Goal: Task Accomplishment & Management: Manage account settings

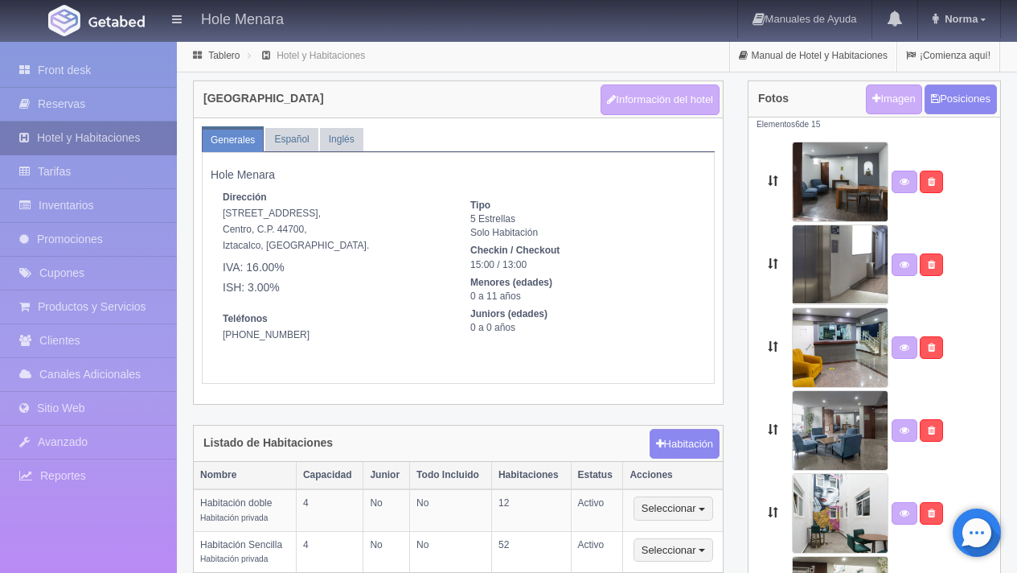
click at [113, 131] on link "Hotel y Habitaciones" at bounding box center [88, 137] width 177 height 33
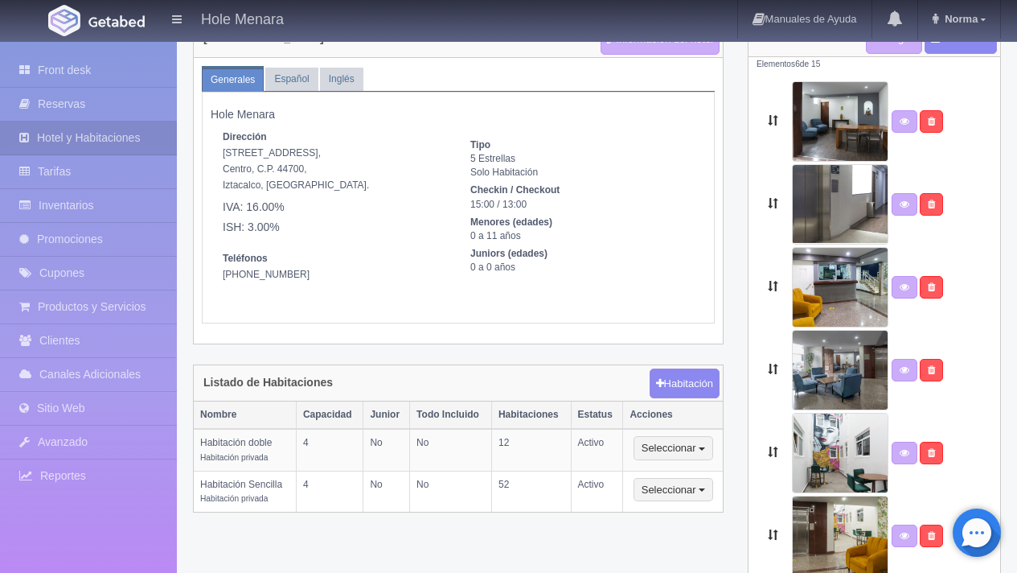
scroll to position [92, 0]
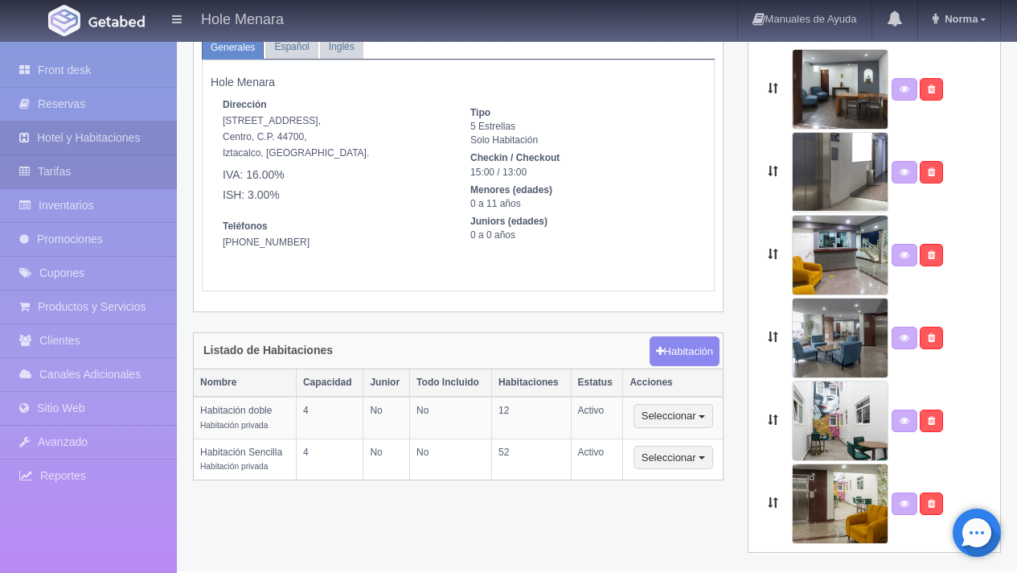
click at [79, 183] on link "Tarifas" at bounding box center [88, 171] width 177 height 33
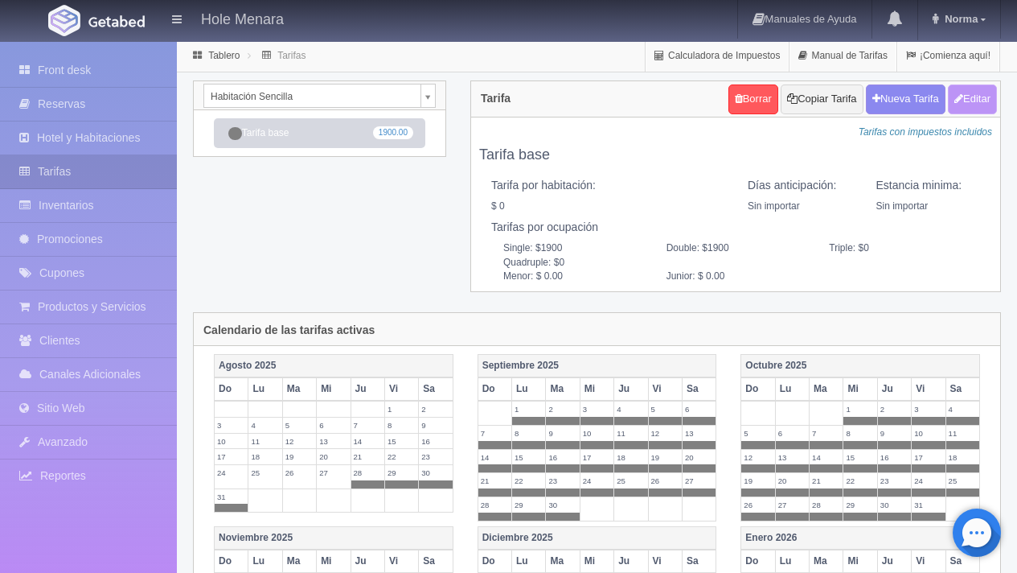
click at [974, 105] on button "Editar" at bounding box center [972, 99] width 49 height 30
type input "Tarifa base"
select select "0"
type input "0"
checkbox input "false"
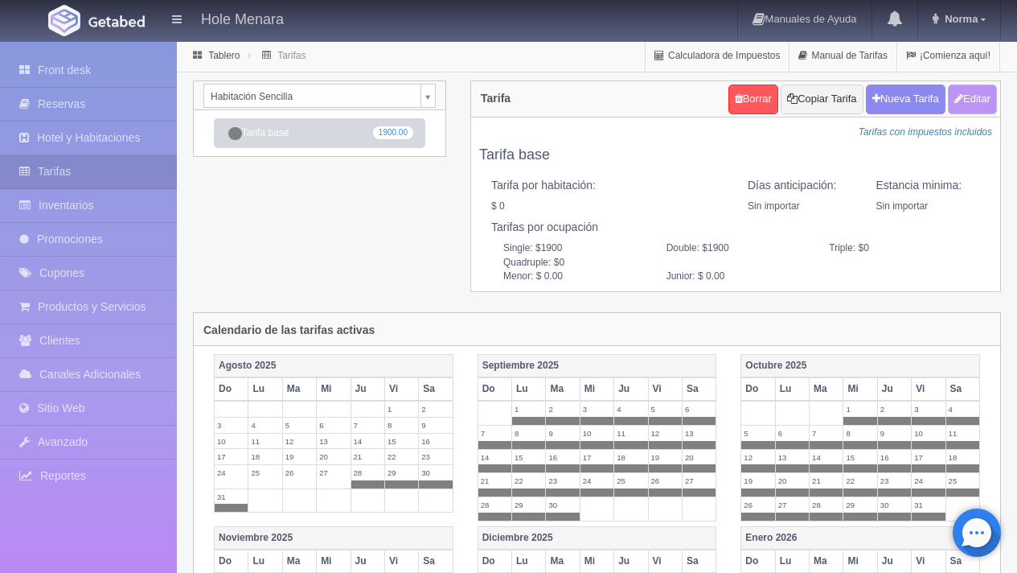
type input "1900"
type input "0.00"
checkbox input "true"
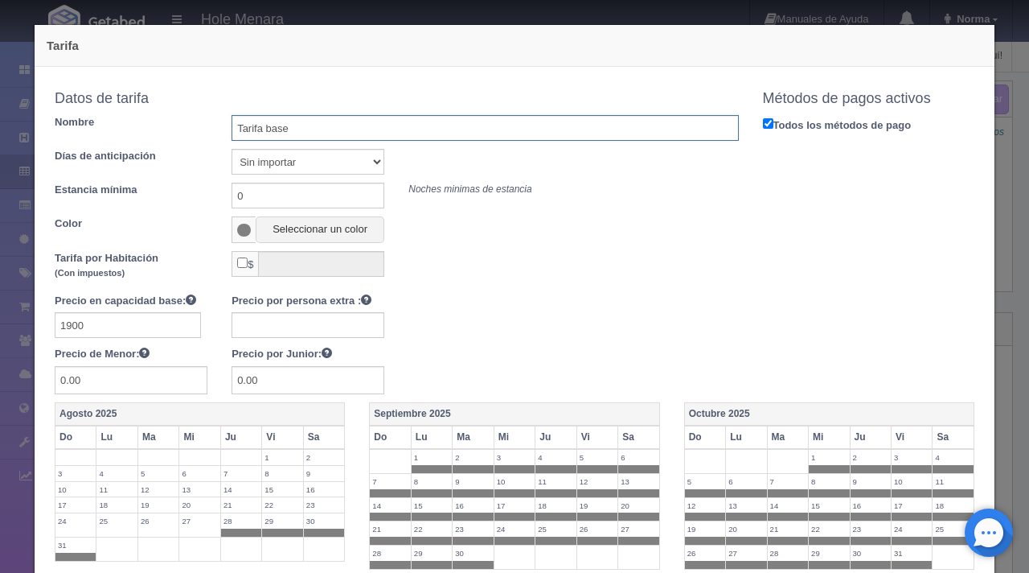
click at [285, 126] on input "Tarifa base" at bounding box center [485, 128] width 507 height 26
type input "Tarifa dom.jue"
click at [243, 230] on span at bounding box center [244, 230] width 14 height 13
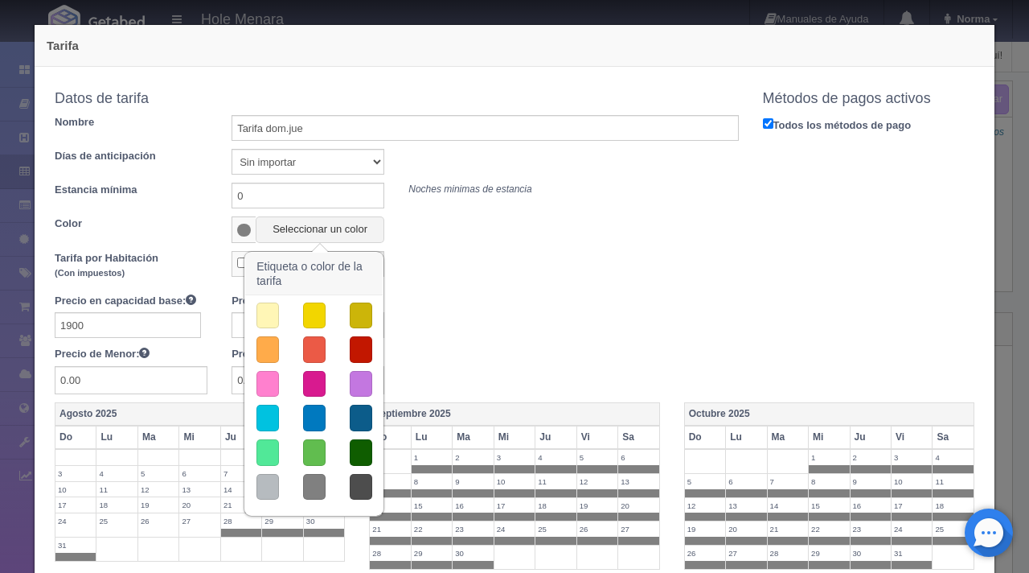
click at [314, 318] on button "button" at bounding box center [314, 315] width 23 height 27
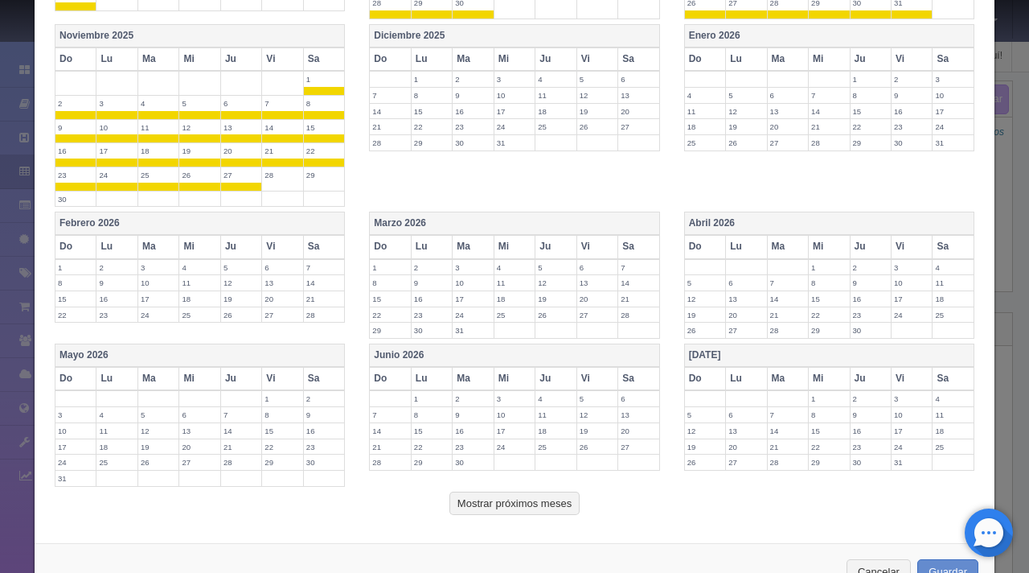
scroll to position [602, 0]
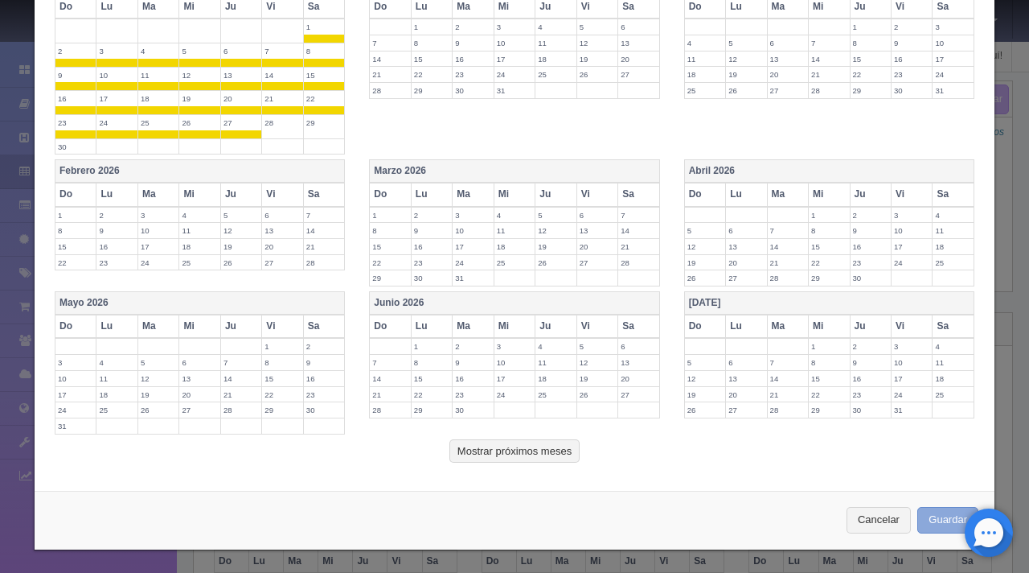
click at [922, 511] on button "Guardar" at bounding box center [948, 520] width 61 height 27
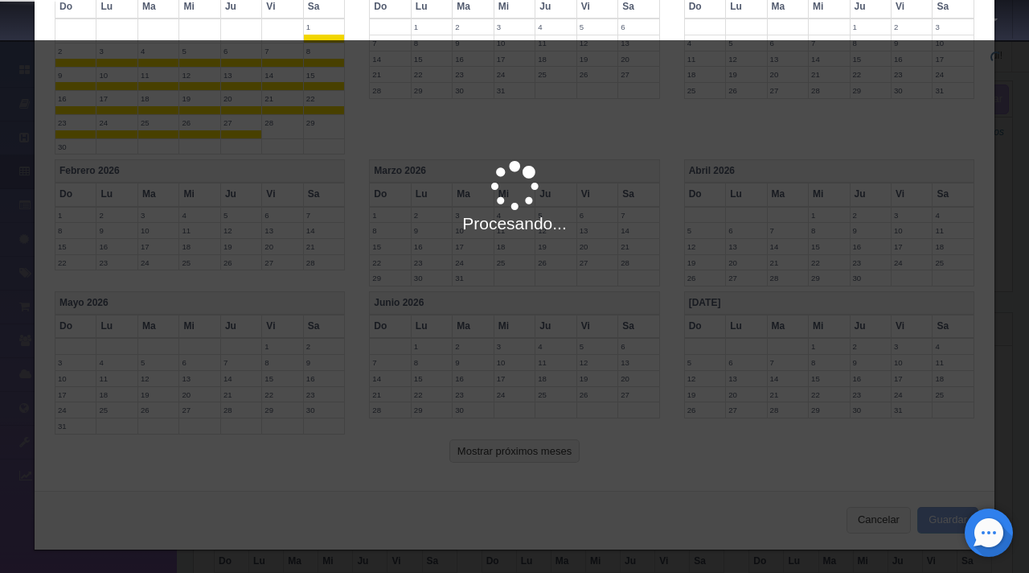
click at [871, 521] on div "Procesando..." at bounding box center [514, 326] width 1029 height 573
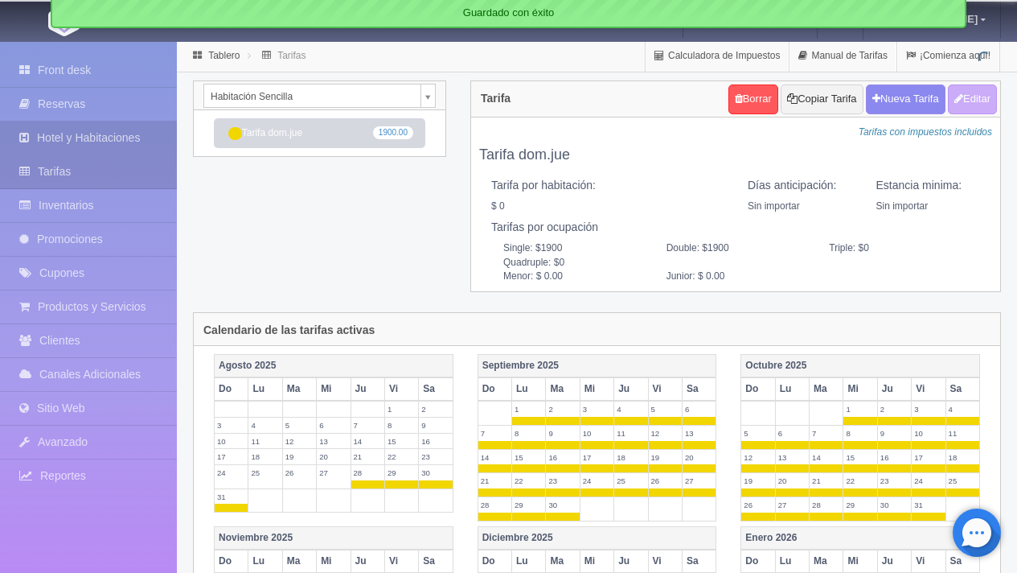
click at [126, 137] on link "Hotel y Habitaciones" at bounding box center [88, 137] width 177 height 33
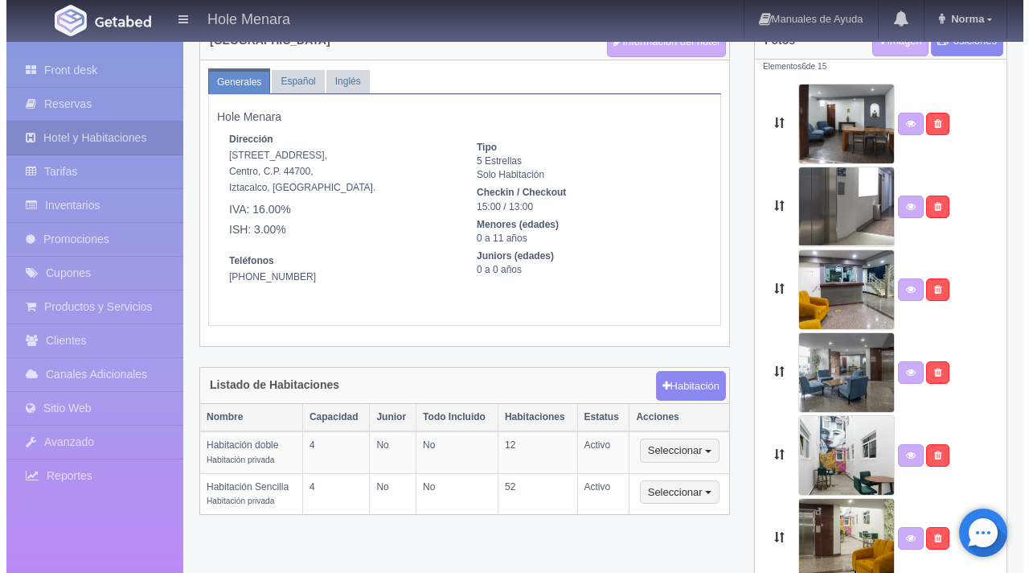
scroll to position [92, 0]
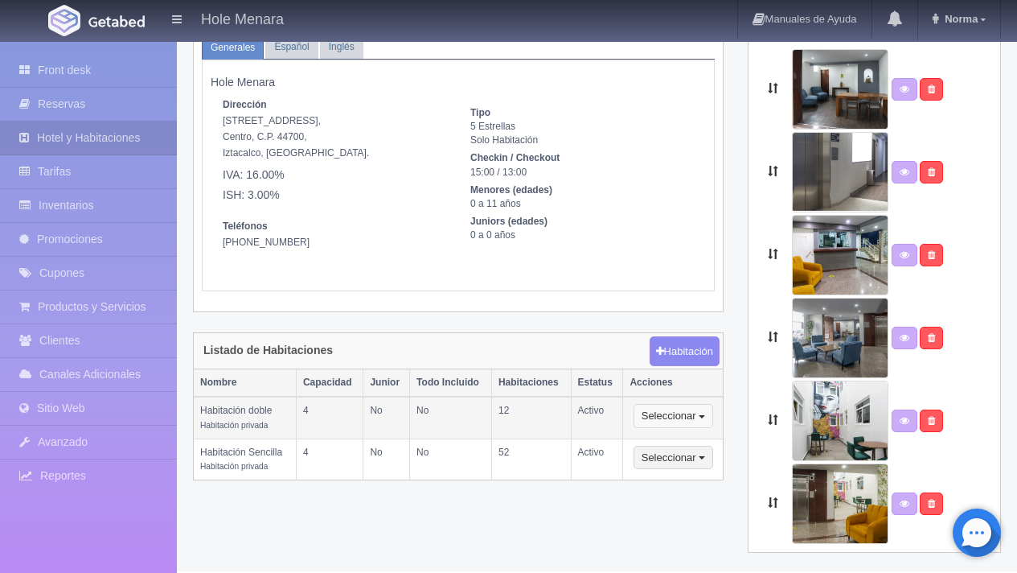
click at [704, 416] on span "button" at bounding box center [702, 416] width 6 height 3
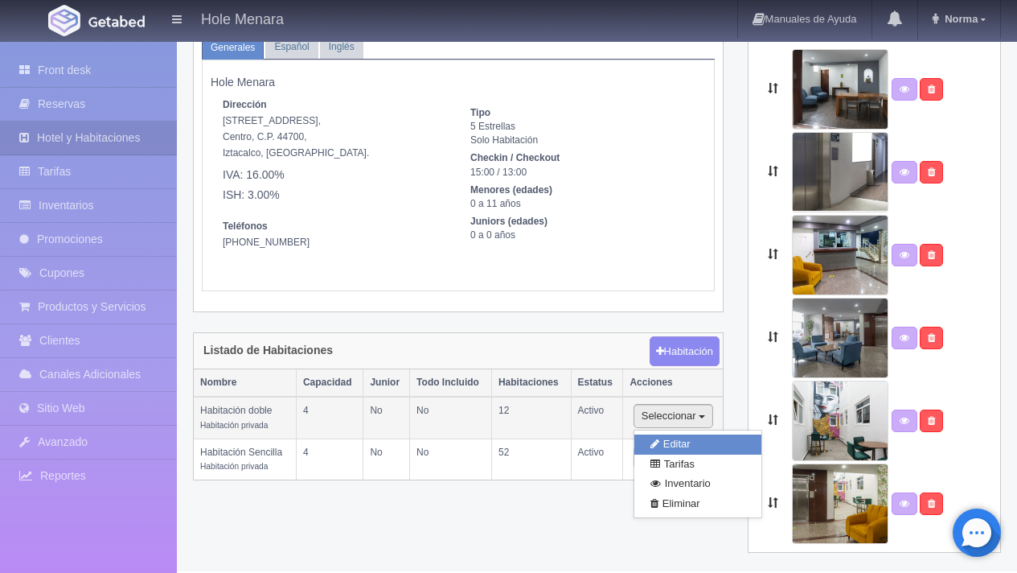
click at [707, 436] on link "Editar" at bounding box center [697, 444] width 127 height 20
select select "Habitación privada"
select select "Rango"
select select "2"
select select "4"
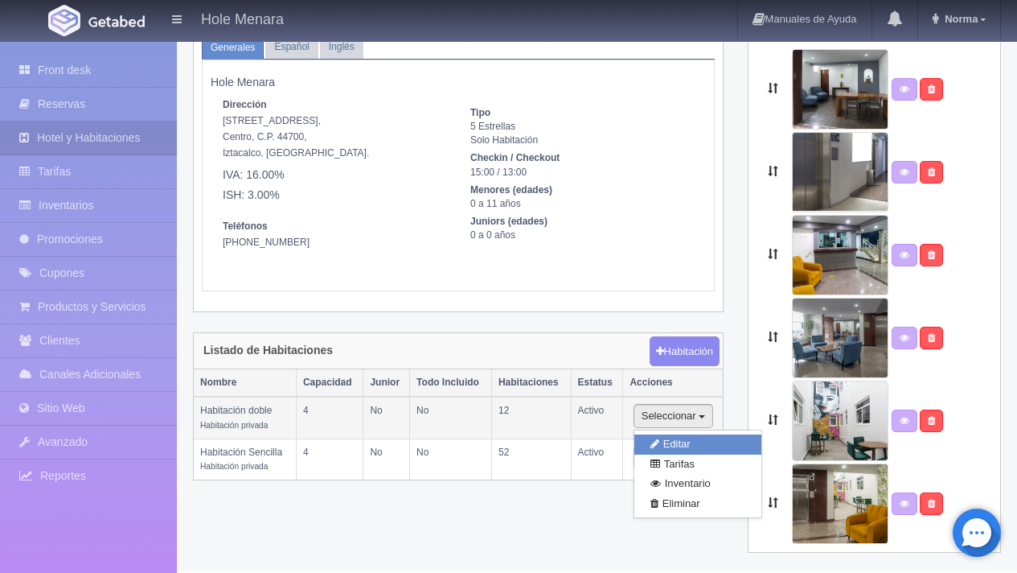
select select "1"
select select "Ocupacion"
radio input "true"
select select "3"
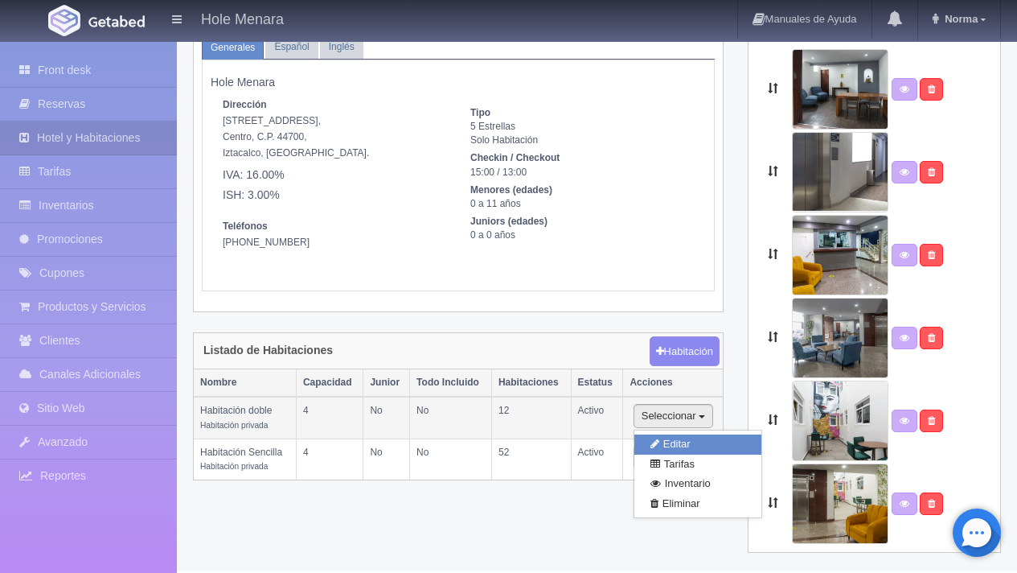
select select "2"
radio input "true"
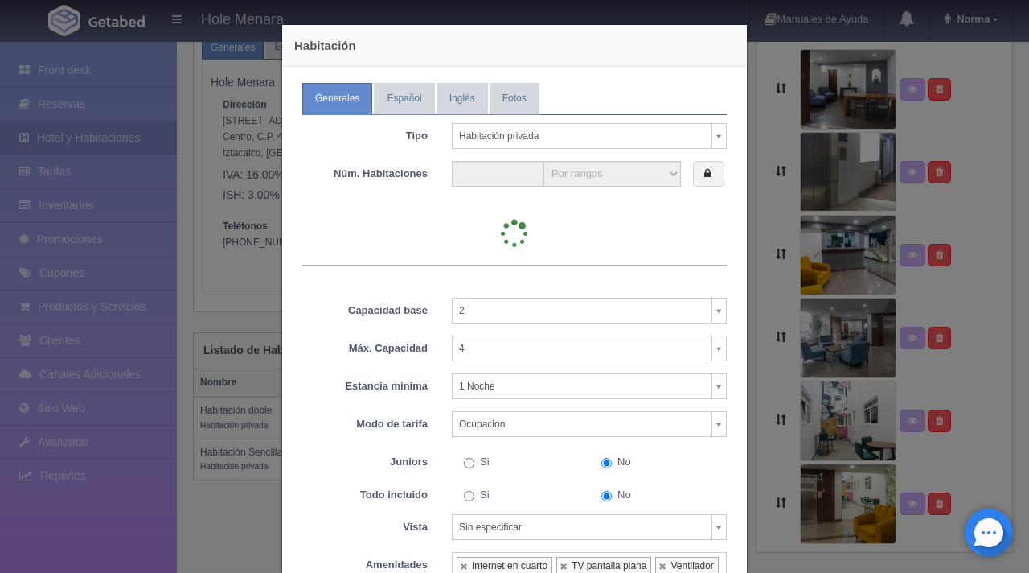
type input "12"
select select "2"
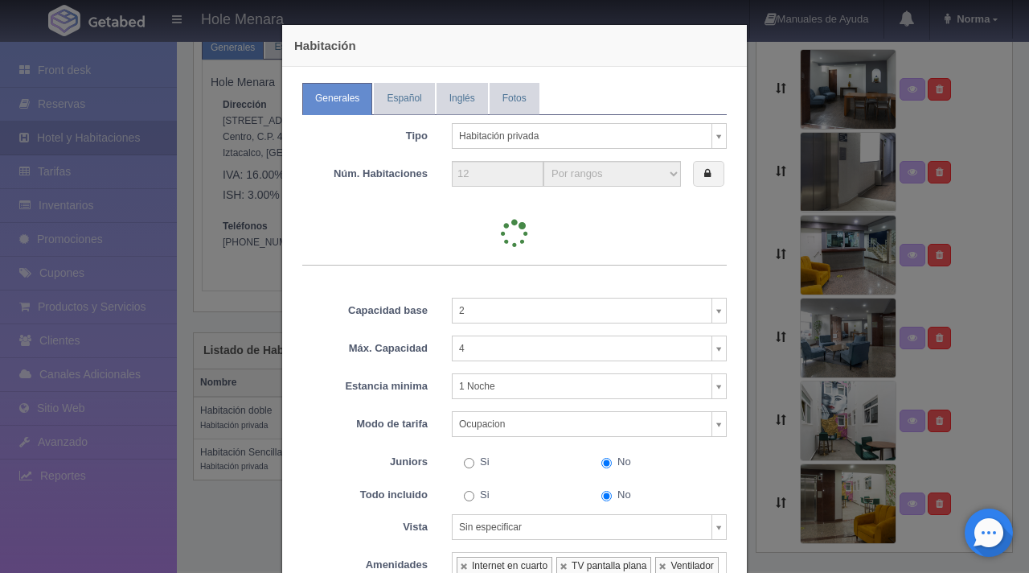
select select "2"
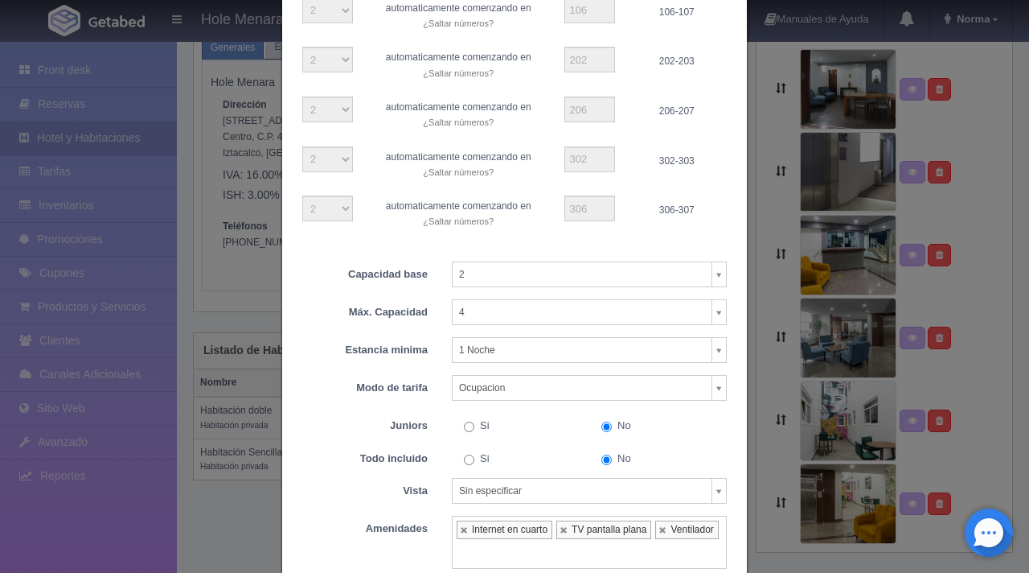
scroll to position [450, 0]
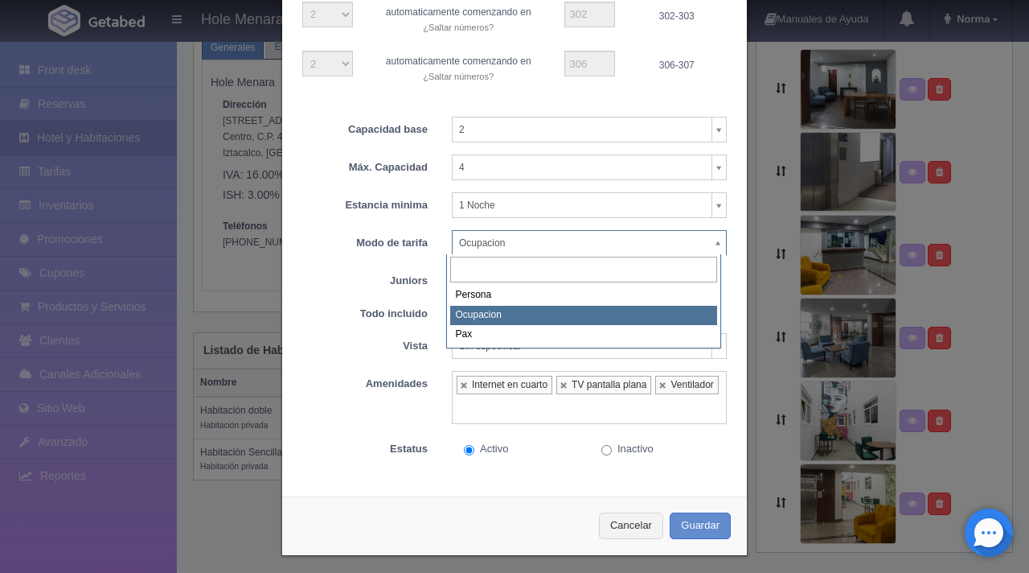
click at [643, 240] on body "Hole Menara Manuales de Ayuda Actualizaciones recientes Norma Mi Perfil Salir /…" at bounding box center [514, 259] width 1029 height 623
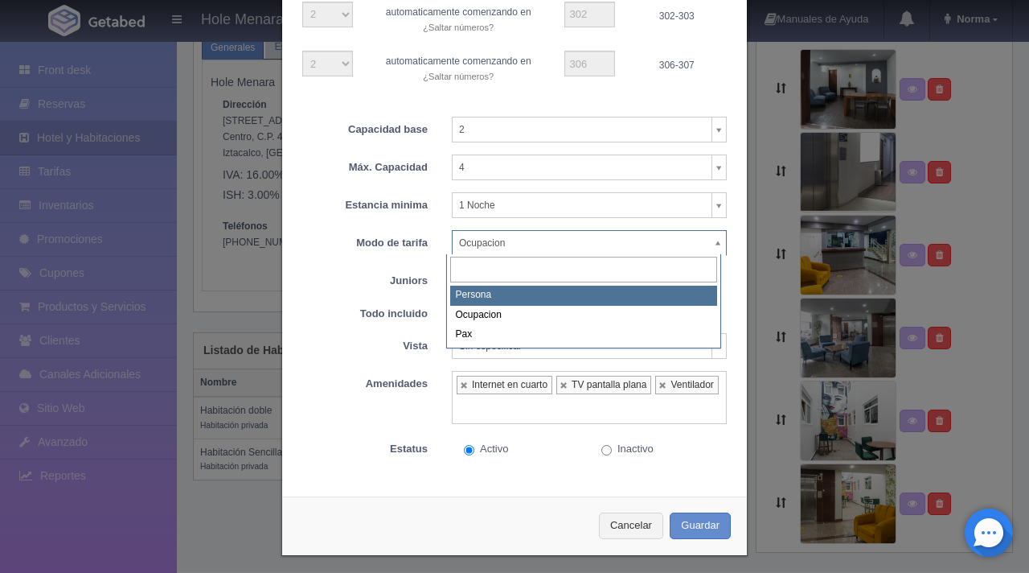
select select "Persona"
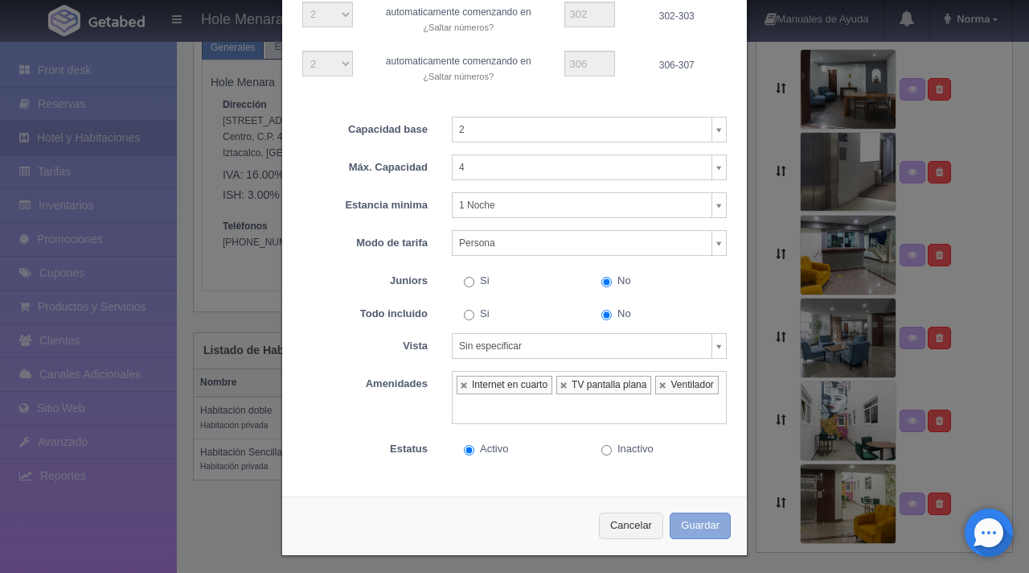
click at [698, 530] on button "Guardar" at bounding box center [700, 525] width 61 height 27
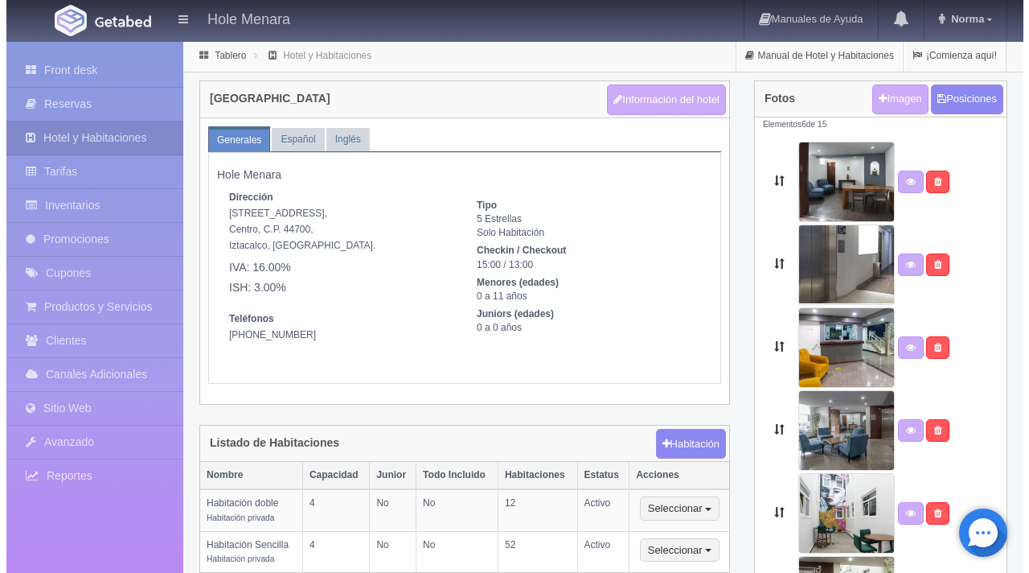
scroll to position [92, 0]
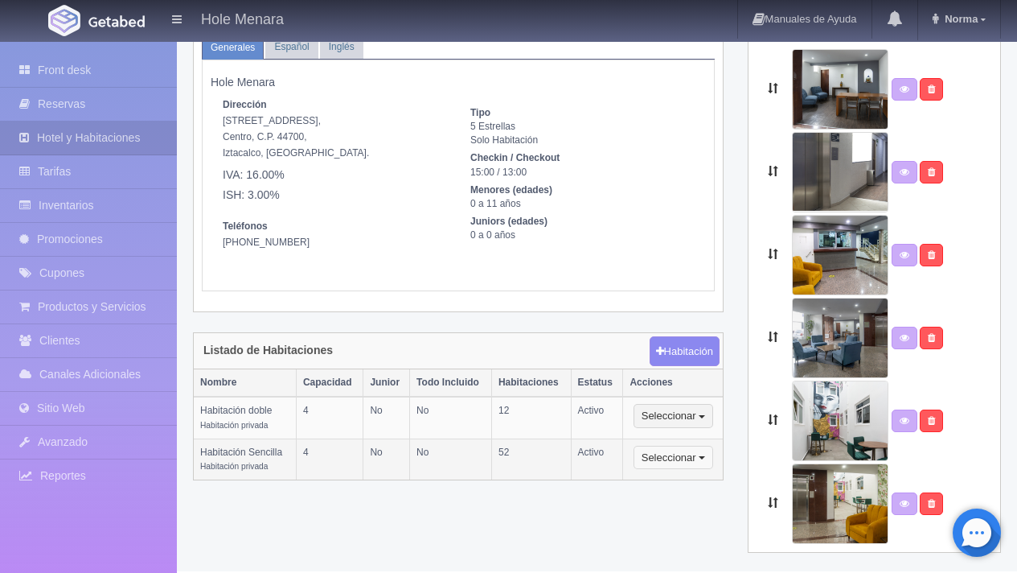
click at [700, 456] on span "button" at bounding box center [702, 457] width 6 height 3
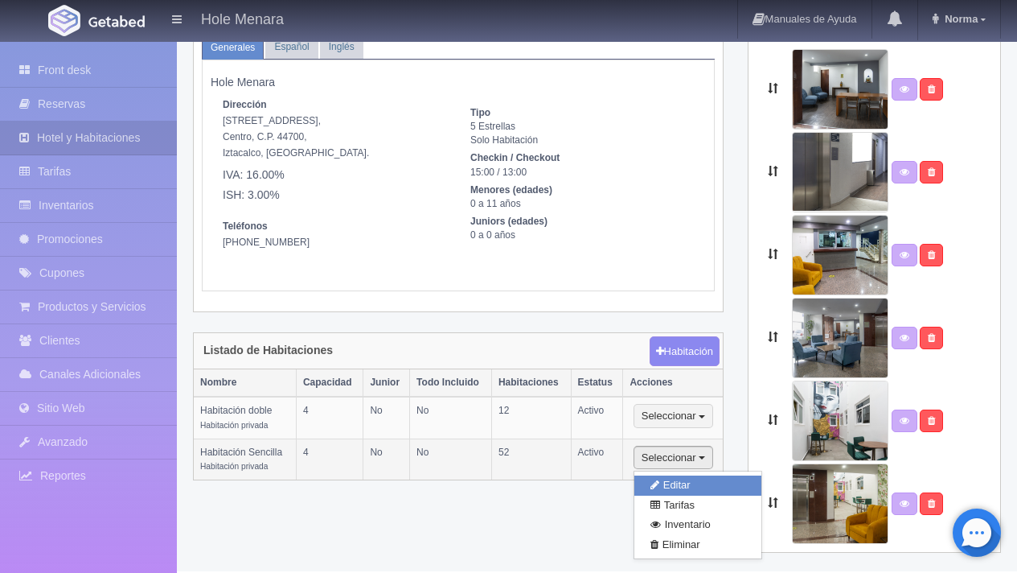
click at [700, 482] on link "Editar" at bounding box center [697, 485] width 127 height 20
select select "Habitación privada"
select select "Rango"
select select "2"
select select "4"
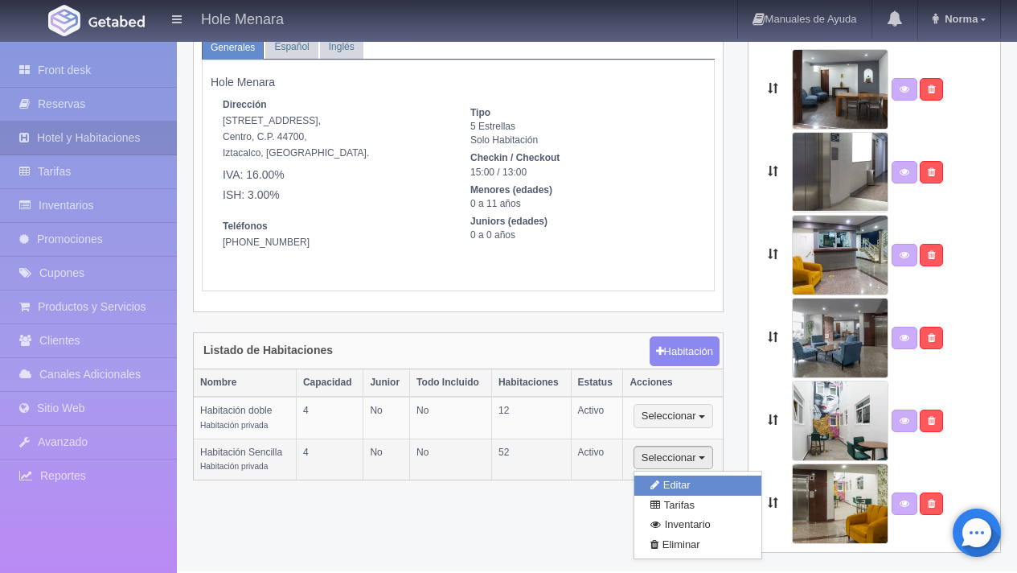
select select "1"
select select "Pax"
radio input "true"
select select "3"
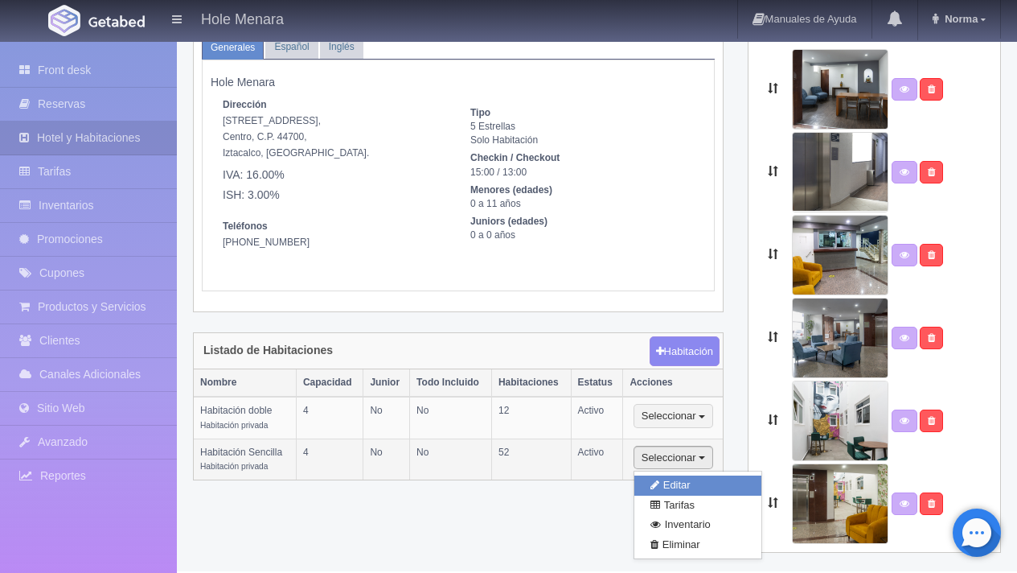
select select "2"
radio input "true"
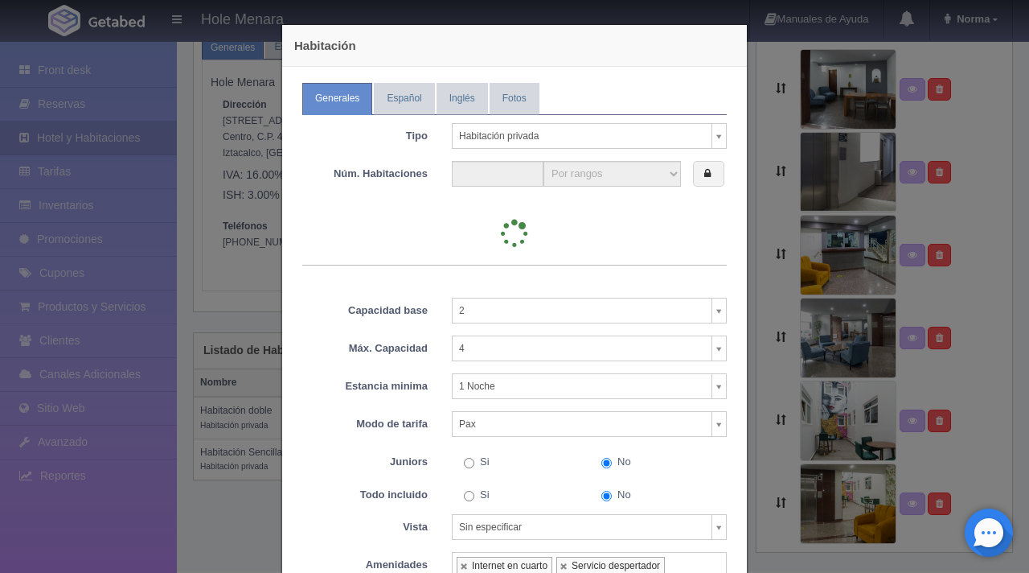
type input "52"
select select "2"
select select "12"
select select "2"
select select "12"
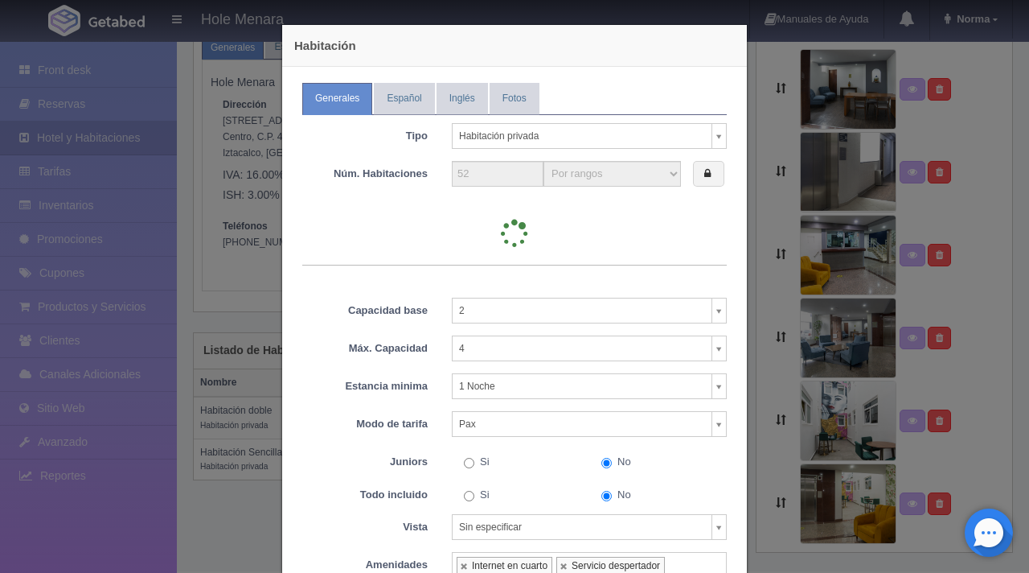
select select "7"
select select "2"
select select "12"
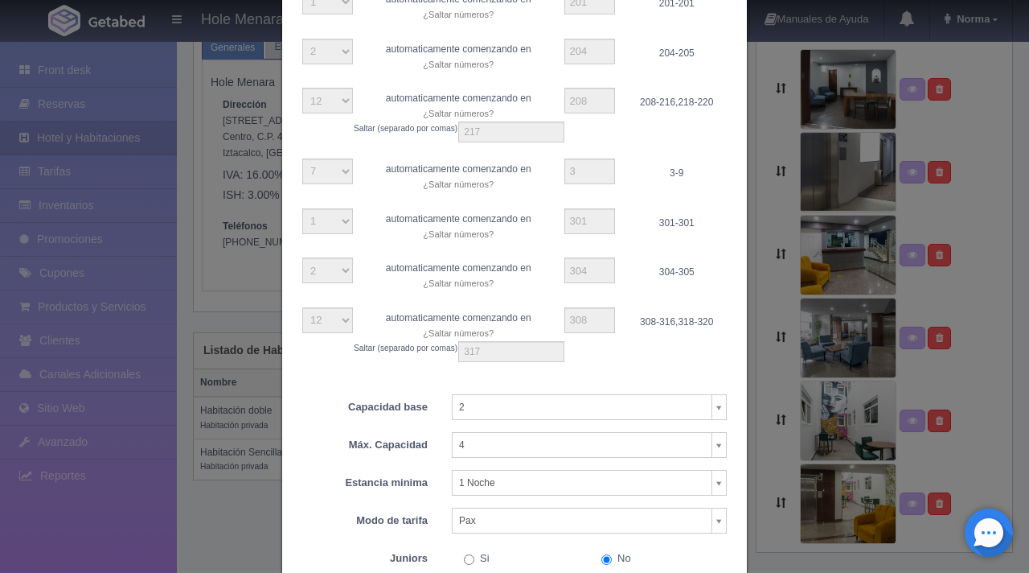
scroll to position [720, 0]
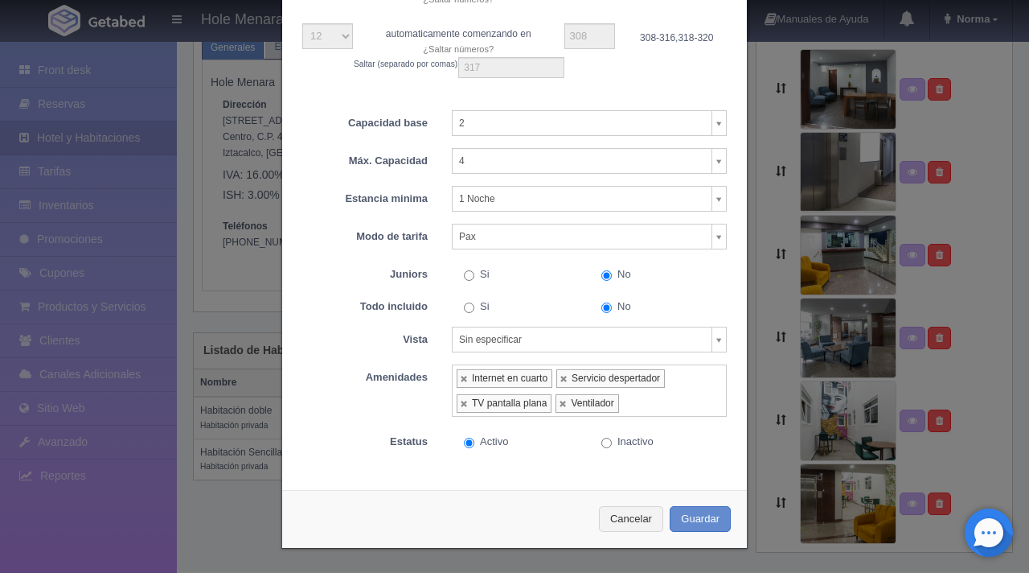
click at [559, 236] on body "Hole Menara Manuales de Ayuda Actualizaciones recientes Norma Mi Perfil Salir /…" at bounding box center [514, 259] width 1029 height 623
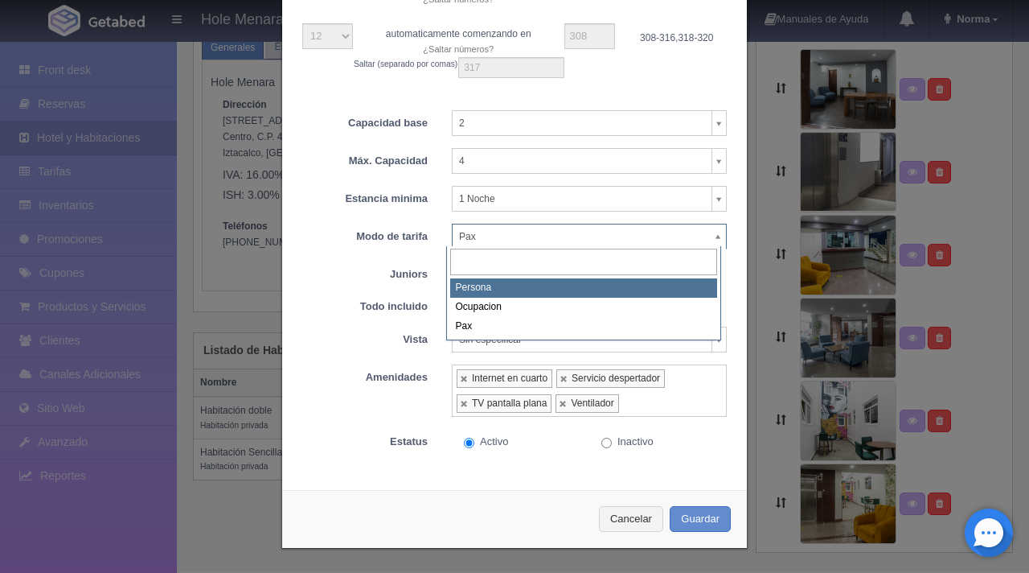
select select "Persona"
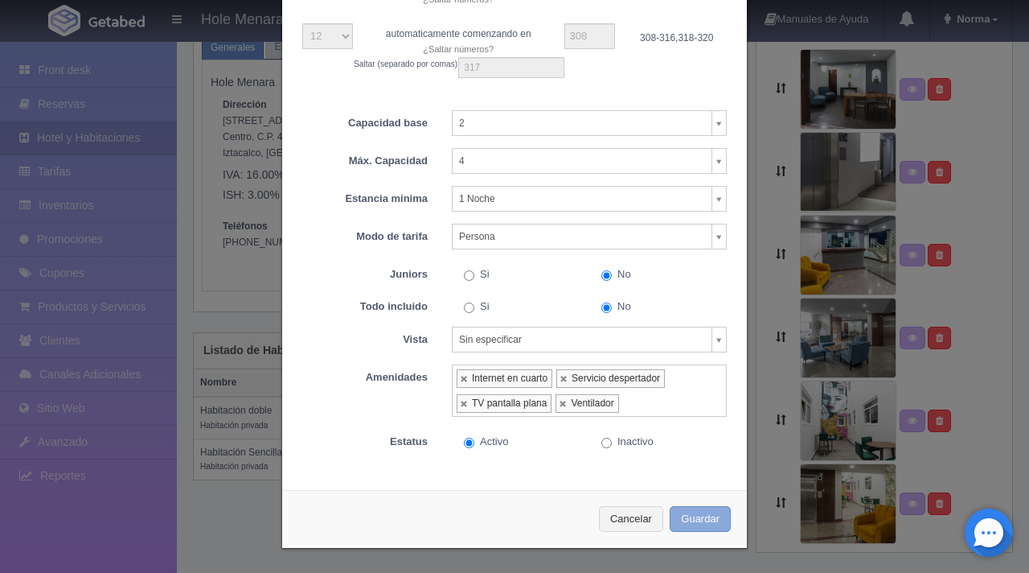
click at [698, 523] on button "Guardar" at bounding box center [700, 519] width 61 height 27
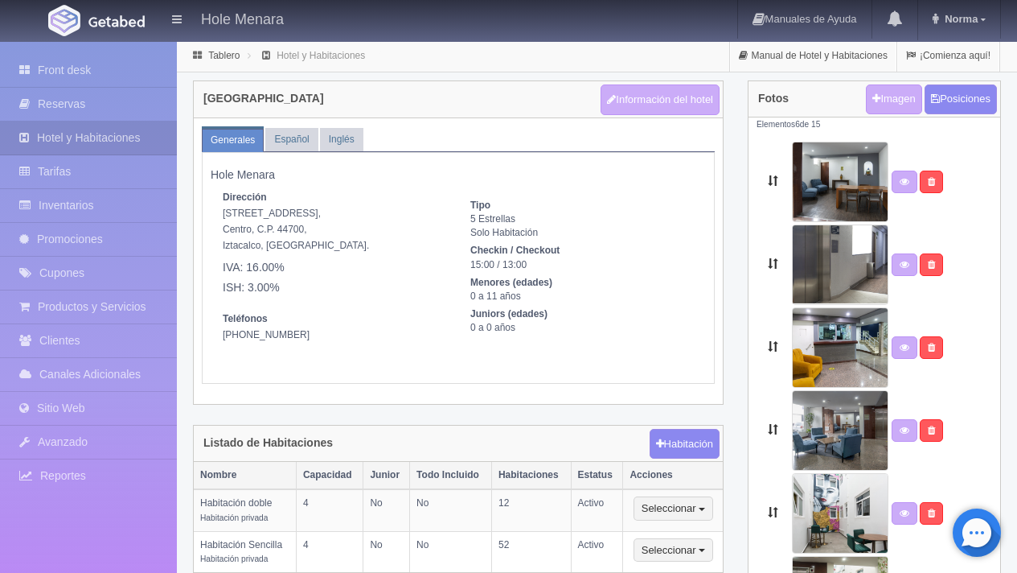
click at [76, 174] on link "Tarifas" at bounding box center [88, 171] width 177 height 33
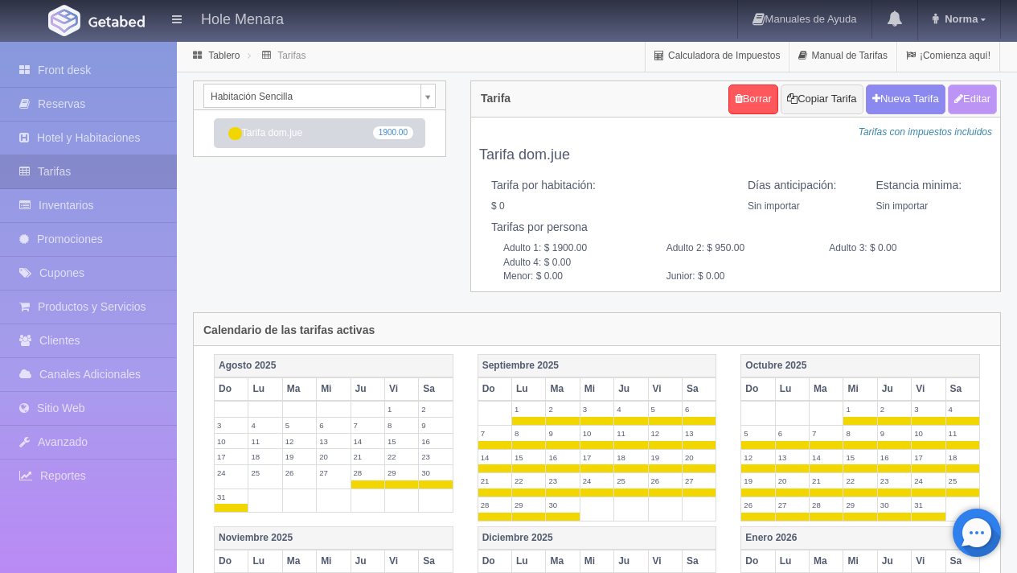
click at [976, 106] on button "Editar" at bounding box center [972, 99] width 49 height 30
type input "Tarifa dom.jue"
select select "0"
type input "0"
checkbox input "false"
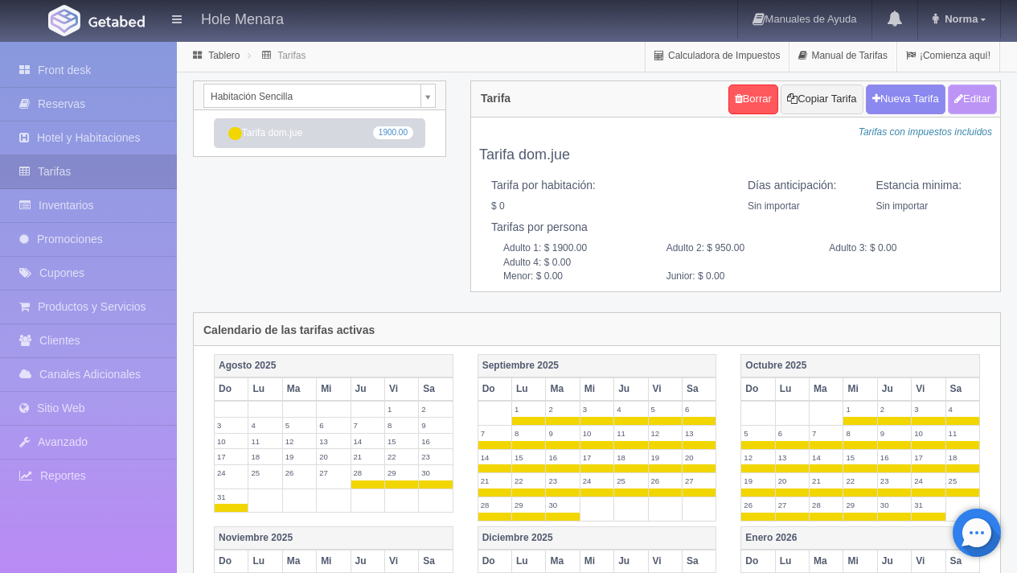
type input "1900.00"
type input "950.00"
type input "0.00"
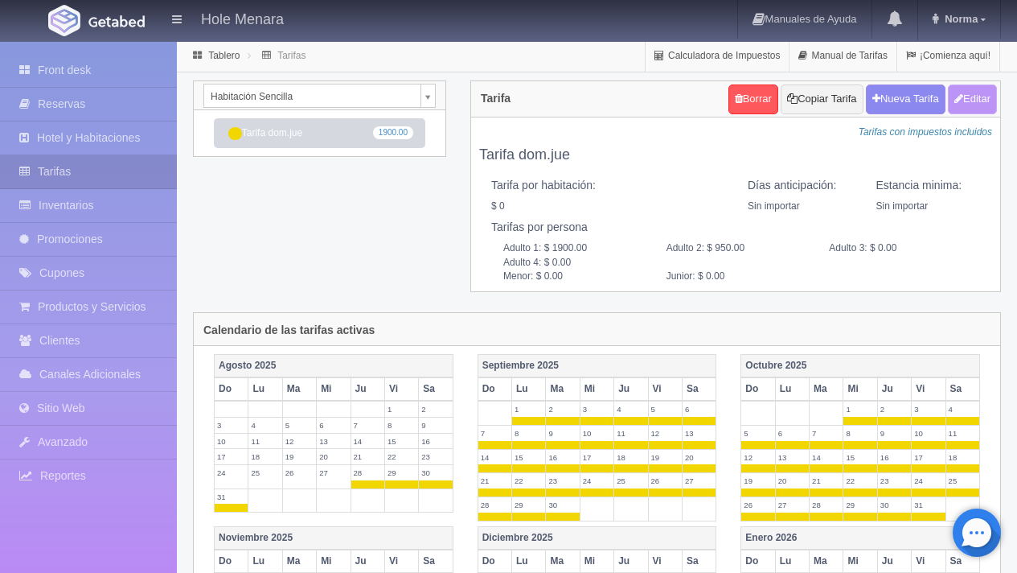
type input "0.00"
checkbox input "true"
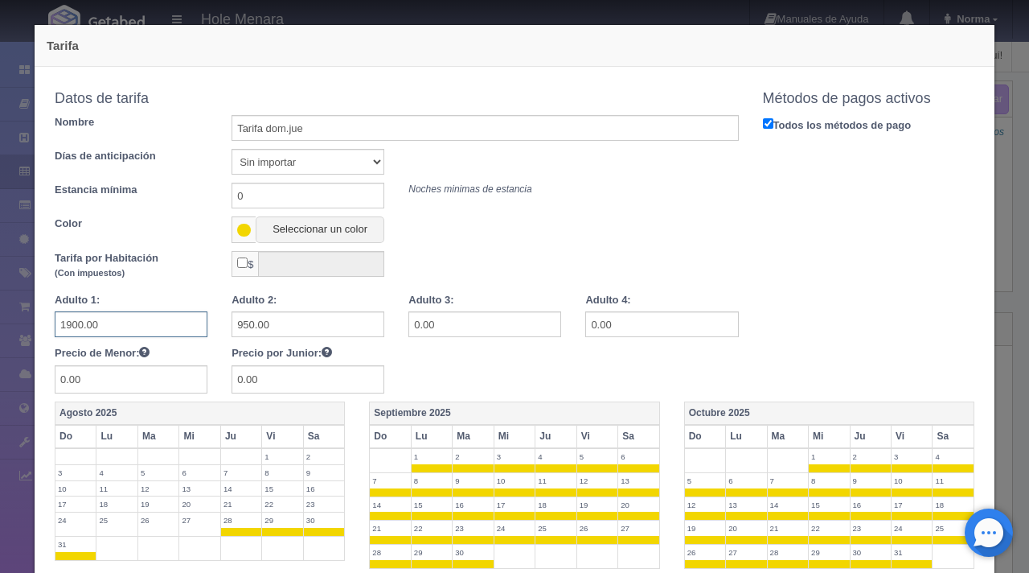
click at [133, 327] on input "1900.00" at bounding box center [131, 324] width 153 height 26
type input "1"
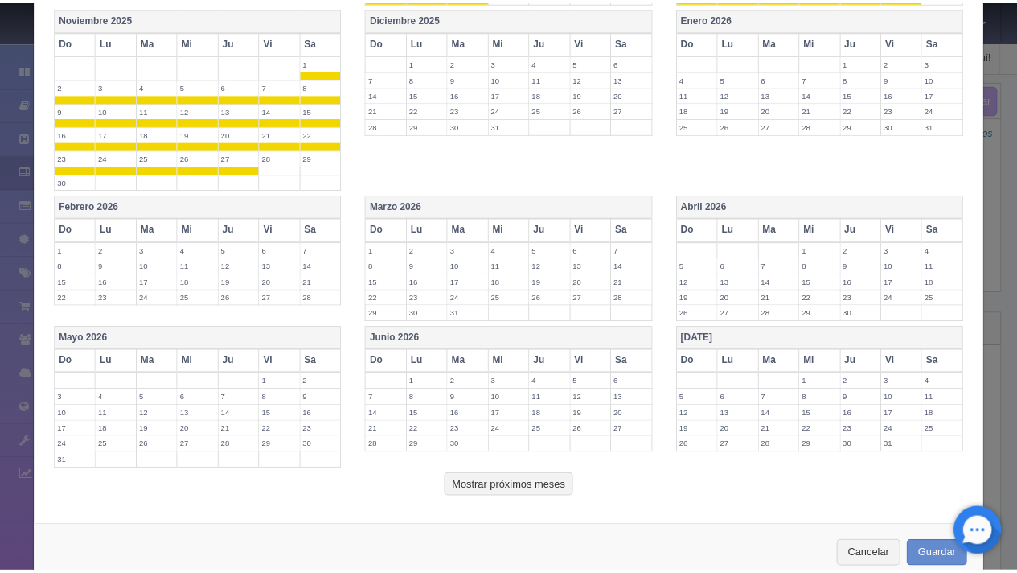
scroll to position [602, 0]
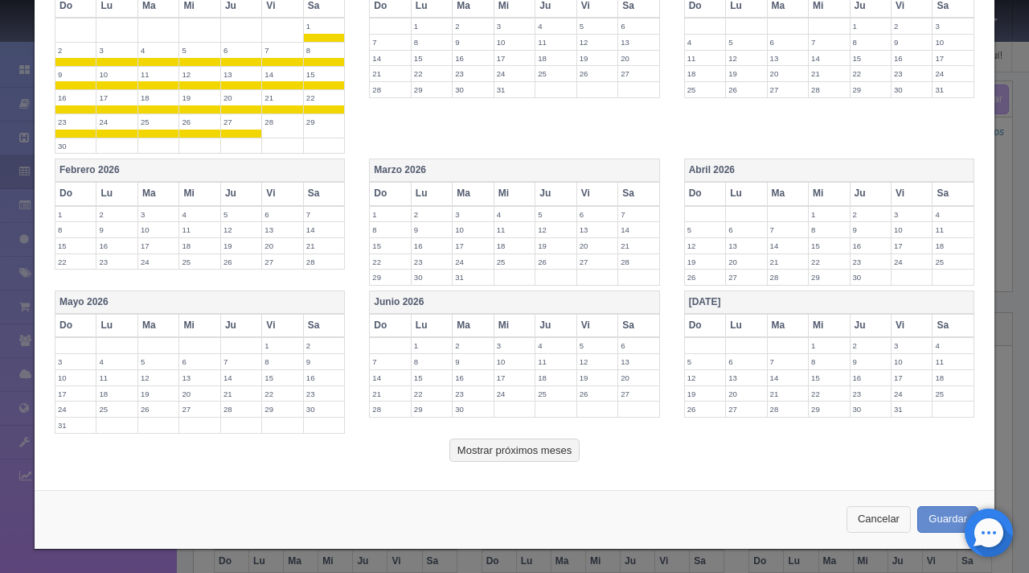
click at [884, 529] on button "Cancelar" at bounding box center [879, 519] width 64 height 27
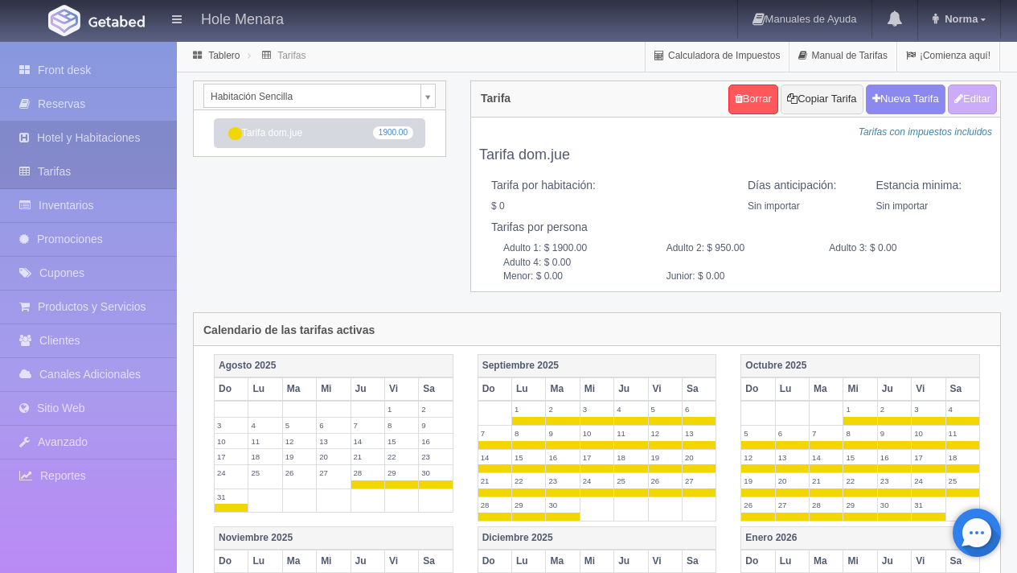
click at [117, 137] on link "Hotel y Habitaciones" at bounding box center [88, 137] width 177 height 33
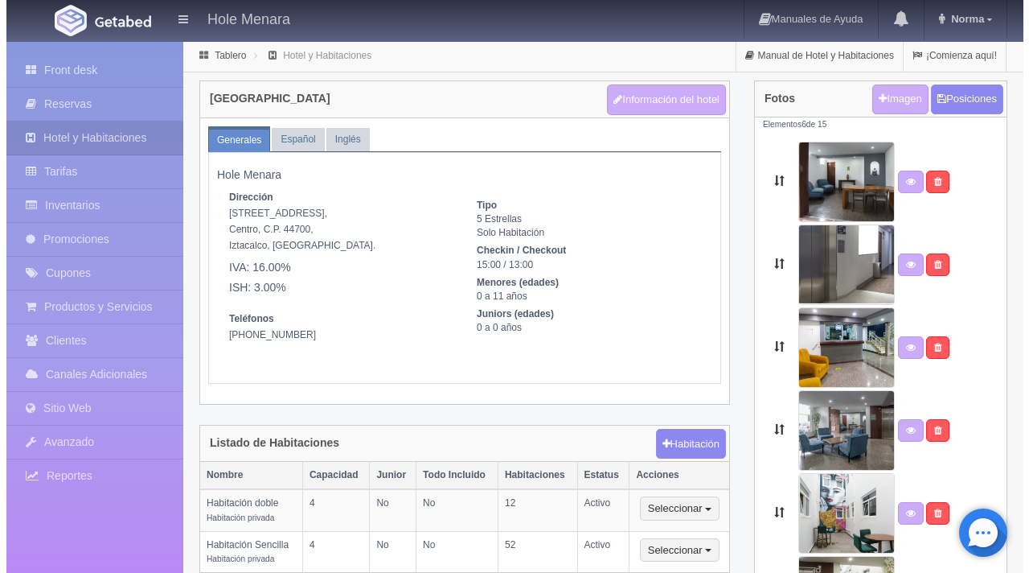
scroll to position [92, 0]
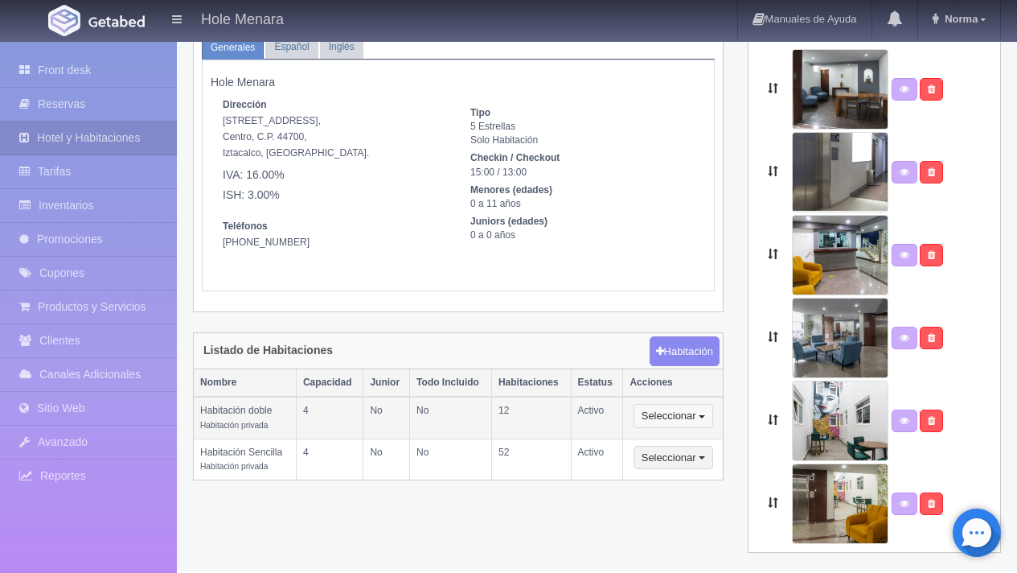
click at [701, 414] on button "Seleccionar" at bounding box center [674, 416] width 80 height 24
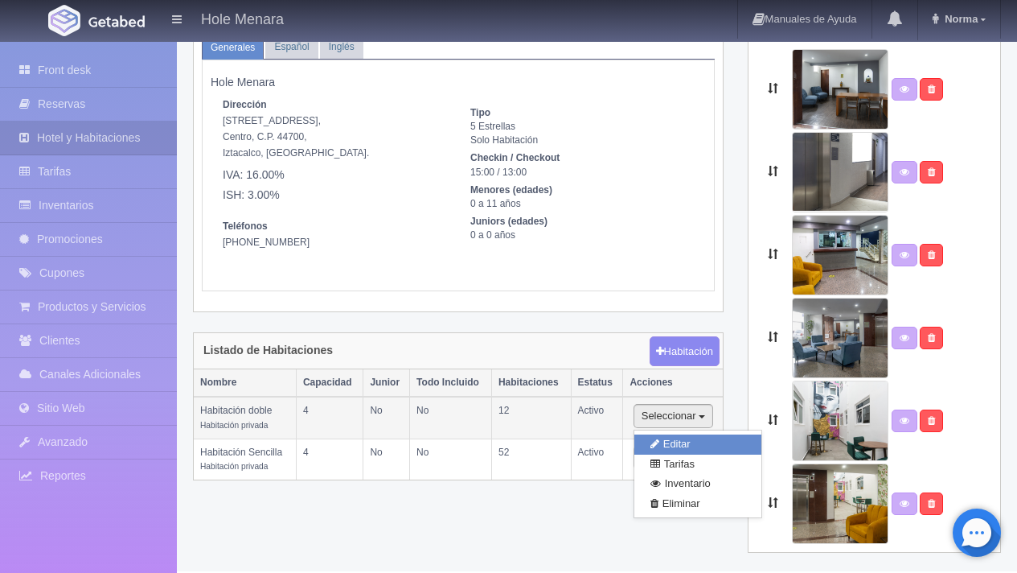
click at [701, 437] on link "Editar" at bounding box center [697, 444] width 127 height 20
type input "Habitación doble"
type textarea "12 habitaciones con dos camas matrimoniales, recién remodeladas hasta para 4 pe…"
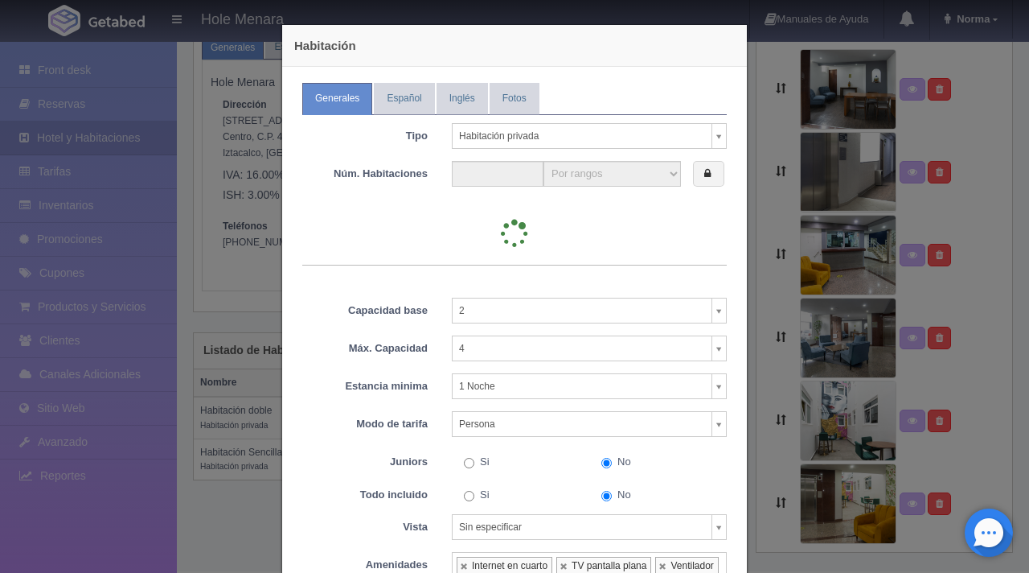
type input "12"
select select "2"
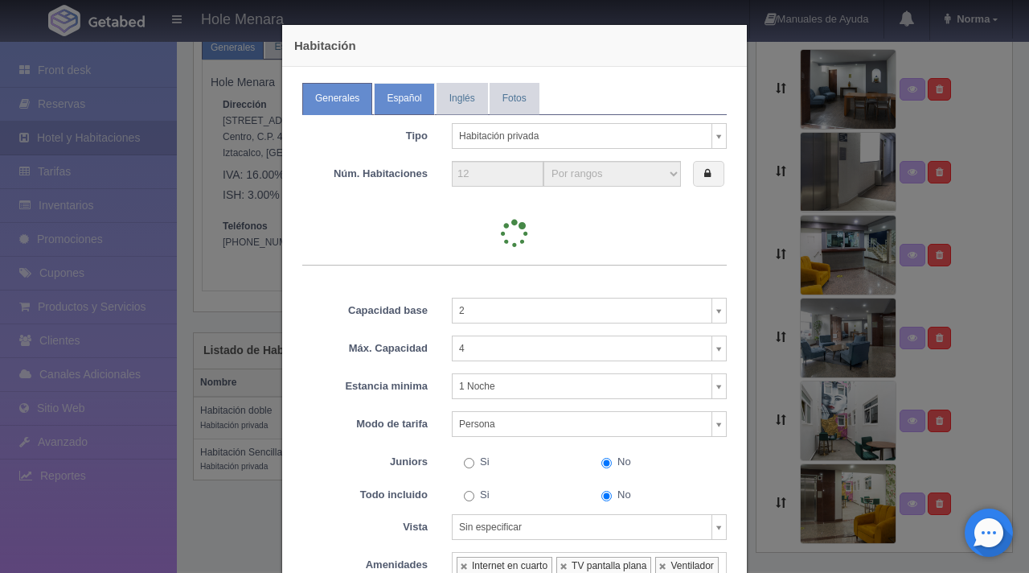
select select "2"
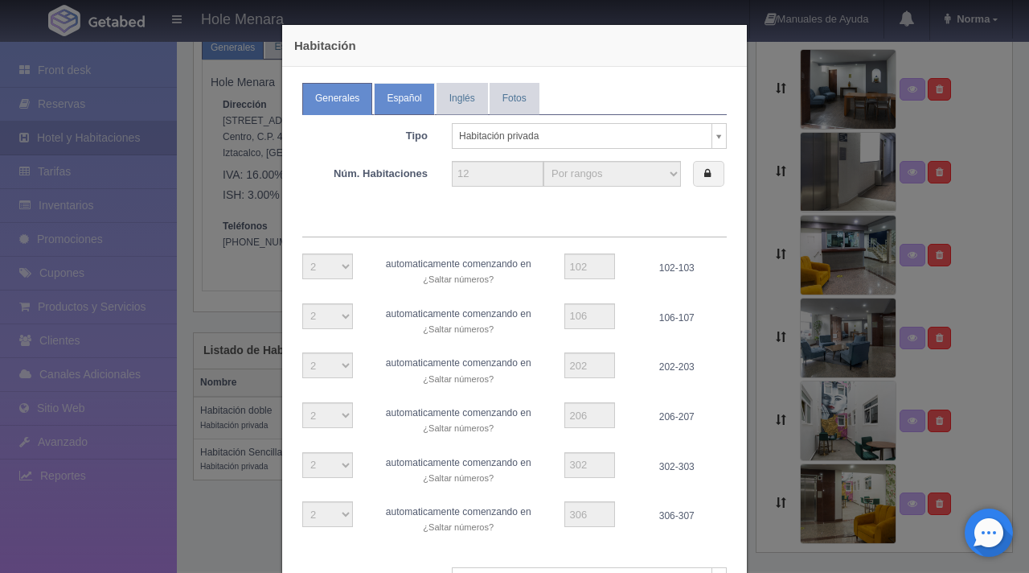
click at [401, 105] on link "Español" at bounding box center [404, 98] width 60 height 31
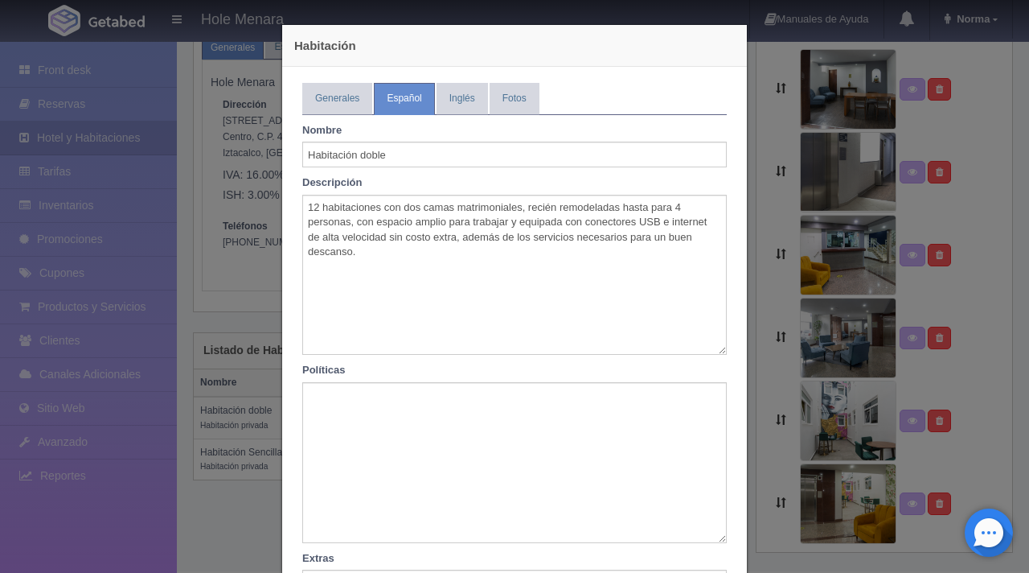
click at [207, 388] on div "Habitación Generales Español Inglés Fotos Tipo Habitación privada Habitación pr…" at bounding box center [514, 286] width 1029 height 573
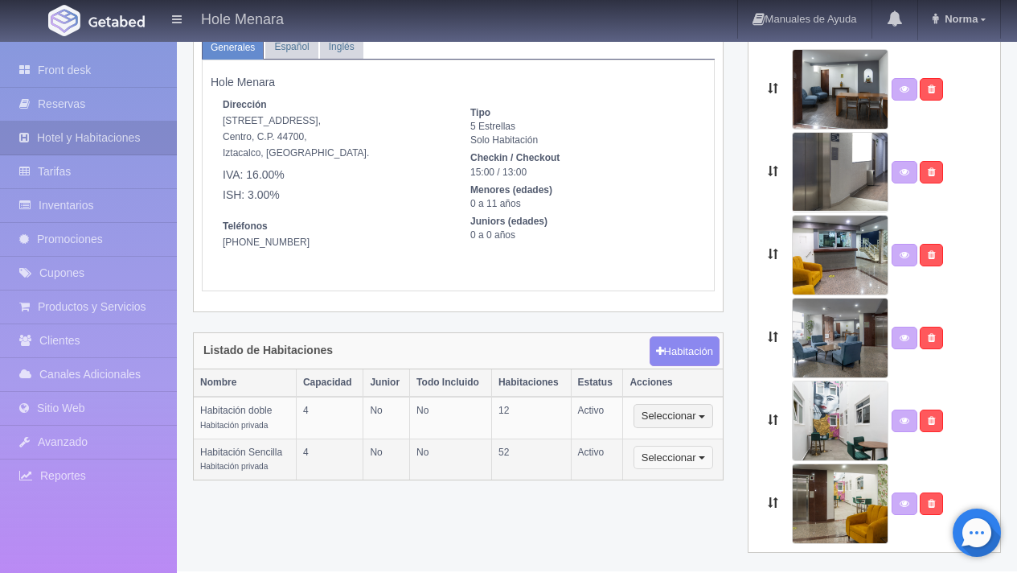
click at [708, 458] on button "Seleccionar" at bounding box center [674, 458] width 80 height 24
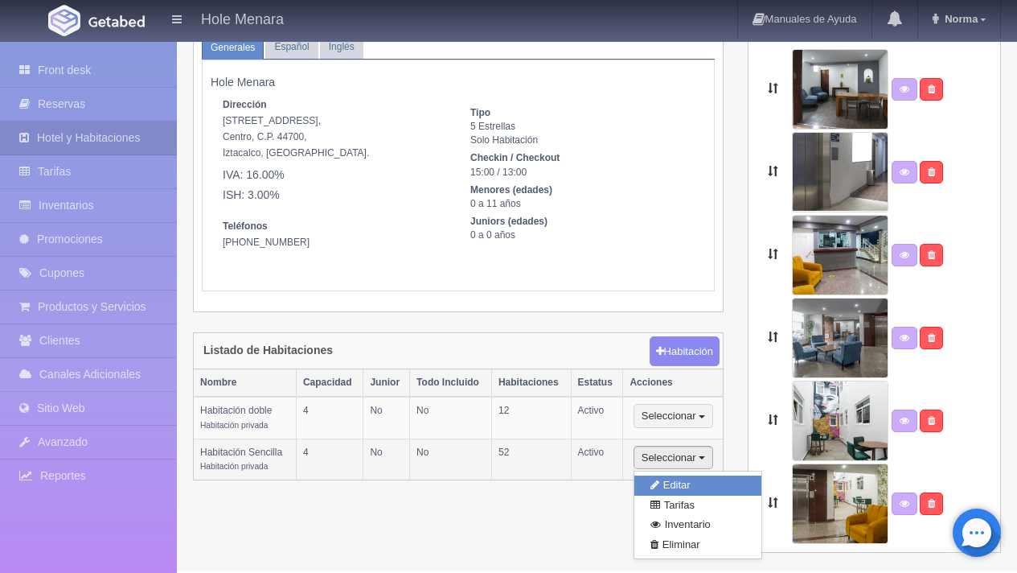
click at [708, 482] on link "Editar" at bounding box center [697, 485] width 127 height 20
type input "Habitación Sencilla"
type textarea "52 habitaciones cómodas y amplias con una cama king size para 1 o 2 personas, c…"
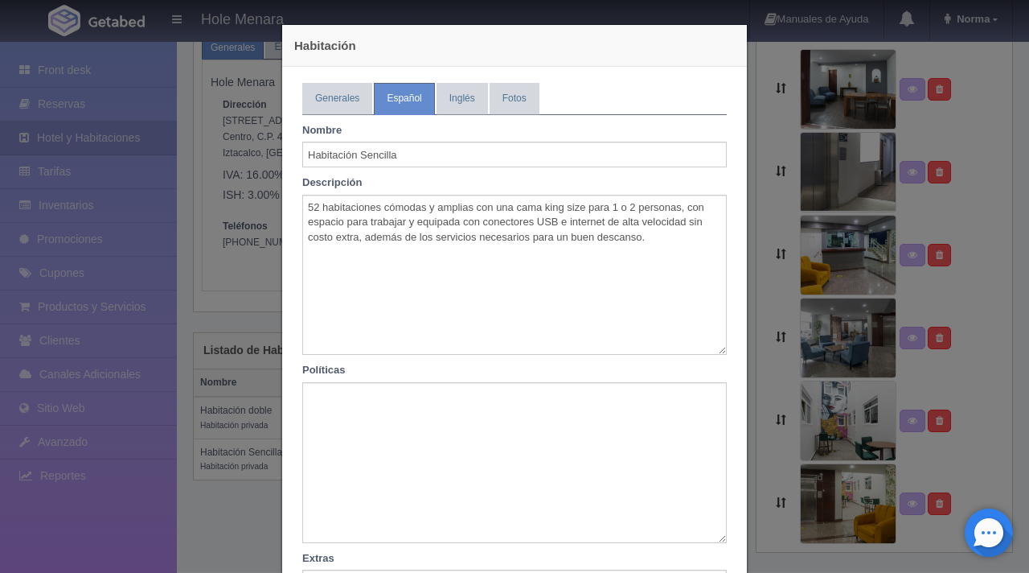
type input "52"
click at [327, 101] on link "Generales" at bounding box center [337, 98] width 70 height 31
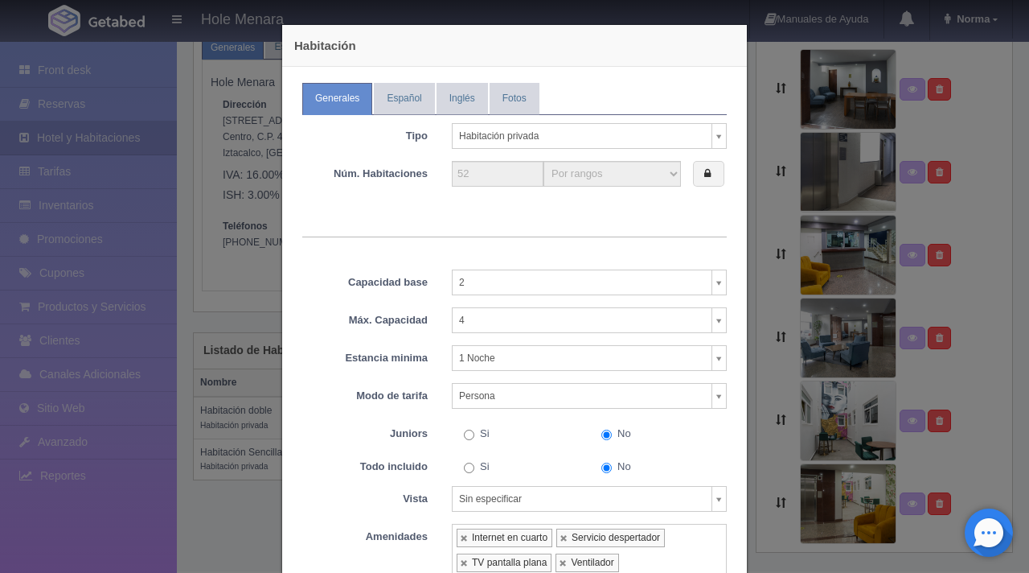
scroll to position [160, 0]
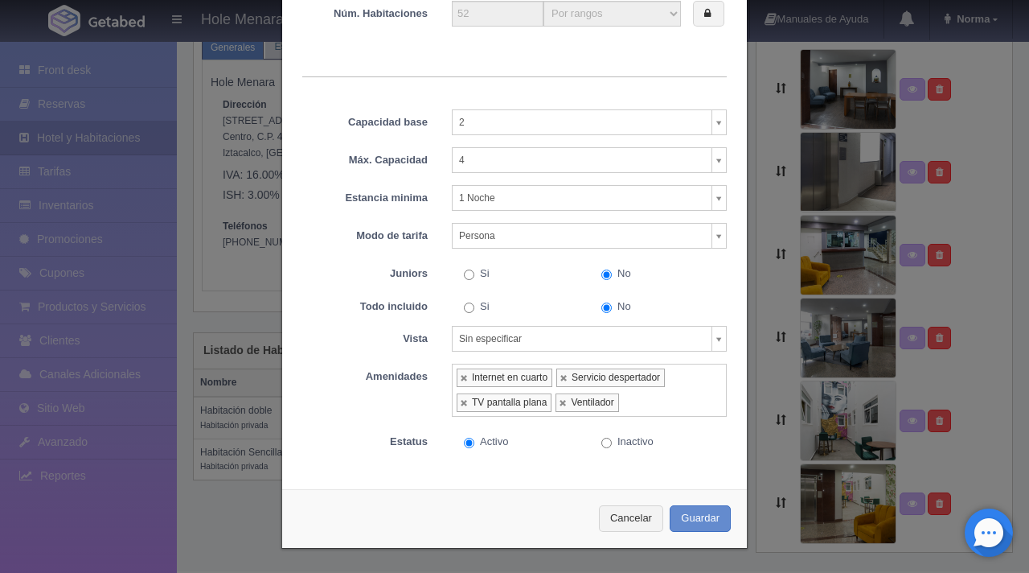
click at [708, 154] on body "Hole Menara Manuales de Ayuda Actualizaciones recientes Norma Mi Perfil Salir /…" at bounding box center [514, 259] width 1029 height 623
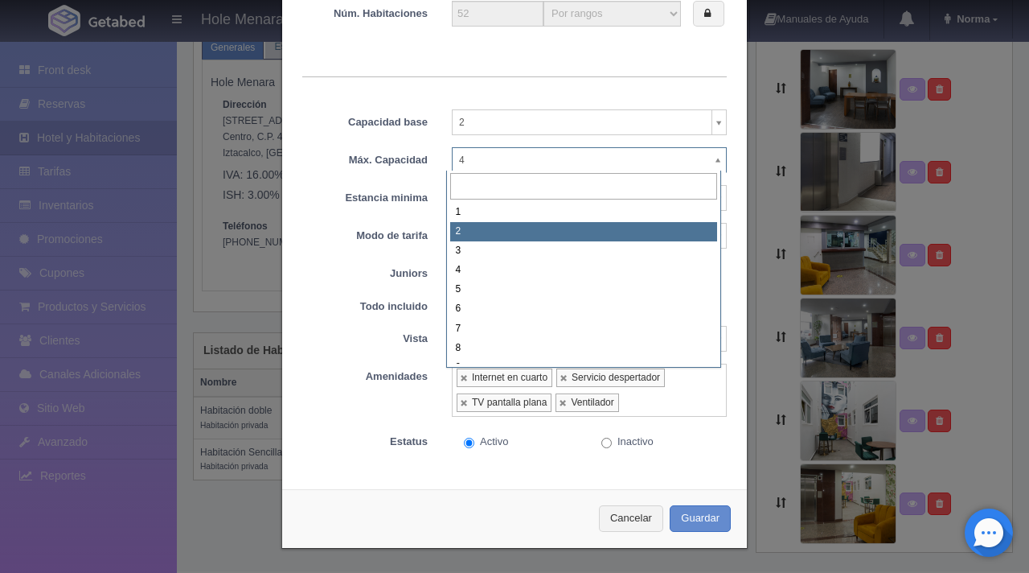
select select "2"
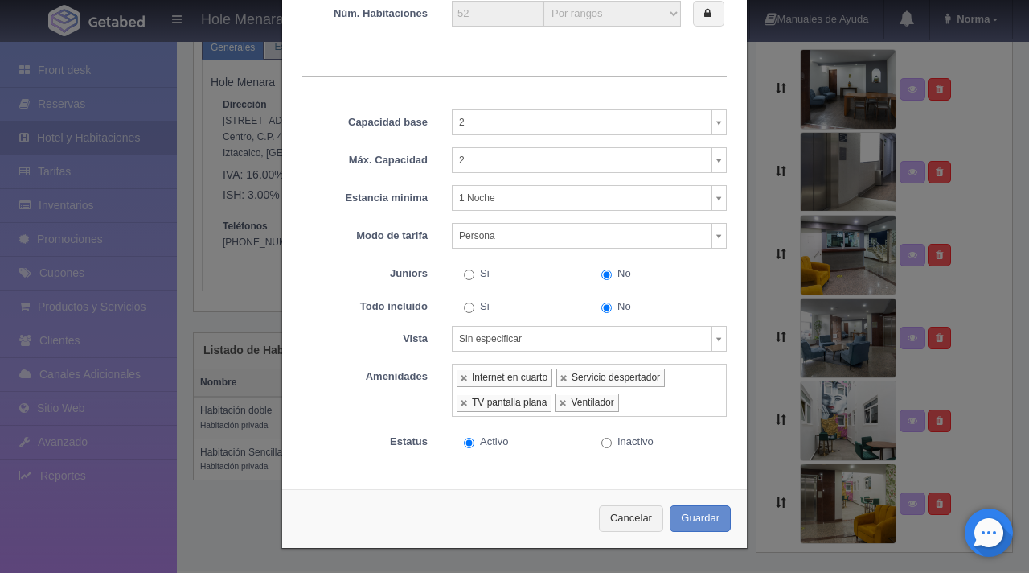
click at [570, 122] on body "Hole Menara Manuales de Ayuda Actualizaciones recientes Norma Mi Perfil Salir /…" at bounding box center [514, 259] width 1029 height 623
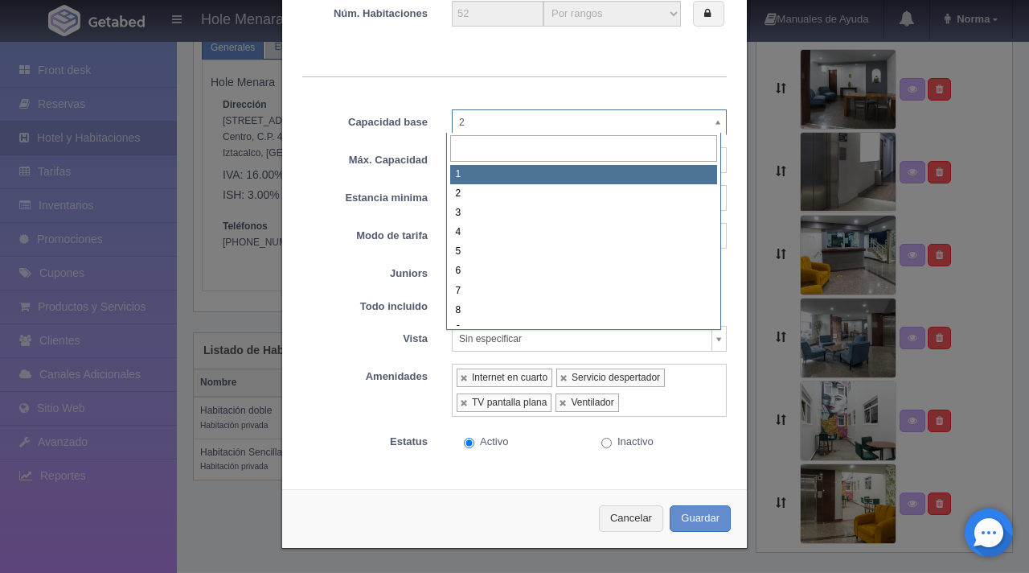
select select "1"
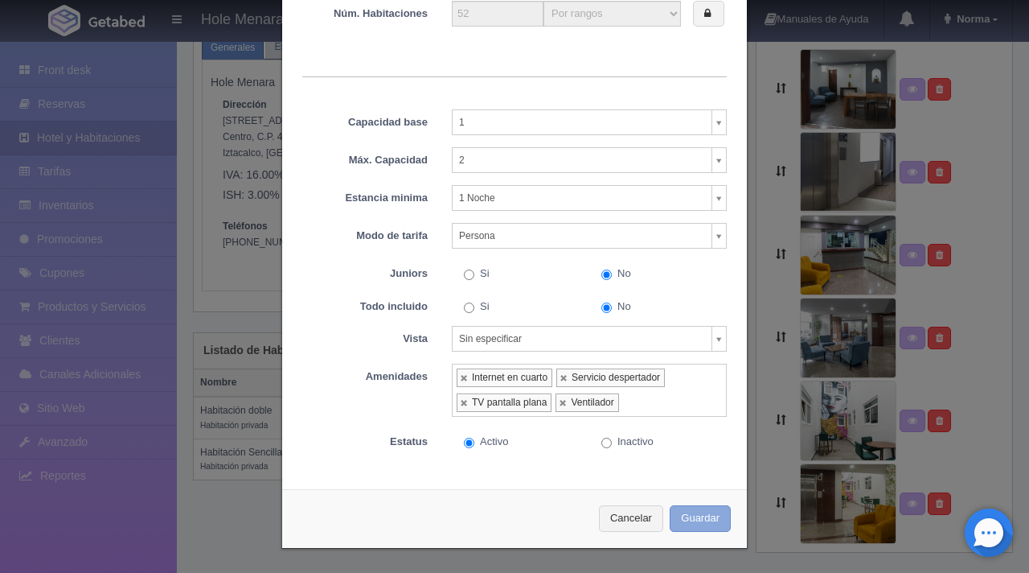
click at [709, 507] on button "Guardar" at bounding box center [700, 518] width 61 height 27
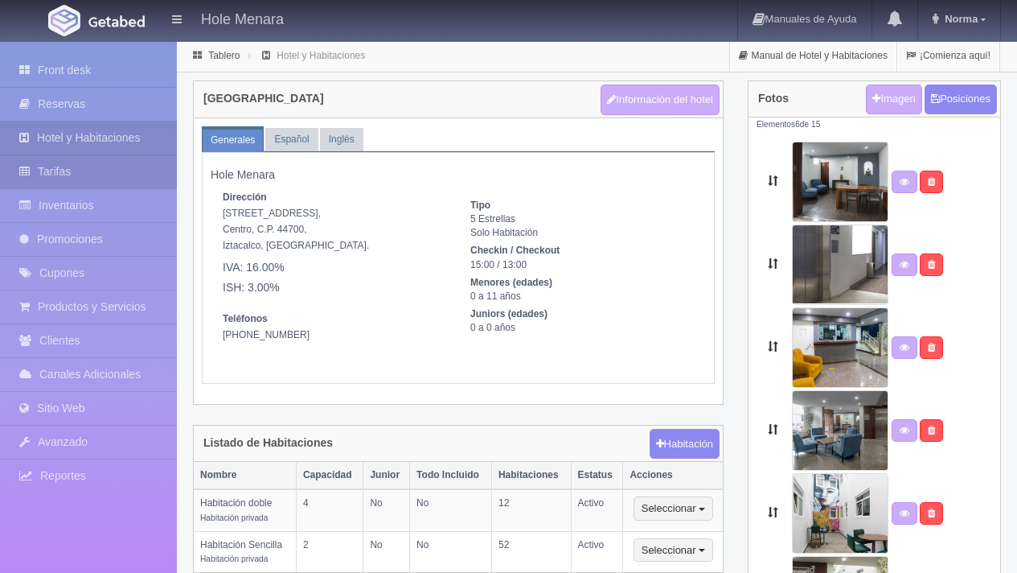
click at [96, 169] on link "Tarifas" at bounding box center [88, 171] width 177 height 33
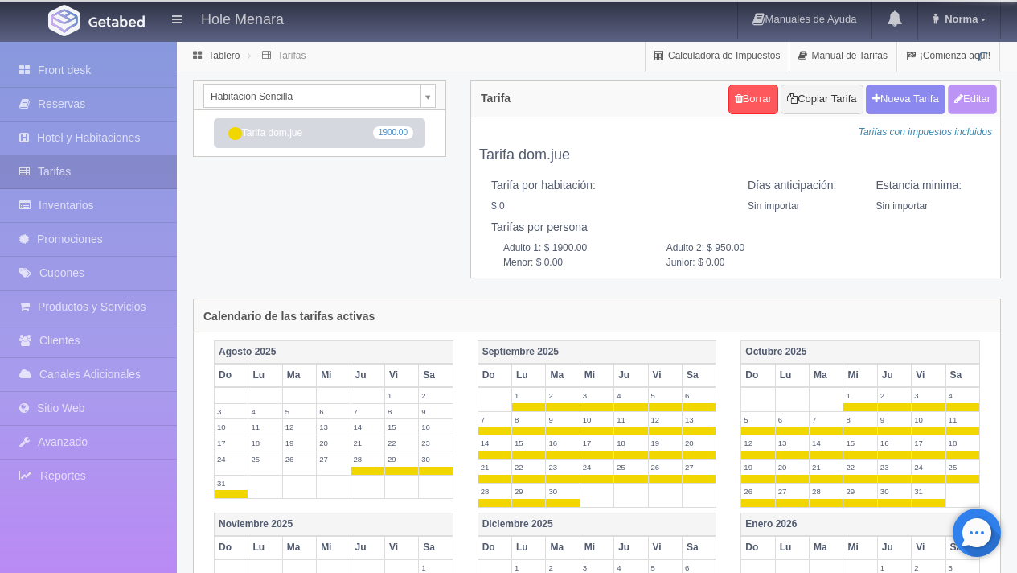
click at [982, 102] on button "Editar" at bounding box center [972, 99] width 49 height 30
type input "Tarifa dom.jue"
select select "0"
type input "0"
checkbox input "false"
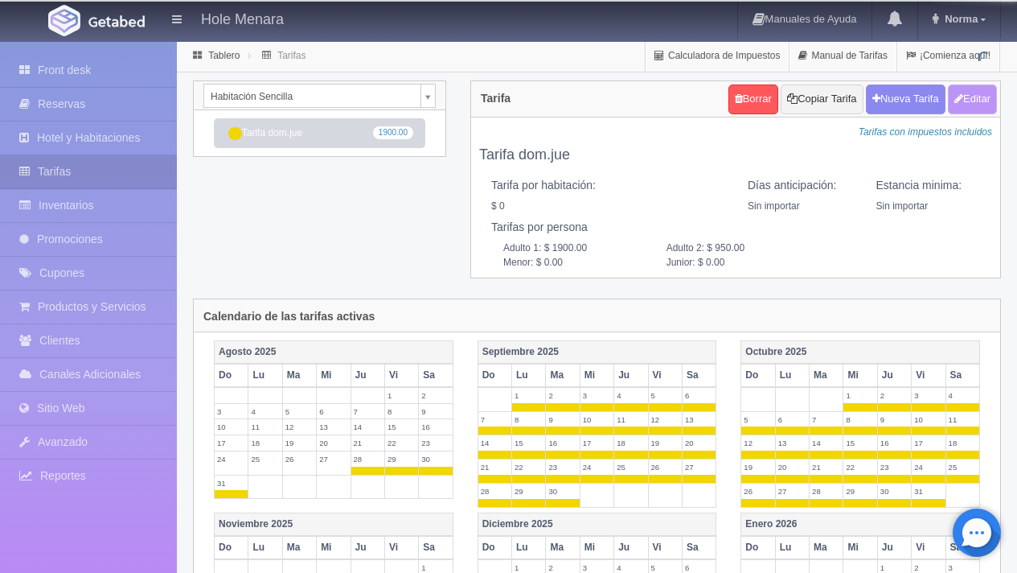
type input "1900.00"
type input "950.00"
type input "0.00"
checkbox input "true"
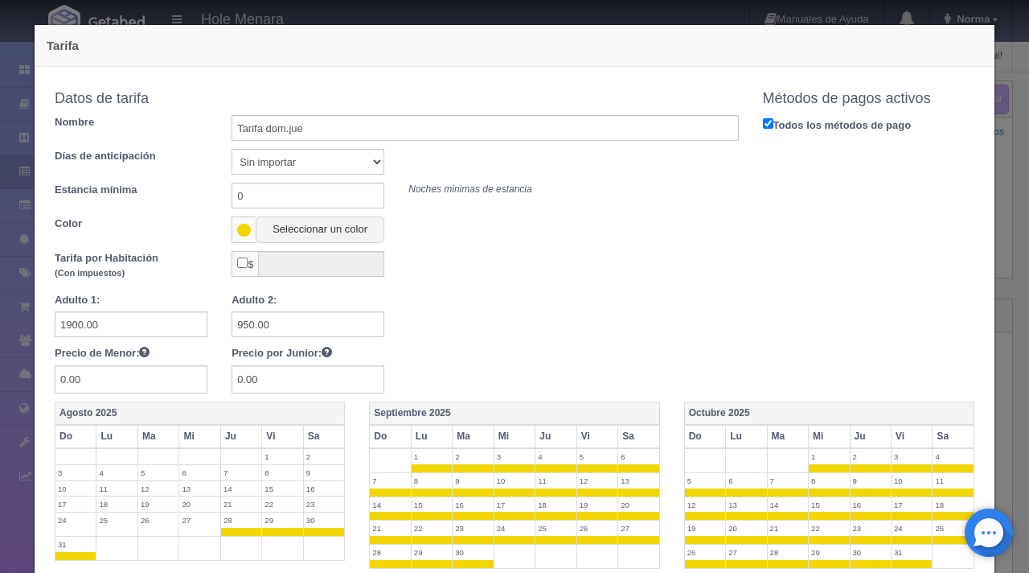
scroll to position [55, 0]
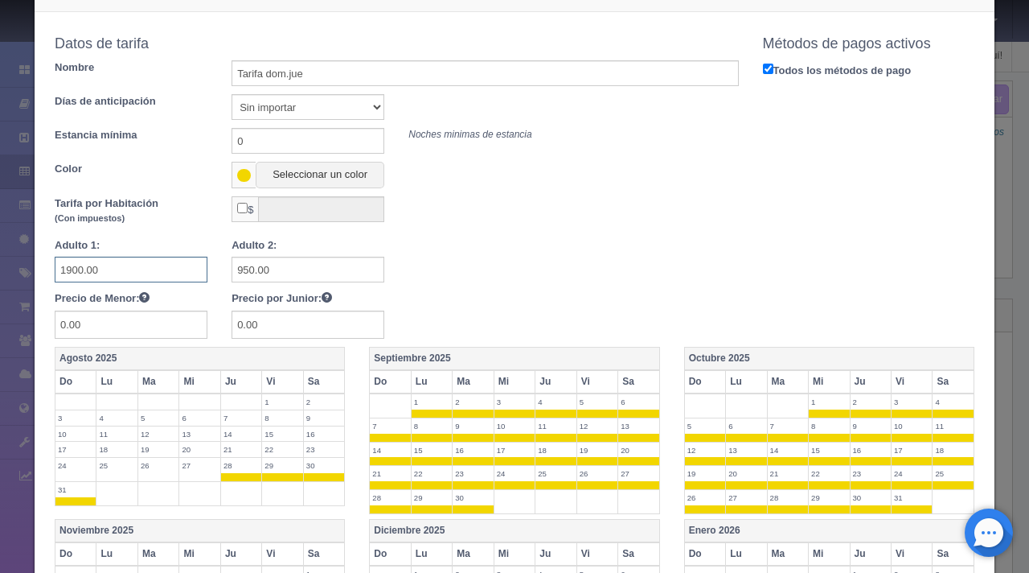
drag, startPoint x: 116, startPoint y: 272, endPoint x: 0, endPoint y: 233, distance: 122.1
click at [0, 234] on div "Tarifa Copiar tarifa a la habitación Habitación Sencilla Habitación Sencilla Ha…" at bounding box center [514, 286] width 1029 height 573
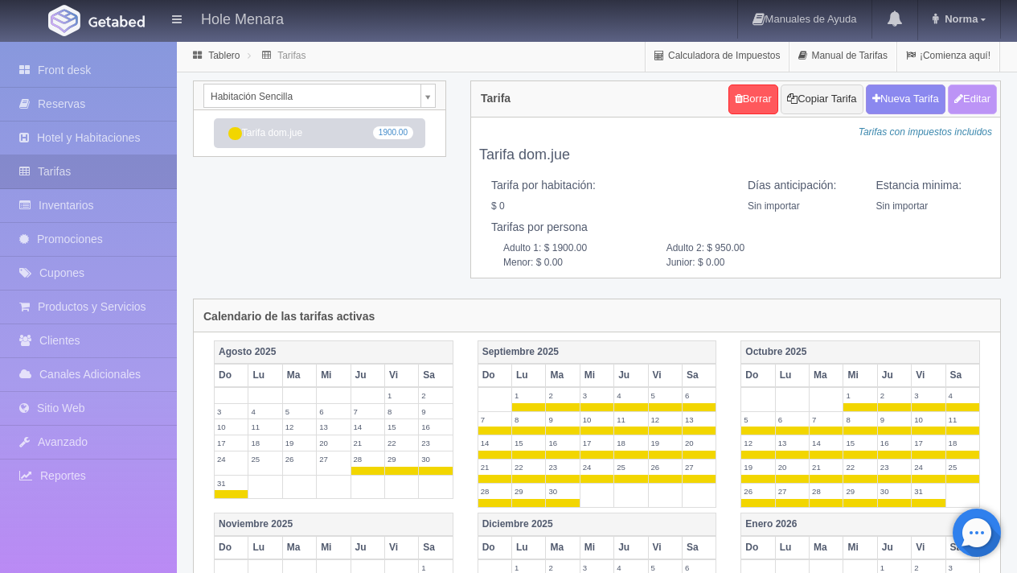
click at [988, 105] on button "Editar" at bounding box center [972, 99] width 49 height 30
type input "Tarifa dom.jue"
select select "0"
type input "0"
checkbox input "false"
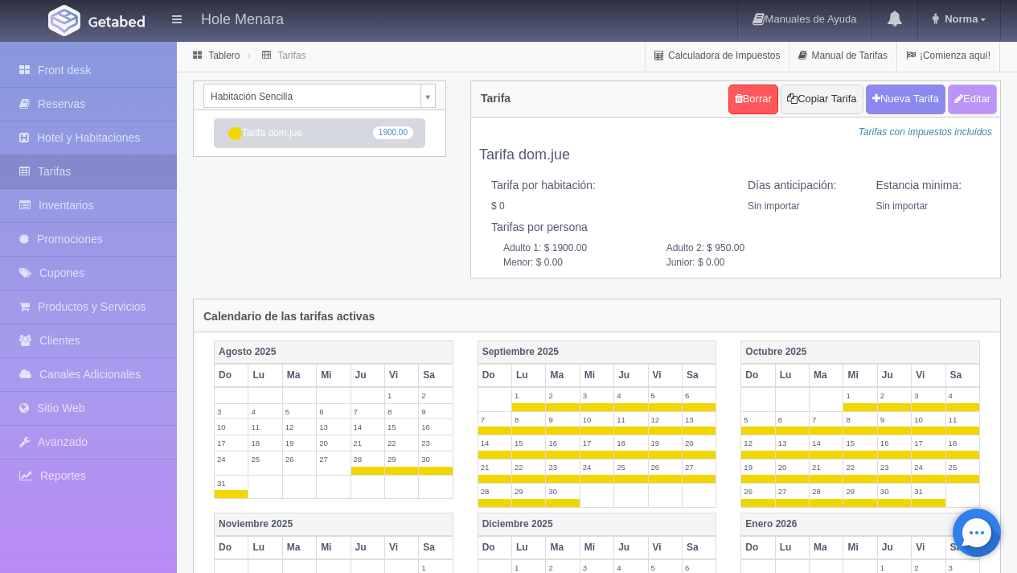
type input "1900.00"
type input "950.00"
type input "0.00"
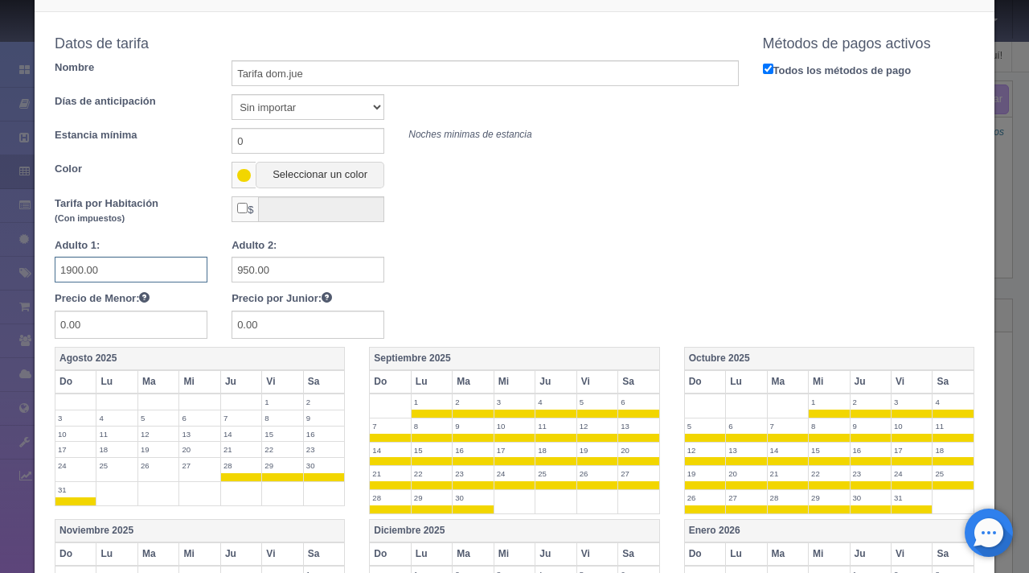
click at [138, 267] on input "1900.00" at bounding box center [131, 270] width 153 height 26
type input "1"
type input "550"
click at [285, 274] on input "950.00" at bounding box center [308, 270] width 153 height 26
type input "9"
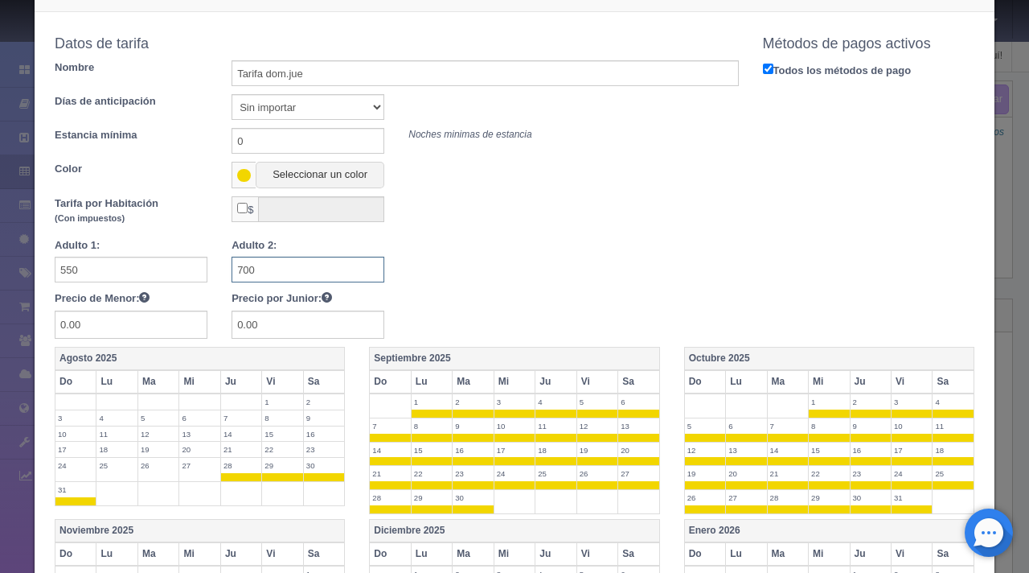
type input "700"
click at [478, 265] on div at bounding box center [397, 260] width 708 height 45
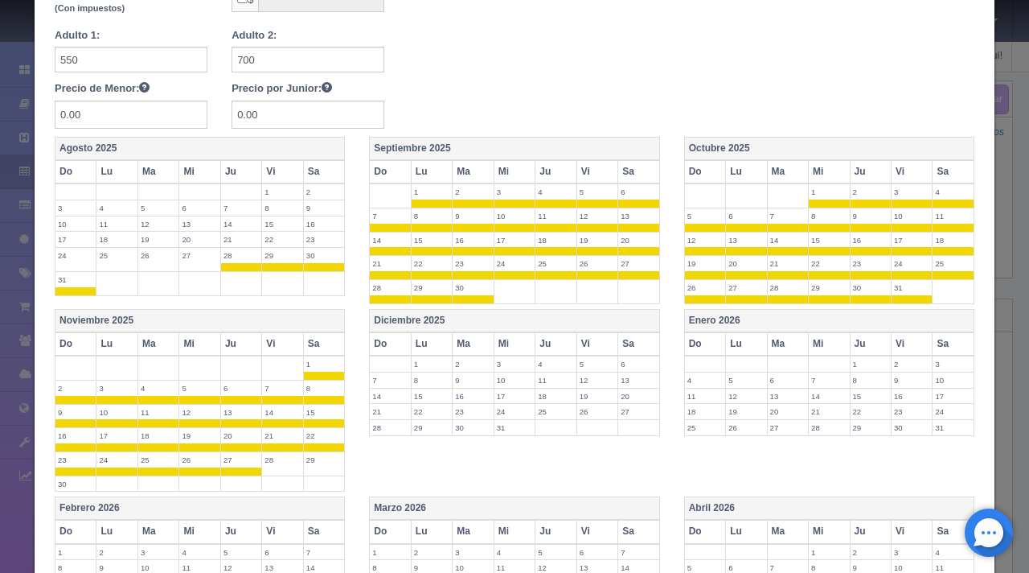
scroll to position [273, 0]
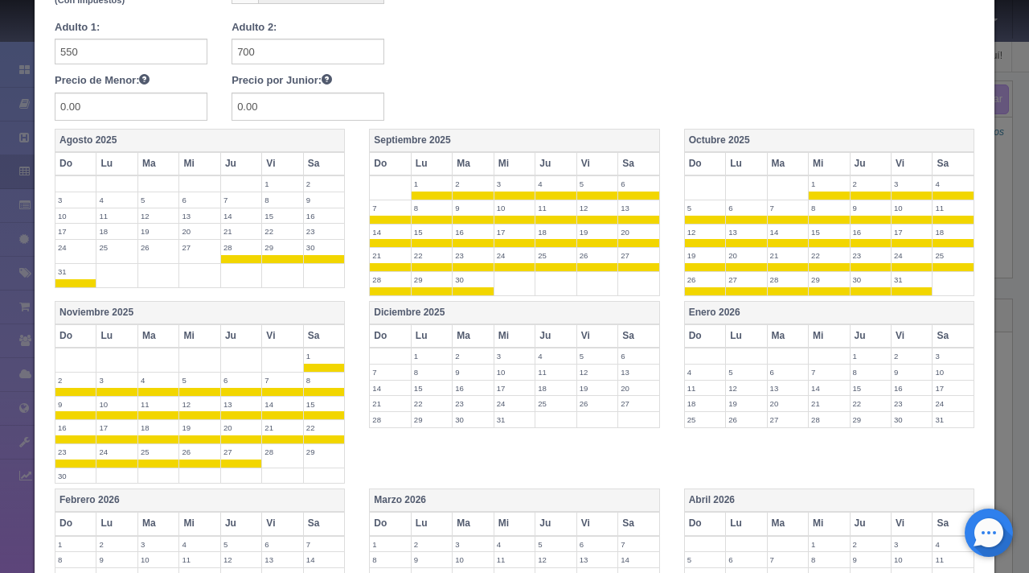
click at [589, 190] on label "5" at bounding box center [597, 183] width 40 height 15
click at [585, 154] on th "Vi" at bounding box center [597, 163] width 41 height 23
click at [634, 154] on th "Sa" at bounding box center [639, 163] width 42 height 23
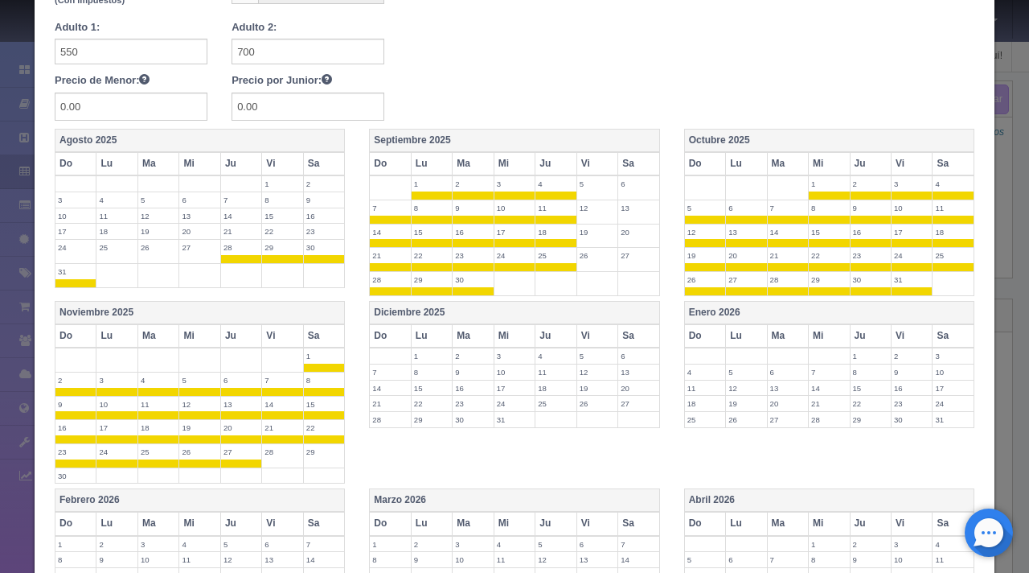
click at [896, 155] on th "Vi" at bounding box center [912, 163] width 41 height 23
click at [941, 154] on th "Sa" at bounding box center [954, 163] width 42 height 23
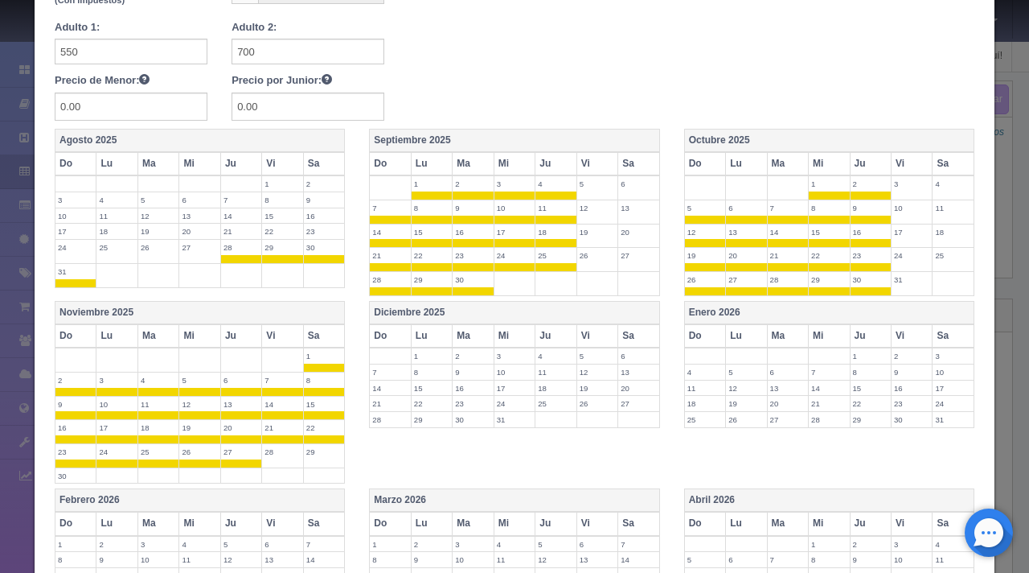
click at [275, 330] on th "Vi" at bounding box center [282, 335] width 41 height 23
click at [322, 327] on th "Sa" at bounding box center [324, 335] width 42 height 23
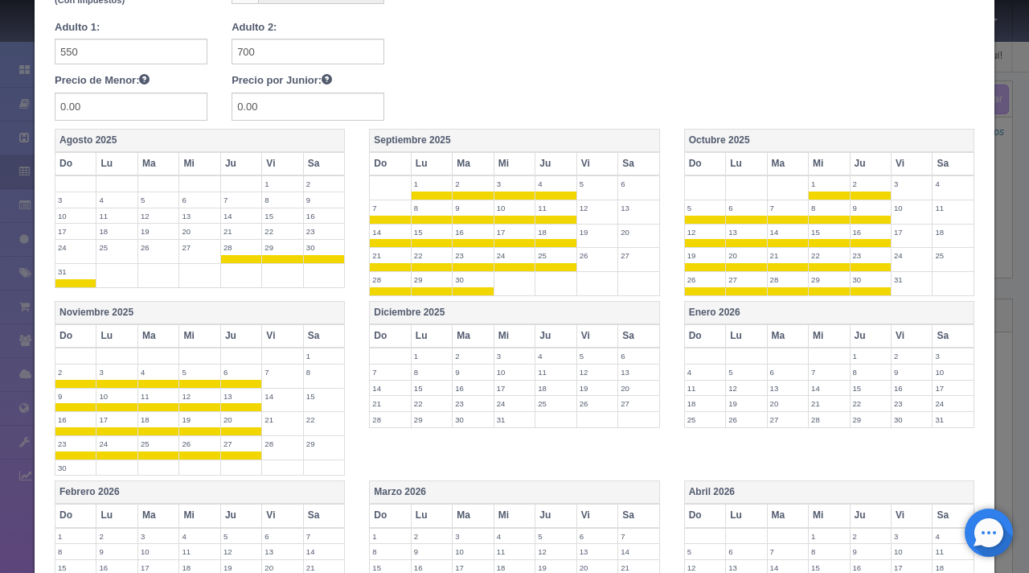
click at [486, 309] on th "Diciembre 2025" at bounding box center [514, 312] width 289 height 23
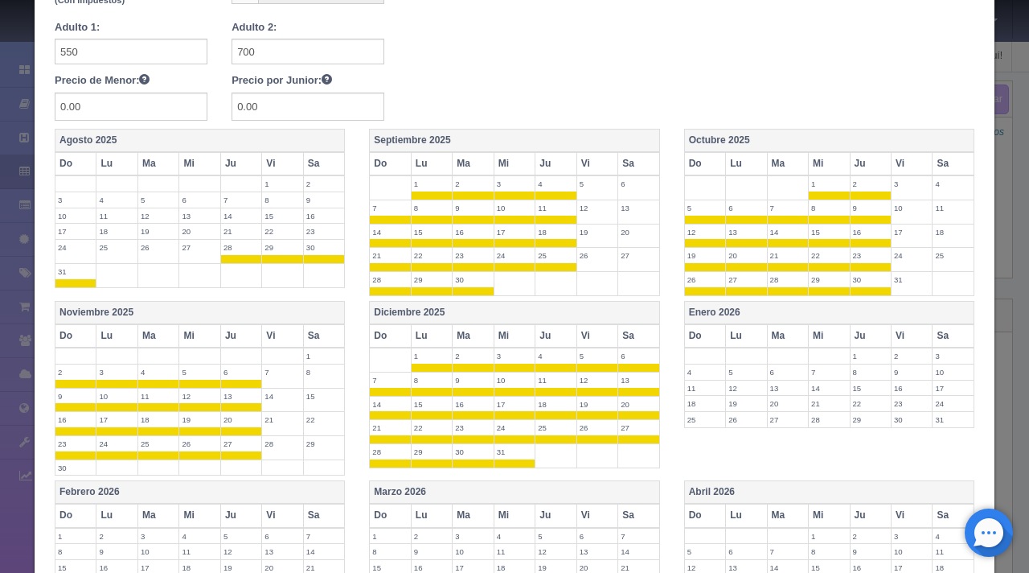
click at [581, 327] on th "Vi" at bounding box center [597, 335] width 41 height 23
click at [630, 327] on th "Sa" at bounding box center [639, 335] width 42 height 23
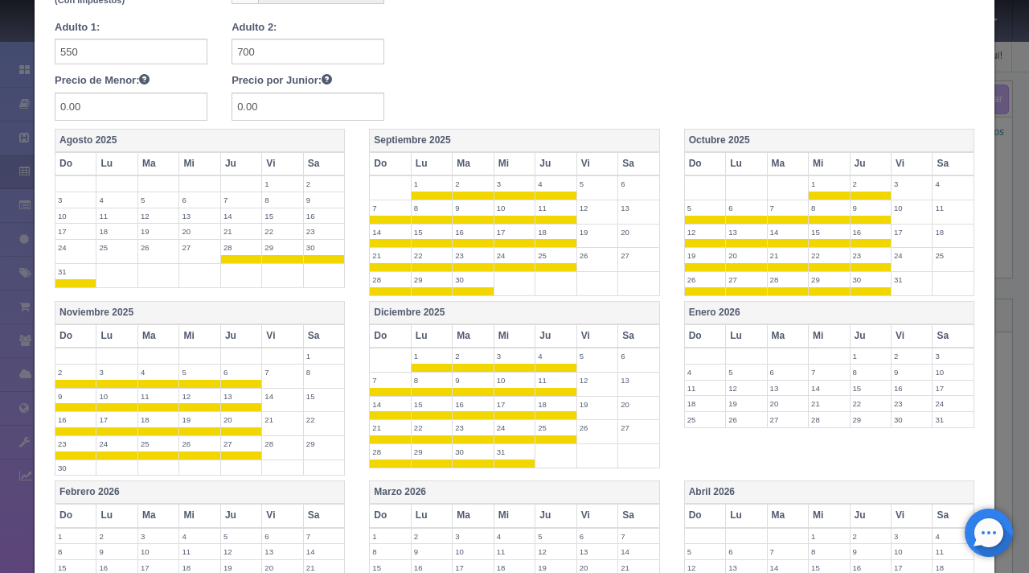
click at [781, 307] on th "Enero 2026" at bounding box center [828, 312] width 289 height 23
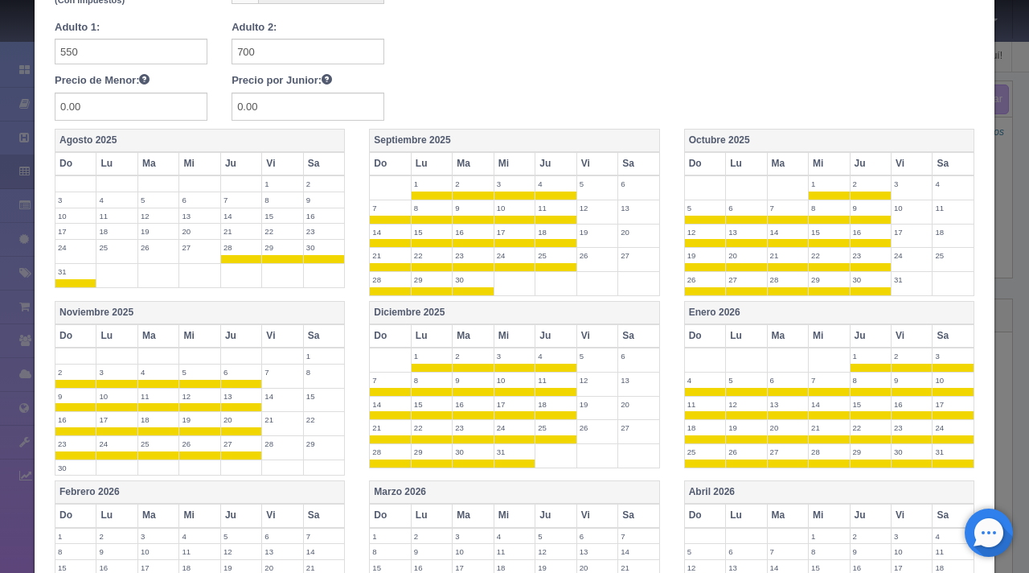
click at [892, 326] on th "Vi" at bounding box center [912, 335] width 41 height 23
click at [940, 330] on th "Sa" at bounding box center [954, 335] width 42 height 23
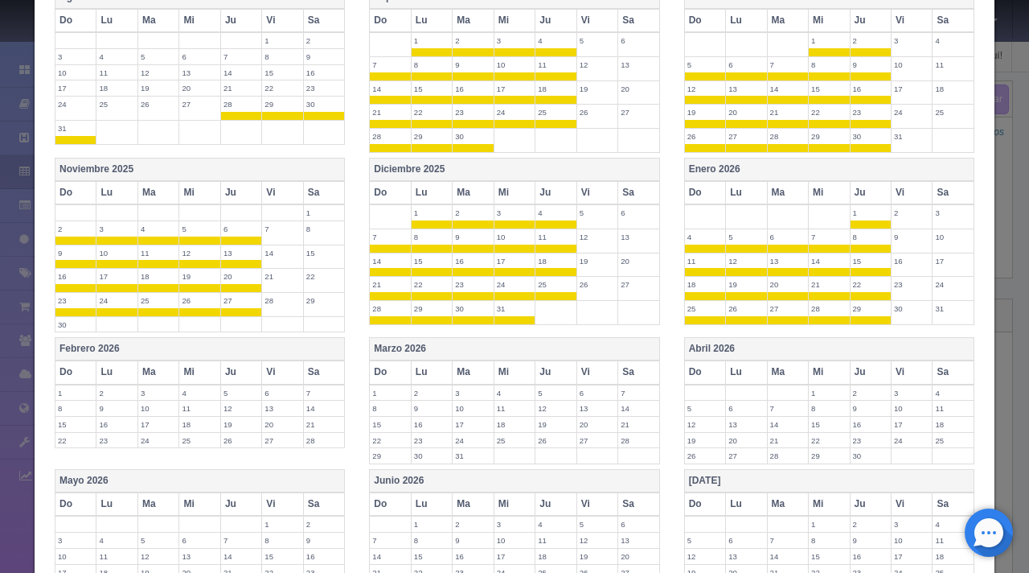
scroll to position [438, 0]
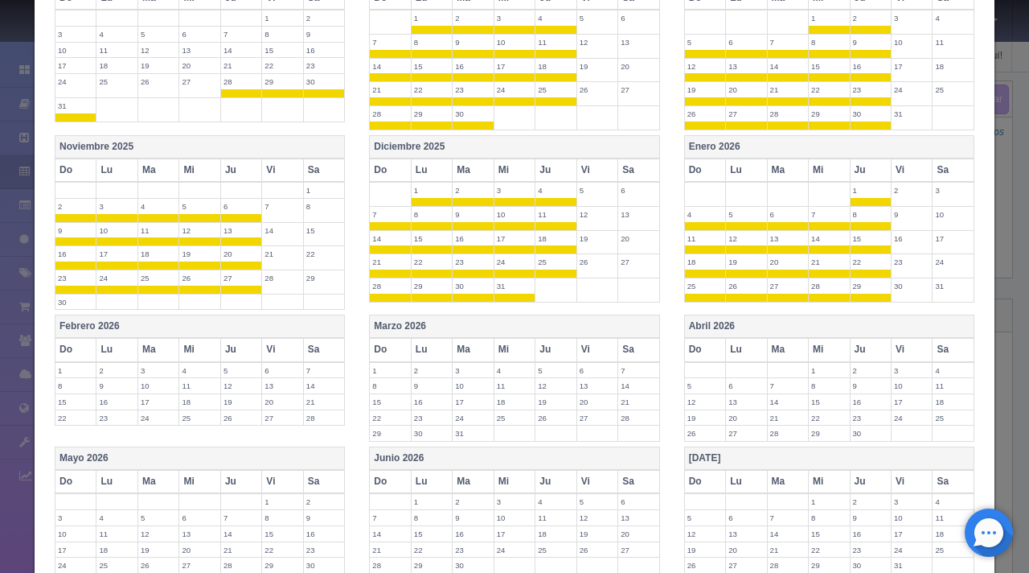
click at [235, 318] on th "Febrero 2026" at bounding box center [199, 326] width 289 height 23
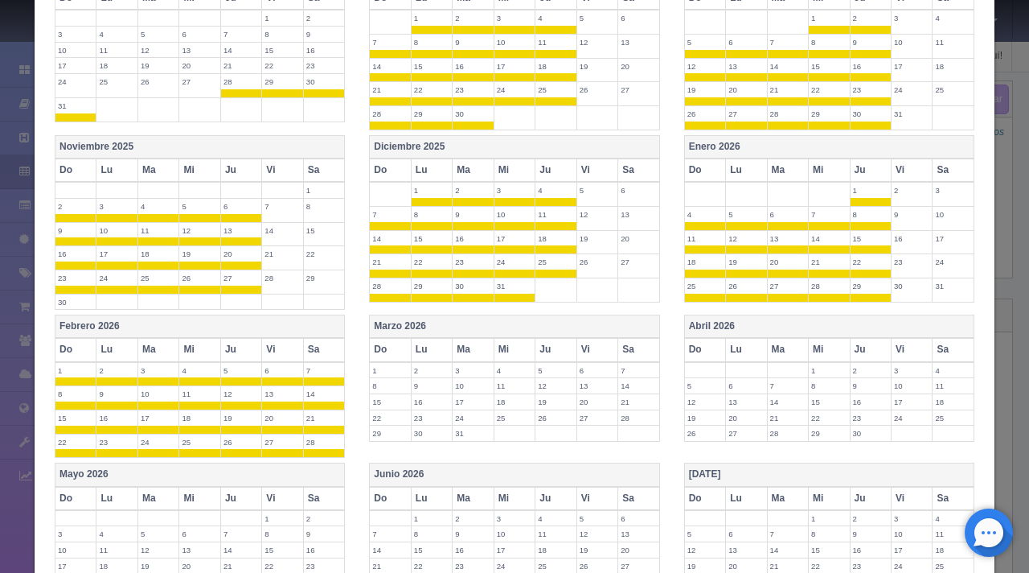
click at [276, 334] on th "Febrero 2026" at bounding box center [199, 326] width 289 height 23
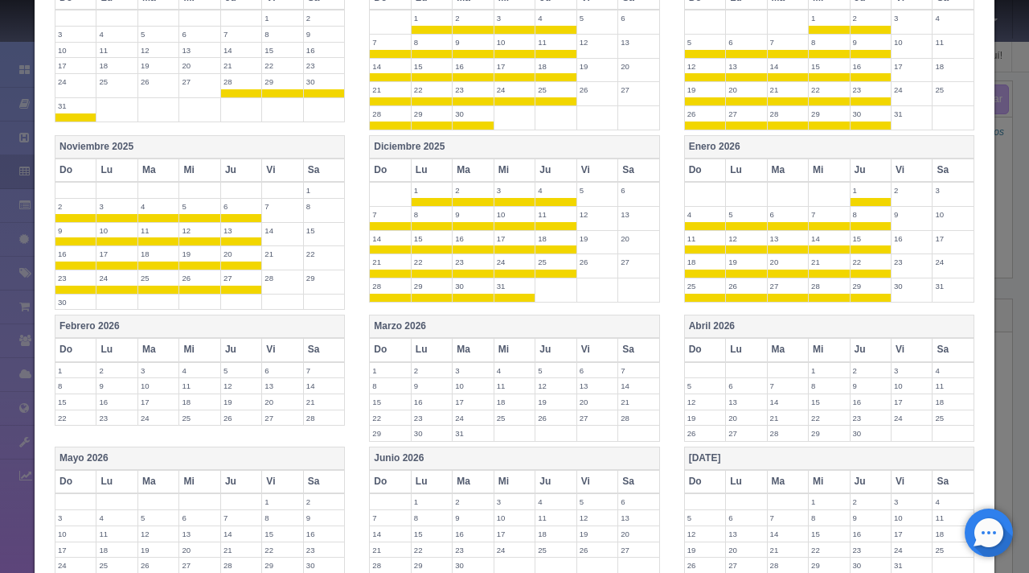
click at [321, 335] on th "Febrero 2026" at bounding box center [199, 326] width 289 height 23
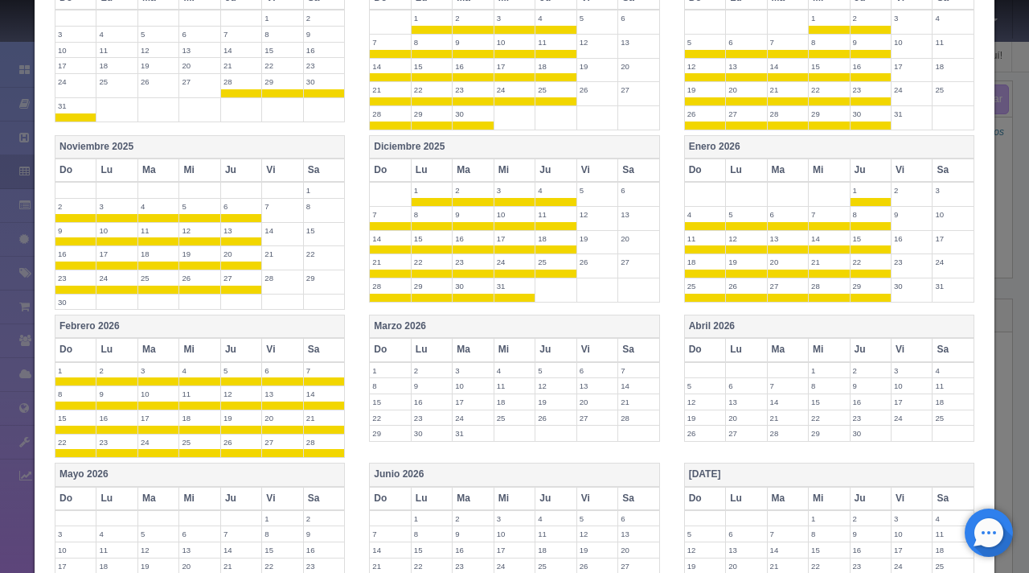
click at [269, 347] on th "Vi" at bounding box center [282, 349] width 41 height 23
click at [314, 349] on th "Sa" at bounding box center [324, 349] width 42 height 23
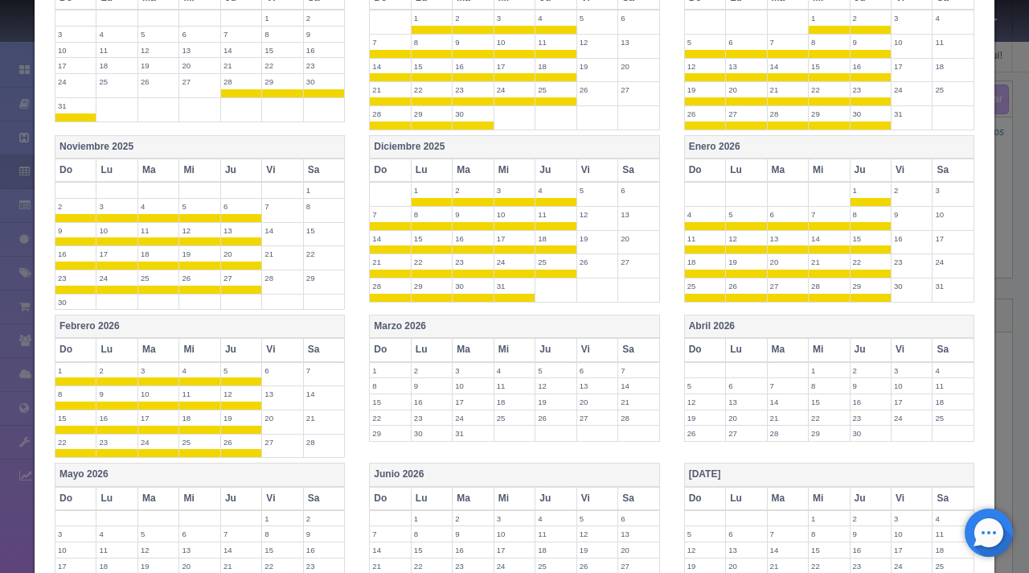
click at [469, 321] on th "Marzo 2026" at bounding box center [514, 326] width 289 height 23
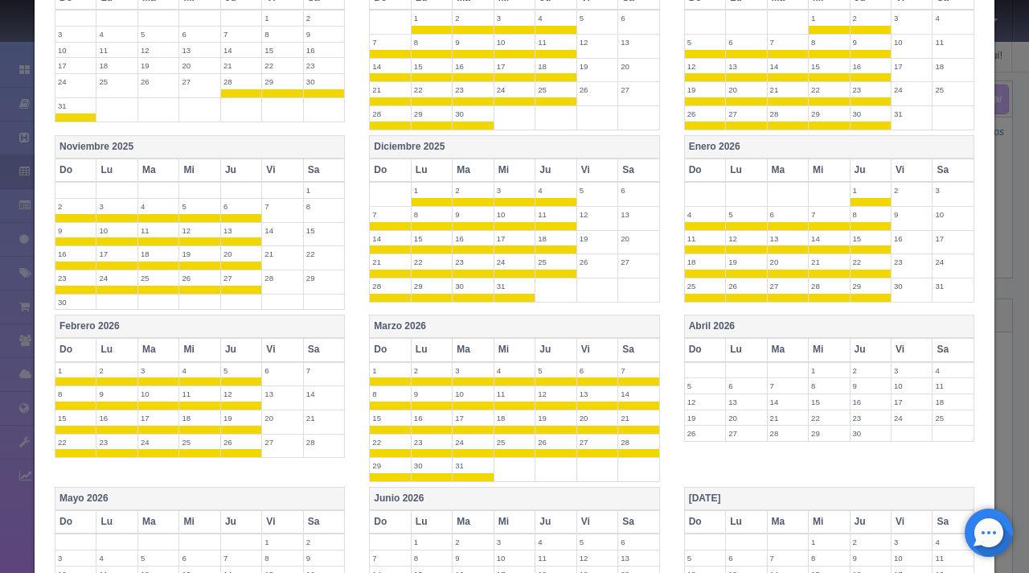
click at [579, 339] on th "Vi" at bounding box center [597, 349] width 41 height 23
click at [633, 347] on th "Sa" at bounding box center [639, 349] width 42 height 23
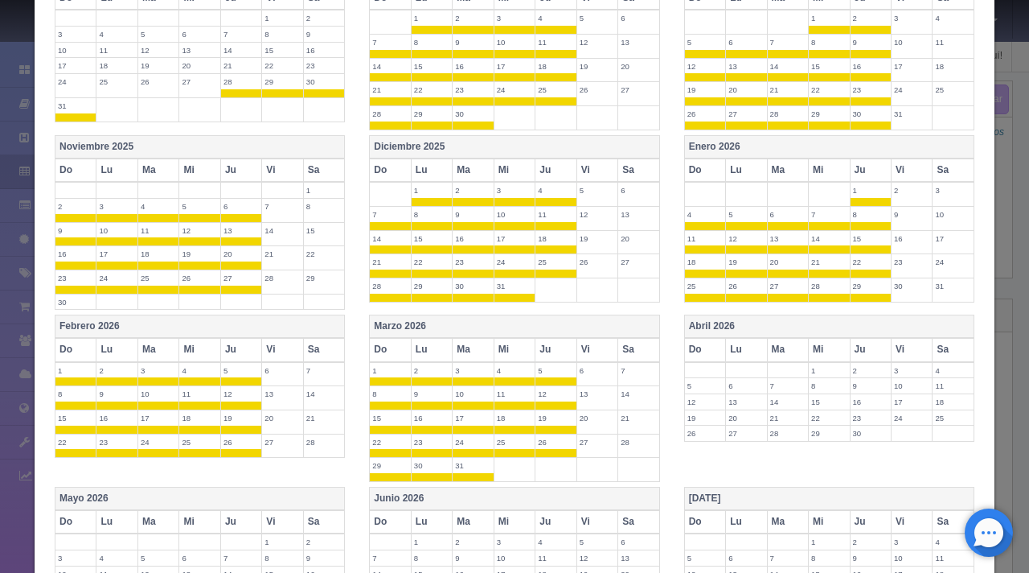
click at [758, 329] on th "Abril 2026" at bounding box center [828, 326] width 289 height 23
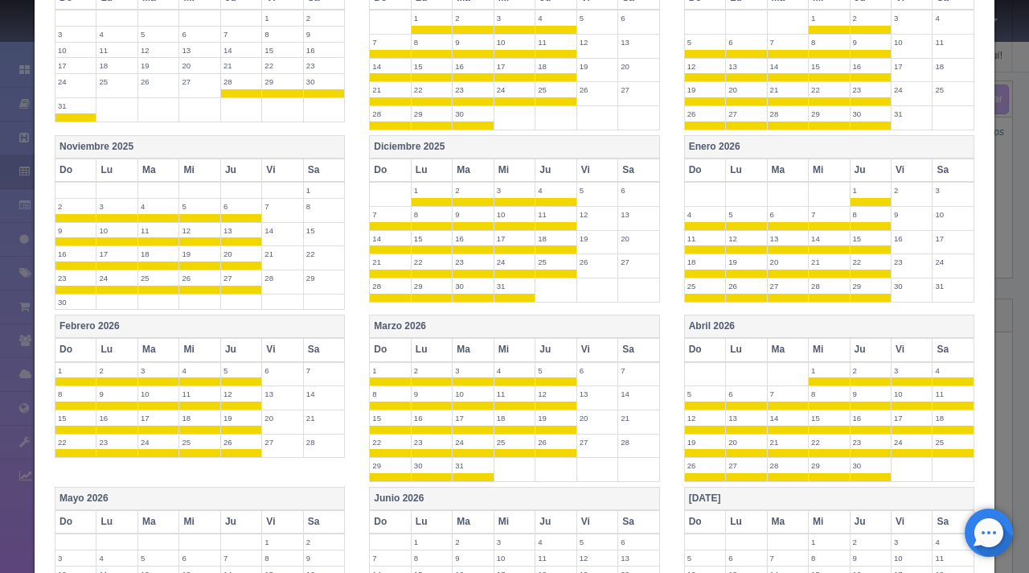
click at [899, 347] on th "Vi" at bounding box center [912, 349] width 41 height 23
click at [936, 346] on th "Sa" at bounding box center [954, 349] width 42 height 23
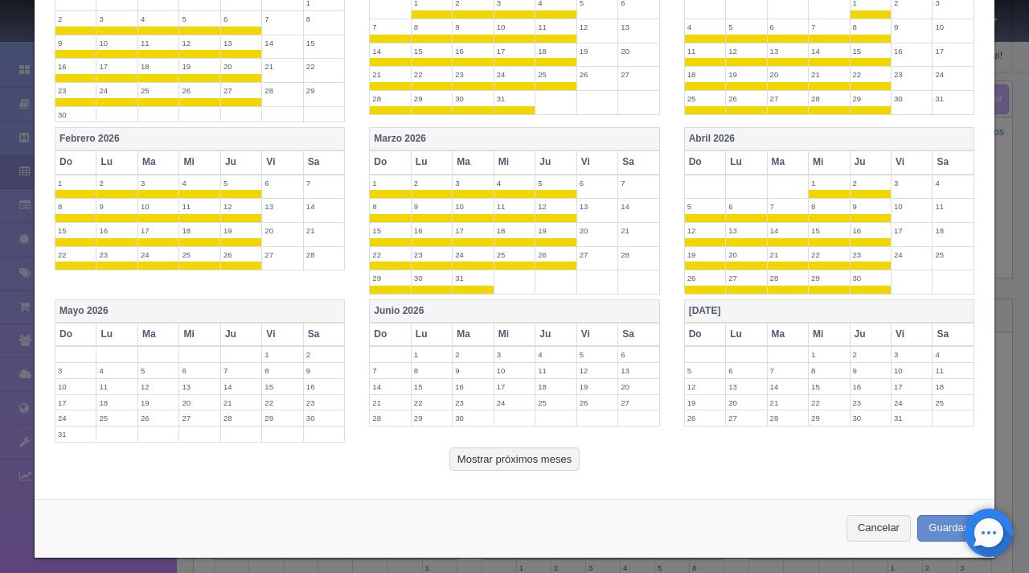
scroll to position [634, 0]
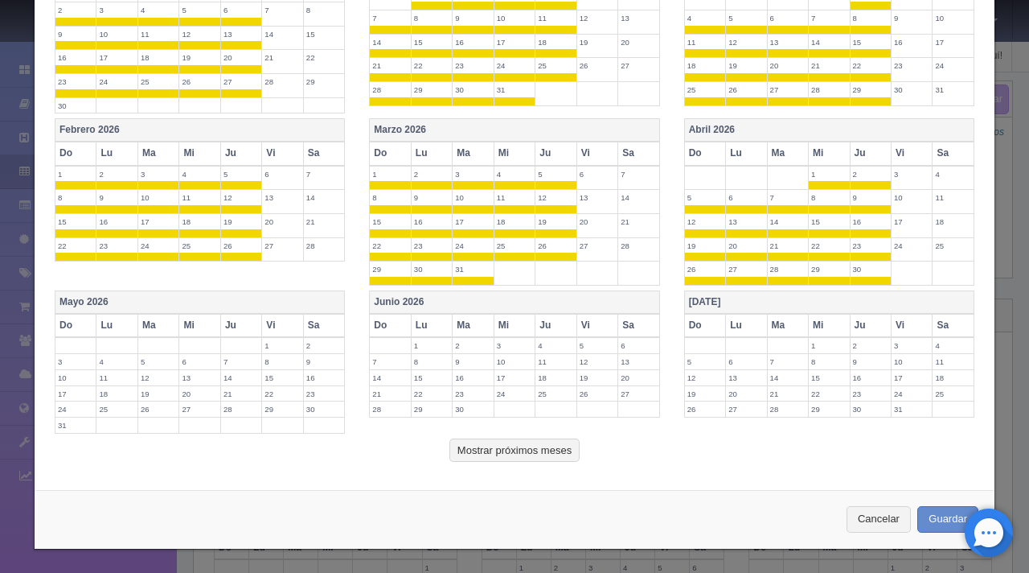
click at [269, 289] on div "Febrero 2026 Do Lu Ma Mi Ju Vi Sa 1 2 3 4 5 6 7 8 9 10 11 12 13 14 15 16 17 18 …" at bounding box center [515, 204] width 944 height 172
click at [270, 310] on th "Mayo 2026" at bounding box center [199, 302] width 289 height 23
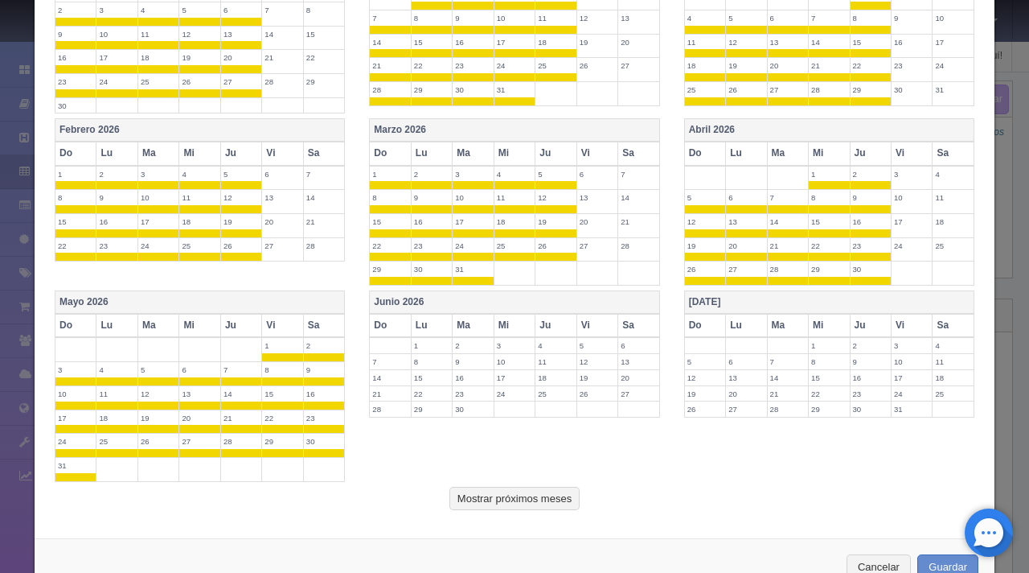
click at [273, 328] on th "Vi" at bounding box center [282, 325] width 41 height 23
click at [331, 314] on th "Sa" at bounding box center [324, 325] width 42 height 23
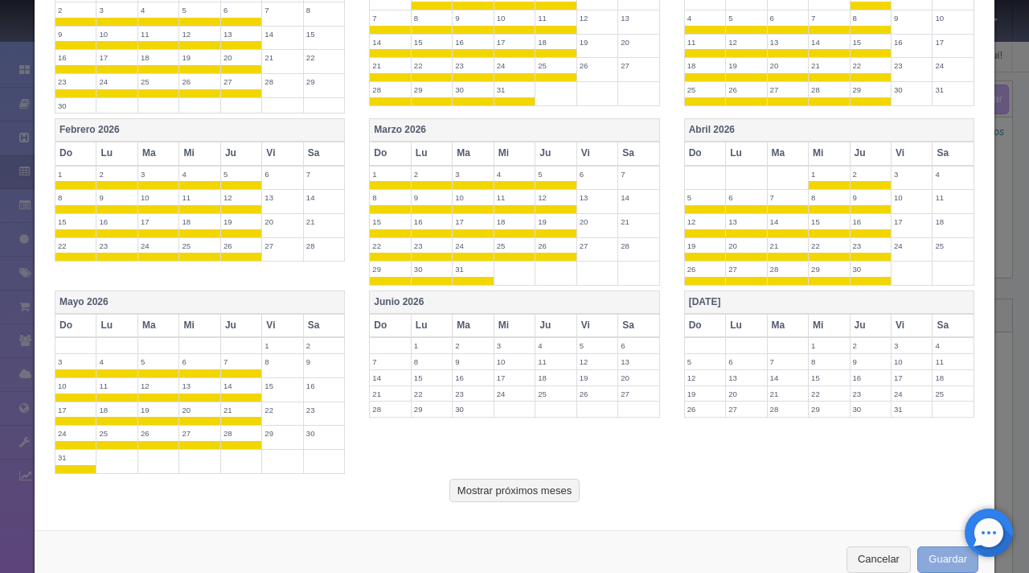
click at [956, 559] on button "Guardar" at bounding box center [948, 559] width 61 height 27
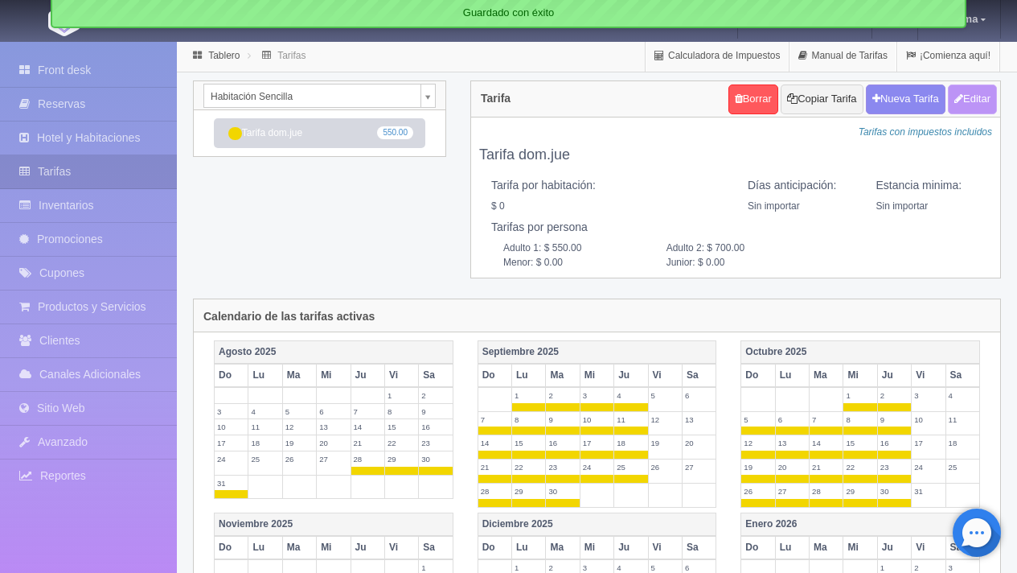
click at [974, 103] on button "Editar" at bounding box center [972, 99] width 49 height 30
type input "Tarifa dom.jue"
select select "0"
type input "0"
checkbox input "false"
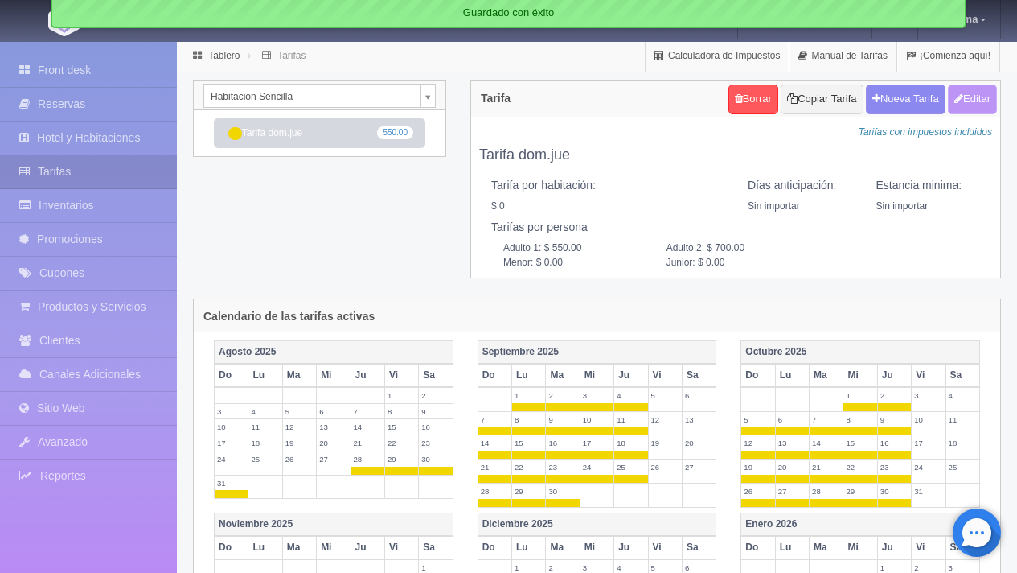
type input "550.00"
type input "700.00"
type input "0.00"
checkbox input "true"
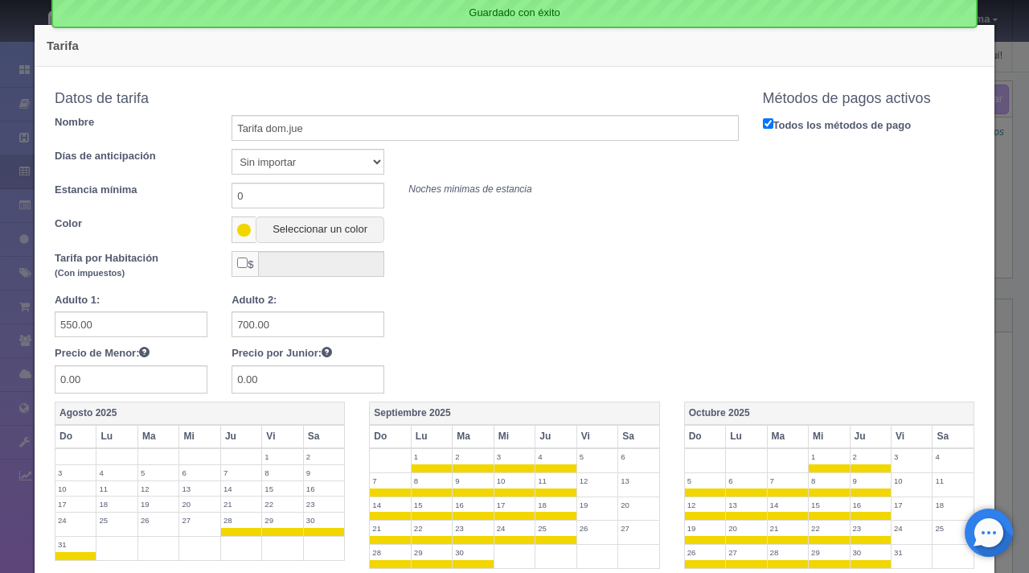
scroll to position [675, 0]
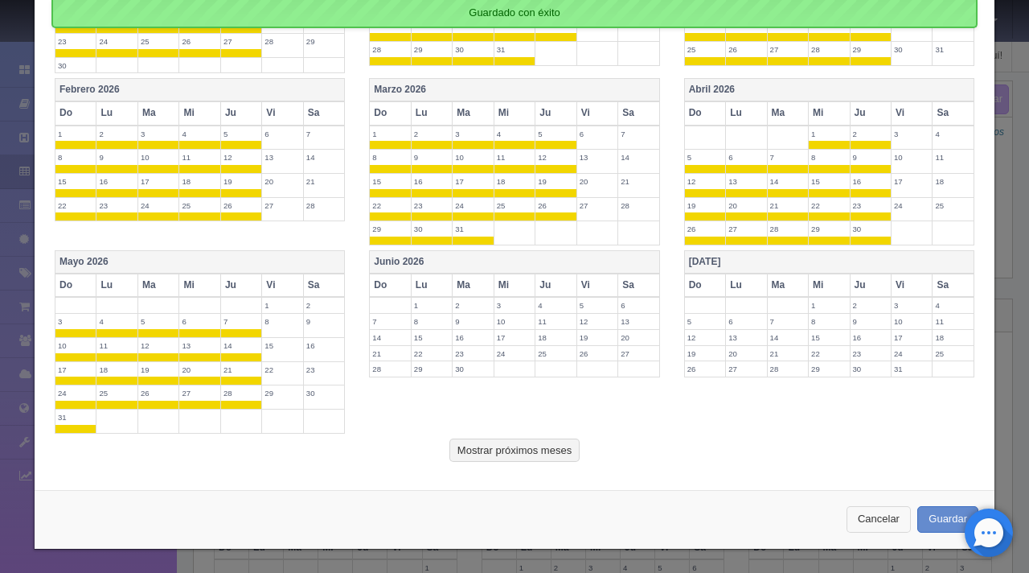
click at [864, 519] on button "Cancelar" at bounding box center [879, 519] width 64 height 27
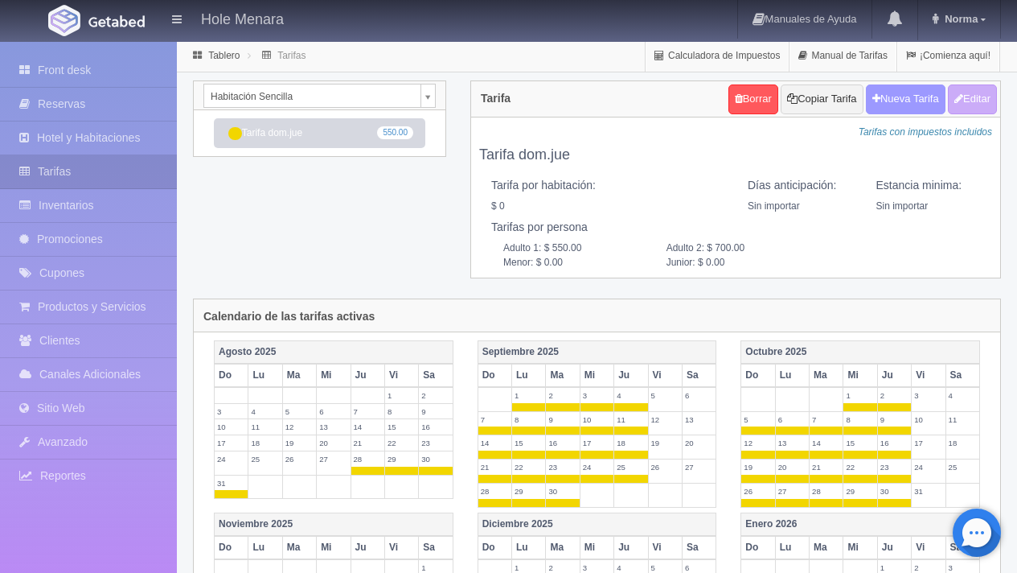
click at [909, 101] on button "Nueva Tarifa" at bounding box center [906, 99] width 80 height 30
select select
checkbox input "true"
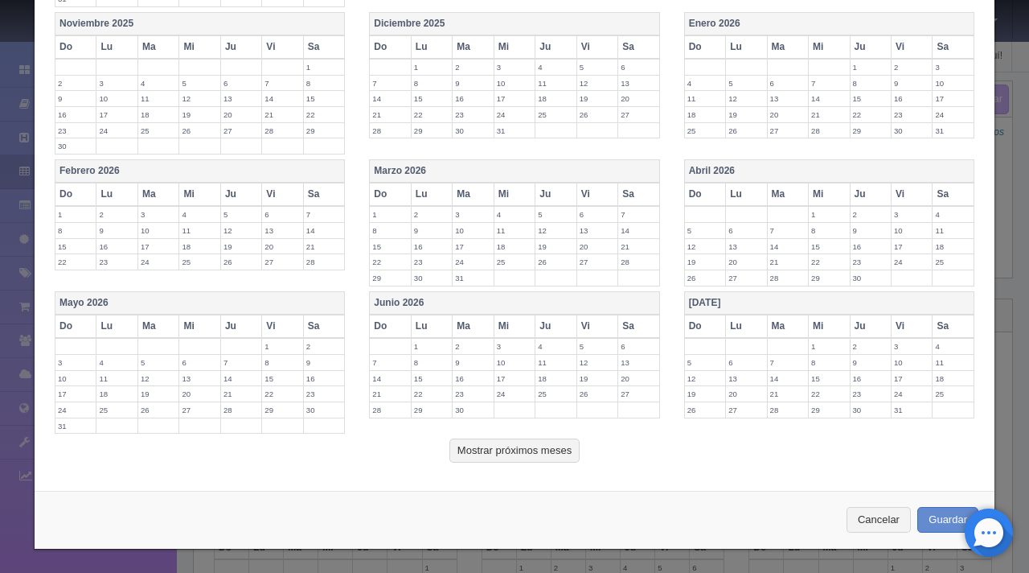
scroll to position [0, 0]
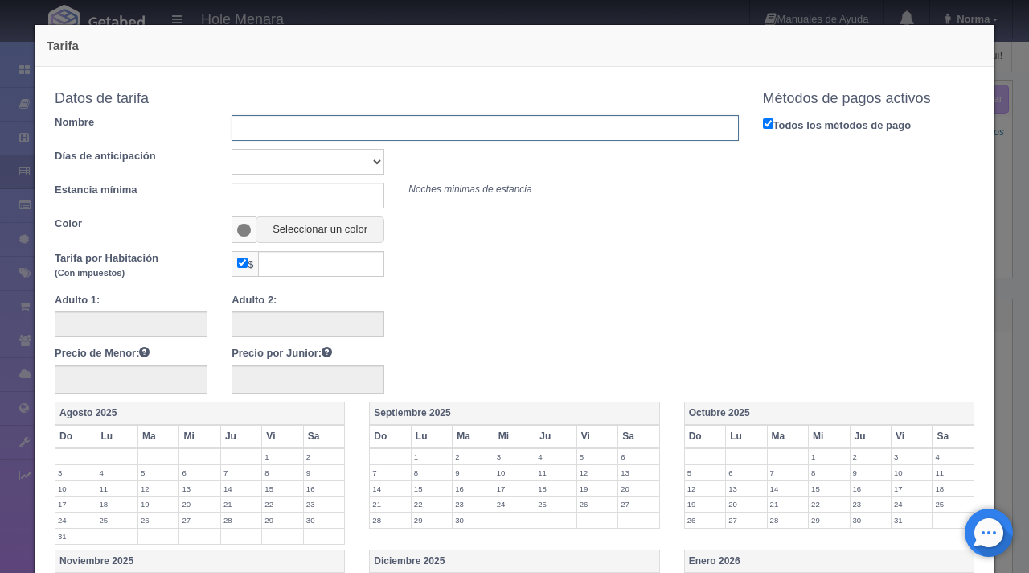
click at [285, 130] on input "text" at bounding box center [485, 128] width 507 height 26
type input "Tarifa vie-sab"
click at [243, 224] on span at bounding box center [244, 230] width 14 height 13
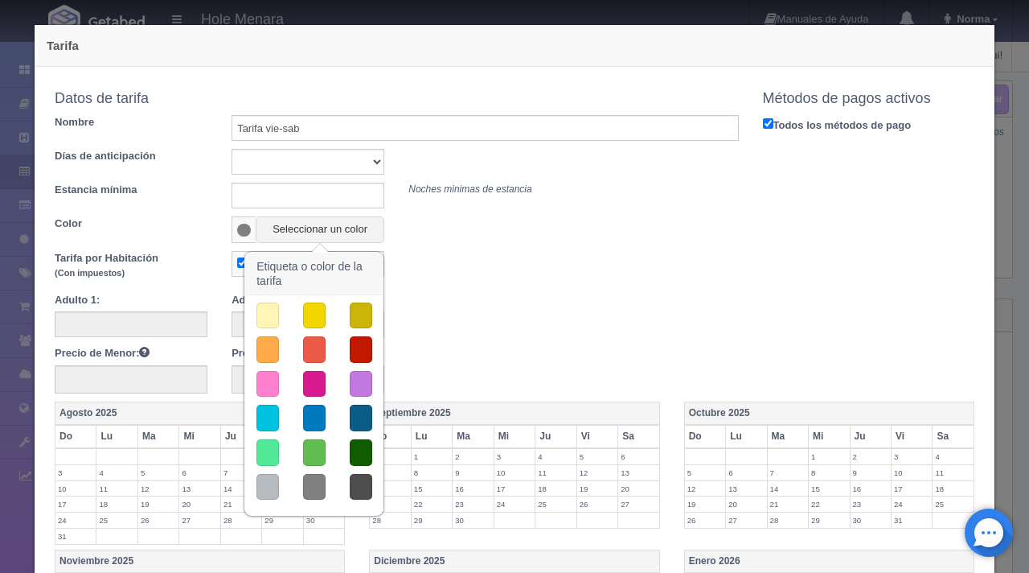
click at [271, 351] on button "button" at bounding box center [268, 349] width 23 height 27
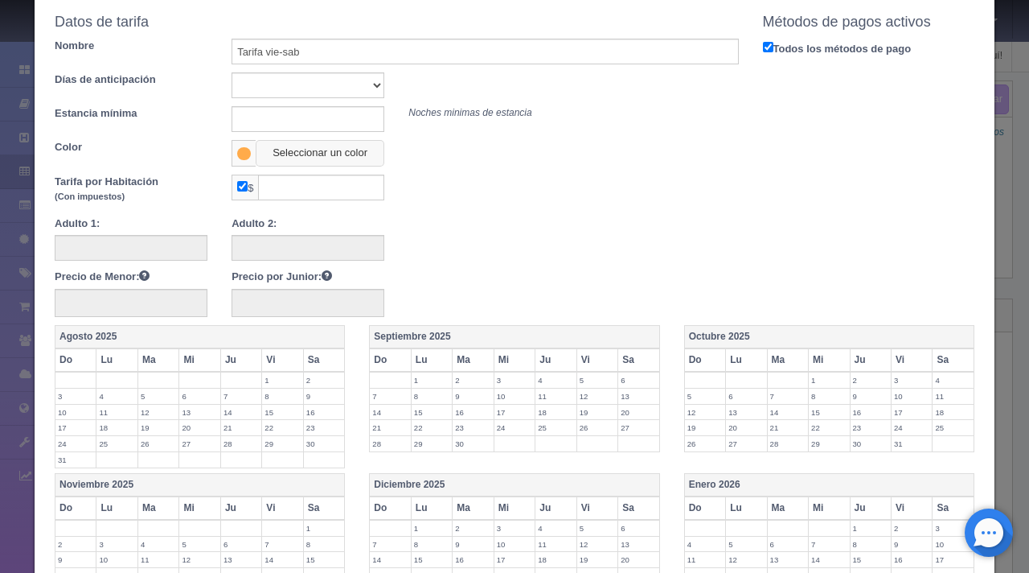
scroll to position [88, 0]
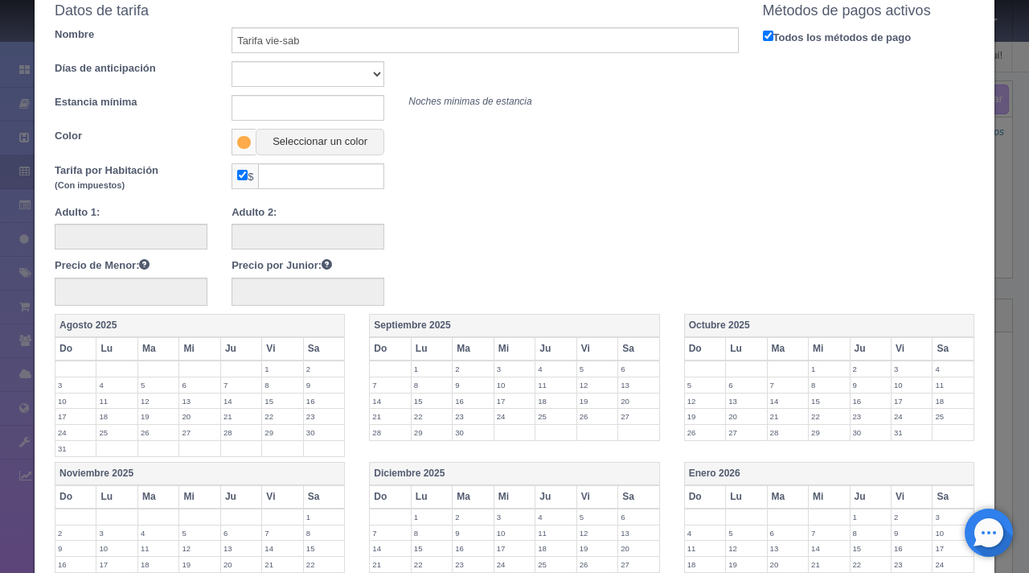
click at [237, 179] on input "checkbox" at bounding box center [242, 175] width 10 height 10
checkbox input "false"
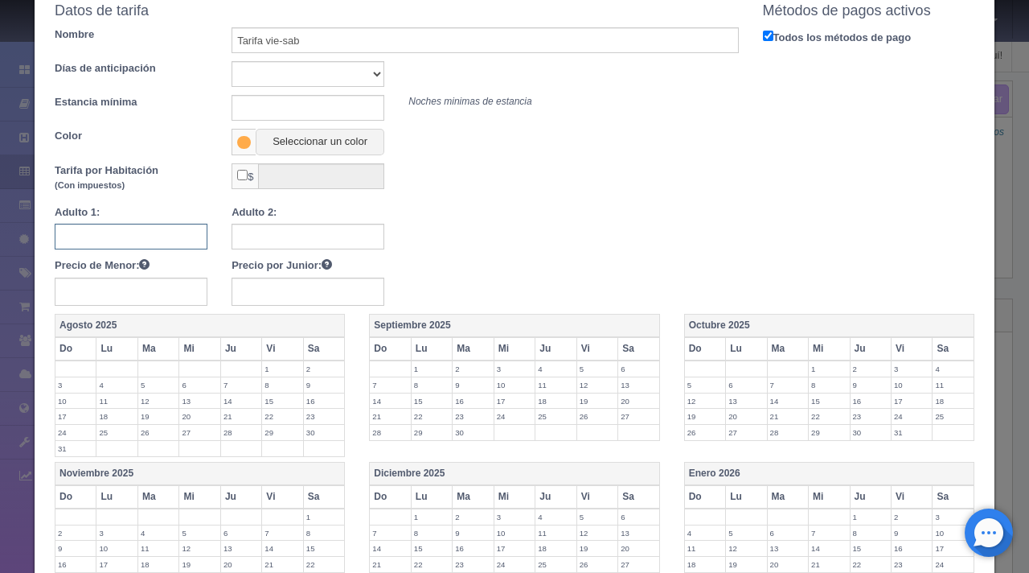
click at [146, 236] on input "text" at bounding box center [131, 237] width 153 height 26
type input "750"
click at [273, 247] on input "text" at bounding box center [308, 237] width 153 height 26
type input "900"
click at [487, 233] on div at bounding box center [397, 227] width 708 height 45
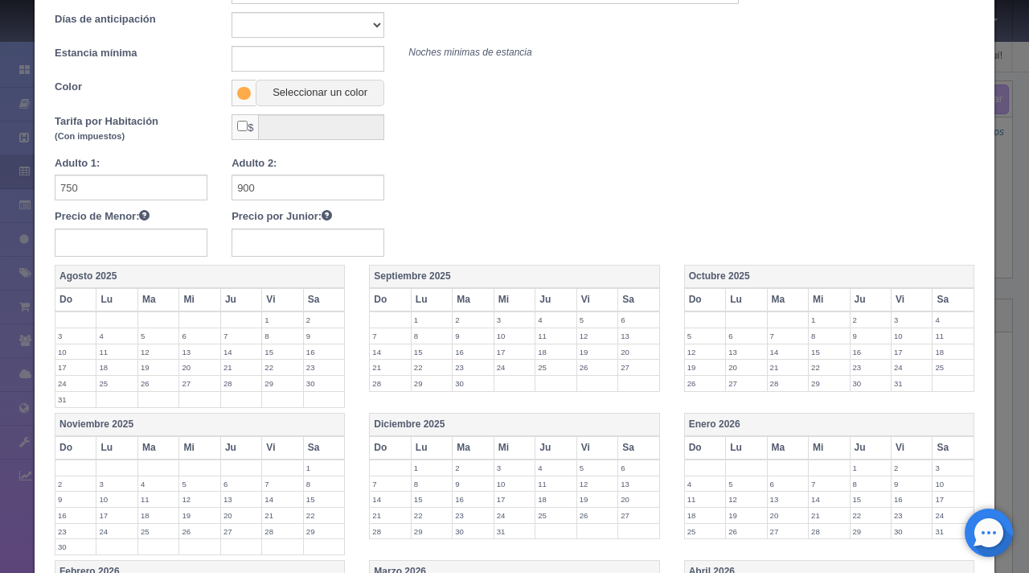
scroll to position [197, 0]
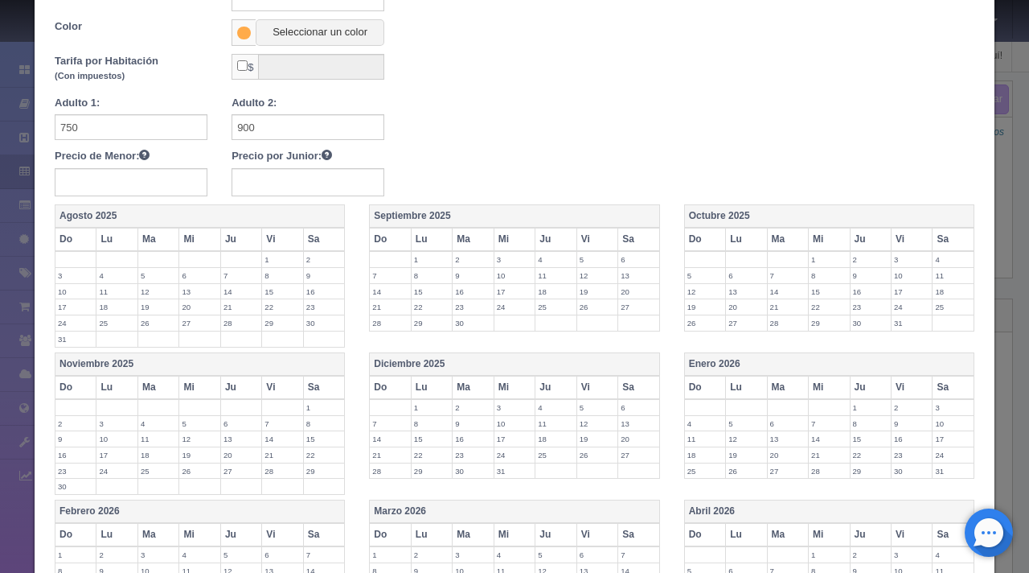
click at [638, 232] on th "Sa" at bounding box center [639, 239] width 42 height 23
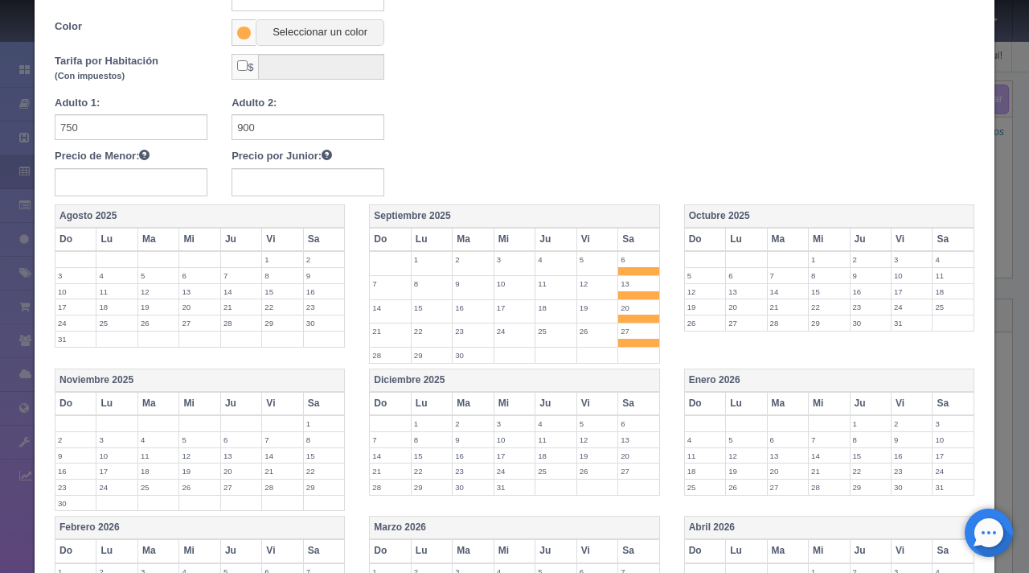
click at [376, 393] on th "Do" at bounding box center [390, 403] width 41 height 23
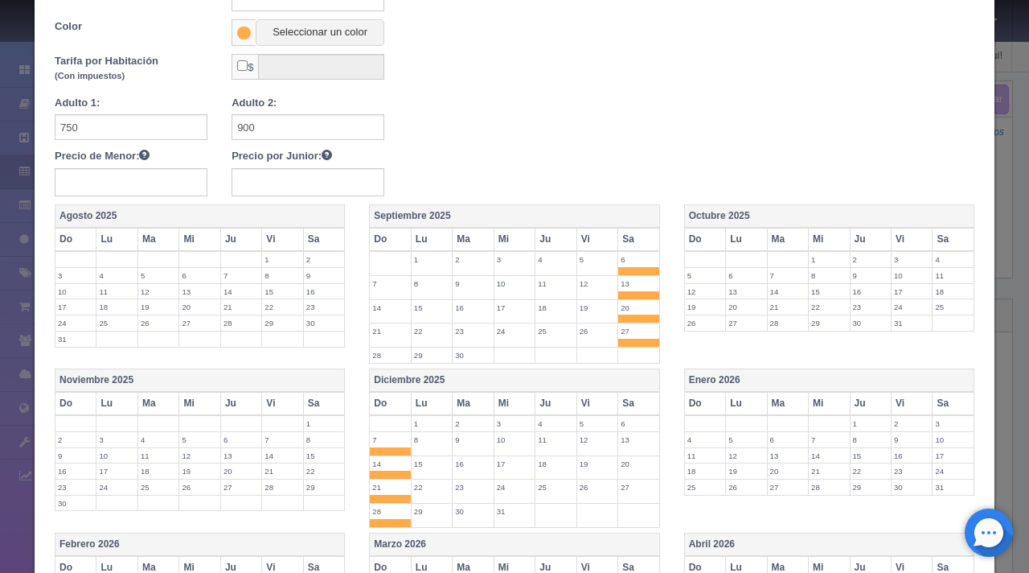
click at [324, 417] on label "1" at bounding box center [324, 423] width 41 height 15
click at [273, 407] on th "Vi" at bounding box center [282, 403] width 41 height 23
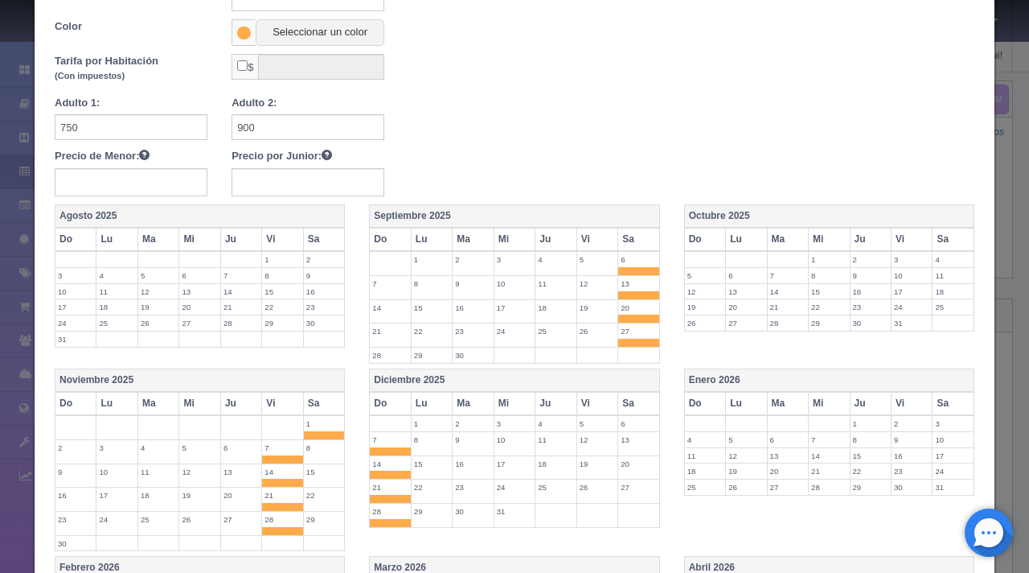
click at [318, 399] on th "Sa" at bounding box center [324, 403] width 42 height 23
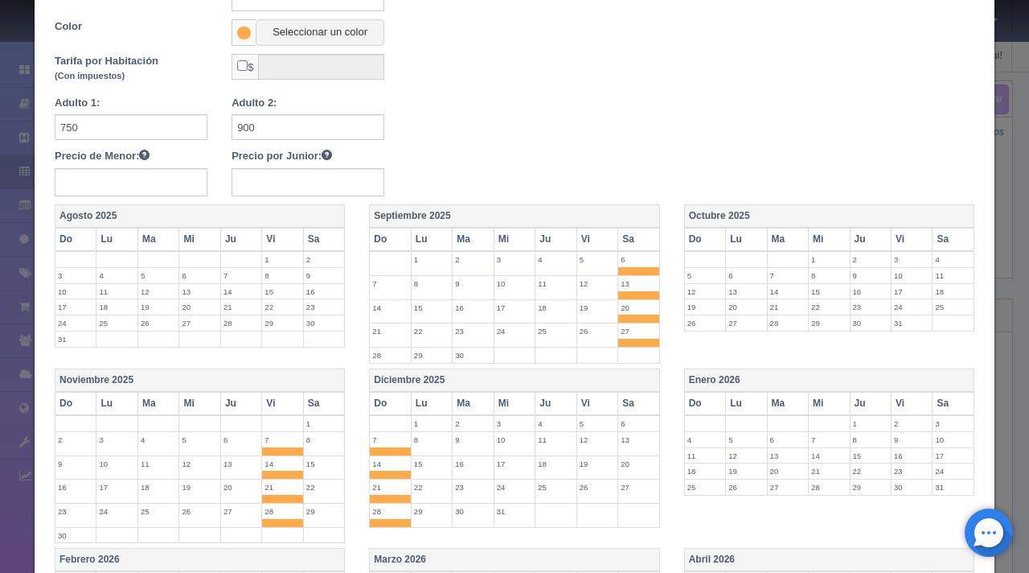
click at [322, 404] on th "Sa" at bounding box center [324, 403] width 42 height 23
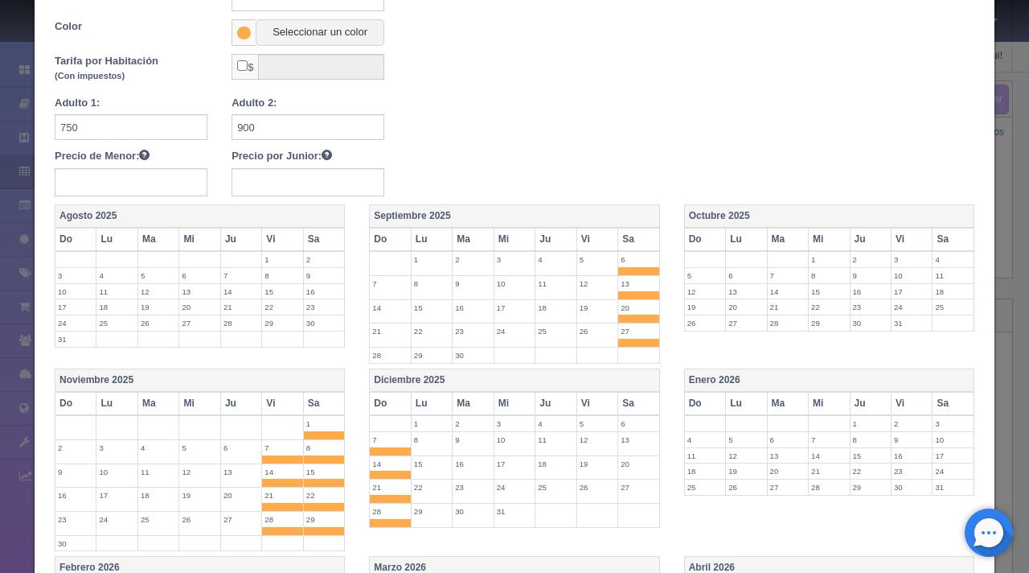
click at [396, 400] on th "Do" at bounding box center [390, 403] width 41 height 23
click at [585, 245] on th "Vi" at bounding box center [597, 239] width 41 height 23
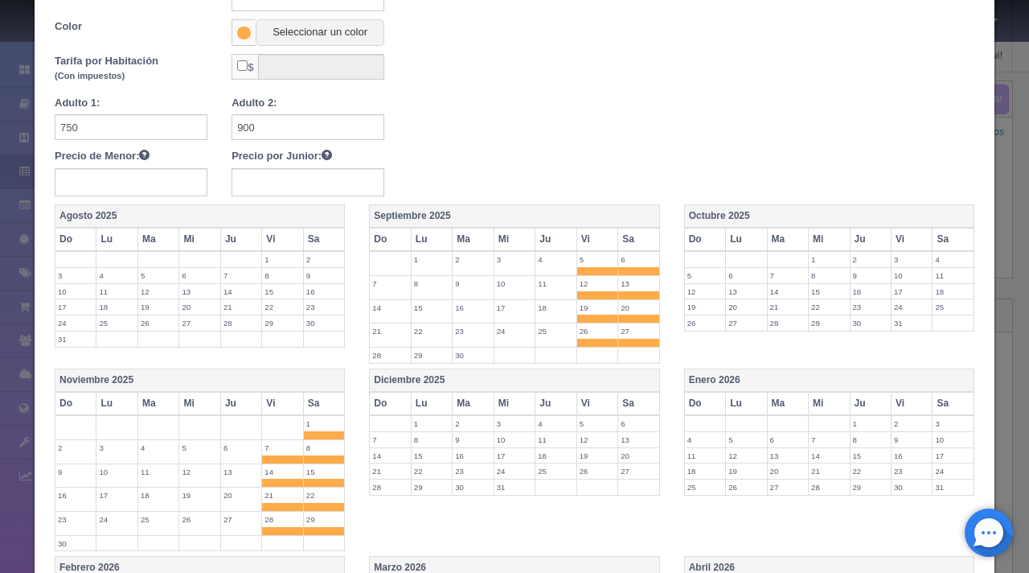
click at [580, 409] on th "Vi" at bounding box center [597, 403] width 41 height 23
click at [632, 401] on th "Sa" at bounding box center [639, 403] width 42 height 23
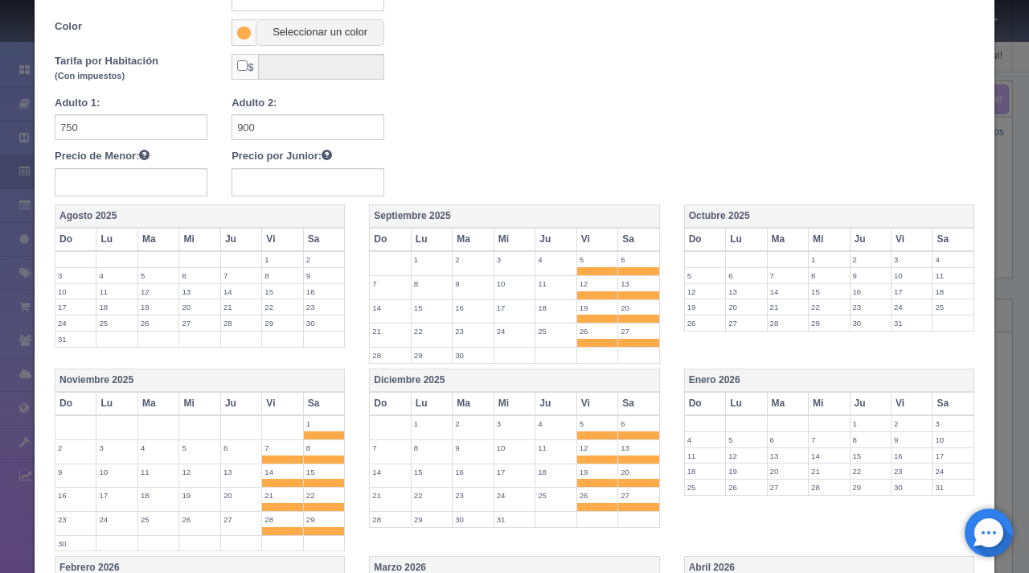
click at [901, 230] on th "Vi" at bounding box center [912, 239] width 41 height 23
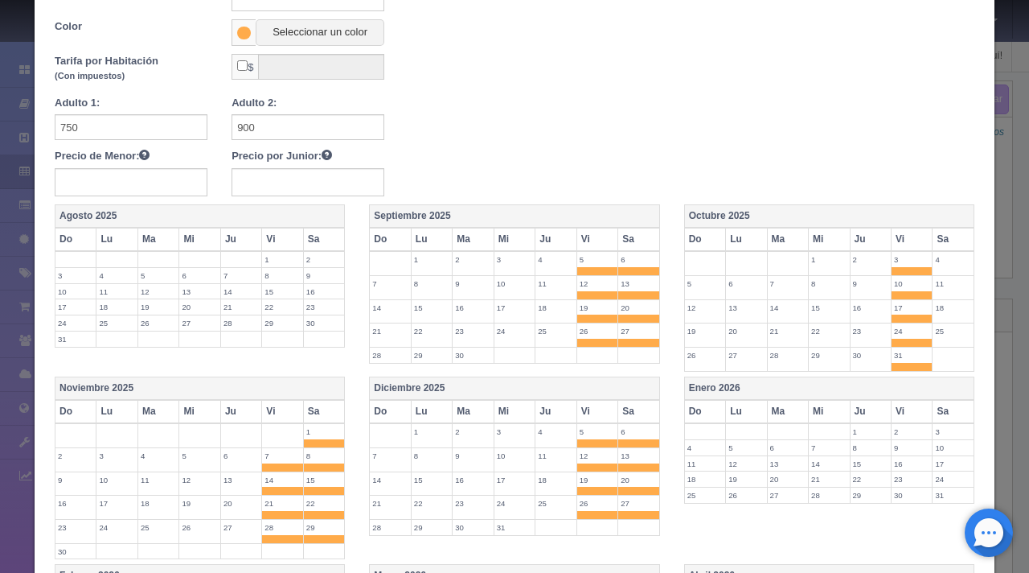
click at [952, 234] on th "Sa" at bounding box center [954, 239] width 42 height 23
click at [864, 403] on th "Ju" at bounding box center [870, 411] width 41 height 23
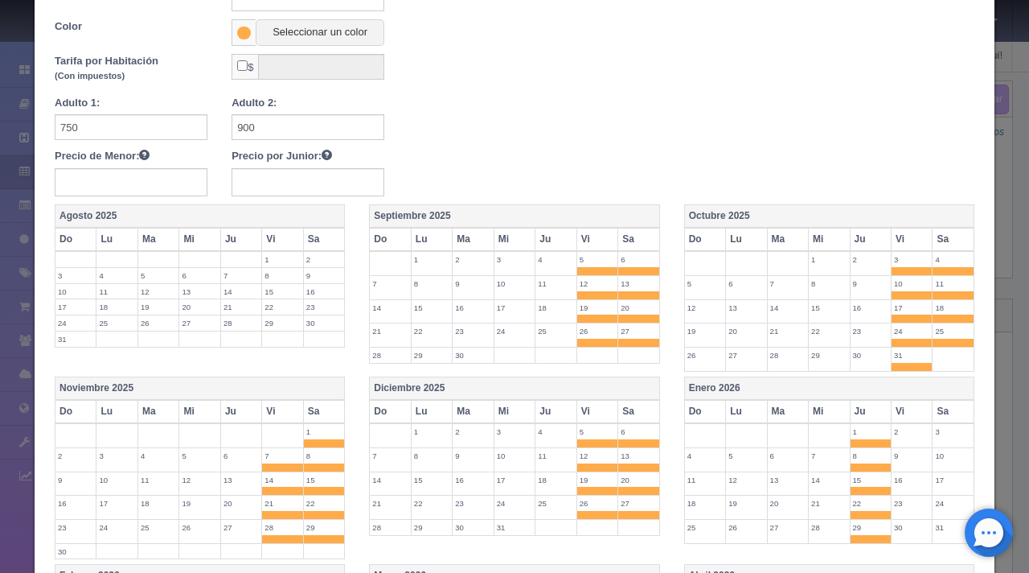
click at [941, 402] on th "Sa" at bounding box center [954, 411] width 42 height 23
click at [851, 410] on th "Ju" at bounding box center [870, 411] width 41 height 23
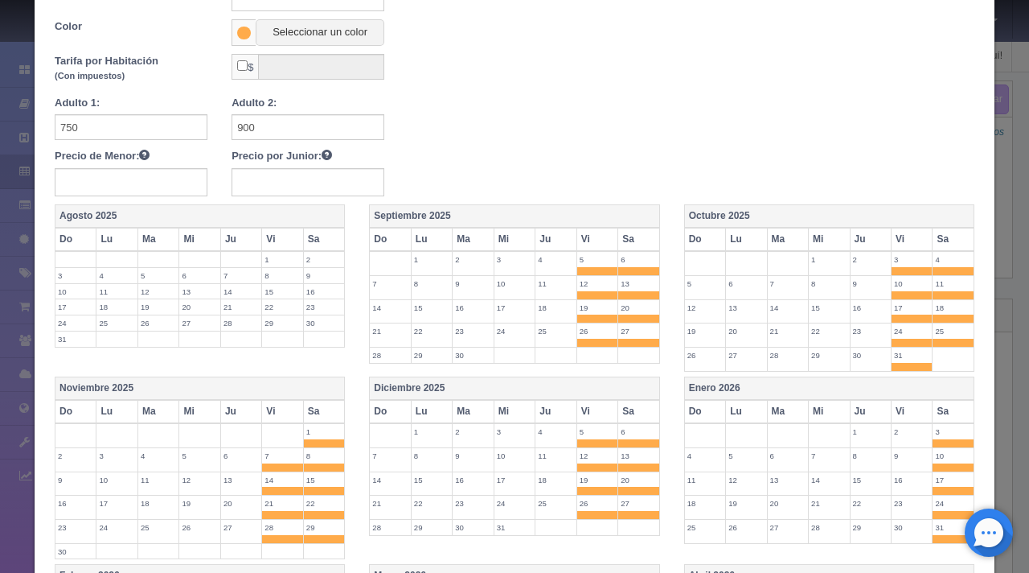
click at [892, 406] on th "Vi" at bounding box center [912, 411] width 41 height 23
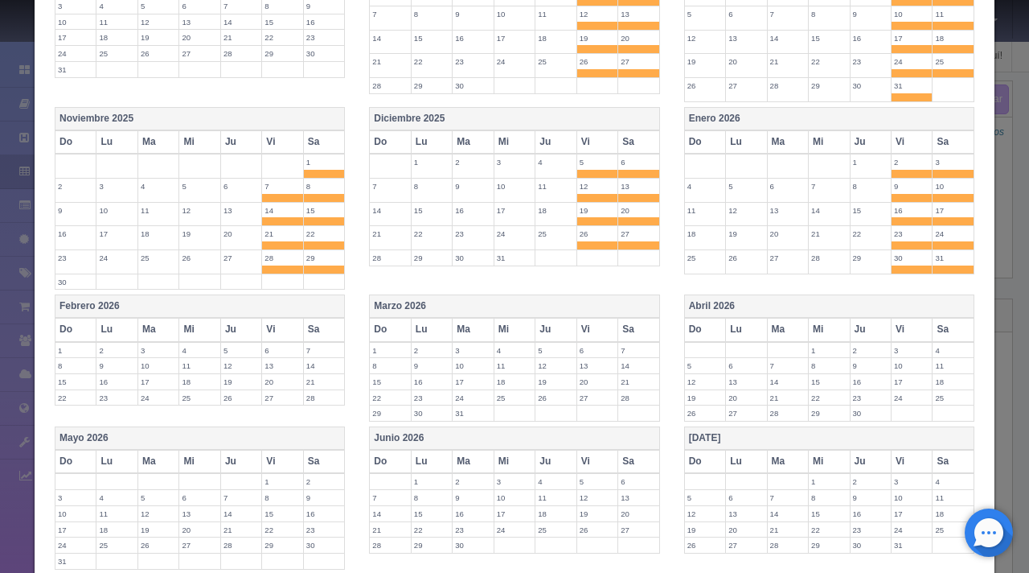
scroll to position [492, 0]
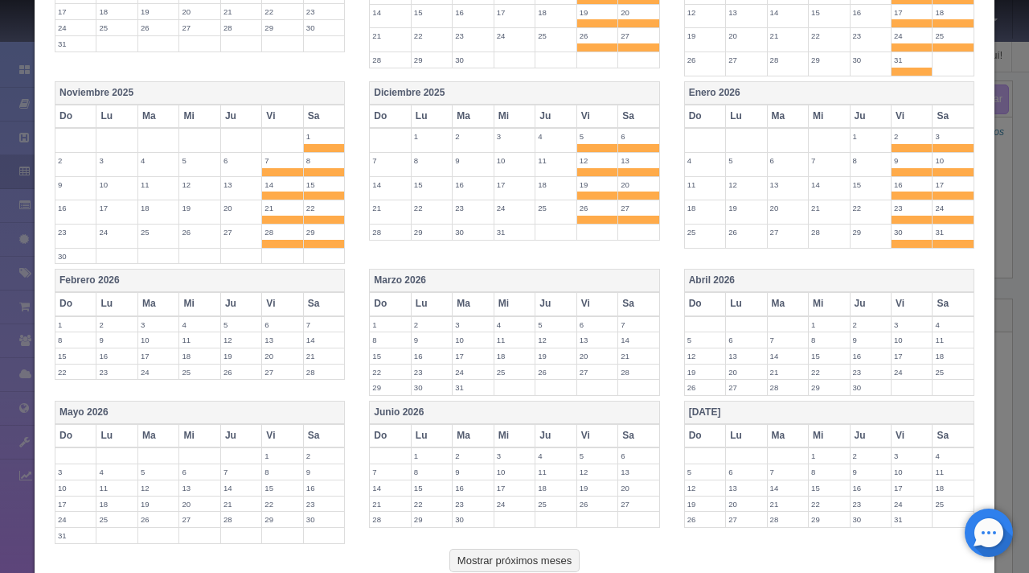
click at [273, 292] on th "Vi" at bounding box center [282, 303] width 41 height 23
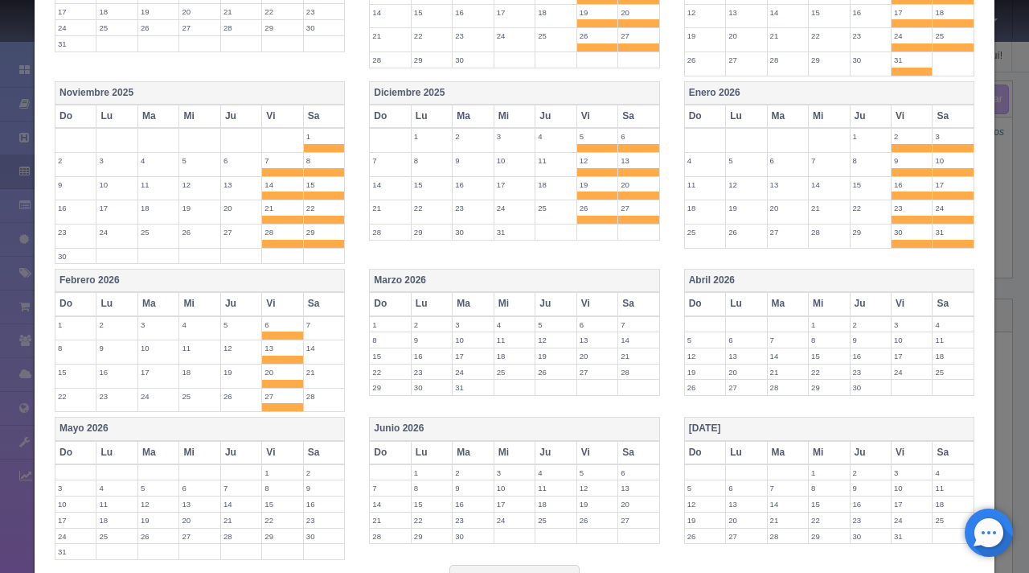
click at [307, 288] on th "Febrero 2026" at bounding box center [199, 280] width 289 height 23
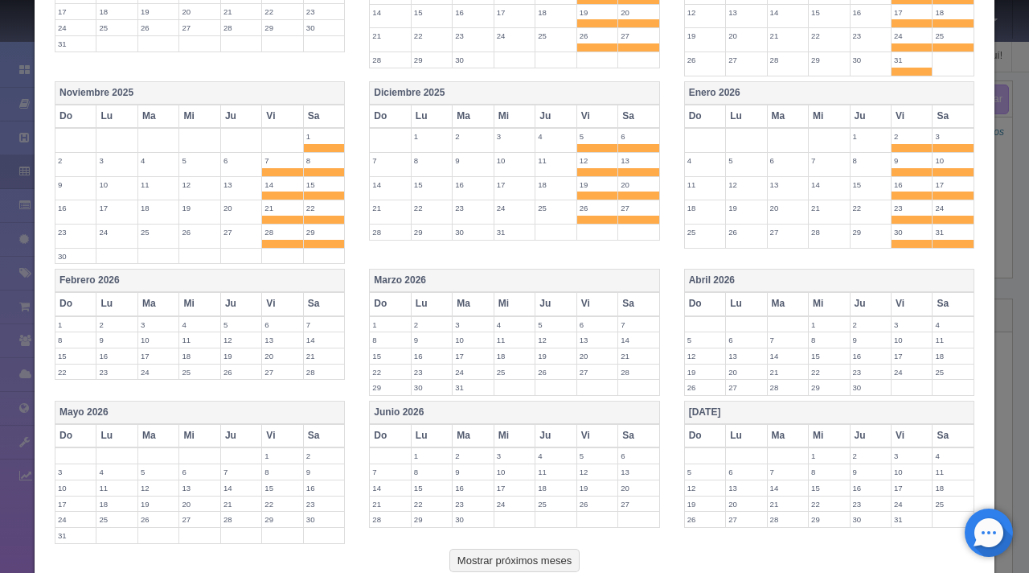
click at [322, 307] on th "Sa" at bounding box center [324, 303] width 42 height 23
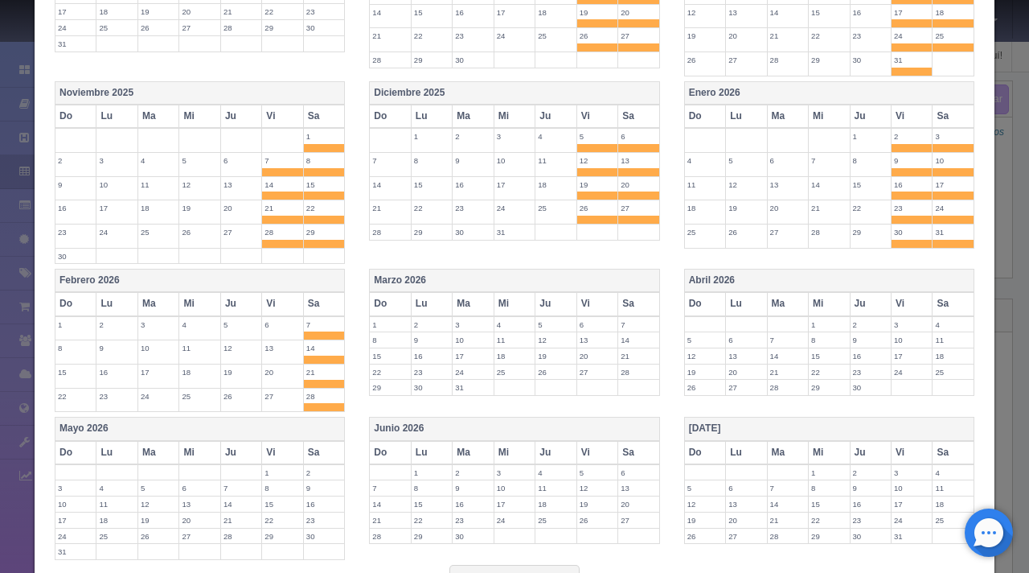
click at [277, 306] on th "Vi" at bounding box center [282, 303] width 41 height 23
click at [595, 299] on th "Vi" at bounding box center [597, 303] width 41 height 23
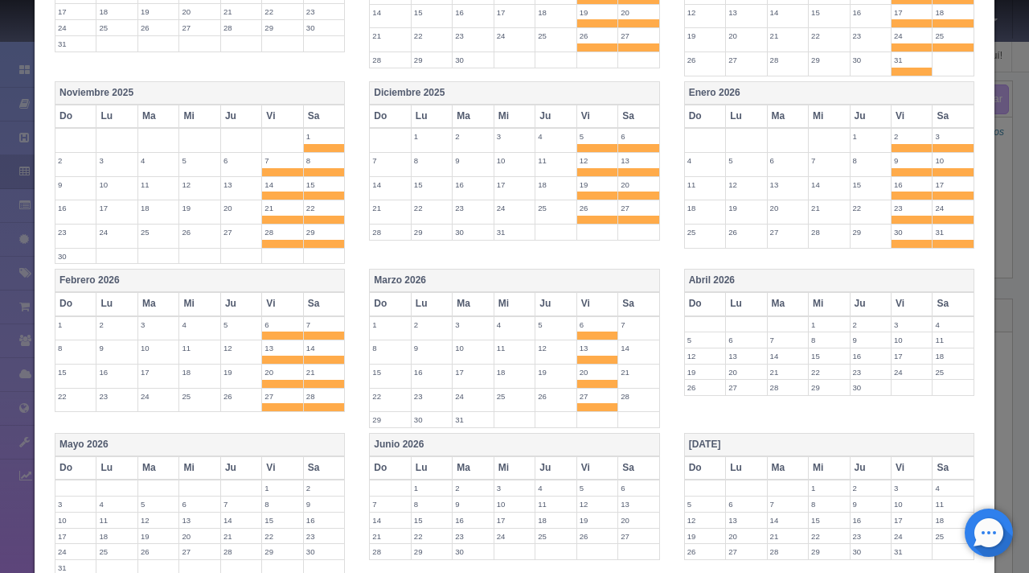
click at [628, 302] on th "Sa" at bounding box center [639, 303] width 42 height 23
click at [908, 296] on th "Vi" at bounding box center [912, 303] width 41 height 23
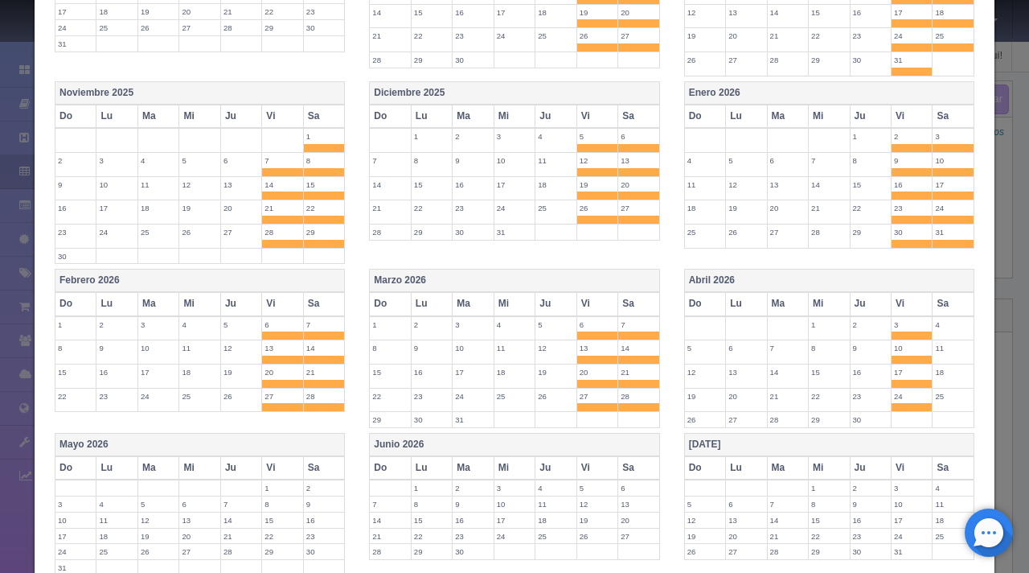
click at [946, 301] on th "Sa" at bounding box center [954, 303] width 42 height 23
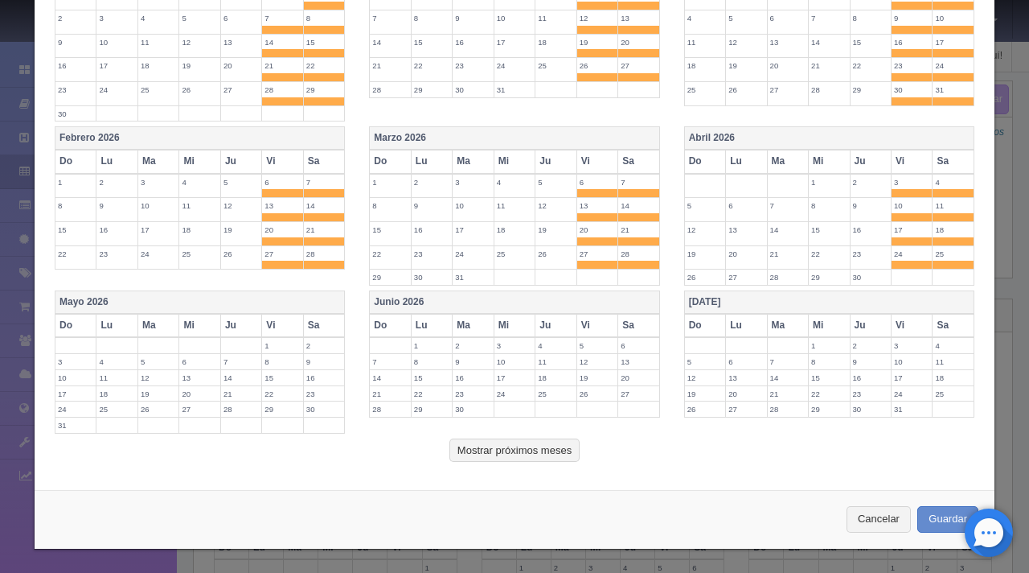
click at [287, 319] on th "Vi" at bounding box center [282, 325] width 41 height 23
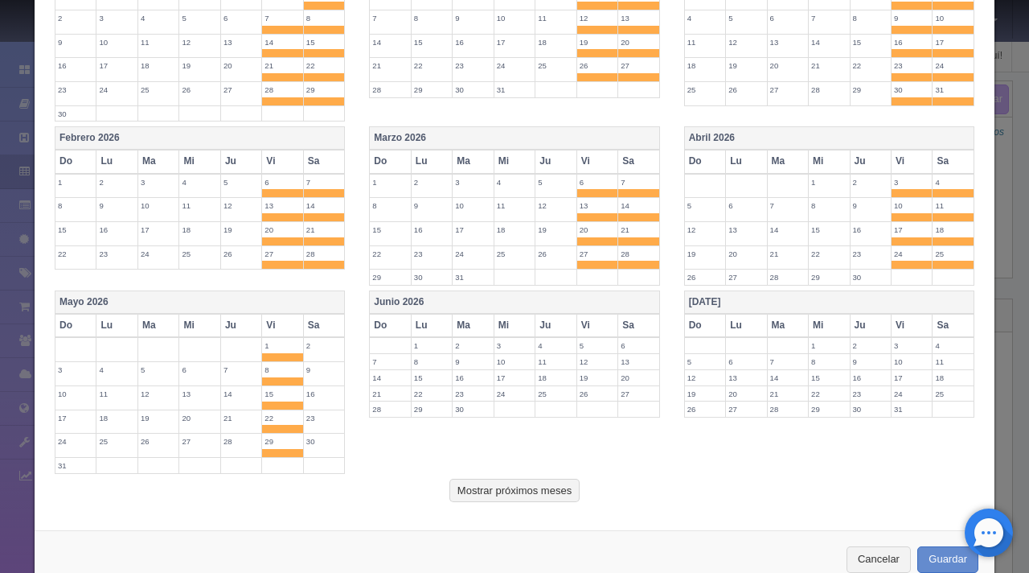
click at [329, 318] on th "Sa" at bounding box center [324, 325] width 42 height 23
click at [597, 322] on th "Vi" at bounding box center [597, 325] width 41 height 23
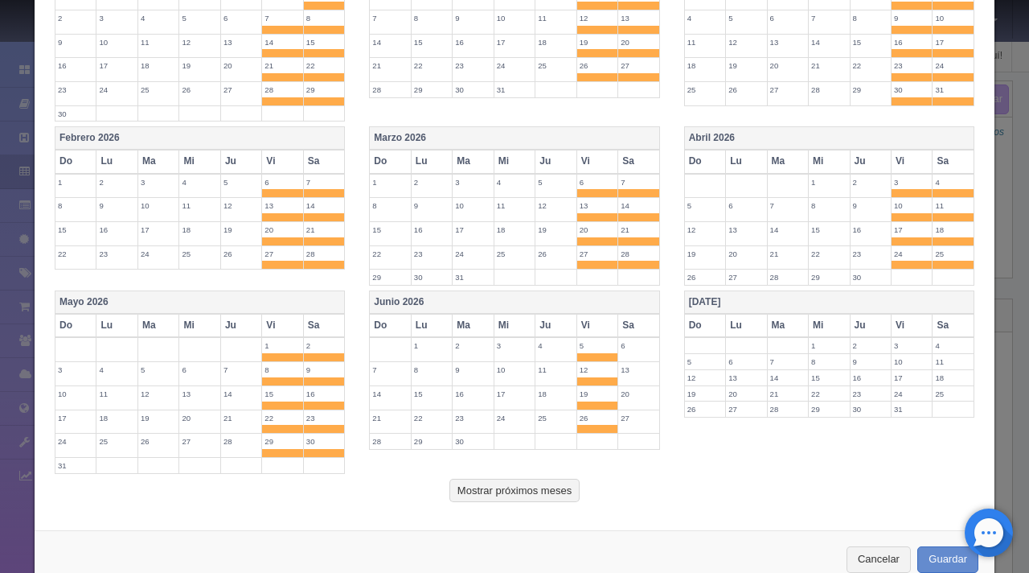
click at [632, 319] on th "Sa" at bounding box center [639, 325] width 42 height 23
click at [900, 320] on th "Vi" at bounding box center [912, 325] width 41 height 23
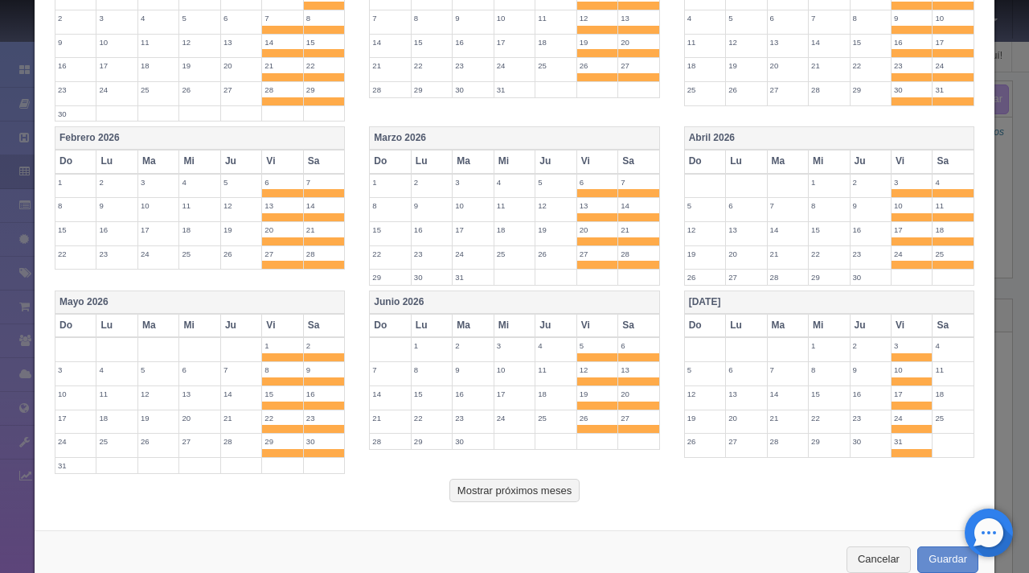
click at [933, 320] on th "Sa" at bounding box center [954, 325] width 42 height 23
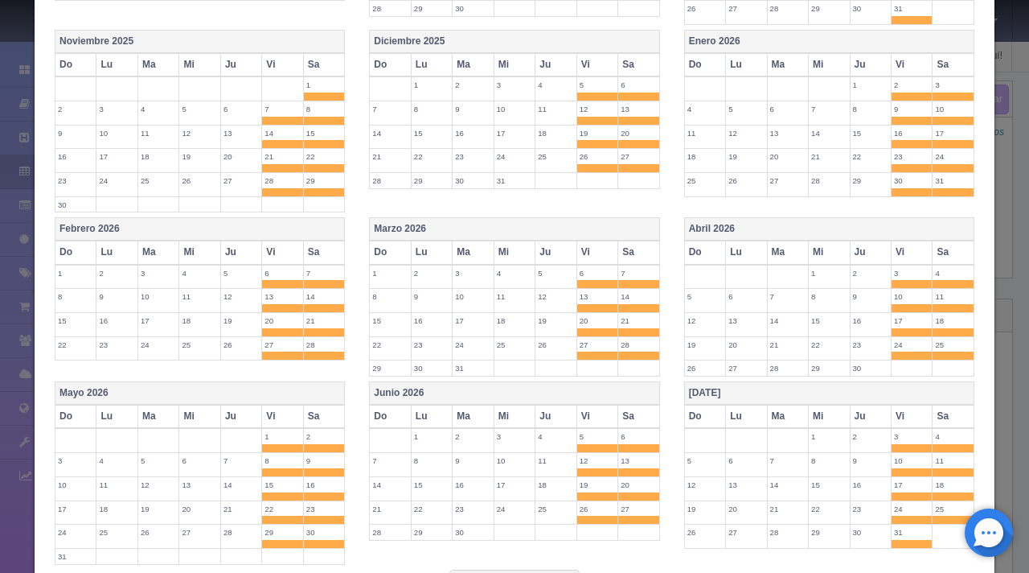
scroll to position [675, 0]
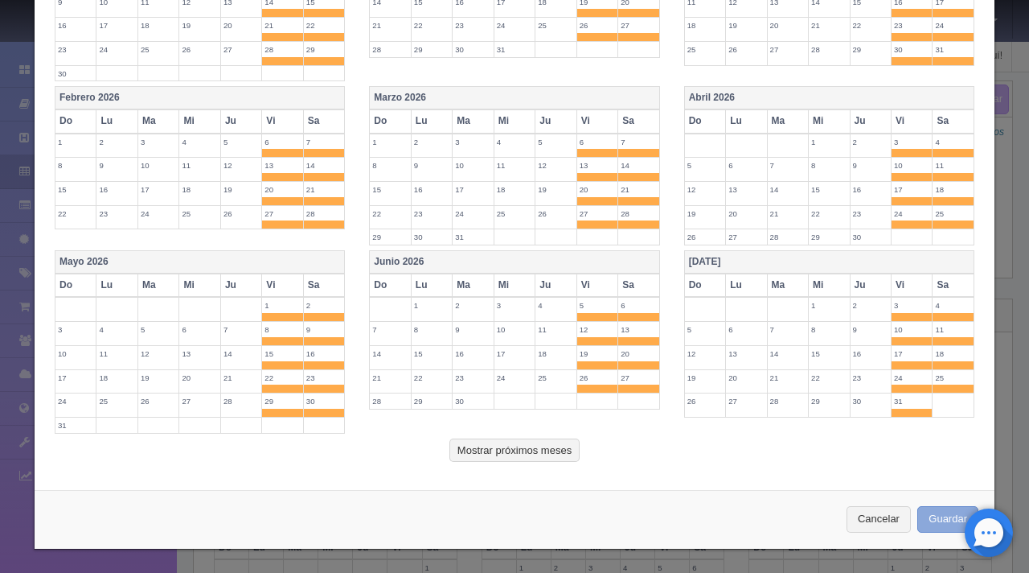
click at [946, 511] on button "Guardar" at bounding box center [948, 519] width 61 height 27
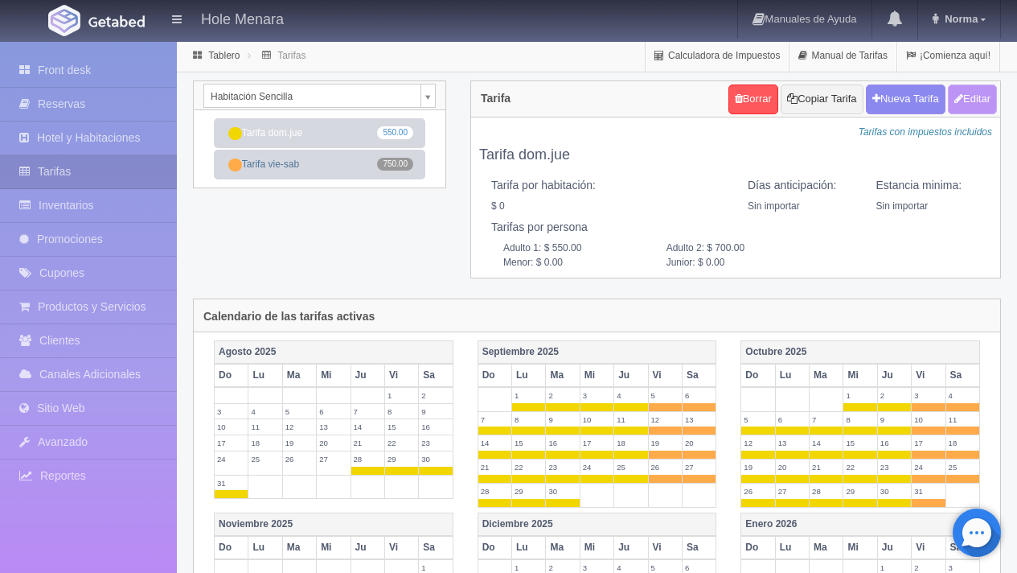
click at [971, 98] on button "Editar" at bounding box center [972, 99] width 49 height 30
type input "Tarifa dom.jue"
select select "0"
type input "0"
checkbox input "false"
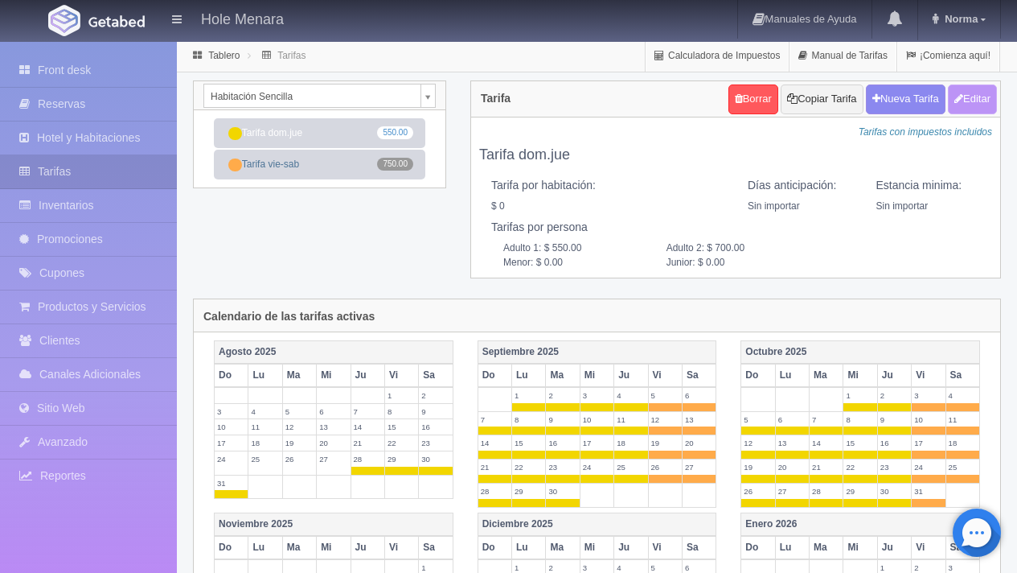
type input "550.00"
type input "700.00"
type input "0.00"
checkbox input "true"
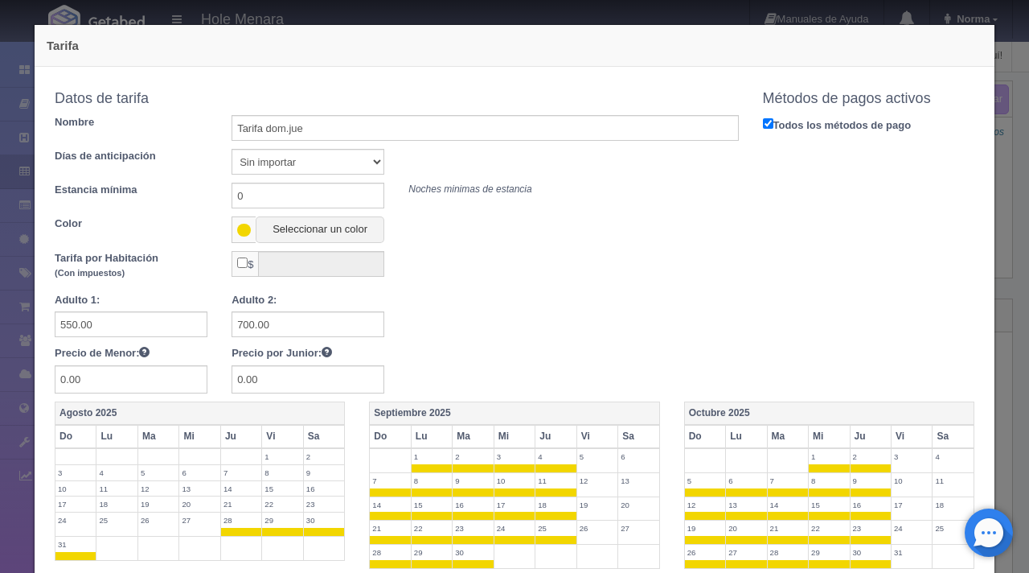
scroll to position [675, 0]
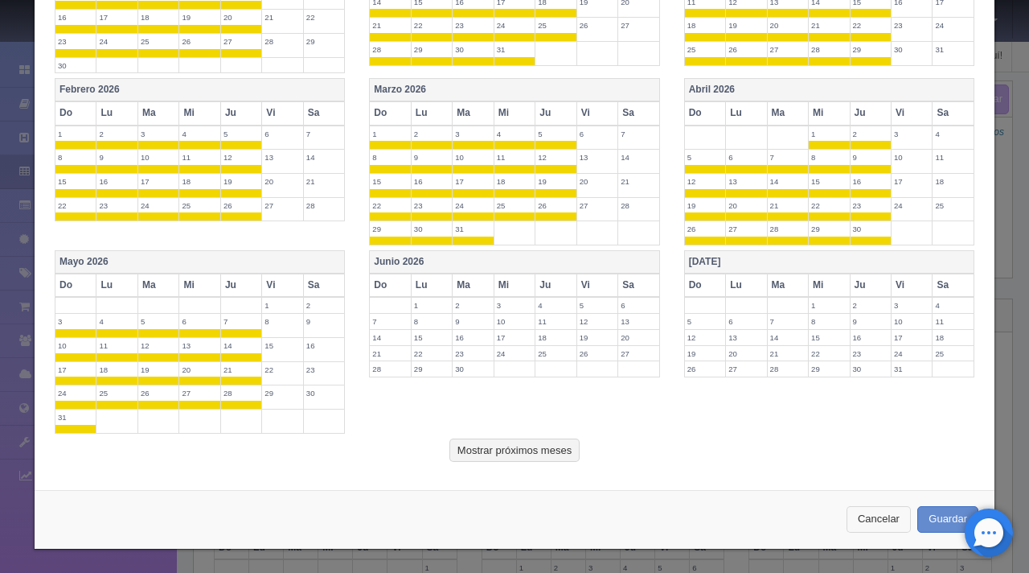
click at [864, 511] on button "Cancelar" at bounding box center [879, 519] width 64 height 27
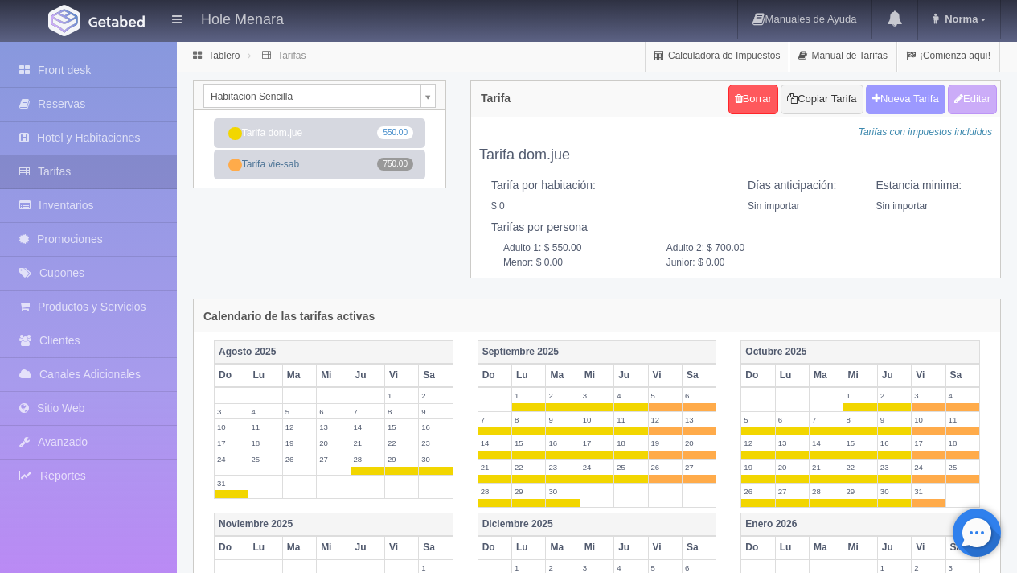
click at [897, 101] on button "Nueva Tarifa" at bounding box center [906, 99] width 80 height 30
select select
checkbox input "true"
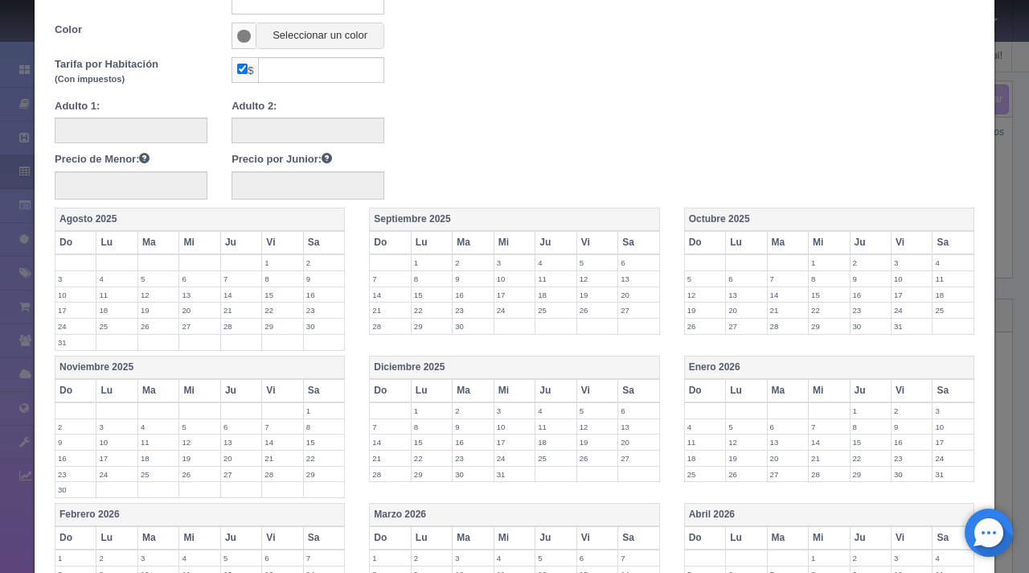
scroll to position [0, 0]
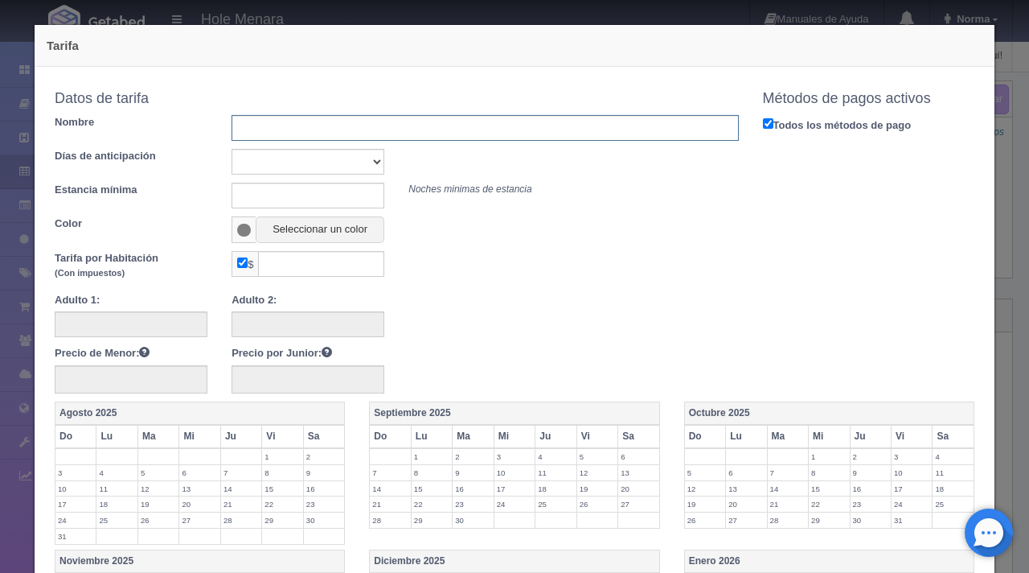
click at [302, 128] on input "text" at bounding box center [485, 128] width 507 height 26
click at [318, 131] on input "Tarifa temporanda alta" at bounding box center [485, 128] width 507 height 26
type input "Tarifa temporada alta"
click at [556, 163] on div "Días de anticipación Sin importar 1 2 3 4 5 6 7 8 9 10" at bounding box center [397, 162] width 708 height 26
click at [302, 157] on select "Sin importar 1 2 3 4 5 6 7 8 9 10" at bounding box center [308, 162] width 153 height 26
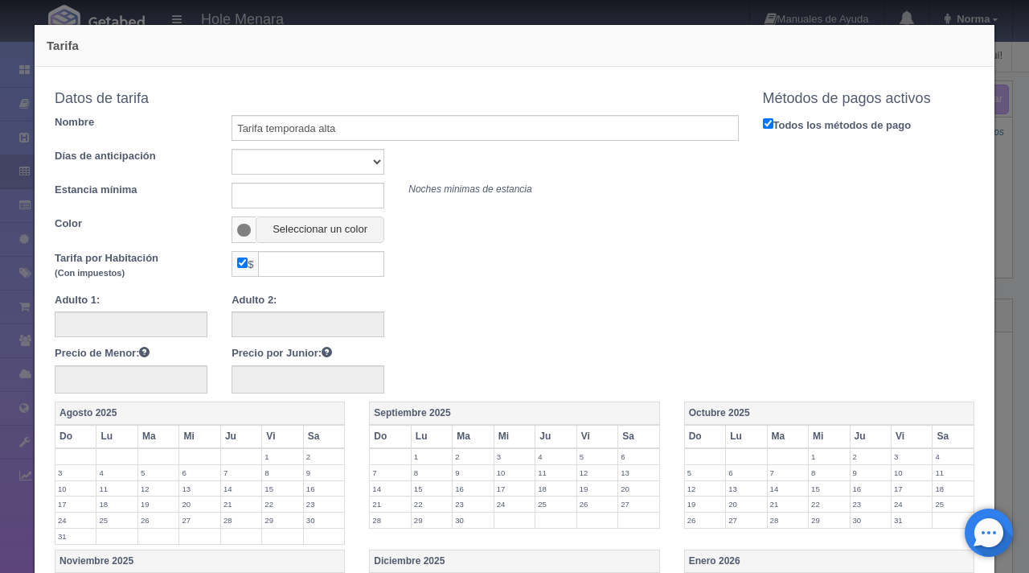
click at [246, 257] on span "$" at bounding box center [245, 264] width 27 height 26
click at [244, 258] on input "checkbox" at bounding box center [242, 262] width 10 height 10
checkbox input "false"
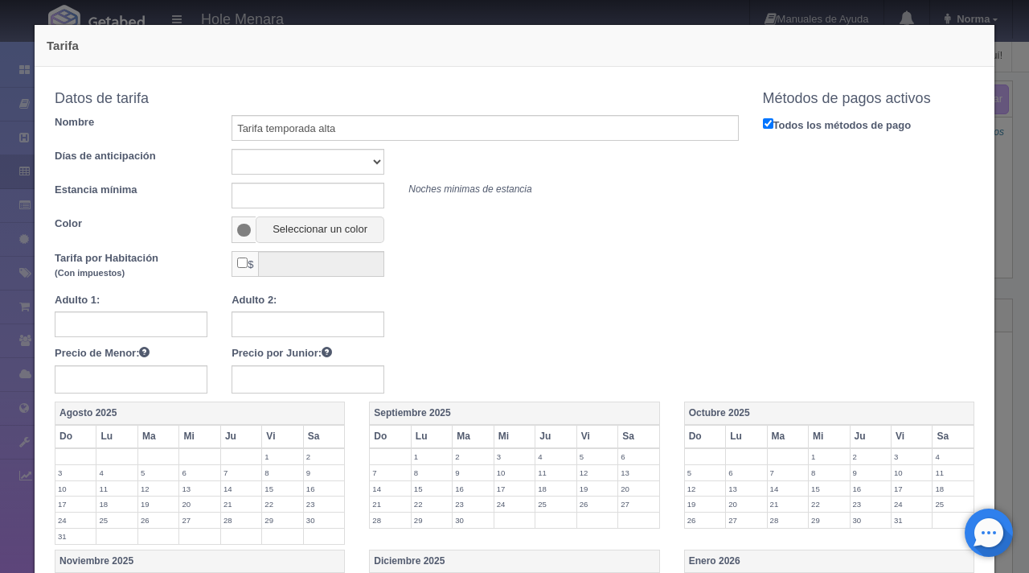
click at [244, 233] on span at bounding box center [244, 230] width 14 height 13
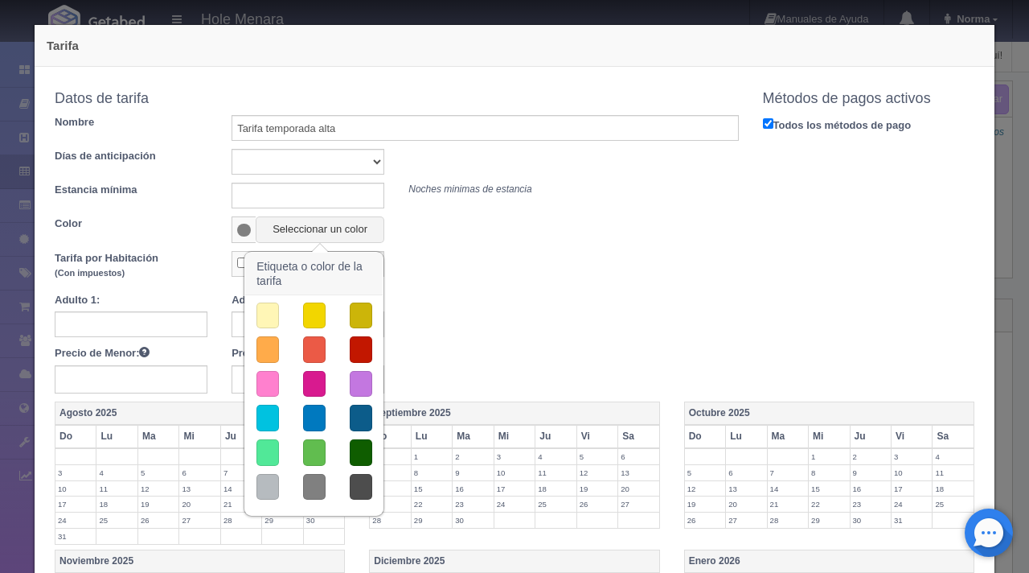
click at [357, 346] on button "button" at bounding box center [361, 349] width 23 height 27
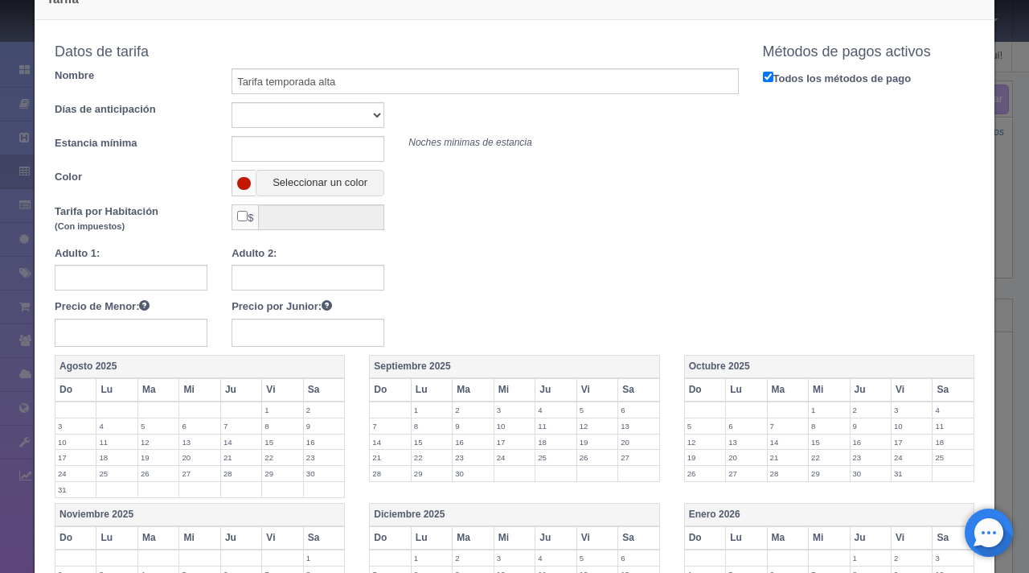
scroll to position [47, 0]
click at [150, 282] on input "text" at bounding box center [131, 277] width 153 height 26
type input "975"
click at [269, 277] on input "text" at bounding box center [308, 277] width 153 height 26
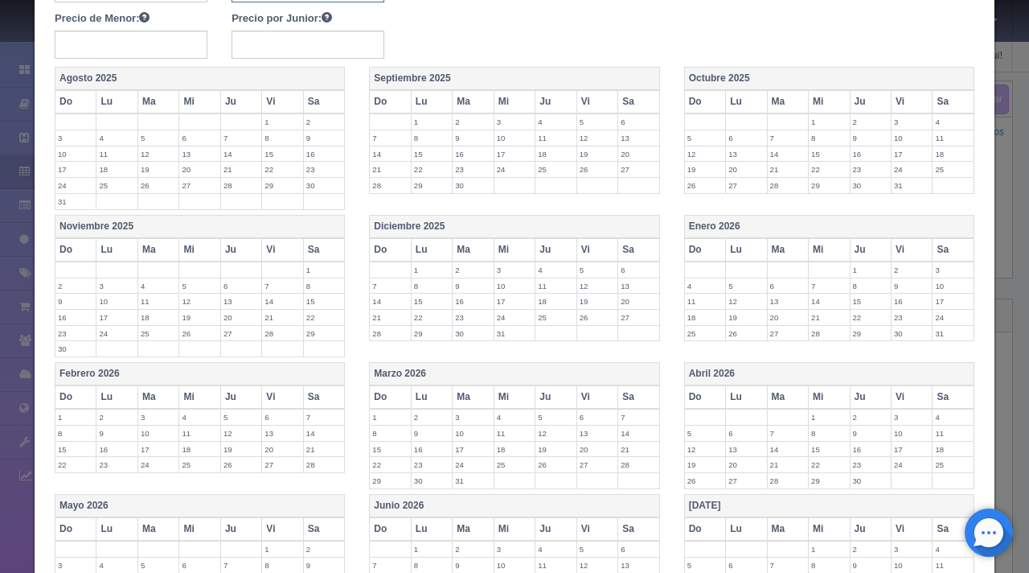
scroll to position [360, 0]
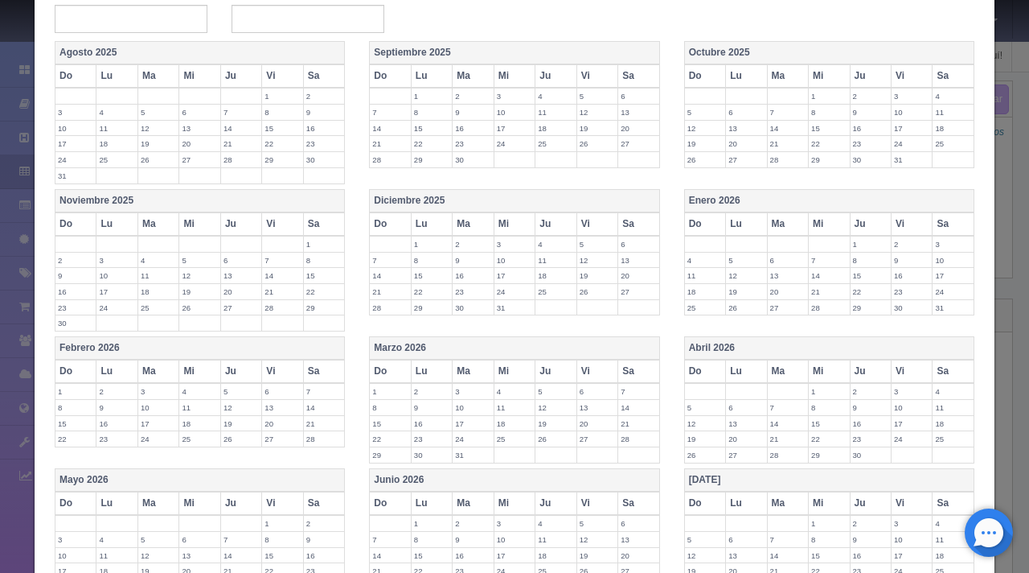
type input "1170"
click at [618, 111] on label "13" at bounding box center [638, 112] width 41 height 15
click at [389, 138] on label "14" at bounding box center [390, 136] width 40 height 15
click at [418, 140] on label "15" at bounding box center [432, 136] width 40 height 15
click at [314, 244] on label "1" at bounding box center [324, 243] width 41 height 15
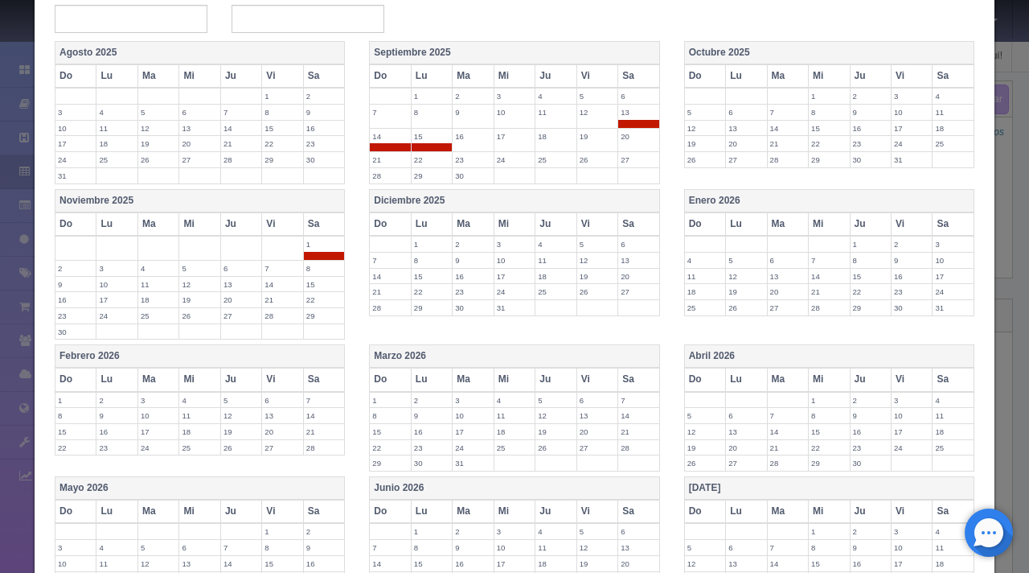
click at [64, 264] on label "2" at bounding box center [75, 268] width 40 height 15
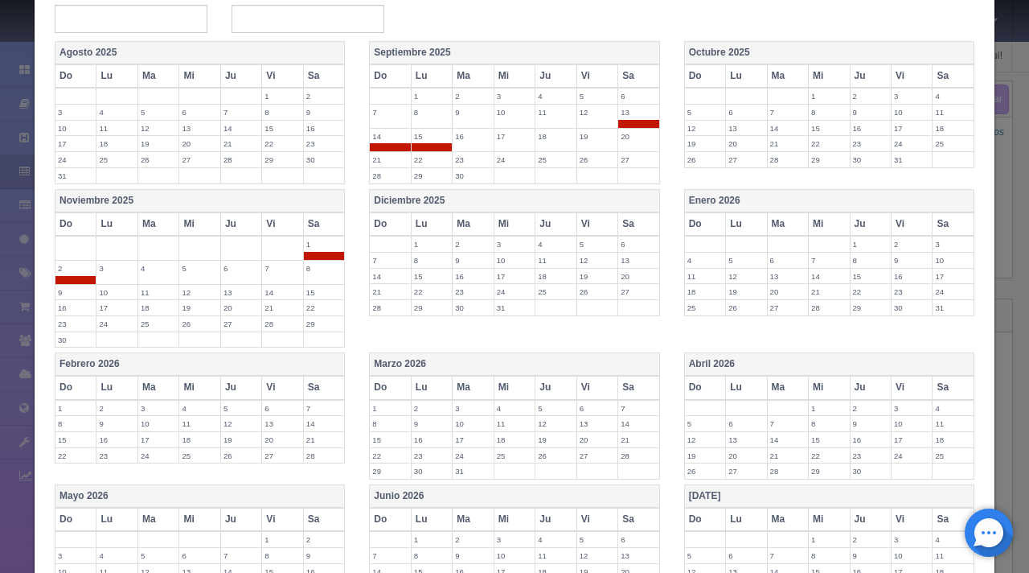
click at [898, 158] on label "31" at bounding box center [912, 159] width 40 height 15
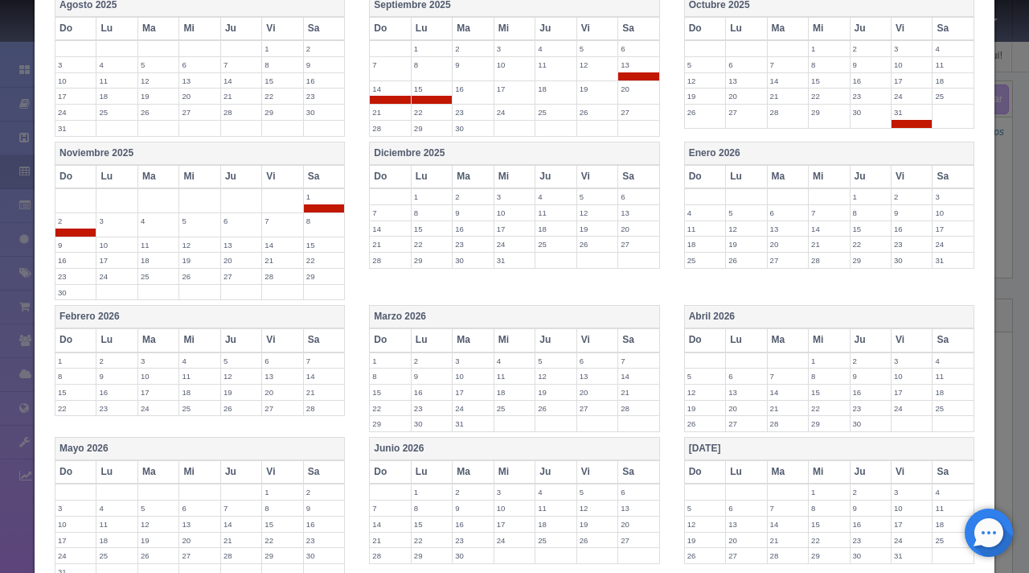
scroll to position [423, 0]
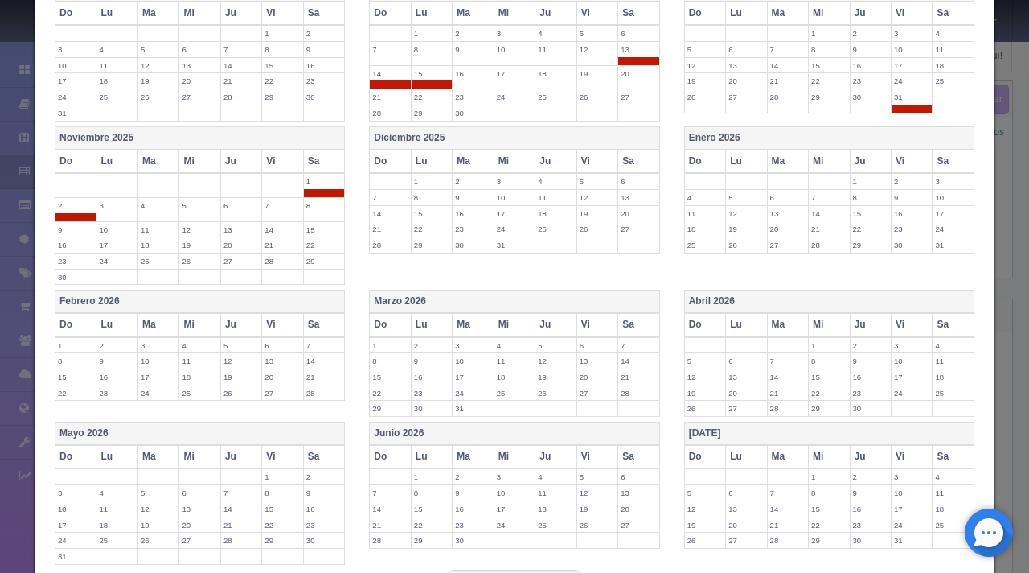
click at [427, 207] on label "15" at bounding box center [432, 213] width 40 height 15
click at [478, 216] on label "16" at bounding box center [473, 213] width 40 height 15
click at [513, 213] on label "17" at bounding box center [515, 213] width 40 height 15
click at [548, 214] on label "18" at bounding box center [556, 213] width 40 height 15
click at [593, 211] on label "19" at bounding box center [597, 213] width 40 height 15
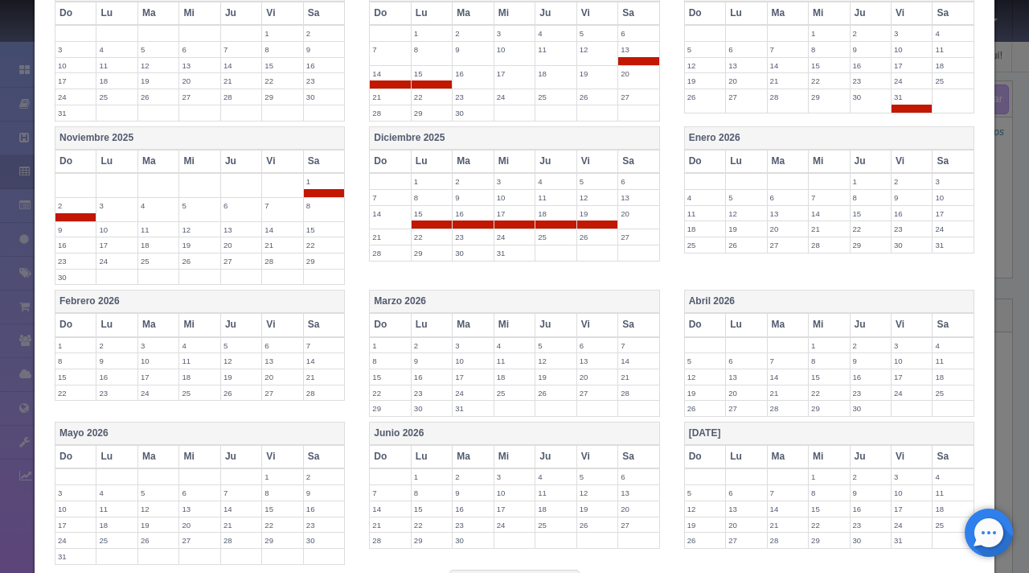
click at [624, 218] on label "20" at bounding box center [638, 213] width 41 height 15
click at [618, 237] on label "27" at bounding box center [638, 236] width 41 height 15
click at [590, 233] on label "26" at bounding box center [597, 236] width 40 height 15
click at [556, 236] on label "25" at bounding box center [556, 236] width 40 height 15
click at [503, 232] on label "24" at bounding box center [515, 236] width 40 height 15
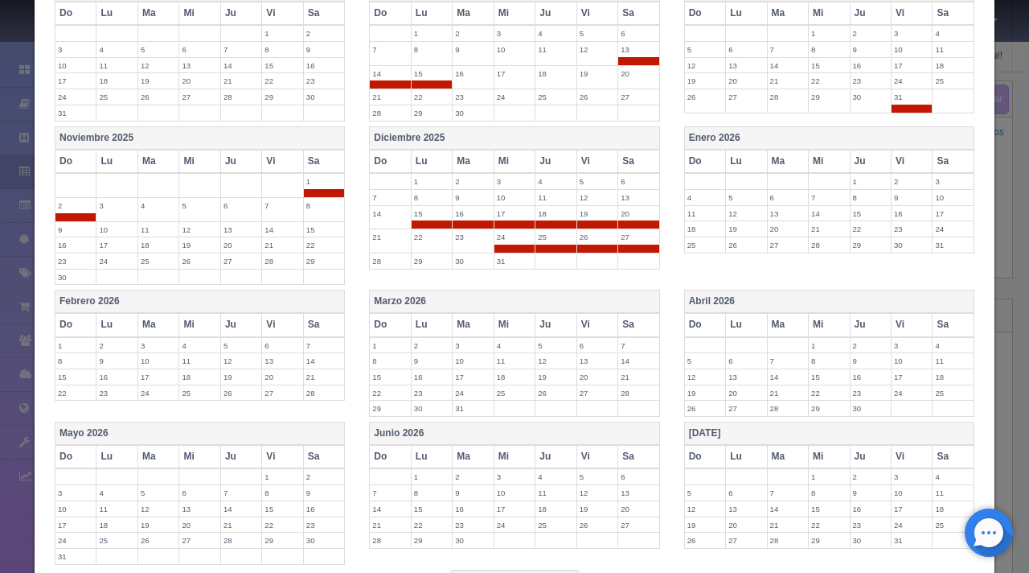
click at [463, 238] on label "23" at bounding box center [473, 236] width 40 height 15
click at [440, 235] on label "22" at bounding box center [432, 236] width 40 height 15
click at [377, 242] on label "21" at bounding box center [390, 236] width 40 height 15
click at [386, 256] on label "28" at bounding box center [390, 260] width 40 height 15
click at [428, 257] on label "29" at bounding box center [432, 260] width 40 height 15
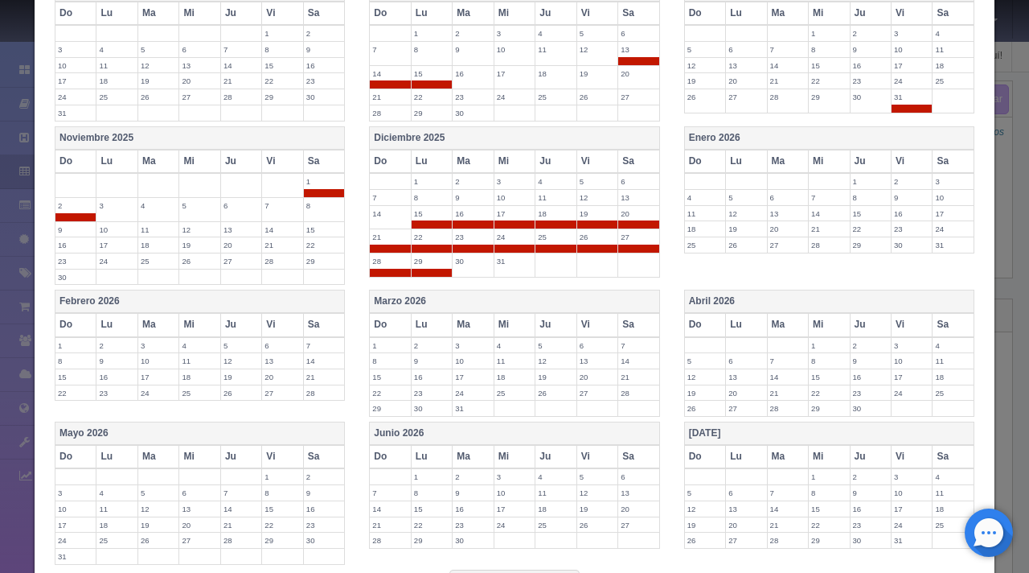
click at [471, 258] on label "30" at bounding box center [473, 260] width 40 height 15
click at [514, 261] on label "31" at bounding box center [515, 260] width 40 height 15
click at [851, 175] on label "1" at bounding box center [871, 181] width 40 height 15
click at [912, 174] on label "2" at bounding box center [912, 181] width 40 height 15
click at [956, 179] on label "3" at bounding box center [953, 181] width 41 height 15
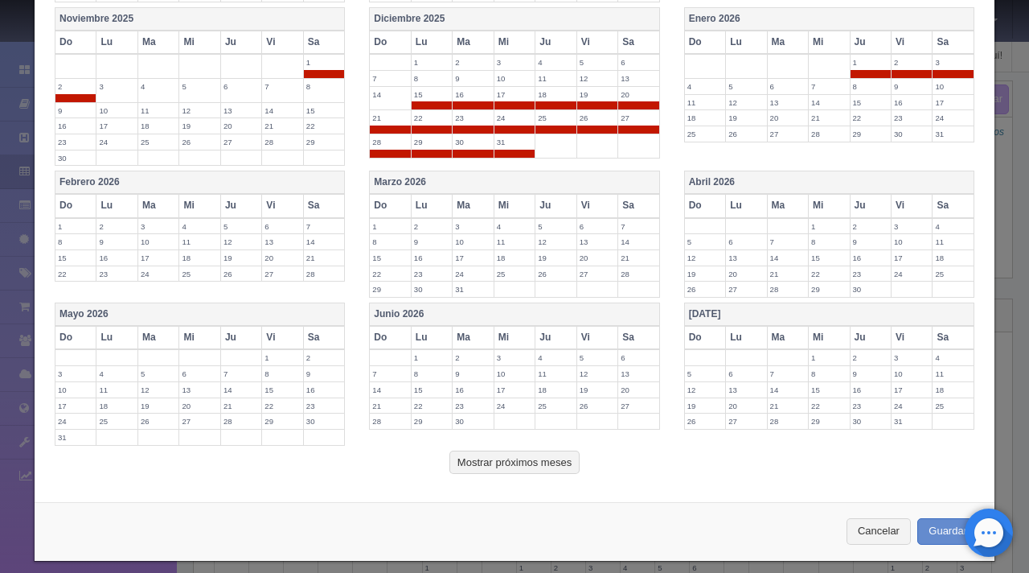
scroll to position [554, 0]
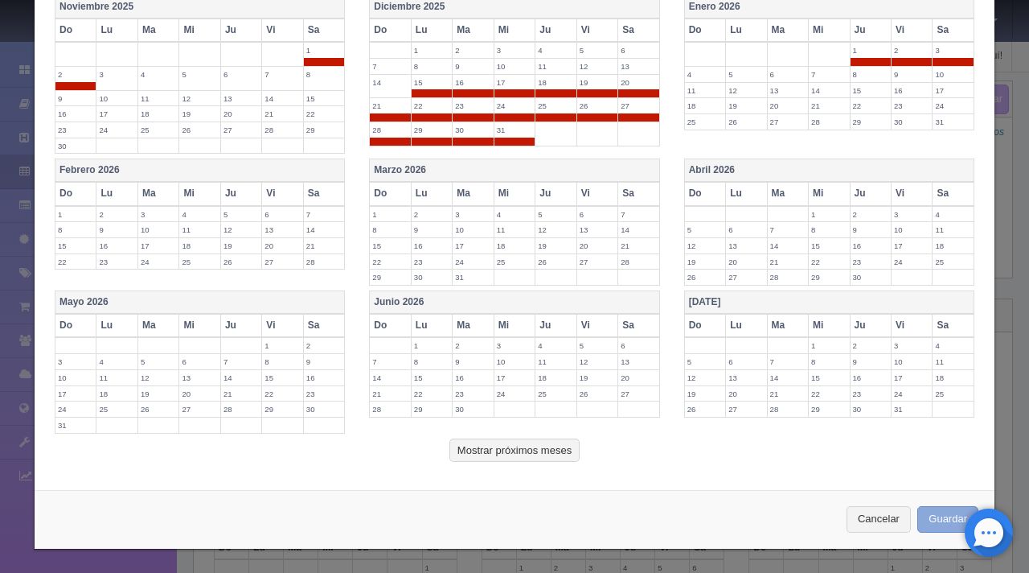
click at [938, 509] on button "Guardar" at bounding box center [948, 519] width 61 height 27
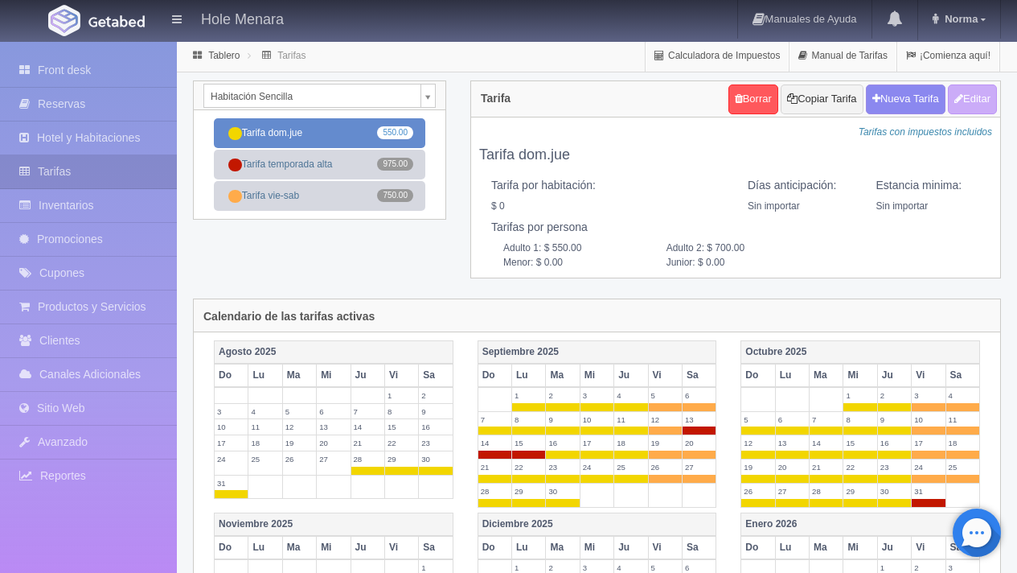
click at [336, 133] on link "Tarifa dom.jue 550.00" at bounding box center [319, 133] width 211 height 30
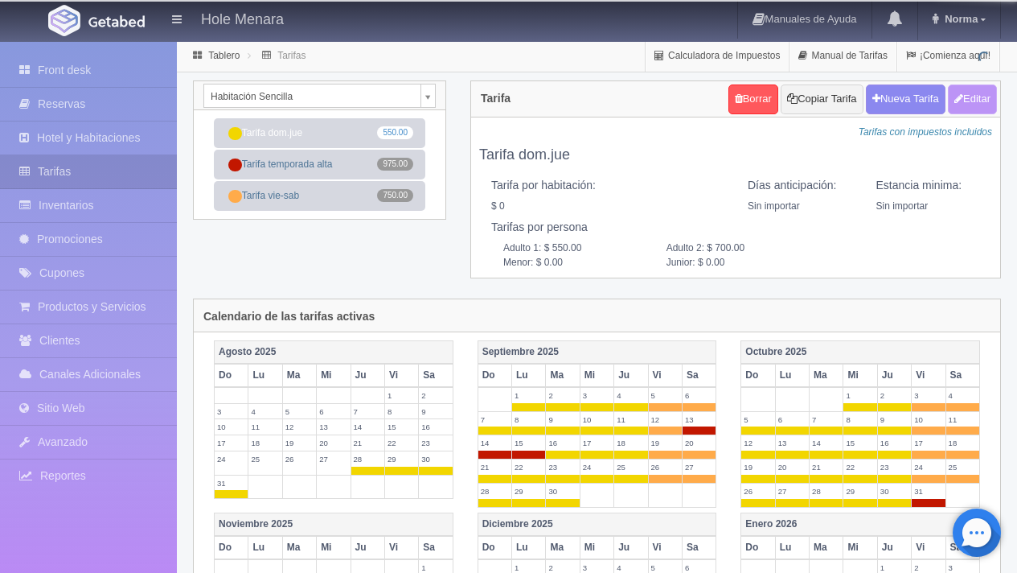
click at [976, 101] on button "Editar" at bounding box center [972, 99] width 49 height 30
type input "Tarifa dom.jue"
select select "0"
type input "0"
checkbox input "false"
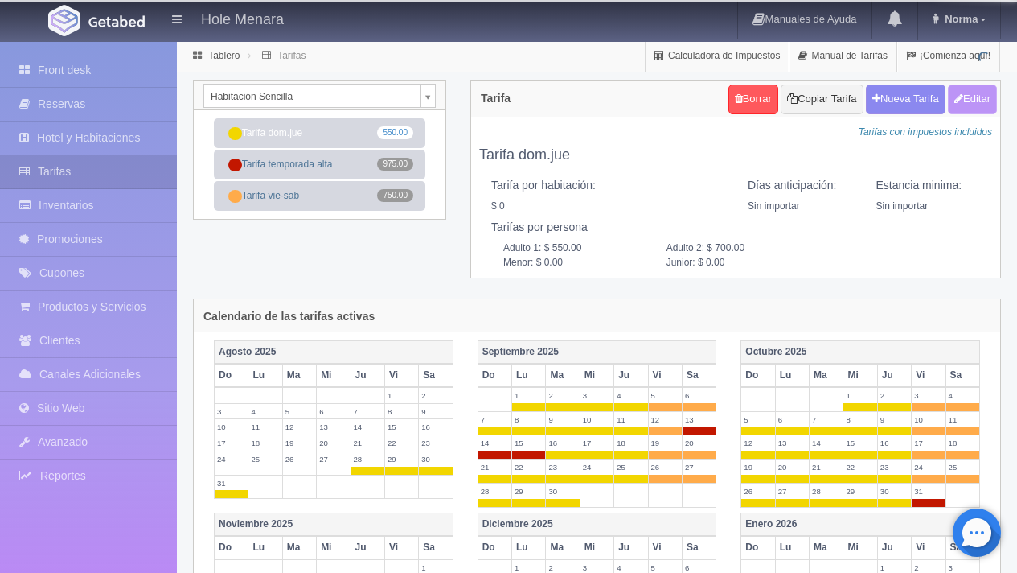
type input "550.00"
type input "700.00"
type input "0.00"
checkbox input "true"
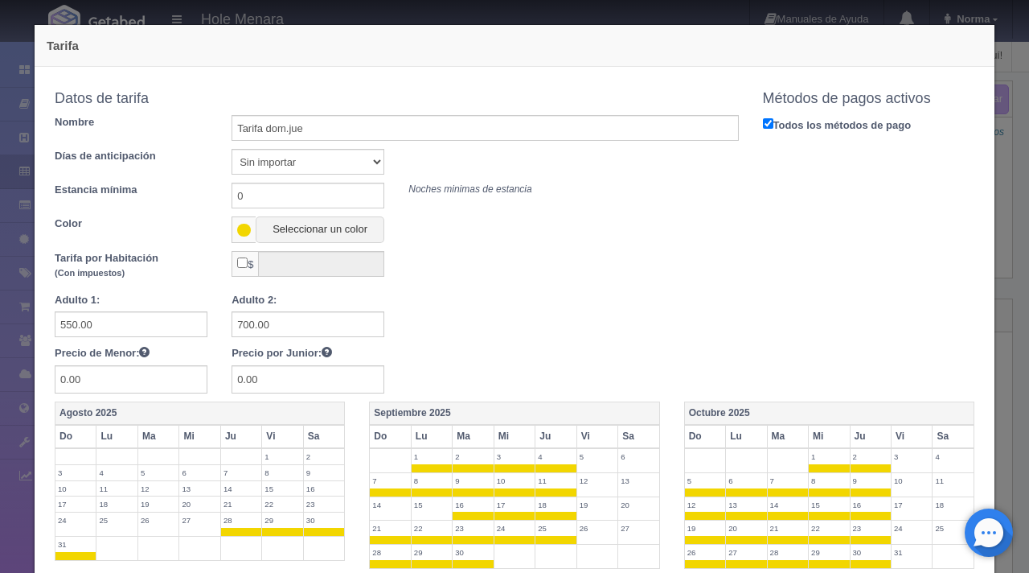
scroll to position [675, 0]
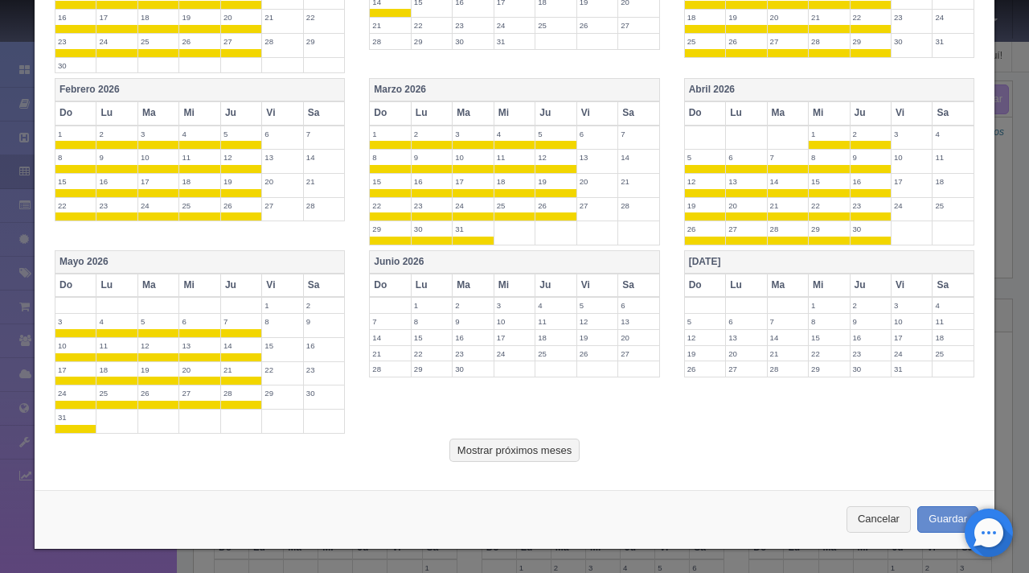
click at [466, 255] on th "Junio 2026" at bounding box center [514, 262] width 289 height 23
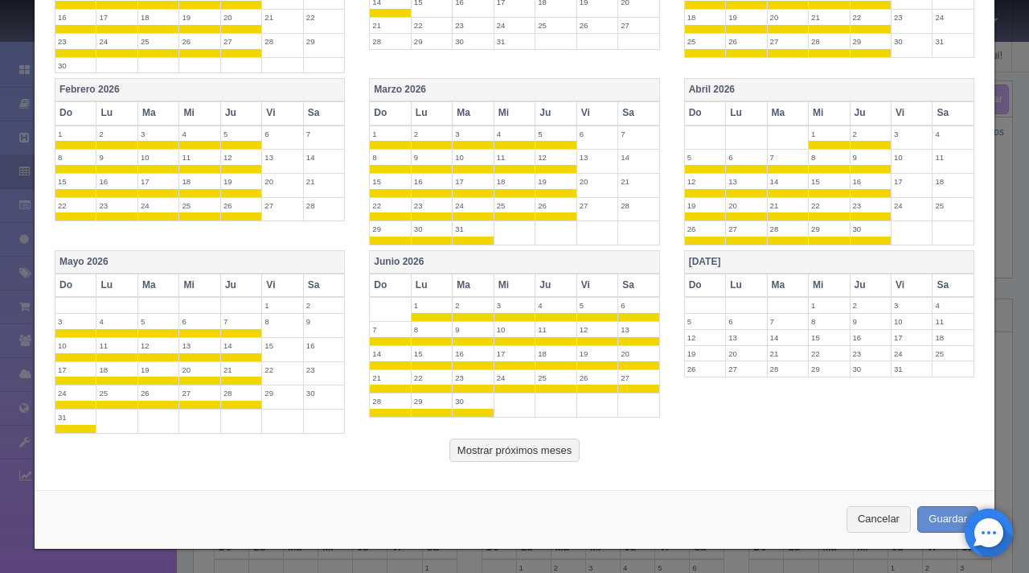
click at [592, 277] on th "Vi" at bounding box center [597, 284] width 41 height 23
click at [639, 278] on th "Sa" at bounding box center [639, 284] width 42 height 23
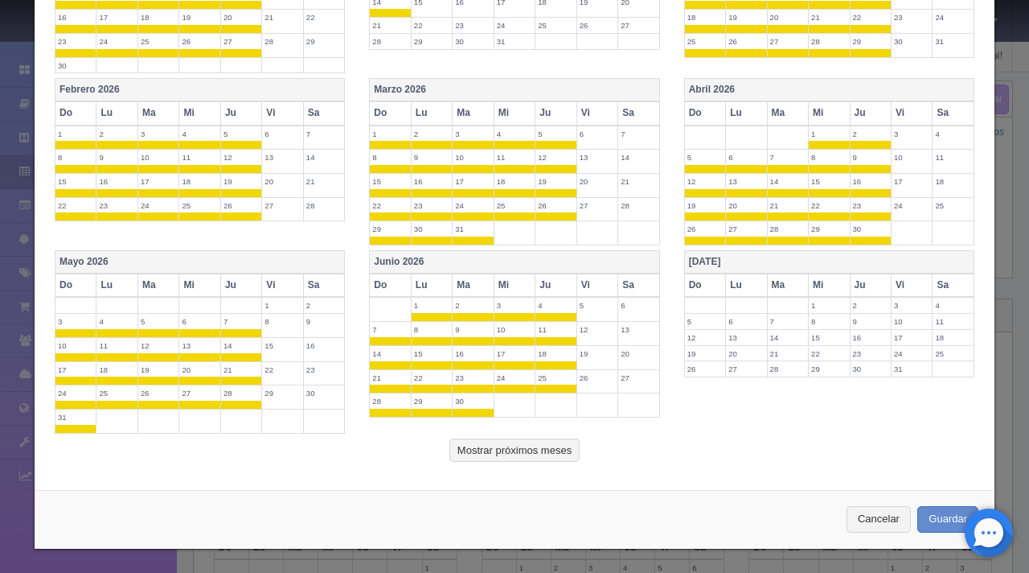
click at [789, 263] on th "[DATE]" at bounding box center [828, 262] width 289 height 23
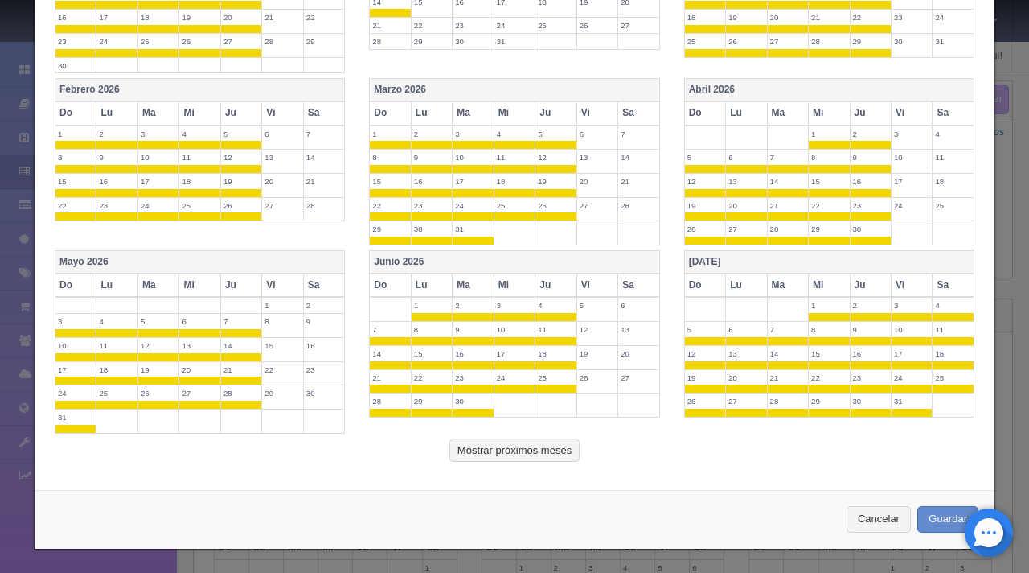
click at [898, 289] on th "Vi" at bounding box center [912, 284] width 41 height 23
click at [943, 287] on th "Sa" at bounding box center [954, 284] width 42 height 23
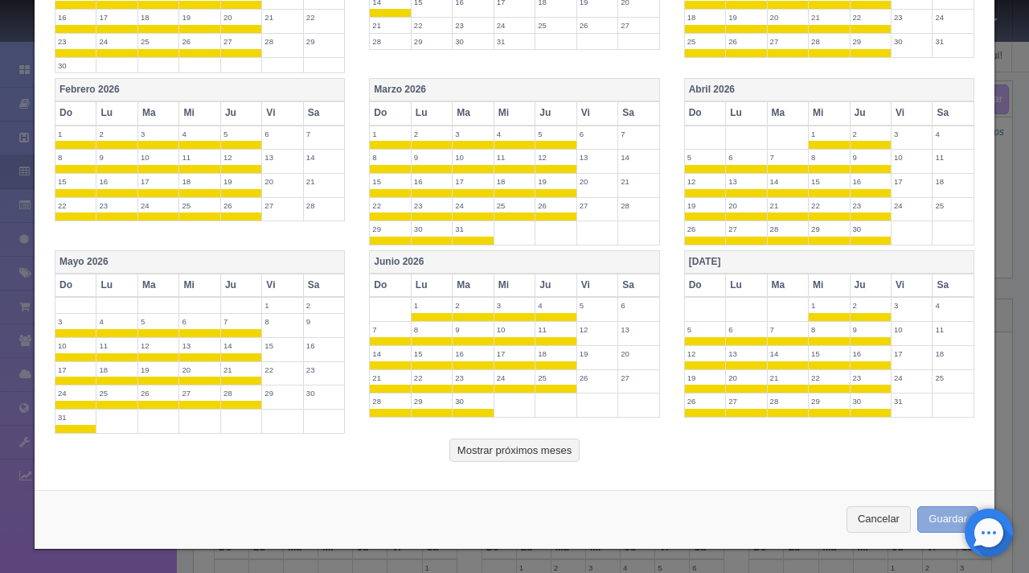
click at [926, 519] on button "Guardar" at bounding box center [948, 519] width 61 height 27
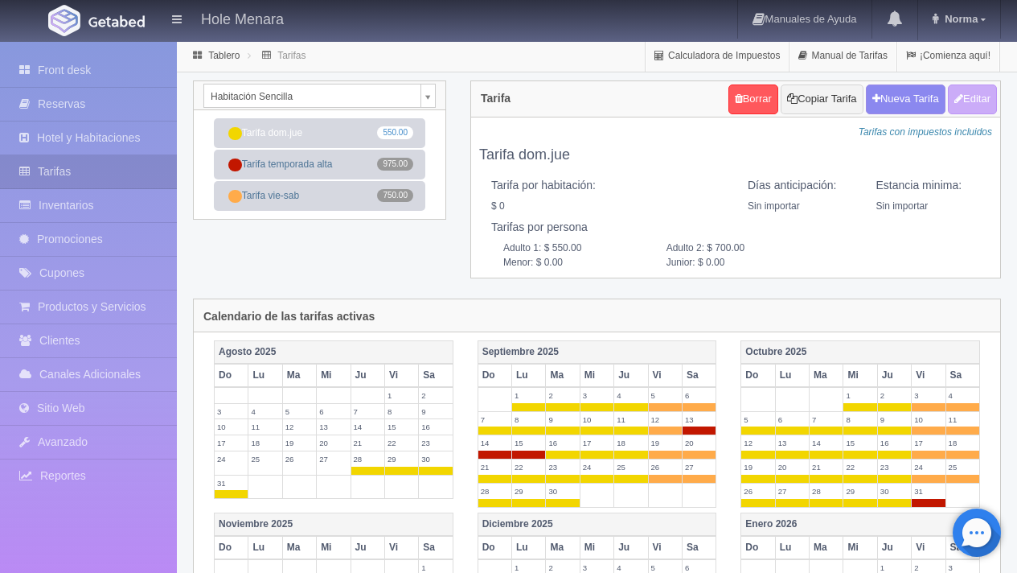
click at [285, 98] on body "Hole Menara Manuales de Ayuda Actualizaciones recientes Norma Mi Perfil Salir /…" at bounding box center [508, 551] width 1017 height 1023
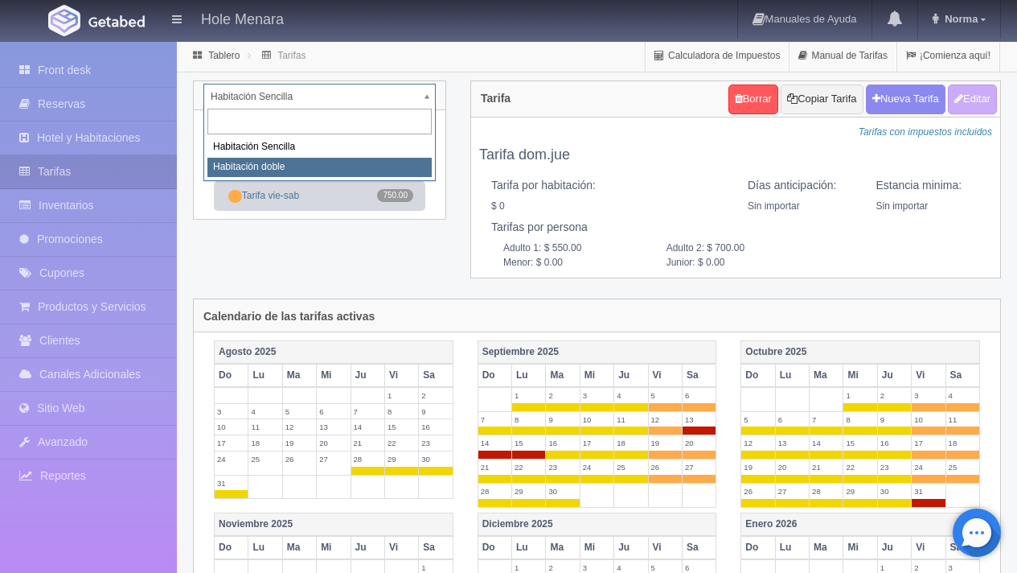
select select "2284"
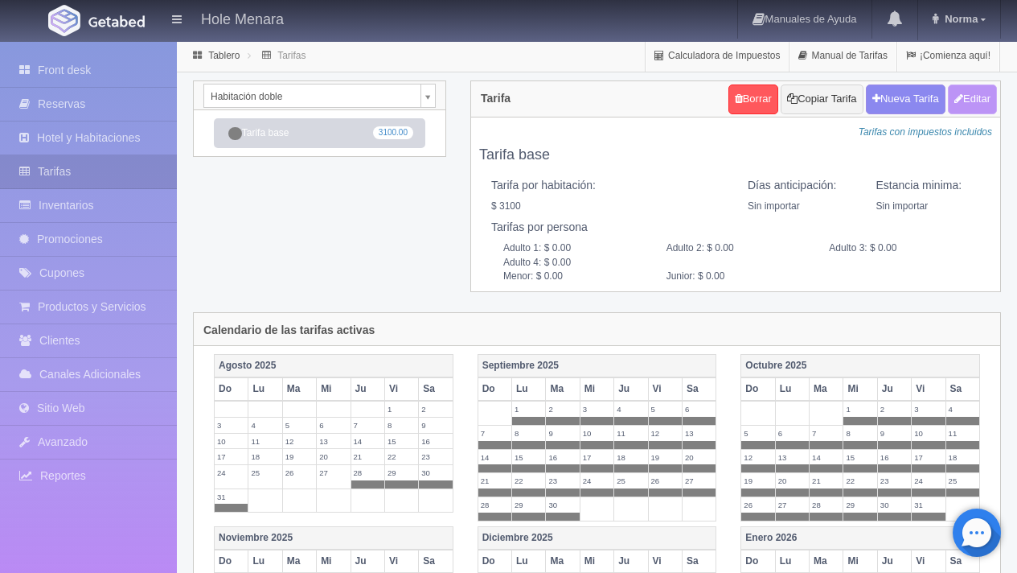
click at [979, 96] on button "Editar" at bounding box center [972, 99] width 49 height 30
type input "Tarifa base"
select select "0"
type input "0"
checkbox input "true"
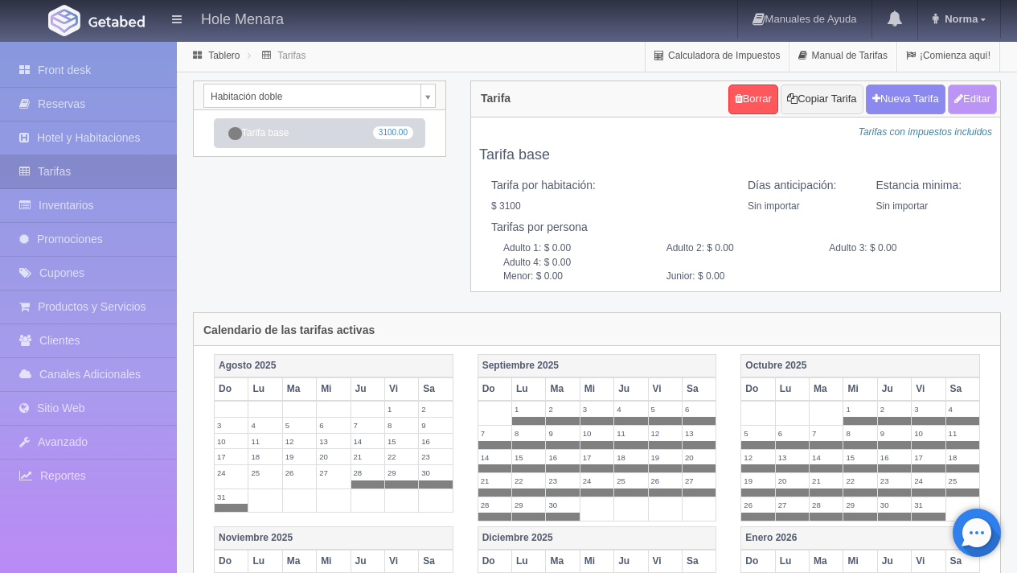
type input "3100.00"
checkbox input "true"
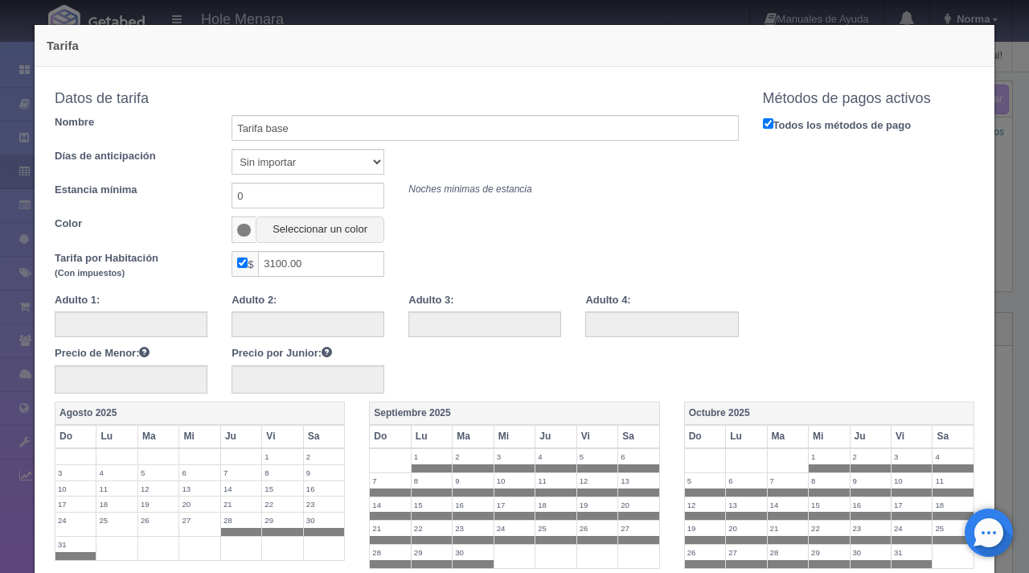
click at [238, 229] on span at bounding box center [244, 230] width 14 height 13
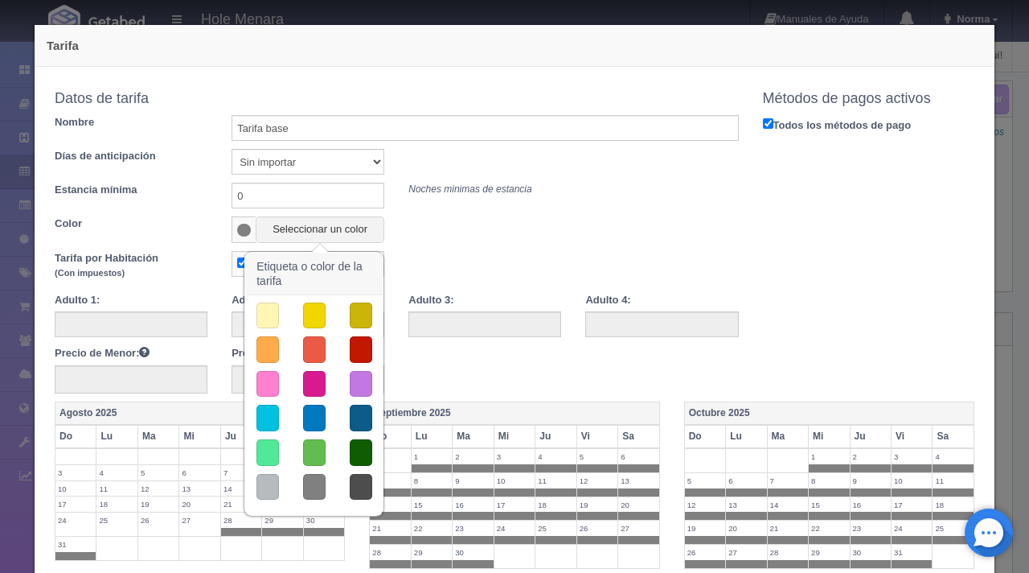
click at [237, 260] on input "checkbox" at bounding box center [242, 262] width 10 height 10
checkbox input "false"
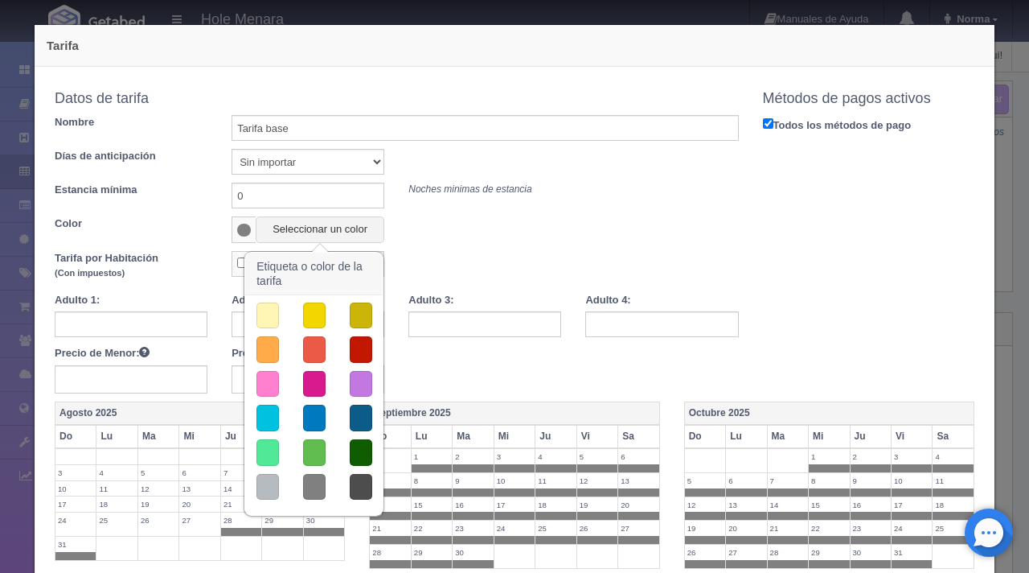
click at [237, 260] on input "checkbox" at bounding box center [242, 262] width 10 height 10
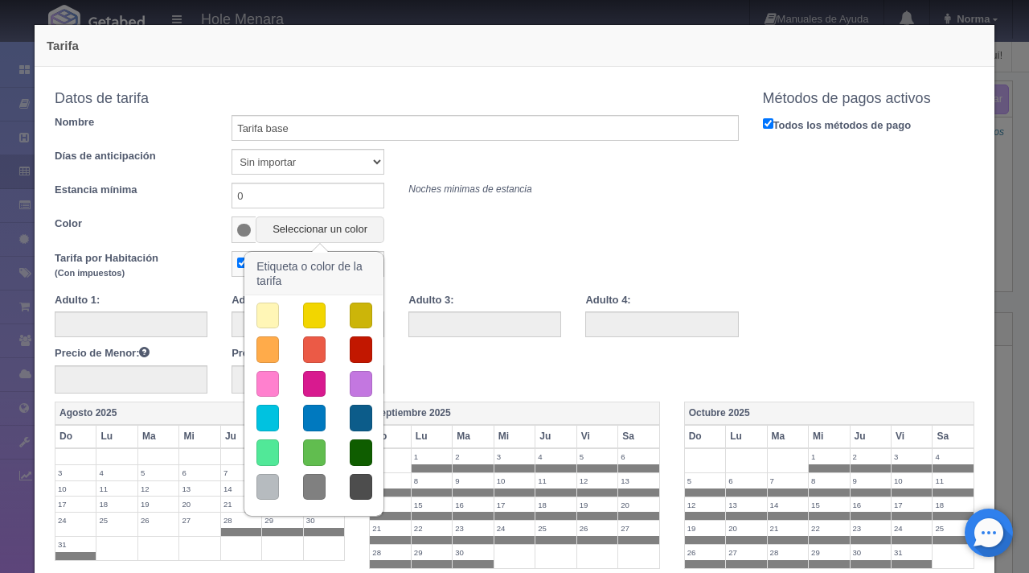
click at [260, 382] on button "button" at bounding box center [268, 384] width 23 height 27
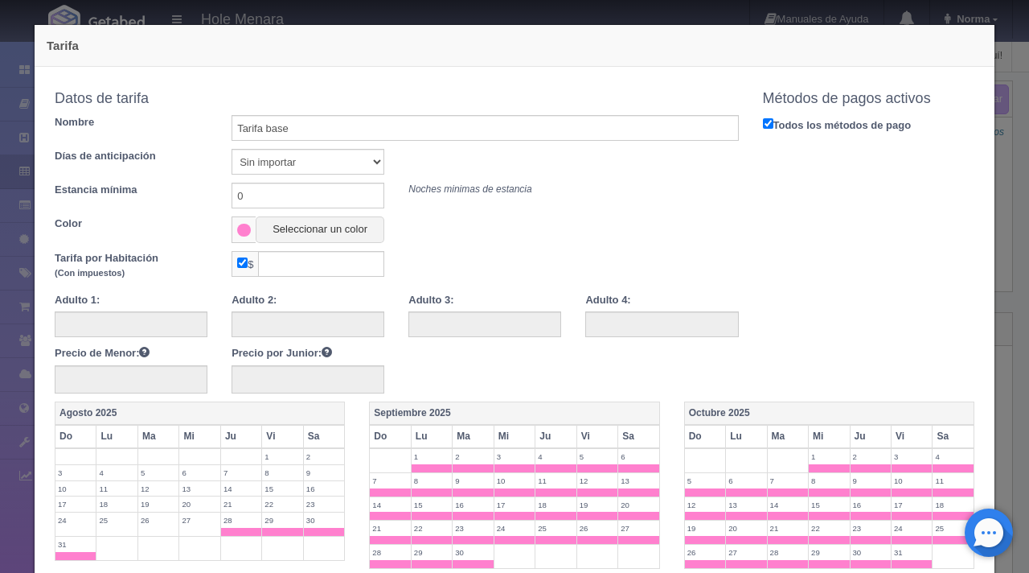
click at [240, 265] on input "checkbox" at bounding box center [242, 262] width 10 height 10
checkbox input "false"
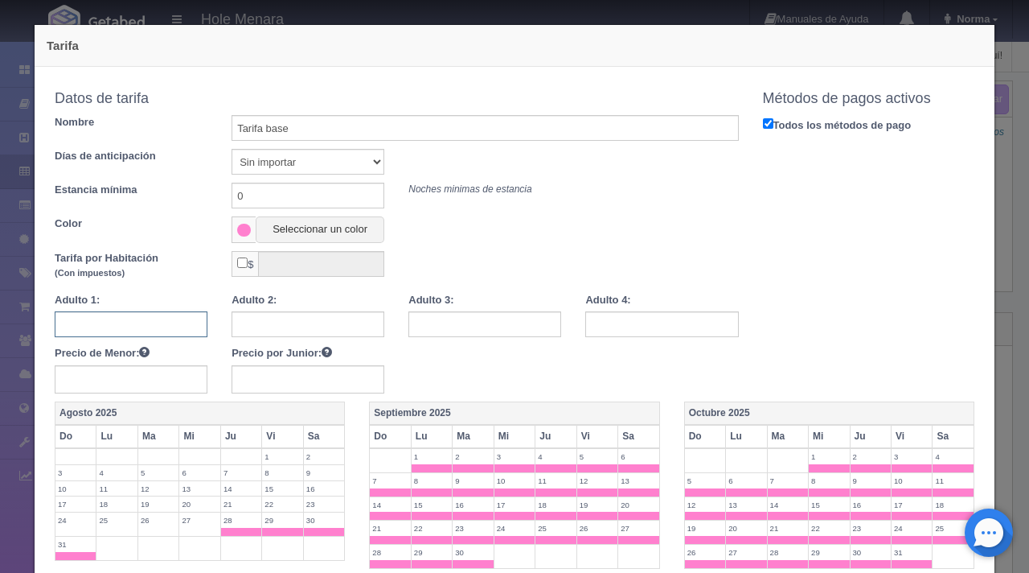
click at [188, 318] on input "text" at bounding box center [131, 324] width 153 height 26
type input "1000"
click at [325, 322] on input "text" at bounding box center [308, 324] width 153 height 26
type input "1100"
click at [460, 322] on input "text" at bounding box center [485, 324] width 153 height 26
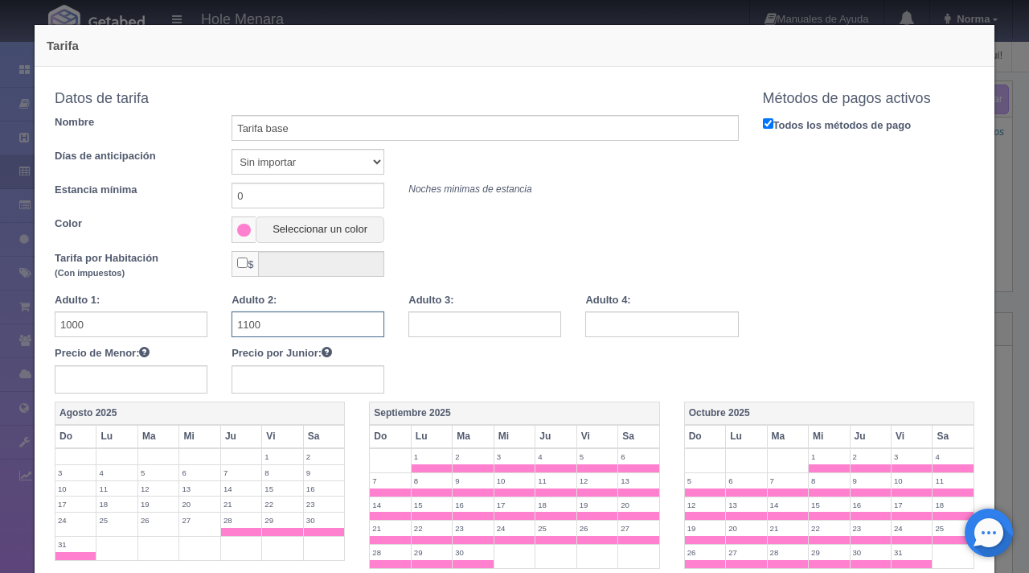
drag, startPoint x: 273, startPoint y: 326, endPoint x: 176, endPoint y: 321, distance: 96.7
click at [176, 321] on div "Adulto 1: 1000 Adulto 2: 1100 Adulto 3: Adulto 4: Precio de Menor: Precio por J…" at bounding box center [397, 343] width 708 height 101
click at [113, 326] on input "1000" at bounding box center [131, 324] width 153 height 26
type input "1000"
click at [261, 326] on input "text" at bounding box center [308, 324] width 153 height 26
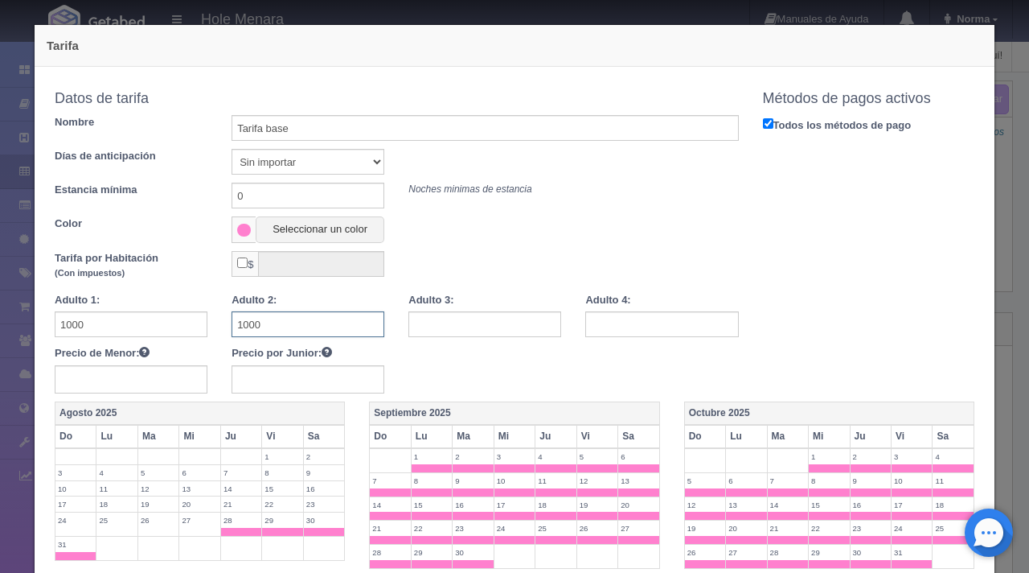
type input "1000"
click at [433, 318] on input "text" at bounding box center [485, 324] width 153 height 26
click at [433, 318] on input "1199" at bounding box center [485, 324] width 153 height 26
type input "1100"
click at [649, 325] on input "text" at bounding box center [661, 324] width 153 height 26
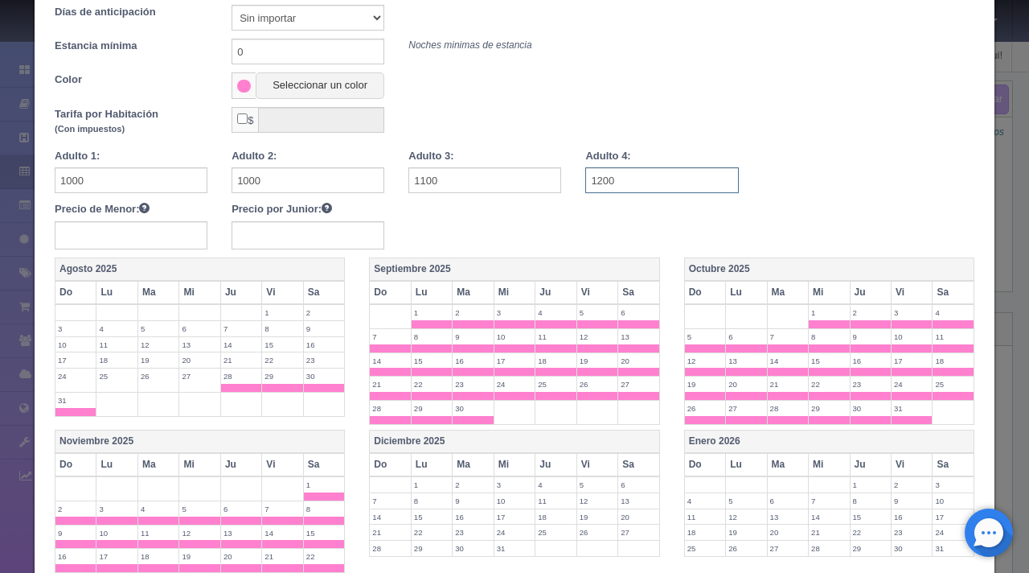
scroll to position [176, 0]
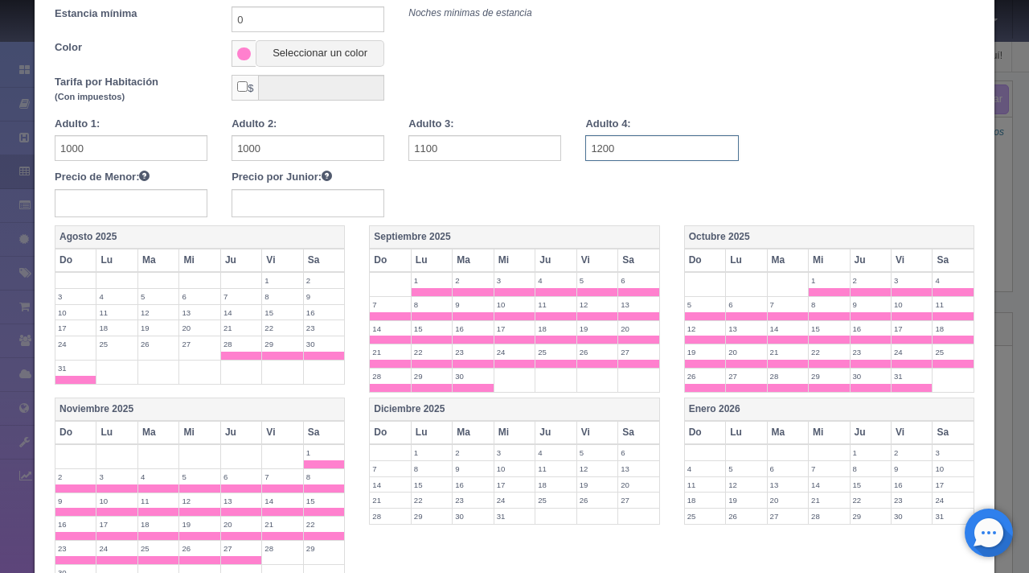
type input "1200"
click at [590, 262] on th "Vi" at bounding box center [597, 259] width 41 height 23
click at [624, 253] on th "Sa" at bounding box center [639, 259] width 42 height 23
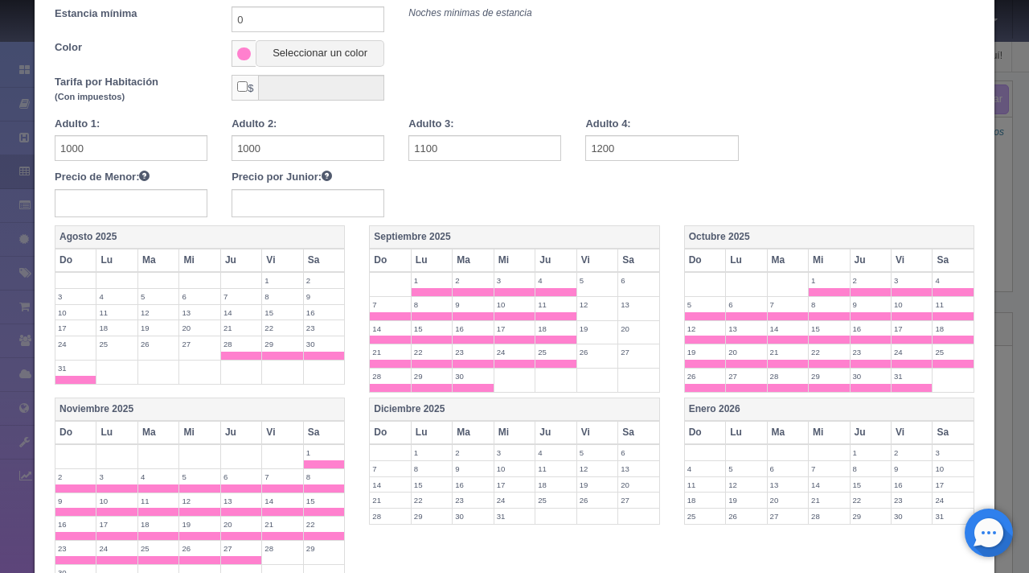
click at [902, 261] on th "Vi" at bounding box center [912, 259] width 41 height 23
click at [939, 261] on th "Sa" at bounding box center [954, 259] width 42 height 23
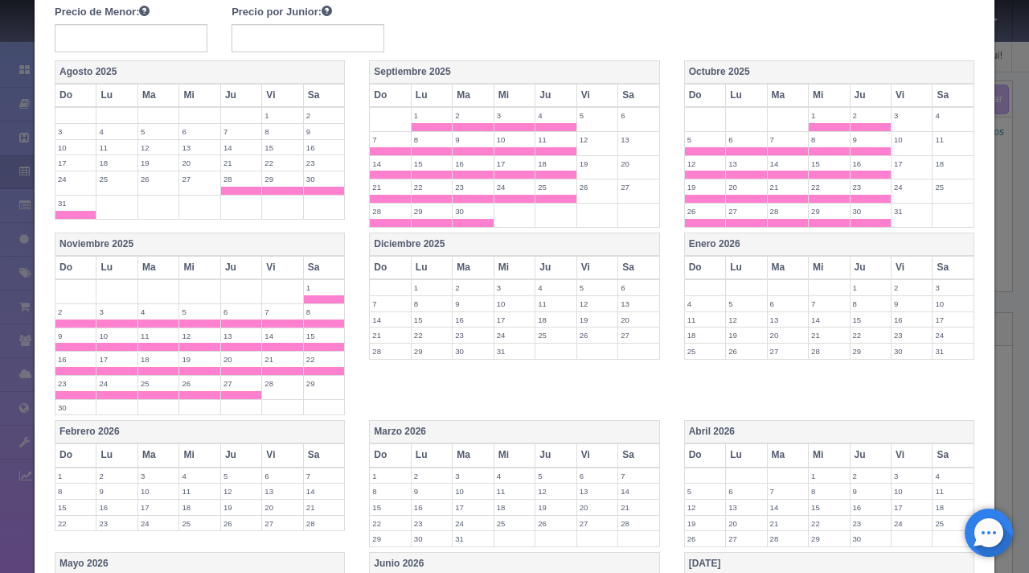
scroll to position [433, 0]
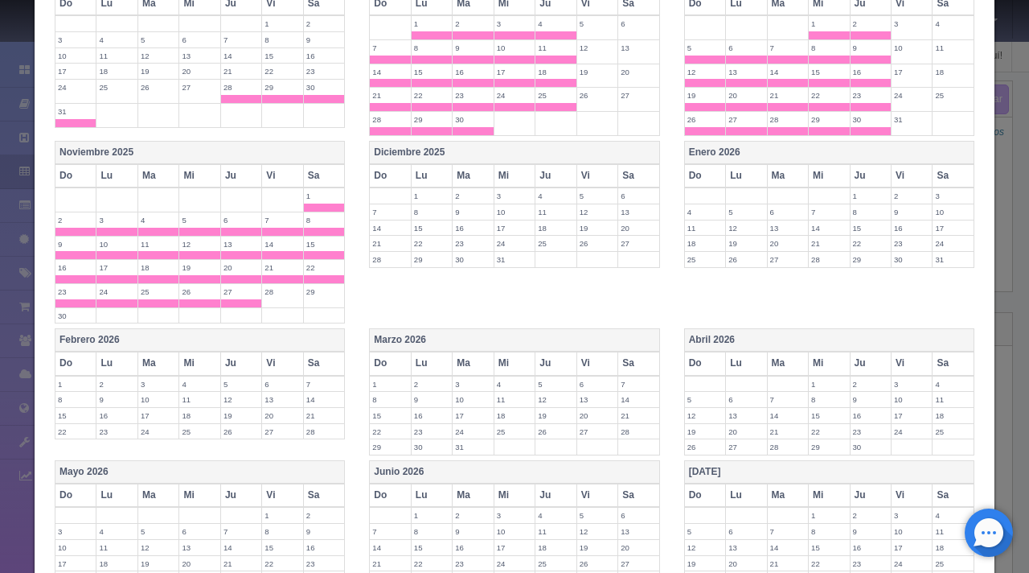
click at [278, 167] on th "Vi" at bounding box center [282, 175] width 41 height 23
click at [318, 175] on th "Sa" at bounding box center [324, 175] width 42 height 23
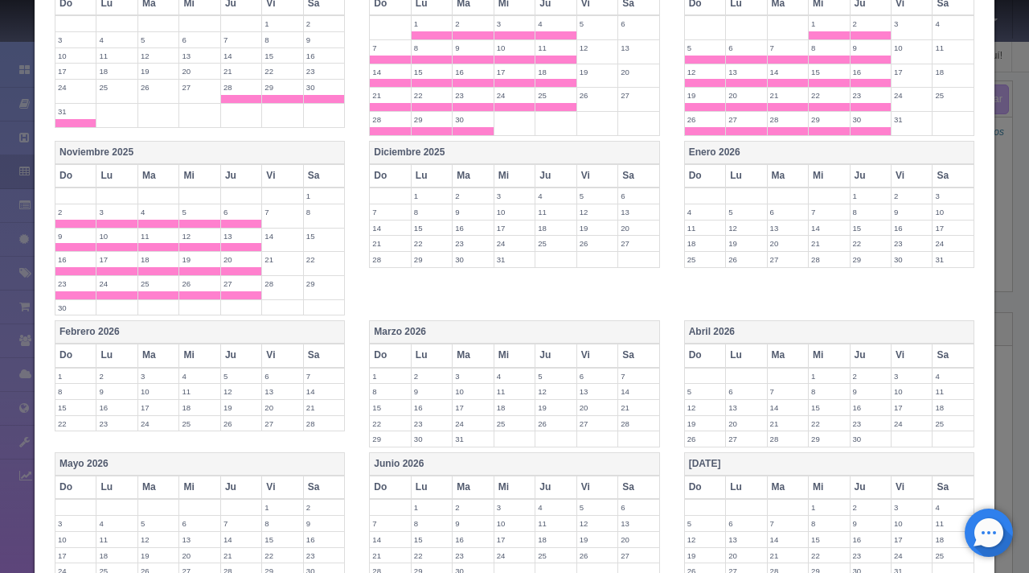
click at [428, 153] on th "Diciembre 2025" at bounding box center [514, 152] width 289 height 23
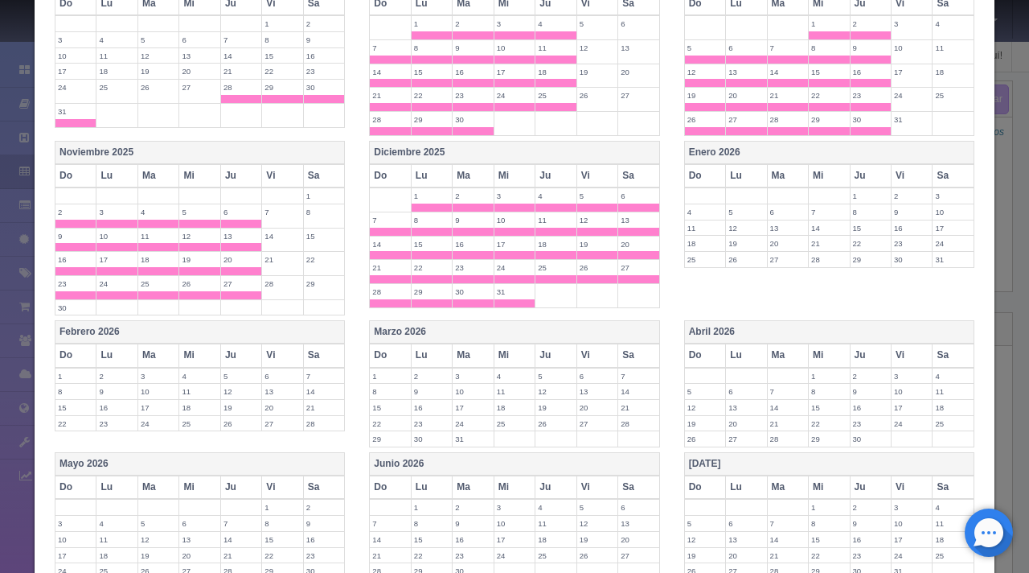
click at [588, 183] on th "Vi" at bounding box center [597, 175] width 41 height 23
click at [630, 179] on th "Sa" at bounding box center [639, 175] width 42 height 23
click at [742, 154] on th "Enero 2026" at bounding box center [828, 152] width 289 height 23
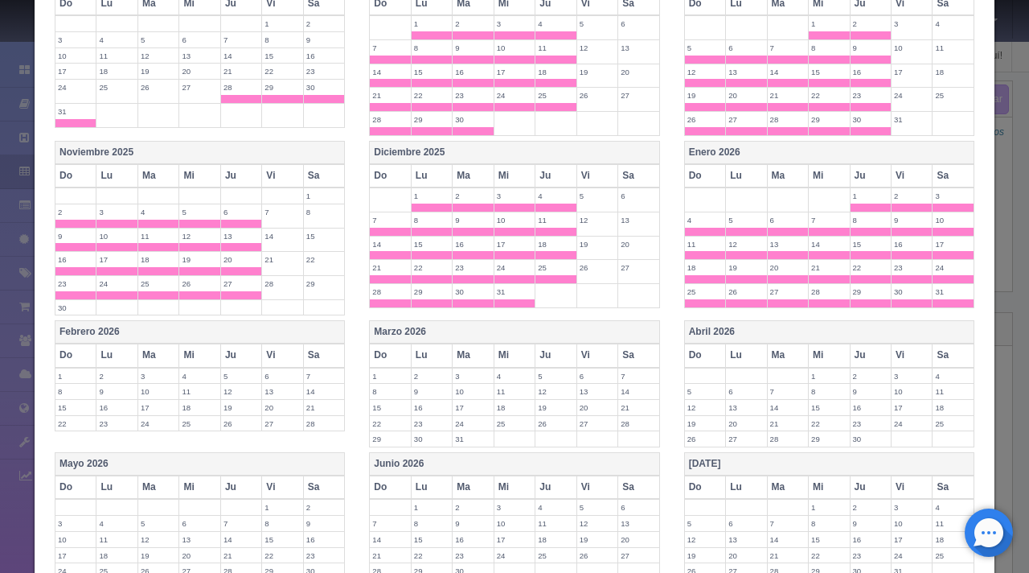
click at [898, 175] on th "Vi" at bounding box center [912, 175] width 41 height 23
click at [941, 179] on th "Sa" at bounding box center [954, 175] width 42 height 23
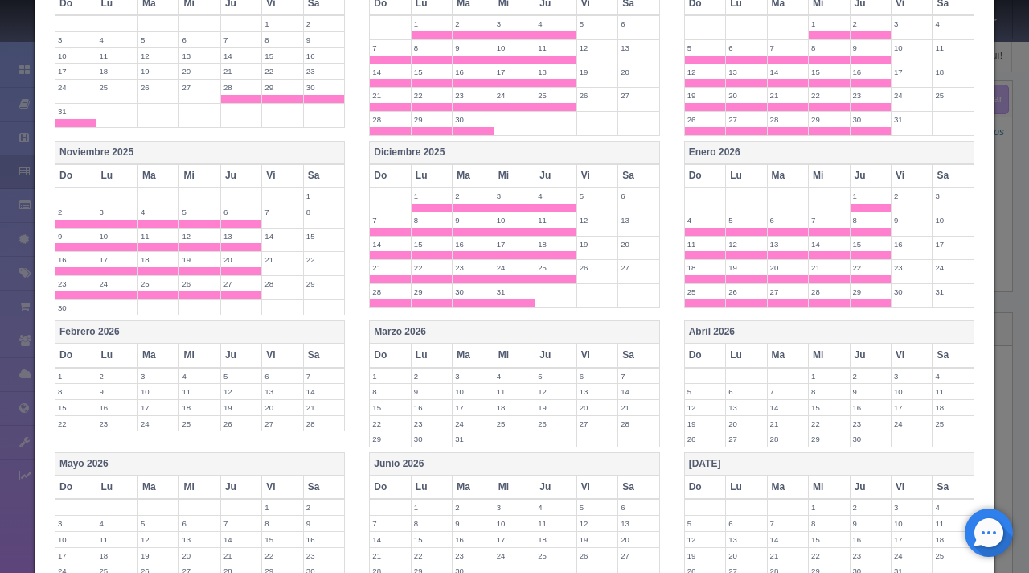
click at [222, 327] on th "Febrero 2026" at bounding box center [199, 332] width 289 height 23
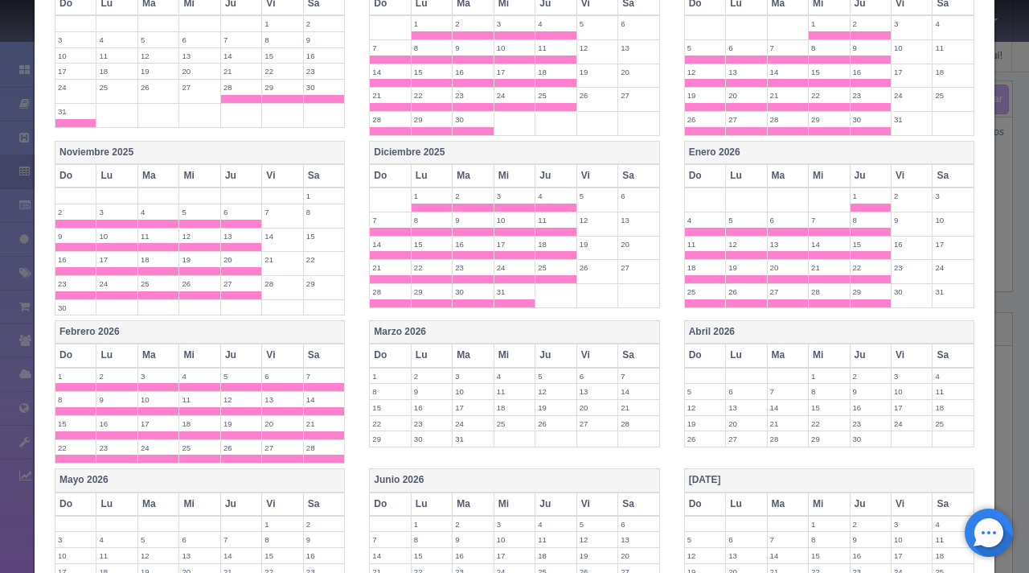
click at [266, 353] on th "Vi" at bounding box center [282, 354] width 41 height 23
click at [327, 352] on th "Sa" at bounding box center [324, 354] width 42 height 23
click at [441, 334] on th "Marzo 2026" at bounding box center [514, 332] width 289 height 23
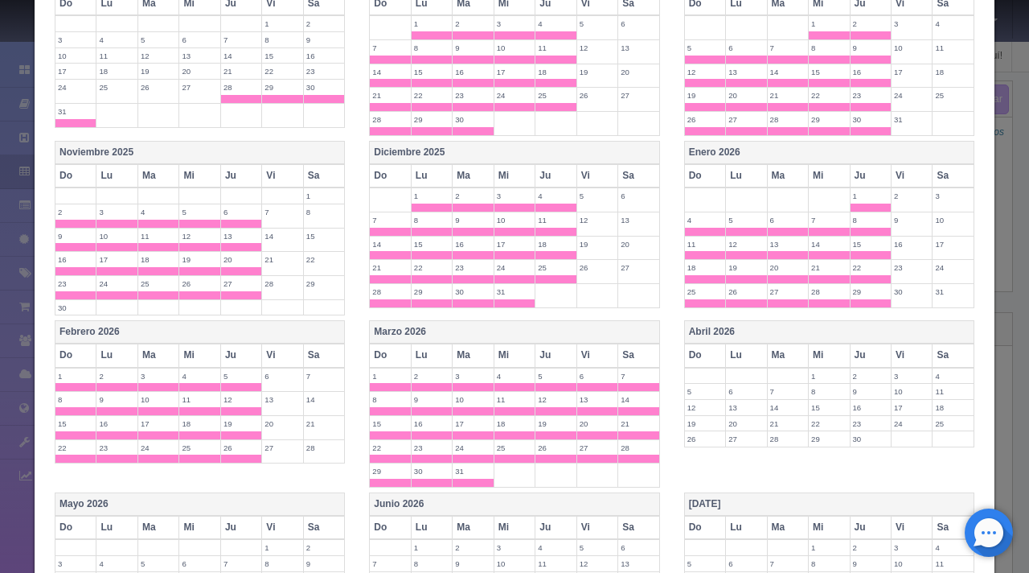
click at [586, 353] on th "Vi" at bounding box center [597, 354] width 41 height 23
click at [632, 354] on th "Sa" at bounding box center [639, 354] width 42 height 23
click at [830, 339] on th "Abril 2026" at bounding box center [828, 332] width 289 height 23
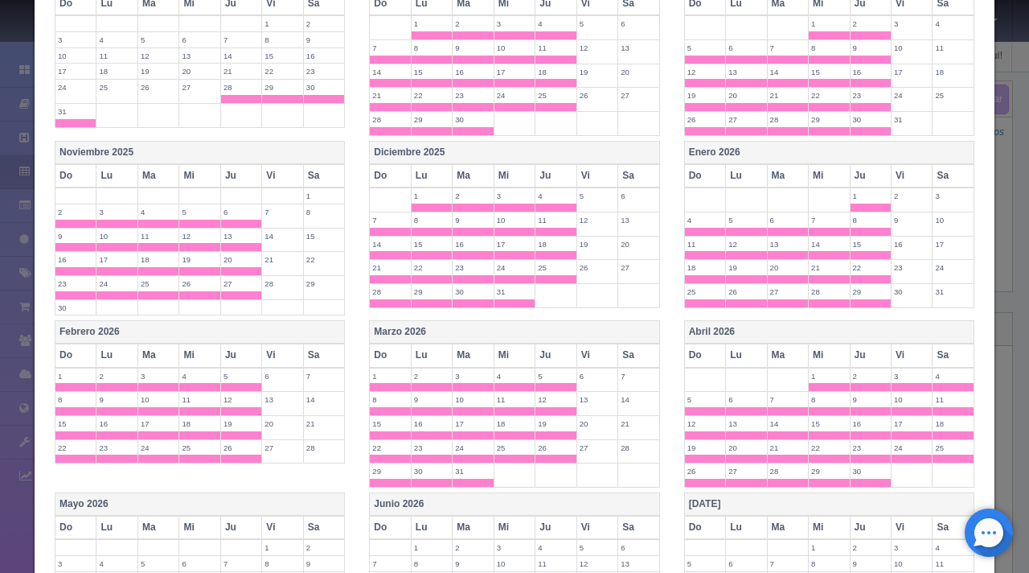
click at [910, 351] on th "Vi" at bounding box center [912, 354] width 41 height 23
click at [946, 354] on th "Sa" at bounding box center [954, 354] width 42 height 23
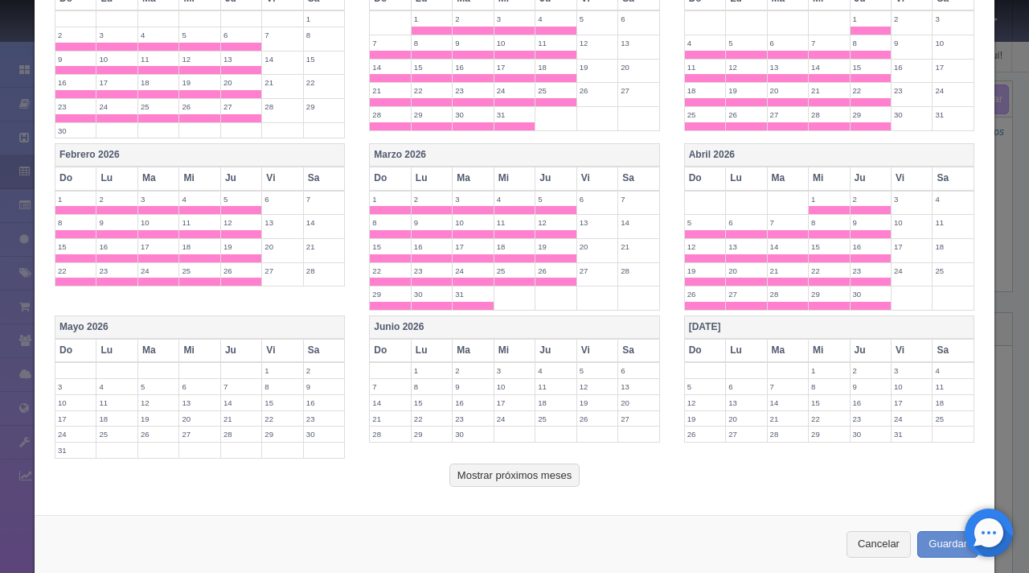
scroll to position [634, 0]
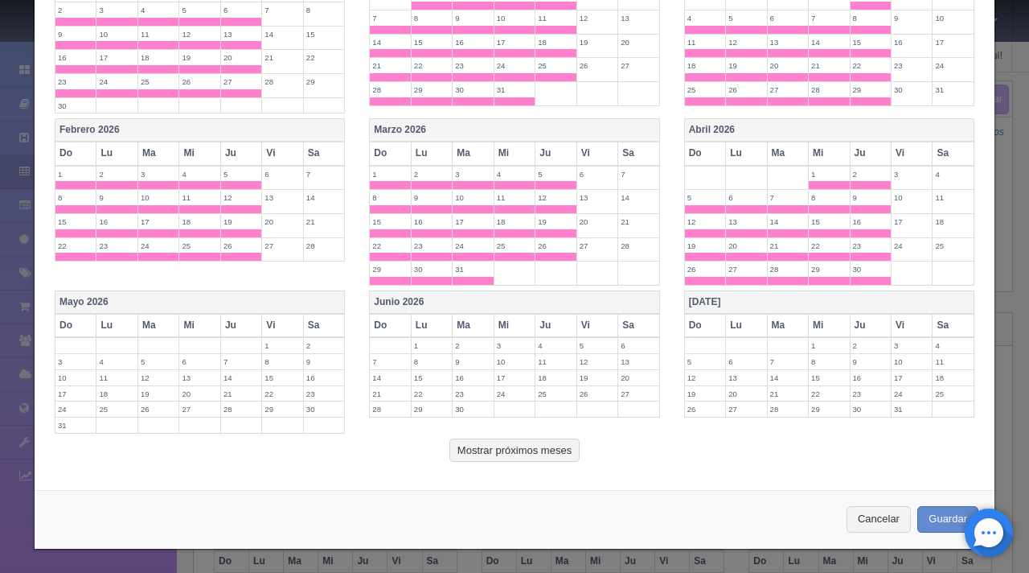
click at [302, 297] on th "Mayo 2026" at bounding box center [199, 302] width 289 height 23
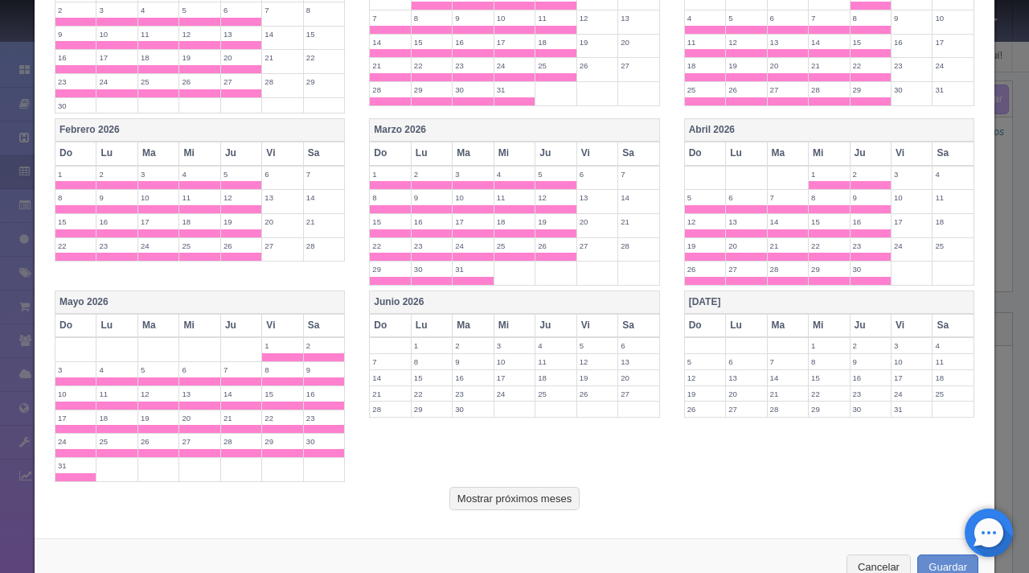
click at [279, 318] on th "Vi" at bounding box center [282, 325] width 41 height 23
click at [324, 317] on th "Sa" at bounding box center [324, 325] width 42 height 23
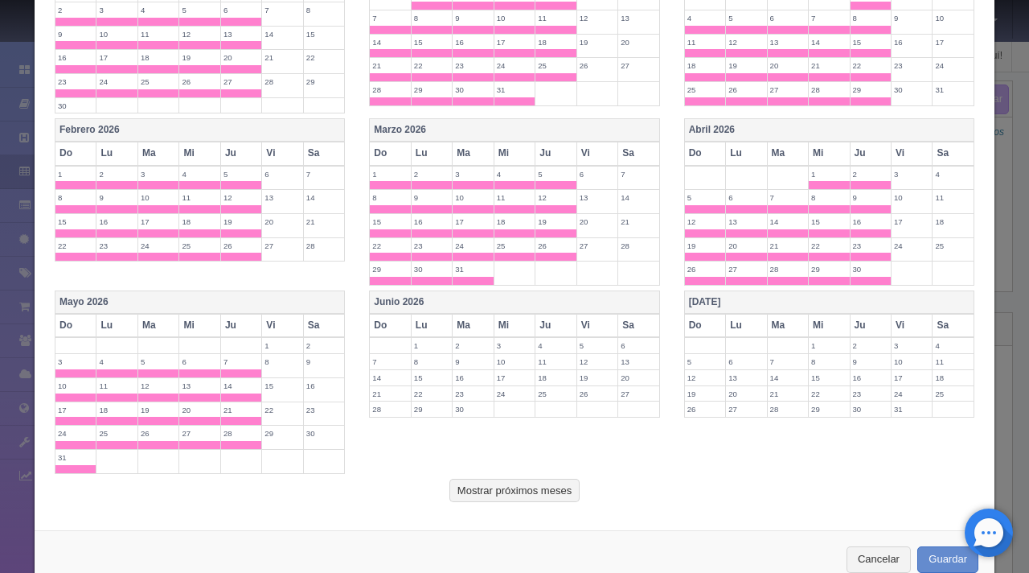
click at [468, 298] on th "Junio 2026" at bounding box center [514, 302] width 289 height 23
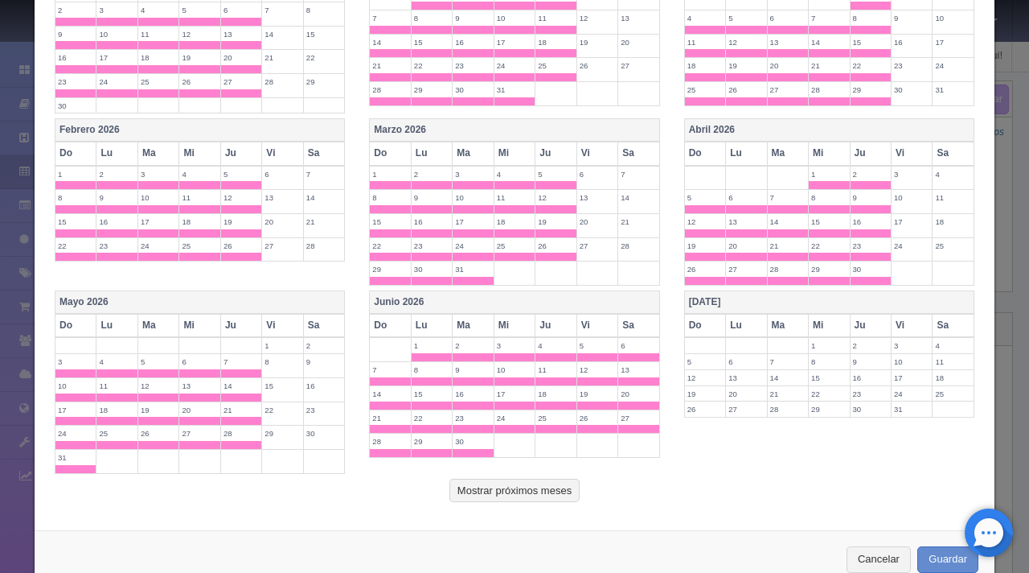
click at [584, 319] on th "Vi" at bounding box center [597, 325] width 41 height 23
click at [629, 311] on th "Junio 2026" at bounding box center [514, 302] width 289 height 23
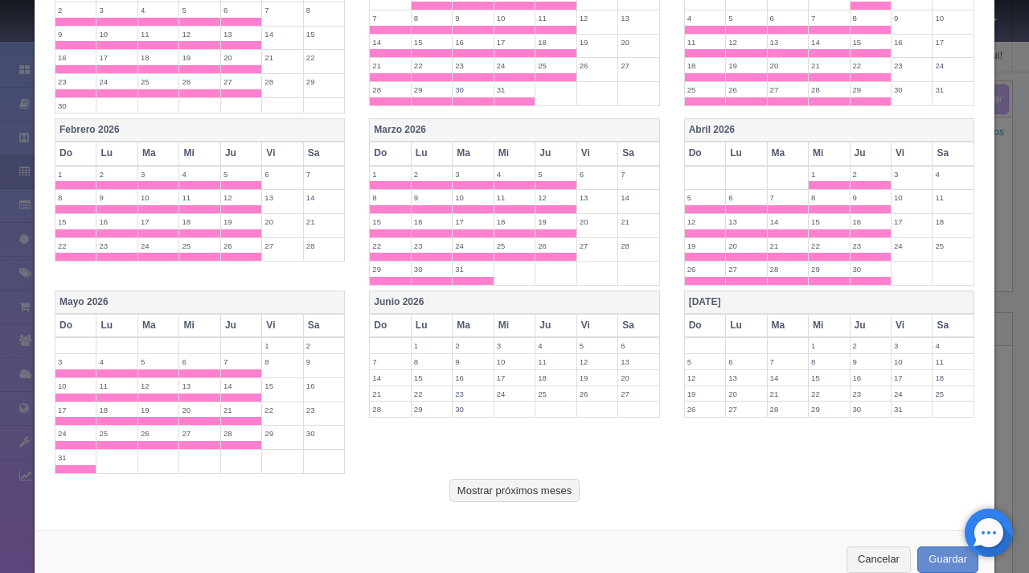
click at [740, 302] on th "[PERSON_NAME] 2026" at bounding box center [828, 302] width 289 height 23
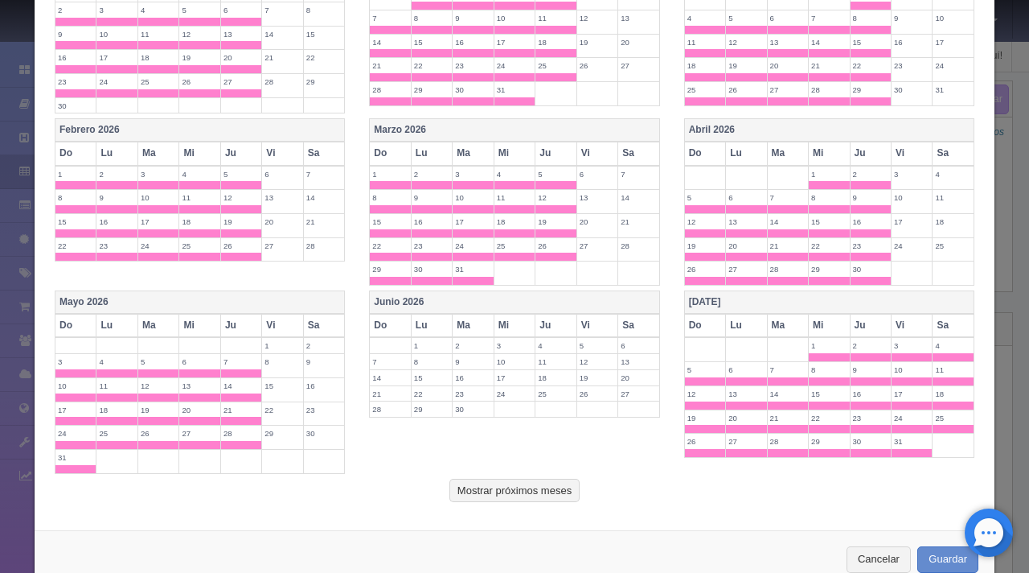
click at [895, 328] on th "Vi" at bounding box center [912, 325] width 41 height 23
click at [938, 325] on th "Sa" at bounding box center [954, 325] width 42 height 23
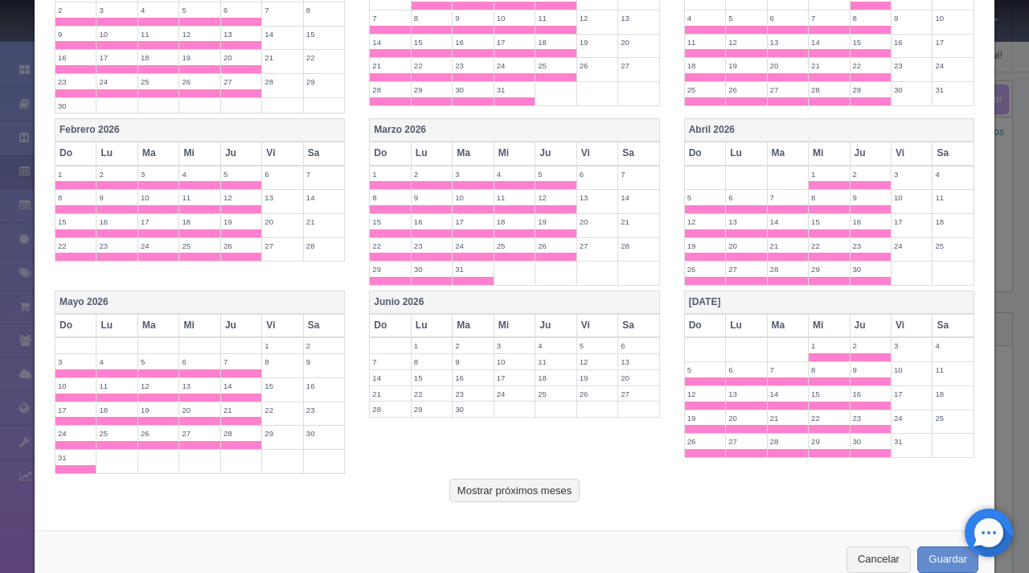
click at [568, 300] on th "Junio 2026" at bounding box center [514, 302] width 289 height 23
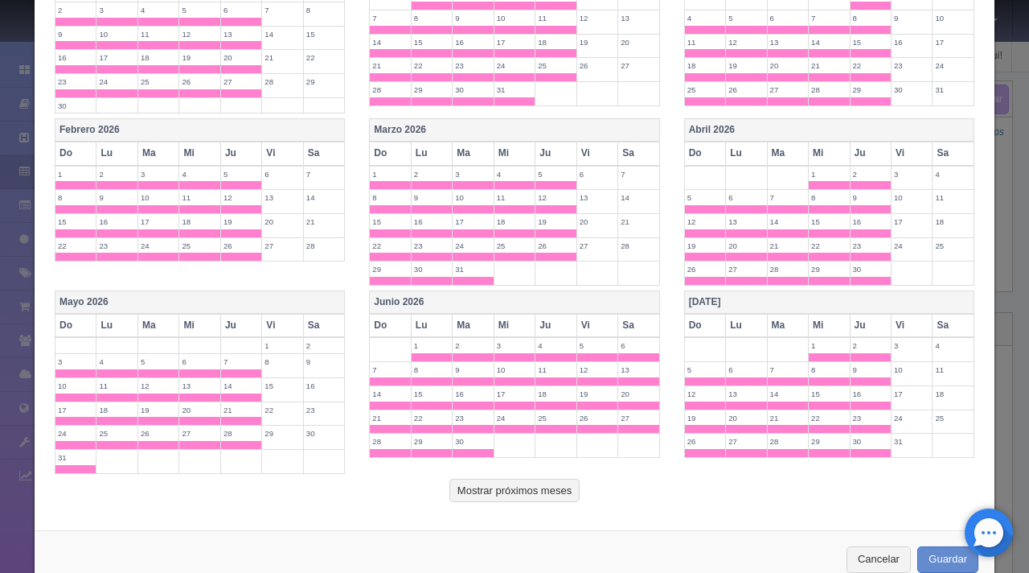
click at [579, 316] on th "Vi" at bounding box center [597, 325] width 41 height 23
click at [632, 320] on th "Sa" at bounding box center [639, 325] width 42 height 23
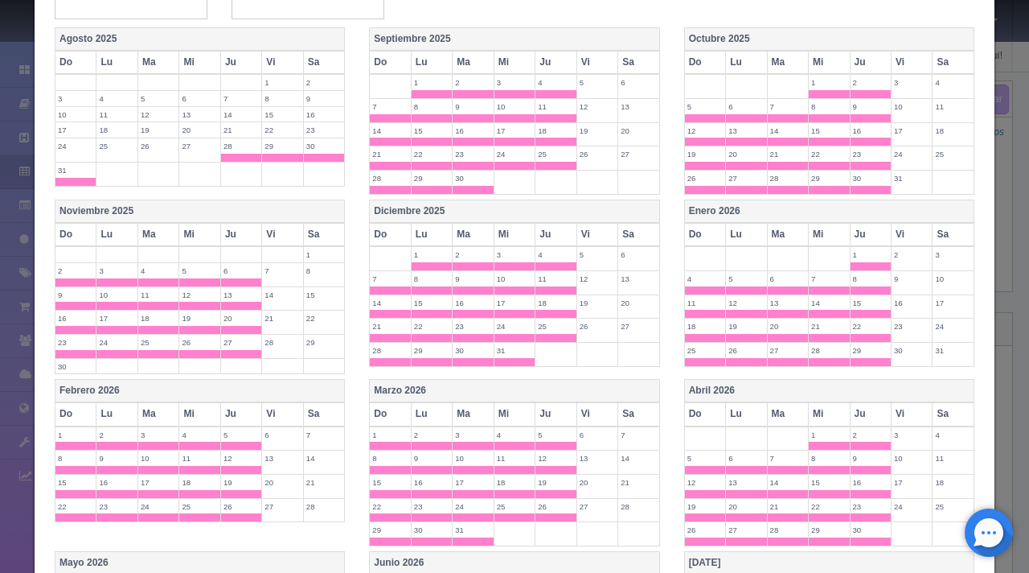
scroll to position [675, 0]
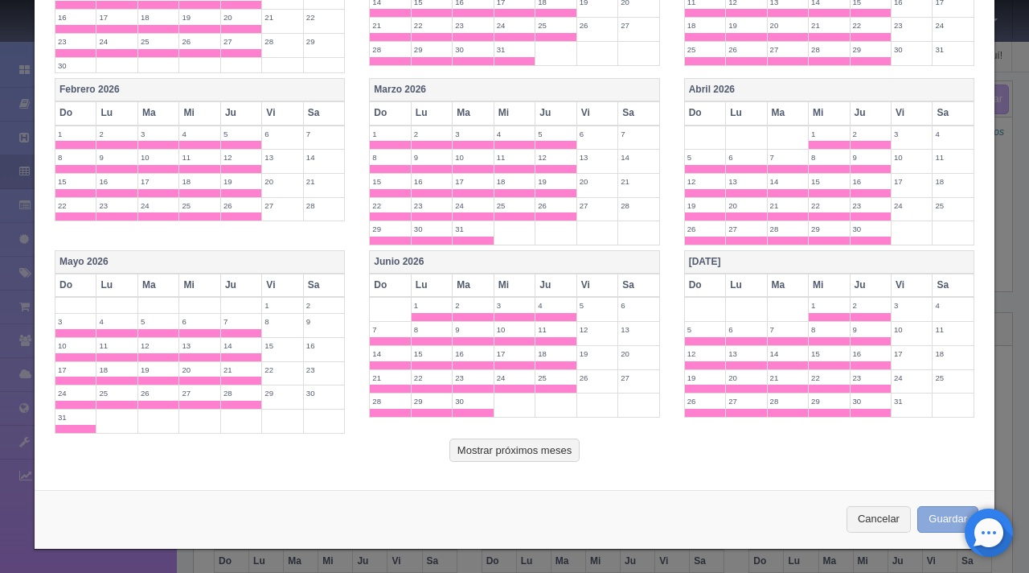
click at [930, 514] on button "Guardar" at bounding box center [948, 519] width 61 height 27
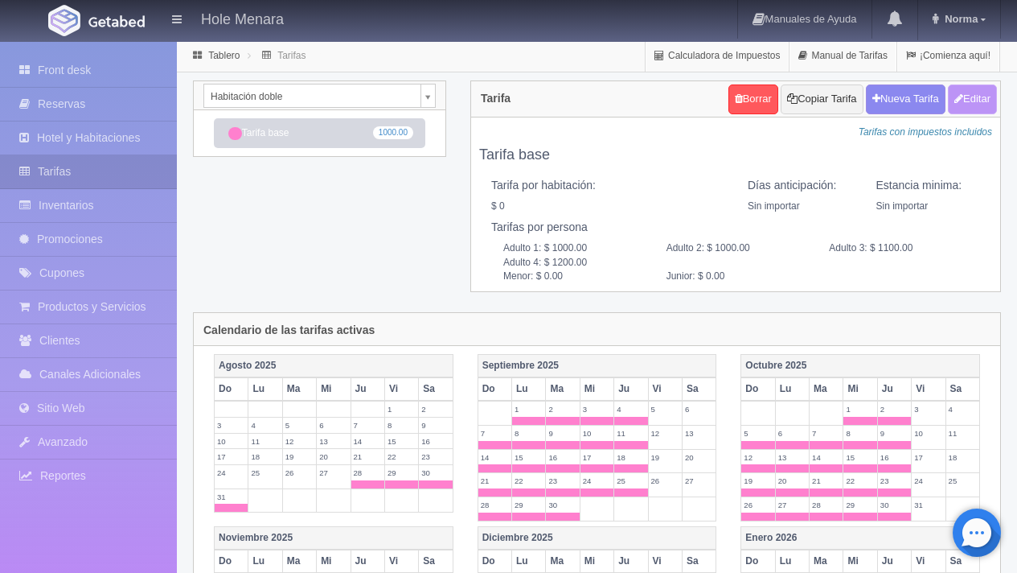
click at [977, 95] on button "Editar" at bounding box center [972, 99] width 49 height 30
type input "Tarifa base"
select select "0"
type input "0"
checkbox input "false"
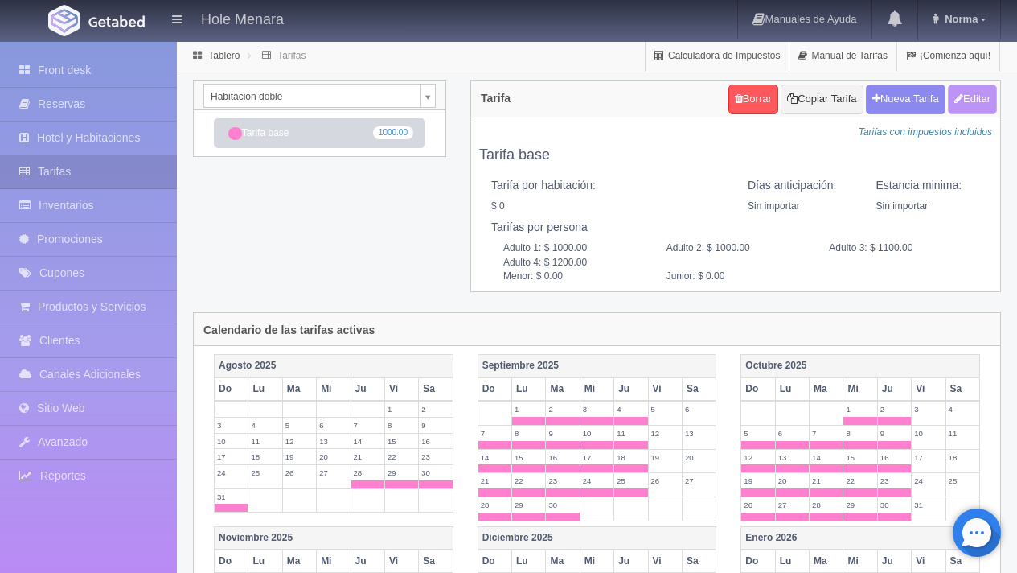
type input "1000.00"
type input "1100.00"
type input "1200.00"
type input "0.00"
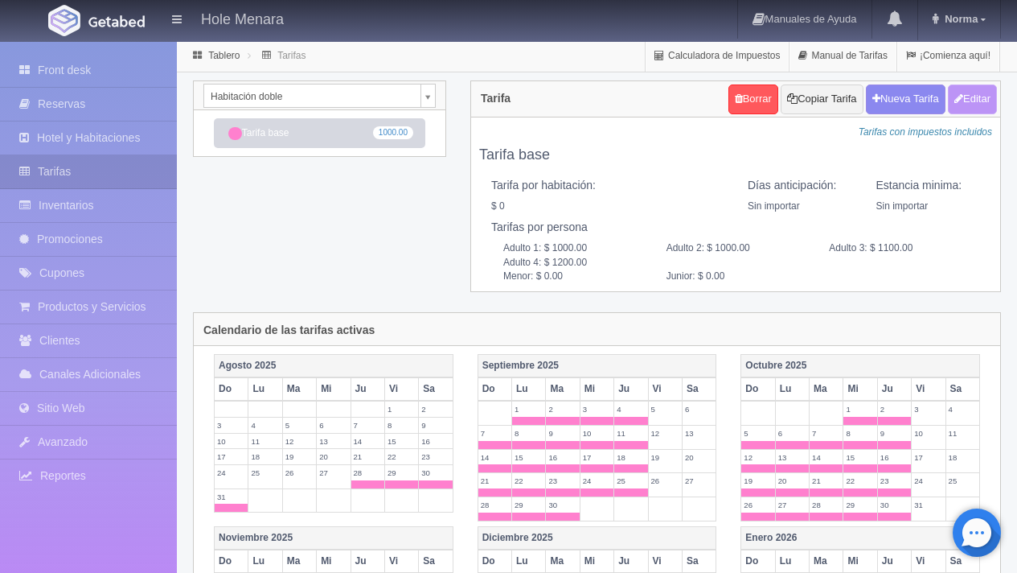
type input "0.00"
checkbox input "true"
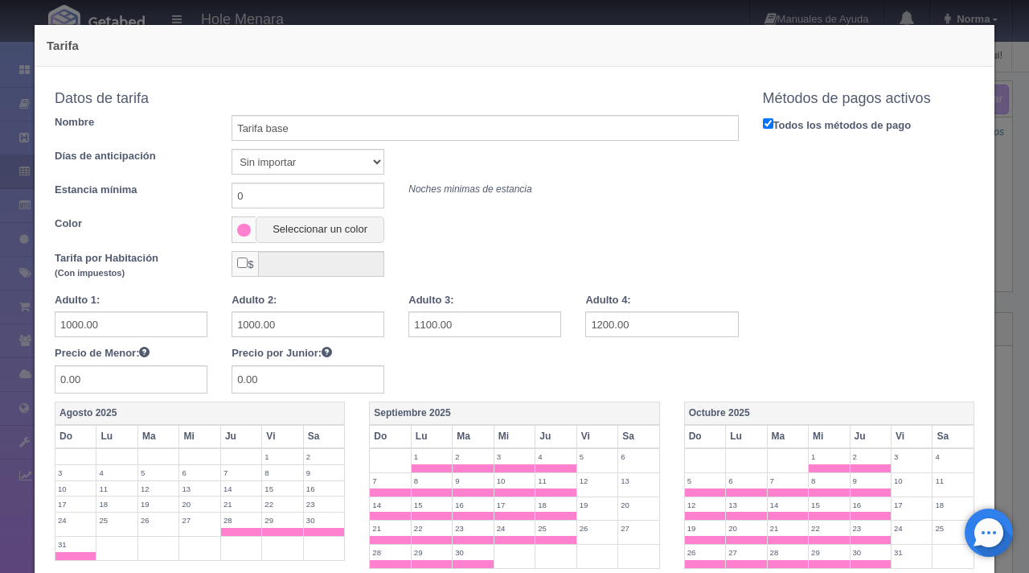
scroll to position [675, 0]
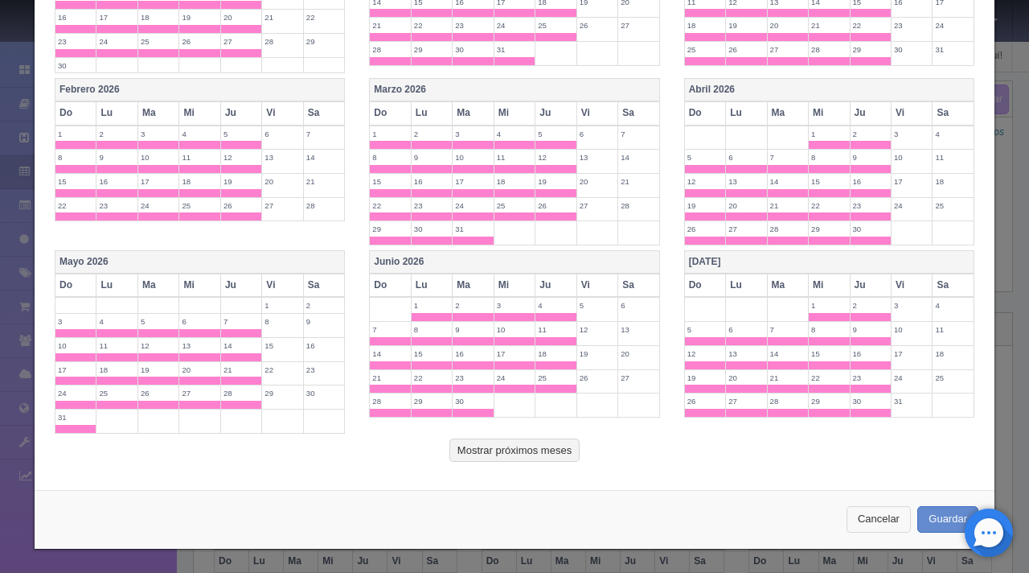
click at [877, 518] on button "Cancelar" at bounding box center [879, 519] width 64 height 27
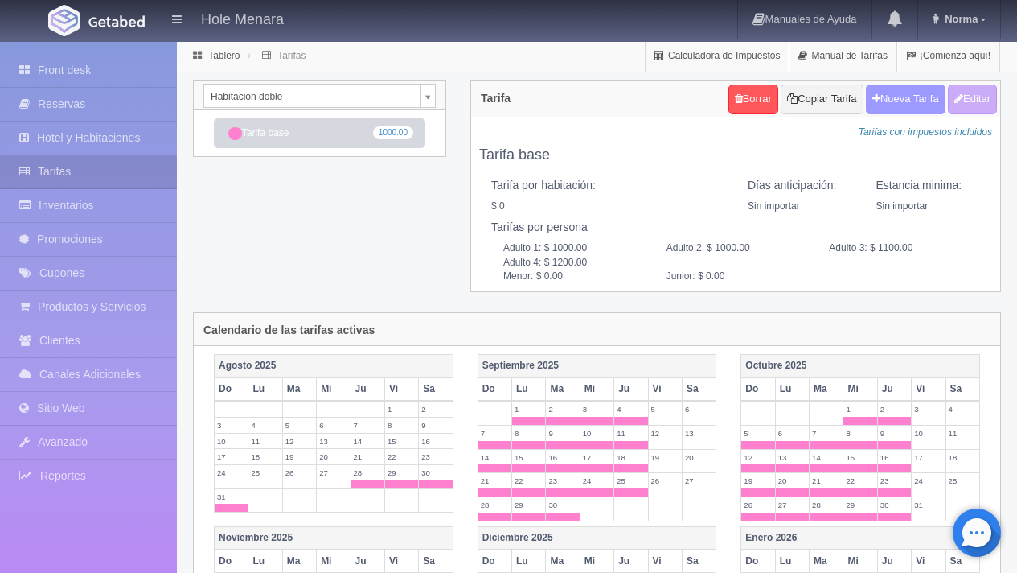
click at [901, 97] on button "Nueva Tarifa" at bounding box center [906, 99] width 80 height 30
select select
checkbox input "true"
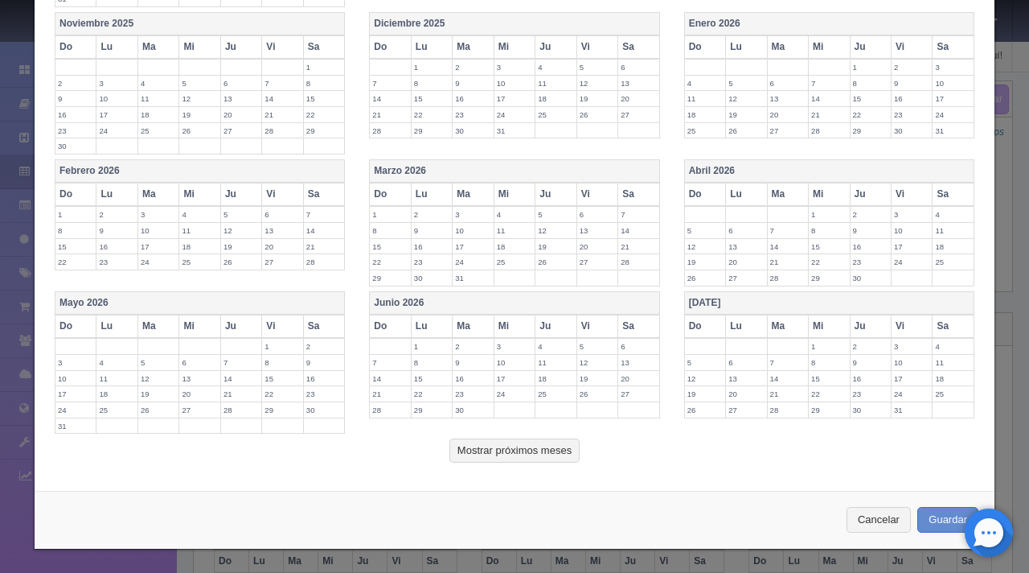
scroll to position [0, 0]
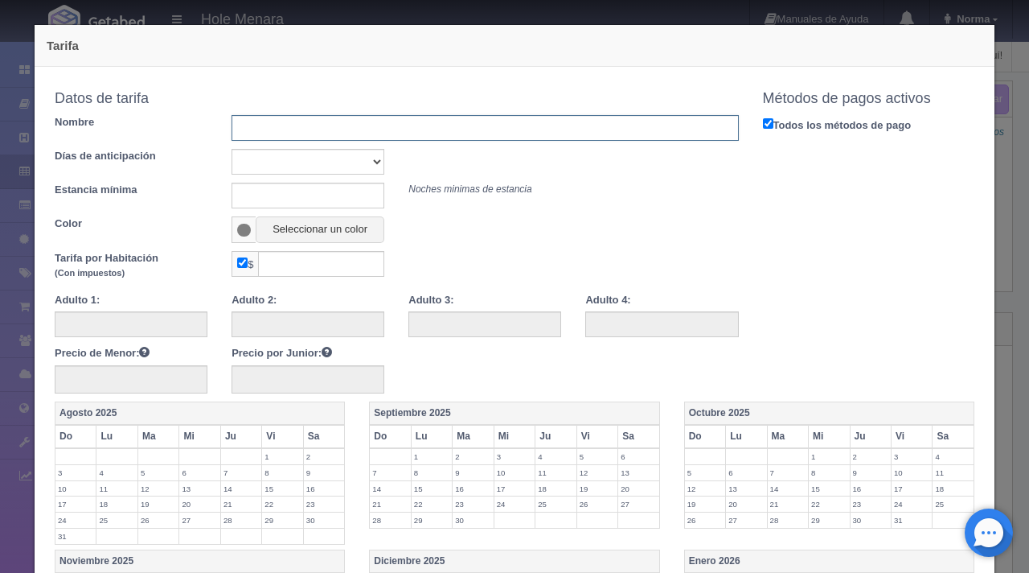
click at [339, 127] on input "text" at bounding box center [485, 128] width 507 height 26
type input "Tarifa vie-sab"
click at [246, 246] on div "Copiar tarifa a la habitación Habitación doble Habitación Sencilla Habitación d…" at bounding box center [397, 242] width 708 height 318
click at [246, 235] on span at bounding box center [244, 229] width 24 height 27
click at [241, 264] on input "checkbox" at bounding box center [242, 262] width 10 height 10
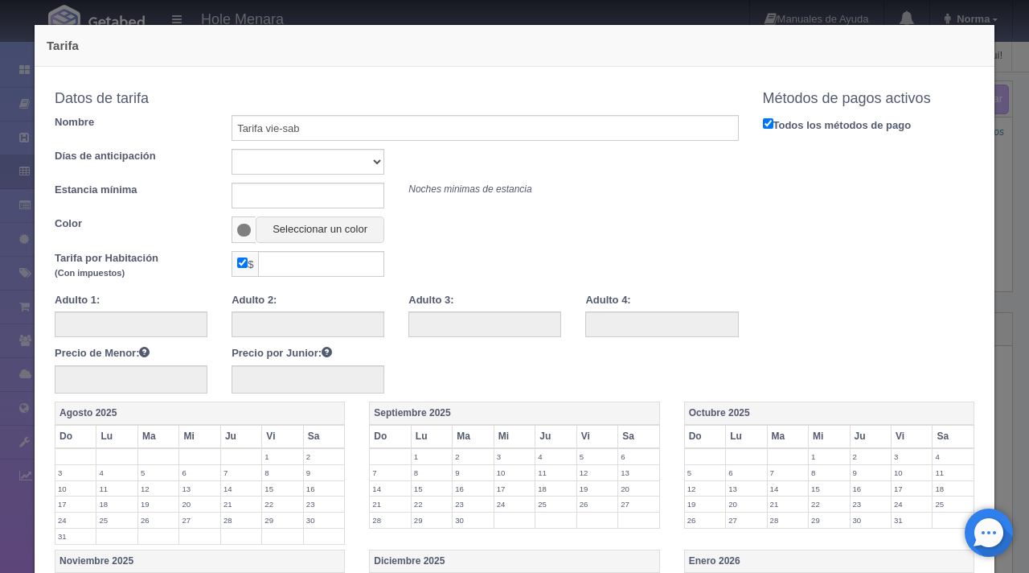
checkbox input "false"
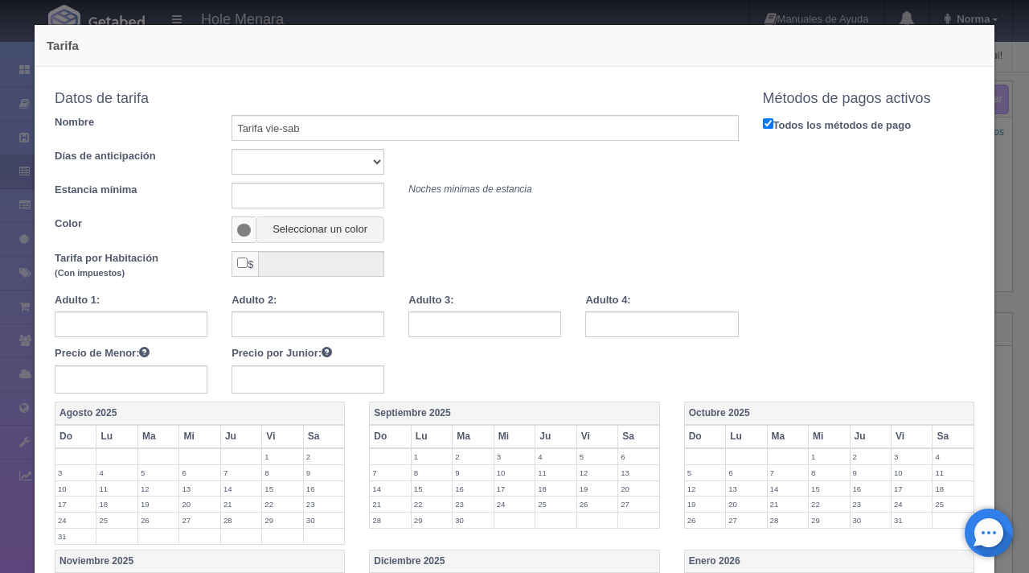
click at [241, 224] on span at bounding box center [244, 230] width 14 height 13
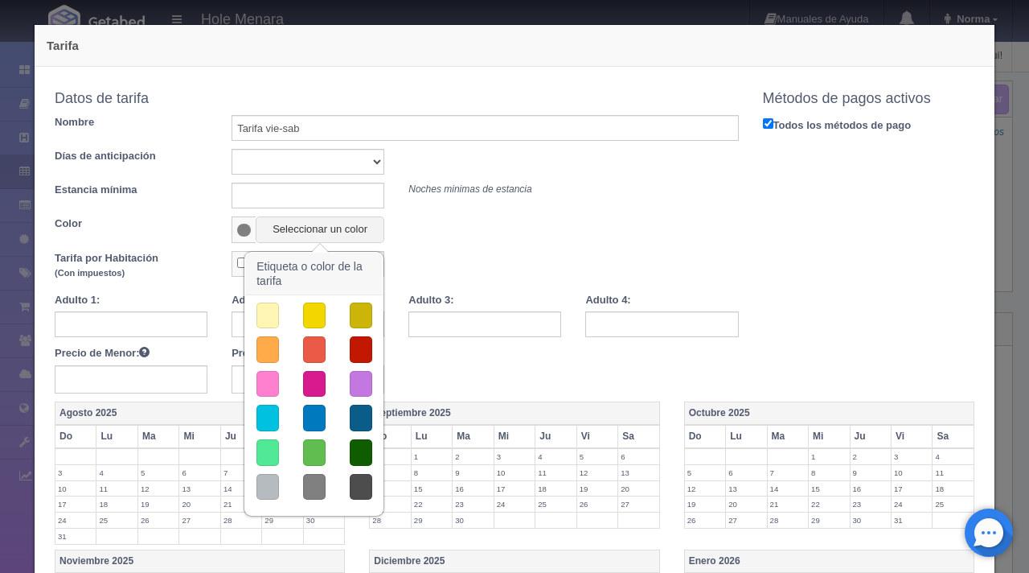
click at [312, 381] on button "button" at bounding box center [314, 384] width 23 height 27
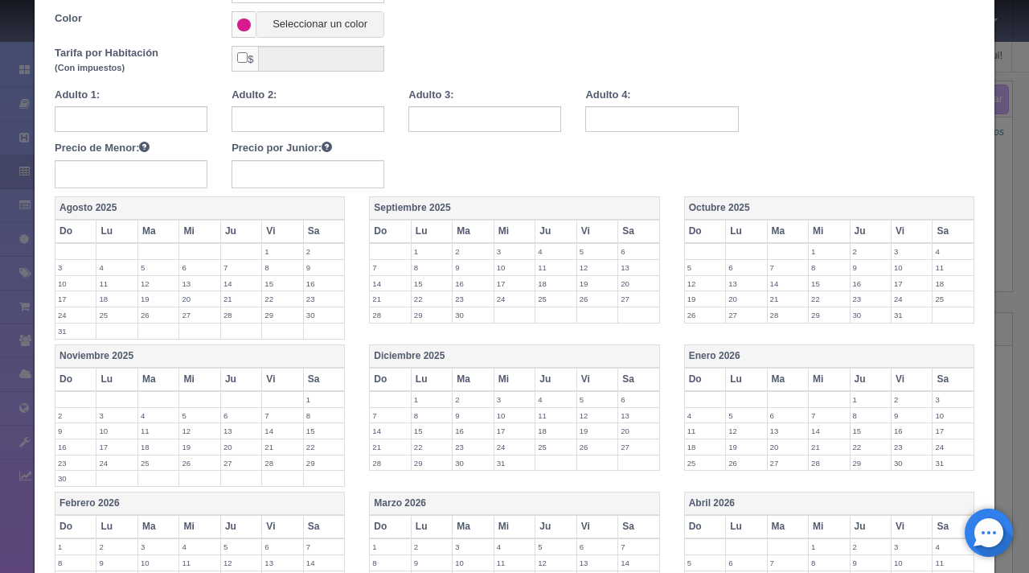
scroll to position [209, 0]
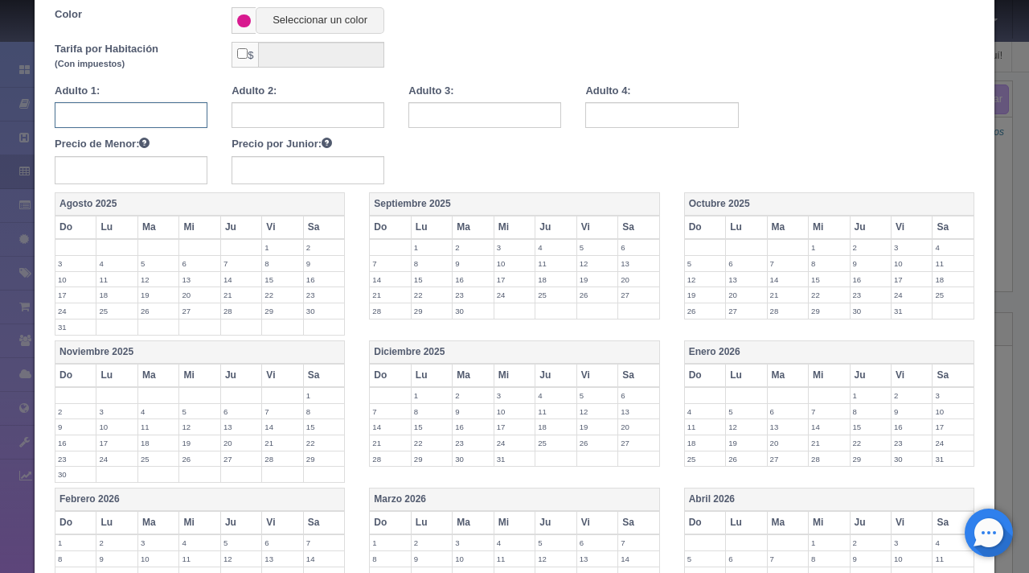
click at [172, 109] on input "text" at bounding box center [131, 115] width 153 height 26
click at [169, 117] on input "text" at bounding box center [131, 115] width 153 height 26
type input "1200"
click at [298, 115] on input "text" at bounding box center [308, 115] width 153 height 26
type input "1200"
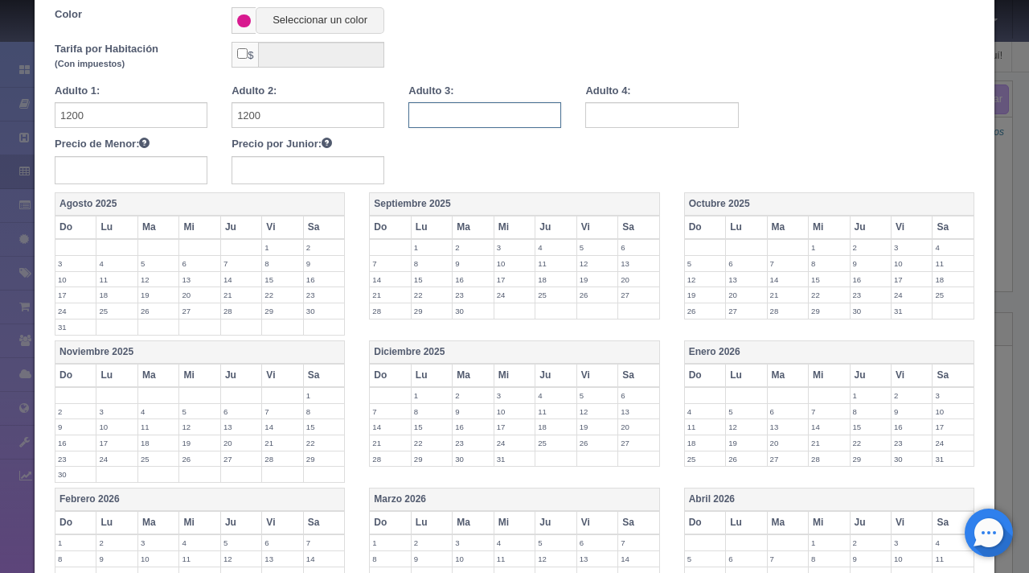
click at [476, 113] on input "text" at bounding box center [485, 115] width 153 height 26
type input "1300"
click at [626, 121] on input "text" at bounding box center [661, 115] width 153 height 26
type input "1400"
click at [583, 226] on th "Vi" at bounding box center [597, 227] width 41 height 23
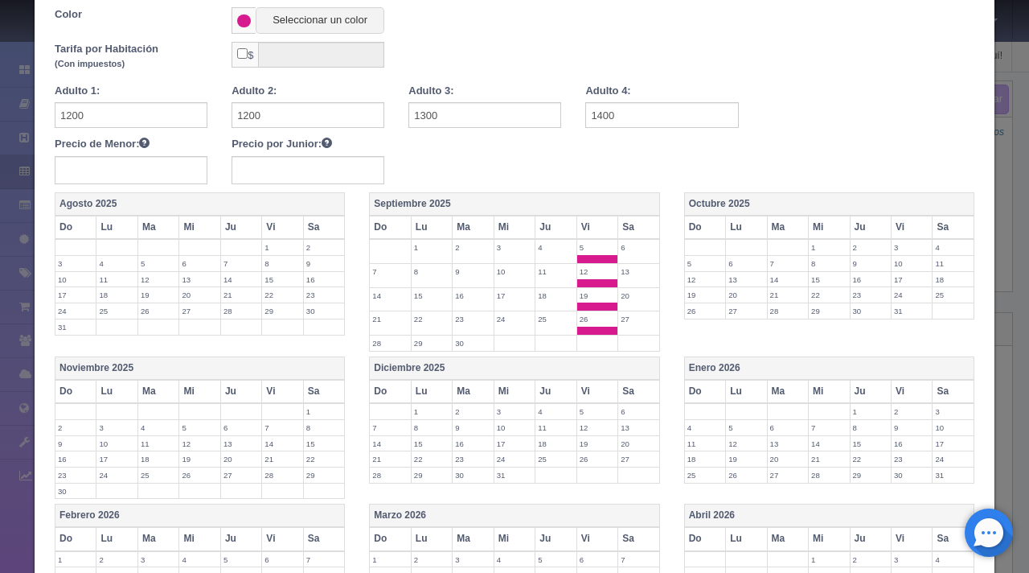
click at [639, 220] on th "Sa" at bounding box center [639, 227] width 42 height 23
click at [896, 222] on th "Vi" at bounding box center [912, 227] width 41 height 23
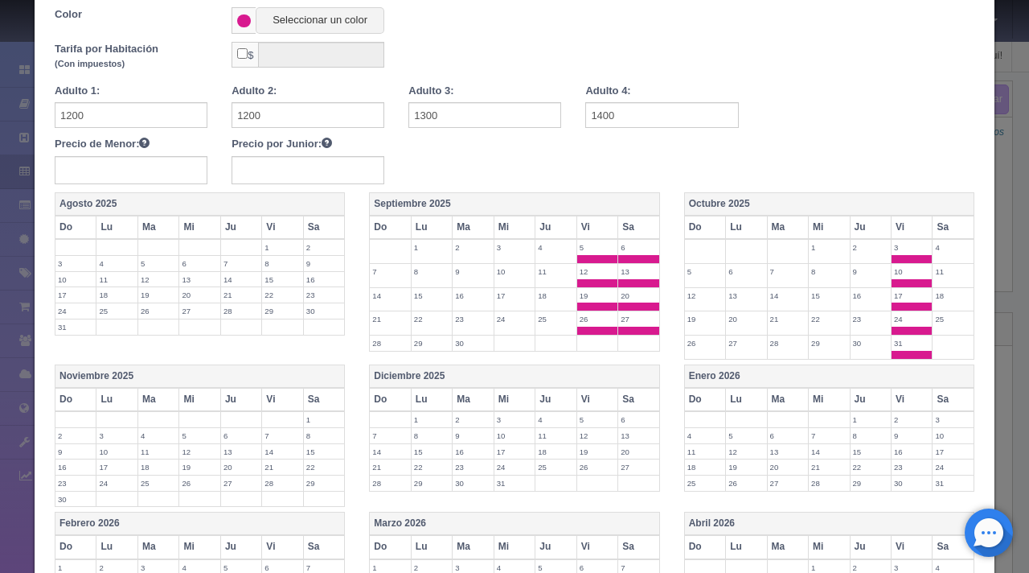
click at [943, 225] on th "Sa" at bounding box center [954, 227] width 42 height 23
click at [269, 396] on th "Vi" at bounding box center [282, 399] width 41 height 23
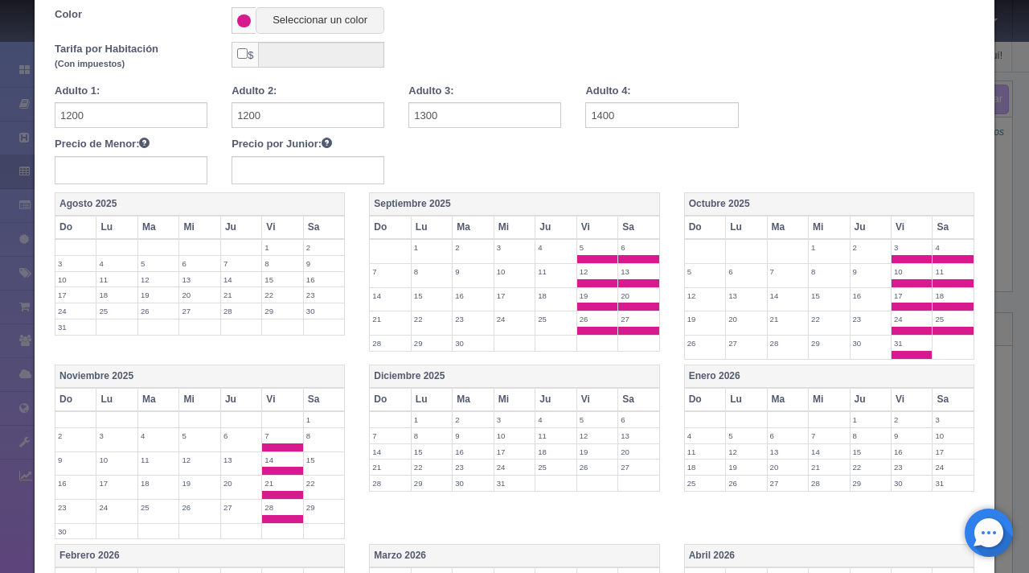
click at [327, 395] on th "Sa" at bounding box center [324, 399] width 42 height 23
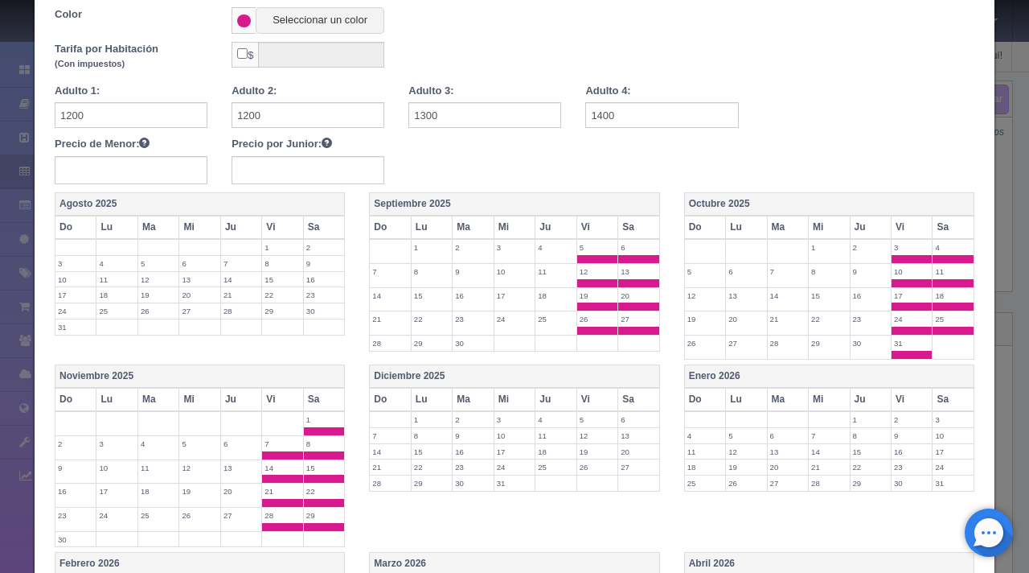
click at [590, 392] on th "Vi" at bounding box center [597, 399] width 41 height 23
click at [625, 395] on th "Sa" at bounding box center [639, 399] width 42 height 23
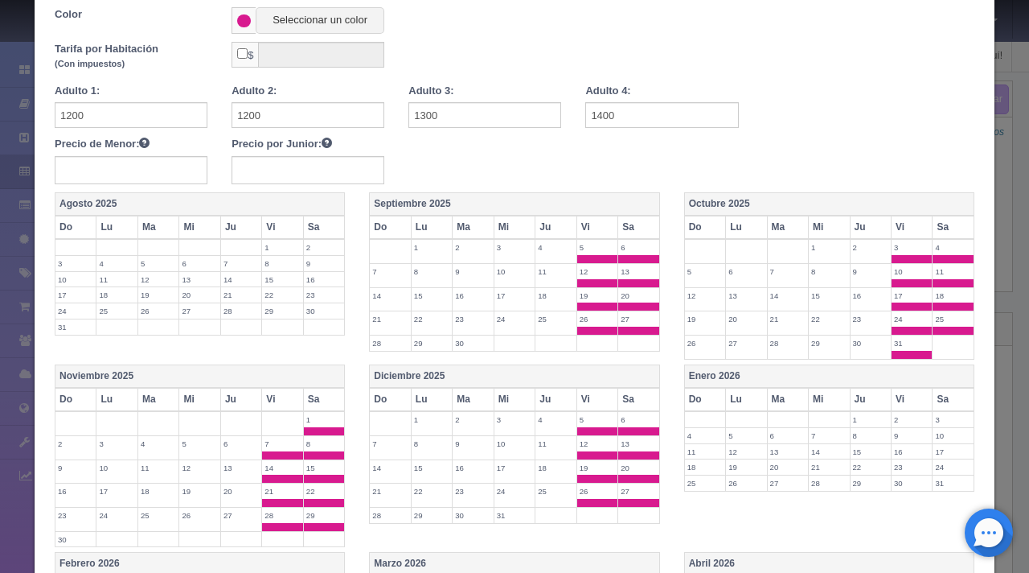
click at [906, 396] on th "Vi" at bounding box center [912, 399] width 41 height 23
click at [946, 397] on th "Sa" at bounding box center [954, 399] width 42 height 23
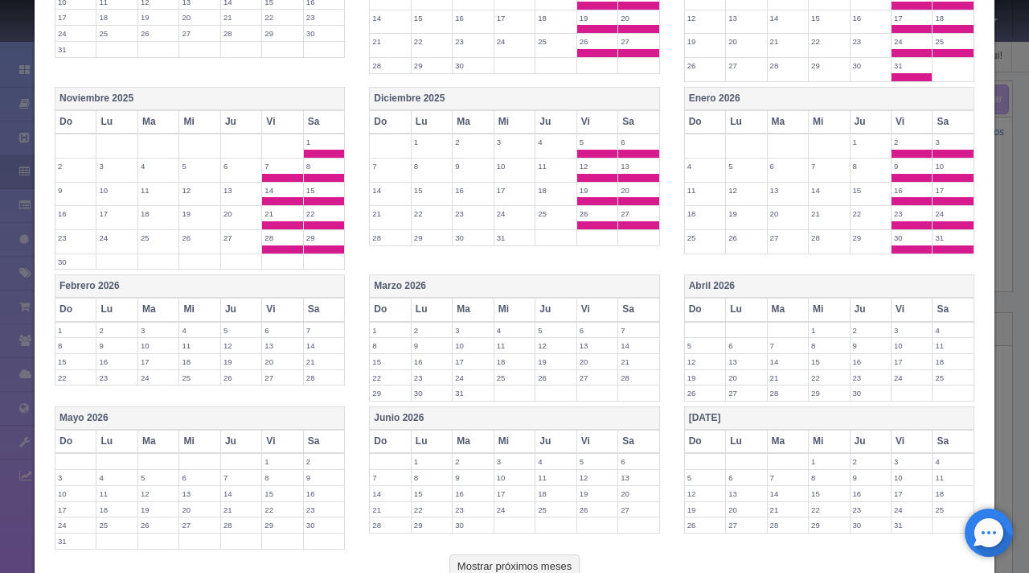
scroll to position [548, 0]
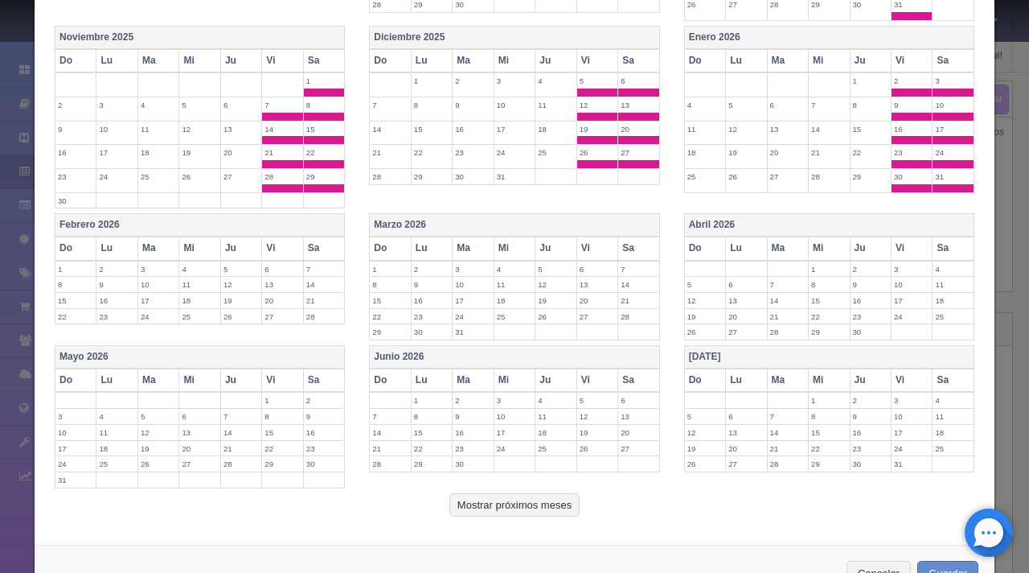
click at [274, 244] on th "Vi" at bounding box center [282, 247] width 41 height 23
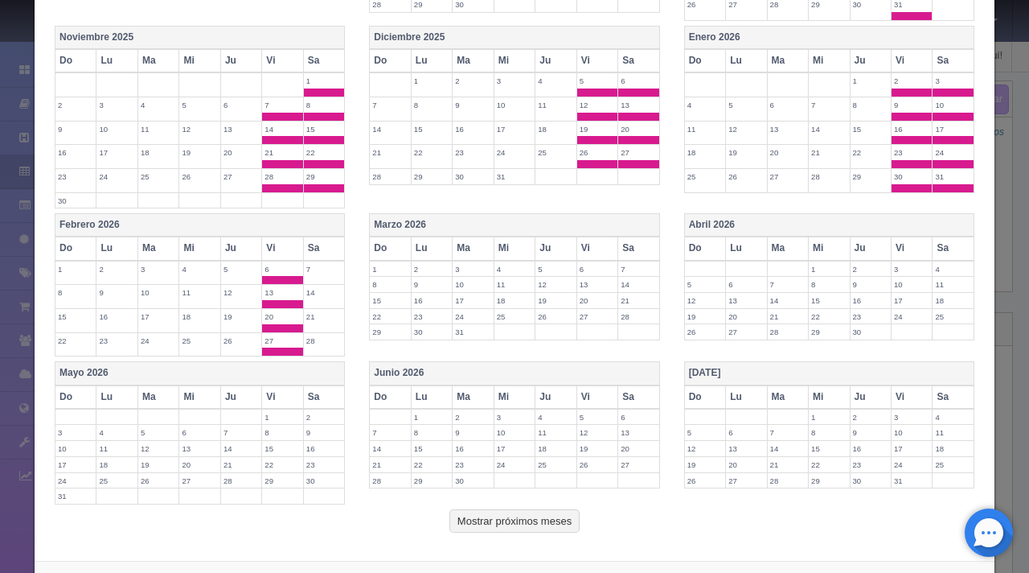
click at [317, 244] on th "Sa" at bounding box center [324, 247] width 42 height 23
click at [273, 395] on th "Vi" at bounding box center [282, 396] width 41 height 23
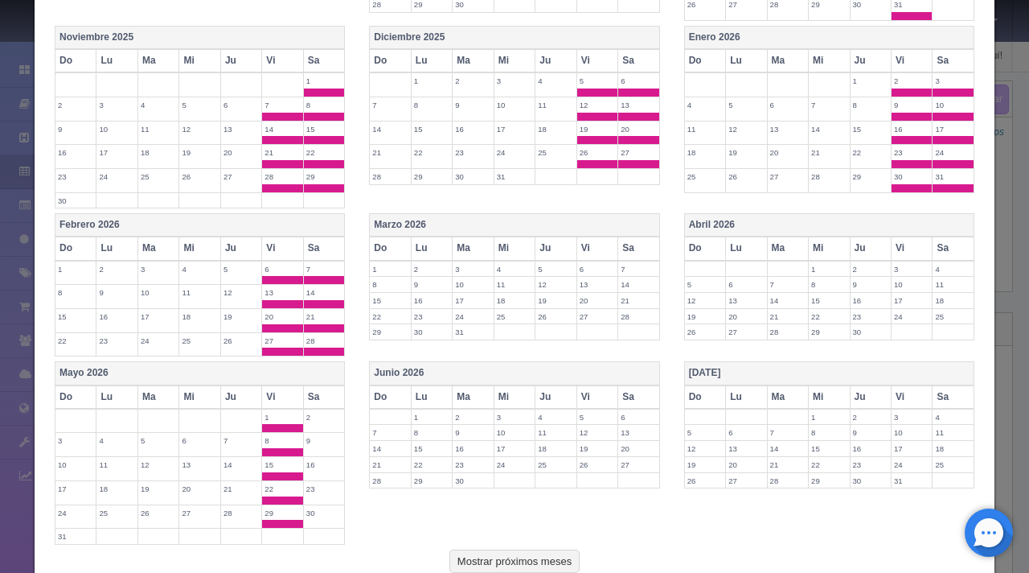
click at [316, 392] on th "Sa" at bounding box center [324, 396] width 42 height 23
click at [589, 240] on th "Vi" at bounding box center [597, 247] width 41 height 23
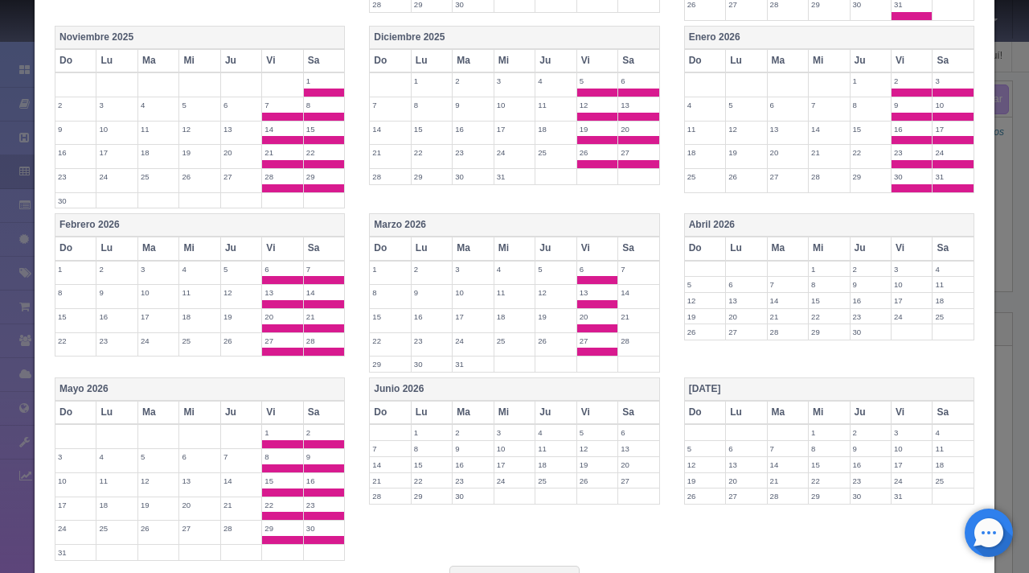
click at [634, 243] on th "Sa" at bounding box center [639, 247] width 42 height 23
click at [585, 410] on th "Vi" at bounding box center [597, 411] width 41 height 23
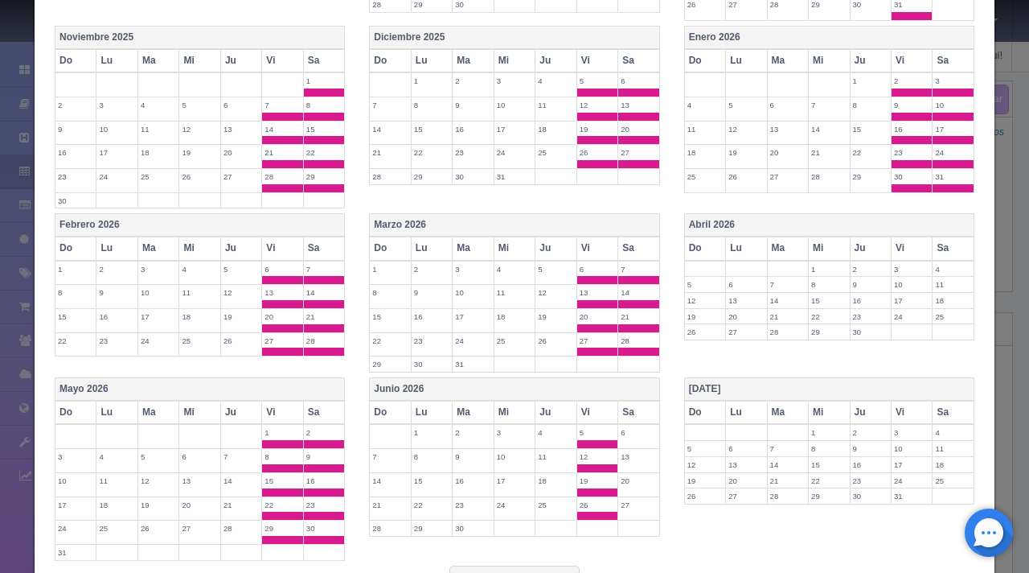
click at [622, 404] on th "Sa" at bounding box center [639, 411] width 42 height 23
click at [897, 240] on th "Vi" at bounding box center [912, 247] width 41 height 23
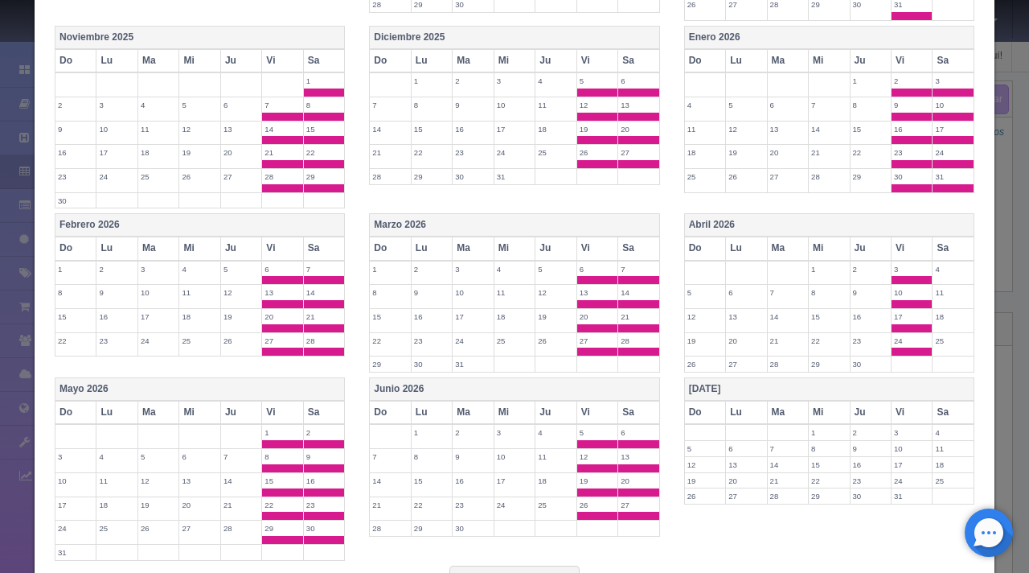
click at [940, 242] on th "Sa" at bounding box center [954, 247] width 42 height 23
click at [908, 403] on th "Vi" at bounding box center [912, 411] width 41 height 23
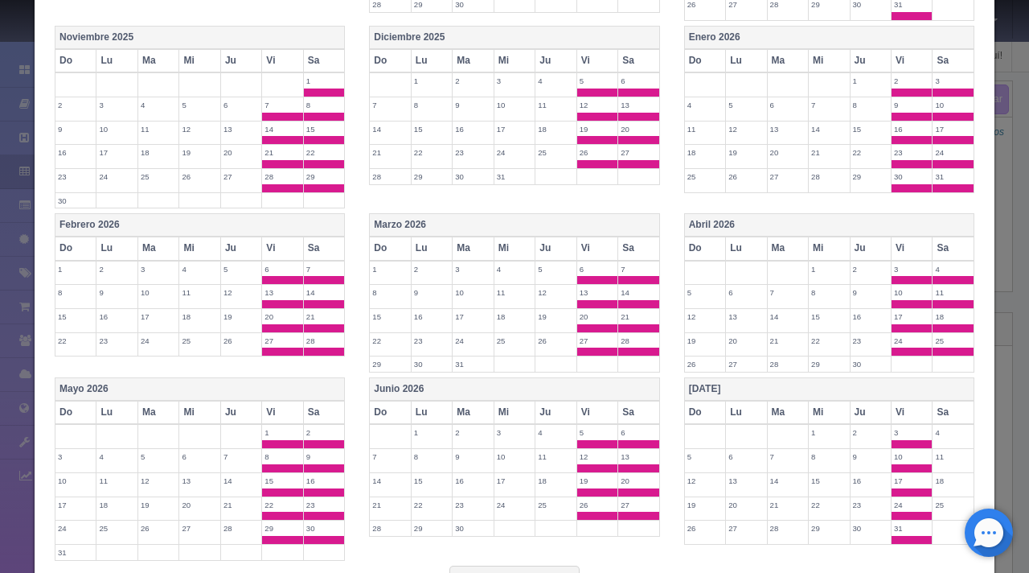
click at [959, 405] on th "Sa" at bounding box center [954, 411] width 42 height 23
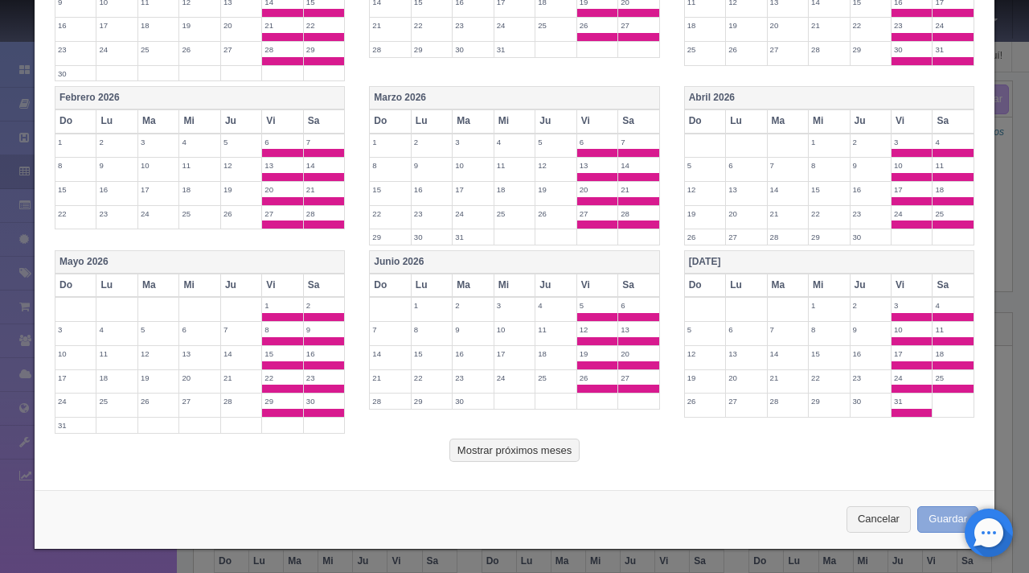
click at [939, 516] on button "Guardar" at bounding box center [948, 519] width 61 height 27
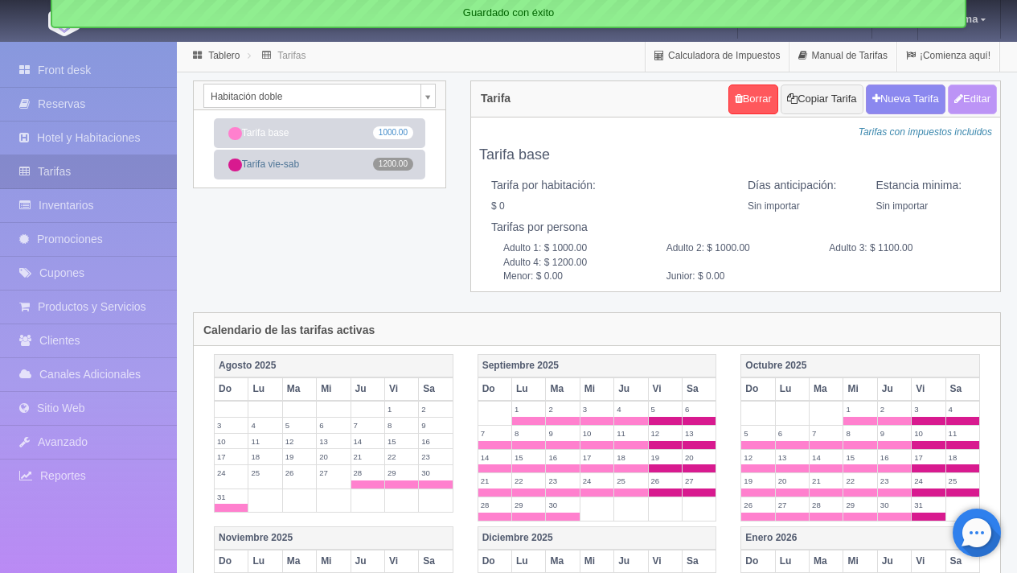
click at [979, 89] on button "Editar" at bounding box center [972, 99] width 49 height 30
type input "Tarifa base"
select select "0"
type input "0"
checkbox input "false"
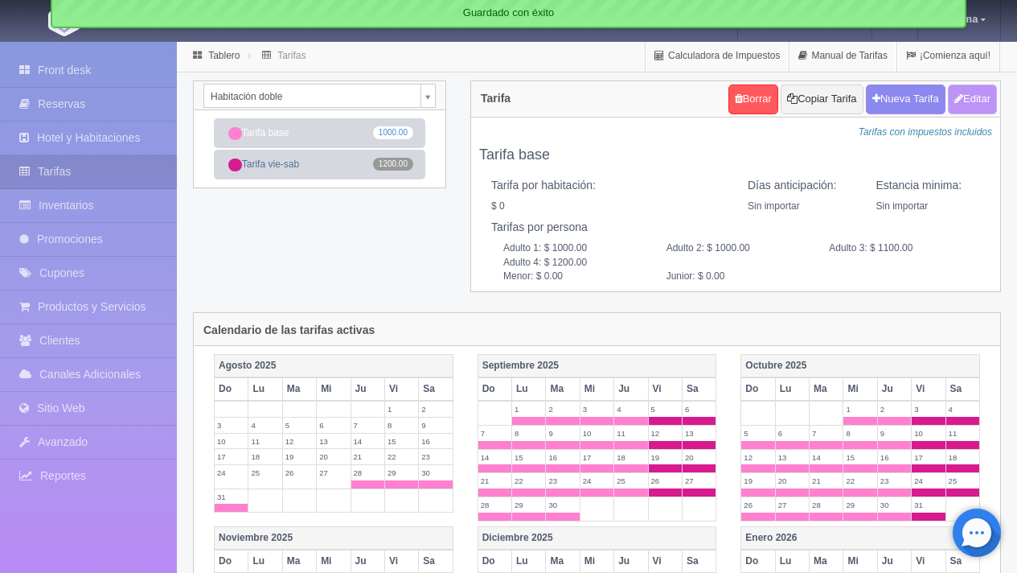
type input "1000.00"
type input "1100.00"
type input "1200.00"
type input "0.00"
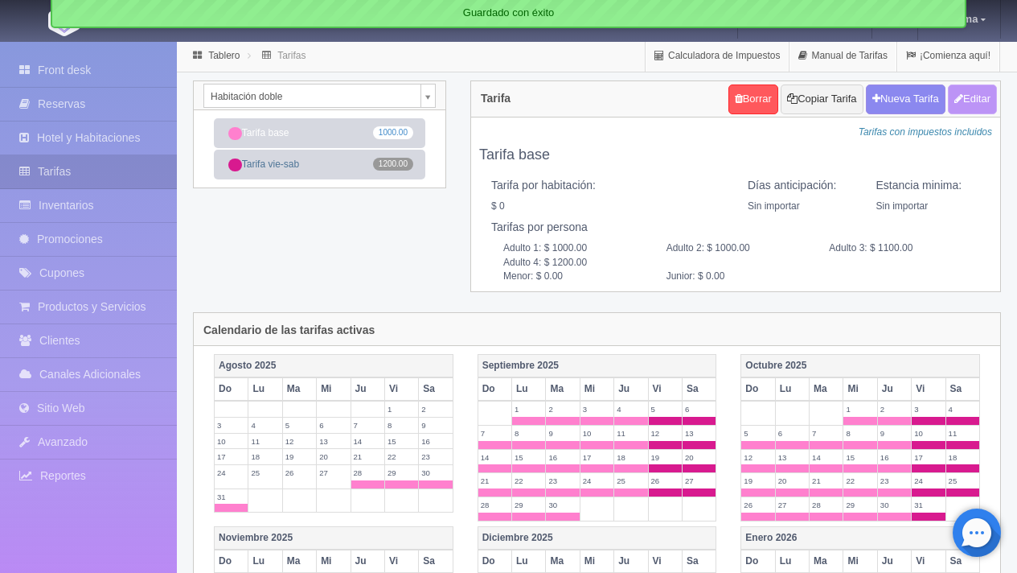
type input "0.00"
checkbox input "true"
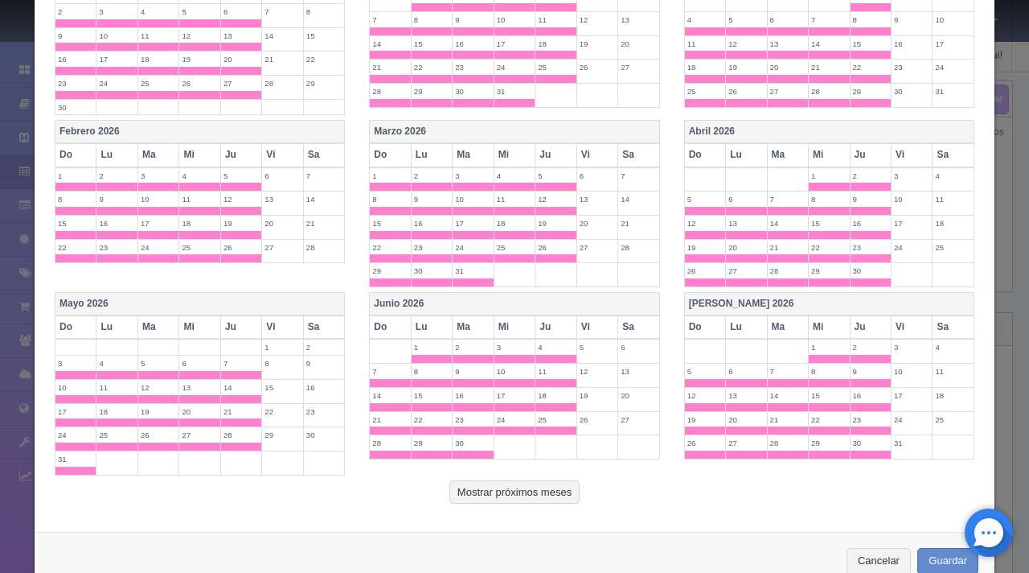
scroll to position [675, 0]
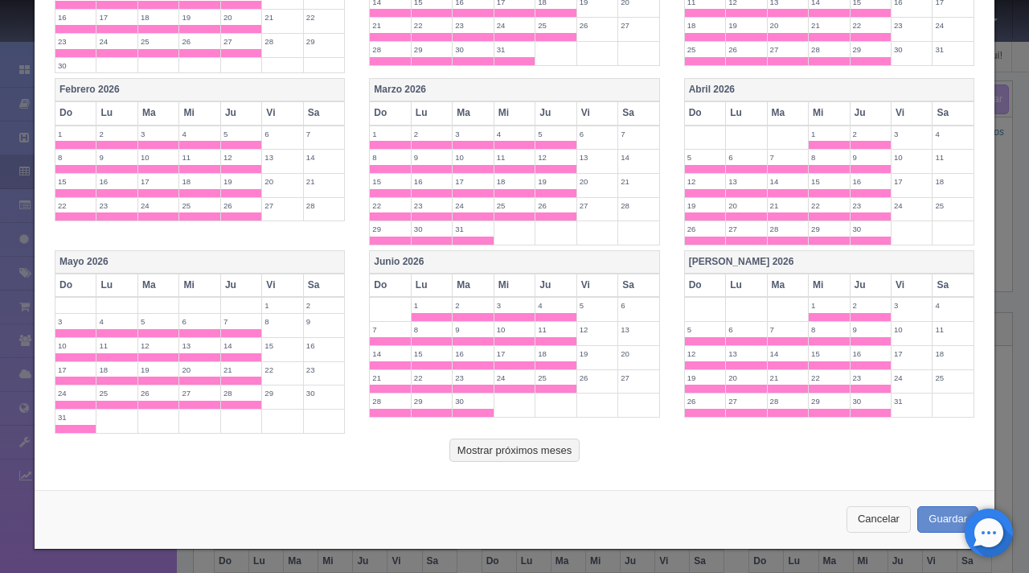
click at [858, 522] on button "Cancelar" at bounding box center [879, 519] width 64 height 27
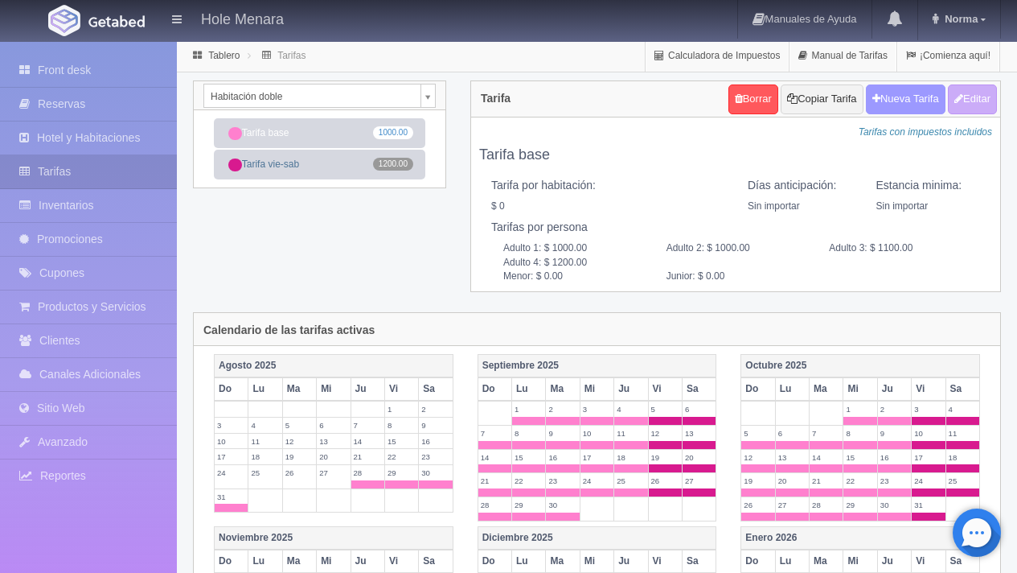
click at [896, 95] on button "Nueva Tarifa" at bounding box center [906, 99] width 80 height 30
select select
checkbox input "true"
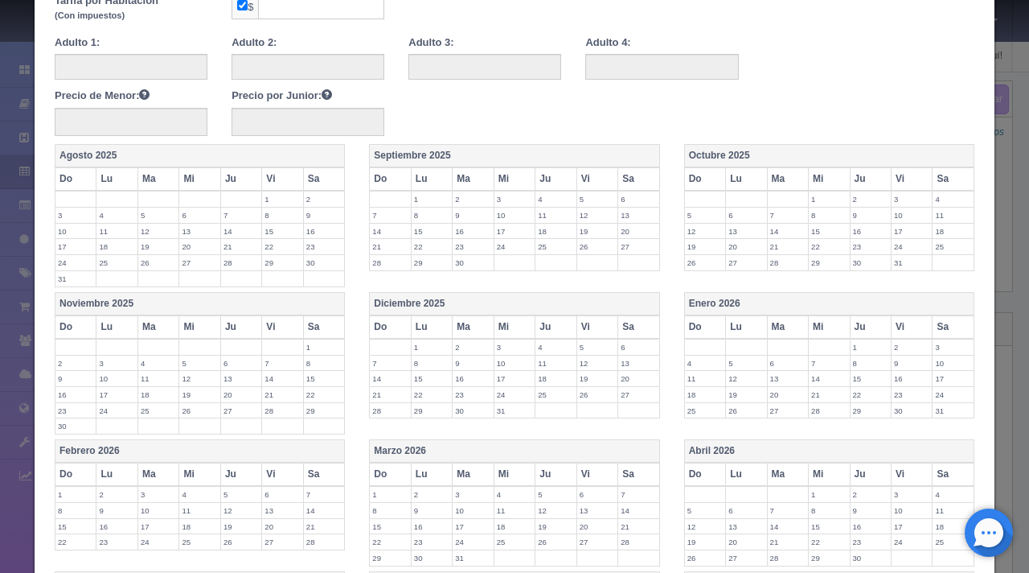
scroll to position [0, 0]
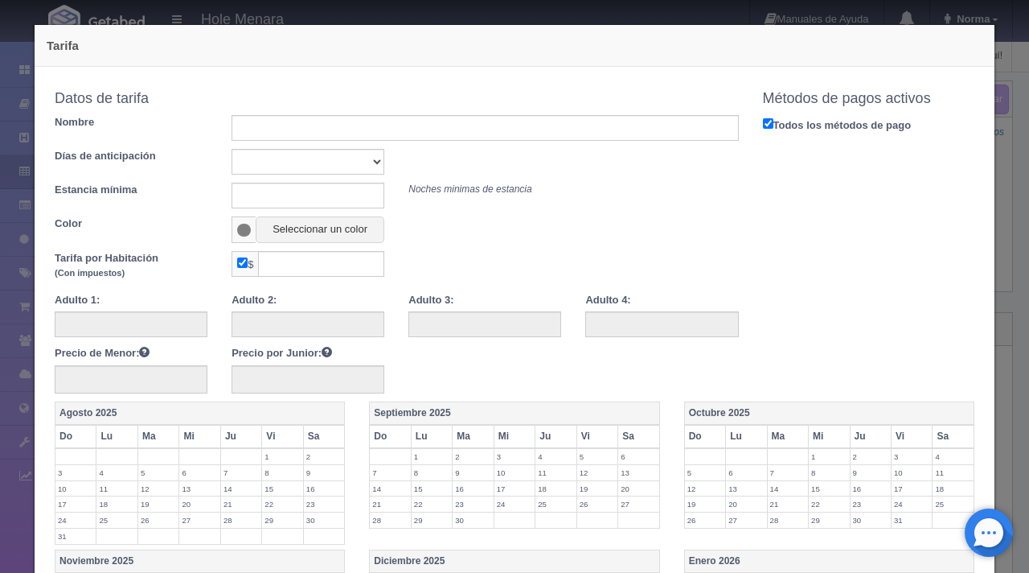
click at [321, 112] on div "Datos de tarifa" at bounding box center [397, 99] width 708 height 32
click at [326, 125] on input "text" at bounding box center [485, 128] width 507 height 26
type input "Tarifa alta"
click at [246, 232] on span at bounding box center [244, 230] width 14 height 13
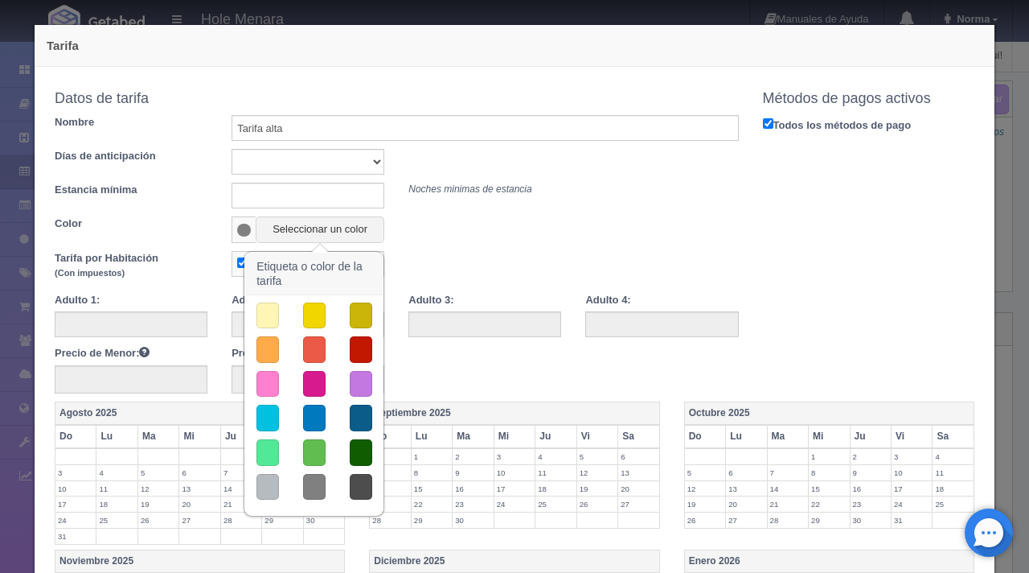
click at [359, 347] on button "button" at bounding box center [361, 349] width 23 height 27
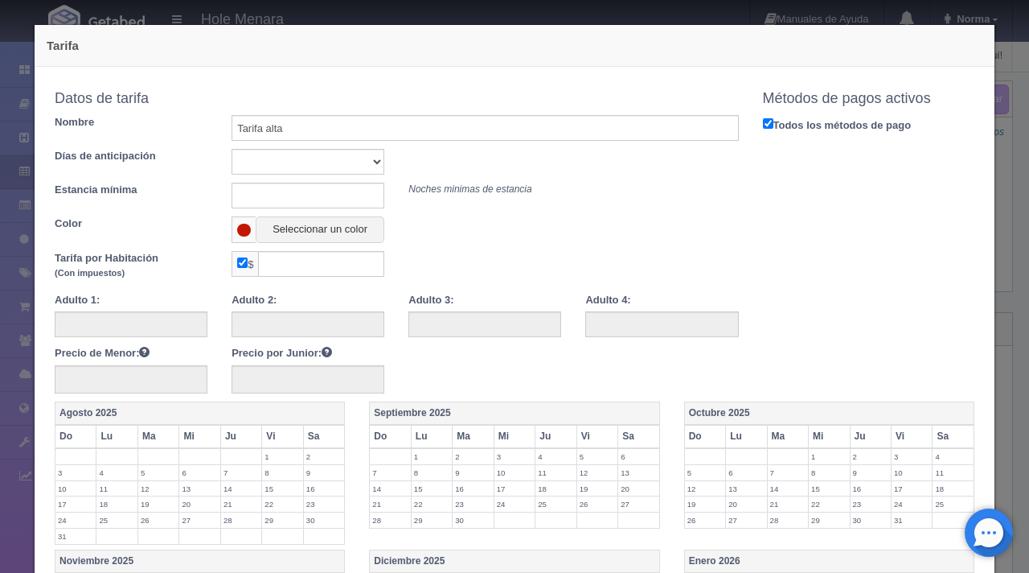
click at [237, 260] on input "checkbox" at bounding box center [242, 262] width 10 height 10
checkbox input "false"
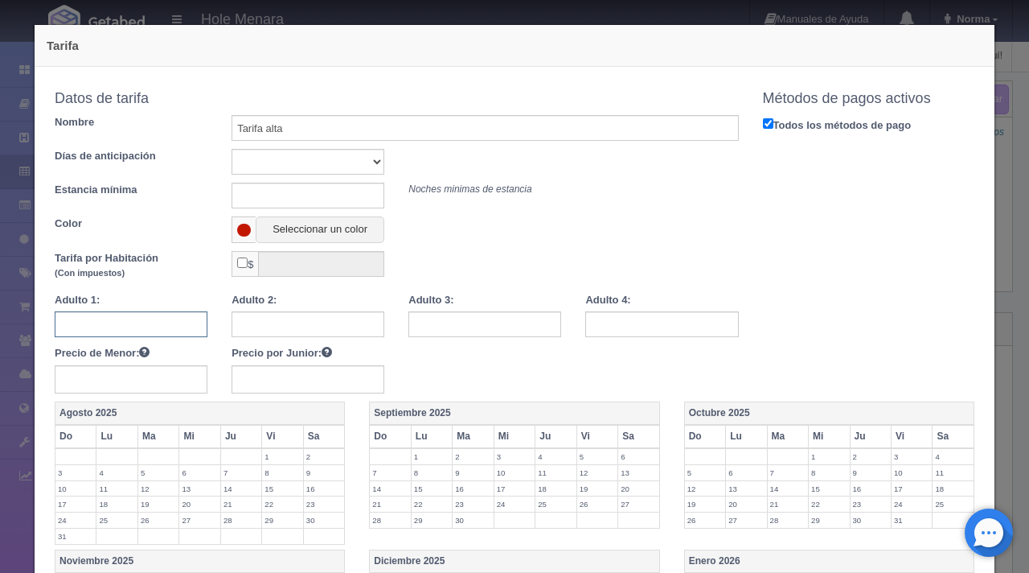
click at [105, 329] on input "text" at bounding box center [131, 324] width 153 height 26
type input "1560"
click at [302, 326] on input "text" at bounding box center [308, 324] width 153 height 26
type input "1560"
click at [511, 326] on input "text" at bounding box center [485, 324] width 153 height 26
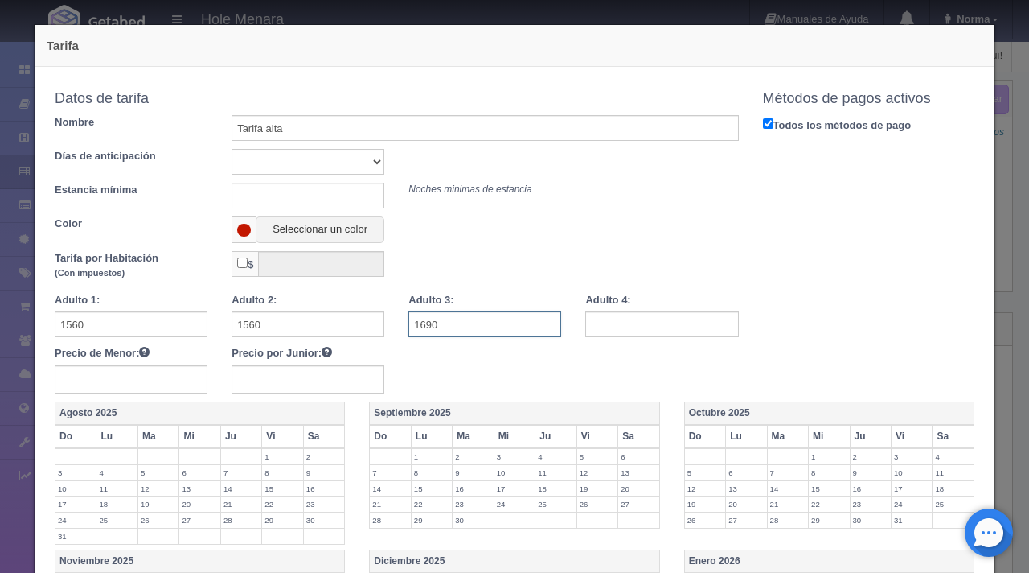
type input "1690"
click at [686, 326] on input "text" at bounding box center [661, 324] width 153 height 26
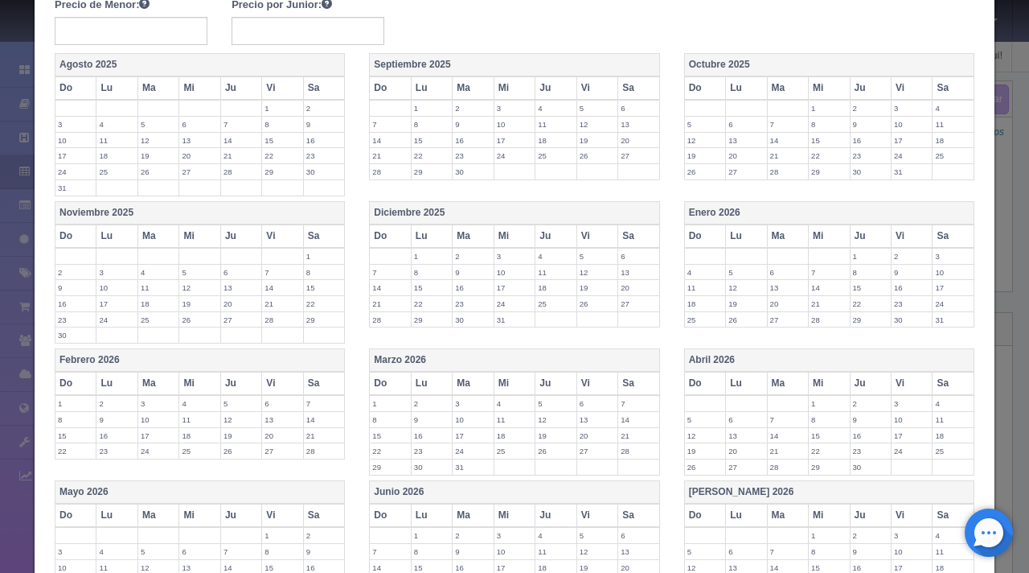
scroll to position [336, 0]
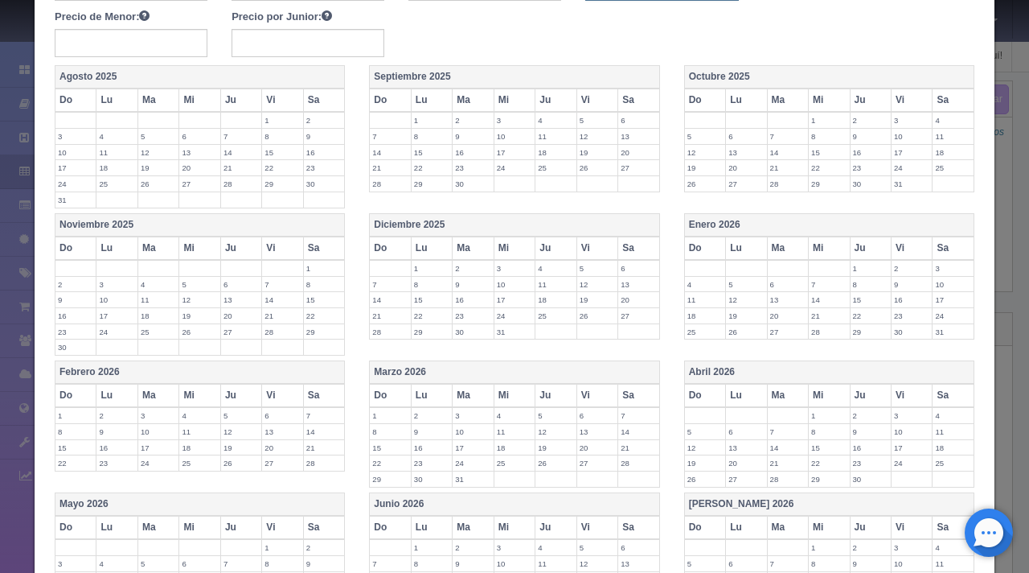
type input "1820"
click at [630, 131] on label "13" at bounding box center [638, 136] width 41 height 15
click at [380, 161] on label "14" at bounding box center [390, 160] width 40 height 15
click at [425, 156] on label "15" at bounding box center [432, 160] width 40 height 15
click at [894, 177] on label "31" at bounding box center [912, 183] width 40 height 15
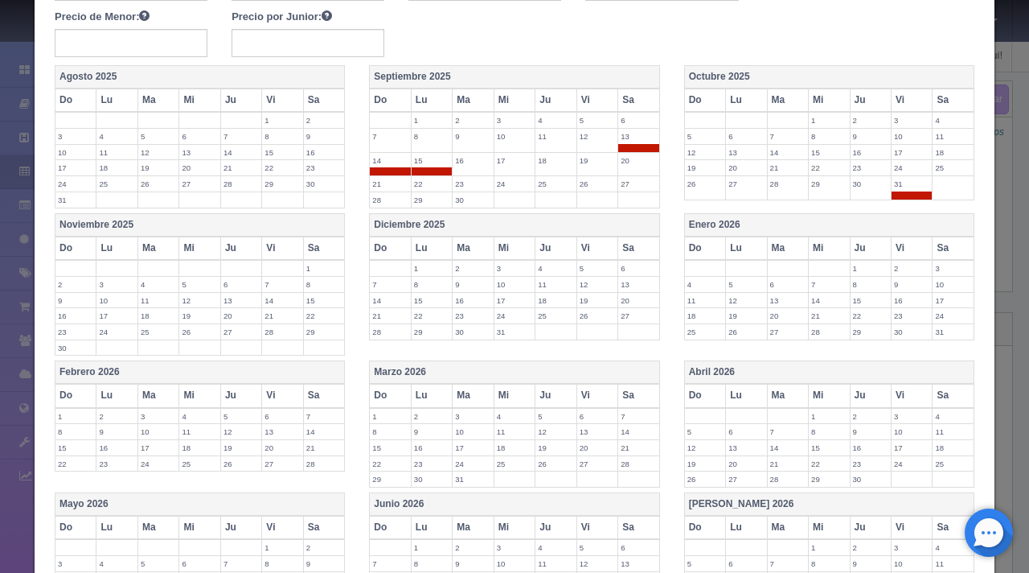
click at [326, 262] on label "1" at bounding box center [324, 268] width 41 height 15
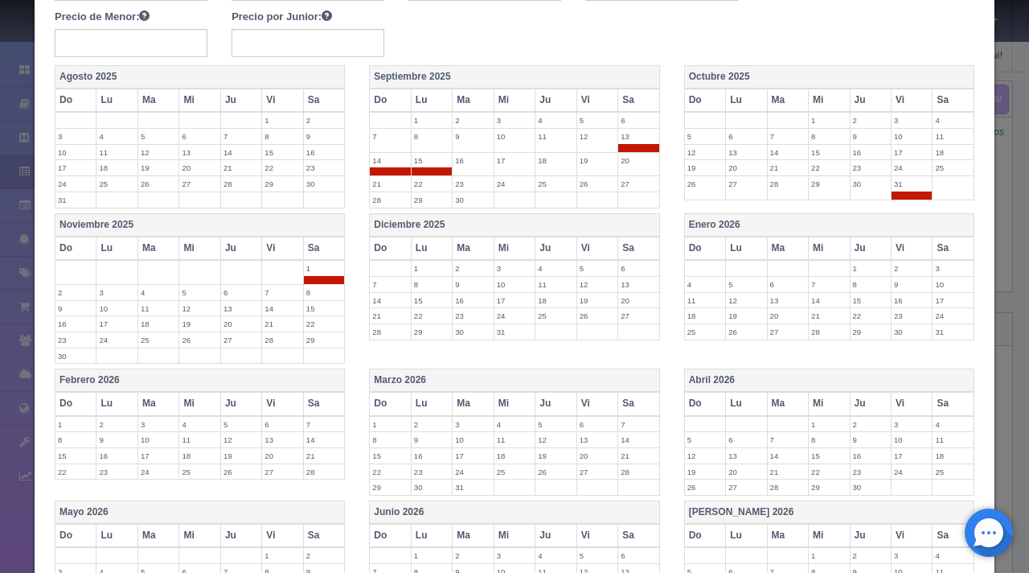
click at [66, 295] on label "2" at bounding box center [75, 292] width 40 height 15
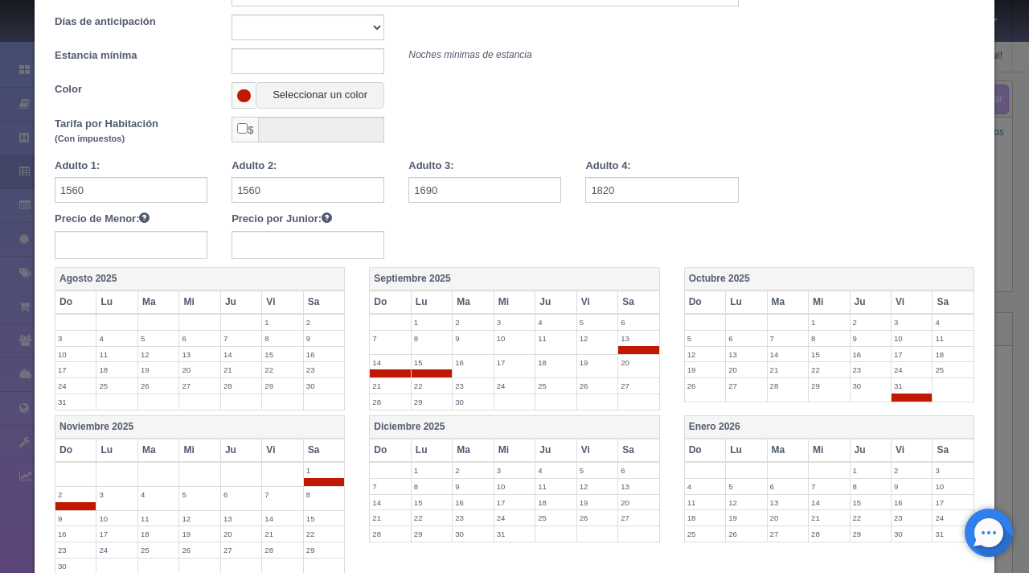
scroll to position [554, 0]
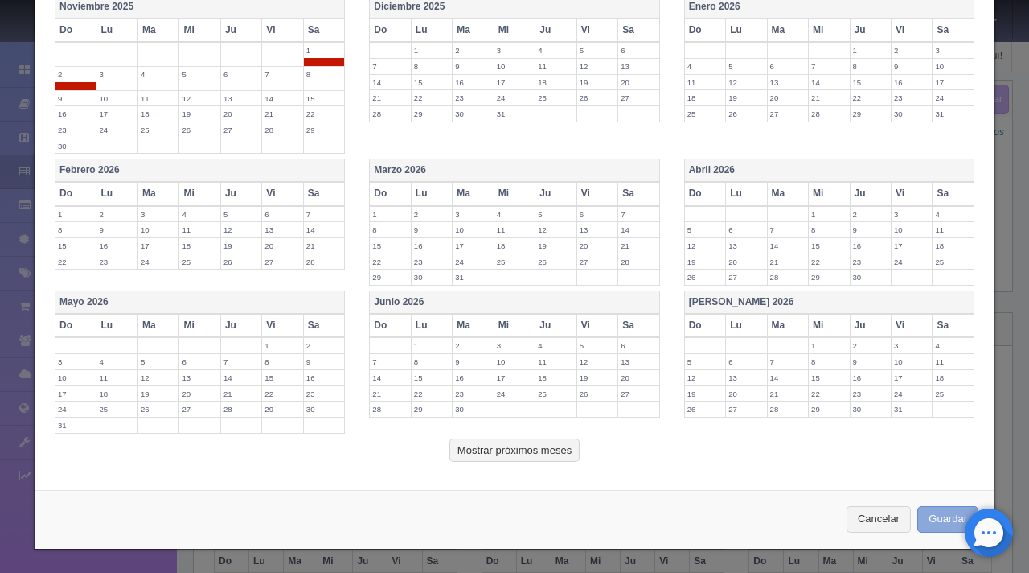
click at [949, 511] on button "Guardar" at bounding box center [948, 519] width 61 height 27
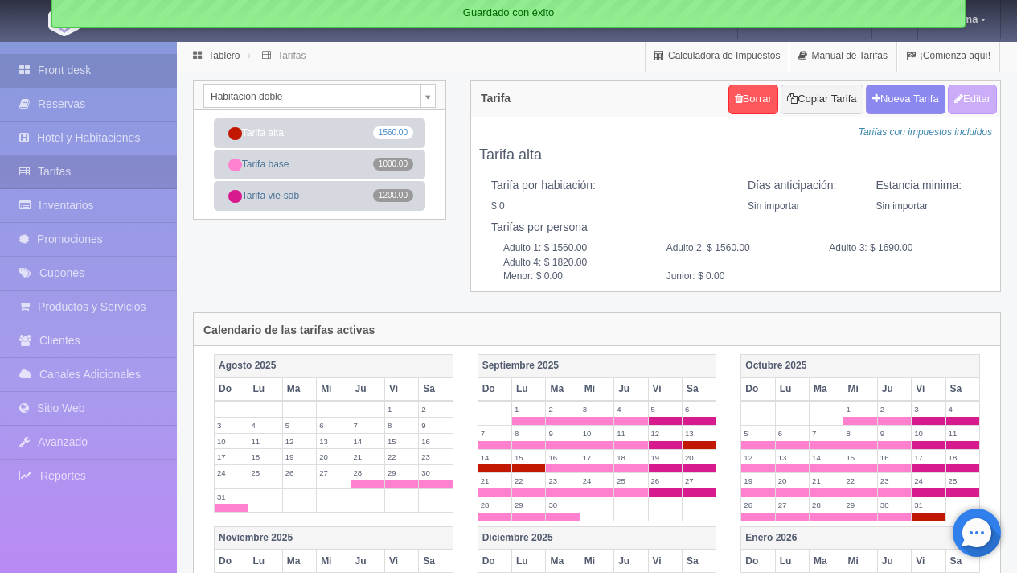
click at [123, 60] on link "Front desk" at bounding box center [88, 70] width 177 height 33
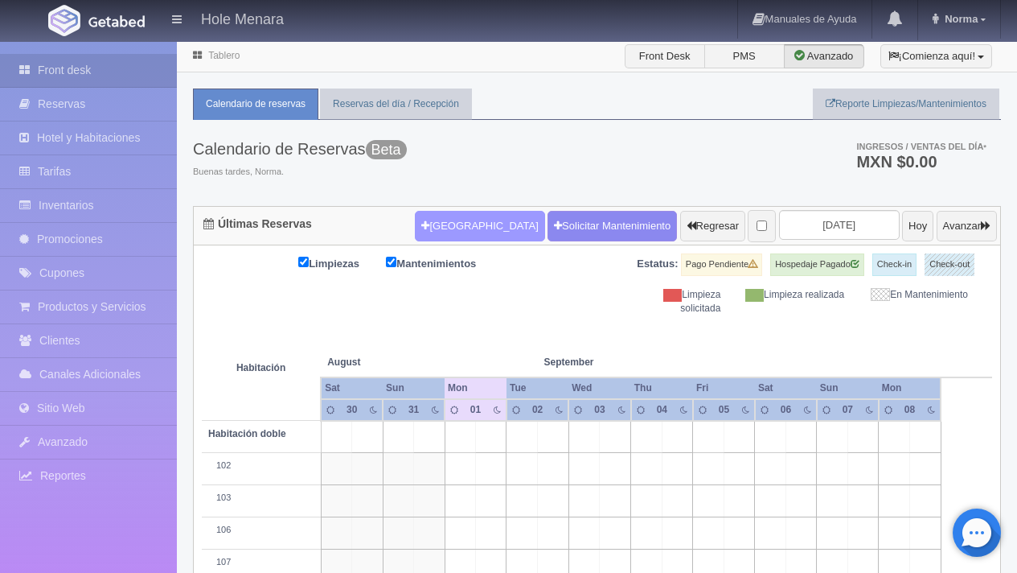
click at [454, 229] on button "[GEOGRAPHIC_DATA]" at bounding box center [479, 226] width 129 height 31
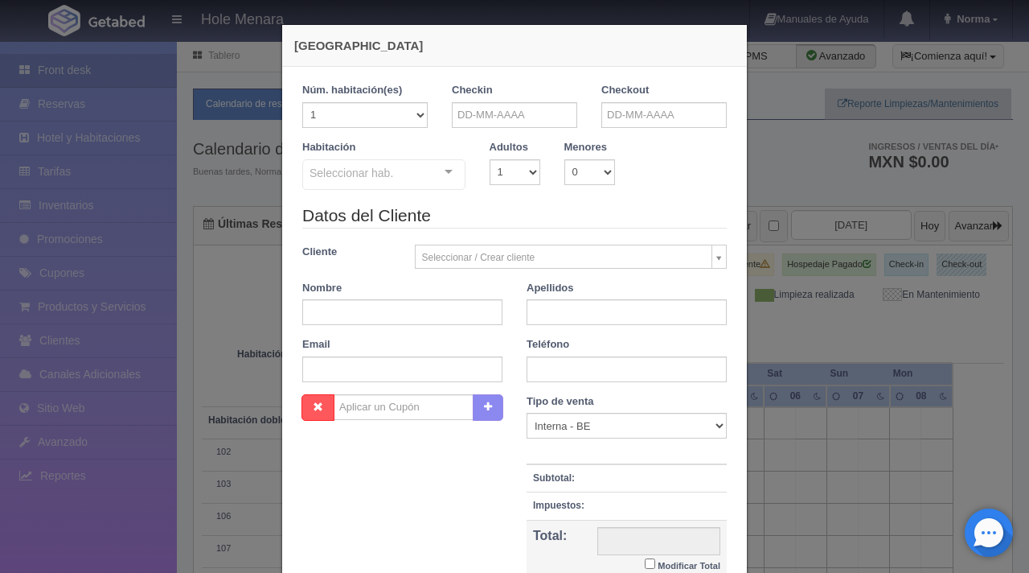
checkbox input "false"
click at [521, 168] on select "1 2 3 4 5 6 7 8 9 10" at bounding box center [515, 172] width 51 height 26
select select "2"
click at [490, 159] on select "1 2 3 4 5 6 7 8 9 10" at bounding box center [515, 172] width 51 height 26
checkbox input "false"
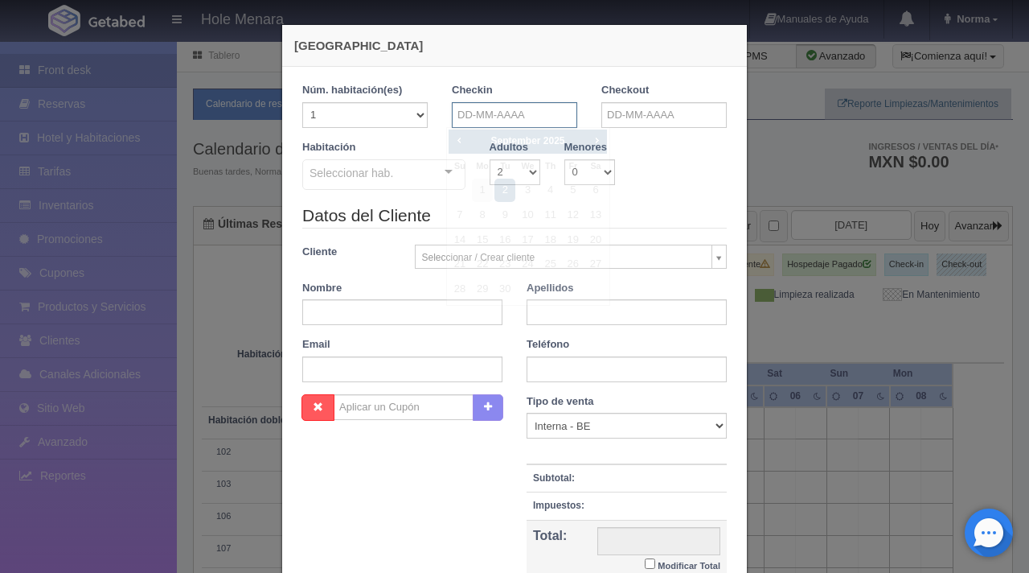
click at [520, 125] on input "text" at bounding box center [514, 115] width 125 height 26
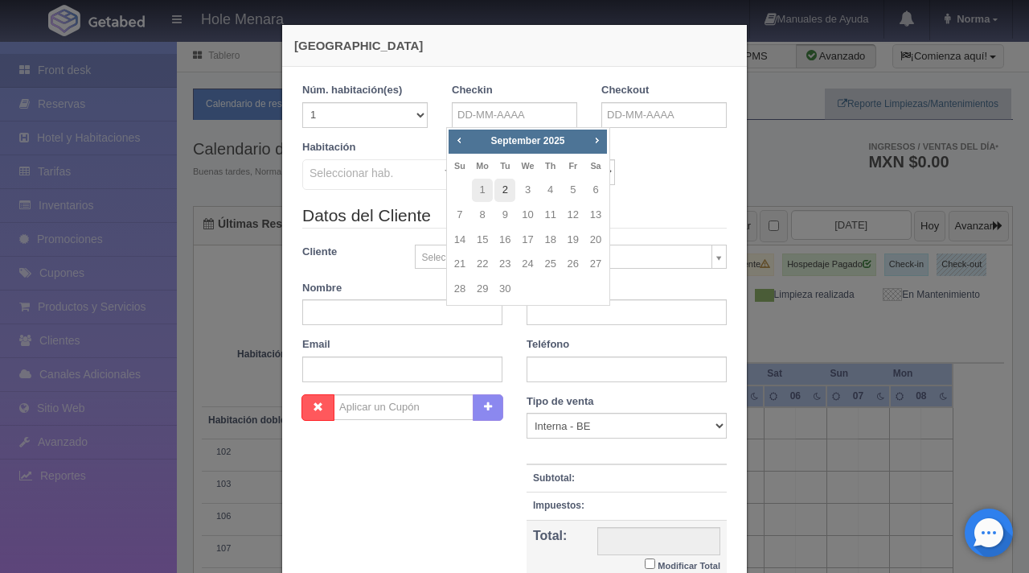
click at [506, 188] on link "2" at bounding box center [505, 190] width 21 height 23
type input "[DATE]"
checkbox input "false"
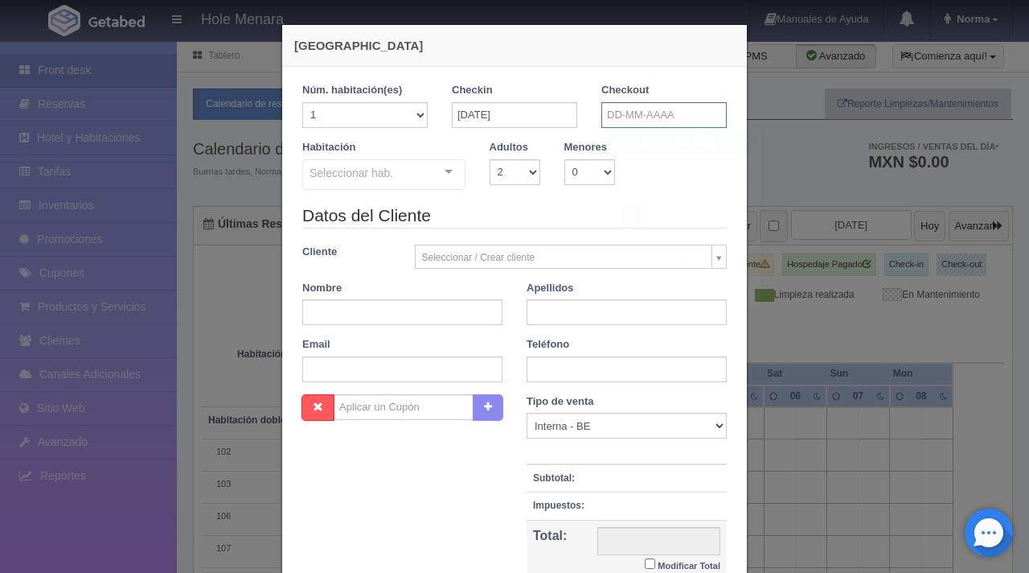
click at [622, 121] on input "text" at bounding box center [664, 115] width 125 height 26
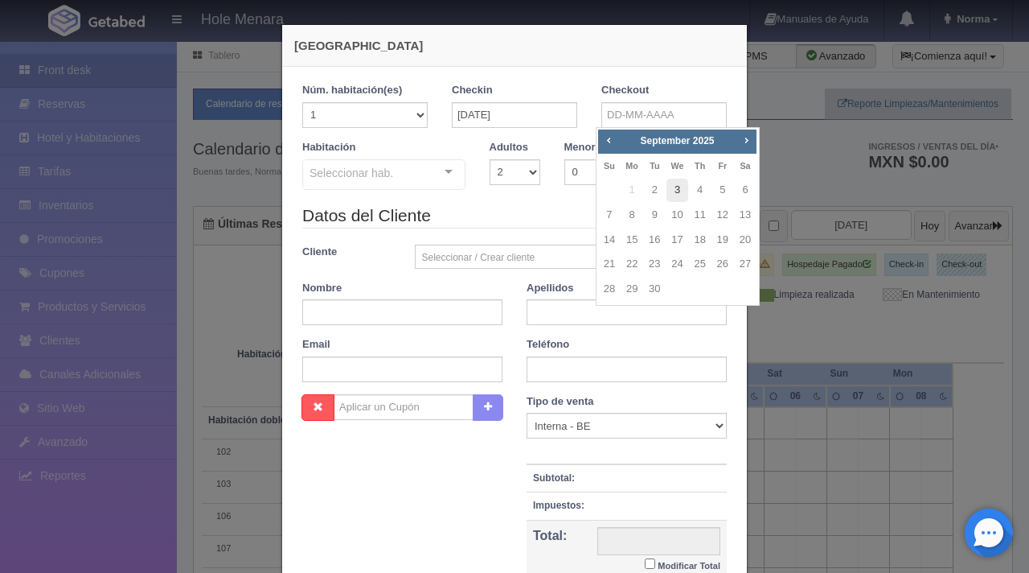
click at [684, 192] on link "3" at bounding box center [677, 190] width 21 height 23
type input "[DATE]"
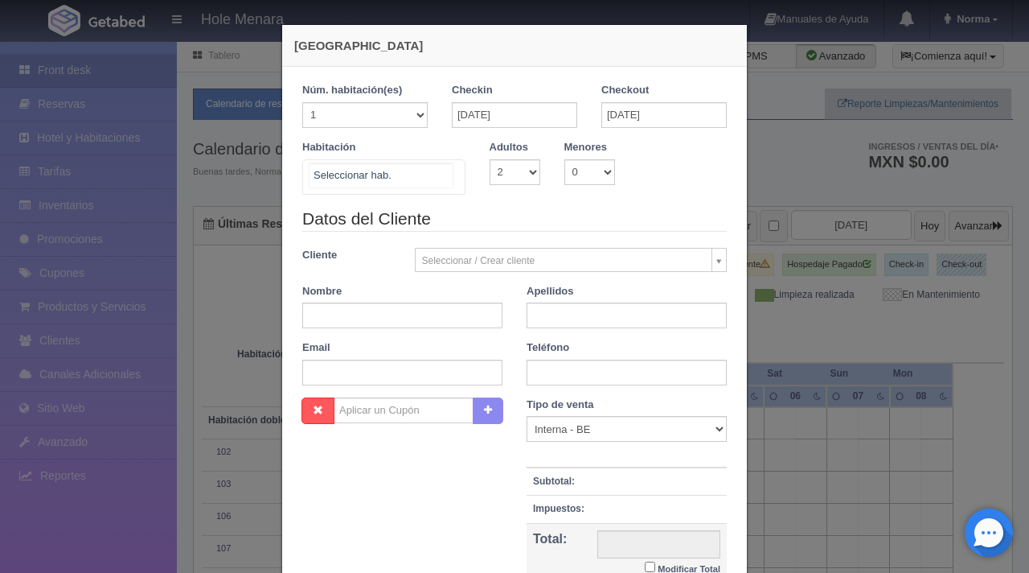
click at [417, 171] on div at bounding box center [383, 176] width 163 height 35
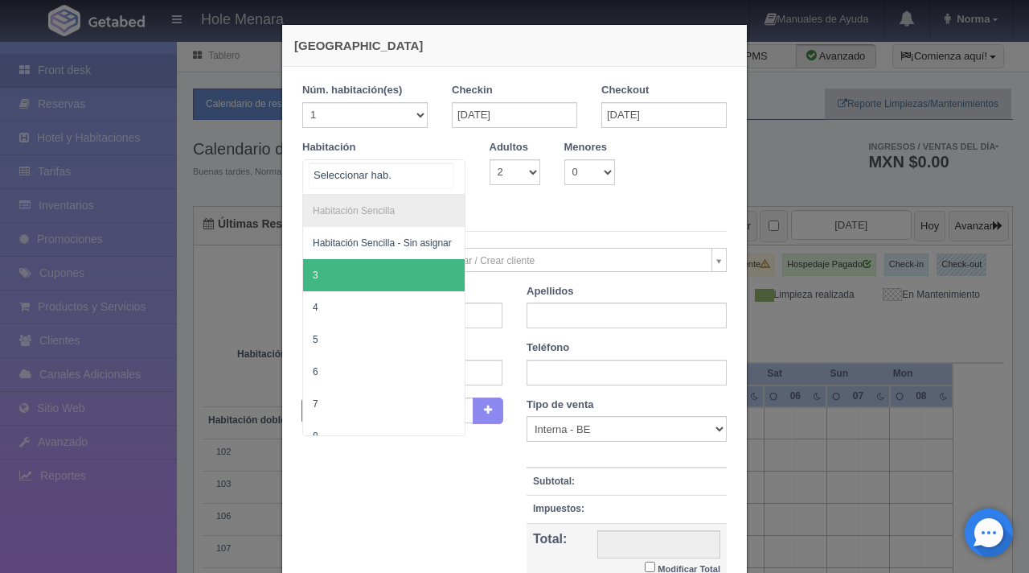
click at [353, 269] on span "3" at bounding box center [384, 275] width 162 height 32
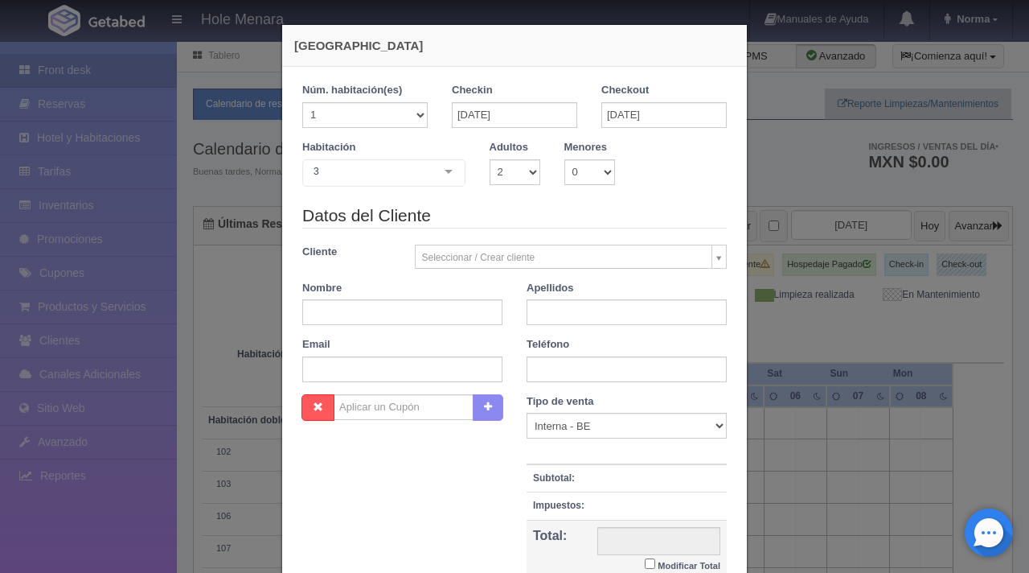
checkbox input "false"
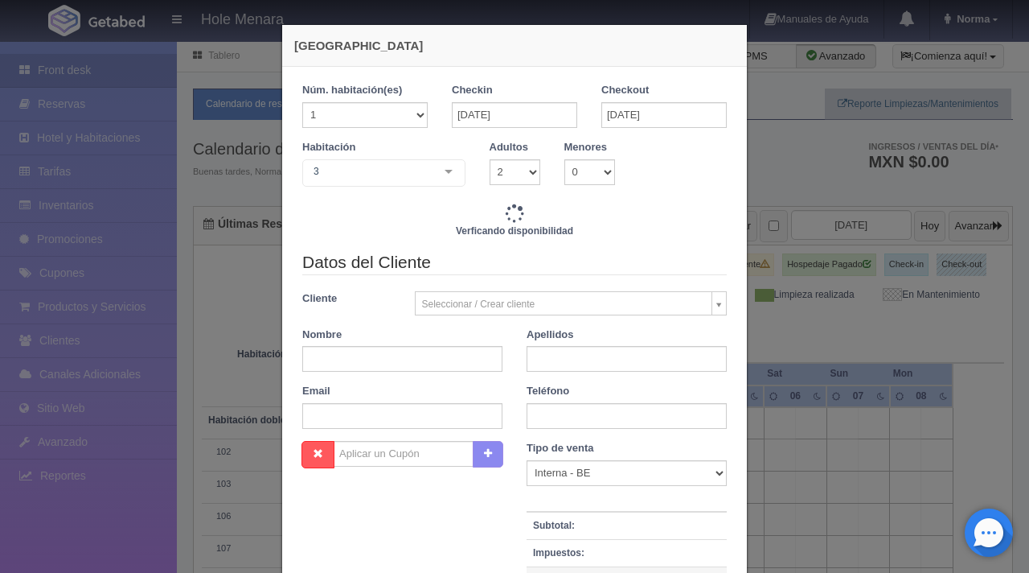
type input "1400.00"
checkbox input "false"
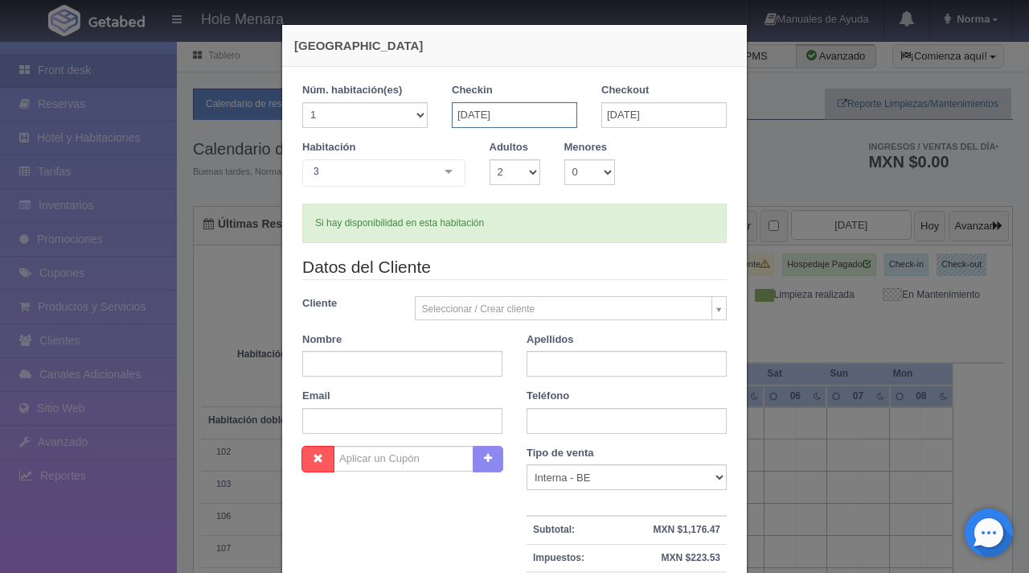
click at [541, 117] on input "[DATE]" at bounding box center [514, 115] width 125 height 26
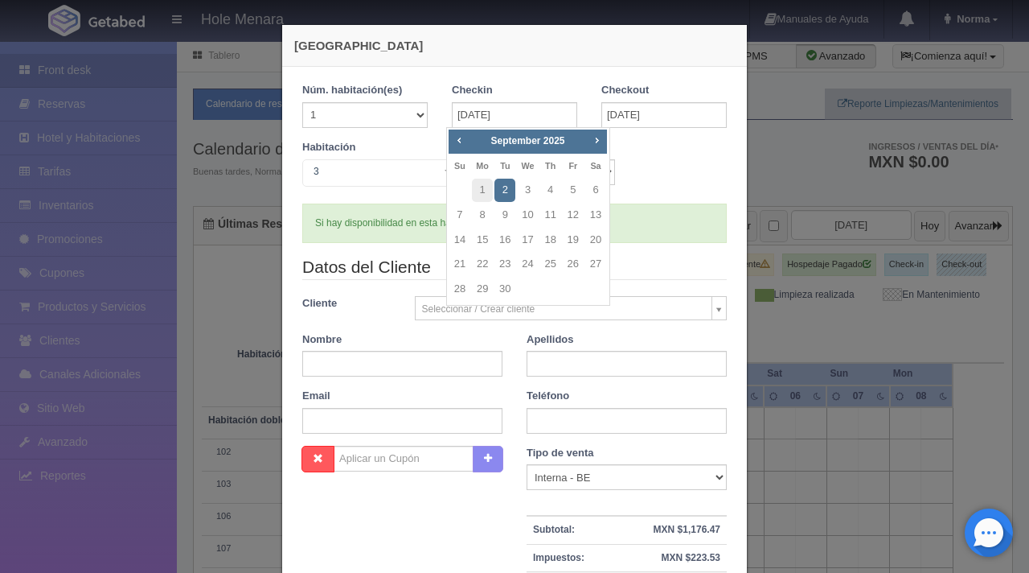
click at [384, 150] on div "Habitación 3 Habitación Sencilla Habitación Sencilla - Sin asignar 3 4 5 6 7 8 …" at bounding box center [383, 165] width 187 height 51
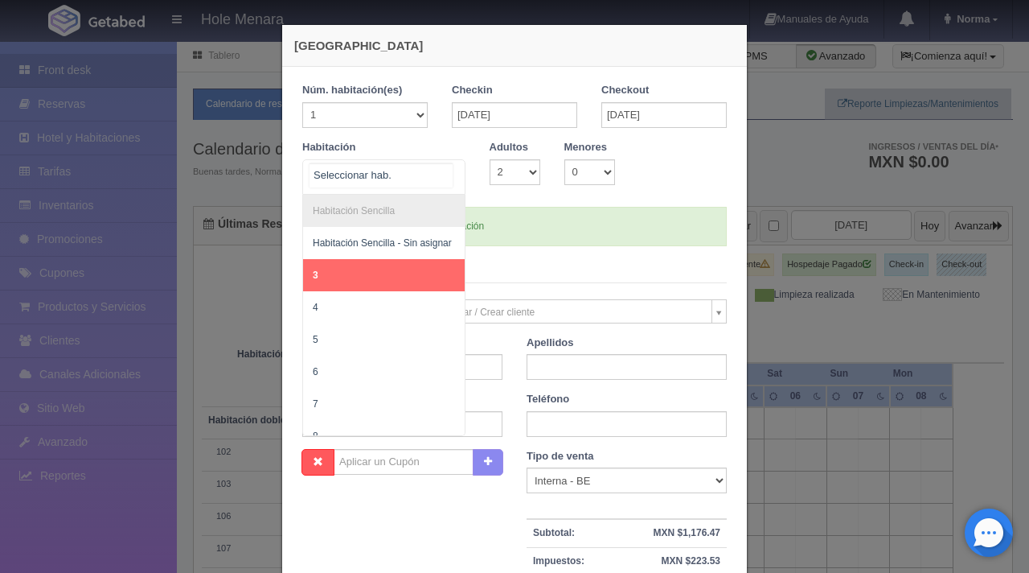
click at [441, 165] on div at bounding box center [449, 172] width 32 height 24
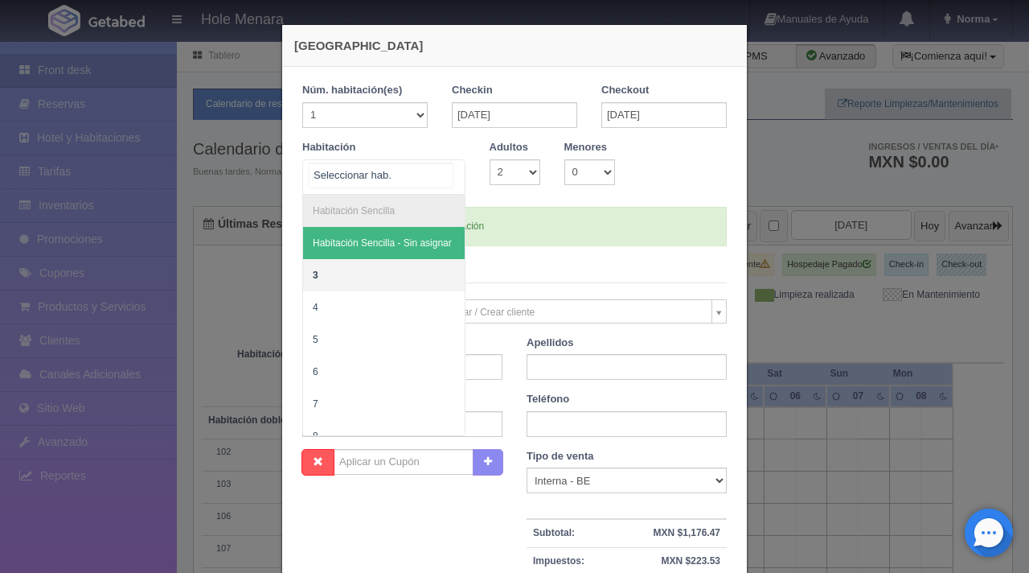
click at [380, 243] on span "Habitación Sencilla - Sin asignar" at bounding box center [382, 242] width 139 height 11
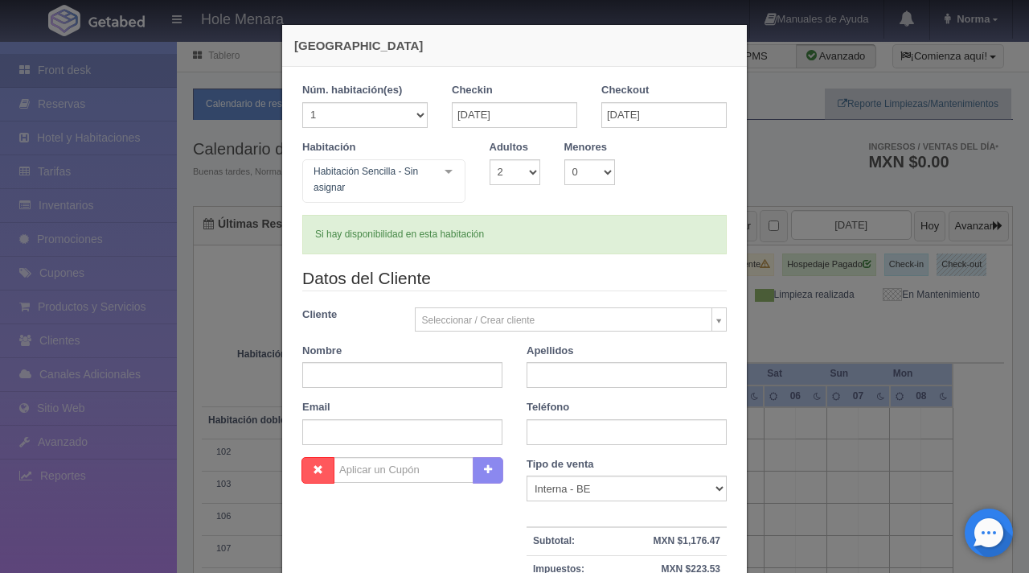
checkbox input "false"
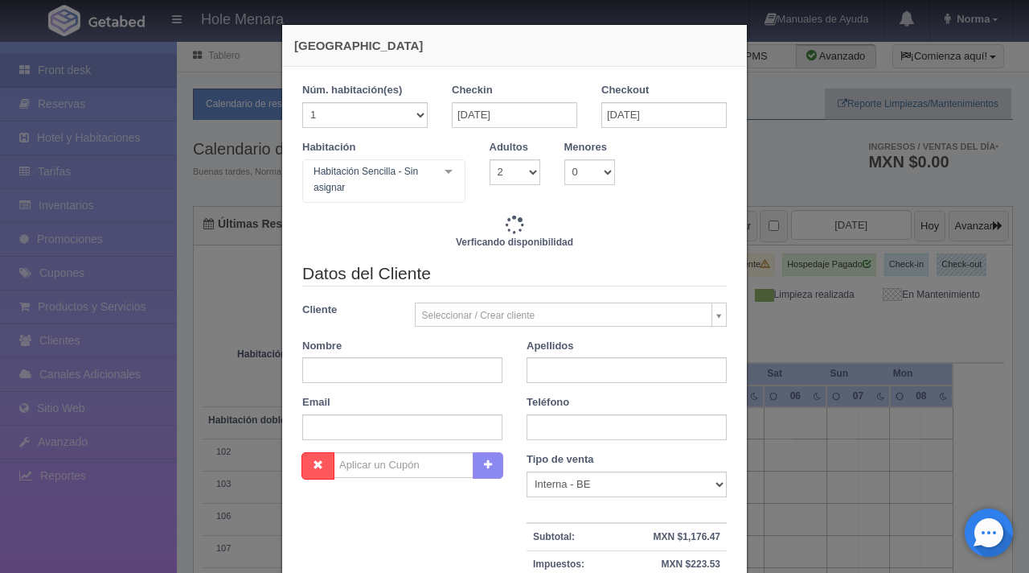
type input "1400.00"
checkbox input "false"
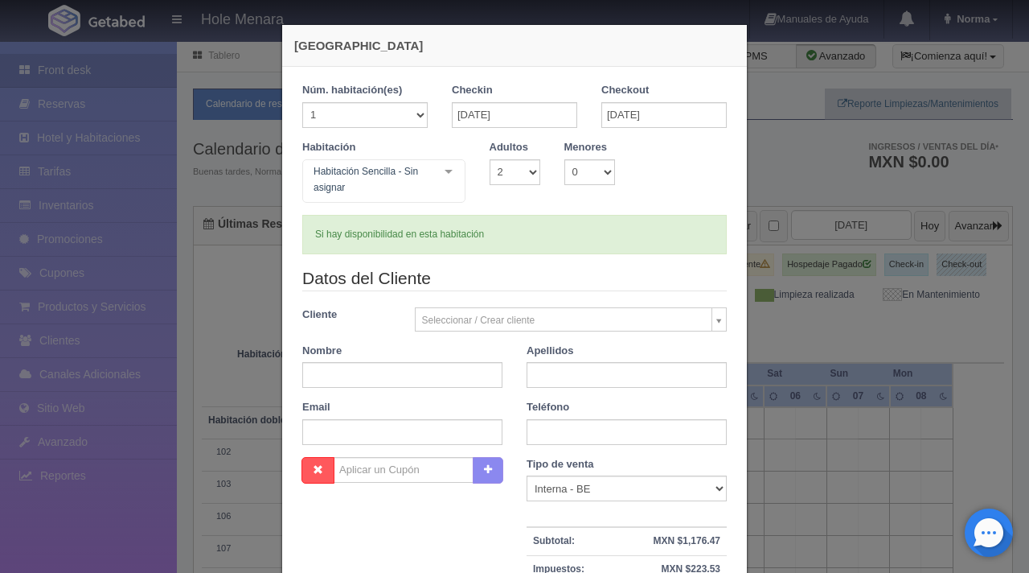
click at [187, 196] on div "[GEOGRAPHIC_DATA] 1 Núm. habitación(es) 1 2 3 4 5 6 7 8 9 10 11 12 13 14 15 16 …" at bounding box center [514, 286] width 1029 height 573
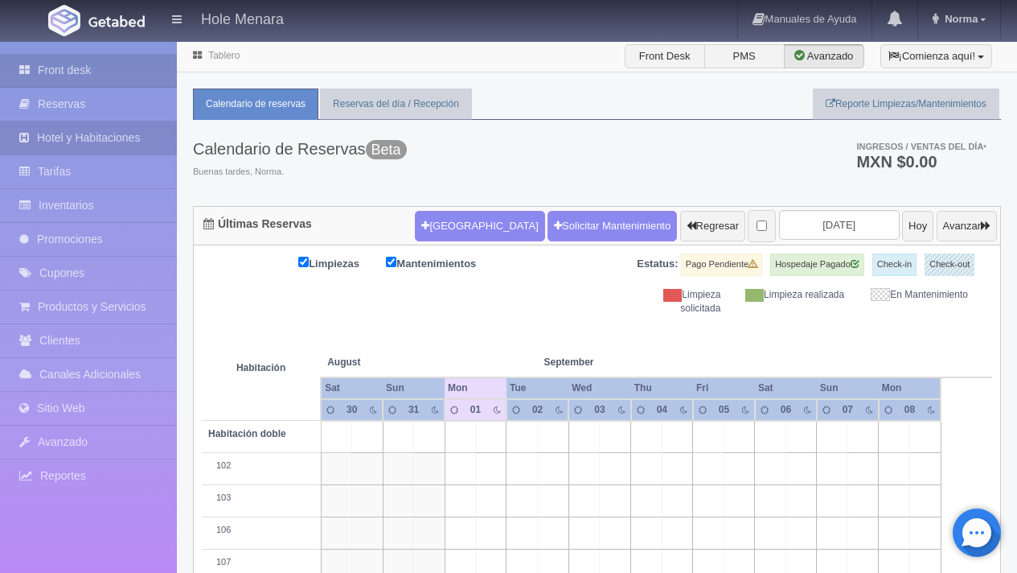
click at [145, 150] on link "Hotel y Habitaciones" at bounding box center [88, 137] width 177 height 33
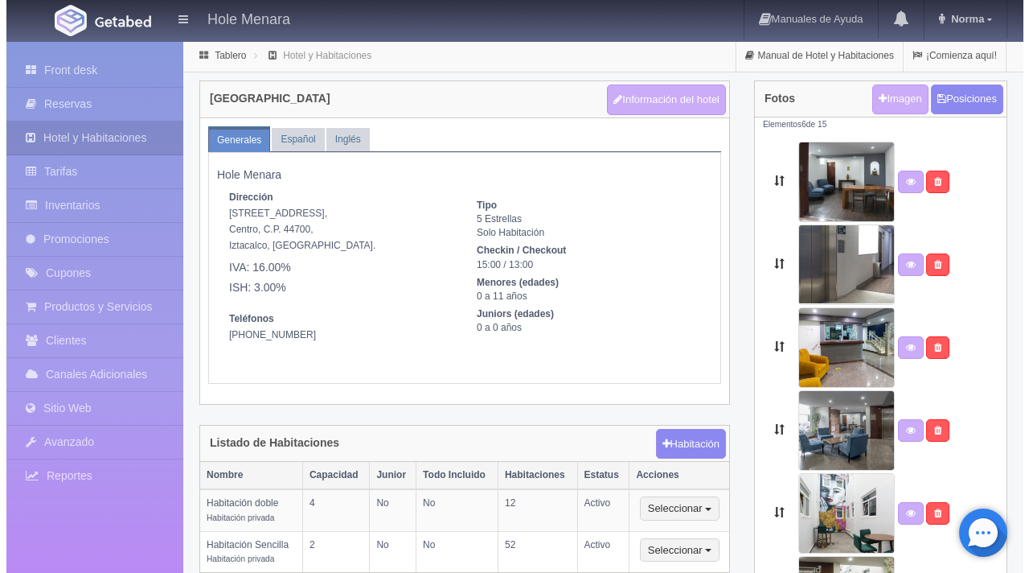
scroll to position [92, 0]
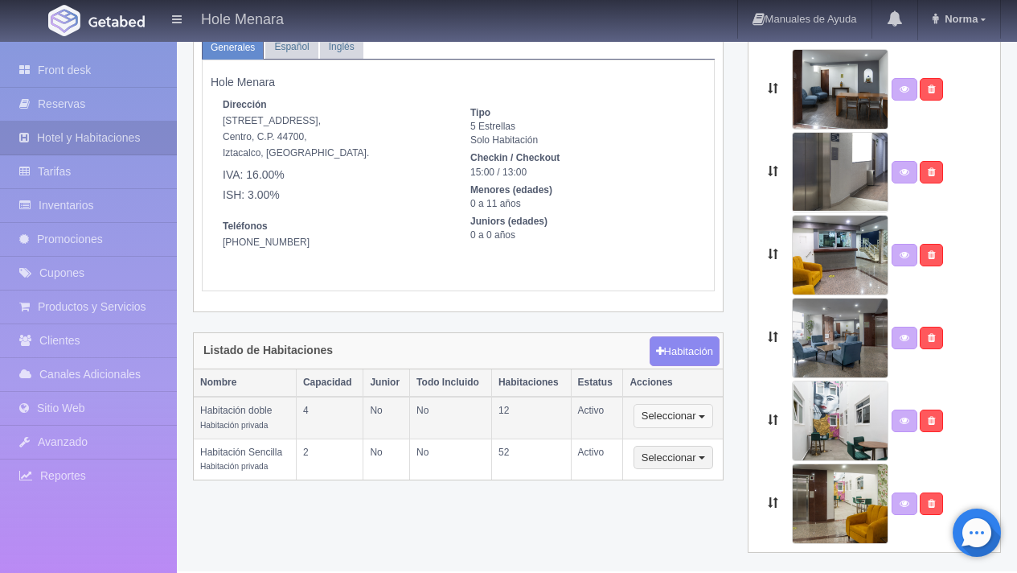
click at [708, 416] on button "Seleccionar" at bounding box center [674, 416] width 80 height 24
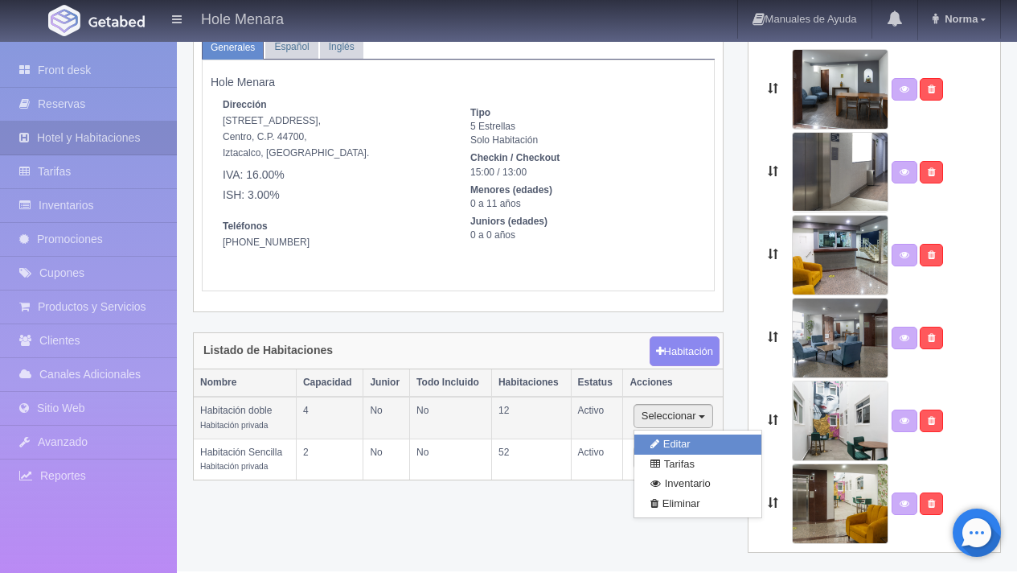
click at [694, 446] on link "Editar" at bounding box center [697, 444] width 127 height 20
select select "Habitación privada"
select select "Rango"
select select "2"
select select "4"
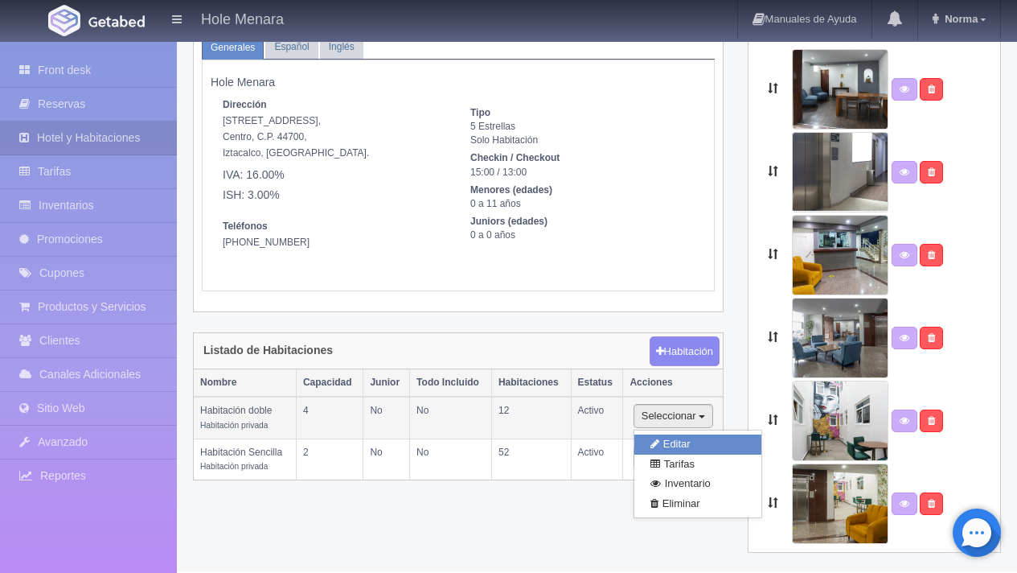
select select "1"
select select "Persona"
radio input "true"
select select "3"
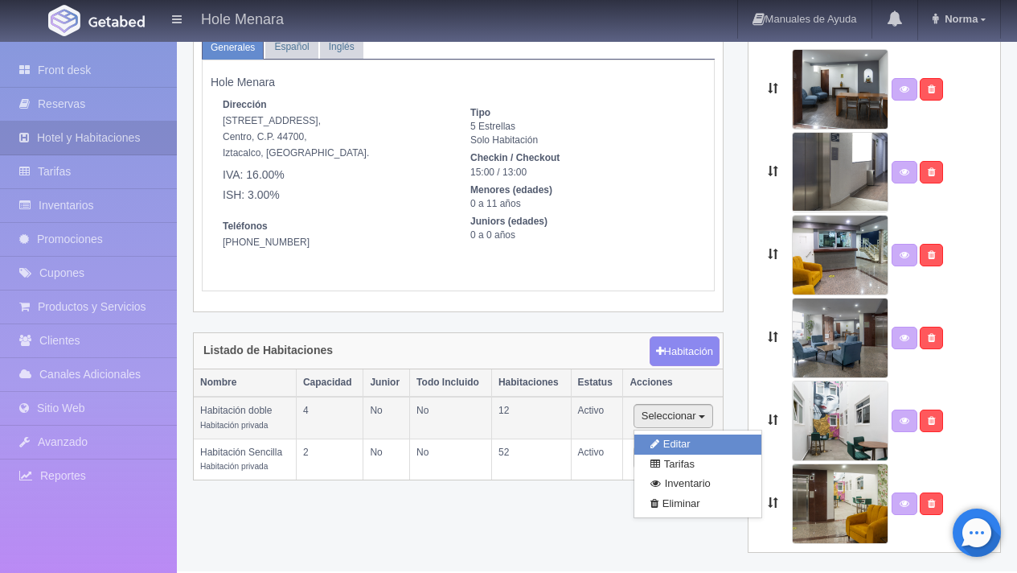
select select "2"
radio input "true"
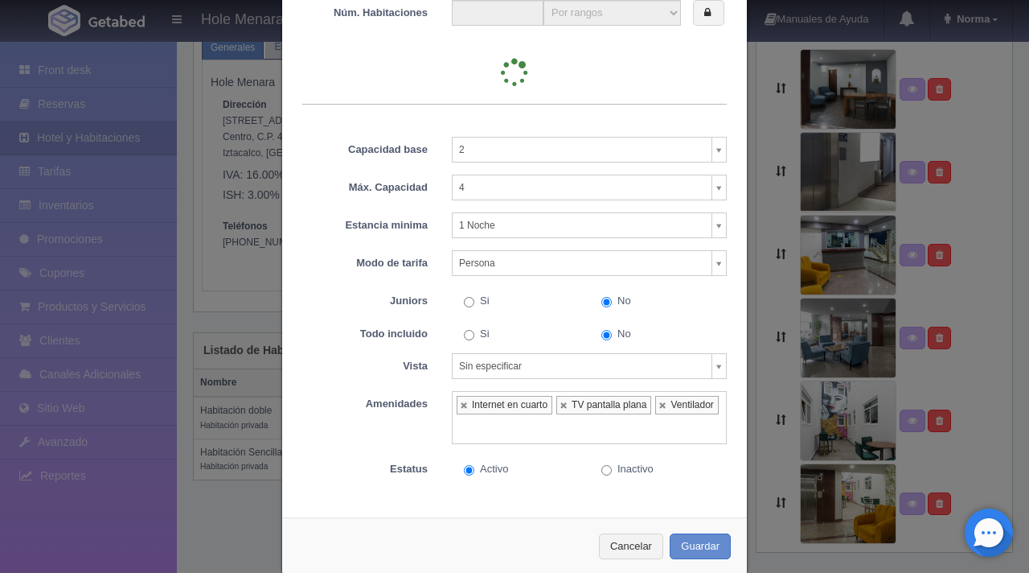
type input "12"
select select "2"
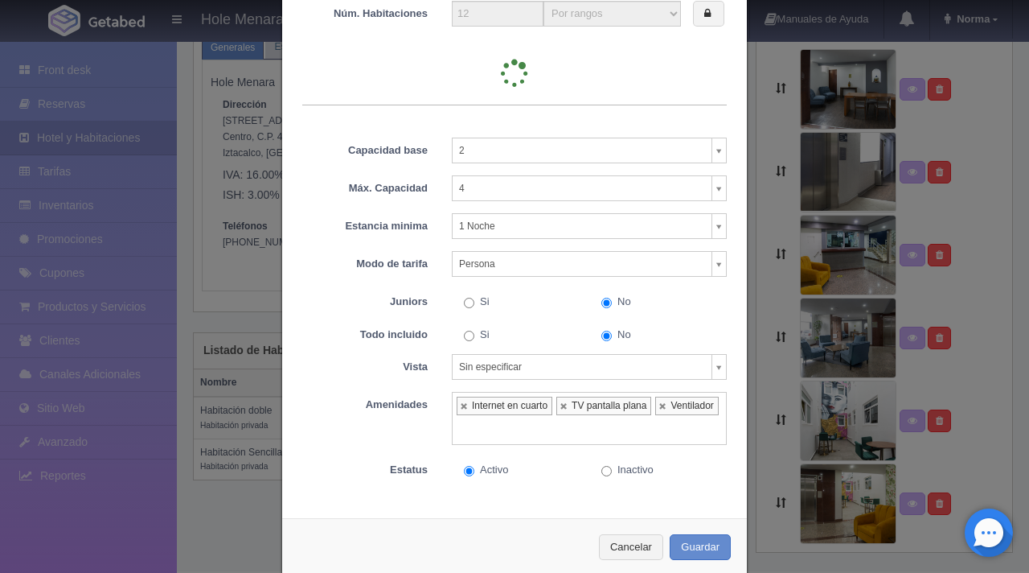
select select "2"
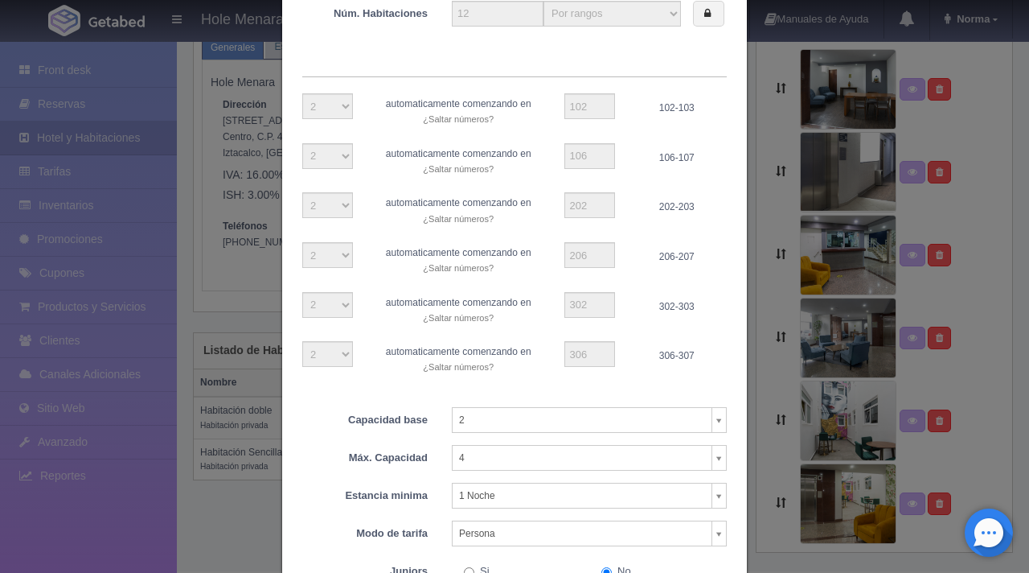
scroll to position [371, 0]
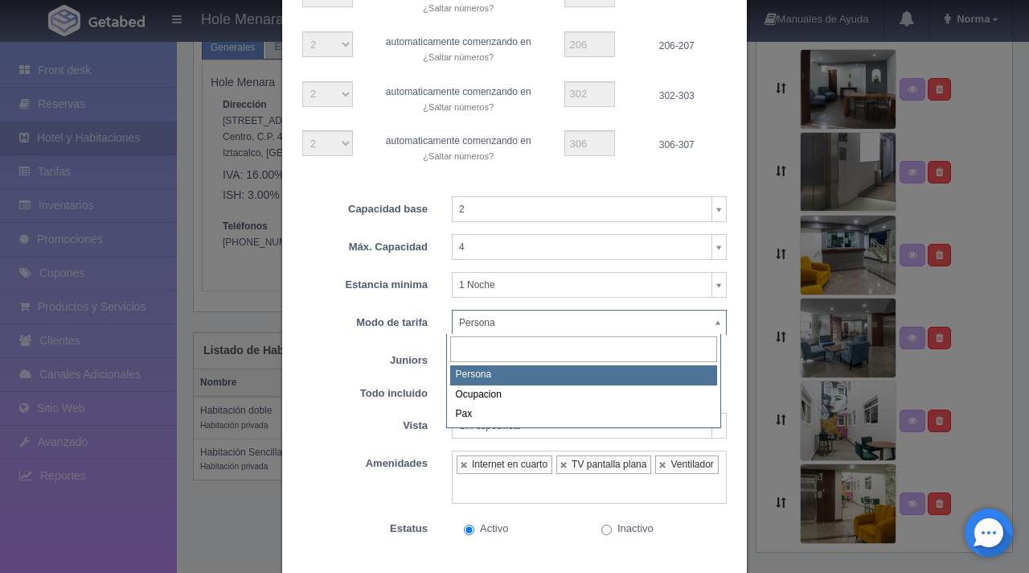
click at [581, 331] on body "Hole Menara Manuales de Ayuda Actualizaciones recientes Norma Mi Perfil Salir /…" at bounding box center [514, 259] width 1029 height 623
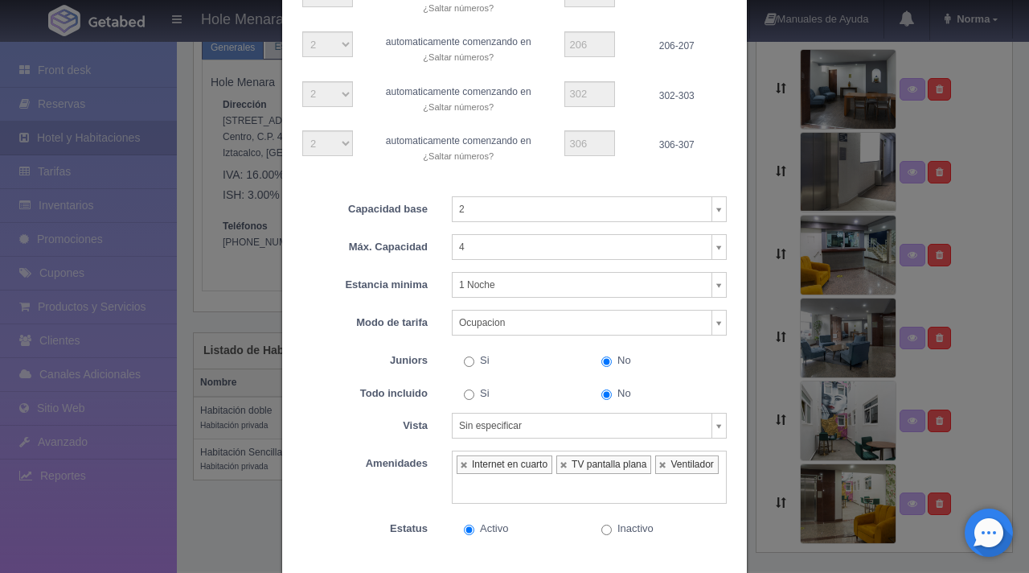
select select "Ocupacion"
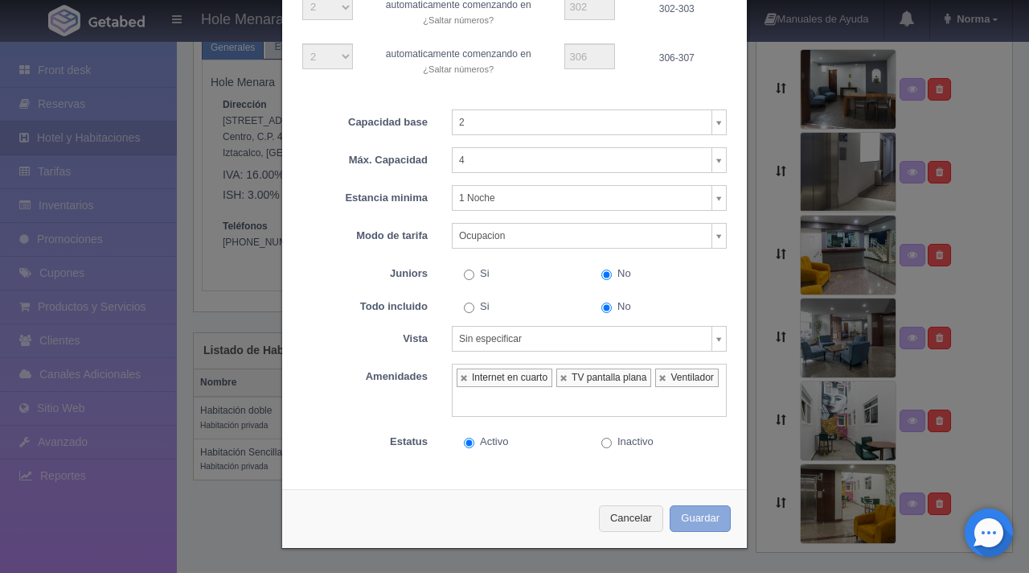
click at [700, 528] on button "Guardar" at bounding box center [700, 518] width 61 height 27
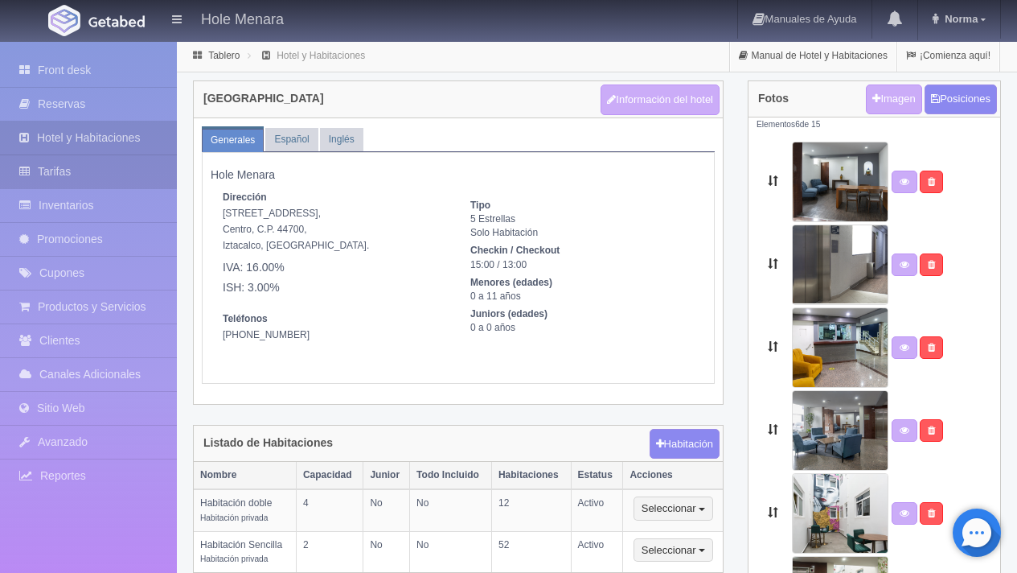
click at [78, 173] on link "Tarifas" at bounding box center [88, 171] width 177 height 33
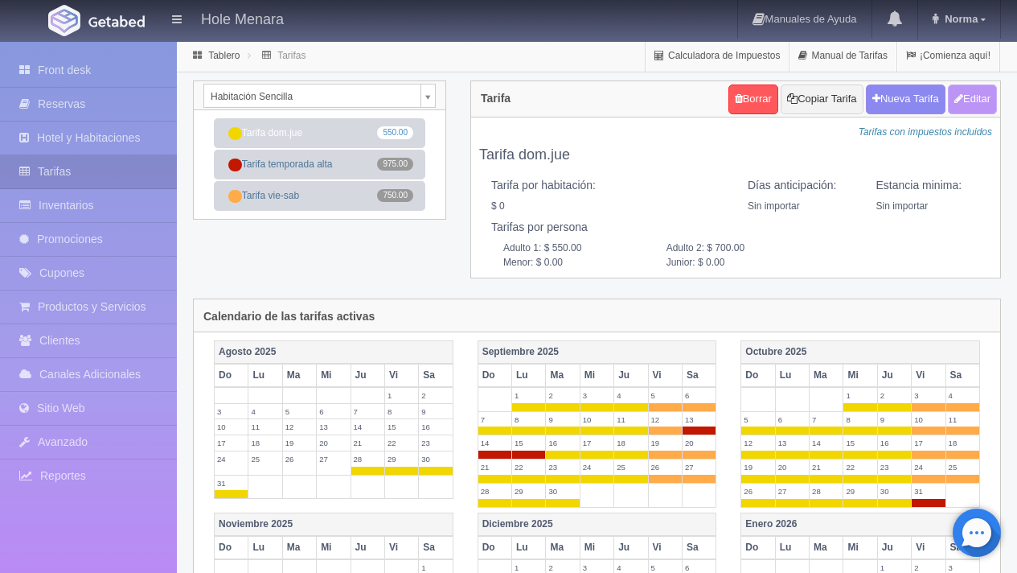
click at [979, 102] on button "Editar" at bounding box center [972, 99] width 49 height 30
type input "Tarifa dom.jue"
select select "0"
type input "0"
checkbox input "false"
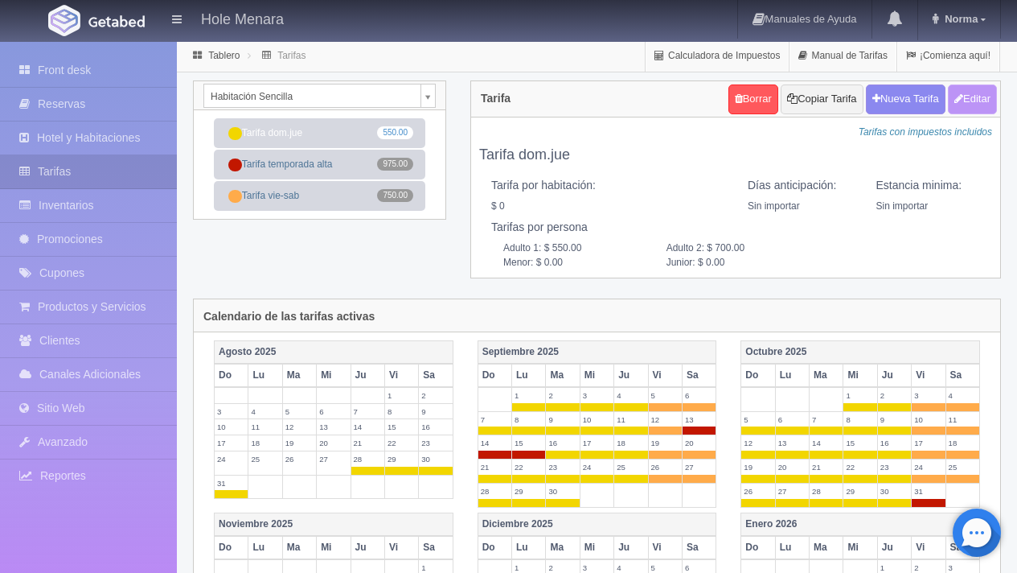
type input "550.00"
type input "700.00"
type input "0.00"
checkbox input "true"
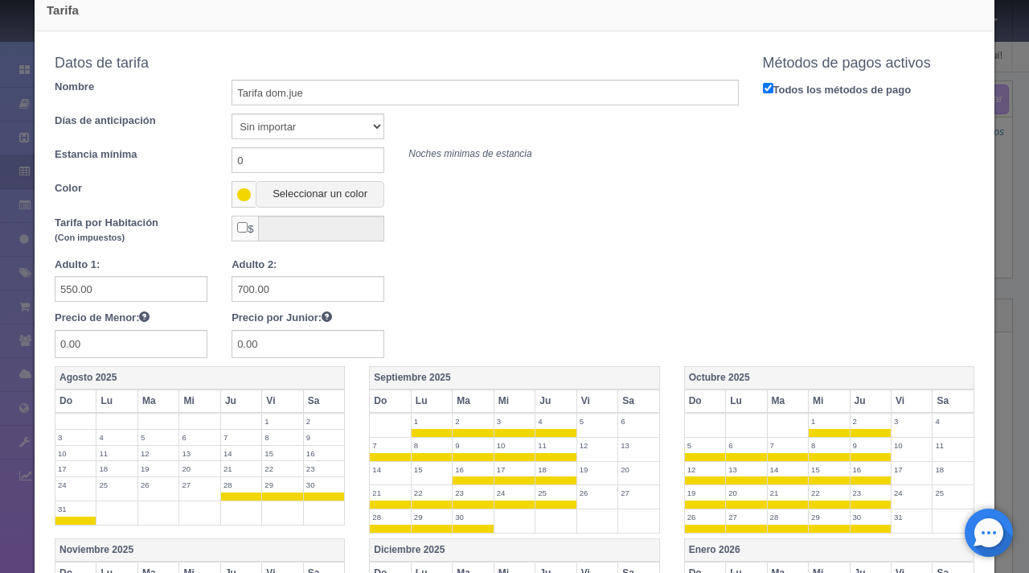
scroll to position [675, 0]
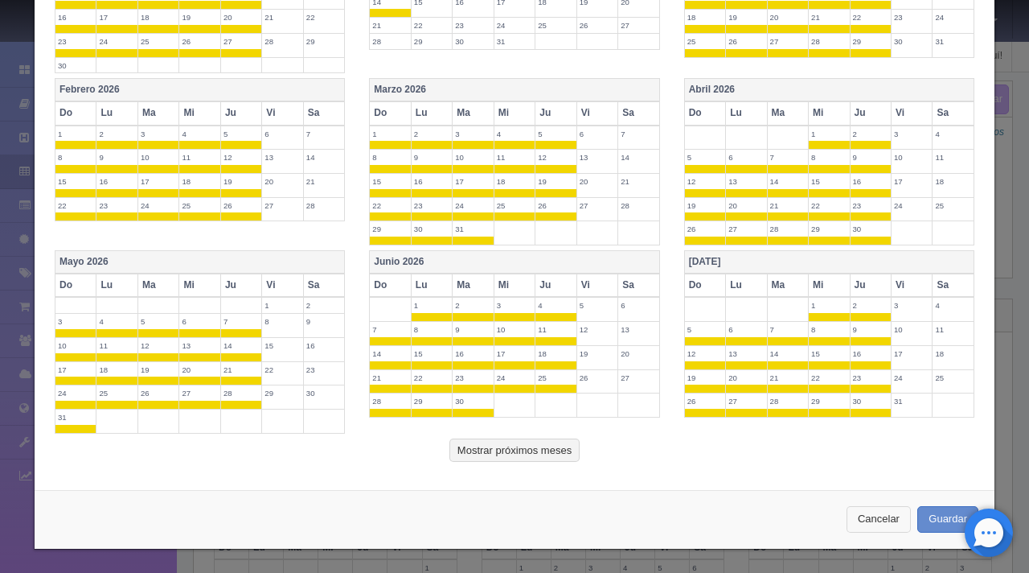
click at [868, 511] on button "Cancelar" at bounding box center [879, 519] width 64 height 27
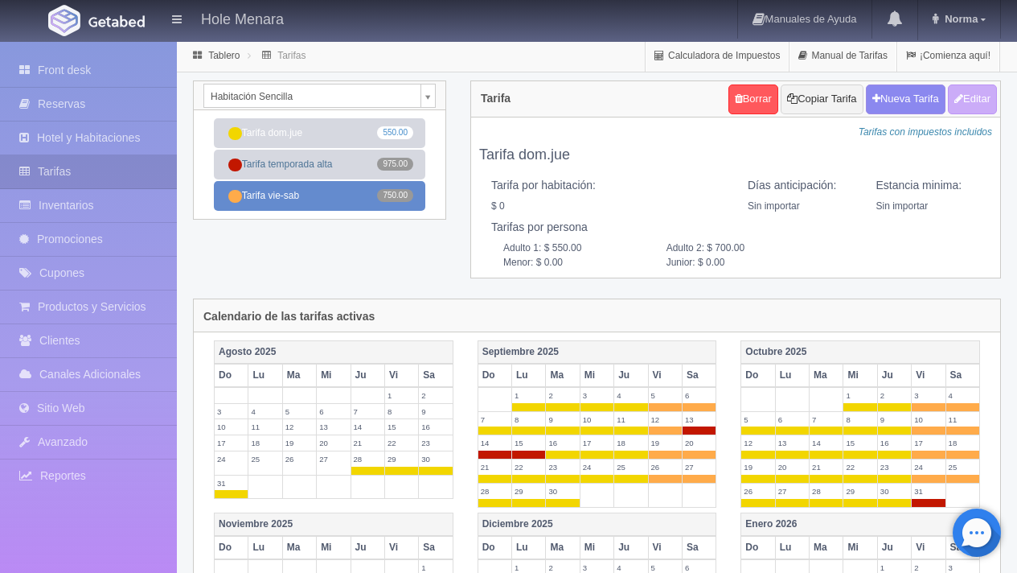
click at [373, 193] on link "Tarifa vie-sab 750.00" at bounding box center [319, 196] width 211 height 30
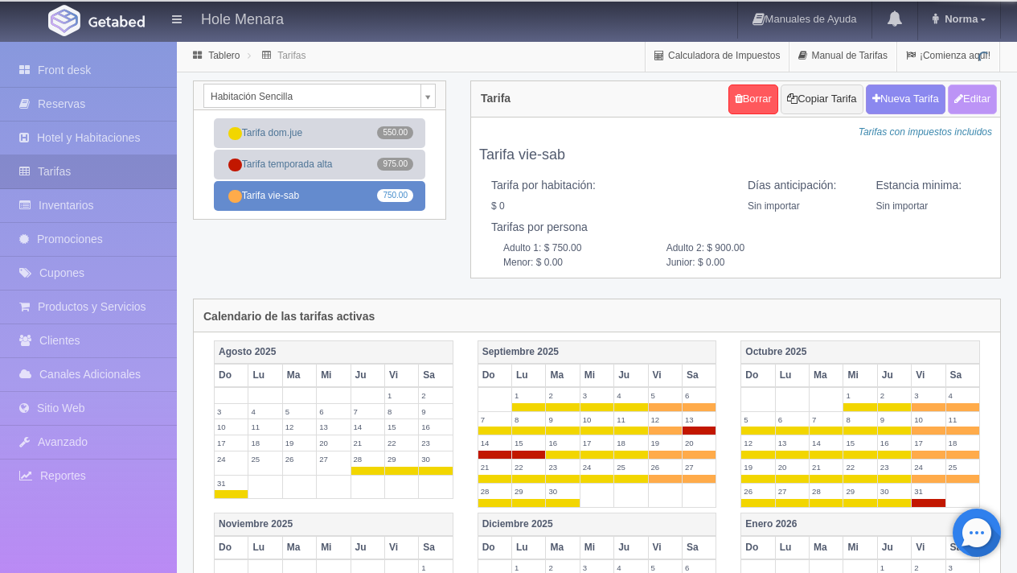
click at [977, 108] on button "Editar" at bounding box center [972, 99] width 49 height 30
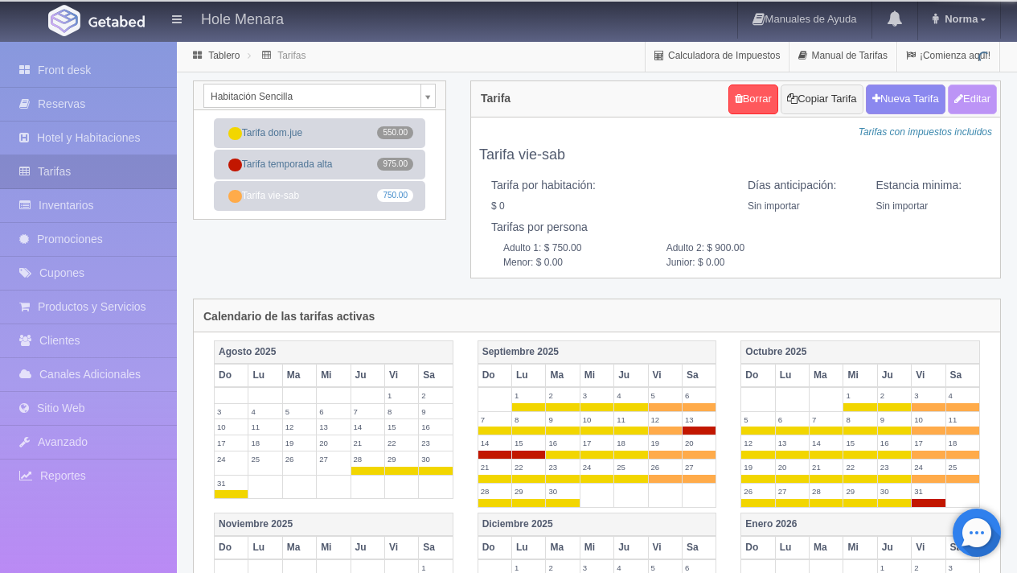
type input "Tarifa vie-sab"
select select "0"
type input "0"
checkbox input "false"
type input "750.00"
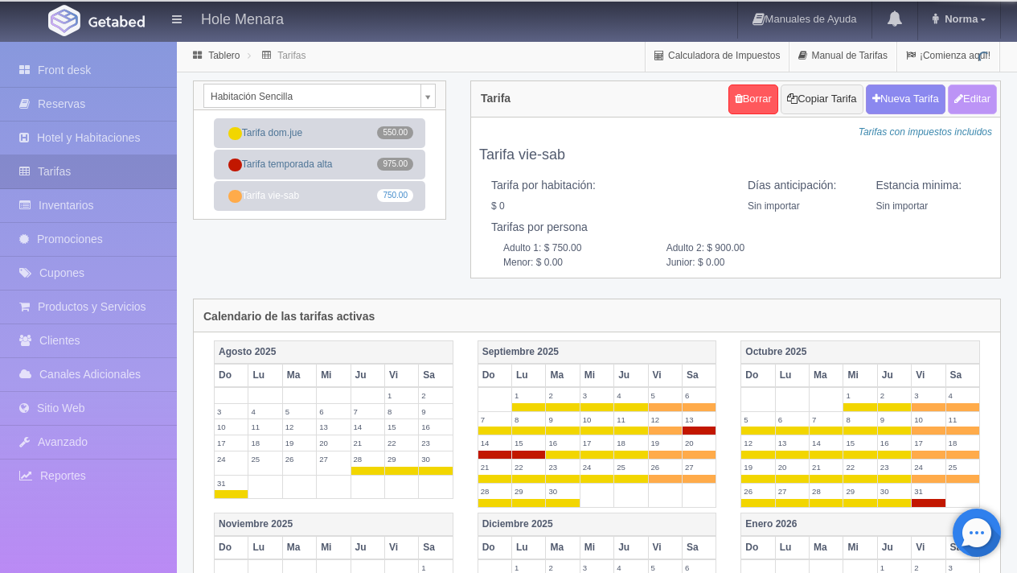
type input "900.00"
type input "0.00"
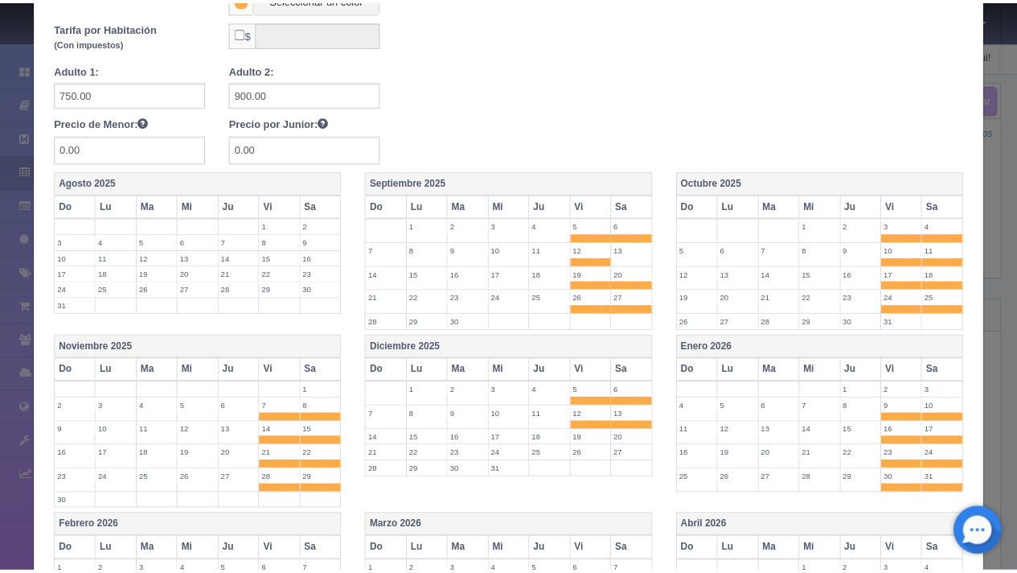
scroll to position [659, 0]
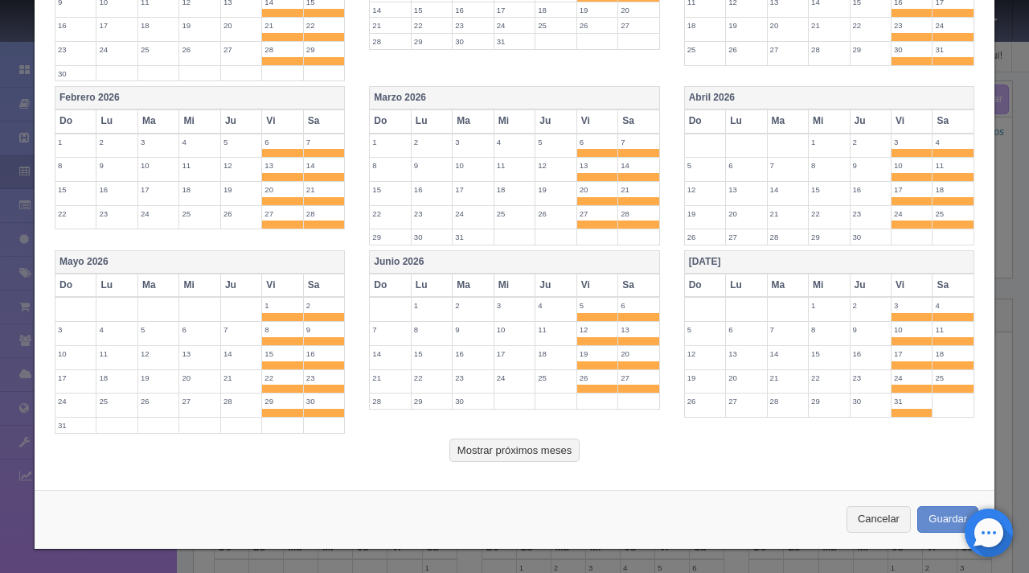
click at [868, 502] on div "Cancelar Guardar" at bounding box center [515, 519] width 960 height 59
click at [867, 511] on button "Cancelar" at bounding box center [879, 519] width 64 height 27
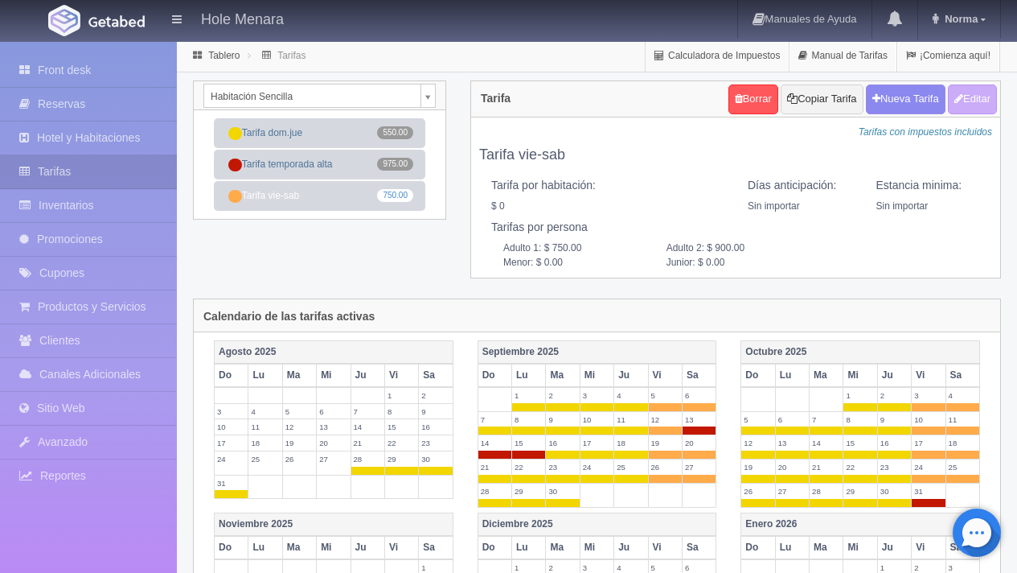
click at [289, 101] on body "Hole Menara Manuales de Ayuda Actualizaciones recientes Norma Mi Perfil Salir /…" at bounding box center [508, 580] width 1017 height 1080
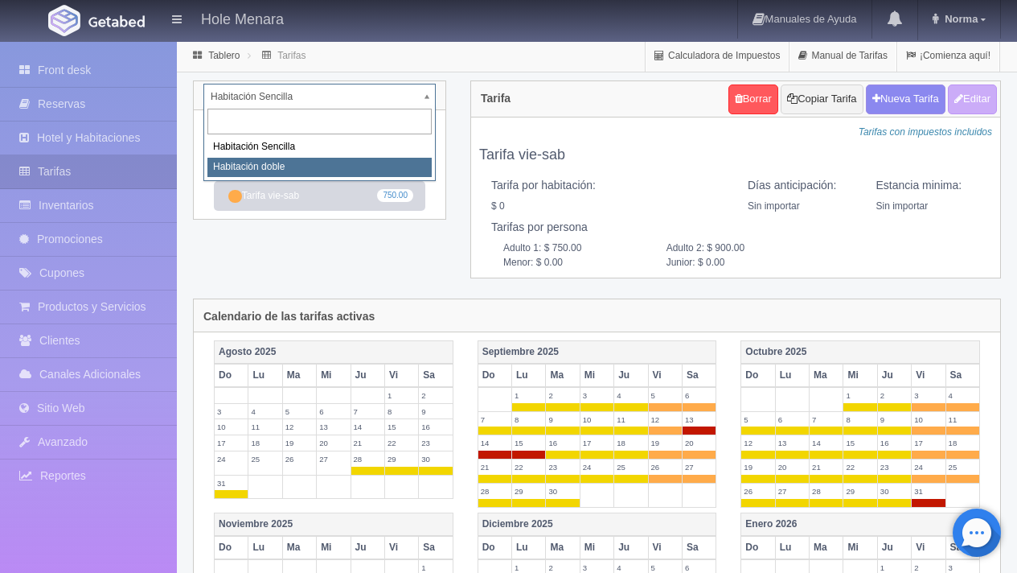
select select "2284"
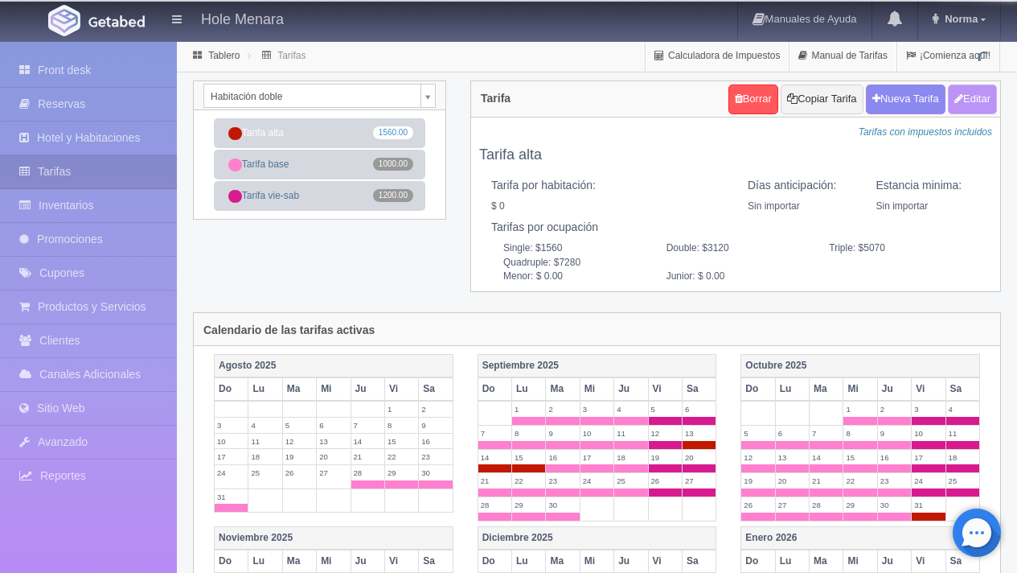
click at [974, 100] on button "Editar" at bounding box center [972, 99] width 49 height 30
type input "Tarifa alta"
select select "0"
type input "0"
checkbox input "false"
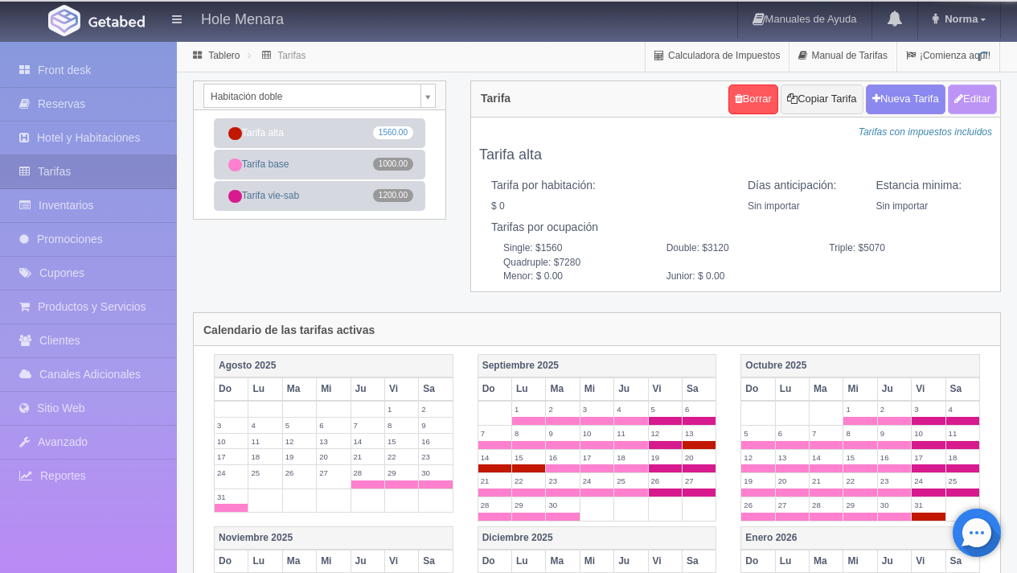
type input "1560"
type input "3120"
type input "5070"
type input "7280"
type input "0.00"
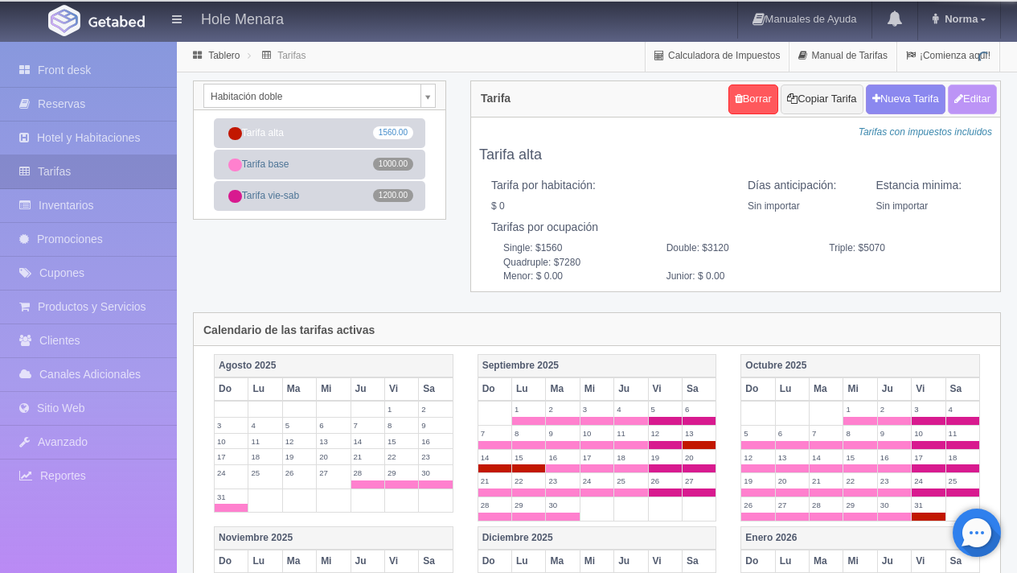
type input "0.00"
checkbox input "true"
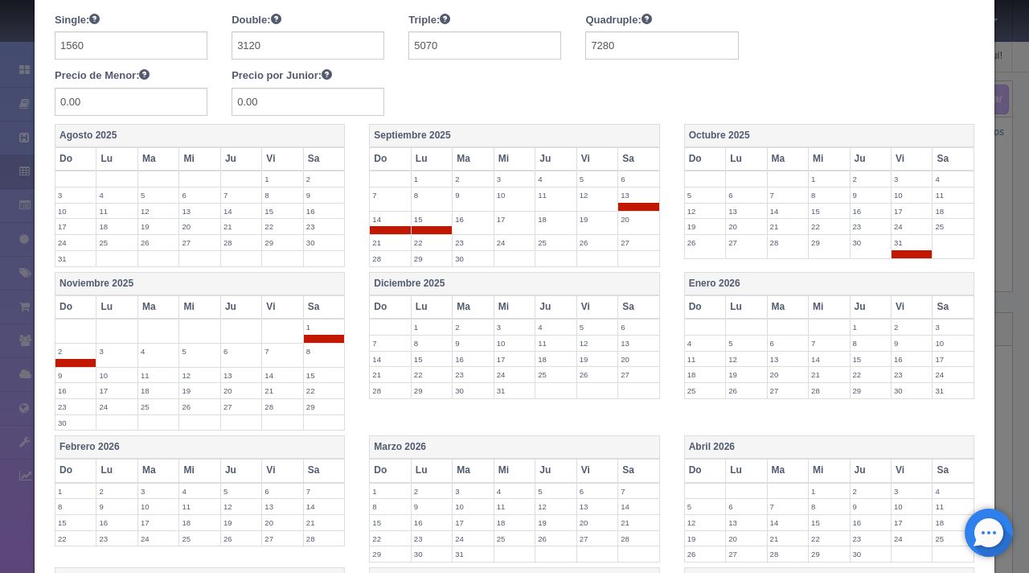
scroll to position [413, 0]
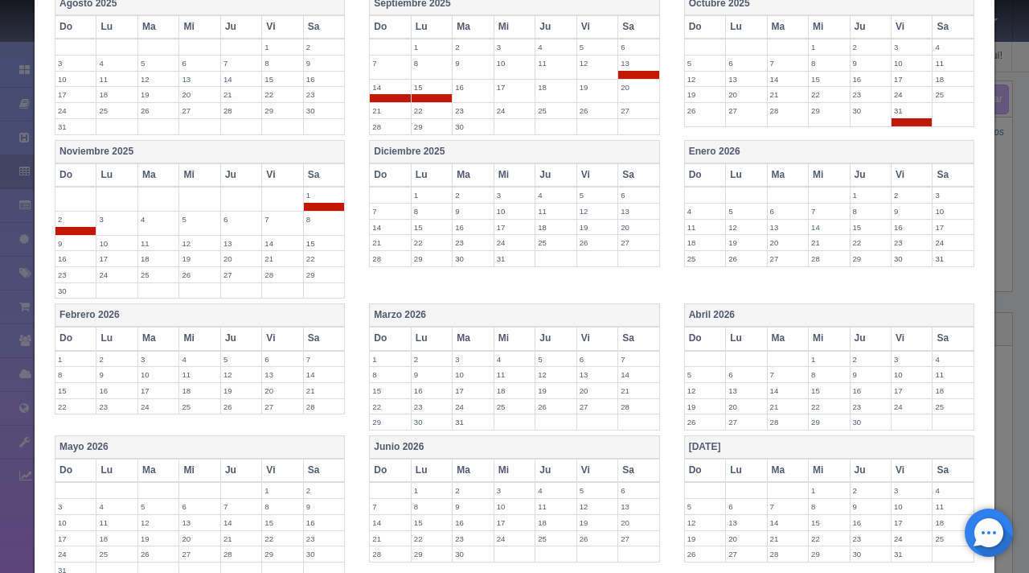
click at [468, 151] on th "Diciembre 2025" at bounding box center [514, 151] width 289 height 23
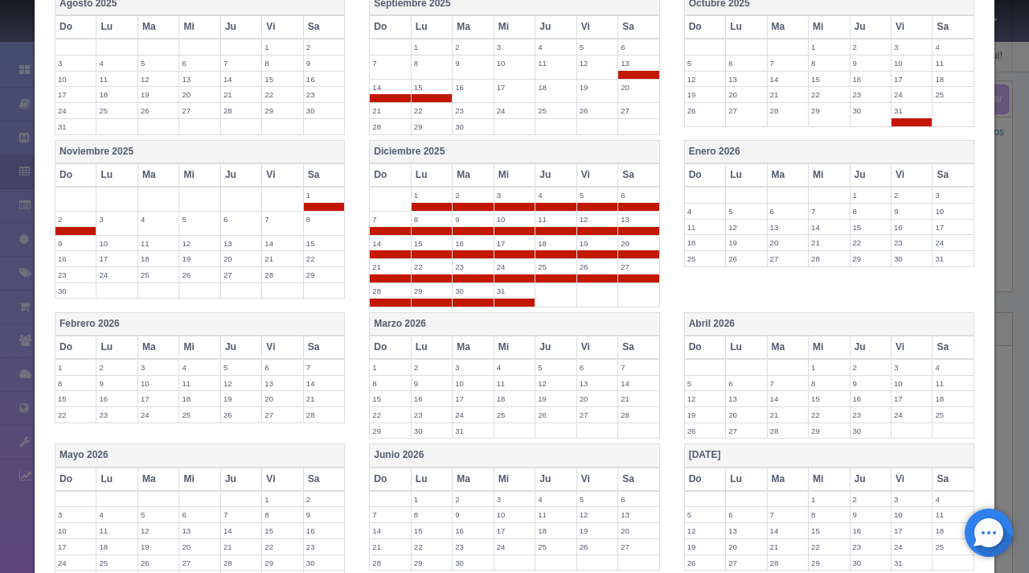
click at [429, 196] on label "1" at bounding box center [432, 194] width 40 height 15
click at [474, 196] on label "2" at bounding box center [473, 194] width 40 height 15
click at [428, 227] on span at bounding box center [432, 231] width 40 height 8
click at [387, 228] on span at bounding box center [390, 231] width 40 height 8
click at [470, 223] on label "9" at bounding box center [473, 218] width 40 height 15
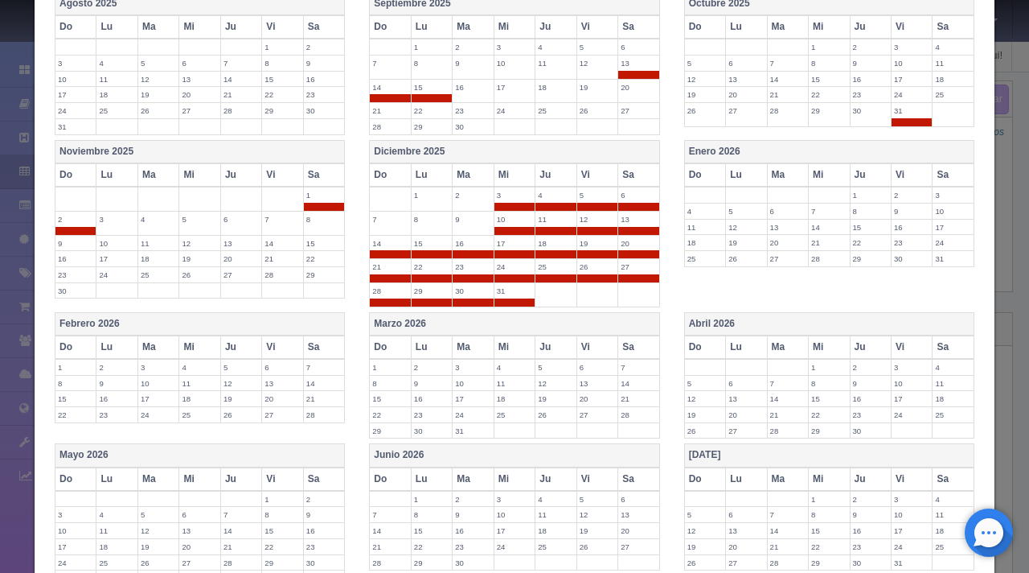
click at [385, 244] on label "14" at bounding box center [390, 243] width 40 height 15
click at [503, 203] on span at bounding box center [515, 207] width 40 height 8
click at [505, 222] on label "10" at bounding box center [515, 218] width 40 height 15
click at [536, 232] on span at bounding box center [556, 231] width 40 height 8
click at [539, 205] on span at bounding box center [556, 207] width 40 height 8
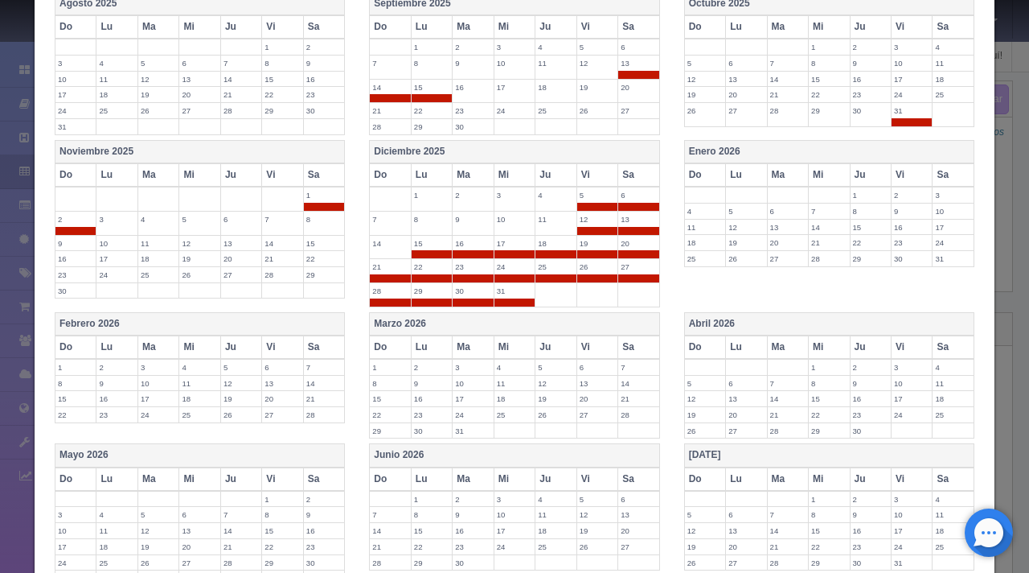
click at [589, 206] on span at bounding box center [597, 207] width 40 height 8
click at [589, 224] on label "12" at bounding box center [597, 218] width 40 height 15
click at [630, 228] on span at bounding box center [638, 231] width 41 height 8
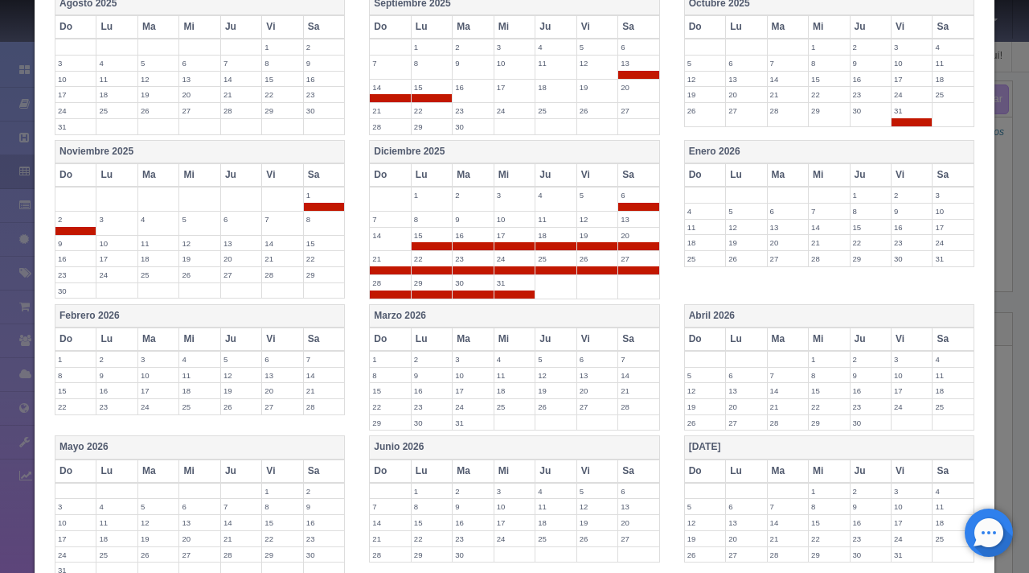
click at [634, 203] on span at bounding box center [638, 207] width 41 height 8
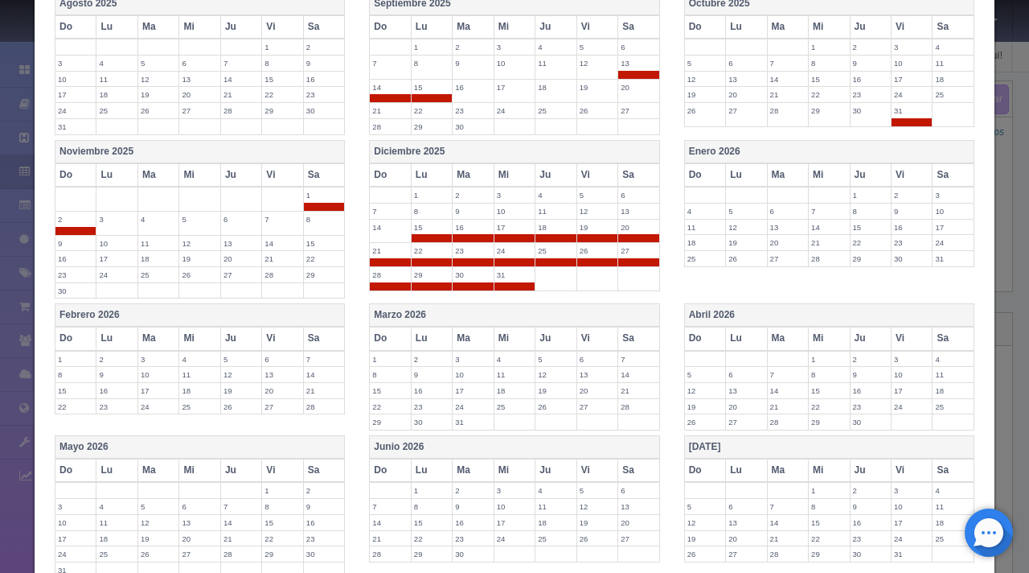
click at [685, 203] on label "4" at bounding box center [705, 210] width 40 height 15
click at [734, 209] on label "5" at bounding box center [746, 210] width 40 height 15
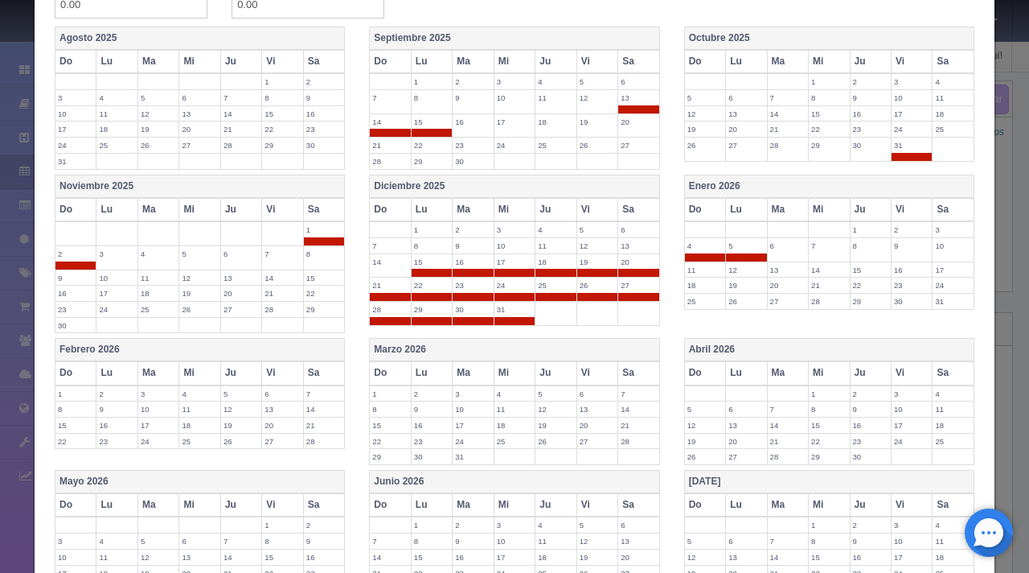
scroll to position [556, 0]
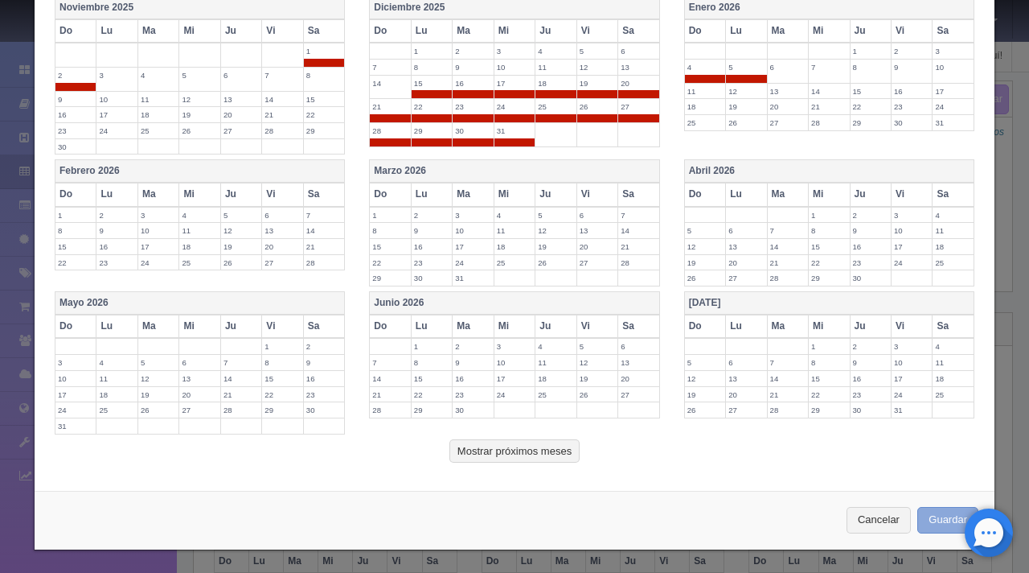
click at [927, 521] on button "Guardar" at bounding box center [948, 520] width 61 height 27
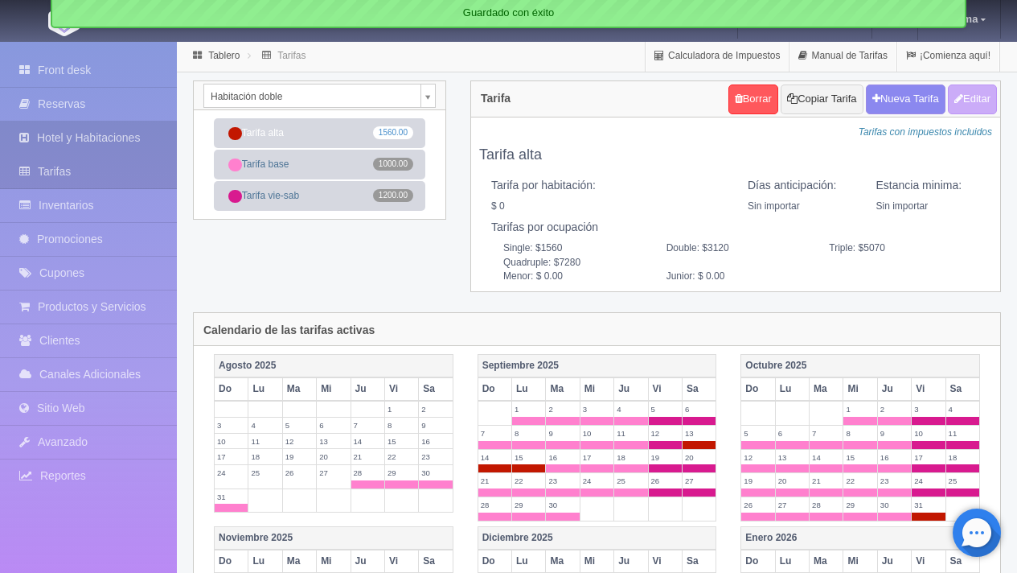
click at [128, 146] on link "Hotel y Habitaciones" at bounding box center [88, 137] width 177 height 33
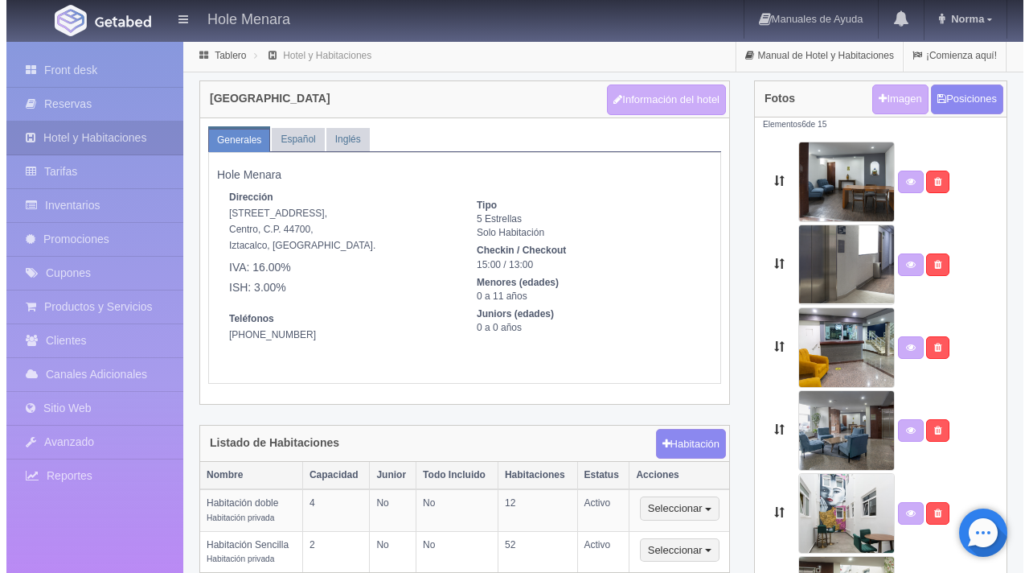
scroll to position [92, 0]
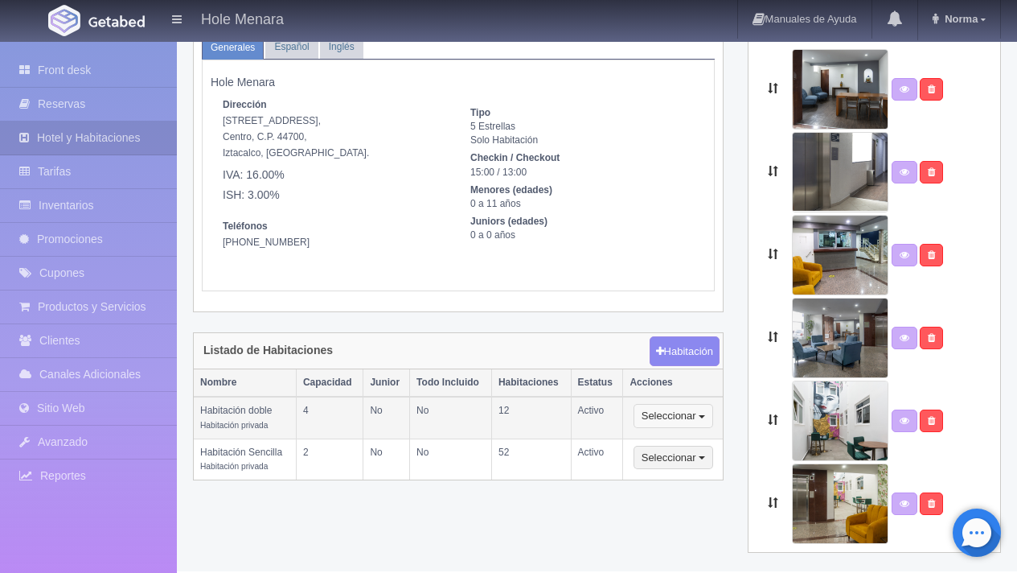
click at [704, 413] on button "Seleccionar" at bounding box center [674, 416] width 80 height 24
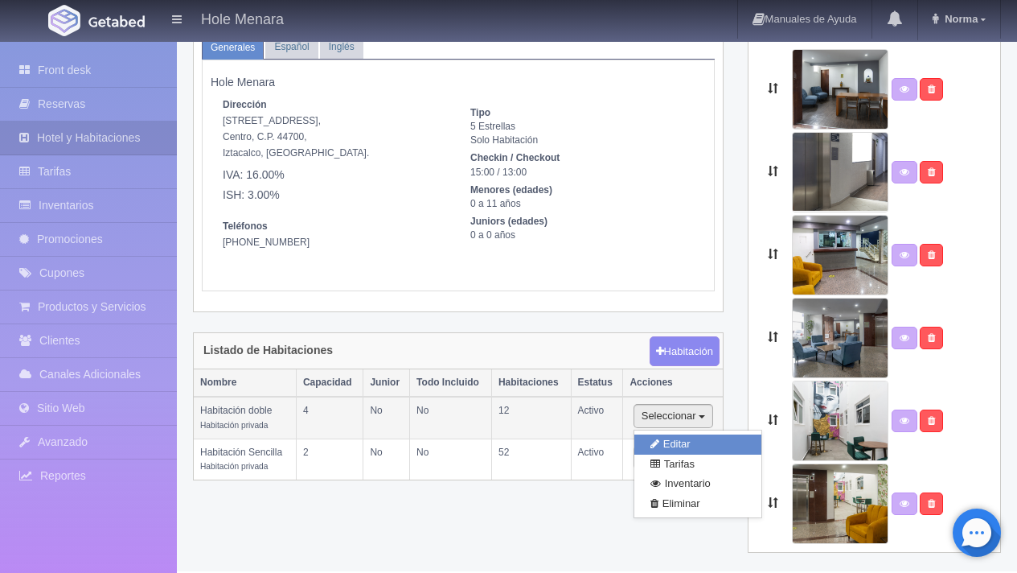
click at [703, 444] on link "Editar" at bounding box center [697, 444] width 127 height 20
select select "Habitación privada"
select select "Rango"
select select "2"
select select "4"
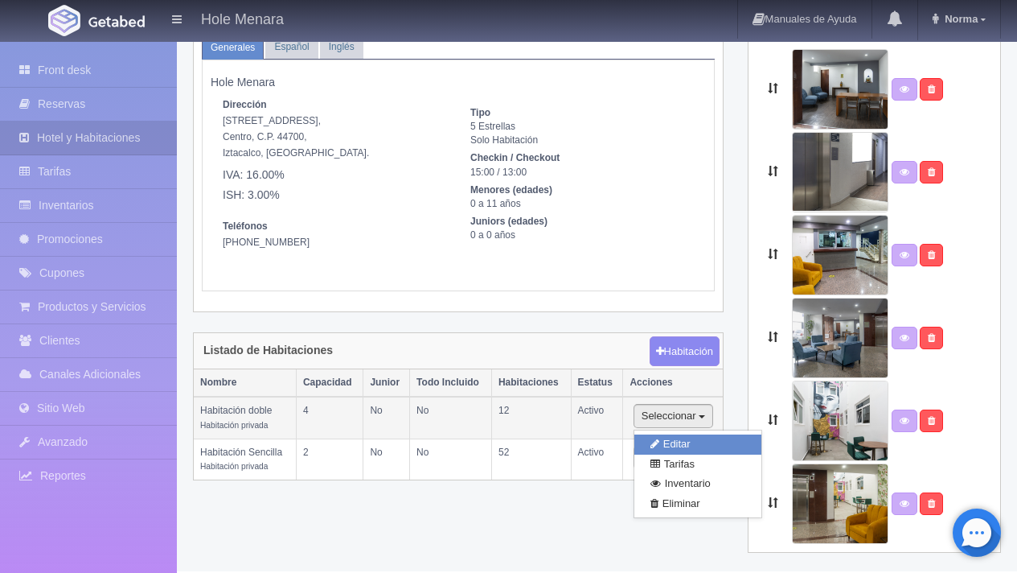
select select "1"
select select "Ocupacion"
radio input "true"
select select "3"
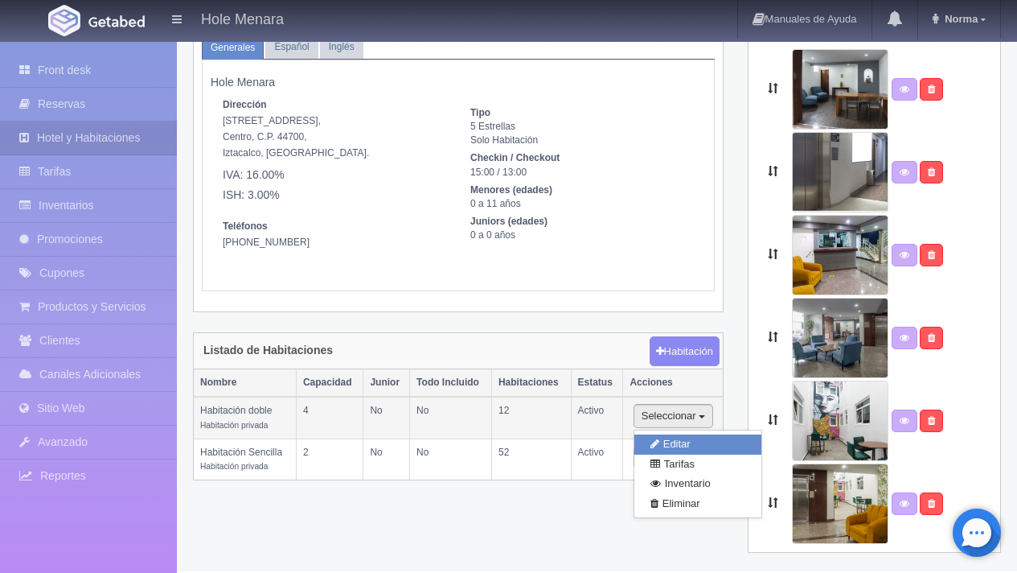
select select "2"
radio input "true"
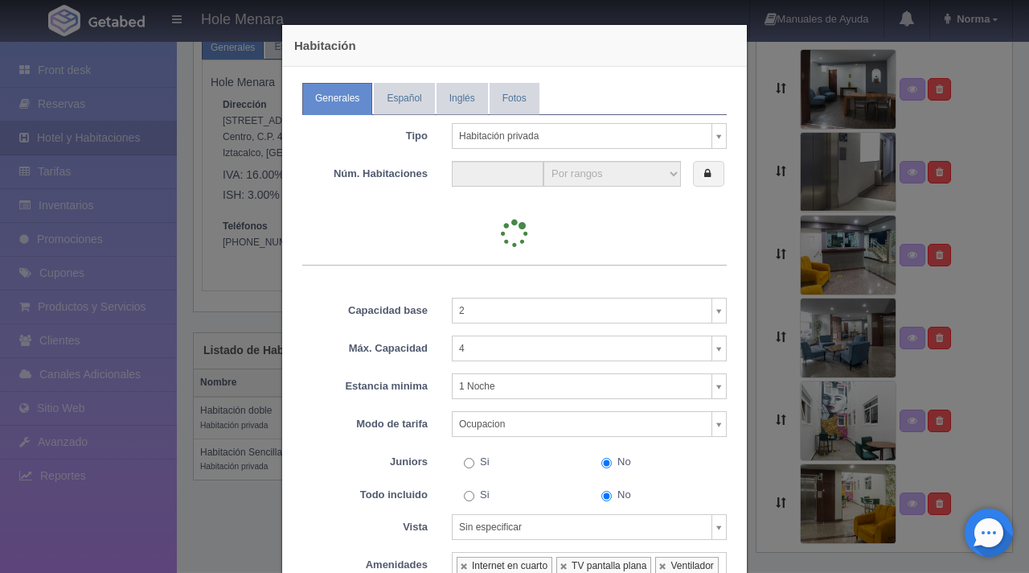
type input "12"
select select "2"
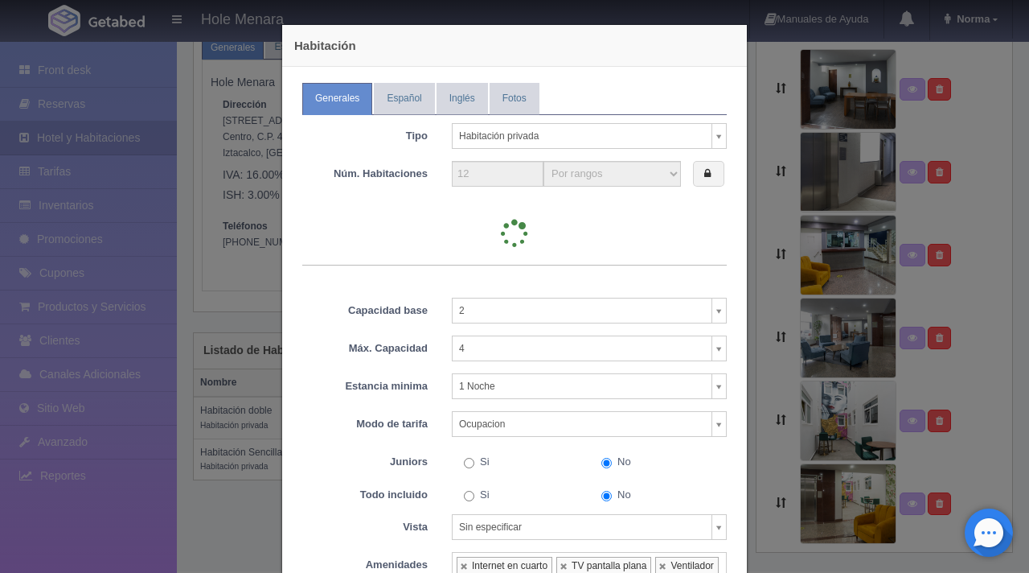
select select "2"
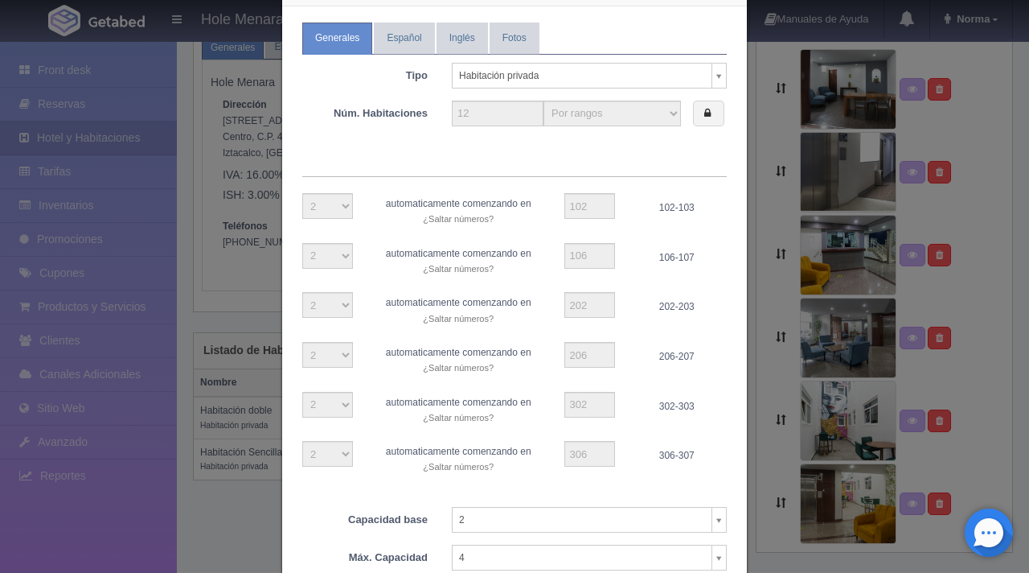
scroll to position [41, 0]
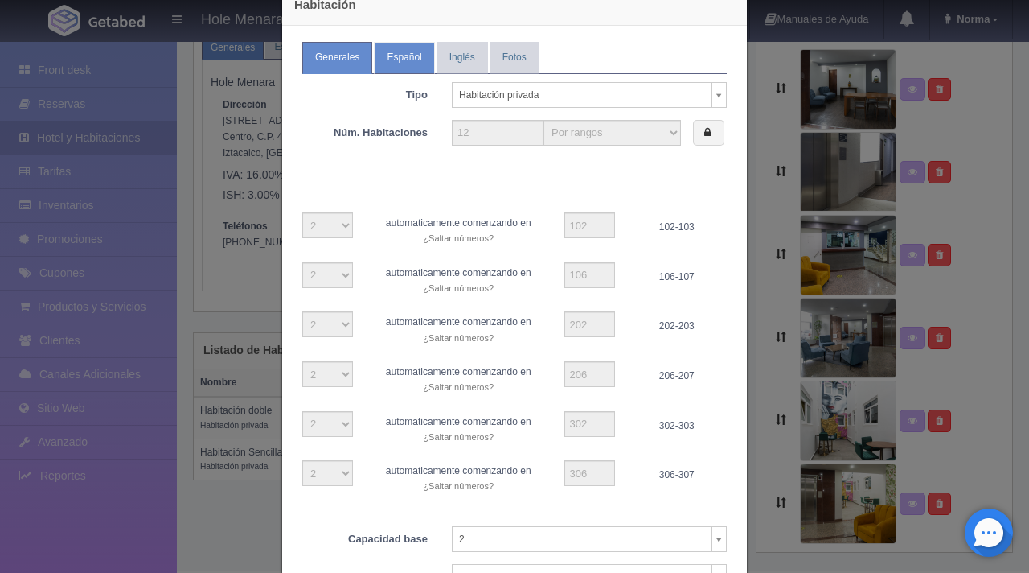
click at [394, 70] on link "Español" at bounding box center [404, 57] width 60 height 31
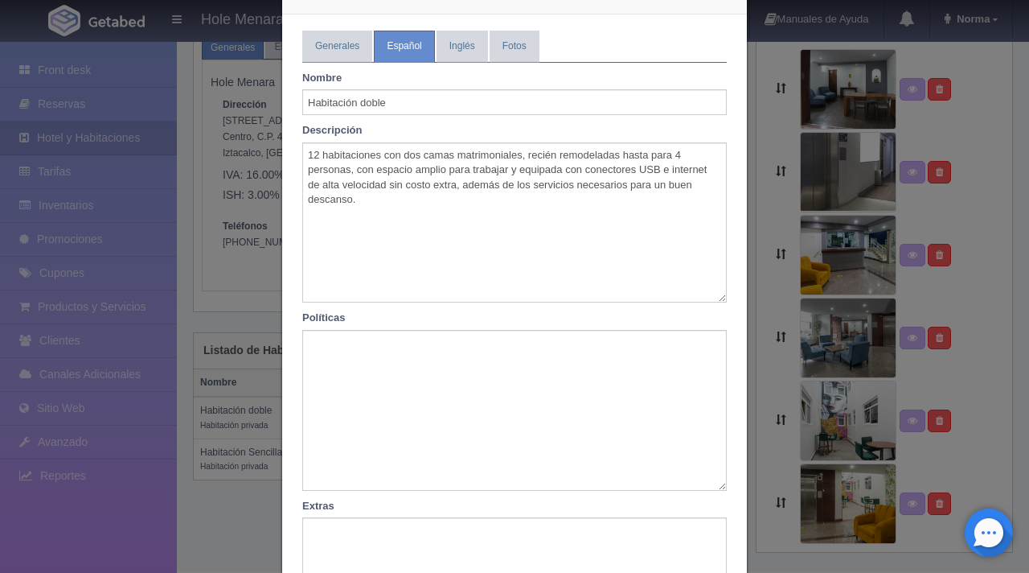
scroll to position [55, 0]
click at [344, 43] on link "Generales" at bounding box center [337, 43] width 70 height 31
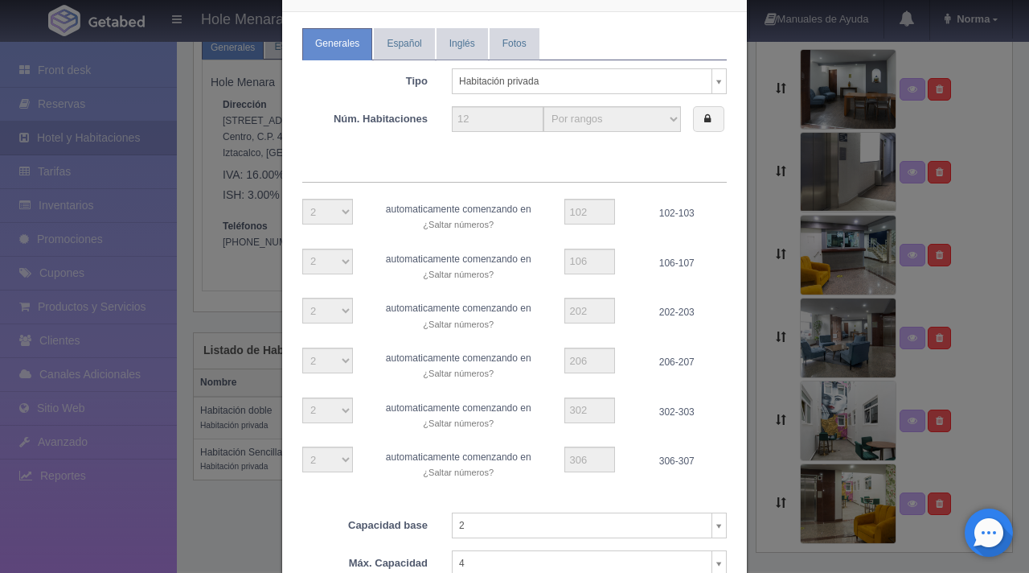
scroll to position [458, 0]
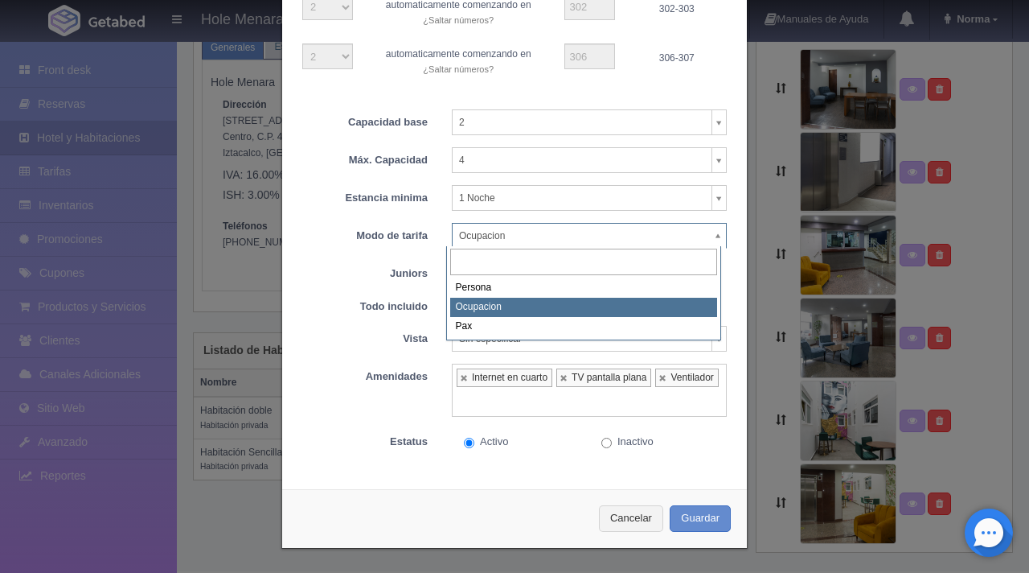
click at [715, 239] on body "Hole Menara Manuales de Ayuda Actualizaciones recientes Norma Mi Perfil Salir /…" at bounding box center [514, 259] width 1029 height 623
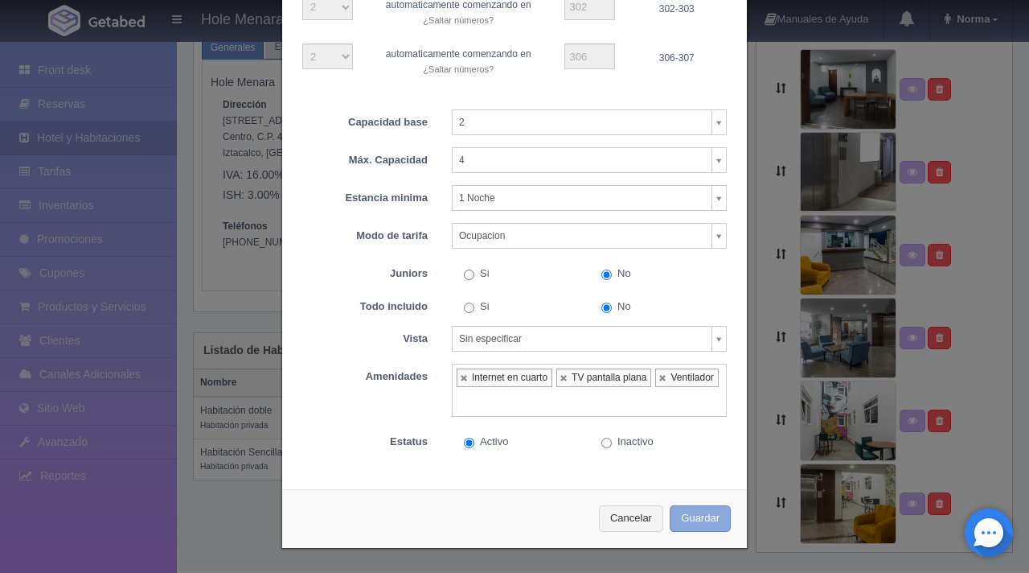
click at [688, 513] on button "Guardar" at bounding box center [700, 518] width 61 height 27
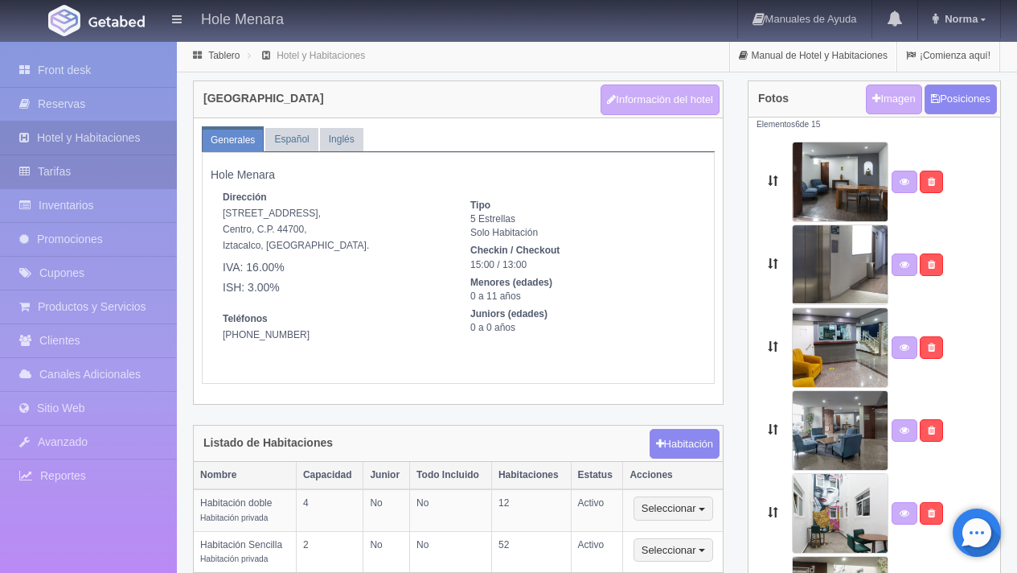
click at [118, 164] on link "Tarifas" at bounding box center [88, 171] width 177 height 33
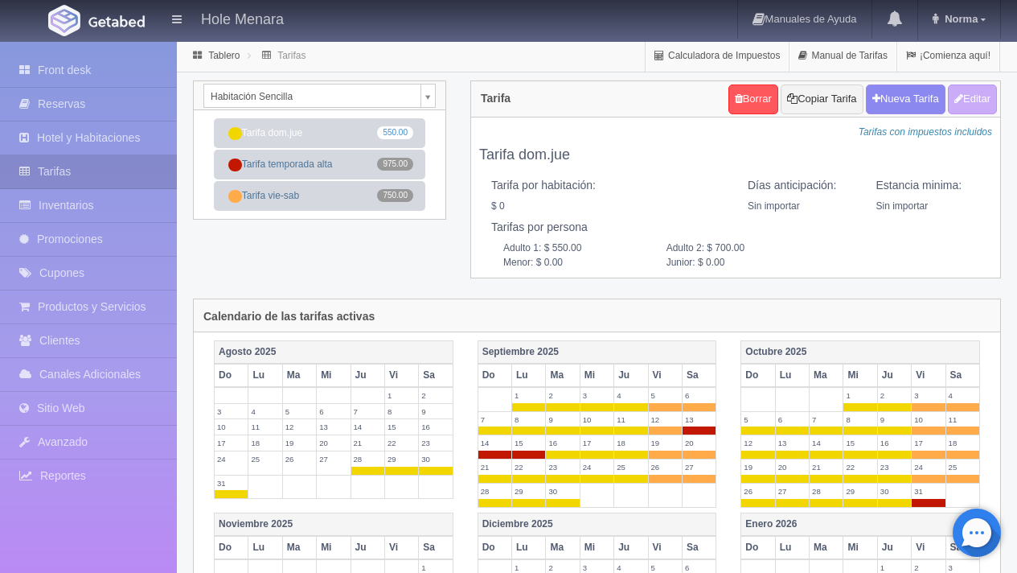
click at [437, 95] on div "Habitación Sencilla Habitación Sencilla Habitación doble" at bounding box center [320, 95] width 252 height 29
click at [432, 95] on body "Hole Menara Manuales de Ayuda Actualizaciones recientes Norma Mi Perfil Salir /…" at bounding box center [508, 551] width 1017 height 1023
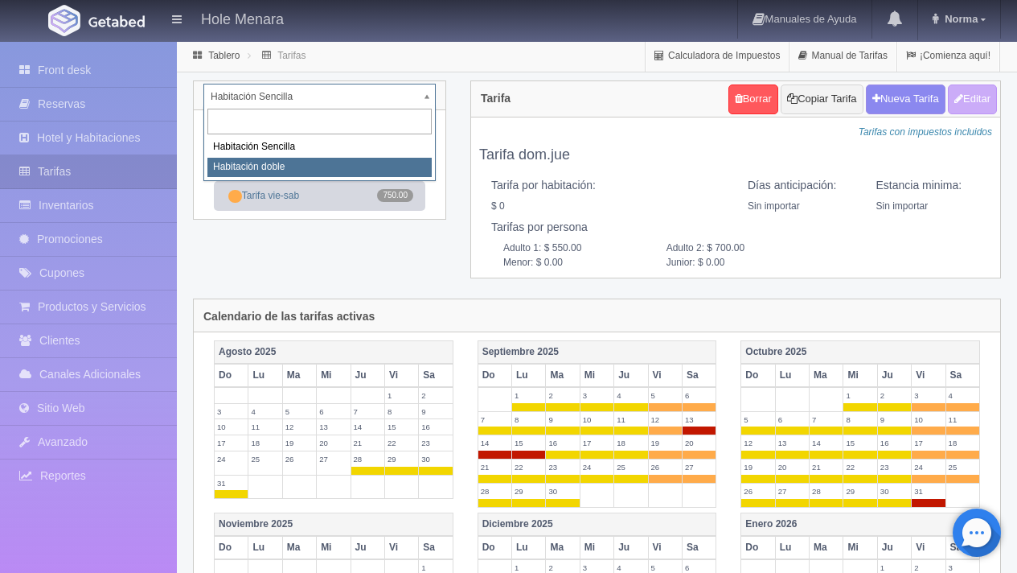
select select "2284"
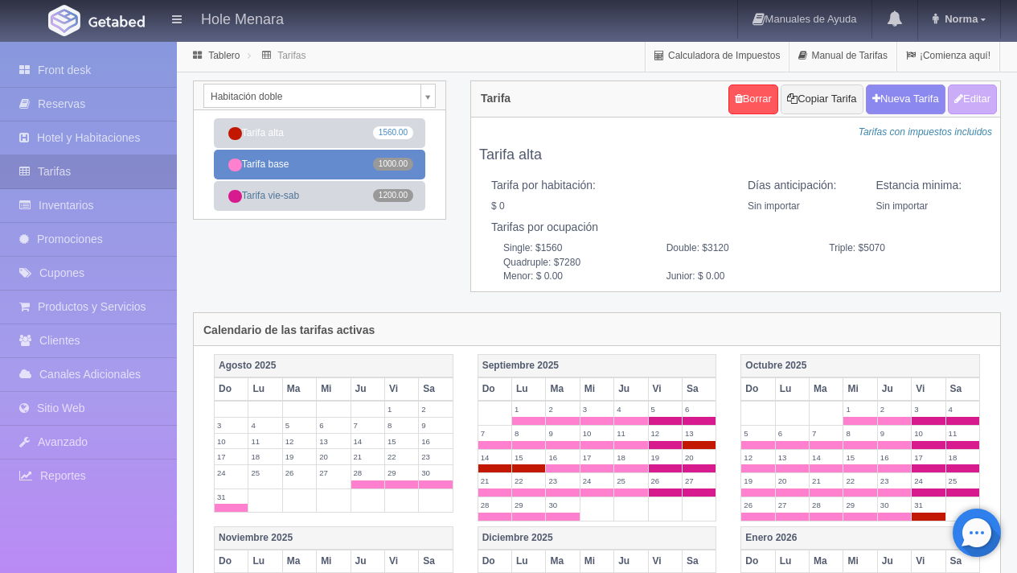
click at [345, 171] on link "Tarifa base 1000.00" at bounding box center [319, 165] width 211 height 30
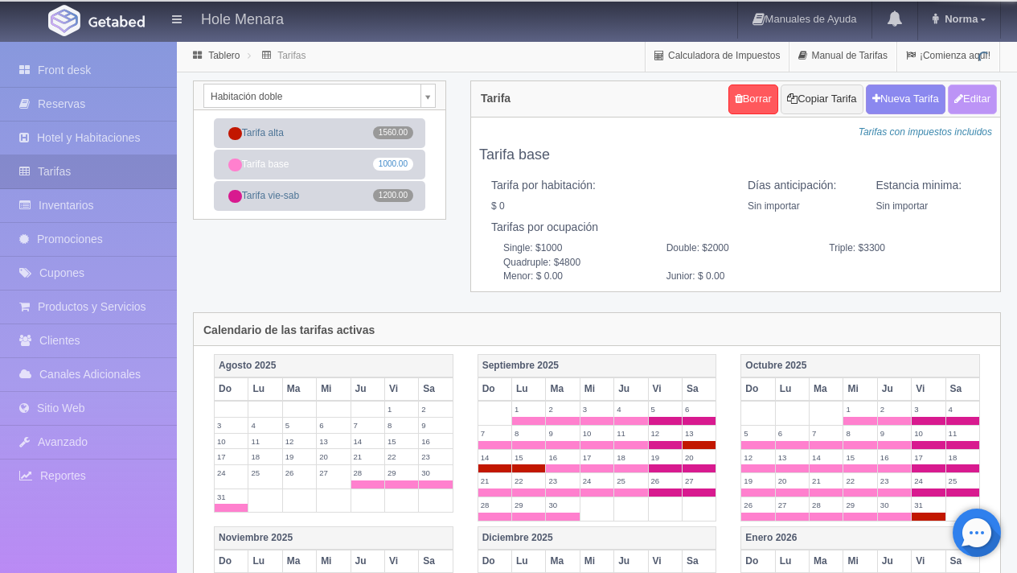
click at [979, 104] on button "Editar" at bounding box center [972, 99] width 49 height 30
type input "Tarifa base"
select select "0"
type input "0"
checkbox input "false"
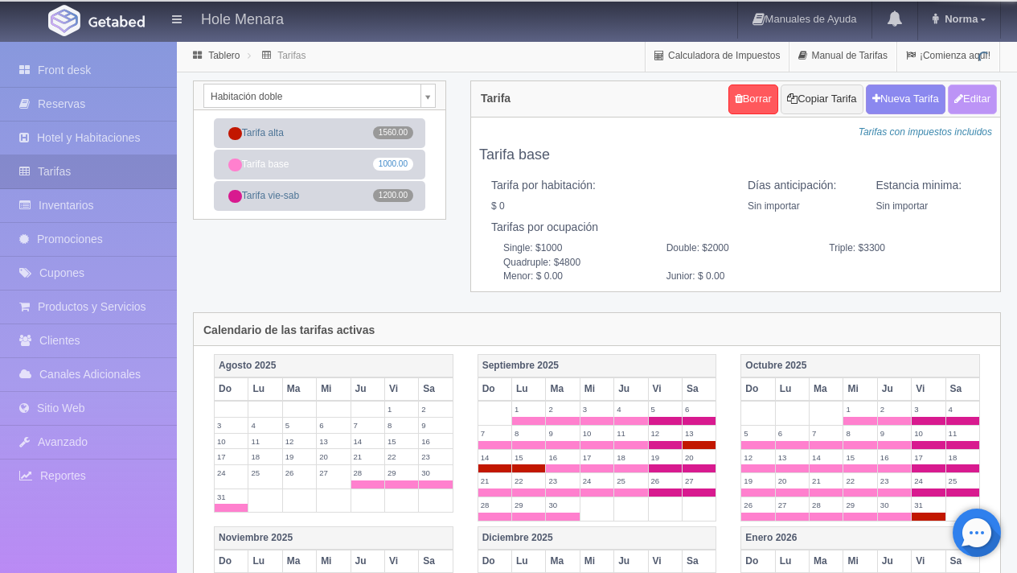
type input "1000"
type input "2000"
type input "3300"
type input "4800"
type input "0.00"
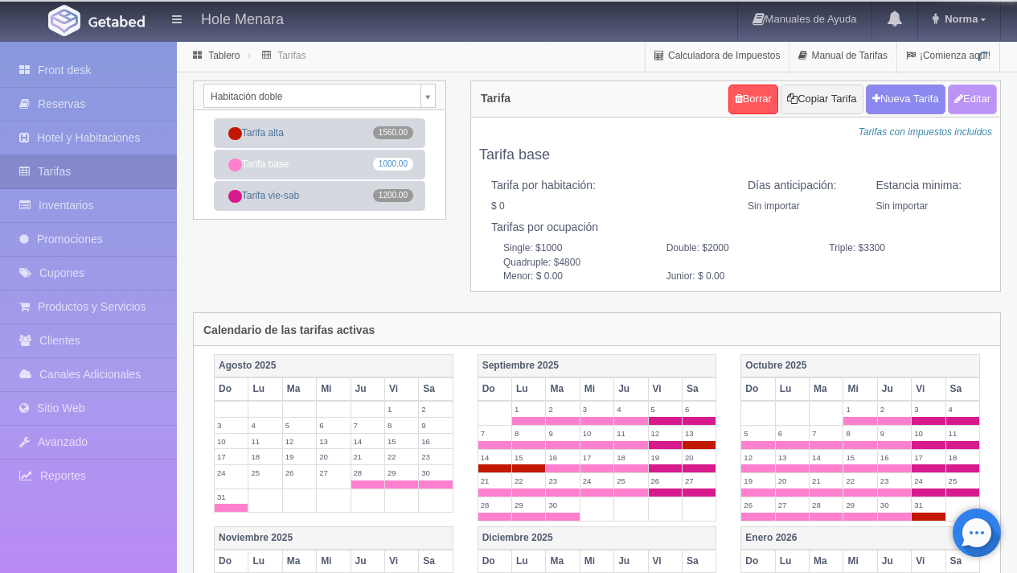
type input "0.00"
checkbox input "true"
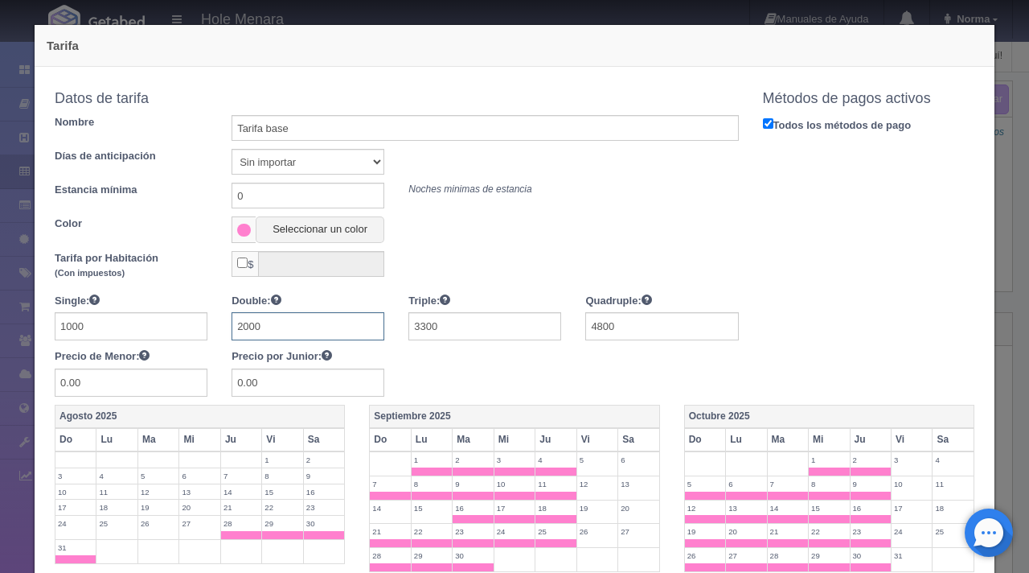
click at [280, 338] on input "2000" at bounding box center [308, 326] width 153 height 28
type input "2"
type input "1000"
click at [466, 327] on input "3300" at bounding box center [485, 326] width 153 height 28
type input "3"
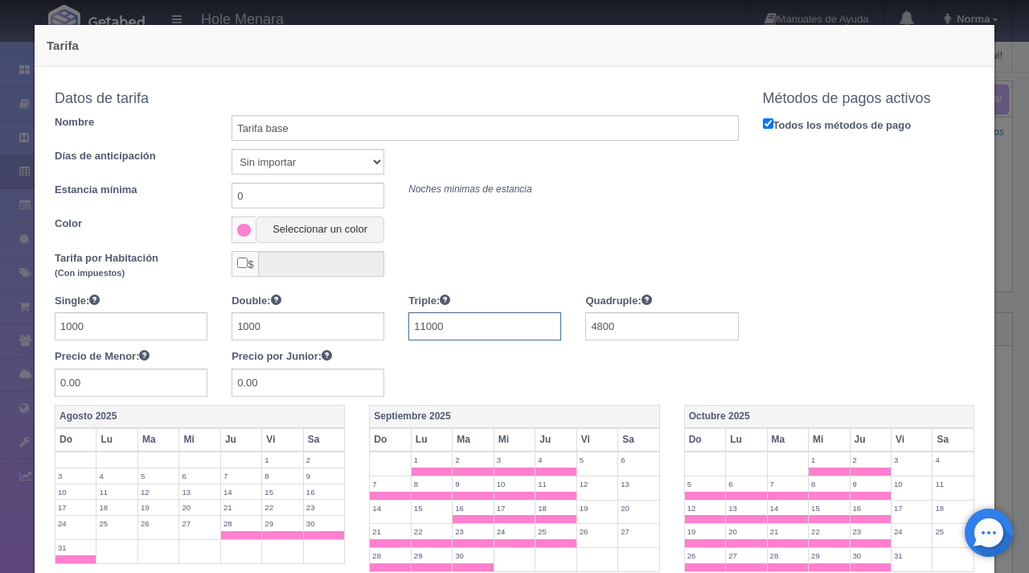
type input "11000"
click at [149, 319] on input "1000" at bounding box center [131, 326] width 153 height 28
type input "1200"
click at [283, 328] on input "1000" at bounding box center [308, 326] width 153 height 28
type input "1200"
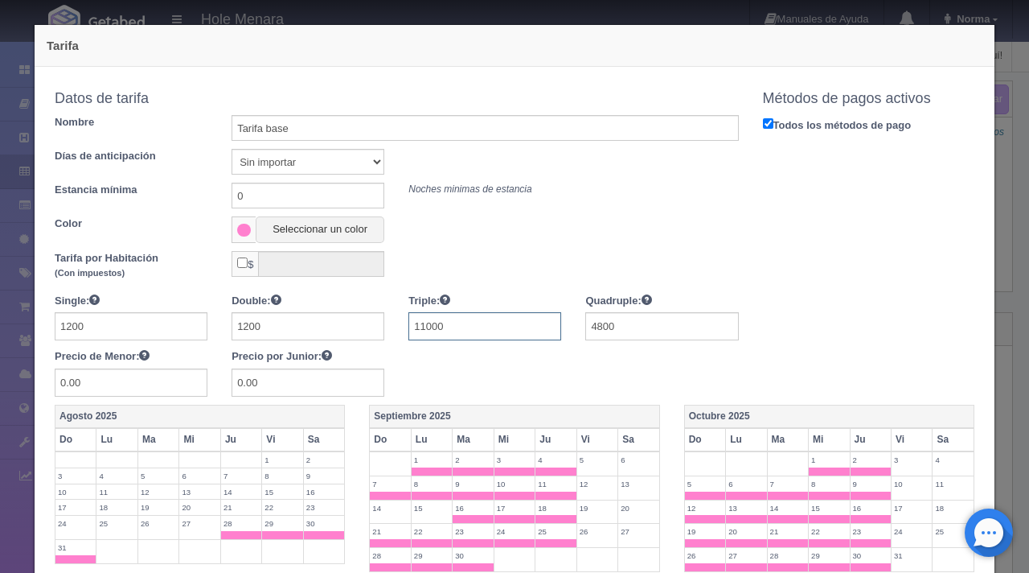
click at [457, 322] on input "11000" at bounding box center [485, 326] width 153 height 28
type input "1300"
click at [654, 322] on input "4800" at bounding box center [661, 326] width 153 height 28
type input "4"
type input "12"
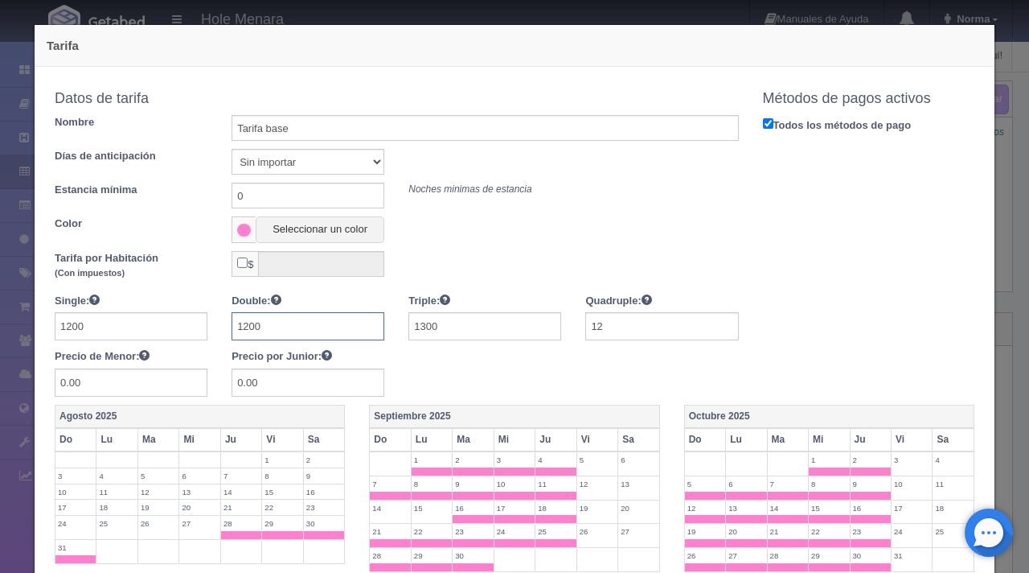
drag, startPoint x: 324, startPoint y: 337, endPoint x: 170, endPoint y: 306, distance: 156.6
click at [170, 306] on div "Single: 1200 Double: 1200 Triple: 1300 Quadruple: 12 Precio de Menor: 0.00 Prec…" at bounding box center [397, 345] width 708 height 104
drag, startPoint x: 105, startPoint y: 326, endPoint x: 0, endPoint y: 326, distance: 105.3
click at [0, 326] on div "Tarifa Copiar tarifa a la habitación Habitación doble Habitación Sencilla Habit…" at bounding box center [514, 286] width 1029 height 573
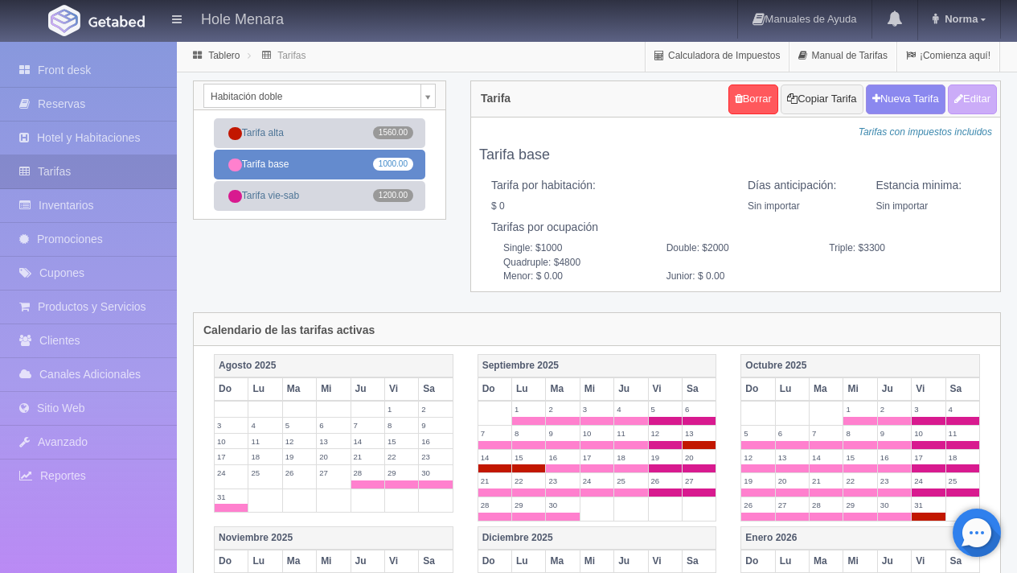
click at [378, 162] on span "1000.00" at bounding box center [393, 164] width 40 height 13
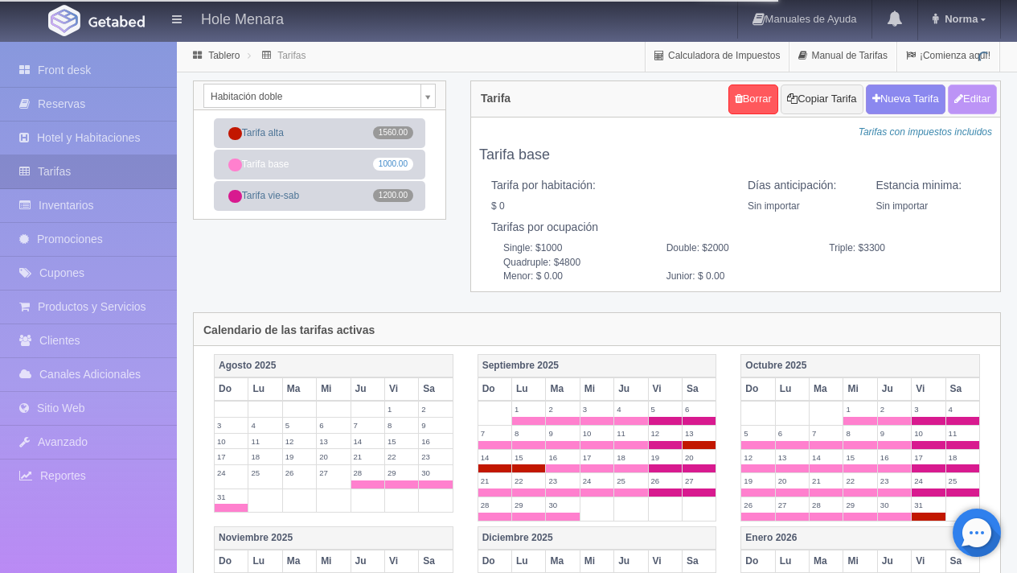
click at [985, 101] on button "Editar" at bounding box center [972, 99] width 49 height 30
type input "Tarifa base"
select select "0"
type input "0"
checkbox input "false"
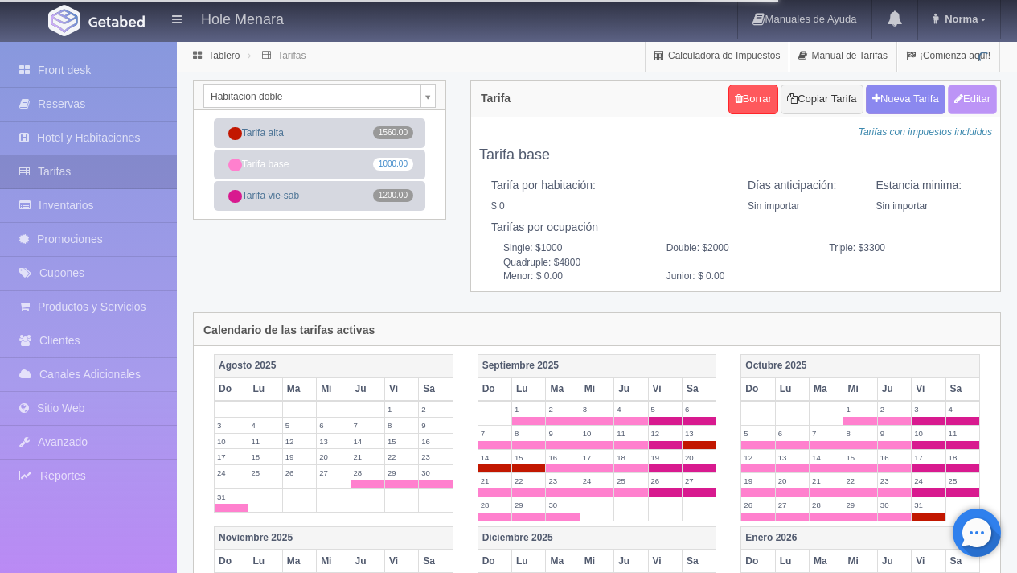
type input "1000"
type input "2000"
type input "3300"
type input "4800"
type input "0.00"
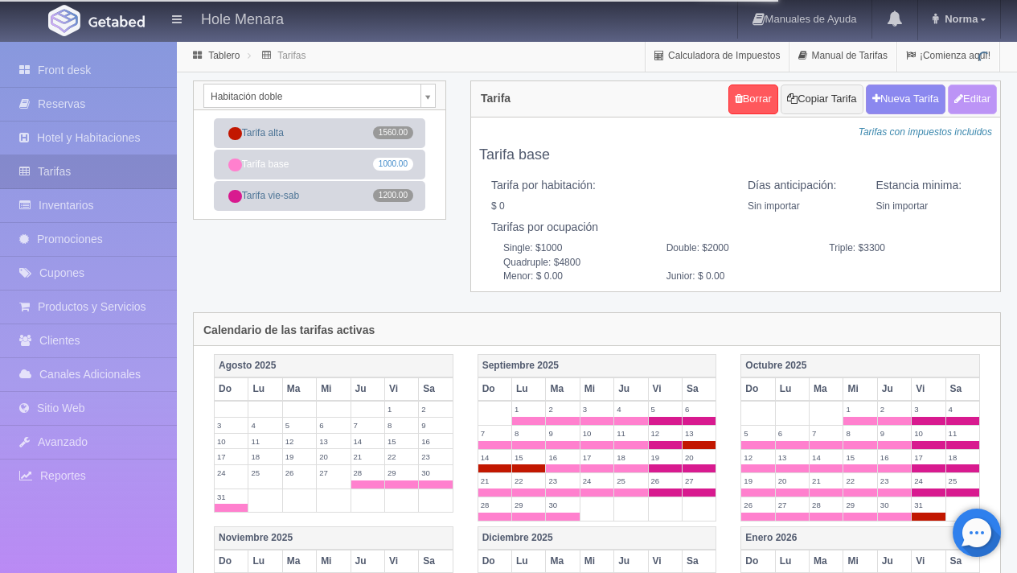
type input "0.00"
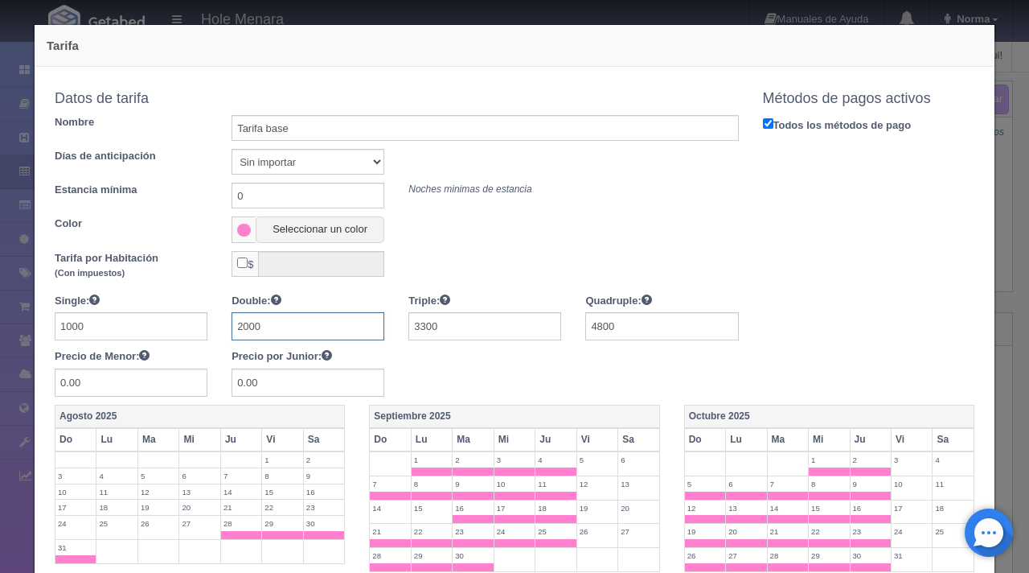
click at [327, 330] on input "2000" at bounding box center [308, 326] width 153 height 28
type input "2"
type input "1000"
drag, startPoint x: 483, startPoint y: 331, endPoint x: 373, endPoint y: 311, distance: 111.8
click at [376, 312] on div "Single: 1000 Double: 1000 Triple: 3300 Quadruple: 4800 Precio de Menor: 0.00 Pr…" at bounding box center [397, 345] width 708 height 104
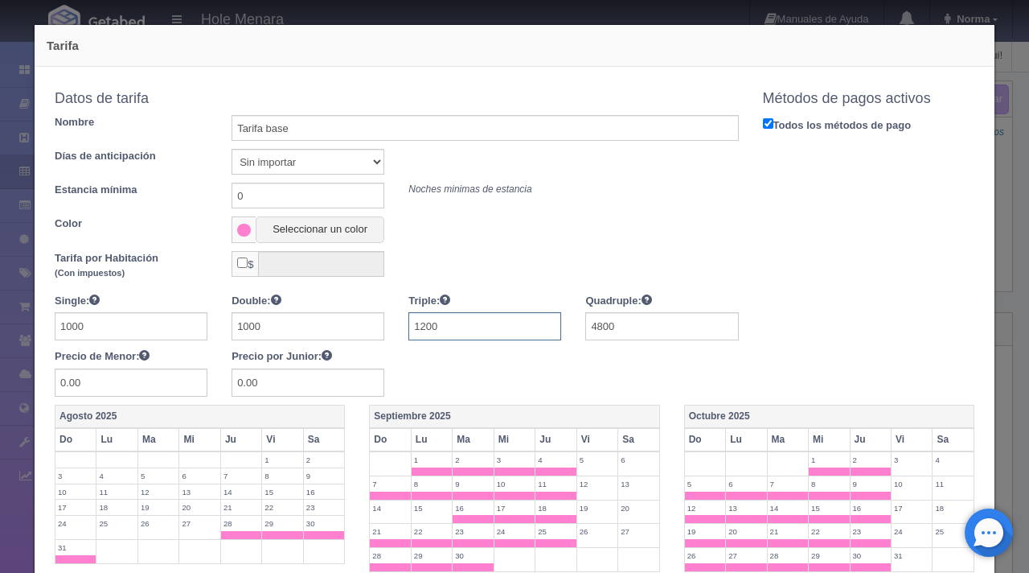
type input "1200"
drag, startPoint x: 623, startPoint y: 326, endPoint x: 597, endPoint y: 319, distance: 26.5
click at [599, 320] on input "4800" at bounding box center [661, 326] width 153 height 28
type input "4"
click at [417, 326] on input "1200" at bounding box center [485, 326] width 153 height 28
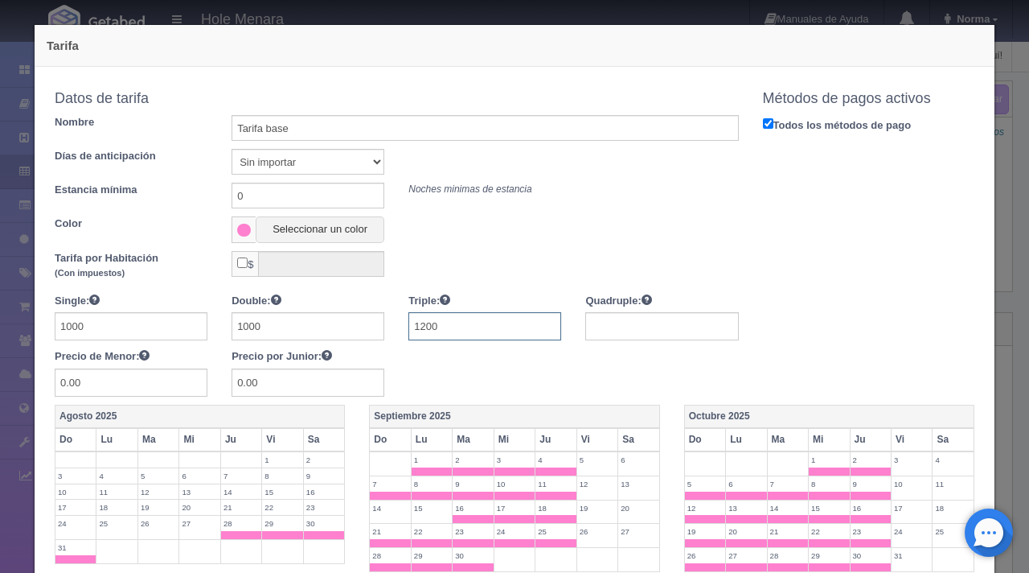
click at [422, 331] on input "1200" at bounding box center [485, 326] width 153 height 28
type input "1100"
click at [628, 320] on input "text" at bounding box center [661, 326] width 153 height 28
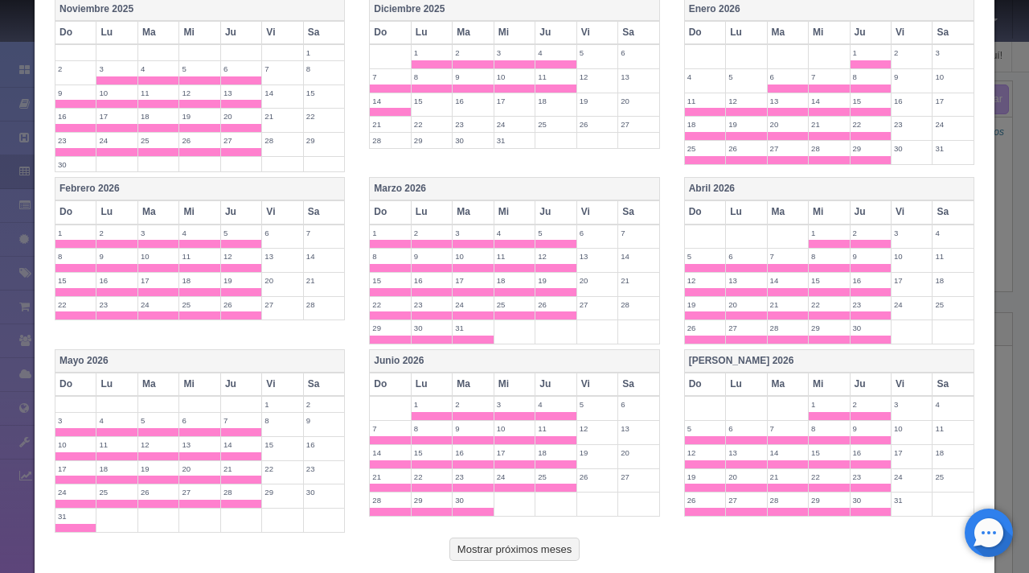
scroll to position [677, 0]
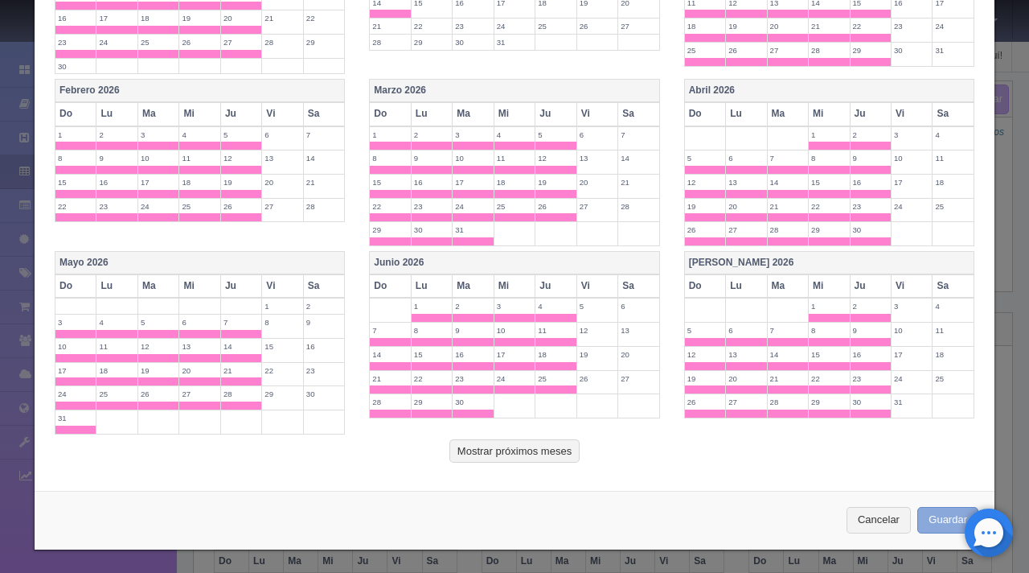
type input "1200"
click at [950, 524] on button "Guardar" at bounding box center [948, 520] width 61 height 27
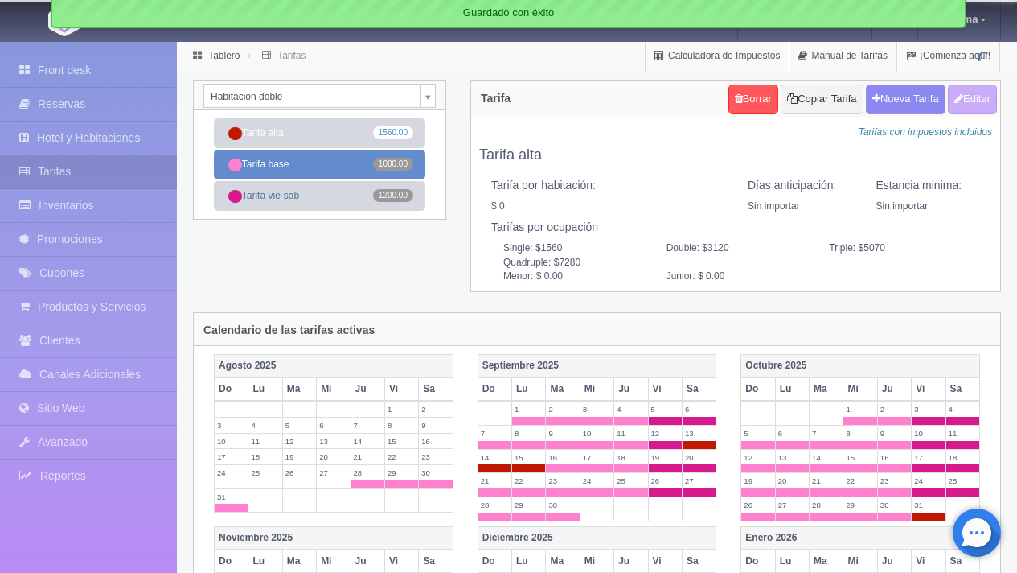
click at [325, 165] on link "Tarifa base 1000.00" at bounding box center [319, 165] width 211 height 30
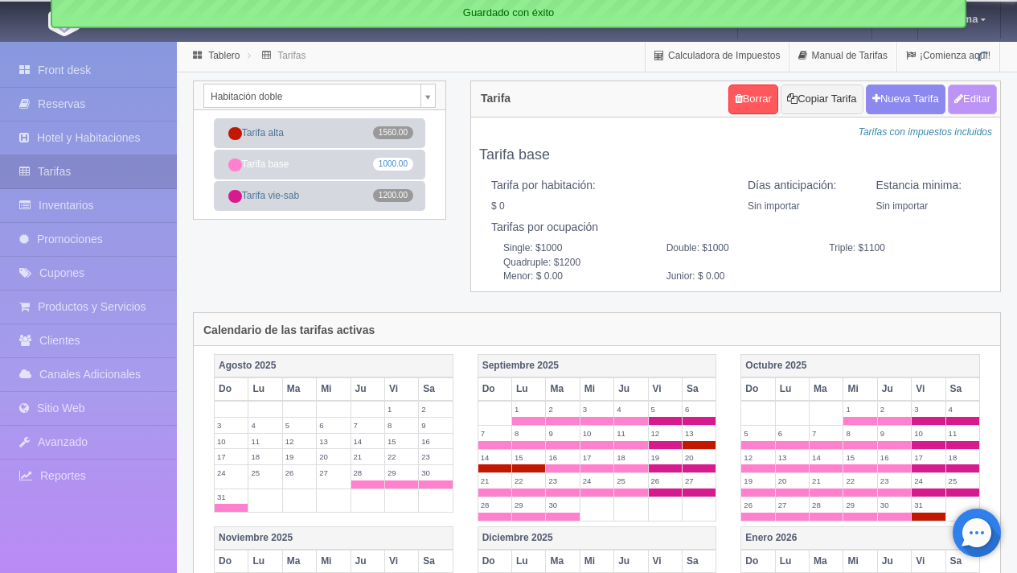
click at [977, 103] on button "Editar" at bounding box center [972, 99] width 49 height 30
type input "Tarifa base"
select select "0"
type input "0"
checkbox input "false"
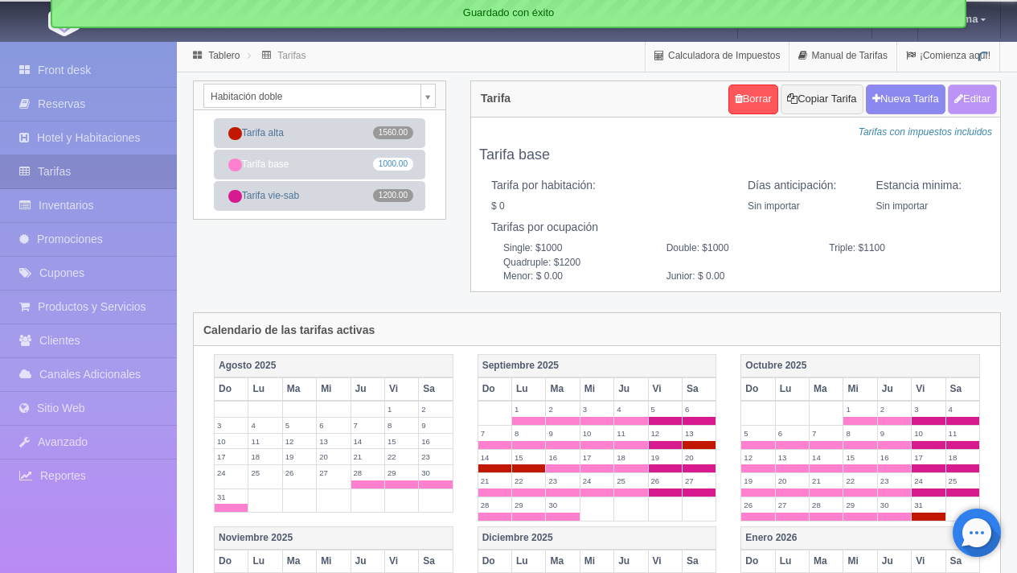
type input "1000"
type input "1100"
type input "1200"
type input "0.00"
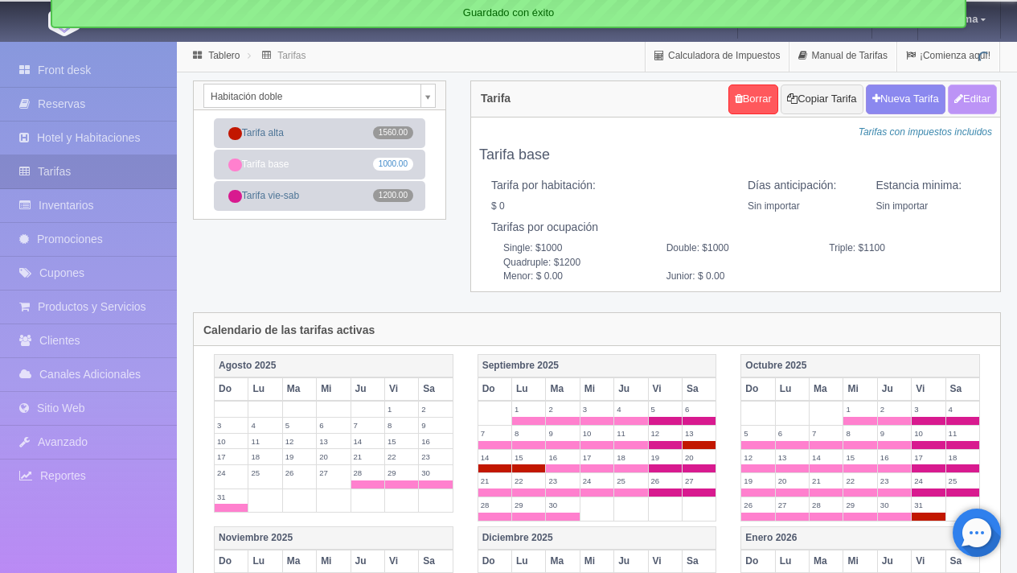
type input "0.00"
checkbox input "true"
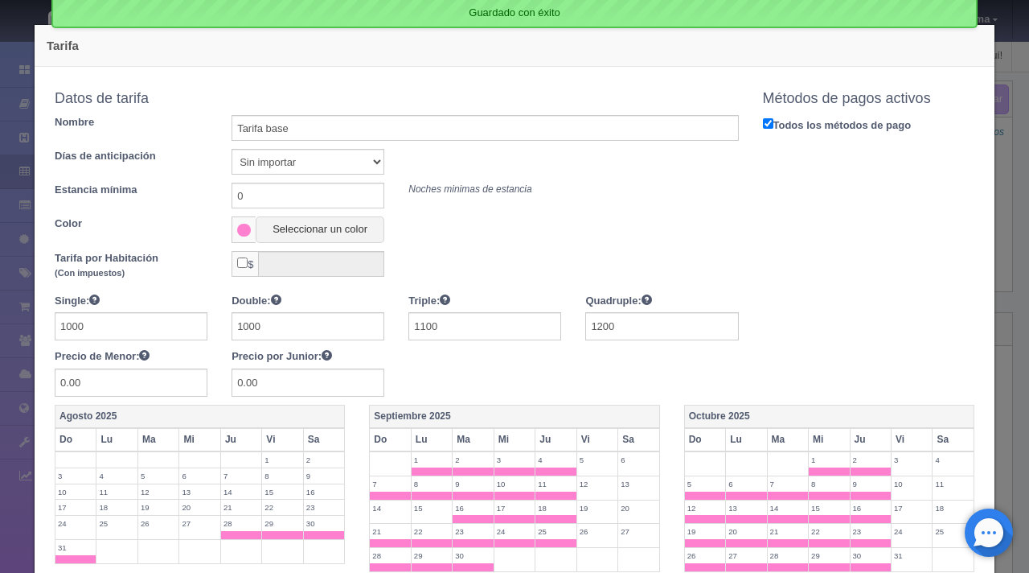
scroll to position [677, 0]
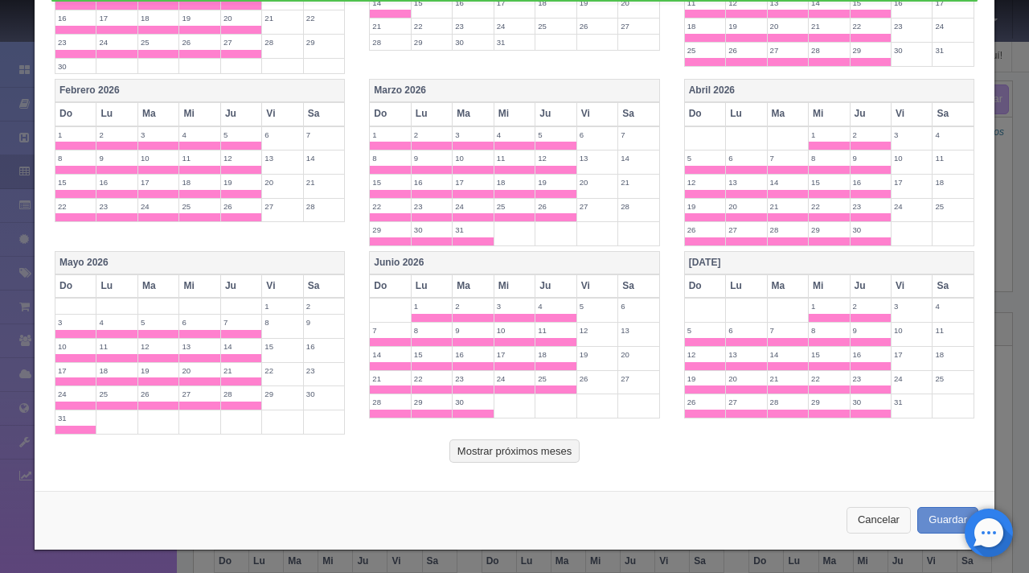
click at [853, 511] on button "Cancelar" at bounding box center [879, 520] width 64 height 27
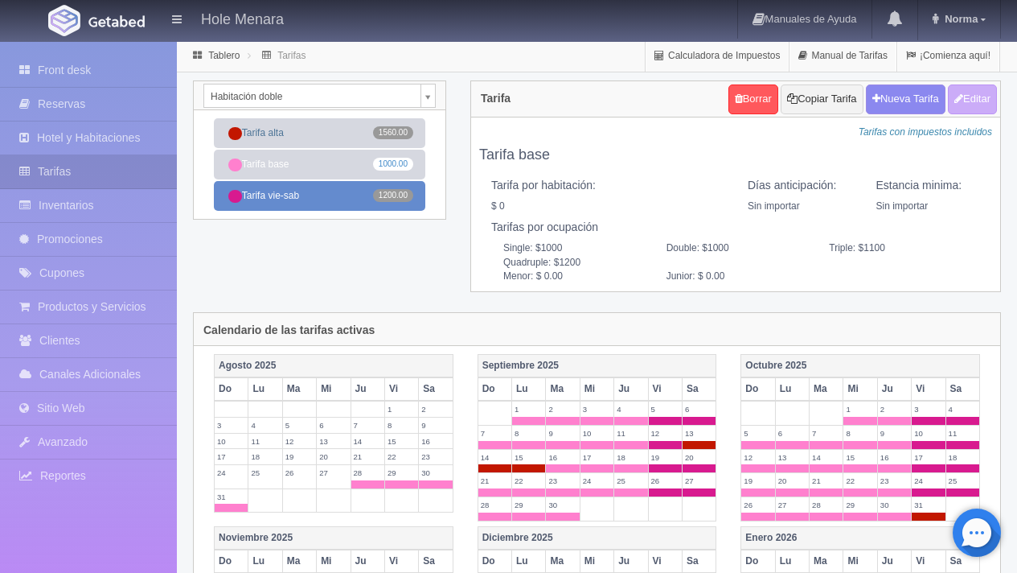
click at [309, 195] on link "Tarifa vie-sab 1200.00" at bounding box center [319, 196] width 211 height 30
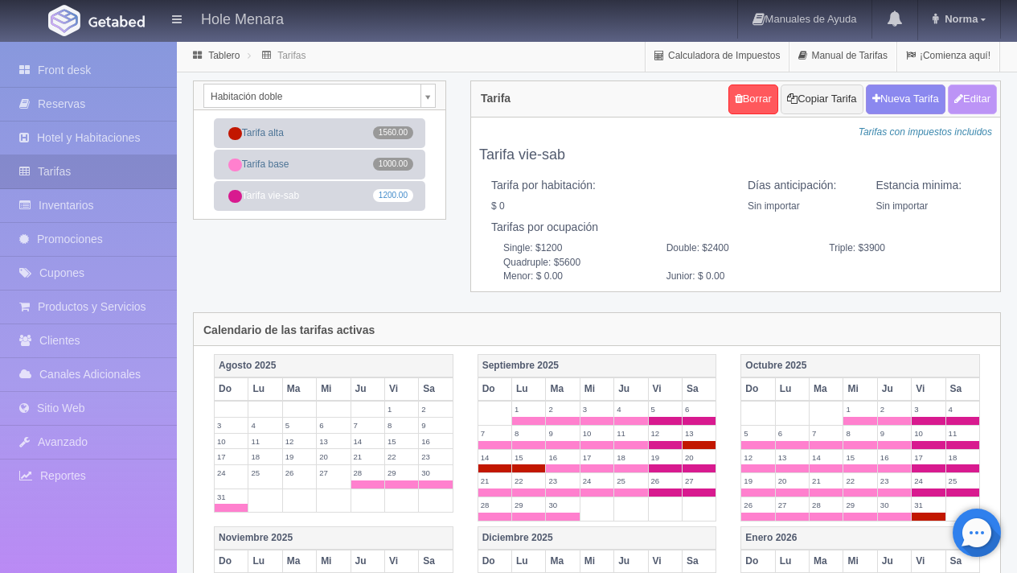
click at [982, 105] on button "Editar" at bounding box center [972, 99] width 49 height 30
type input "Tarifa vie-sab"
select select "0"
type input "0"
checkbox input "false"
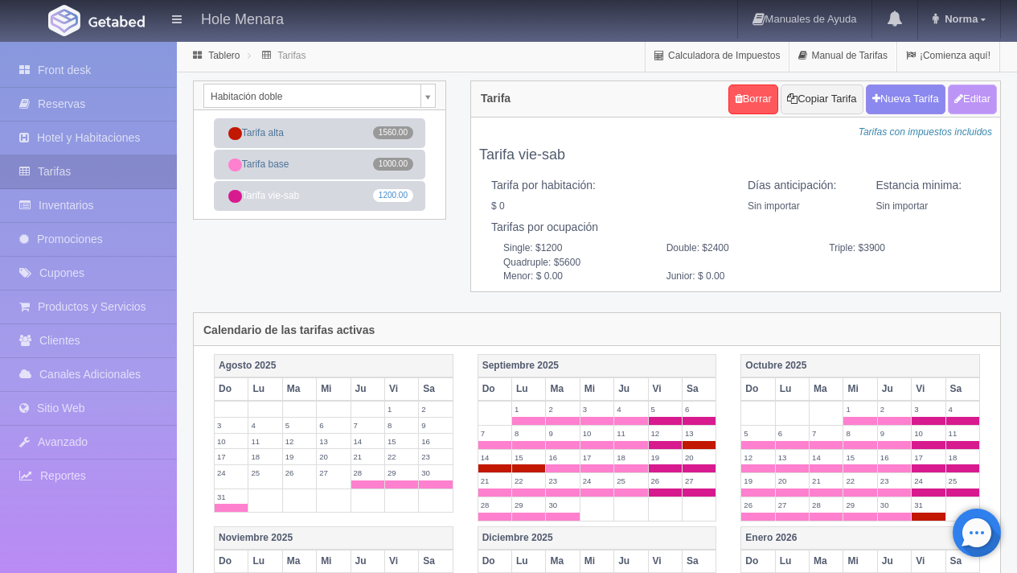
type input "1200"
type input "2400"
type input "3900"
type input "5600"
type input "0.00"
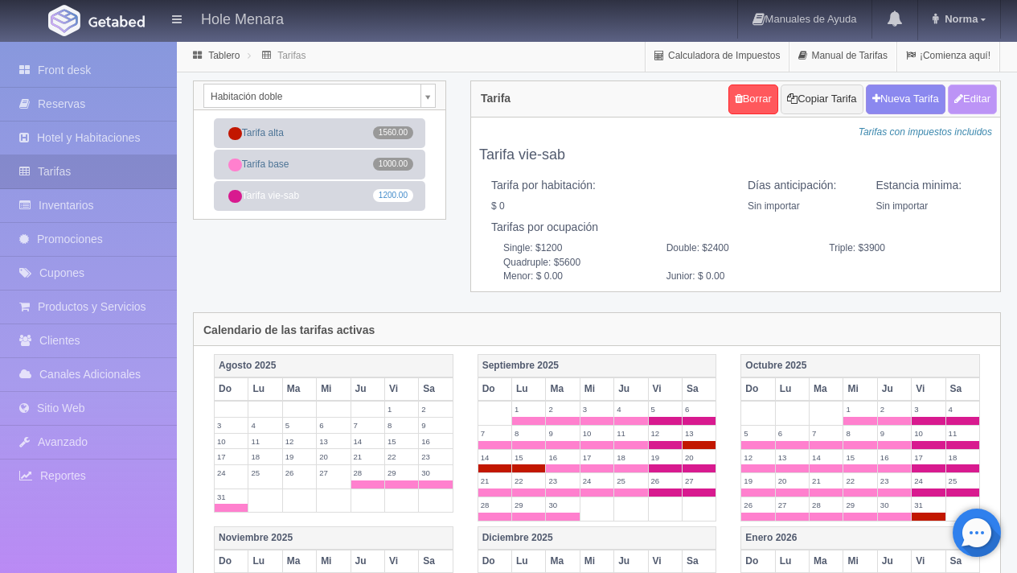
type input "0.00"
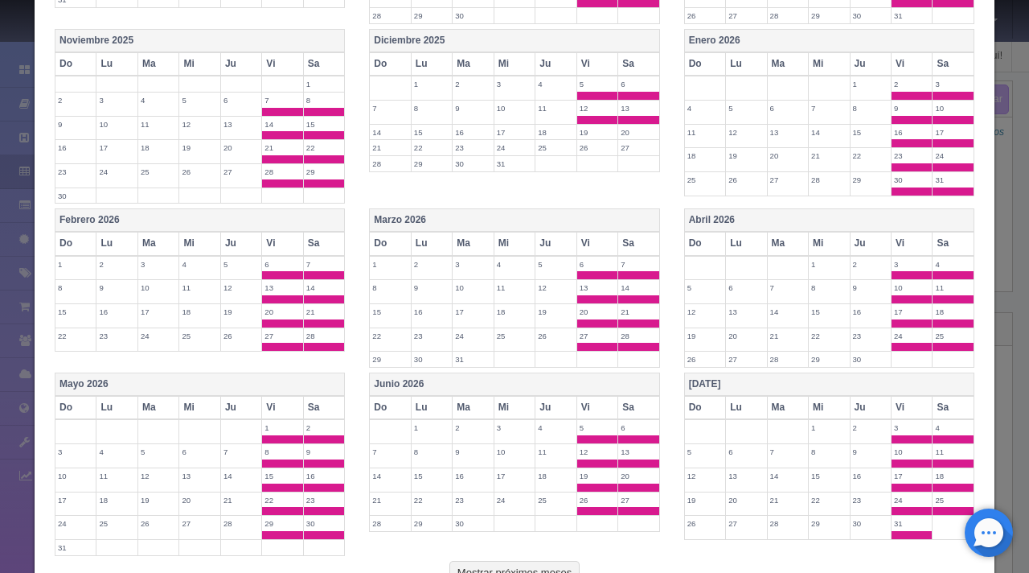
scroll to position [0, 0]
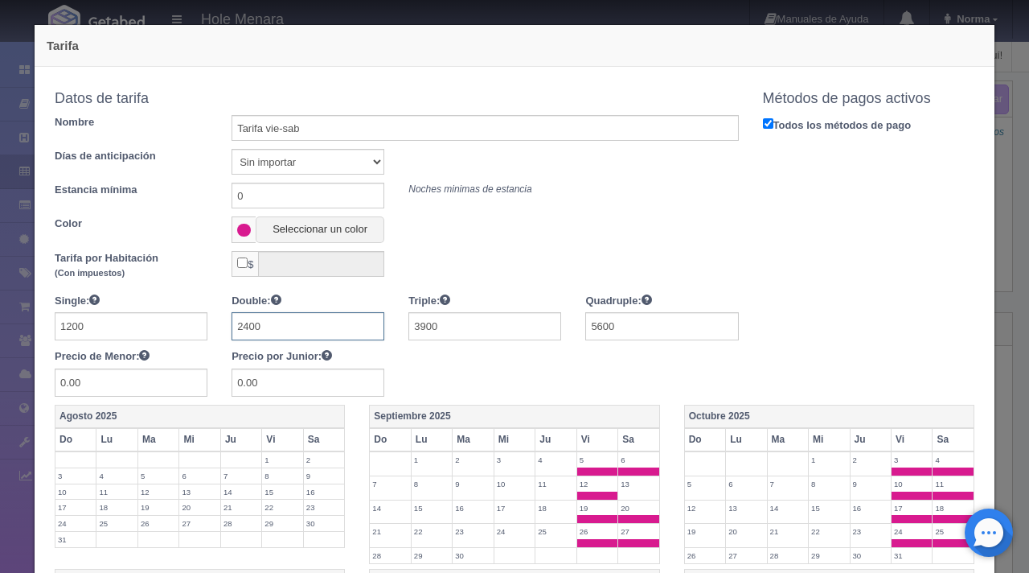
click at [318, 334] on input "2400" at bounding box center [308, 326] width 153 height 28
type input "2"
type input "1200"
click at [457, 318] on input "3900" at bounding box center [485, 326] width 153 height 28
click at [463, 325] on input "3900" at bounding box center [485, 326] width 153 height 28
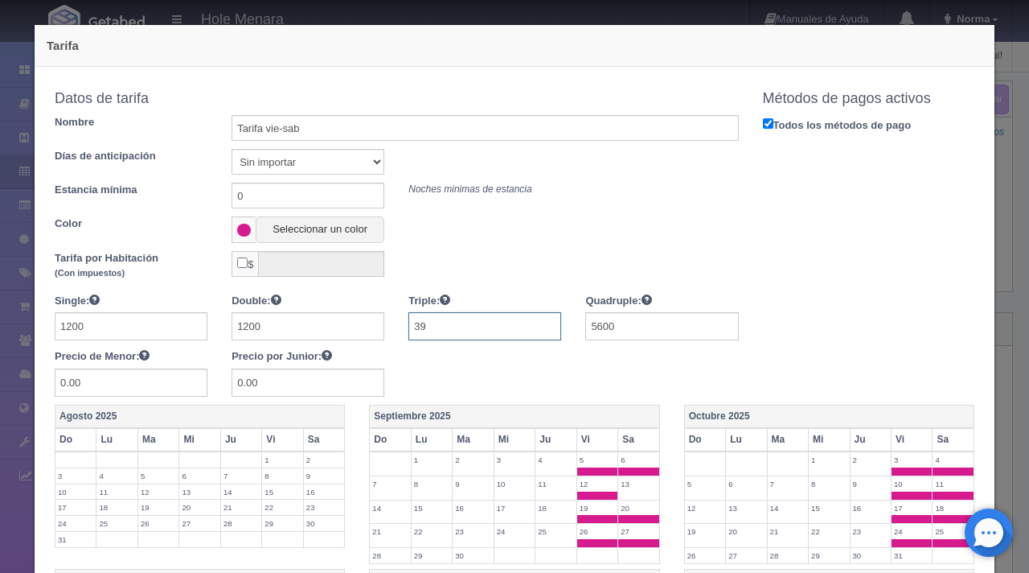
type input "3"
type input "1300"
click at [618, 324] on input "5600" at bounding box center [661, 326] width 153 height 28
type input "5"
type input "1400"
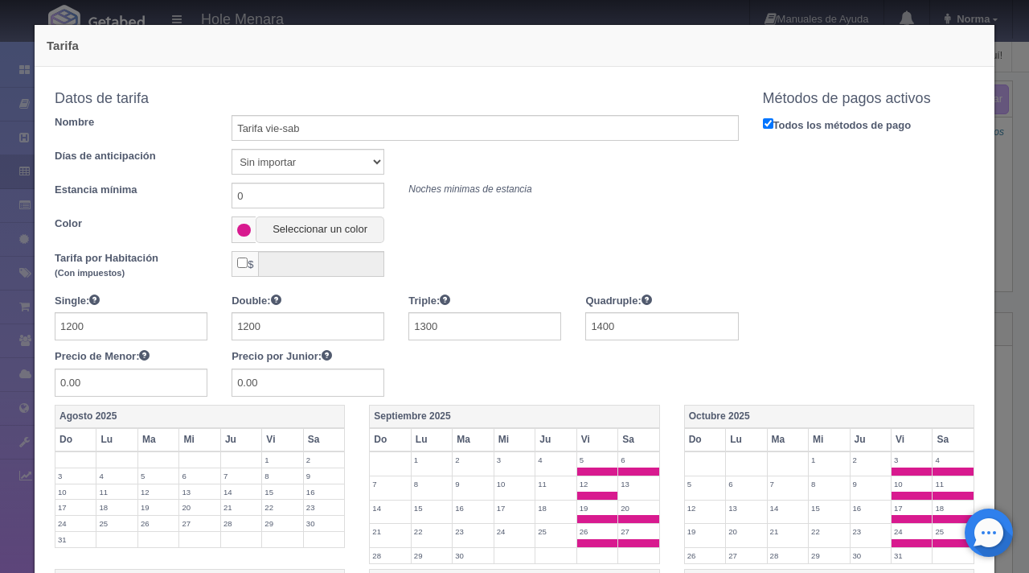
click at [918, 292] on div "Copiar tarifa a la habitación Habitación doble Habitación Sencilla Habitación d…" at bounding box center [515, 244] width 944 height 322
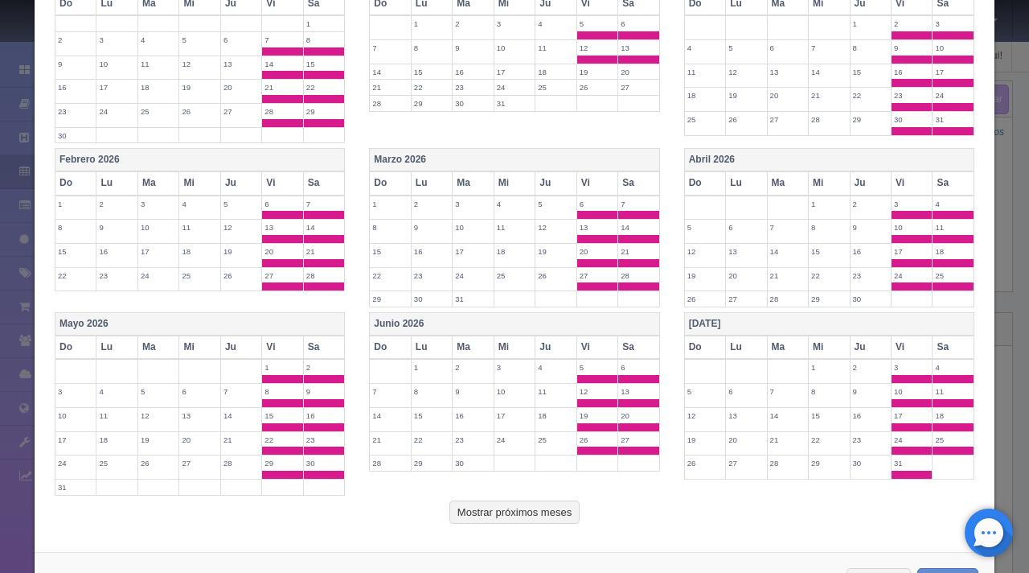
scroll to position [661, 0]
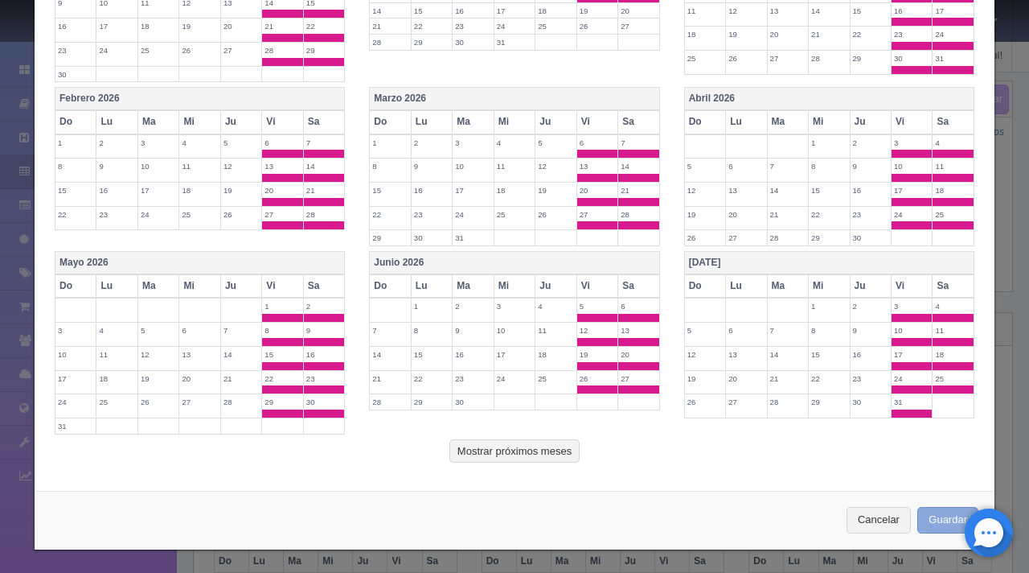
click at [934, 525] on button "Guardar" at bounding box center [948, 520] width 61 height 27
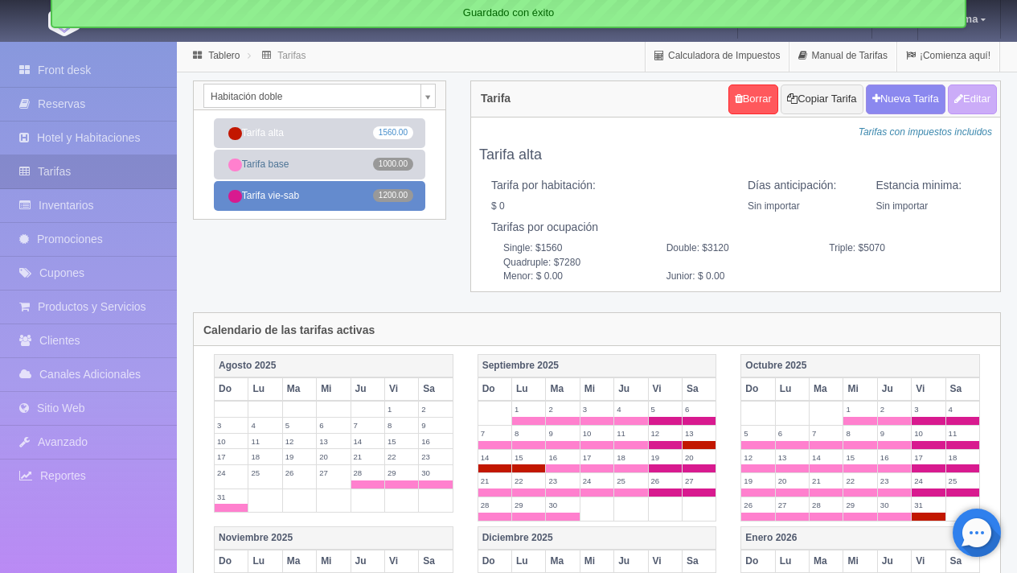
click at [331, 198] on link "Tarifa vie-sab 1200.00" at bounding box center [319, 196] width 211 height 30
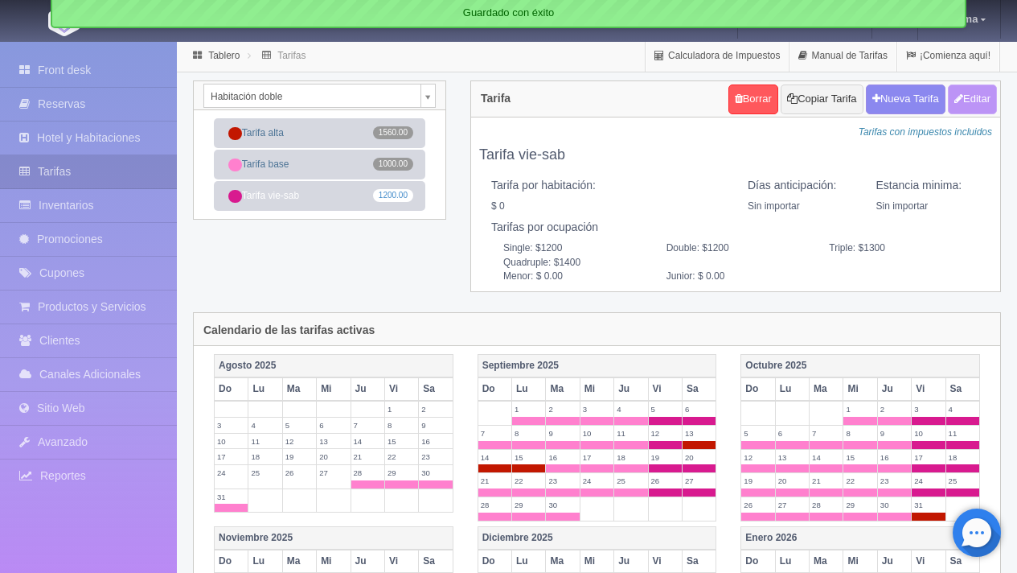
click at [979, 103] on button "Editar" at bounding box center [972, 99] width 49 height 30
type input "Tarifa vie-sab"
select select "0"
type input "0"
checkbox input "false"
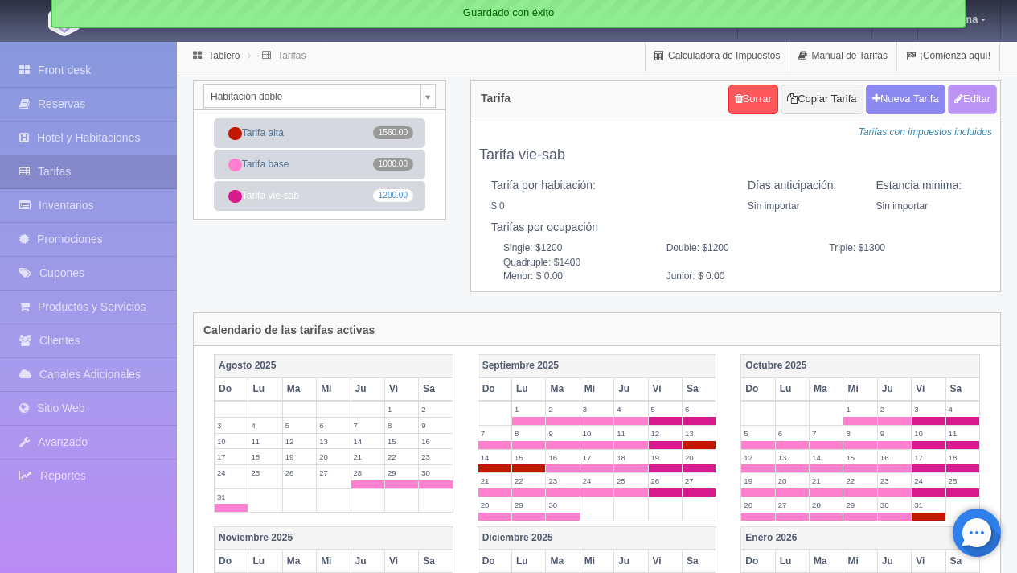
type input "1200"
type input "1300"
type input "1400"
type input "0.00"
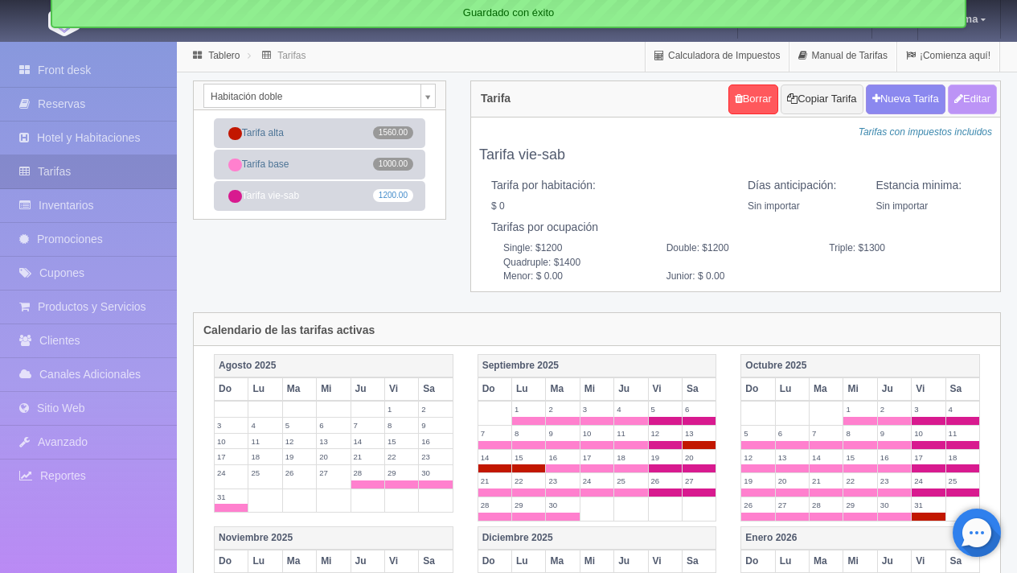
type input "0.00"
checkbox input "true"
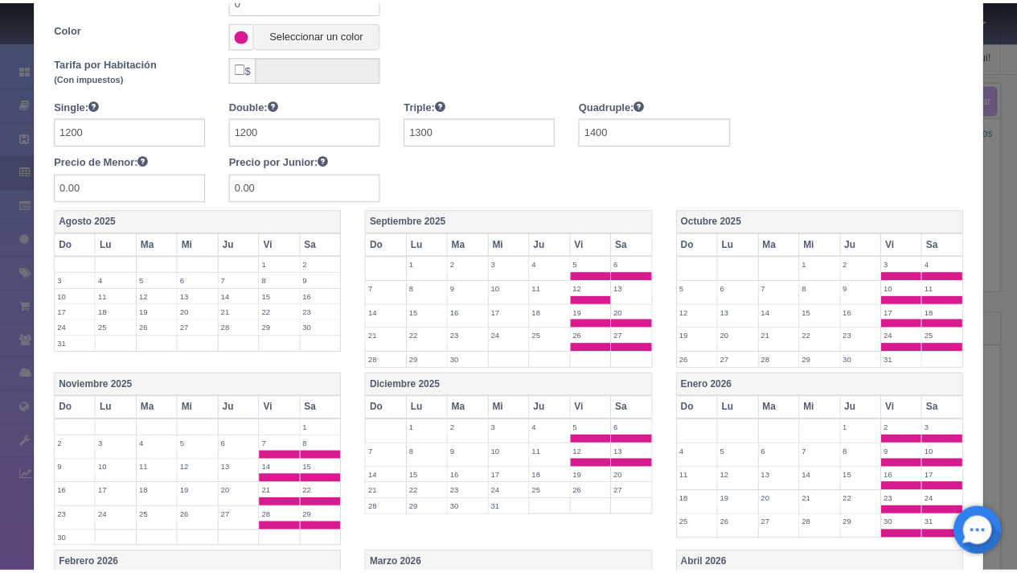
scroll to position [661, 0]
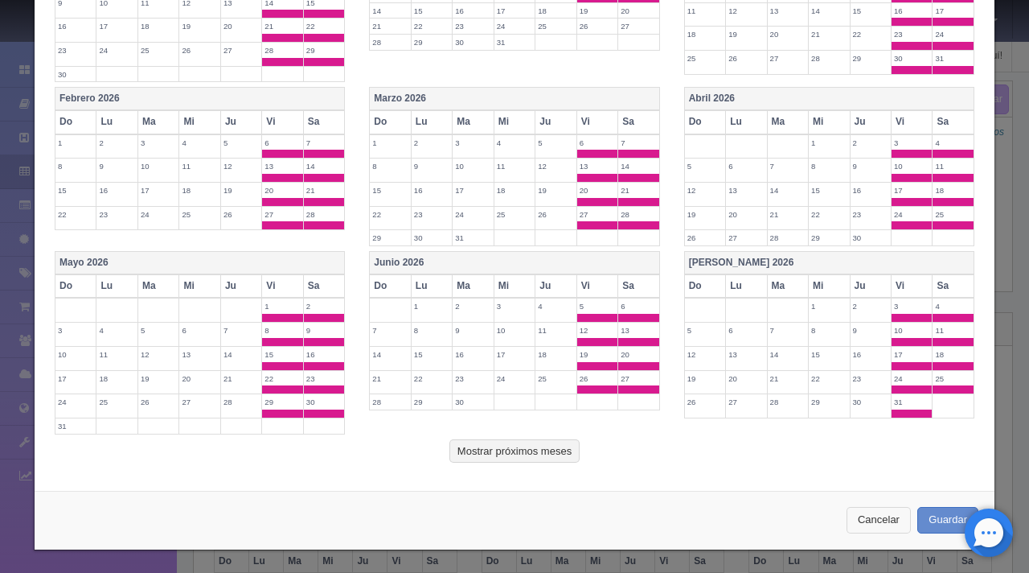
click at [866, 515] on button "Cancelar" at bounding box center [879, 520] width 64 height 27
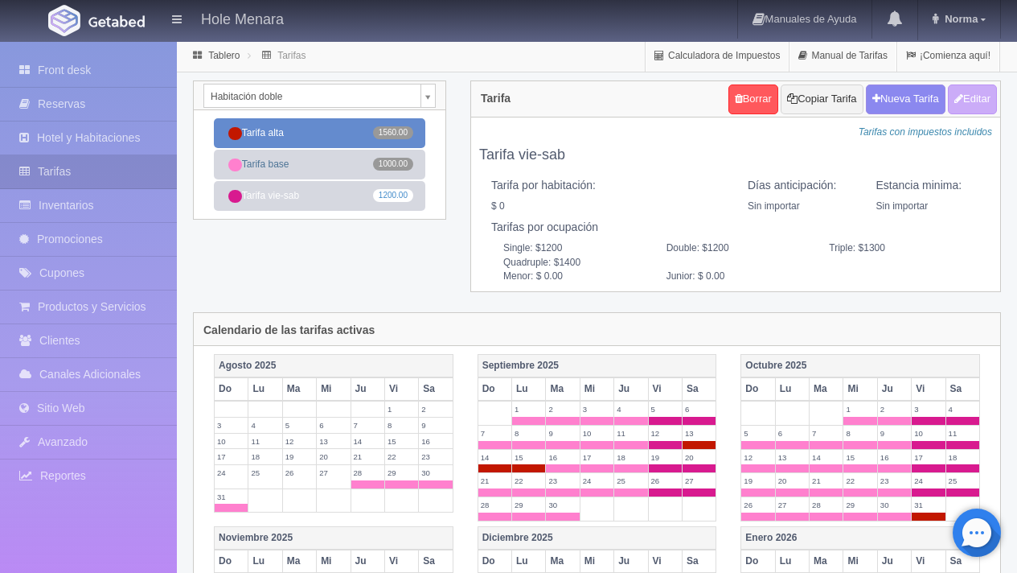
click at [314, 134] on link "Tarifa alta 1560.00" at bounding box center [319, 133] width 211 height 30
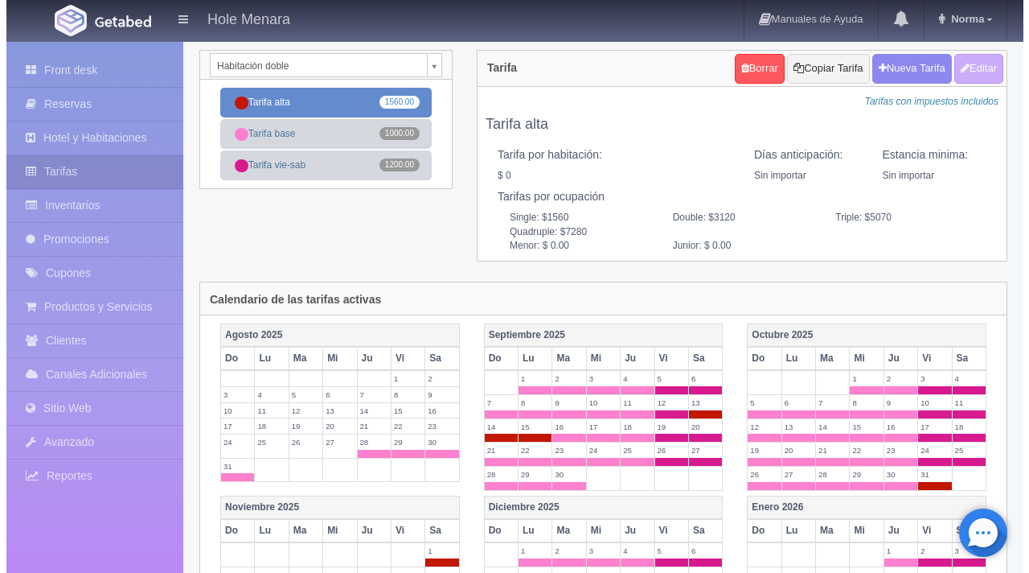
scroll to position [0, 0]
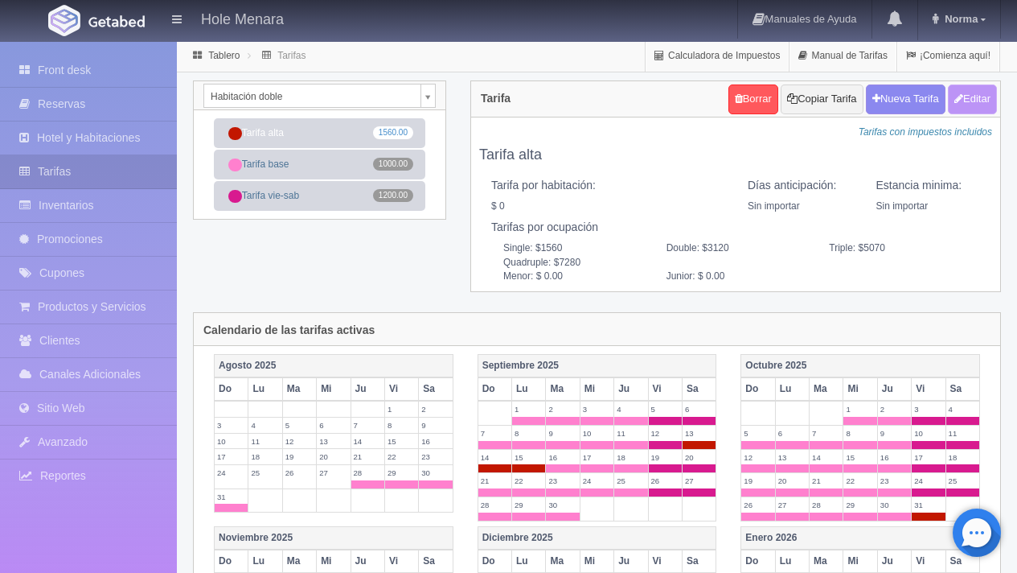
click at [986, 100] on button "Editar" at bounding box center [972, 99] width 49 height 30
type input "Tarifa alta"
select select "0"
type input "0"
checkbox input "false"
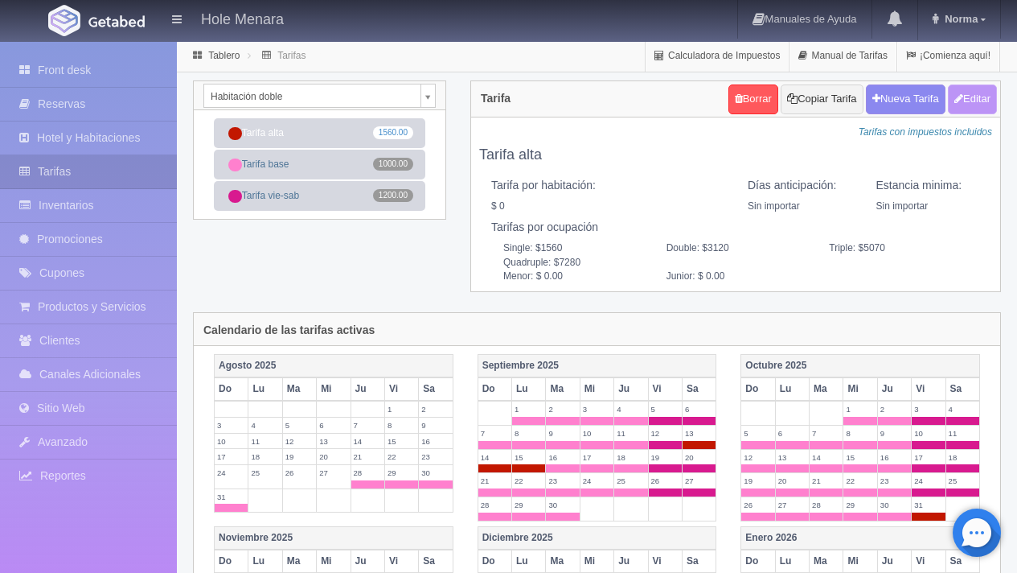
type input "1560"
type input "3120"
type input "5070"
type input "7280"
type input "0.00"
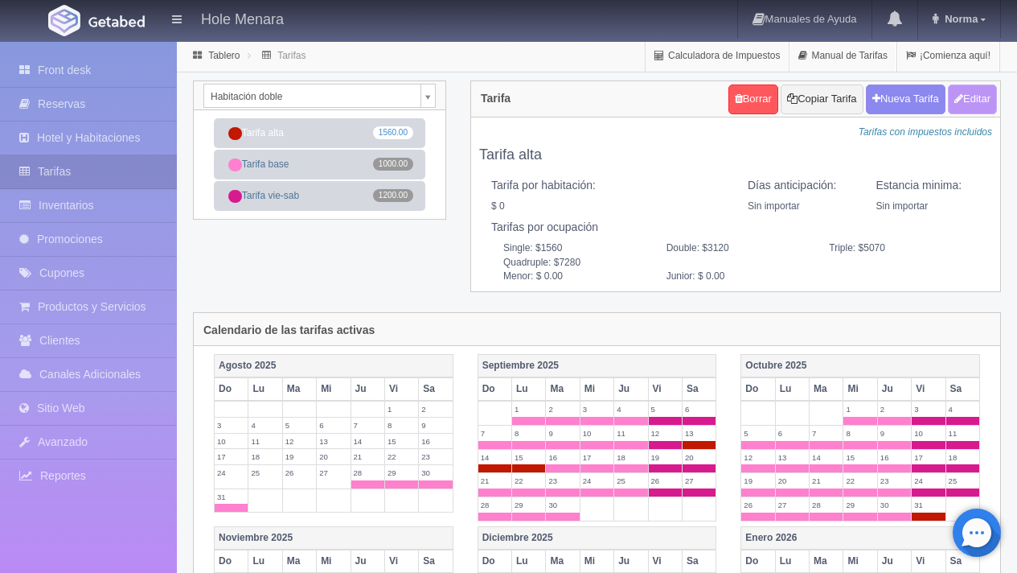
type input "0.00"
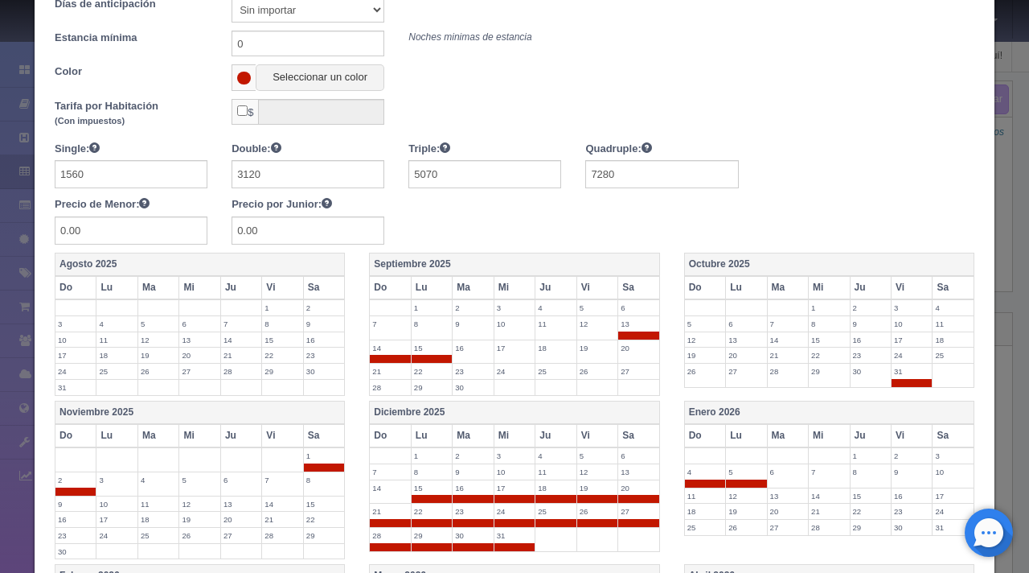
scroll to position [145, 0]
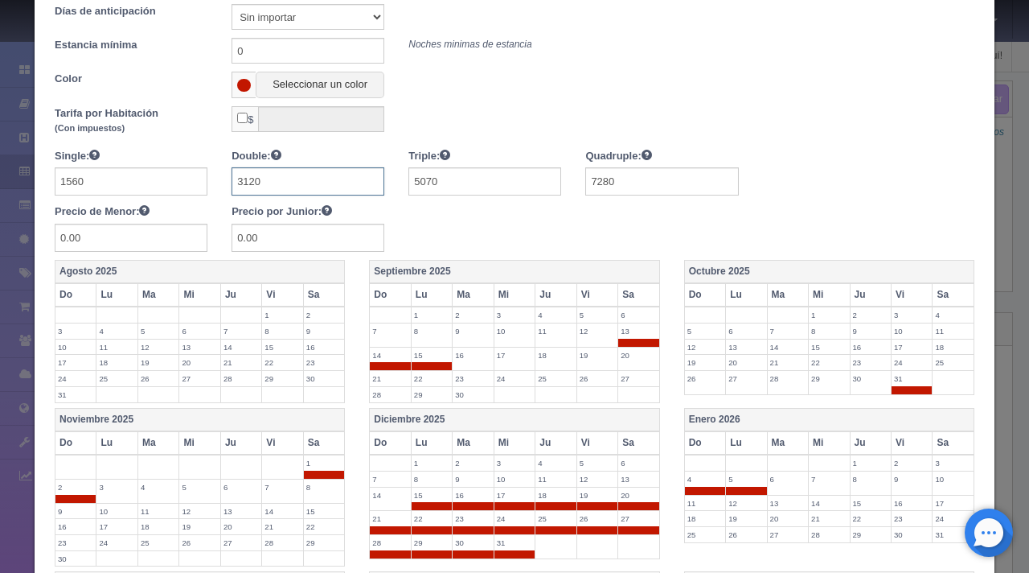
click at [284, 187] on input "3120" at bounding box center [308, 181] width 153 height 28
drag, startPoint x: 284, startPoint y: 187, endPoint x: 231, endPoint y: 183, distance: 53.2
click at [232, 183] on input "3120" at bounding box center [308, 181] width 153 height 28
click at [109, 186] on input "1560" at bounding box center [131, 181] width 153 height 28
click at [273, 180] on input "text" at bounding box center [308, 181] width 153 height 28
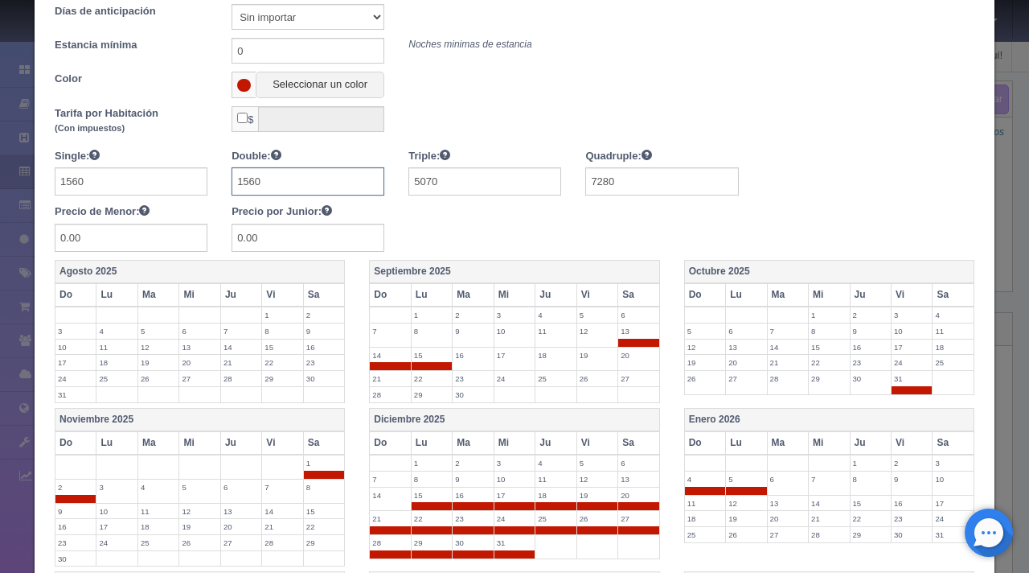
type input "1560"
click at [472, 188] on input "5070" at bounding box center [485, 181] width 153 height 28
type input "5"
type input "1690"
click at [659, 184] on input "7280" at bounding box center [661, 181] width 153 height 28
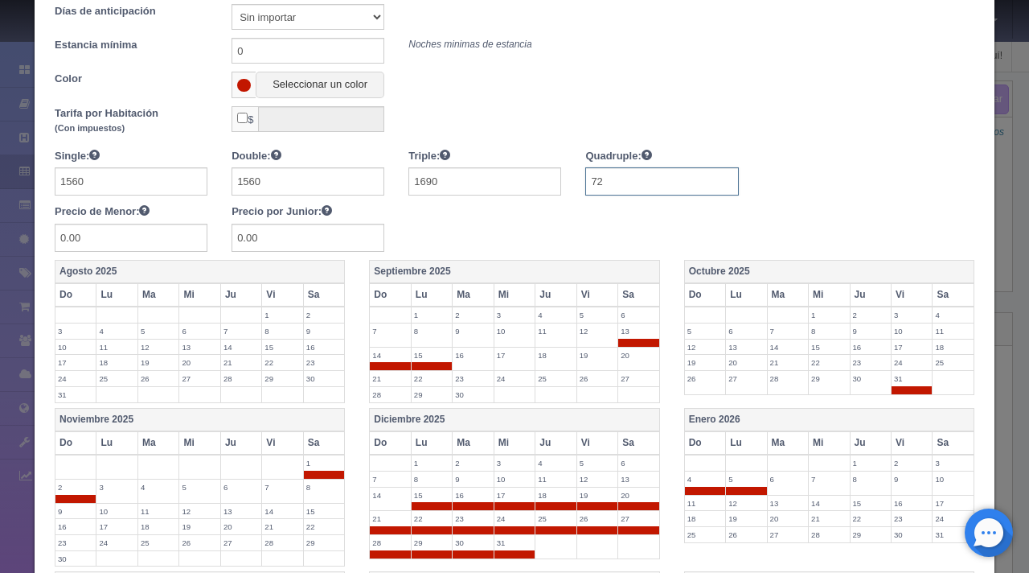
type input "7"
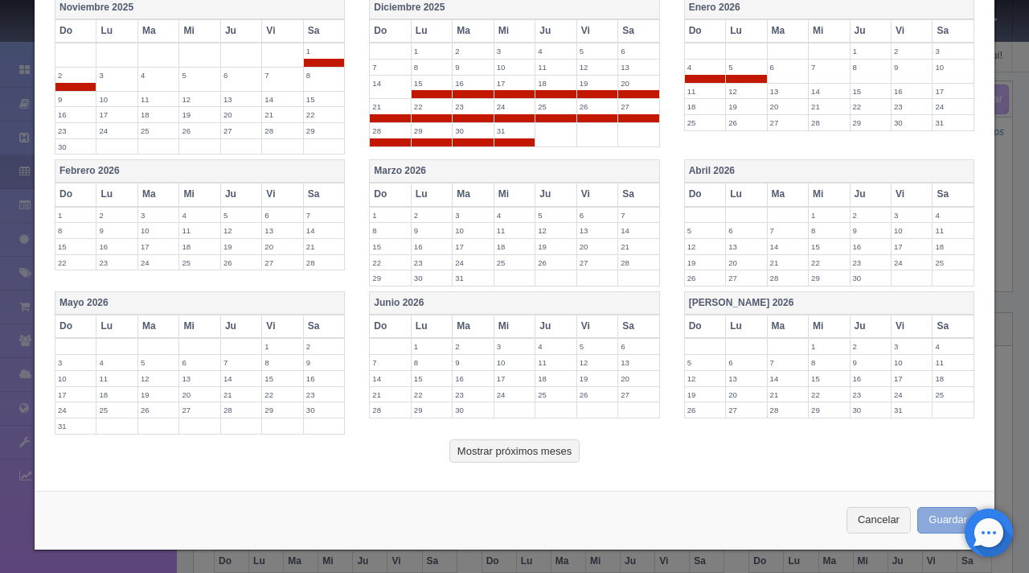
type input "1820"
click at [933, 521] on button "Guardar" at bounding box center [948, 520] width 61 height 27
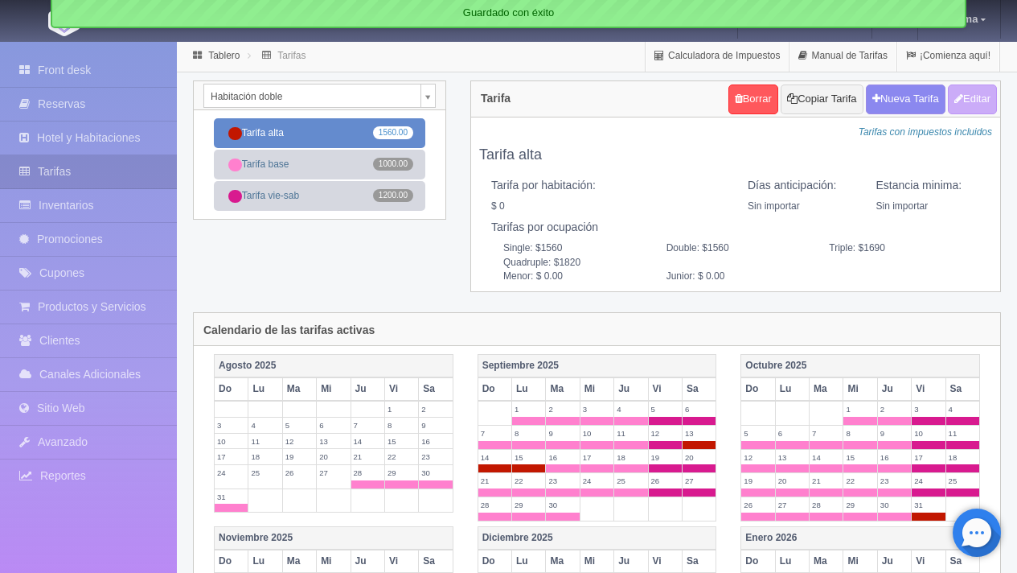
click at [314, 144] on link "Tarifa alta 1560.00" at bounding box center [319, 133] width 211 height 30
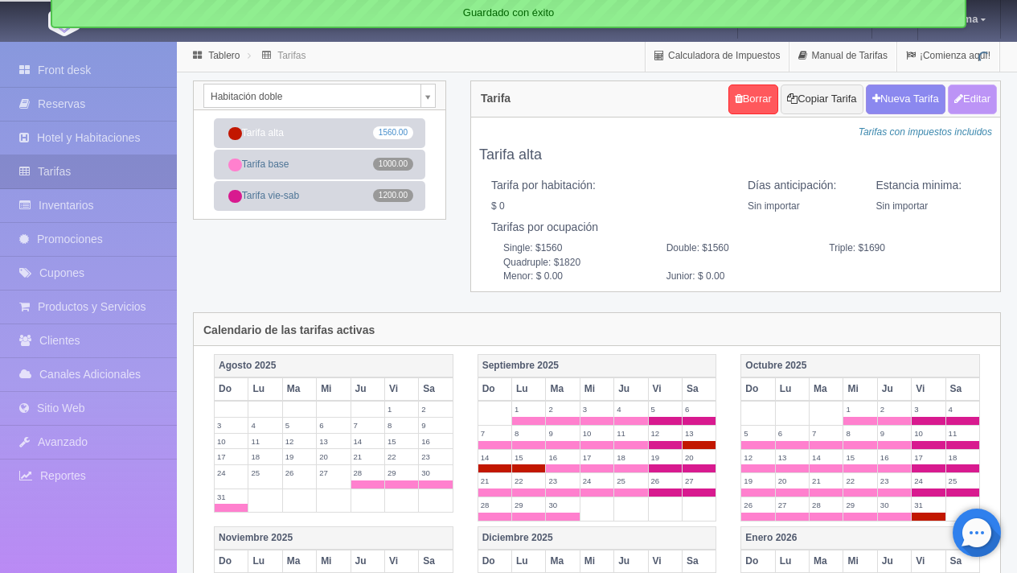
click at [979, 100] on button "Editar" at bounding box center [972, 99] width 49 height 30
type input "Tarifa alta"
select select "0"
type input "0"
checkbox input "false"
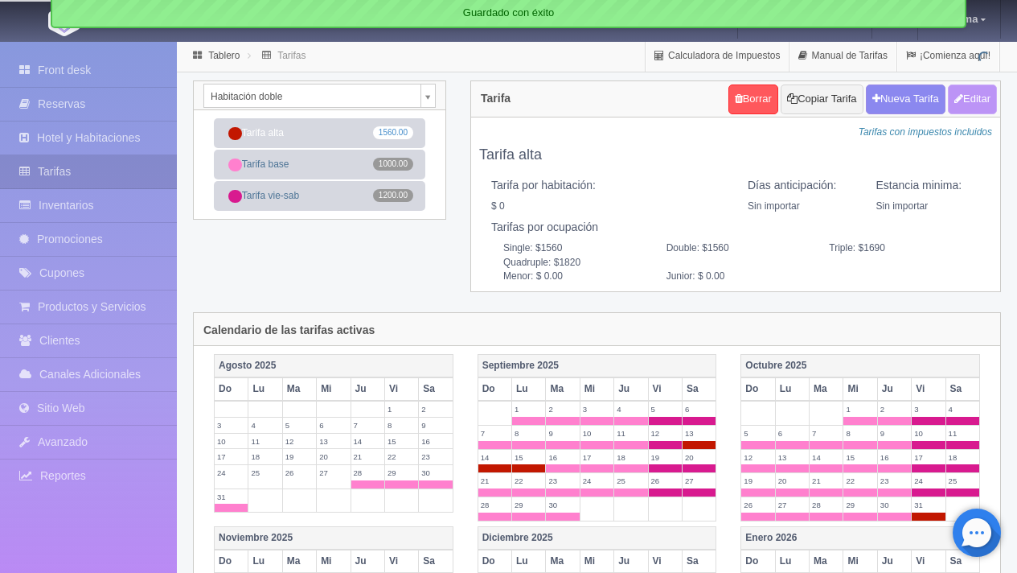
type input "1560"
type input "1690"
type input "1820"
type input "0.00"
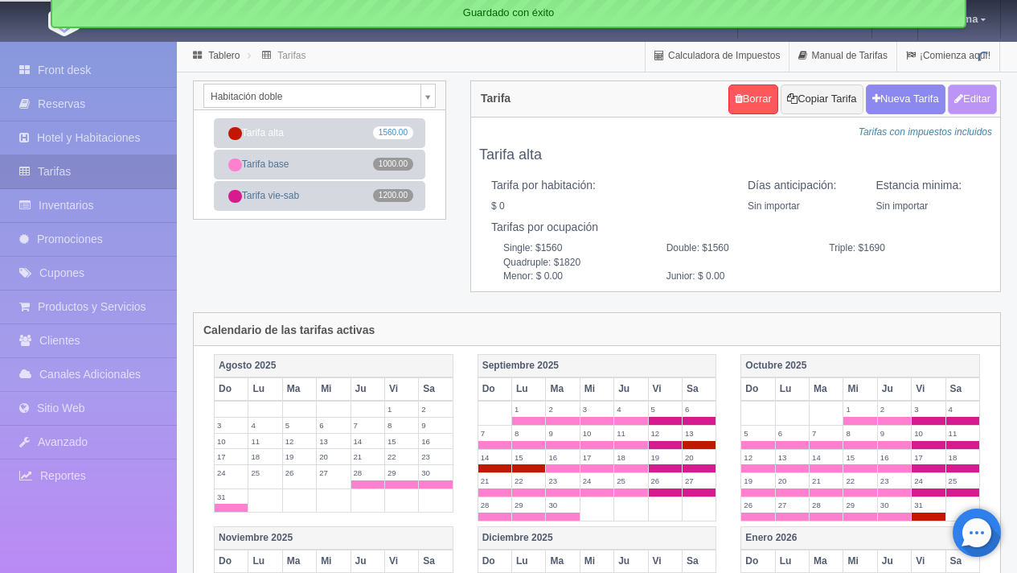
type input "0.00"
checkbox input "true"
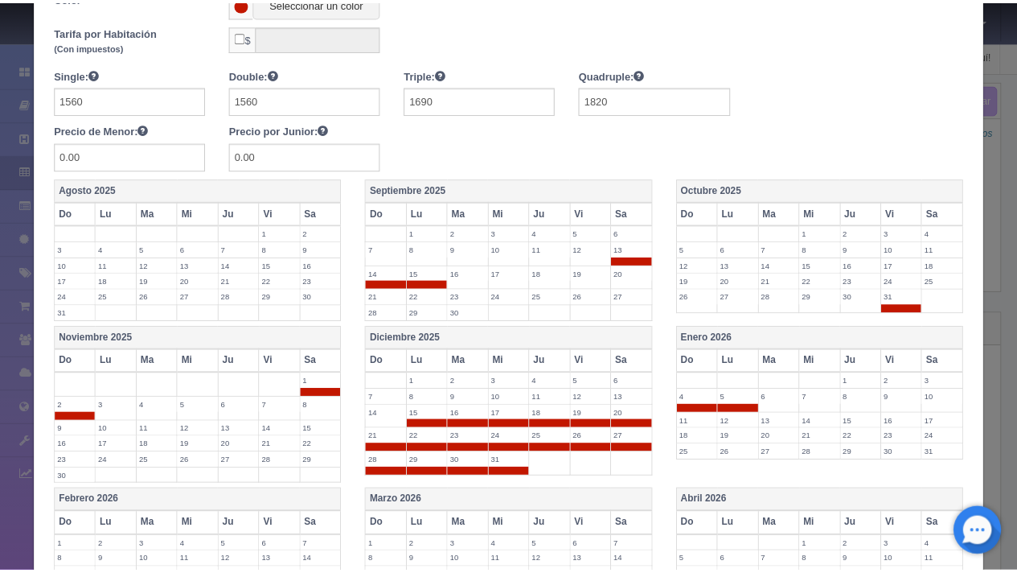
scroll to position [511, 0]
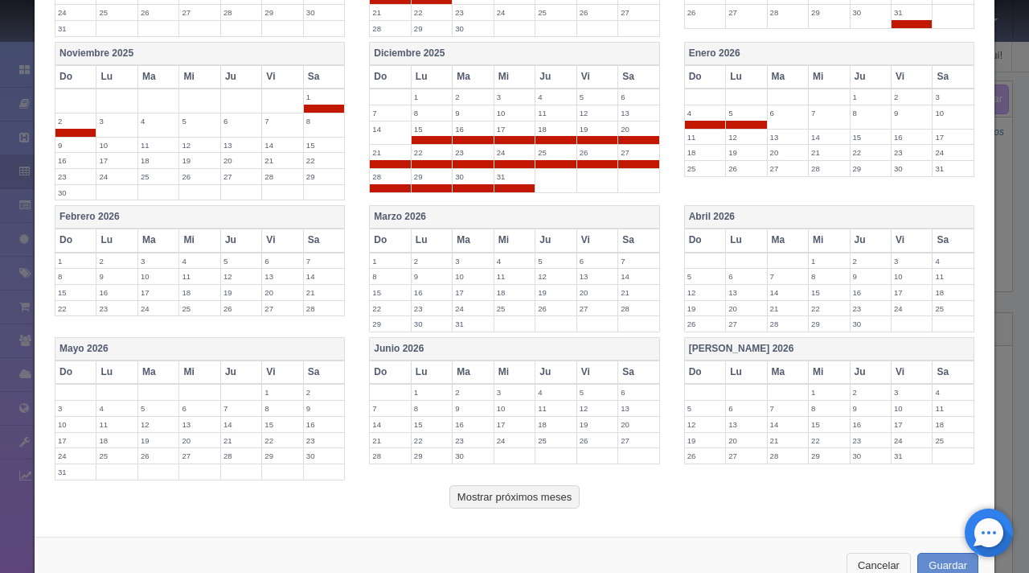
click at [873, 552] on button "Cancelar" at bounding box center [879, 565] width 64 height 27
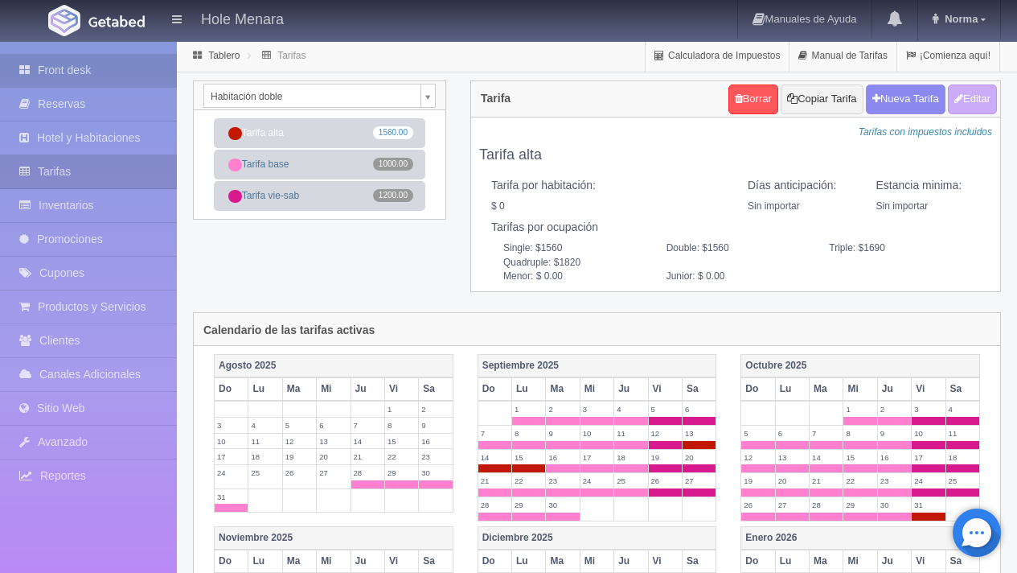
click at [113, 71] on link "Front desk" at bounding box center [88, 70] width 177 height 33
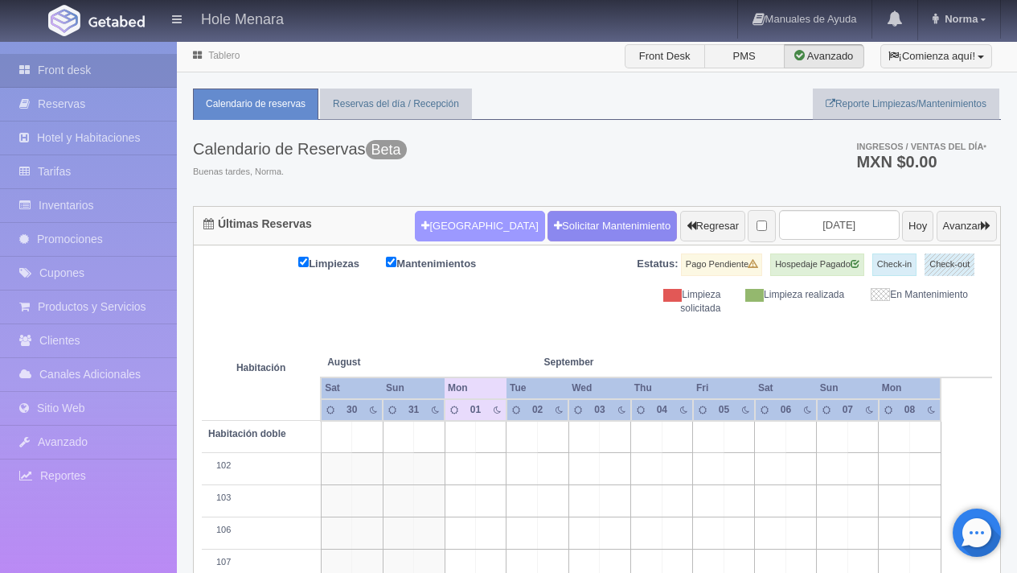
click at [443, 225] on button "[GEOGRAPHIC_DATA]" at bounding box center [479, 226] width 129 height 31
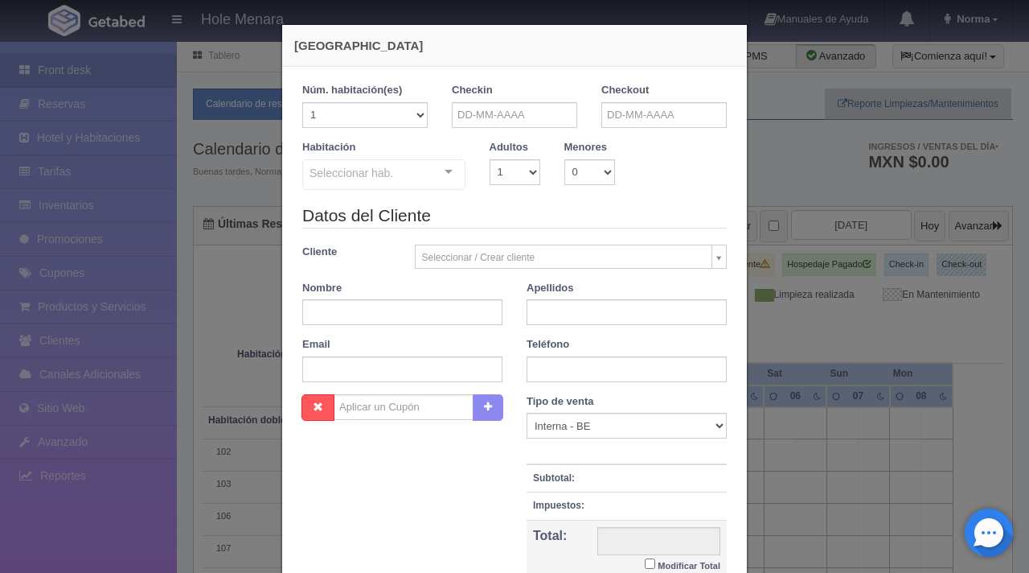
checkbox input "false"
click at [495, 96] on div "Checkin" at bounding box center [514, 105] width 125 height 45
click at [496, 115] on input "text" at bounding box center [514, 115] width 125 height 26
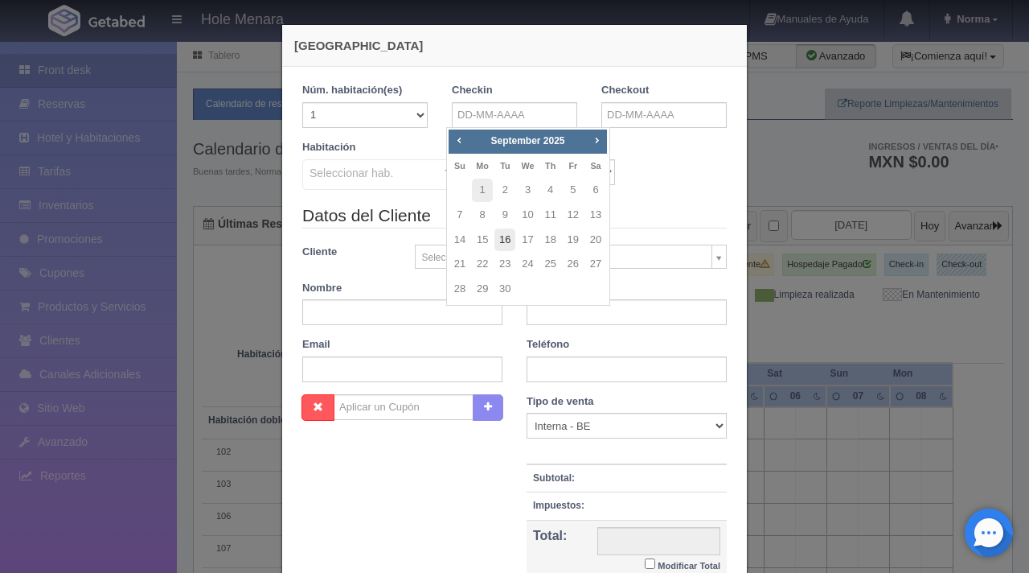
click at [510, 236] on link "16" at bounding box center [505, 239] width 21 height 23
type input "[DATE]"
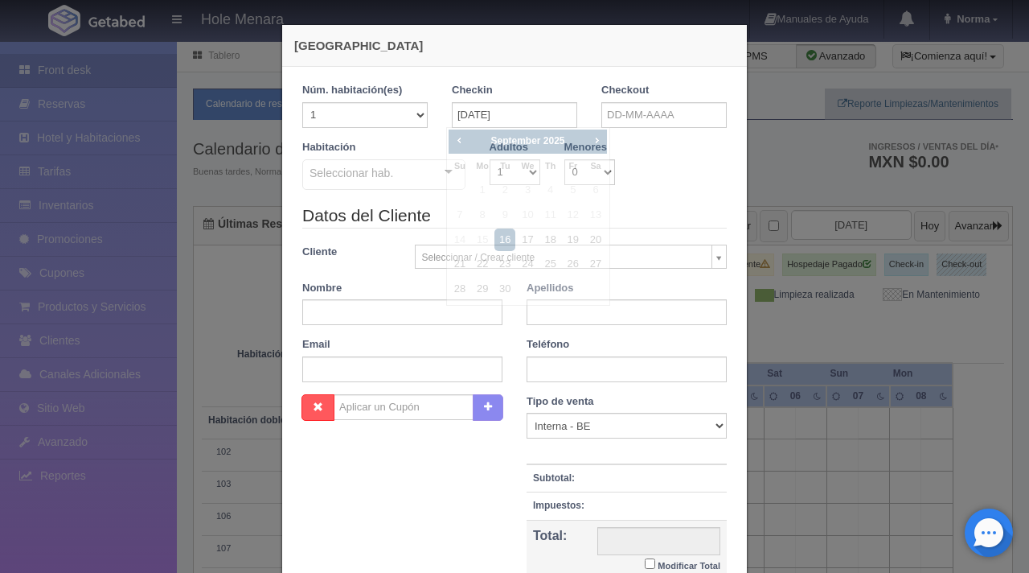
checkbox input "false"
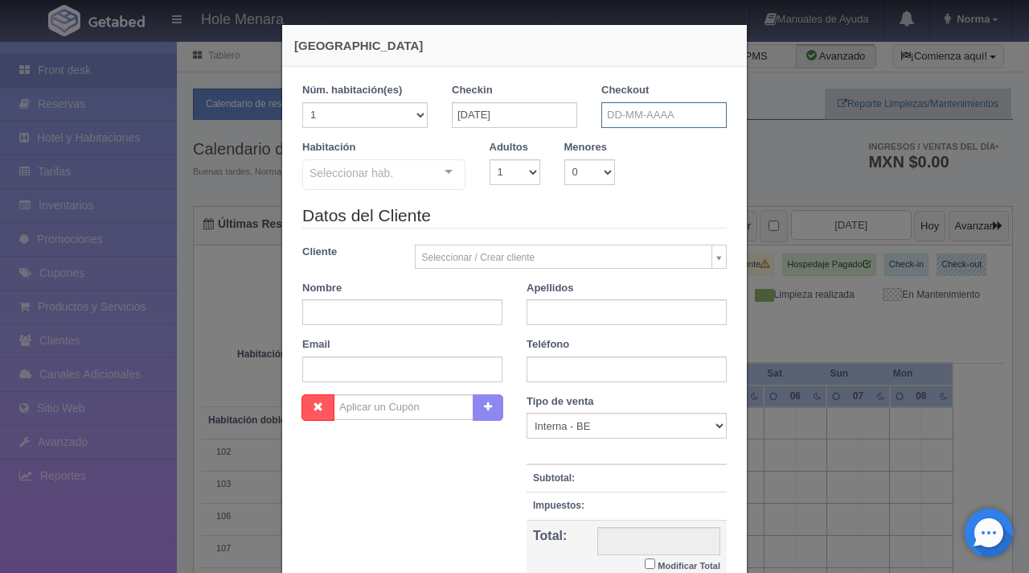
click at [645, 108] on input "text" at bounding box center [664, 115] width 125 height 26
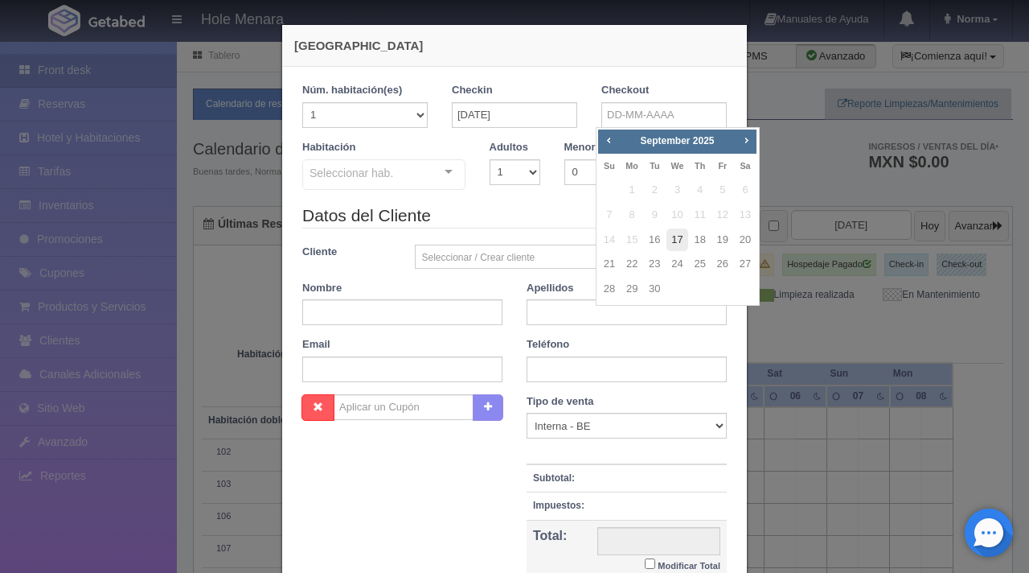
click at [683, 237] on link "17" at bounding box center [677, 239] width 21 height 23
type input "17-09-2025"
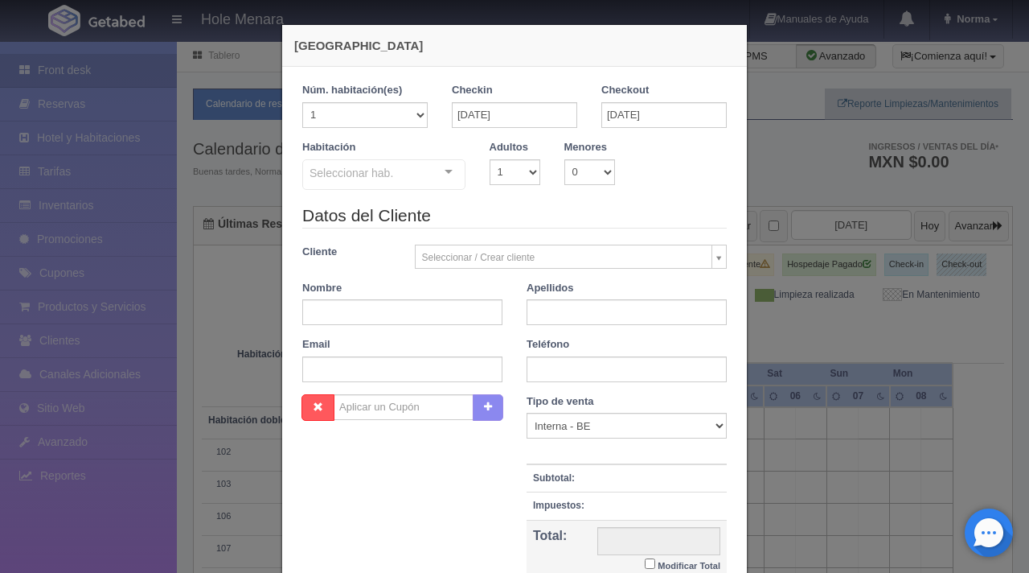
click at [437, 170] on div at bounding box center [449, 172] width 32 height 24
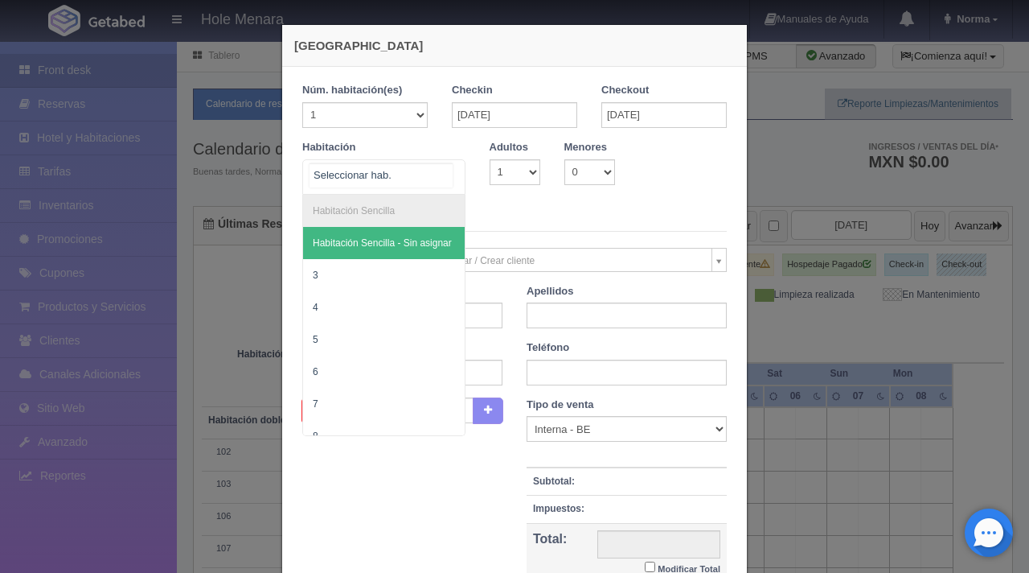
click at [372, 238] on span "Habitación Sencilla - Sin asignar" at bounding box center [382, 242] width 139 height 11
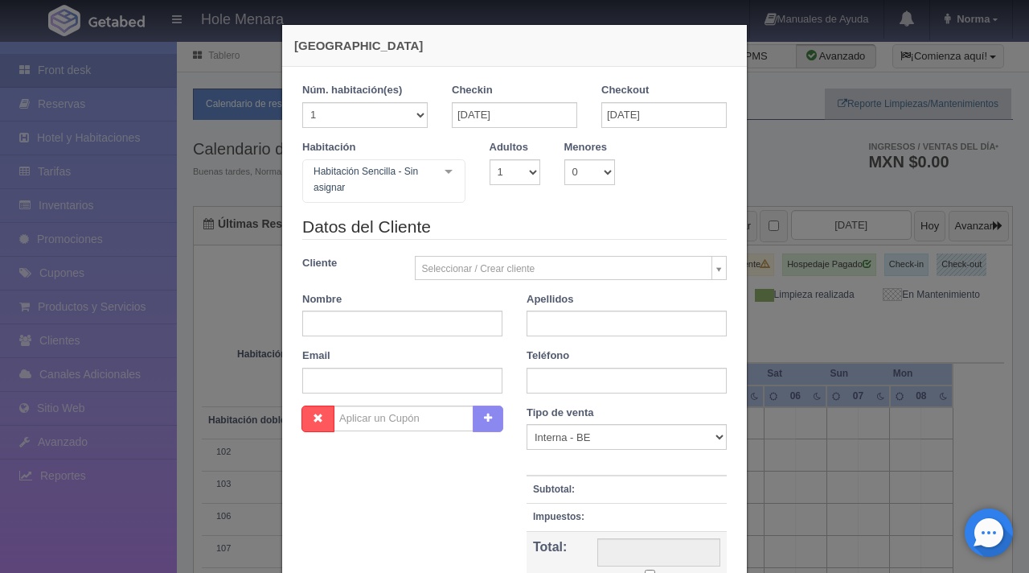
checkbox input "false"
click at [516, 169] on select "1 2 3 4 5 6 7 8 9 10" at bounding box center [515, 172] width 51 height 26
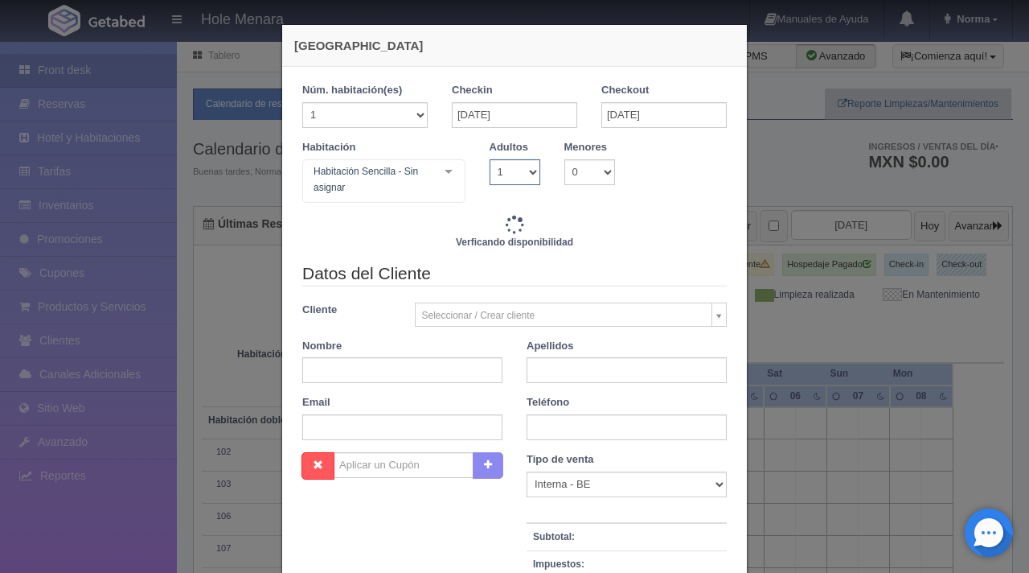
type input "550.00"
checkbox input "false"
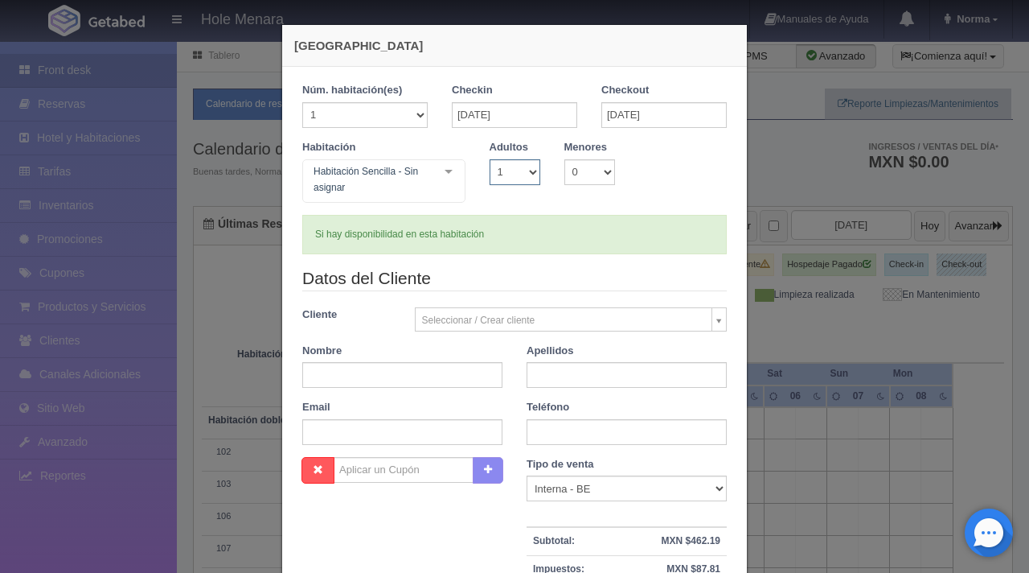
select select "2"
click at [490, 159] on select "1 2 3 4 5 6 7 8 9 10" at bounding box center [515, 172] width 51 height 26
checkbox input "false"
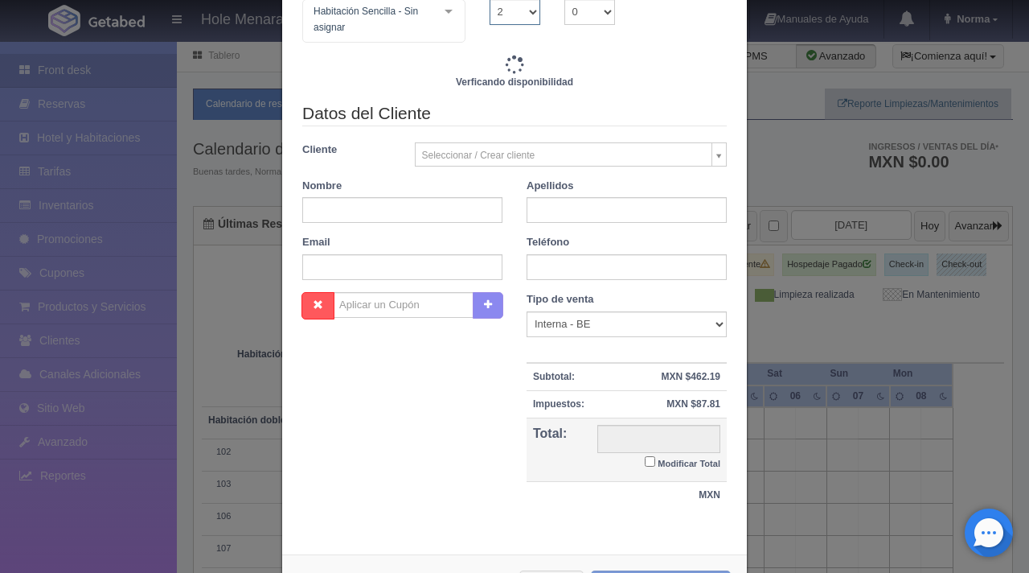
scroll to position [222, 0]
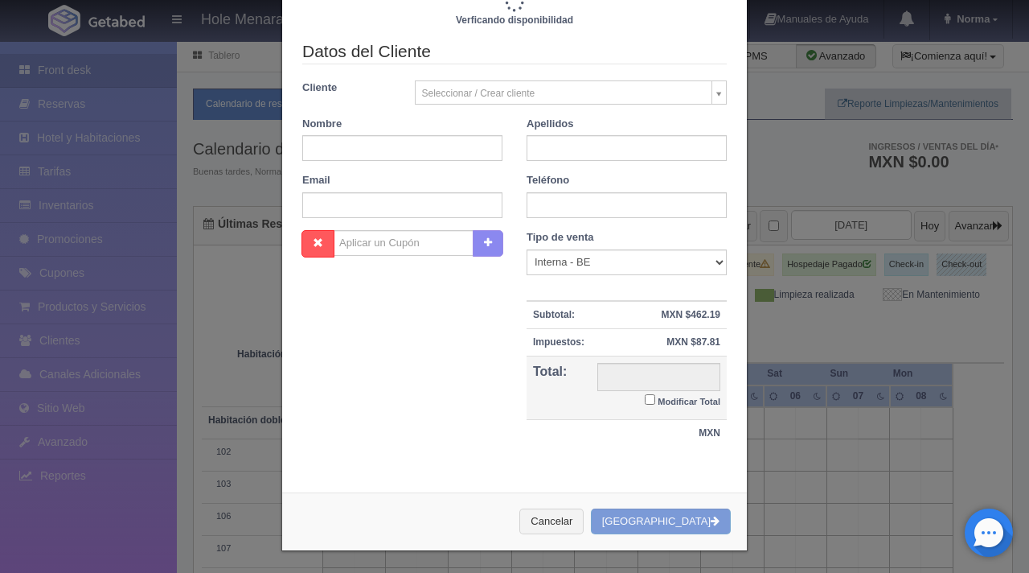
type input "1400.00"
checkbox input "false"
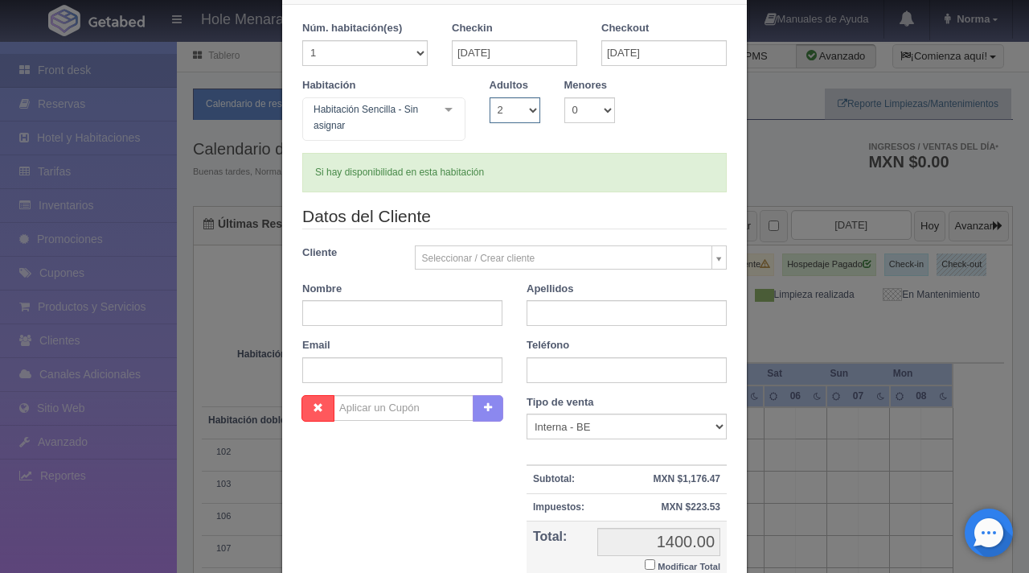
scroll to position [0, 0]
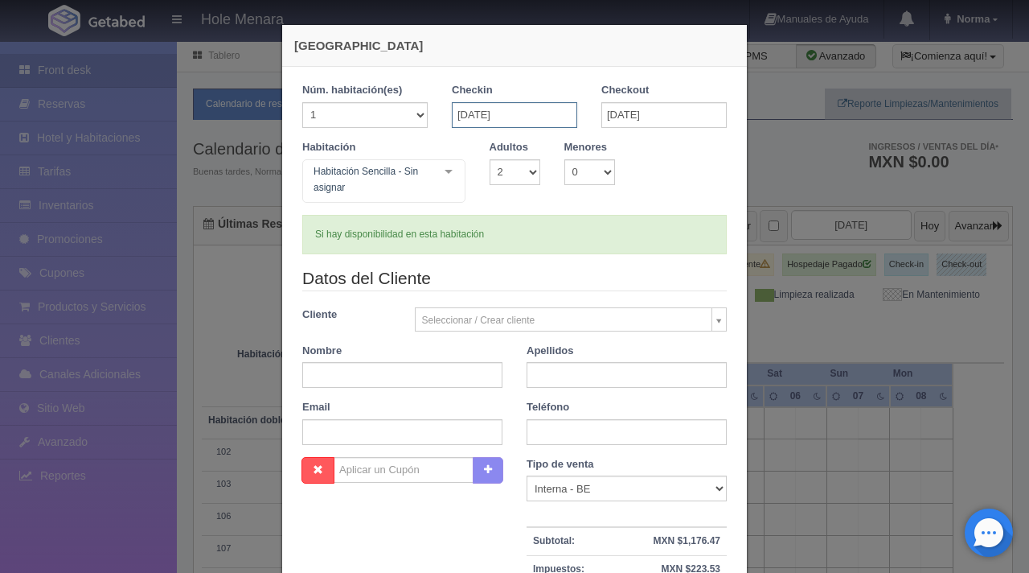
click at [538, 114] on input "16-09-2025" at bounding box center [514, 115] width 125 height 26
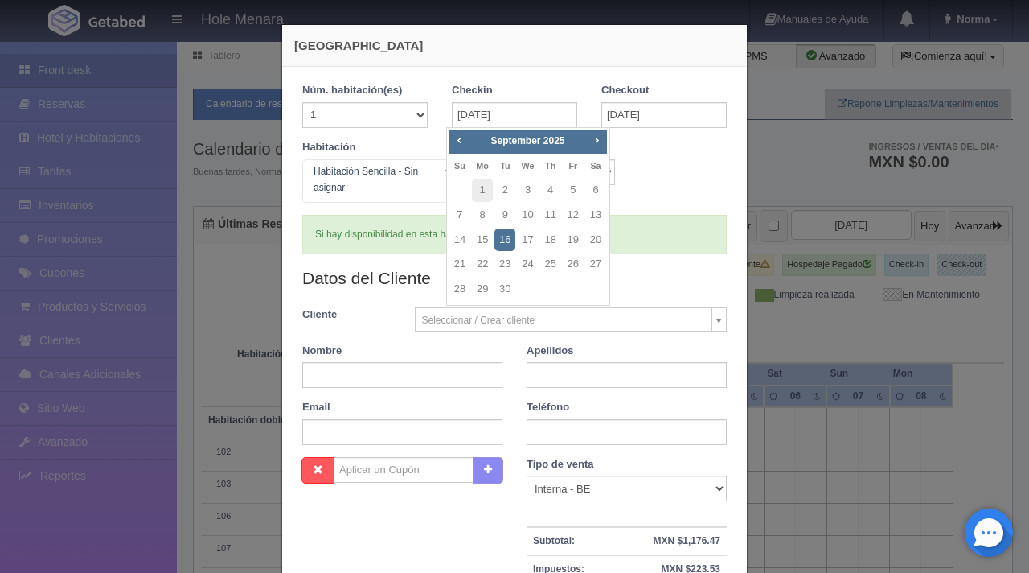
click at [506, 240] on link "16" at bounding box center [505, 239] width 21 height 23
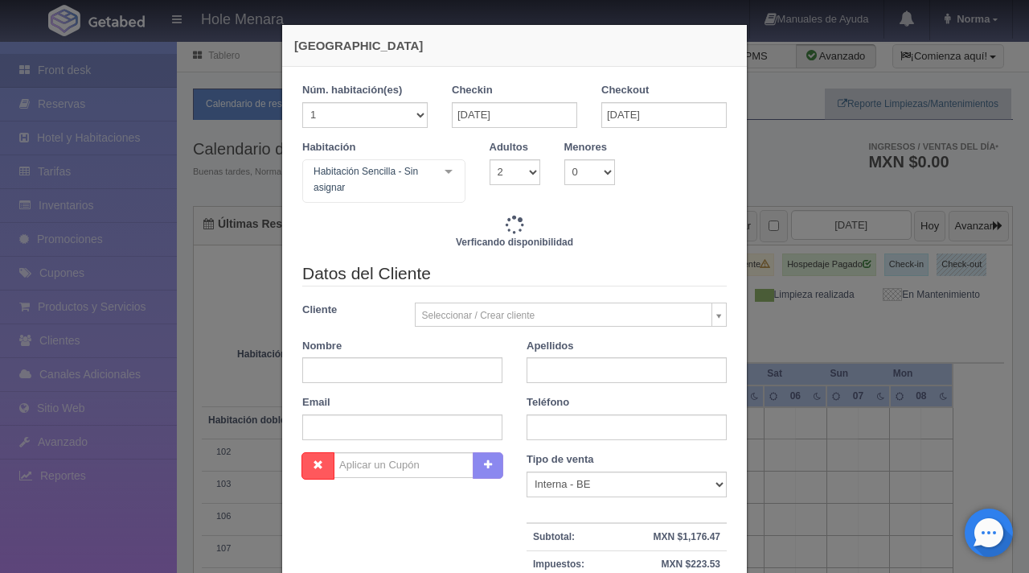
checkbox input "false"
type input "1400.00"
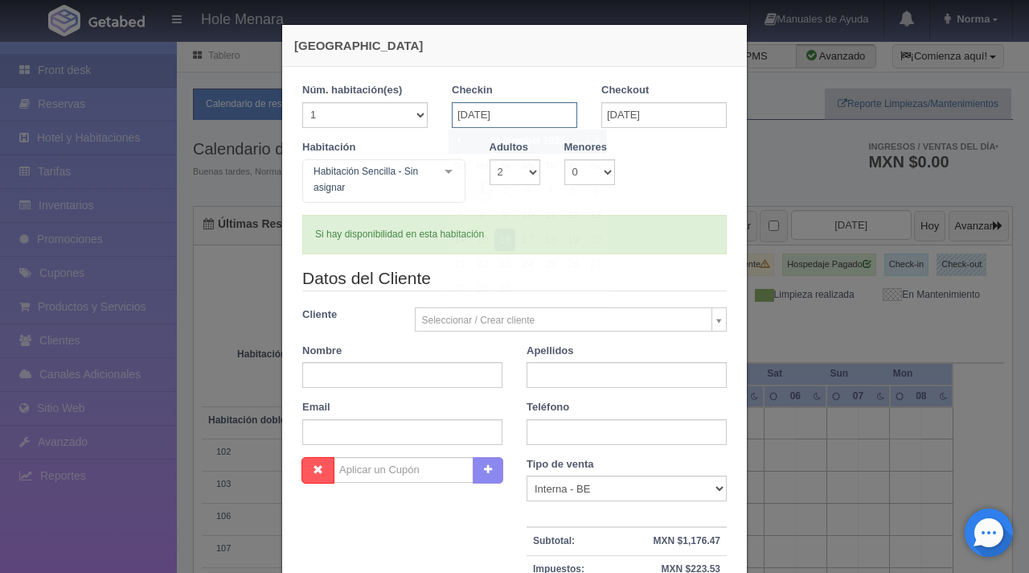
click at [514, 120] on input "16-09-2025" at bounding box center [514, 115] width 125 height 26
checkbox input "false"
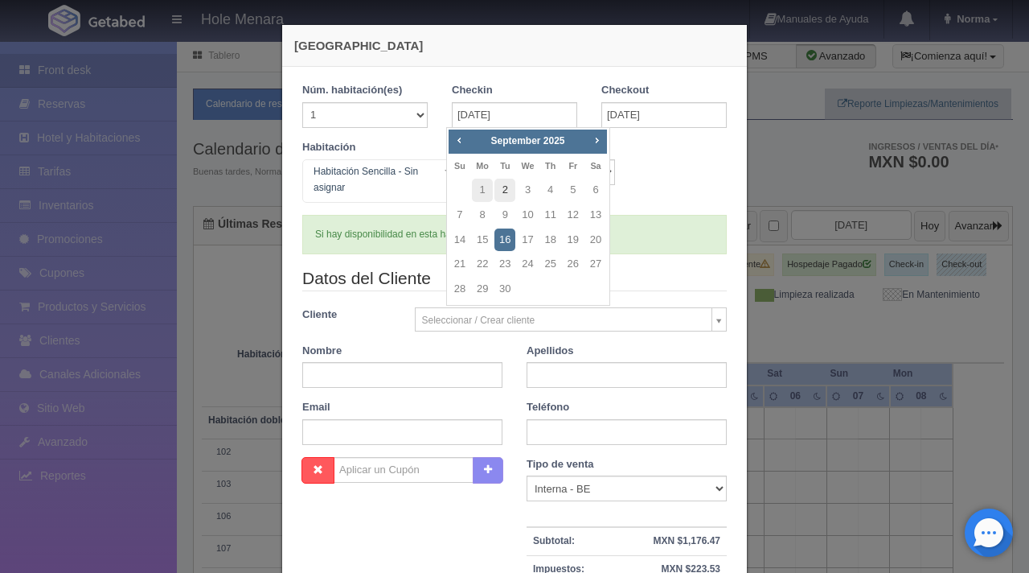
click at [504, 195] on link "2" at bounding box center [505, 190] width 21 height 23
type input "02-09-2025"
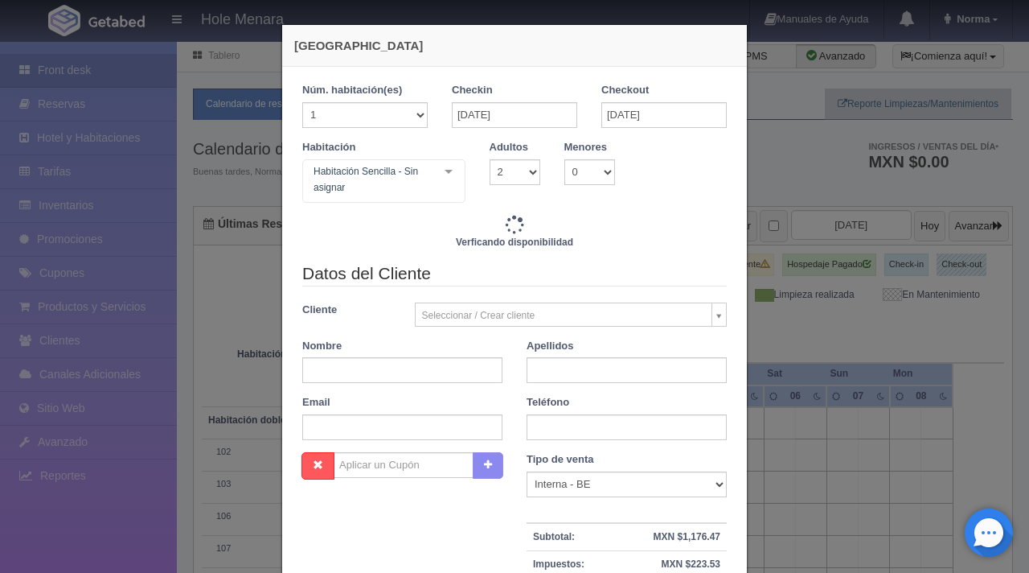
checkbox input "false"
click at [645, 114] on input "17-09-2025" at bounding box center [664, 115] width 125 height 26
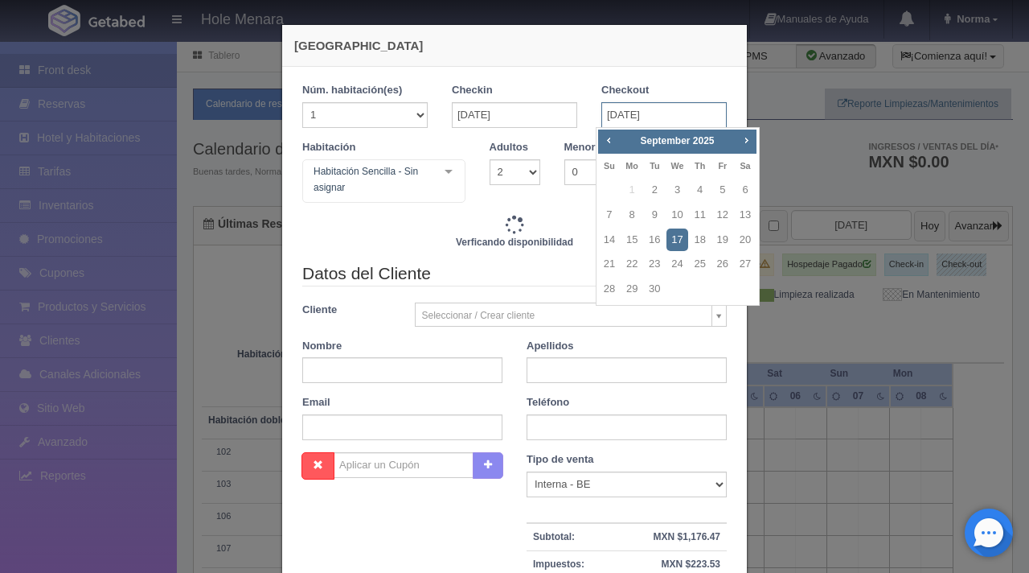
type input "25020.00"
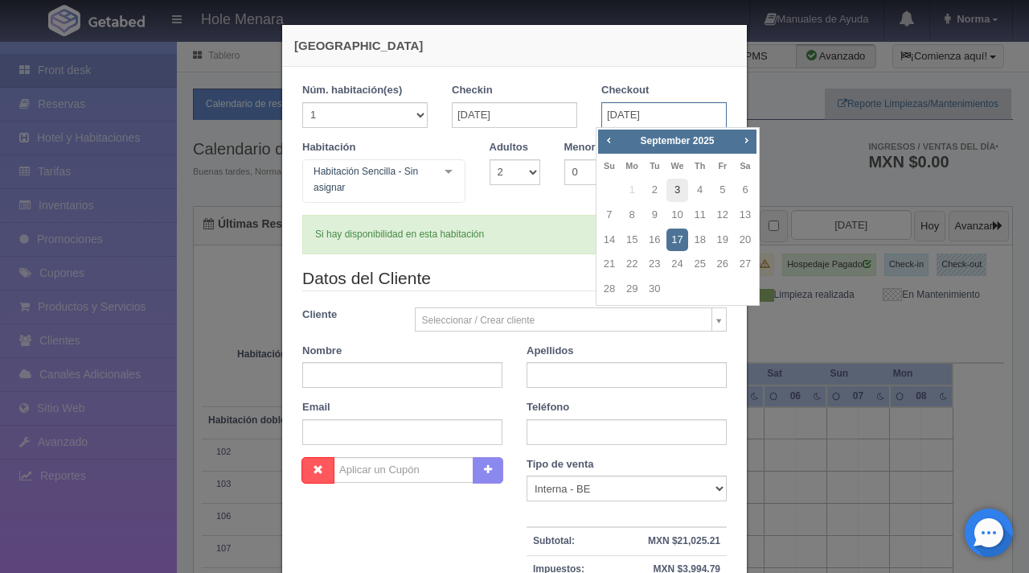
checkbox input "false"
click at [675, 191] on link "3" at bounding box center [677, 190] width 21 height 23
type input "03-09-2025"
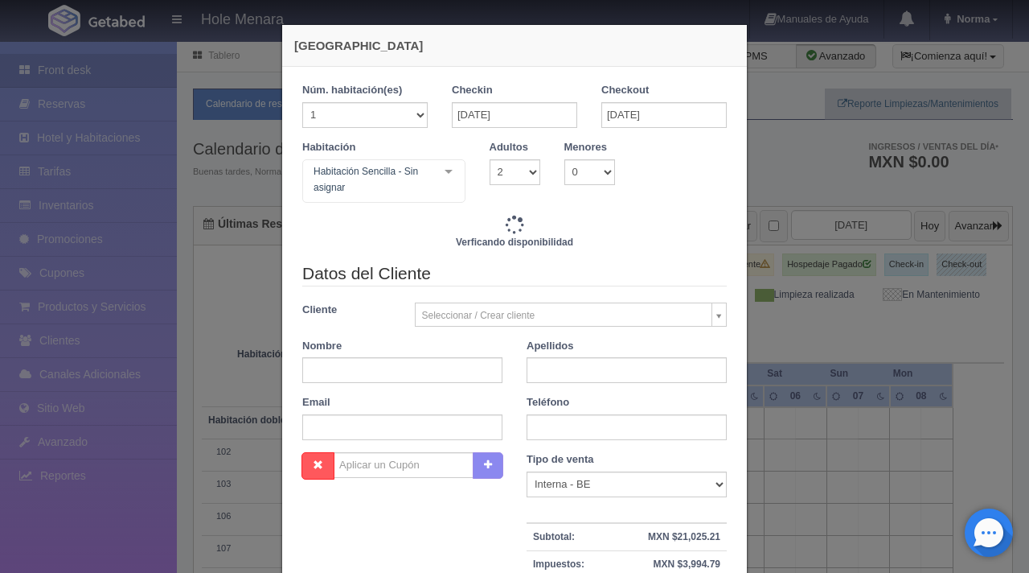
checkbox input "false"
type input "1400.00"
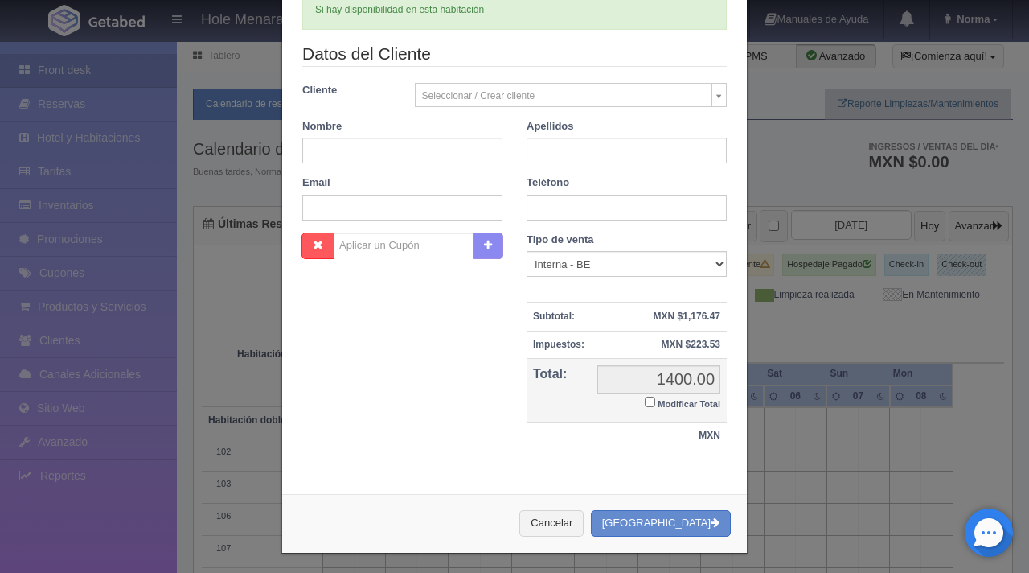
scroll to position [228, 0]
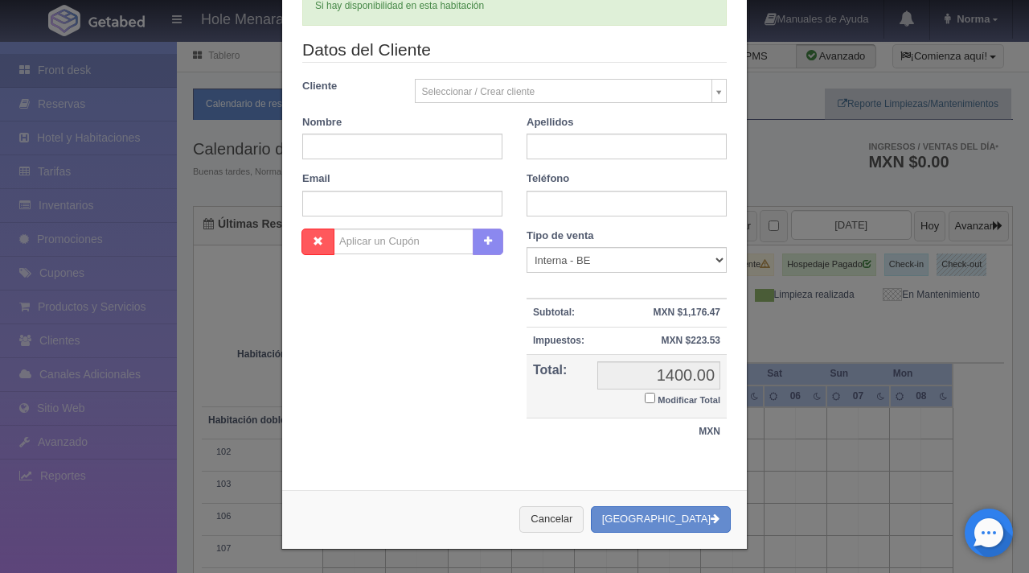
checkbox input "false"
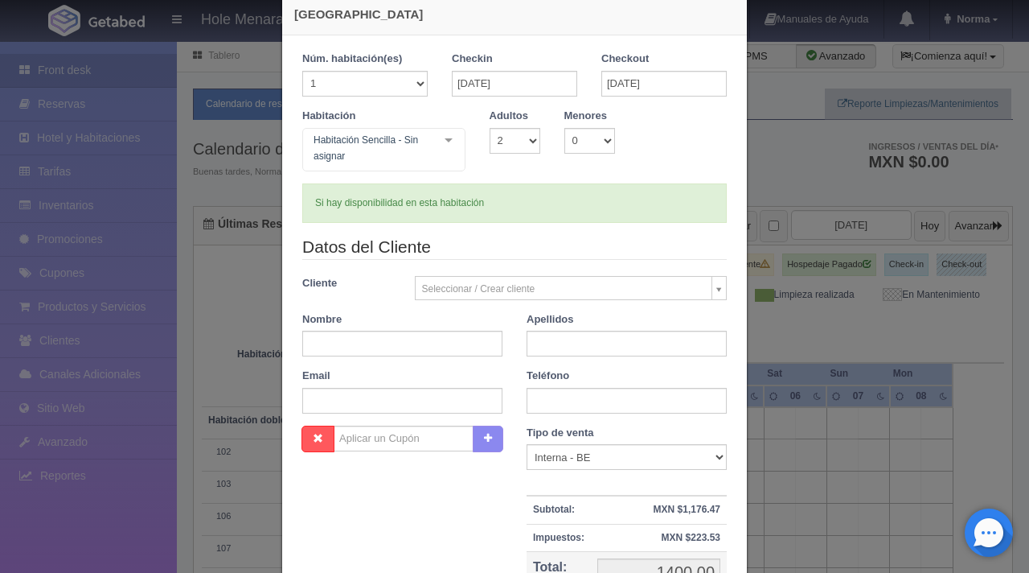
scroll to position [29, 0]
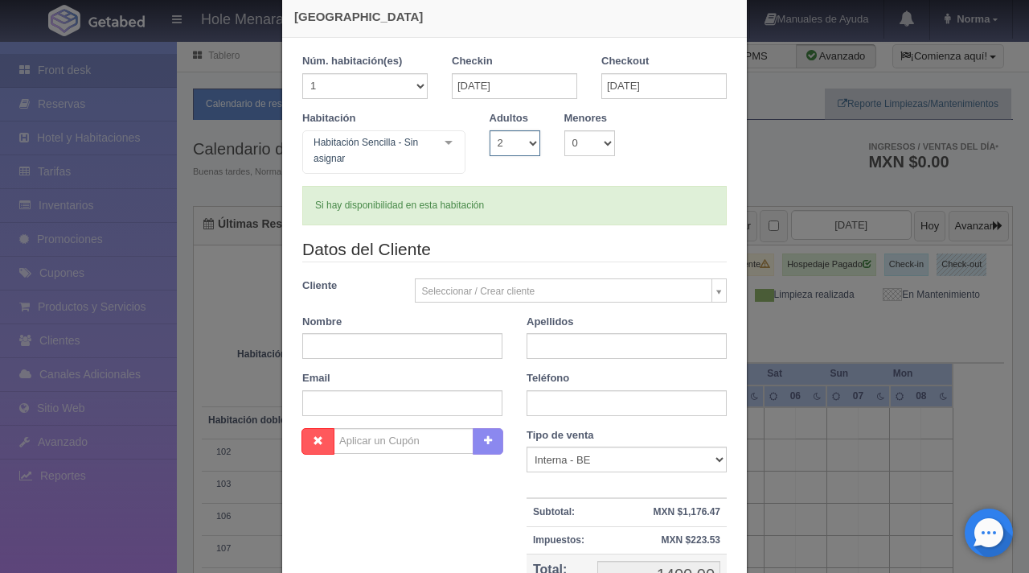
click at [520, 138] on select "1 2 3 4 5 6 7 8 9 10" at bounding box center [515, 143] width 51 height 26
select select "1"
click at [490, 130] on select "1 2 3 4 5 6 7 8 9 10" at bounding box center [515, 143] width 51 height 26
checkbox input "false"
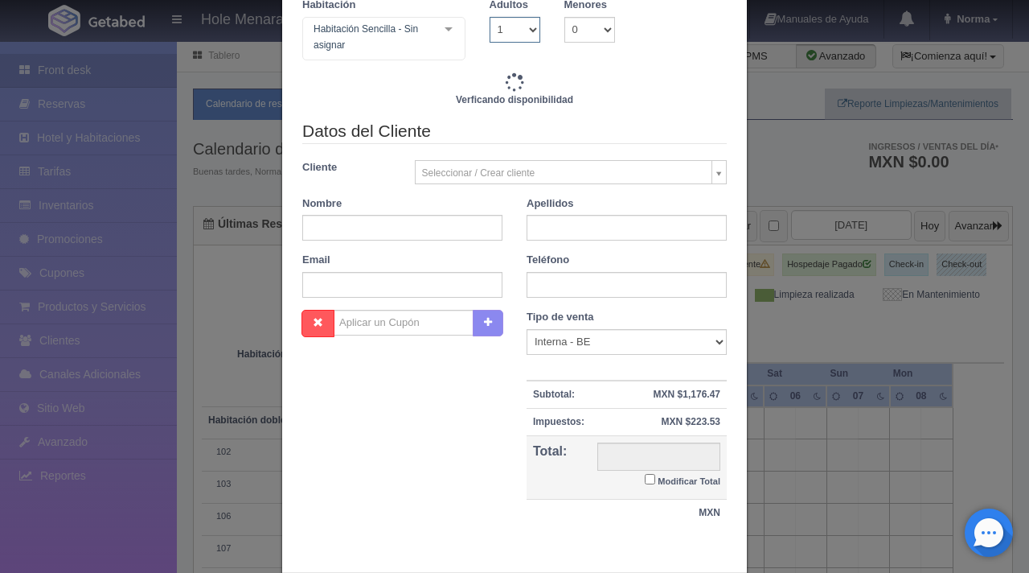
type input "550.00"
checkbox input "false"
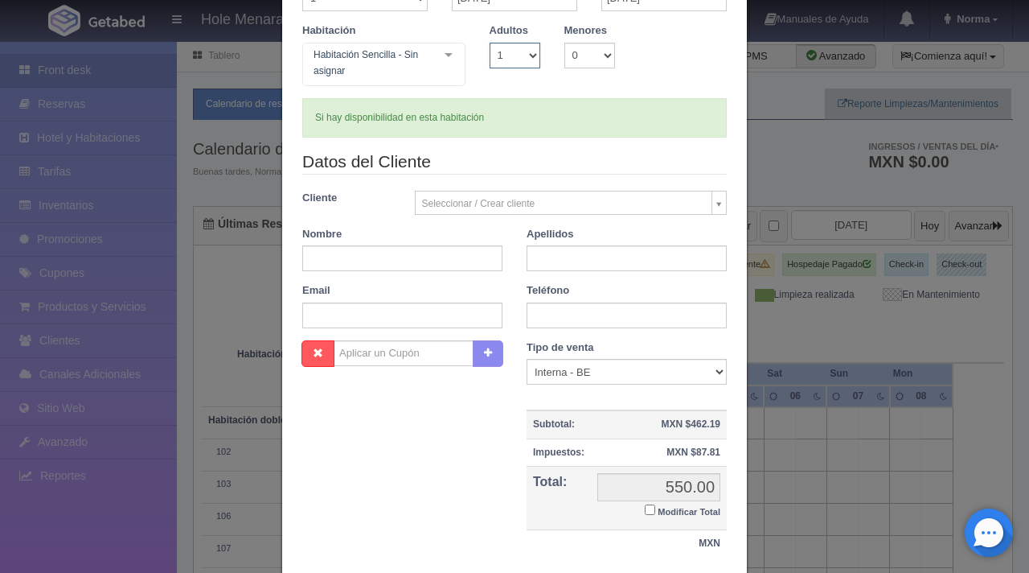
scroll to position [0, 0]
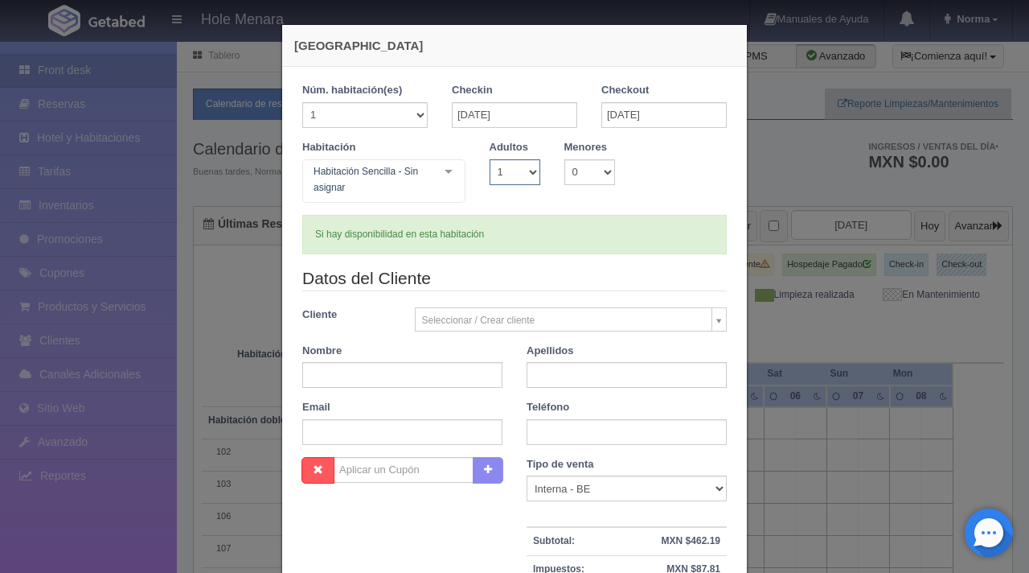
click at [523, 170] on select "1 2 3 4 5 6 7 8 9 10" at bounding box center [515, 172] width 51 height 26
select select "2"
click at [490, 159] on select "1 2 3 4 5 6 7 8 9 10" at bounding box center [515, 172] width 51 height 26
checkbox input "false"
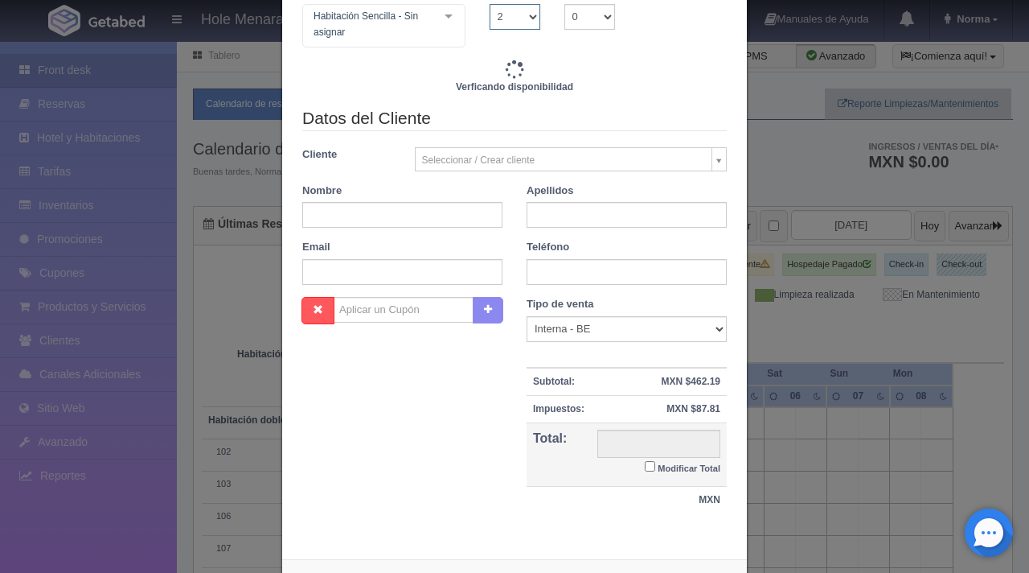
type input "1400.00"
checkbox input "false"
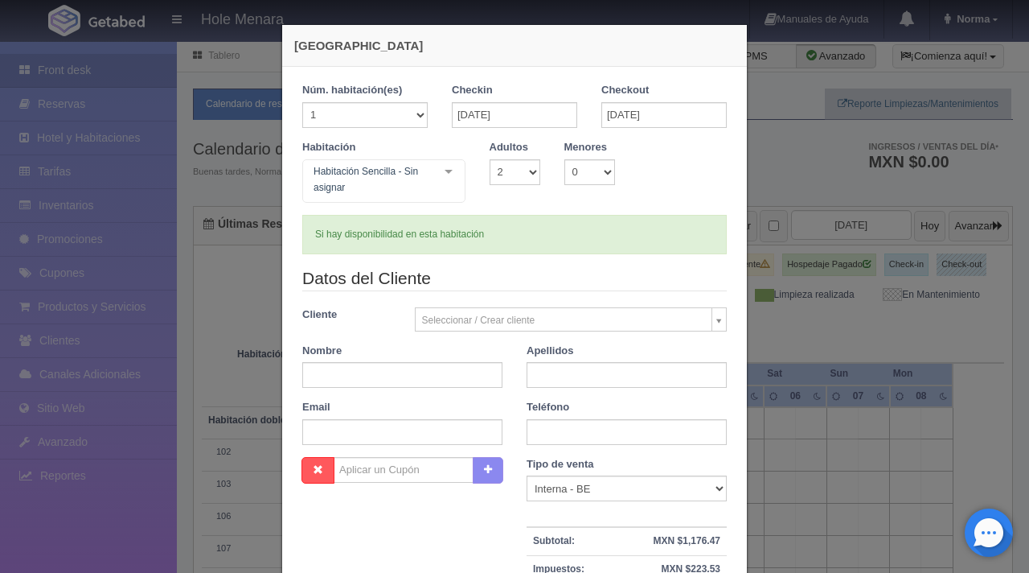
click at [216, 244] on div "Nueva Reserva 1 Núm. habitación(es) 1 2 3 4 5 6 7 8 9 10 11 12 13 14 15 16 17 1…" at bounding box center [514, 286] width 1029 height 573
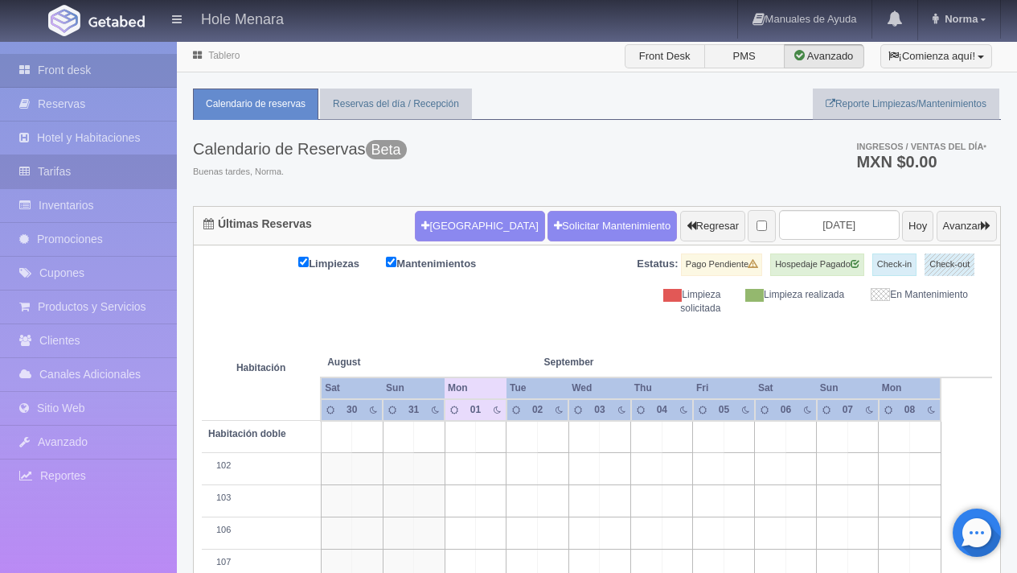
click at [88, 178] on link "Tarifas" at bounding box center [88, 171] width 177 height 33
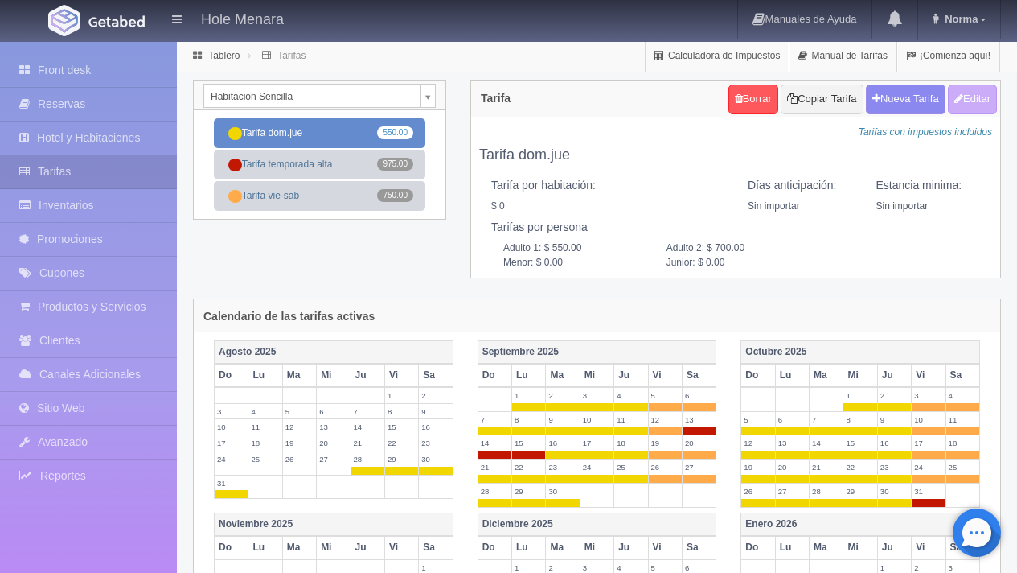
click at [368, 133] on link "Tarifa dom.jue 550.00" at bounding box center [319, 133] width 211 height 30
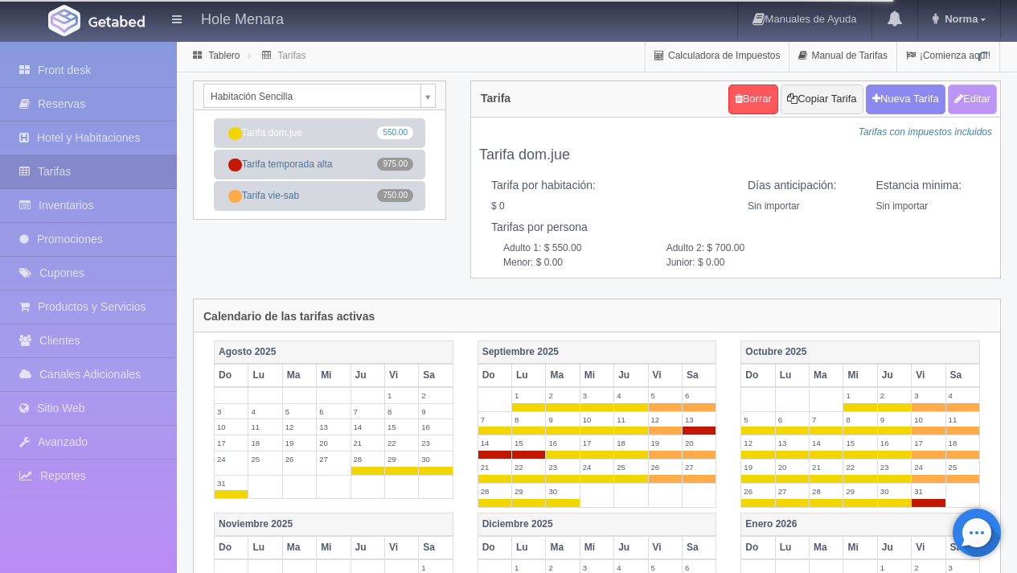
click at [987, 104] on button "Editar" at bounding box center [972, 99] width 49 height 30
type input "Tarifa dom.jue"
select select "0"
type input "0"
checkbox input "false"
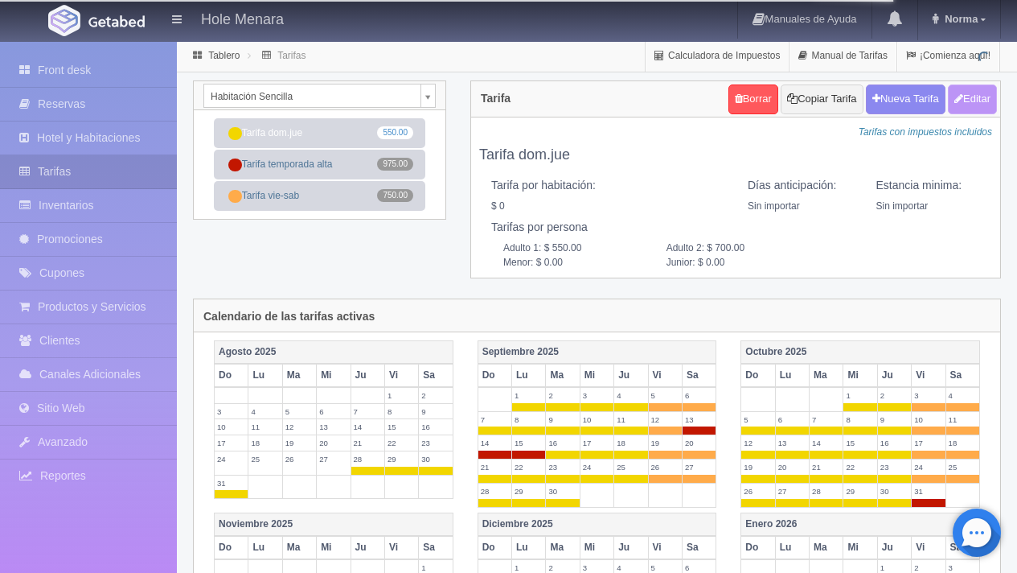
type input "550.00"
type input "700.00"
type input "0.00"
checkbox input "true"
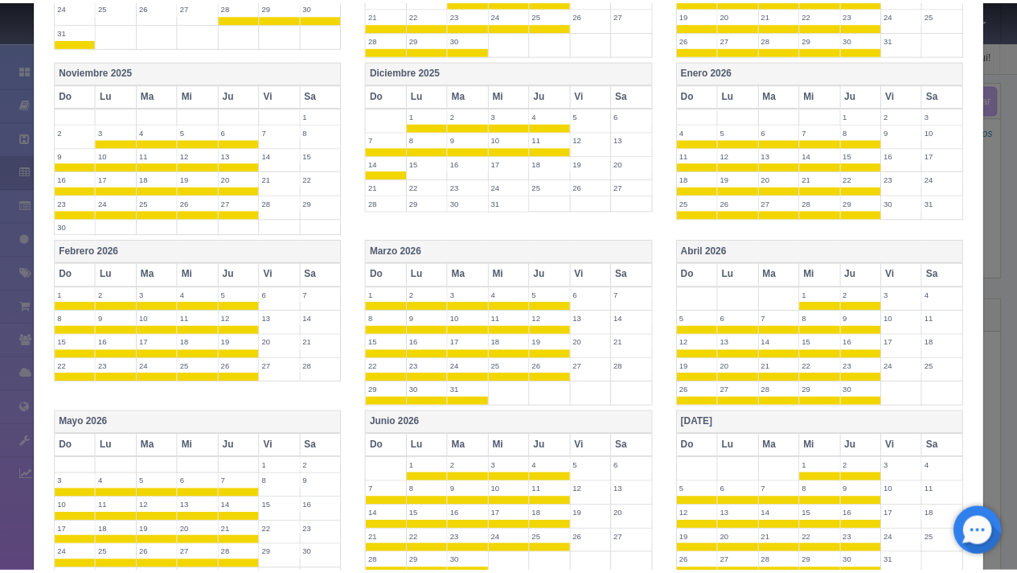
scroll to position [675, 0]
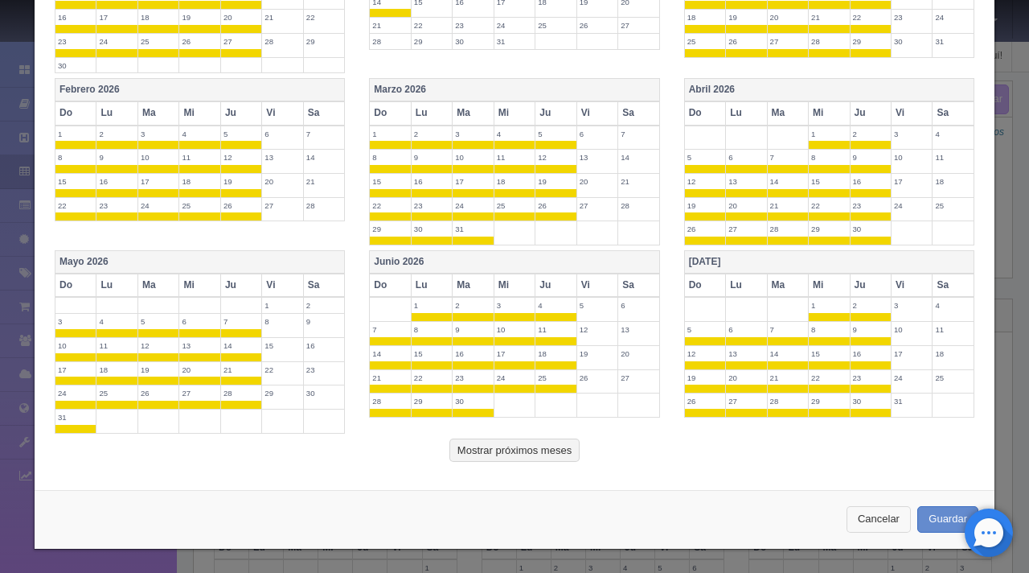
click at [850, 515] on button "Cancelar" at bounding box center [879, 519] width 64 height 27
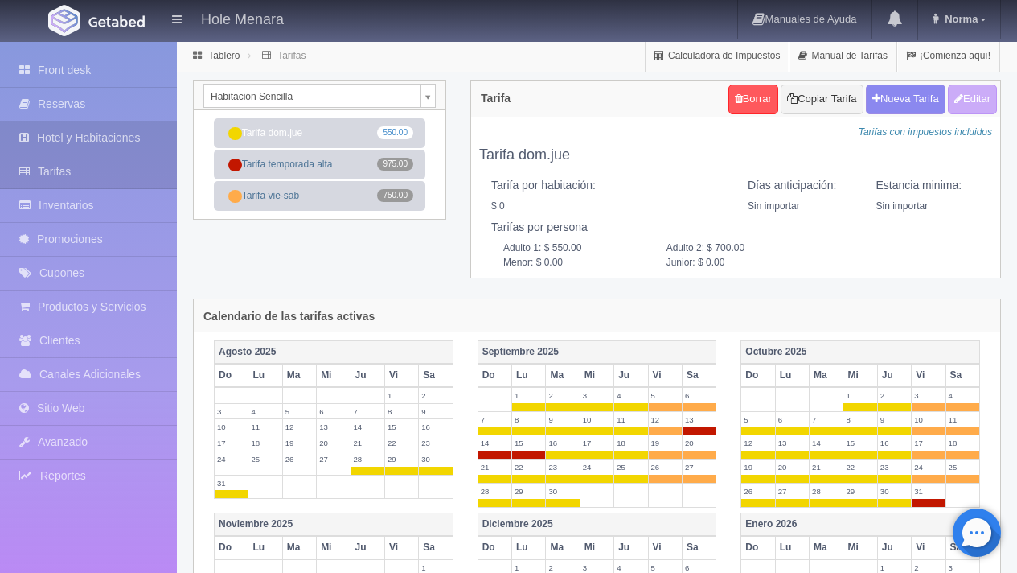
click at [121, 138] on link "Hotel y Habitaciones" at bounding box center [88, 137] width 177 height 33
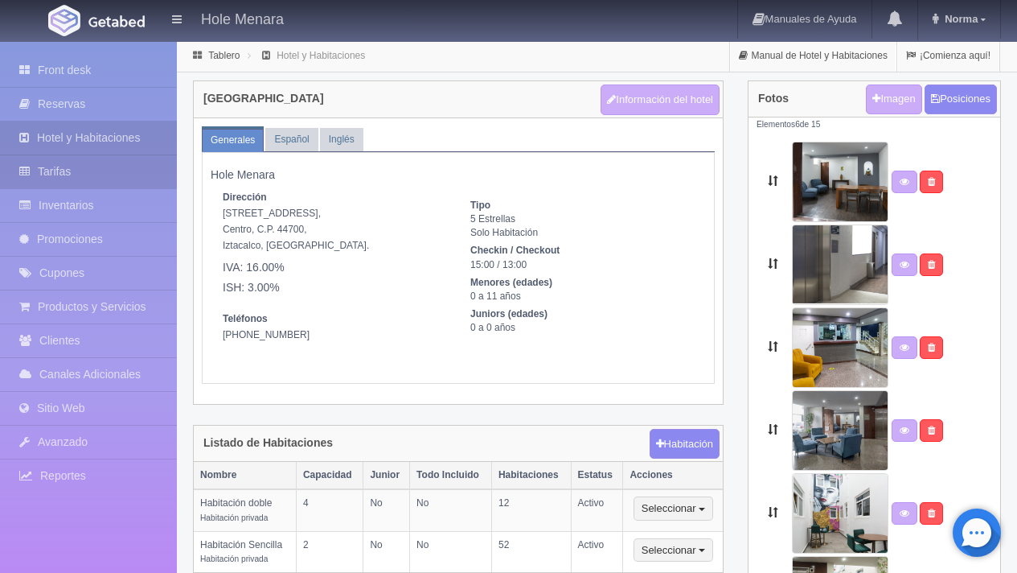
click at [113, 173] on link "Tarifas" at bounding box center [88, 171] width 177 height 33
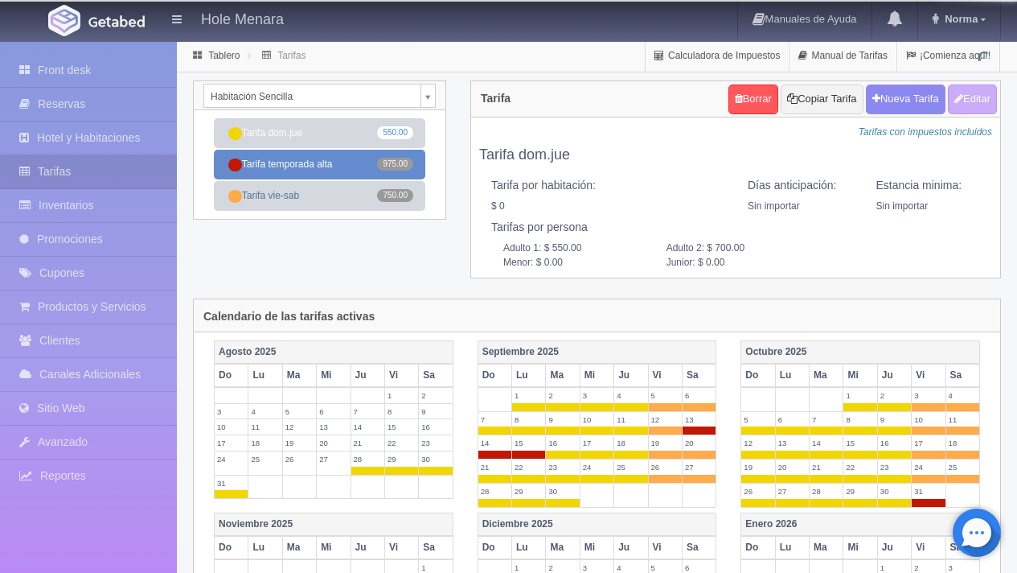
click at [346, 166] on link "Tarifa temporada alta 975.00" at bounding box center [319, 165] width 211 height 30
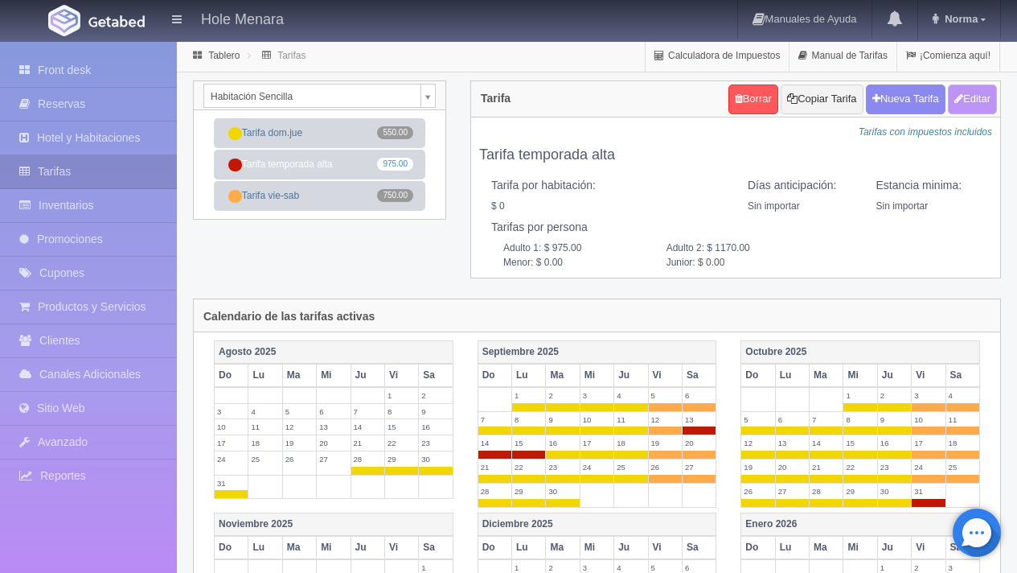
click at [978, 109] on button "Editar" at bounding box center [972, 99] width 49 height 30
type input "Tarifa temporada alta"
select select "0"
type input "0"
checkbox input "false"
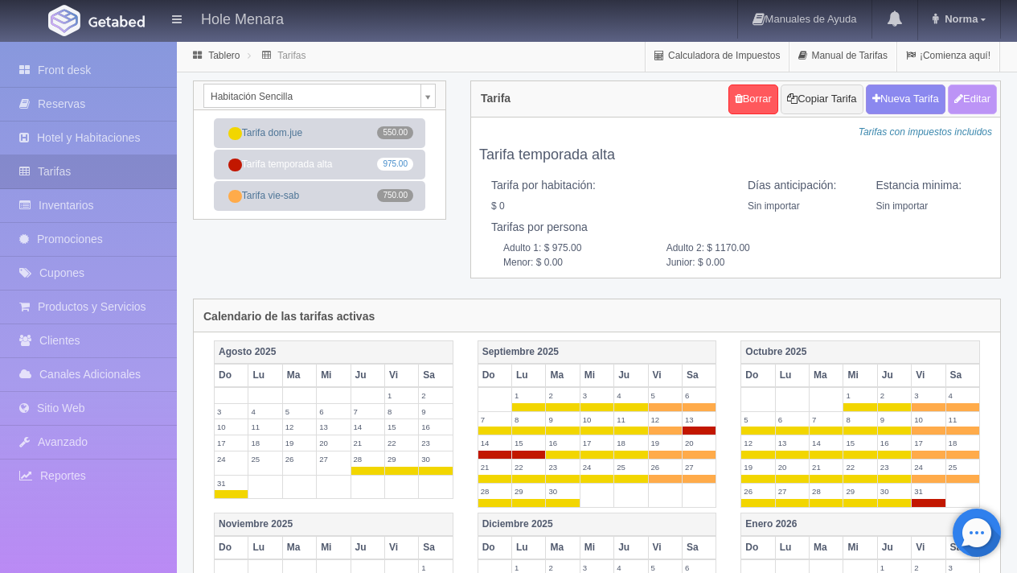
type input "975.00"
type input "1170.00"
type input "0.00"
checkbox input "true"
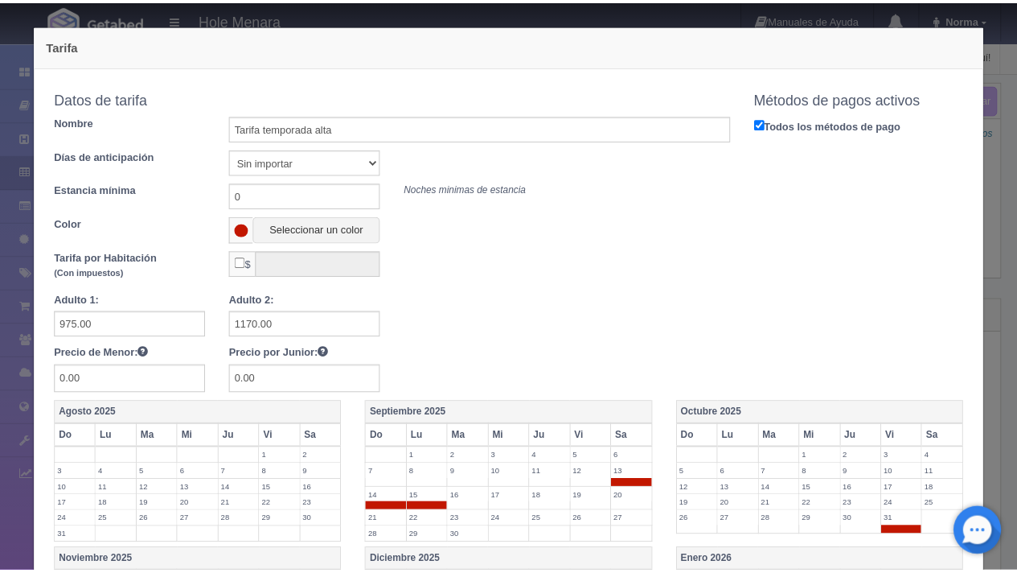
scroll to position [554, 0]
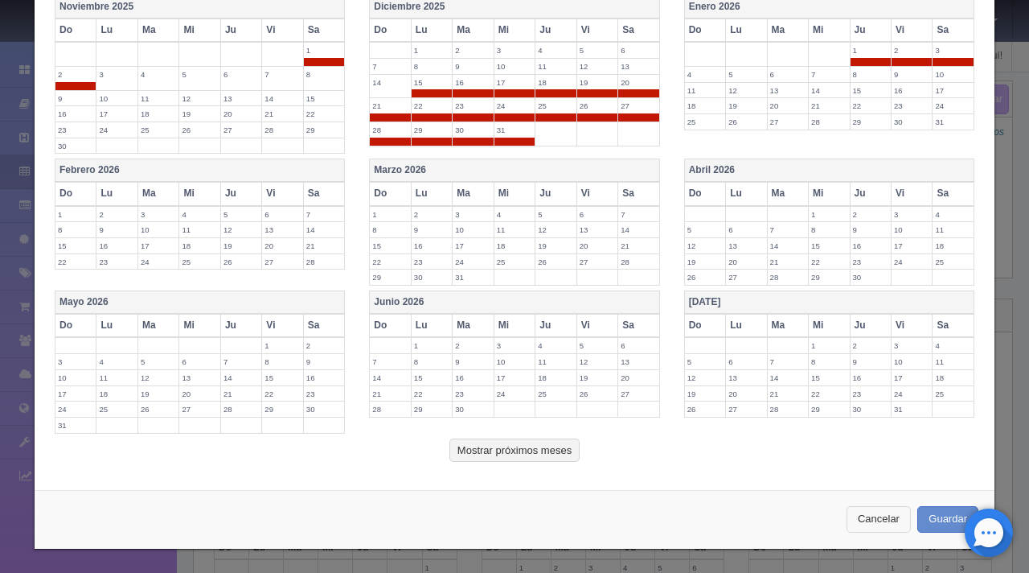
click at [880, 514] on button "Cancelar" at bounding box center [879, 519] width 64 height 27
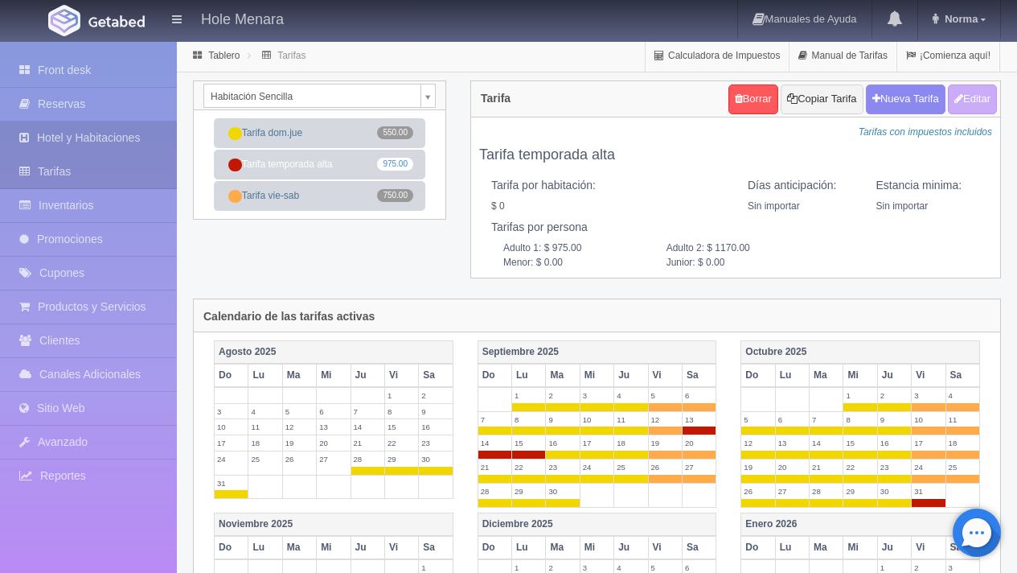
click at [119, 141] on link "Hotel y Habitaciones" at bounding box center [88, 137] width 177 height 33
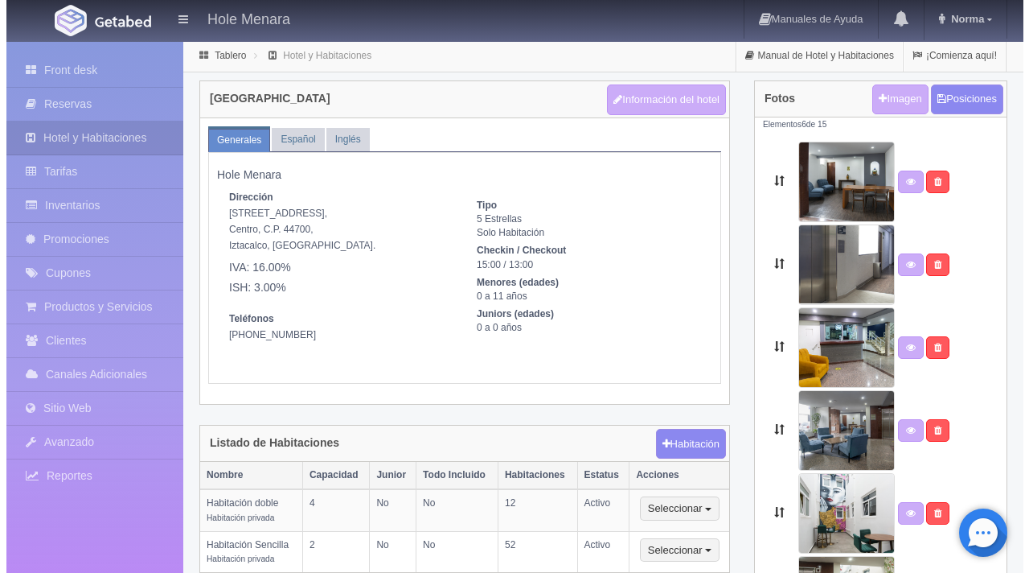
scroll to position [92, 0]
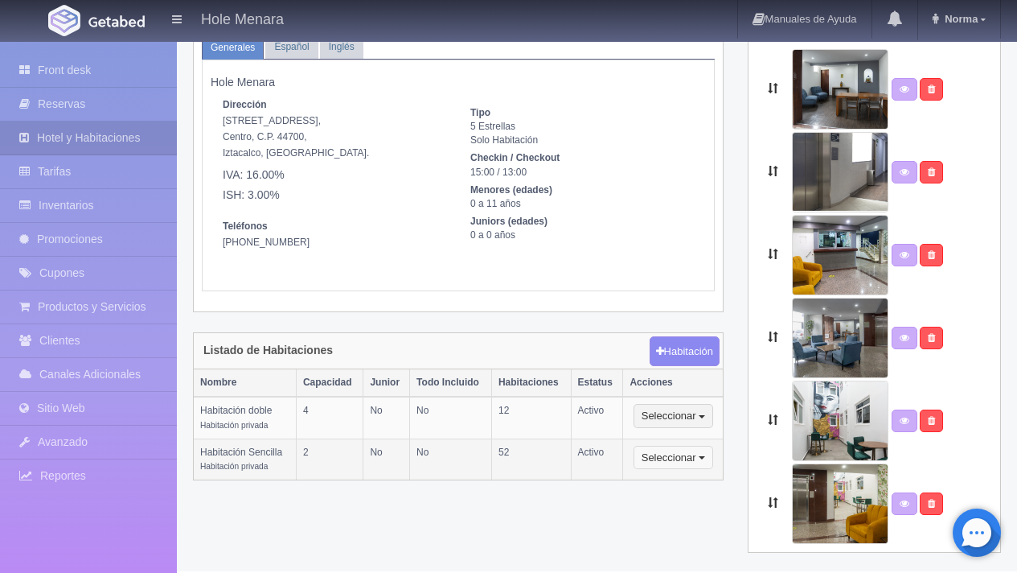
click at [703, 458] on span "button" at bounding box center [702, 457] width 6 height 3
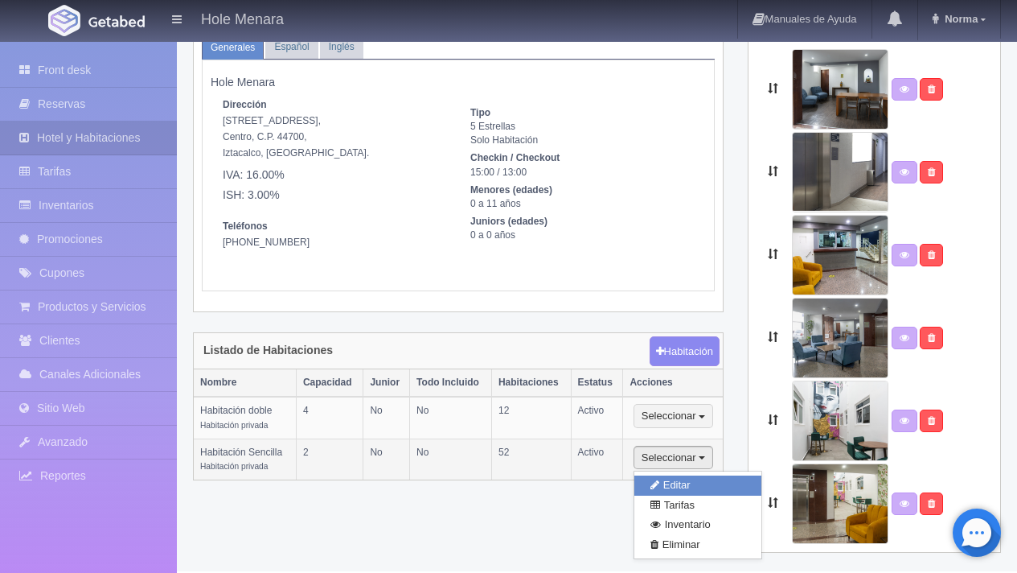
click at [706, 482] on link "Editar" at bounding box center [697, 485] width 127 height 20
select select "Habitación privada"
select select "Rango"
select select "1"
select select "2"
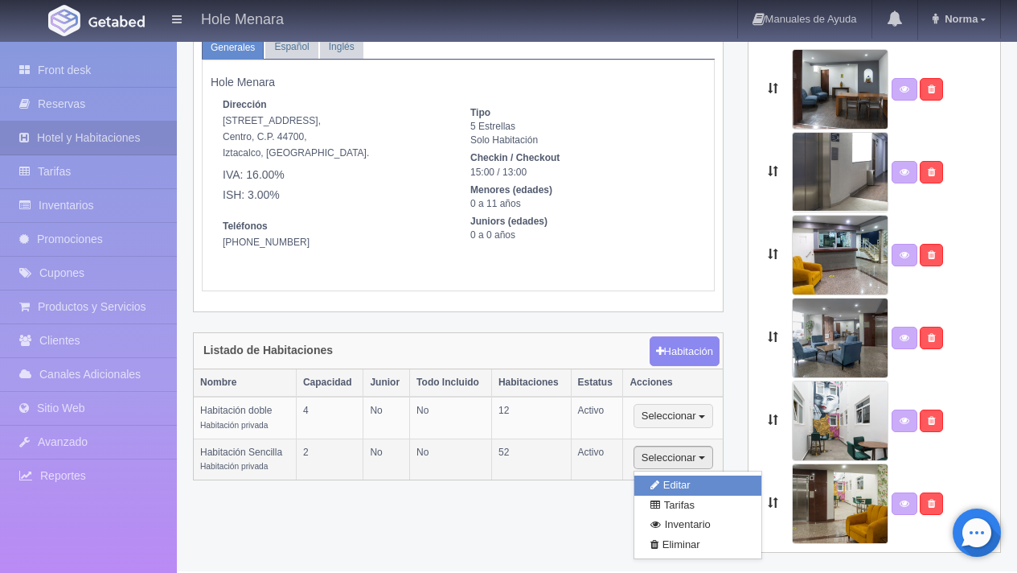
select select "1"
select select "Persona"
radio input "true"
select select "3"
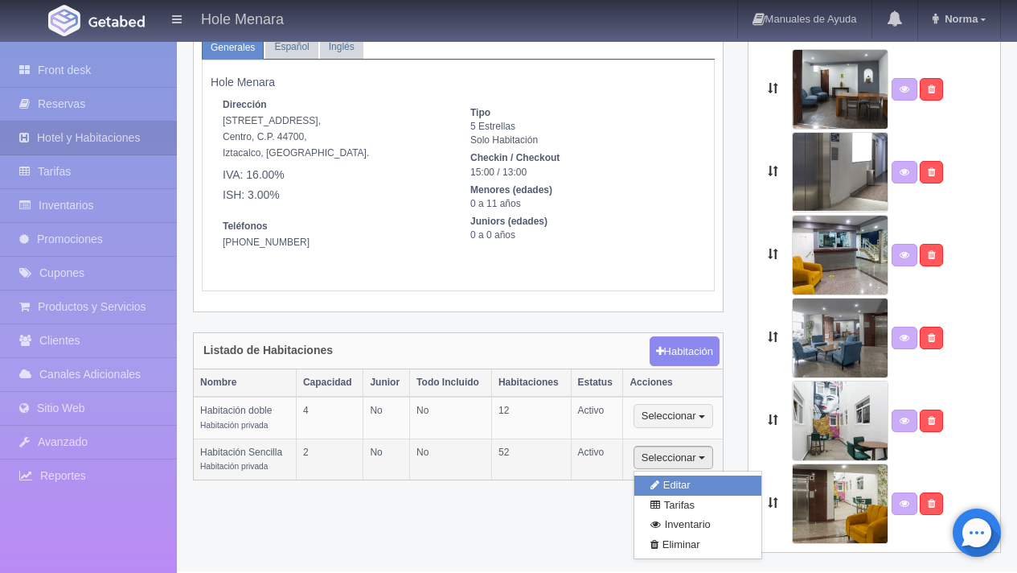
select select "2"
radio input "true"
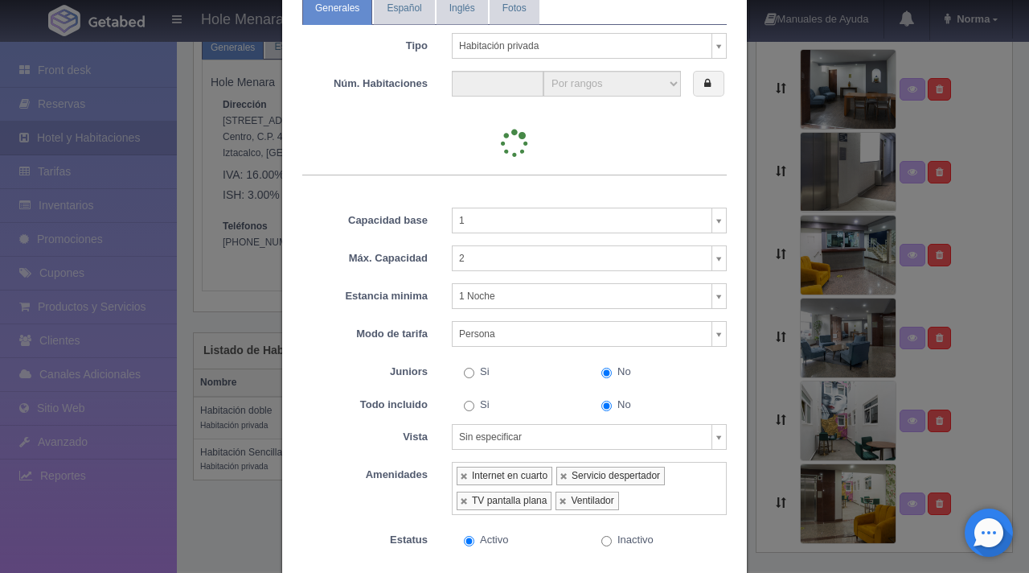
type input "52"
select select "2"
select select "12"
select select "2"
select select "12"
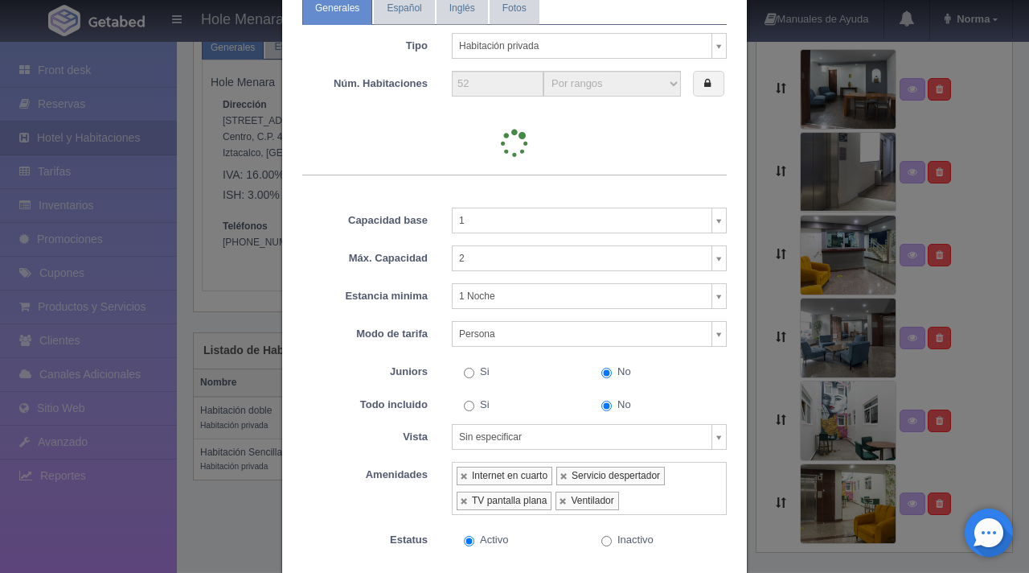
select select "7"
select select "2"
select select "12"
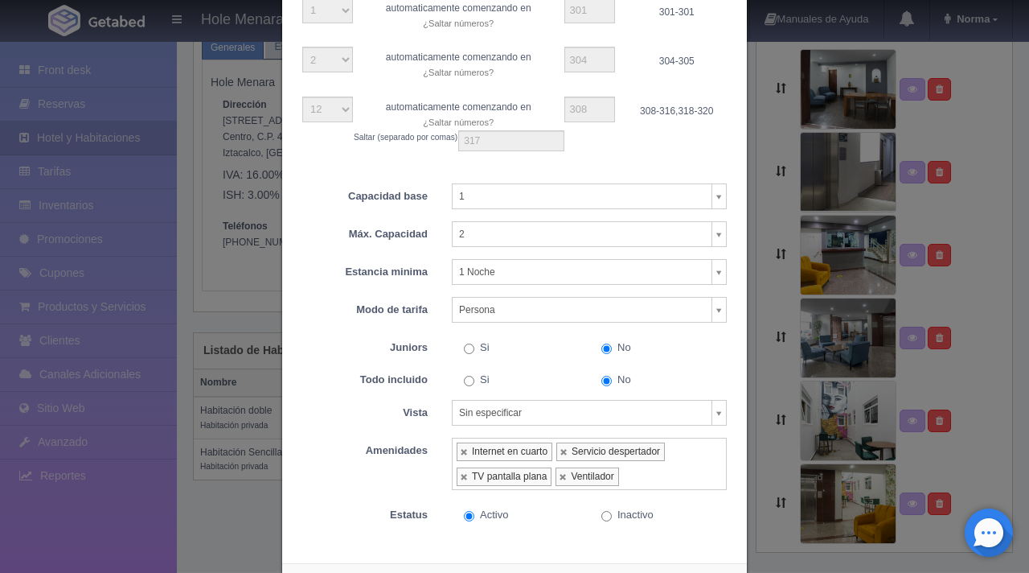
scroll to position [675, 0]
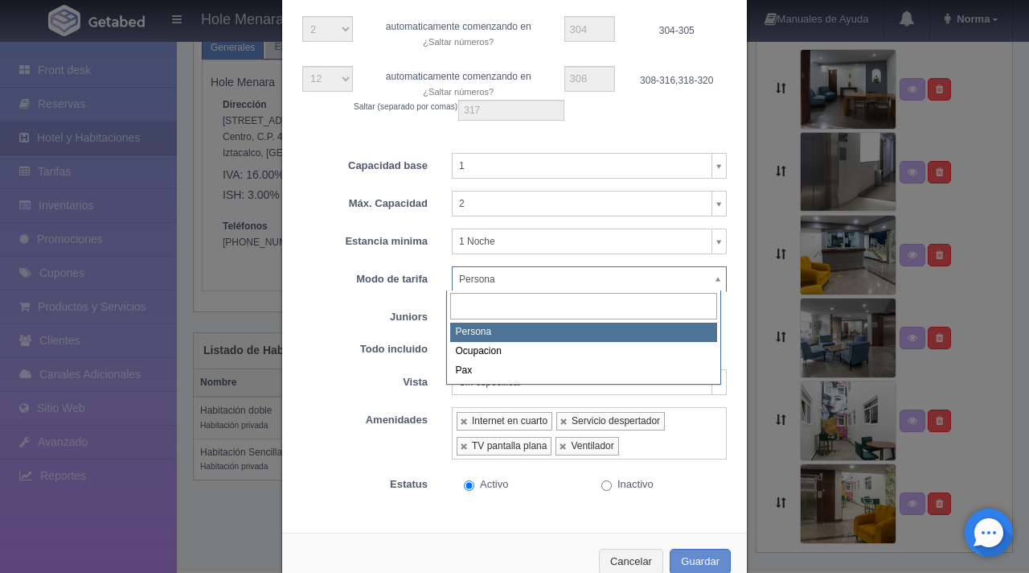
click at [616, 284] on body "Hole Menara Manuales de Ayuda Actualizaciones recientes Norma Mi Perfil Salir /…" at bounding box center [514, 259] width 1029 height 623
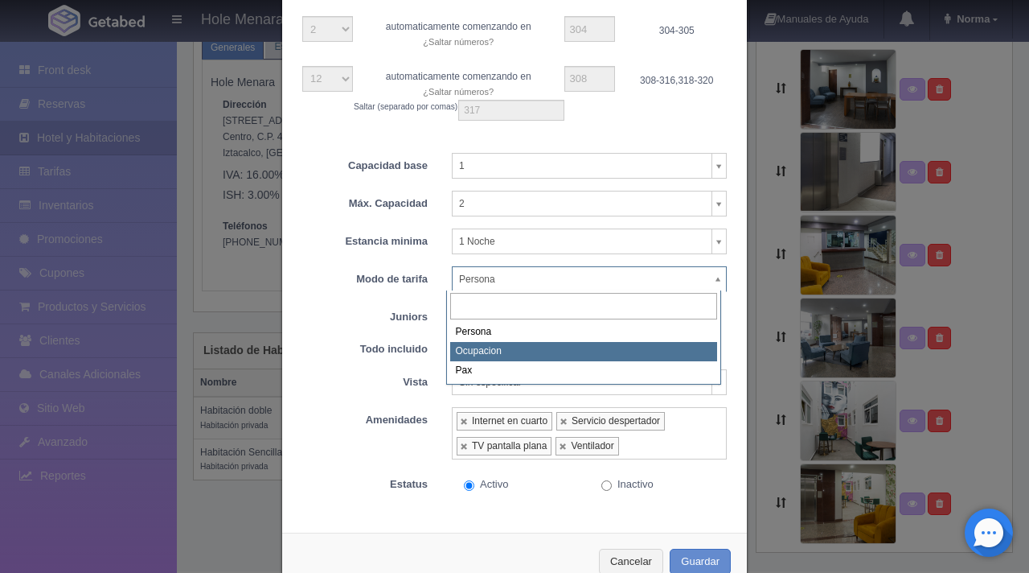
select select "Ocupacion"
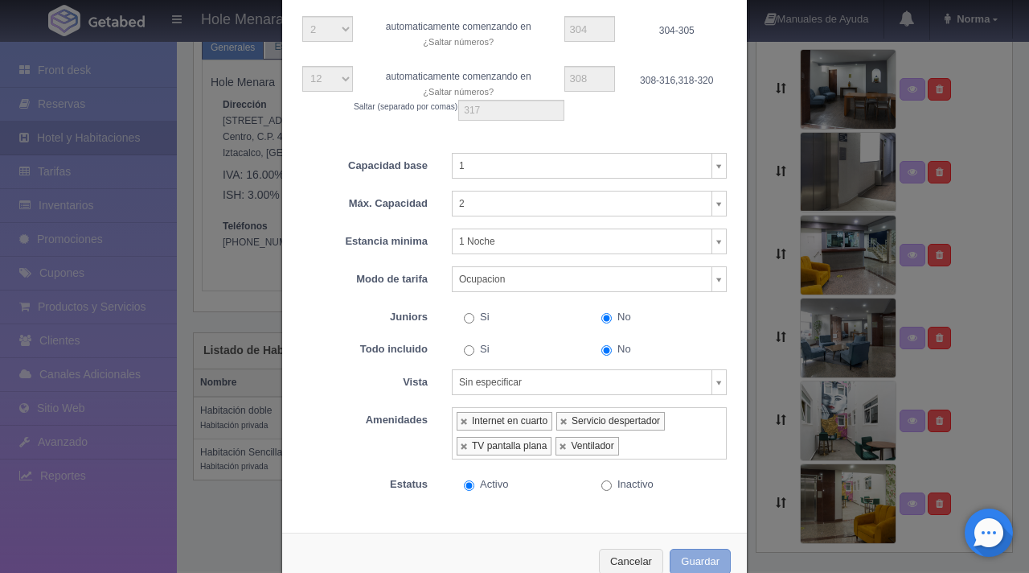
click at [696, 565] on button "Guardar" at bounding box center [700, 561] width 61 height 27
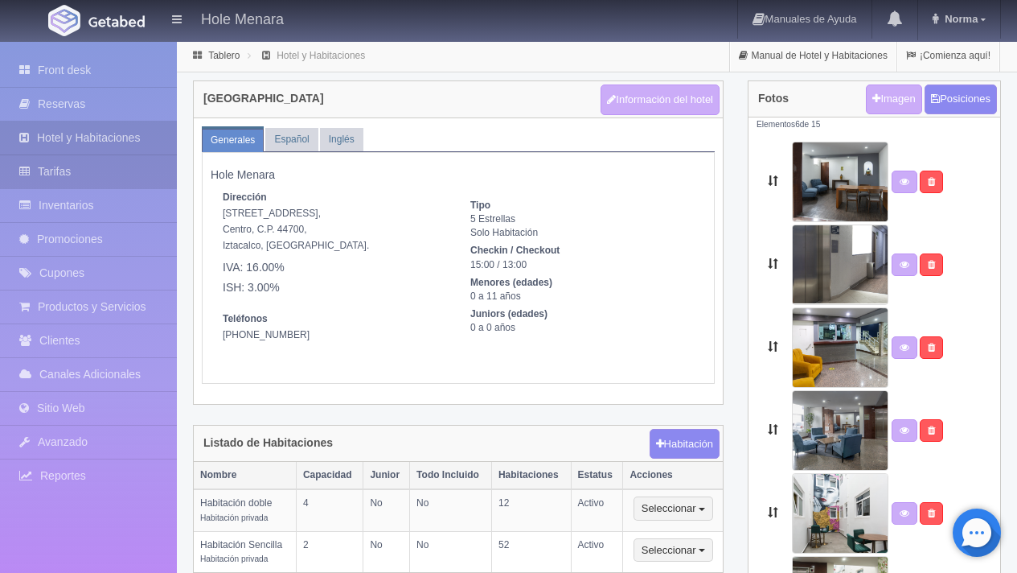
click at [95, 181] on link "Tarifas" at bounding box center [88, 171] width 177 height 33
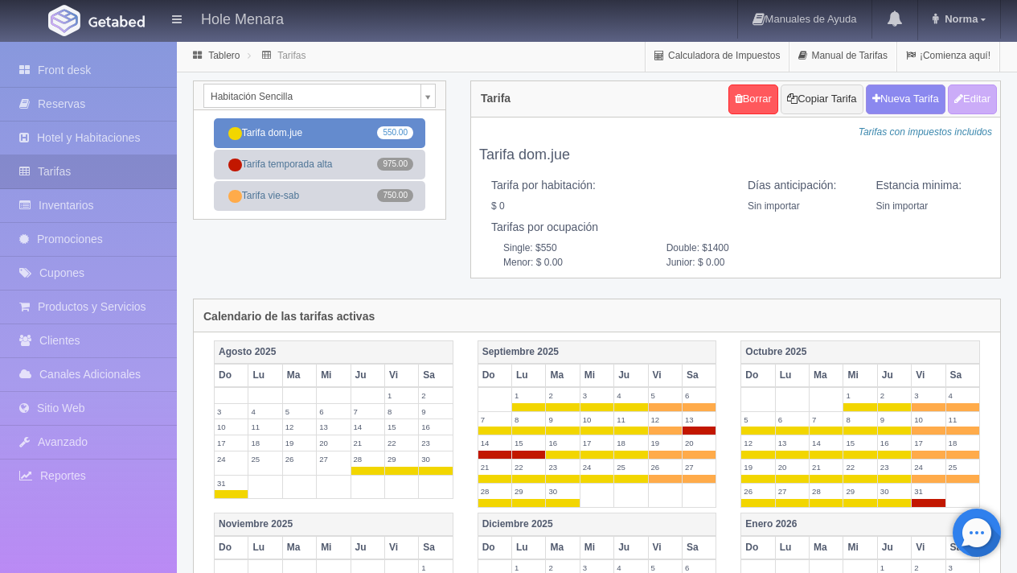
click at [359, 131] on link "Tarifa dom.jue 550.00" at bounding box center [319, 133] width 211 height 30
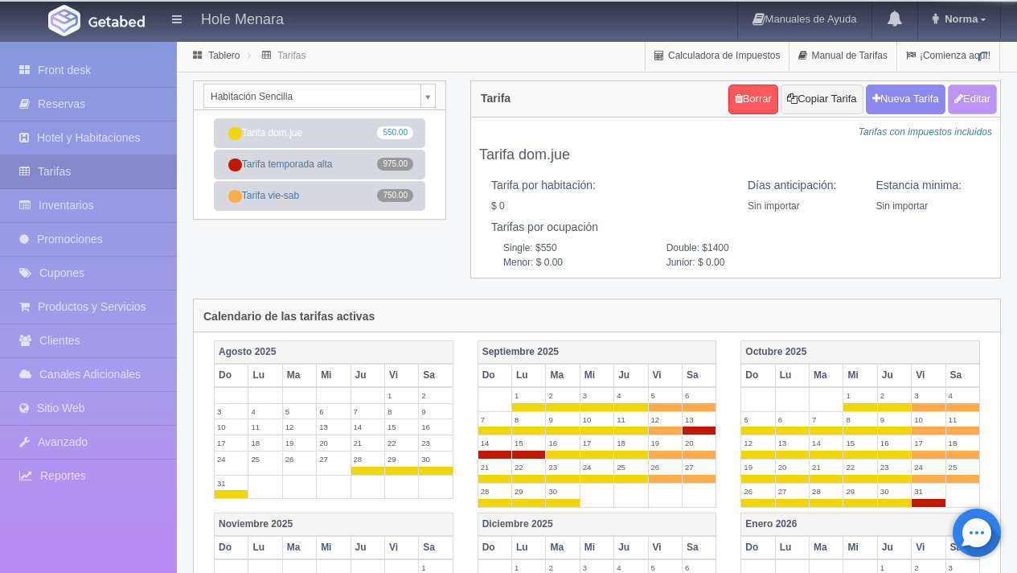
click at [986, 98] on button "Editar" at bounding box center [972, 99] width 49 height 30
type input "Tarifa dom.jue"
select select "0"
type input "0"
checkbox input "false"
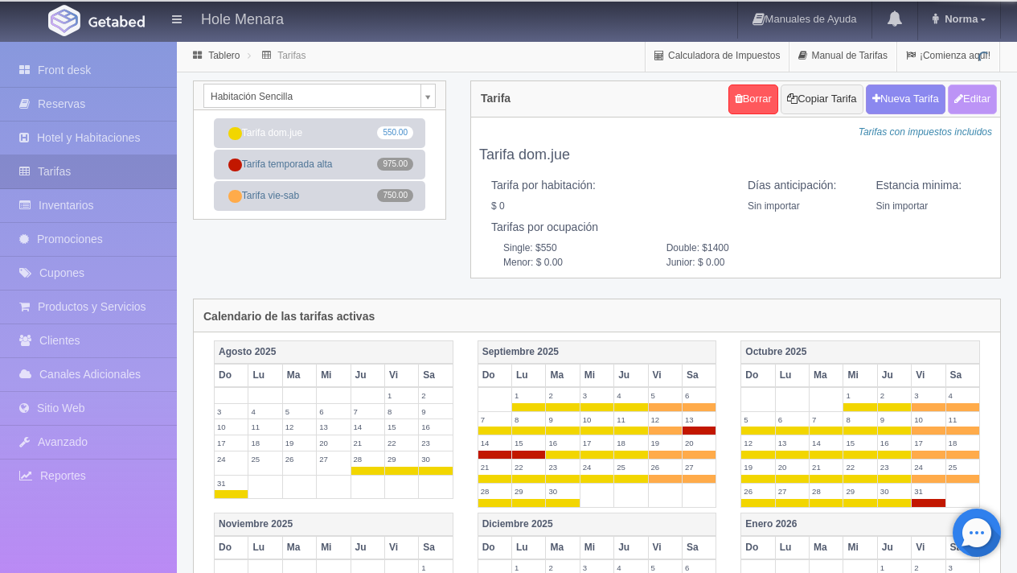
type input "550"
type input "1400"
type input "0.00"
checkbox input "true"
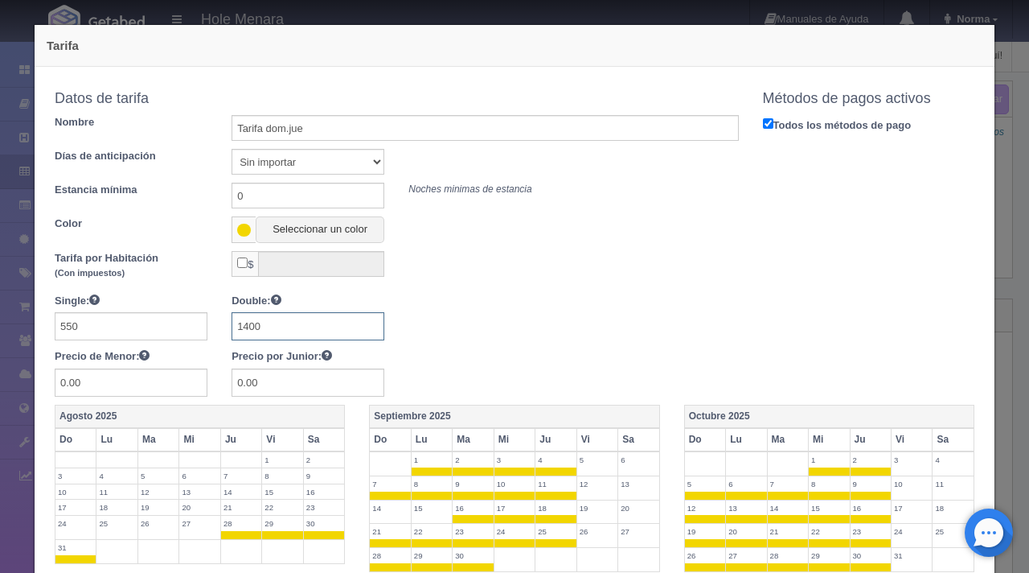
click at [306, 339] on input "1400" at bounding box center [308, 326] width 153 height 28
type input "1"
type input "700"
click at [596, 286] on div "Tarifa por Habitación (Con impuestos) $ Single: 550 Double: 700 Precio de Menor…" at bounding box center [397, 324] width 684 height 146
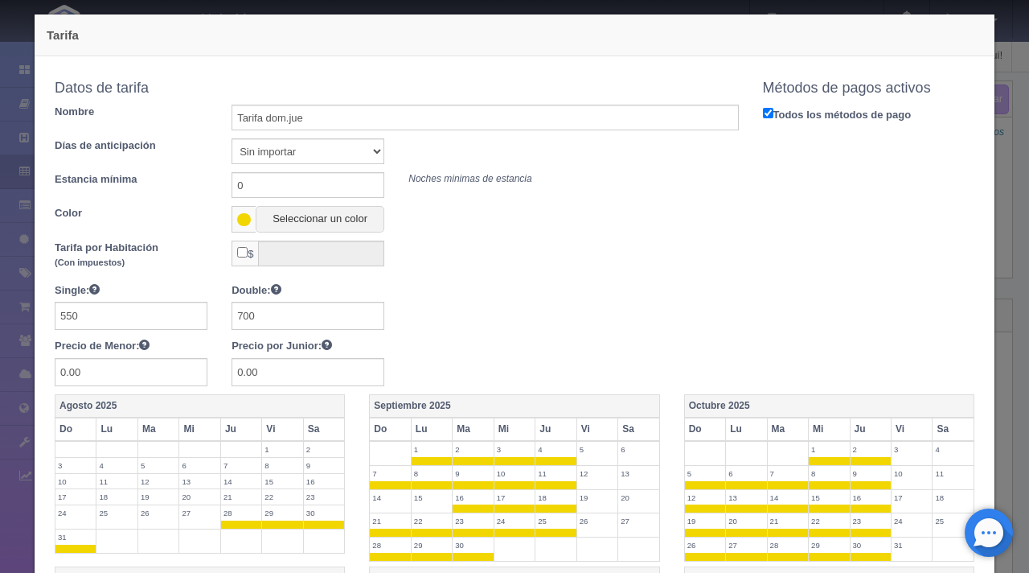
scroll to position [677, 0]
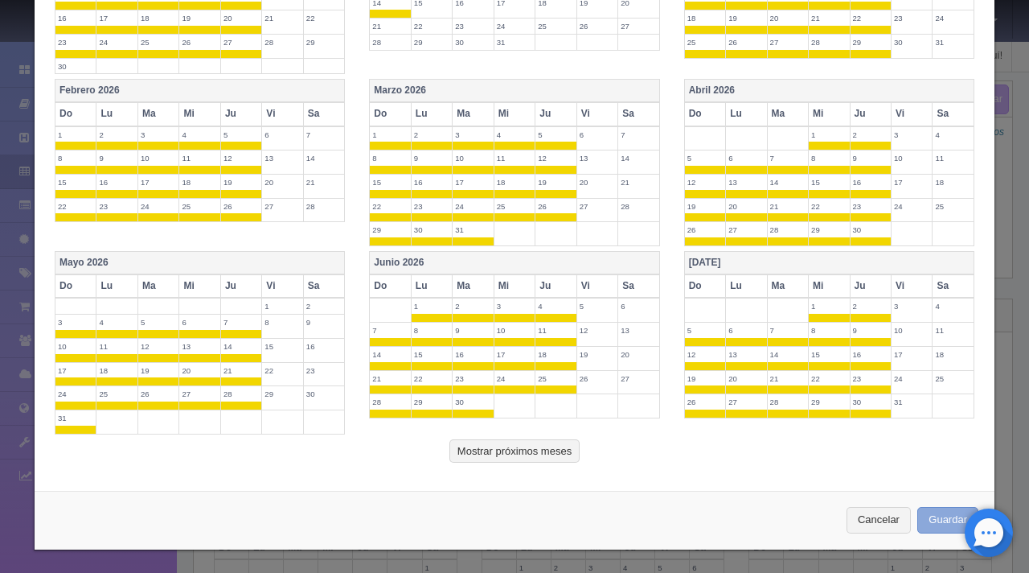
click at [959, 524] on button "Guardar" at bounding box center [948, 520] width 61 height 27
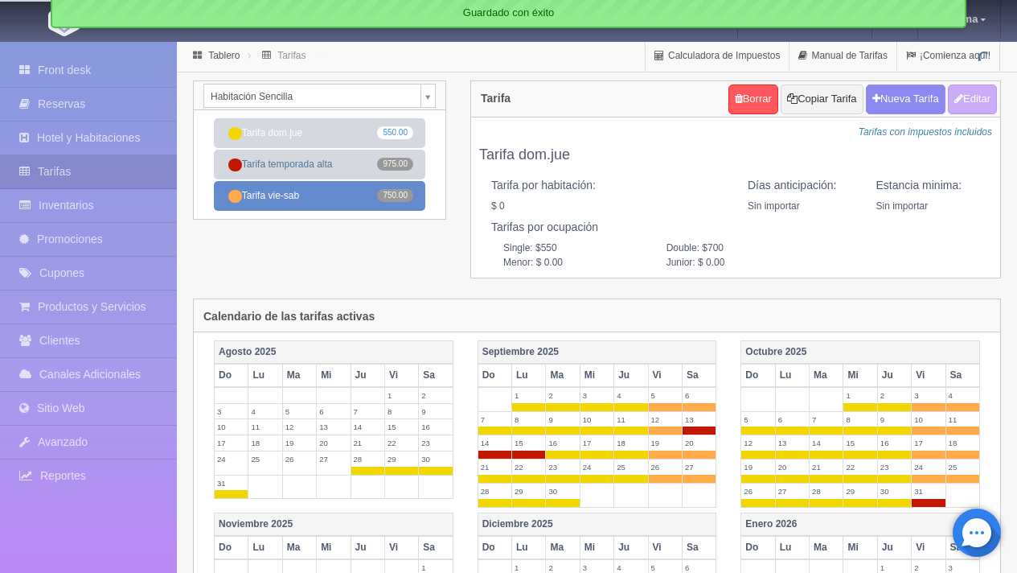
click at [310, 206] on link "Tarifa vie-sab 750.00" at bounding box center [319, 196] width 211 height 30
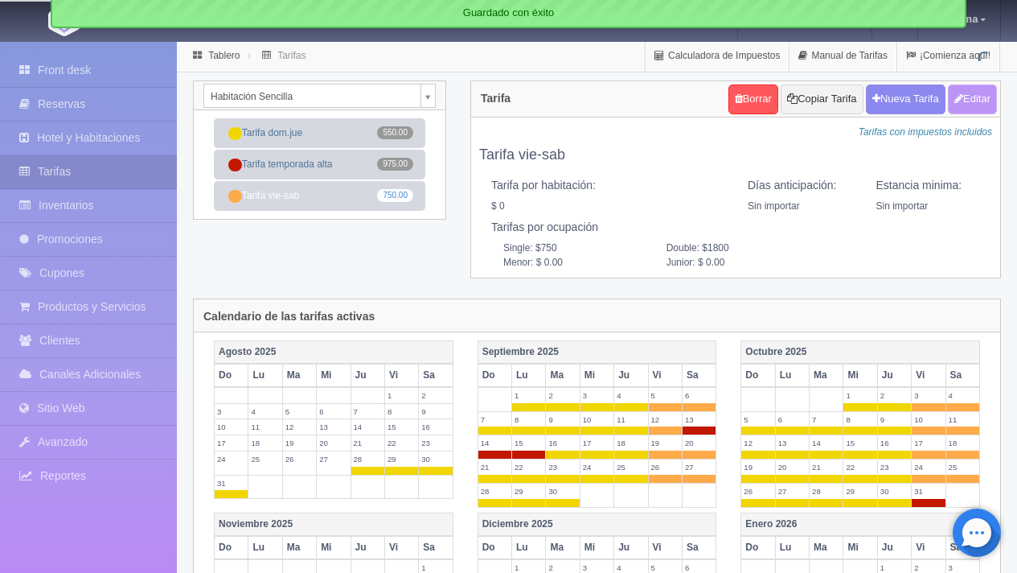
click at [973, 103] on button "Editar" at bounding box center [972, 99] width 49 height 30
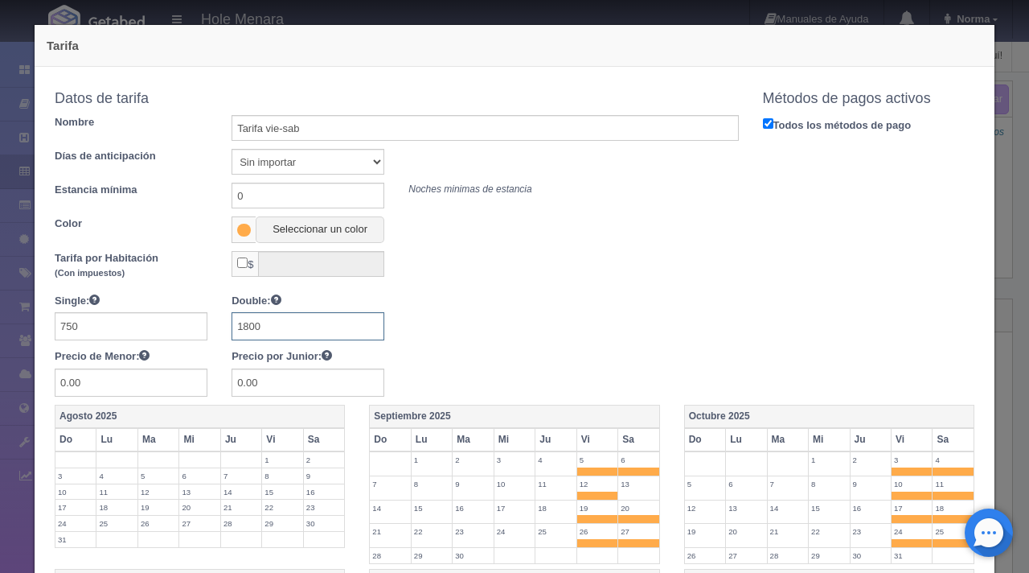
drag, startPoint x: 279, startPoint y: 327, endPoint x: 230, endPoint y: 314, distance: 50.7
click at [234, 316] on input "1800" at bounding box center [308, 326] width 153 height 28
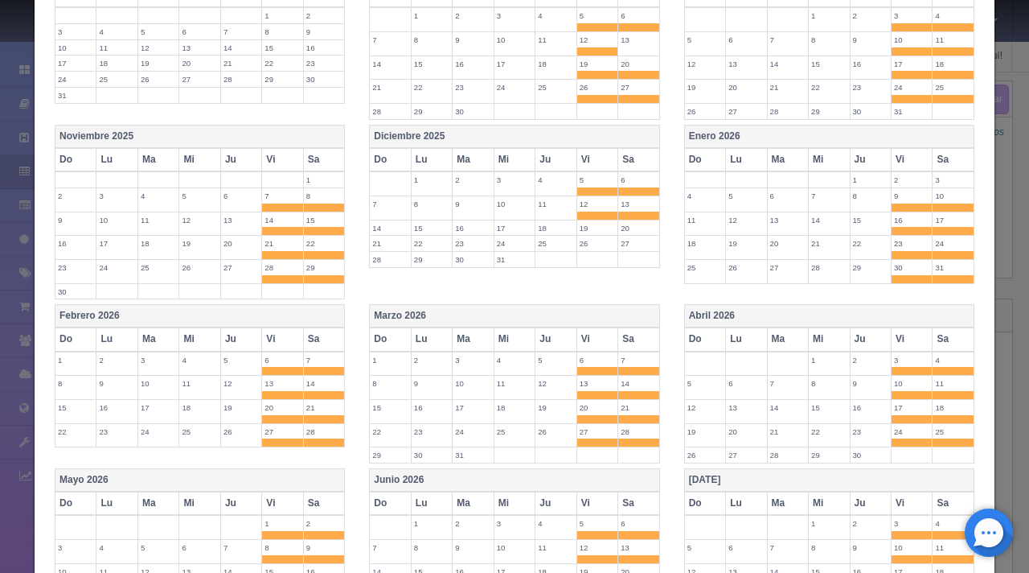
scroll to position [661, 0]
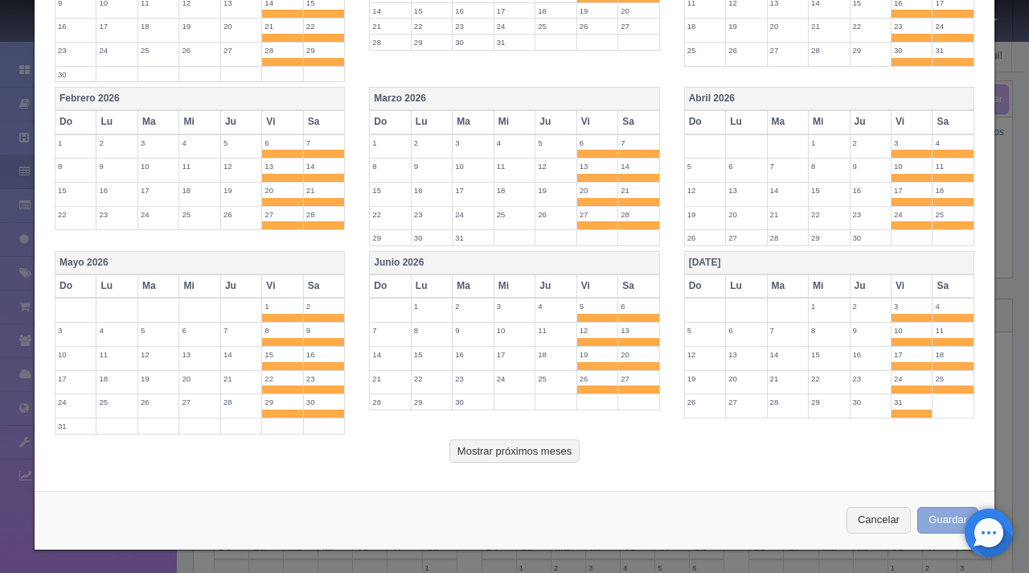
type input "900"
click at [926, 508] on button "Guardar" at bounding box center [948, 520] width 61 height 27
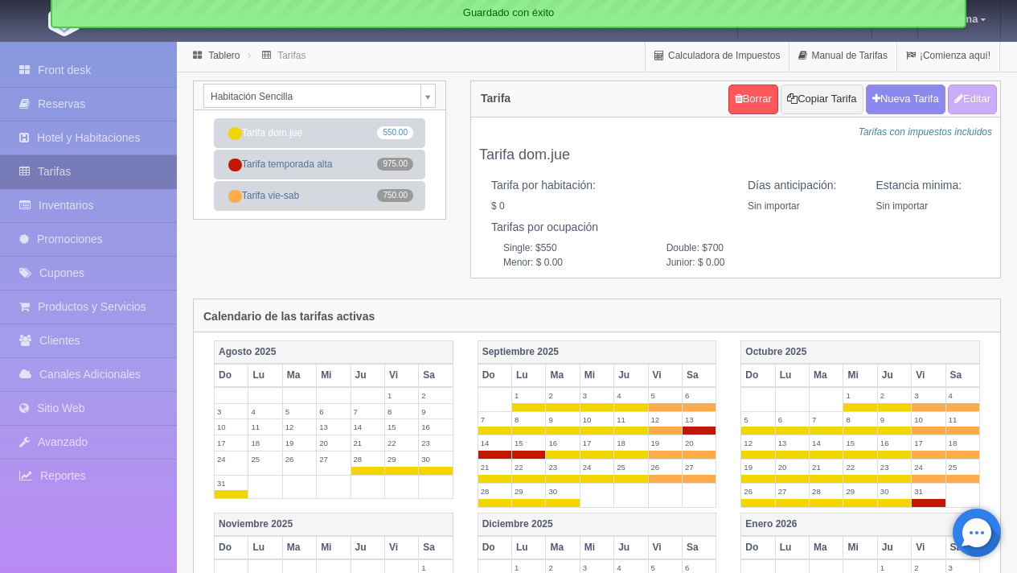
click at [92, 179] on link "Tarifas" at bounding box center [88, 171] width 177 height 33
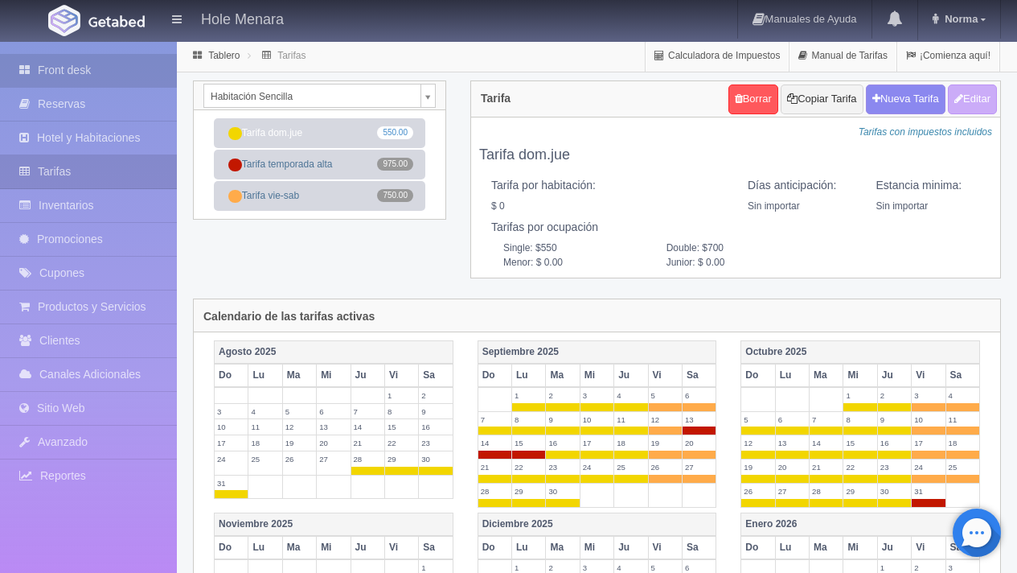
click at [109, 72] on link "Front desk" at bounding box center [88, 70] width 177 height 33
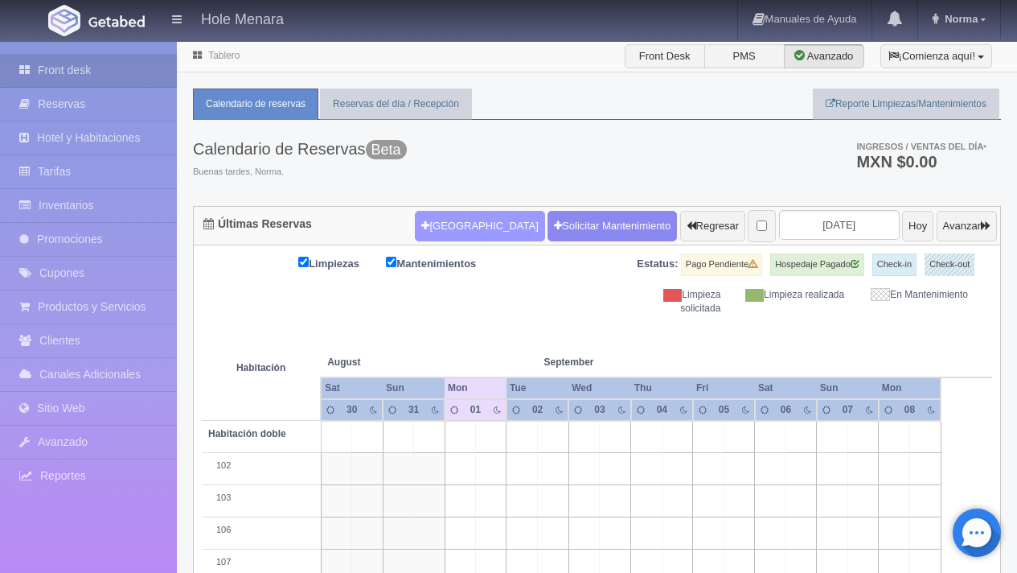
click at [429, 229] on button "[GEOGRAPHIC_DATA]" at bounding box center [479, 226] width 129 height 31
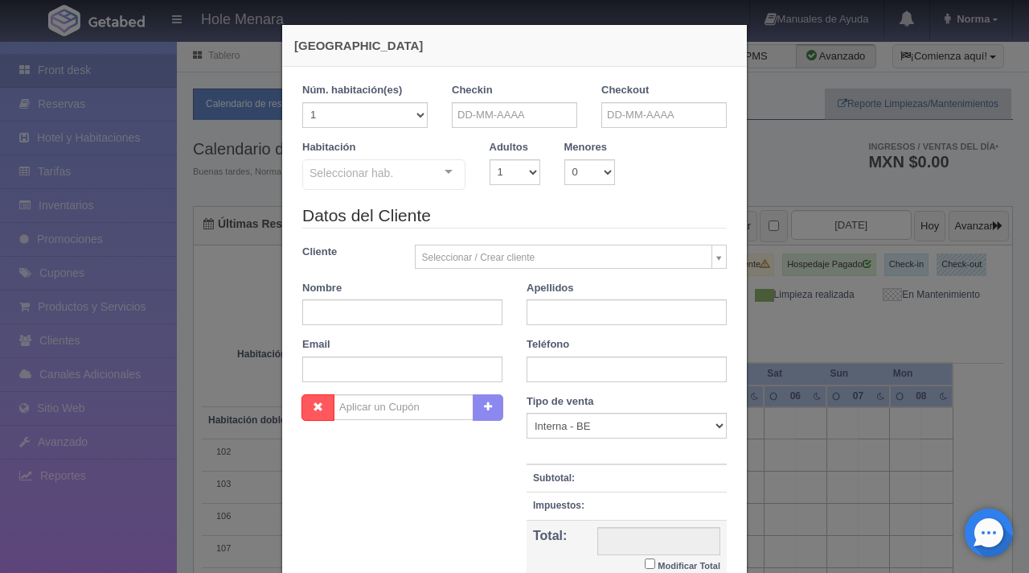
checkbox input "false"
click at [374, 104] on select "1 2 3 4 5 6 7 8 9 10 11 12 13 14 15 16 17 18 19 20" at bounding box center [364, 115] width 125 height 26
click at [302, 102] on select "1 2 3 4 5 6 7 8 9 10 11 12 13 14 15 16 17 18 19 20" at bounding box center [364, 115] width 125 height 26
click at [473, 113] on input "text" at bounding box center [514, 115] width 125 height 26
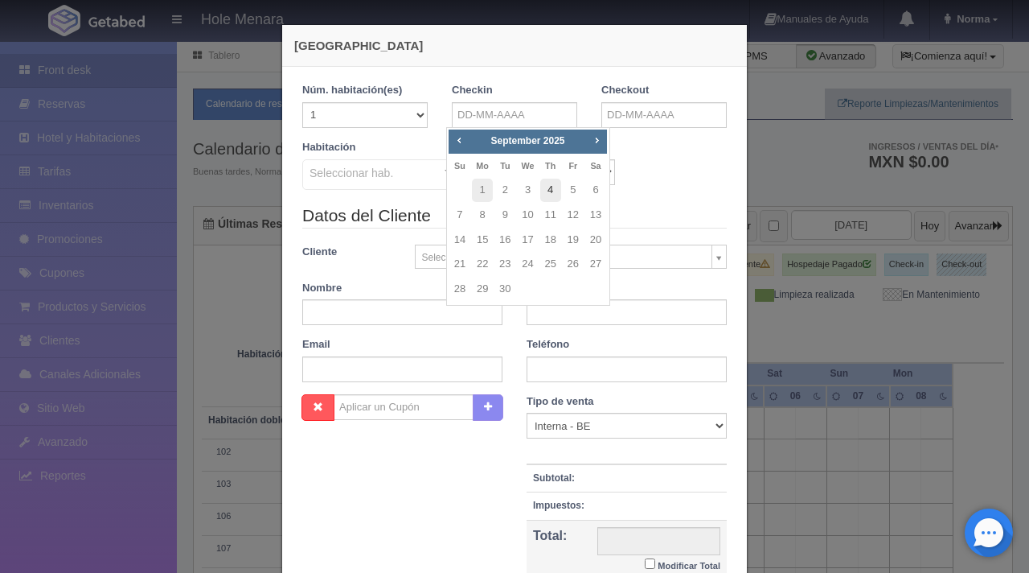
click at [551, 191] on link "4" at bounding box center [550, 190] width 21 height 23
type input "[DATE]"
checkbox input "false"
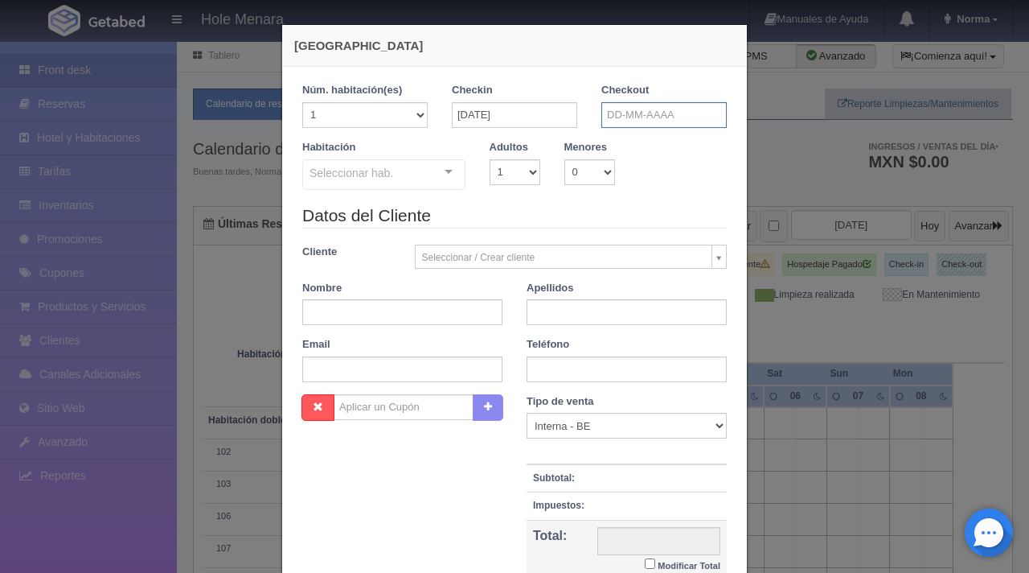
click at [633, 121] on input "text" at bounding box center [664, 115] width 125 height 26
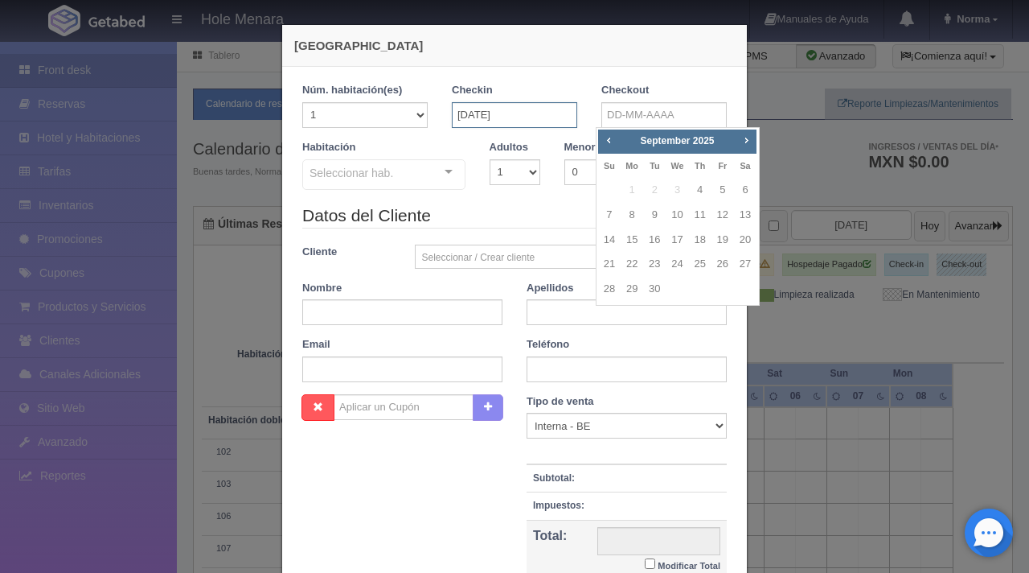
click at [518, 115] on input "[DATE]" at bounding box center [514, 115] width 125 height 26
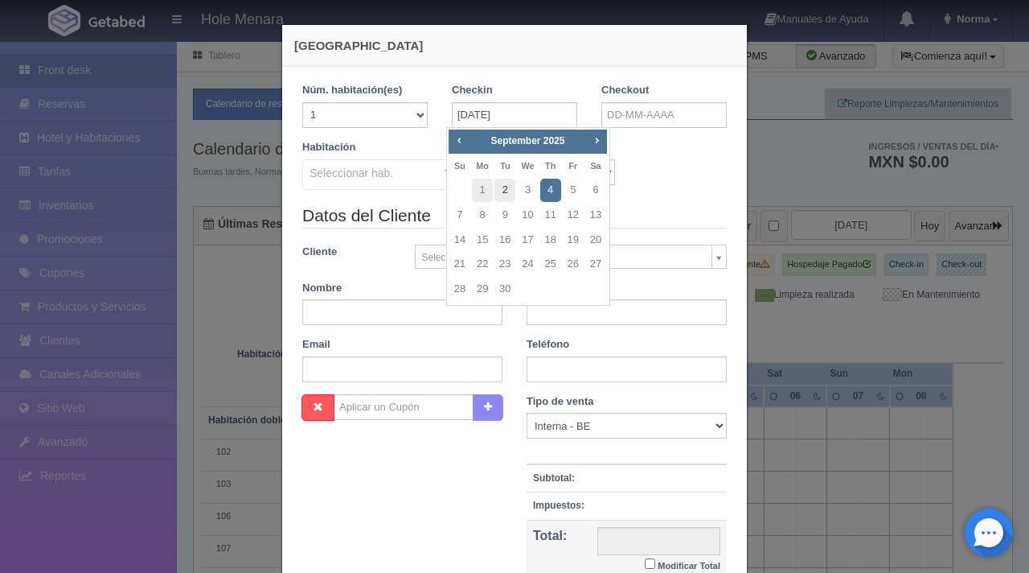
click at [505, 195] on link "2" at bounding box center [505, 190] width 21 height 23
type input "[DATE]"
checkbox input "false"
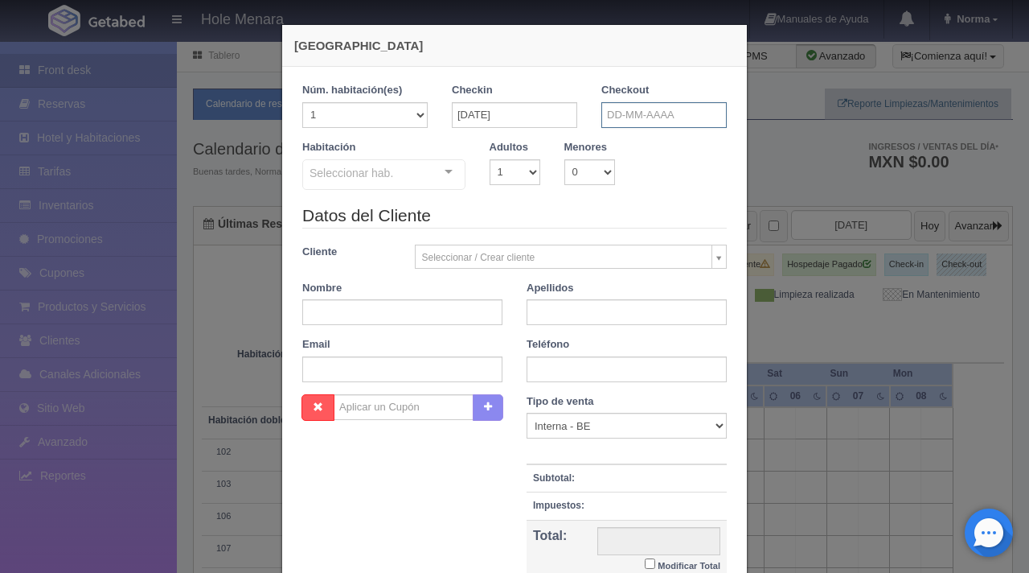
click at [634, 121] on input "text" at bounding box center [664, 115] width 125 height 26
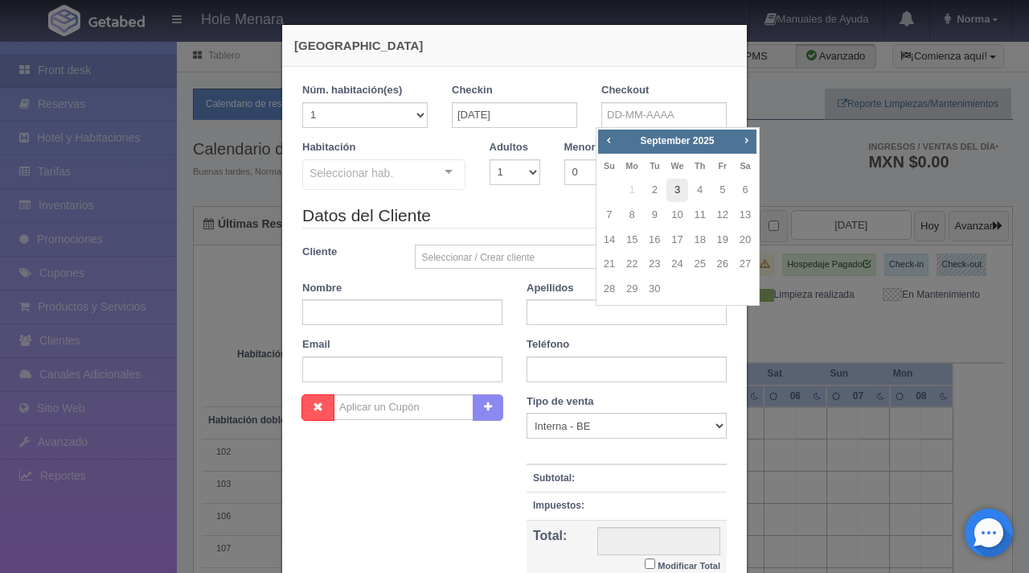
click at [676, 191] on link "3" at bounding box center [677, 190] width 21 height 23
type input "[DATE]"
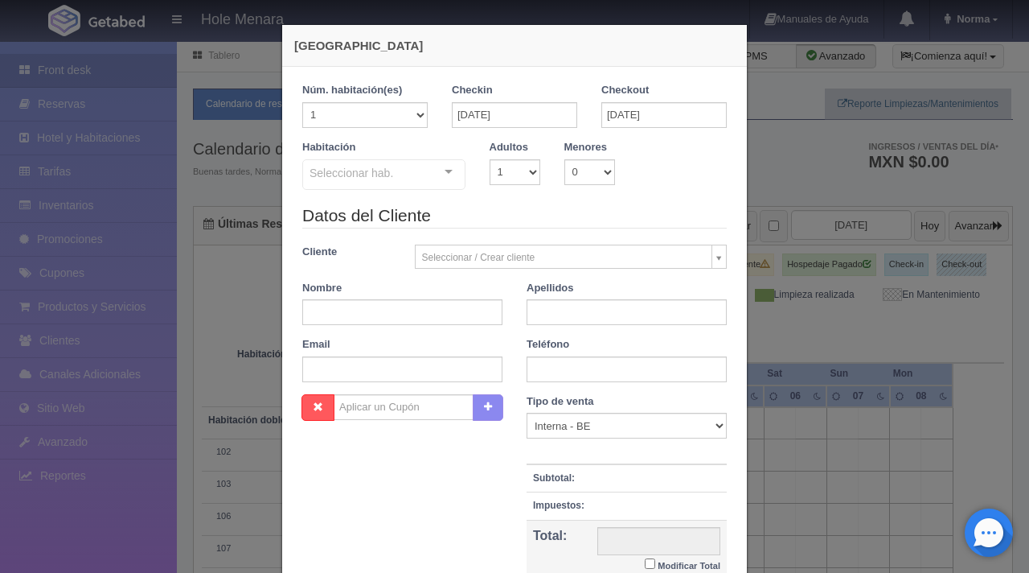
click at [408, 175] on div "Seleccionar hab." at bounding box center [383, 174] width 163 height 31
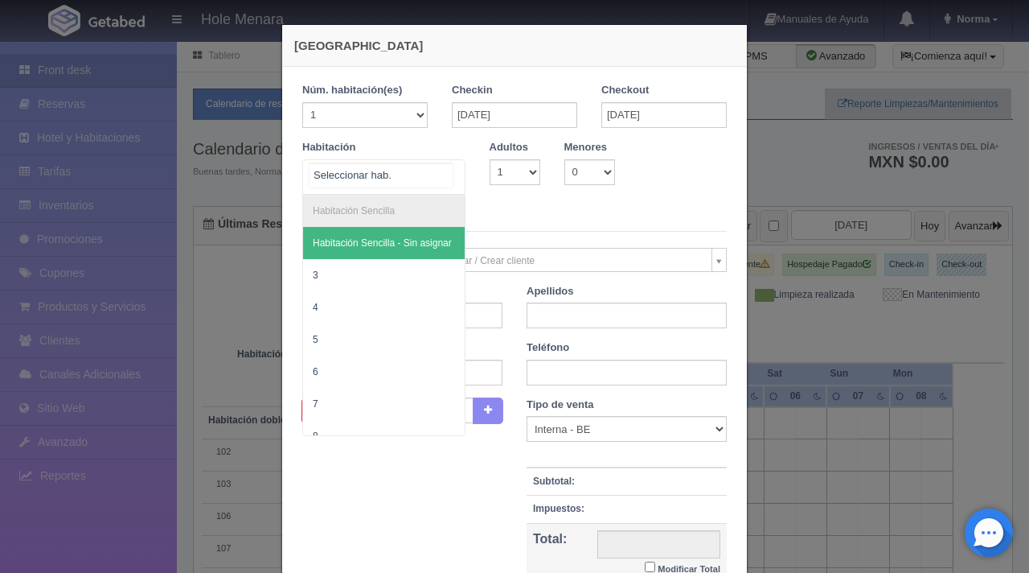
click at [374, 246] on span "Habitación Sencilla - Sin asignar" at bounding box center [382, 242] width 139 height 11
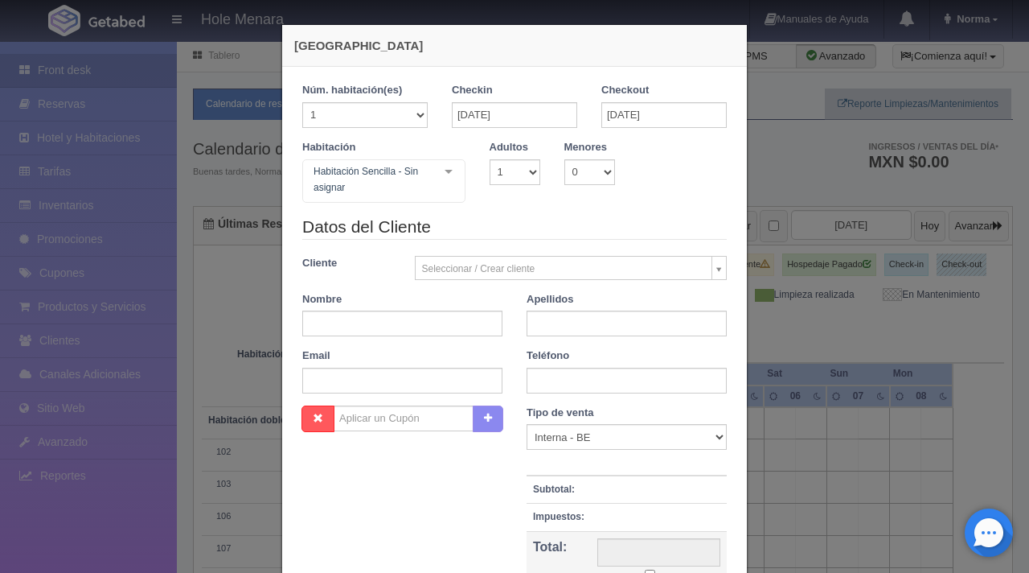
checkbox input "false"
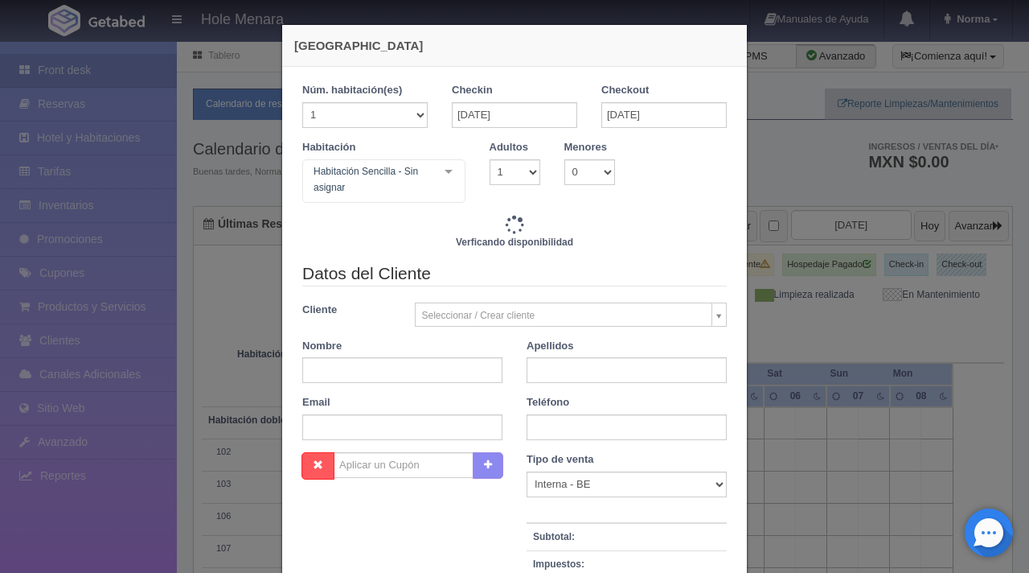
type input "550.00"
checkbox input "false"
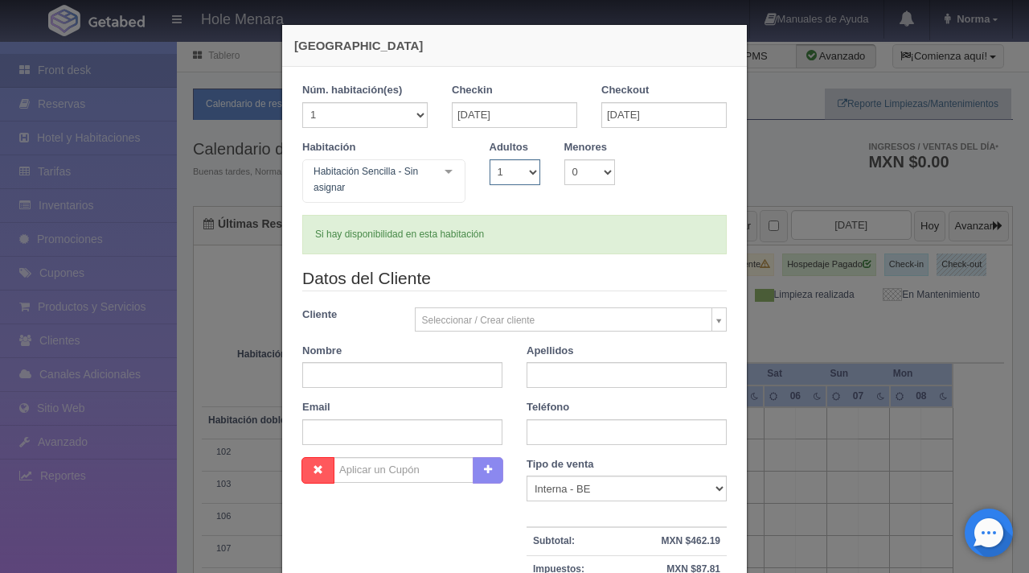
click at [526, 168] on select "1 2 3 4 5 6 7 8 9 10" at bounding box center [515, 172] width 51 height 26
select select "2"
click at [490, 159] on select "1 2 3 4 5 6 7 8 9 10" at bounding box center [515, 172] width 51 height 26
checkbox input "false"
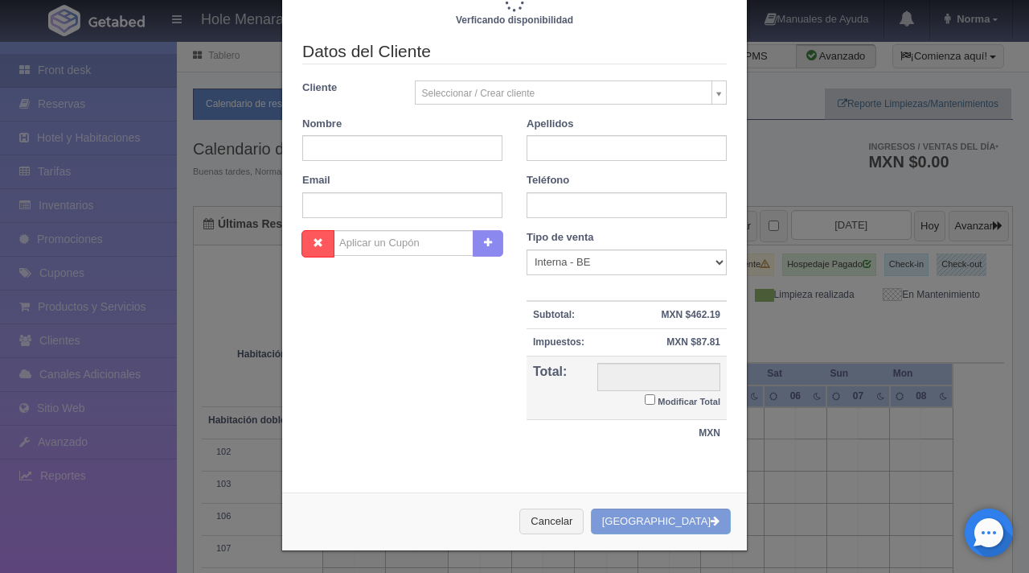
type input "700.00"
checkbox input "false"
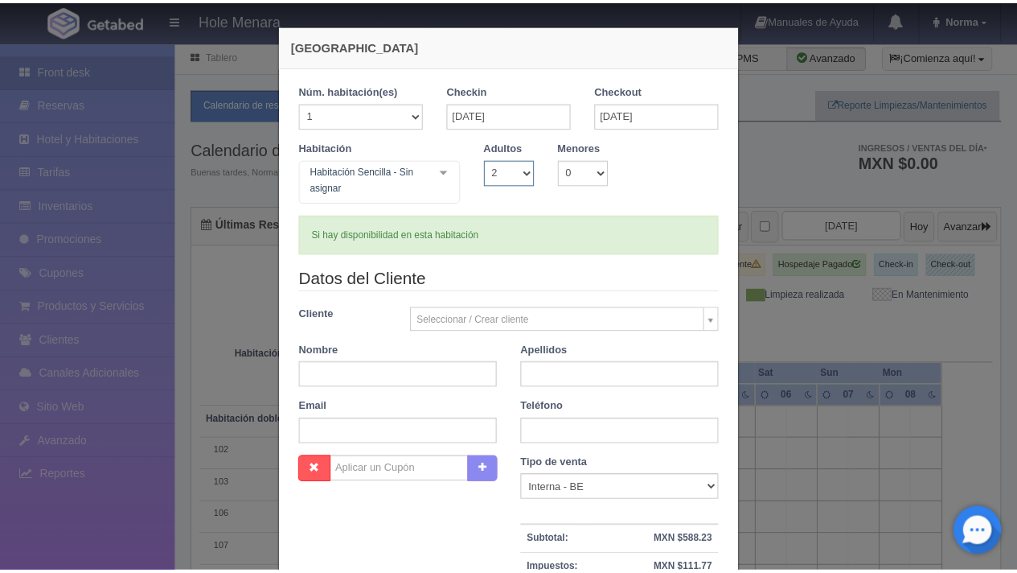
scroll to position [228, 0]
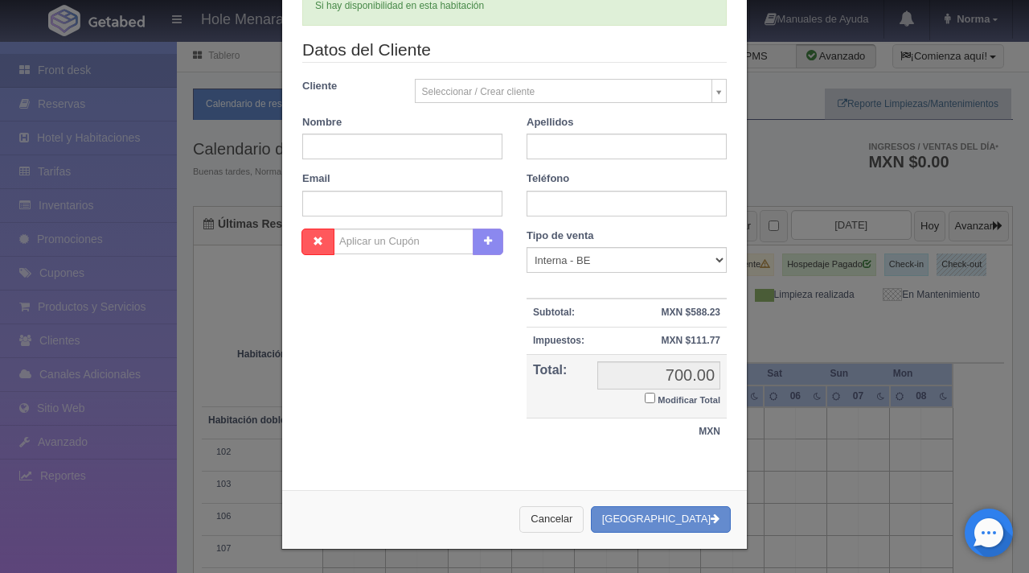
click at [577, 519] on button "Cancelar" at bounding box center [551, 519] width 64 height 27
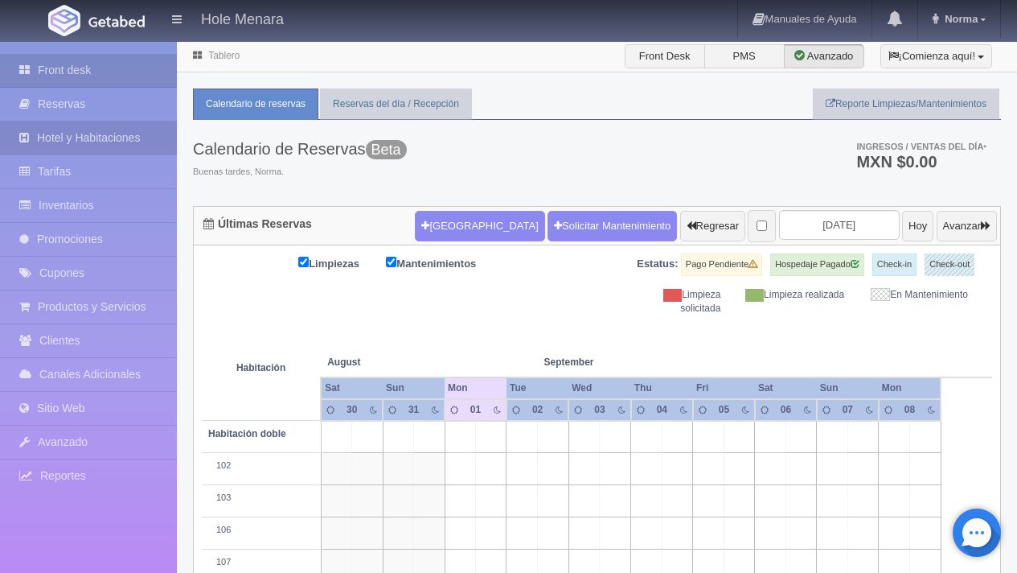
click at [126, 138] on link "Hotel y Habitaciones" at bounding box center [88, 137] width 177 height 33
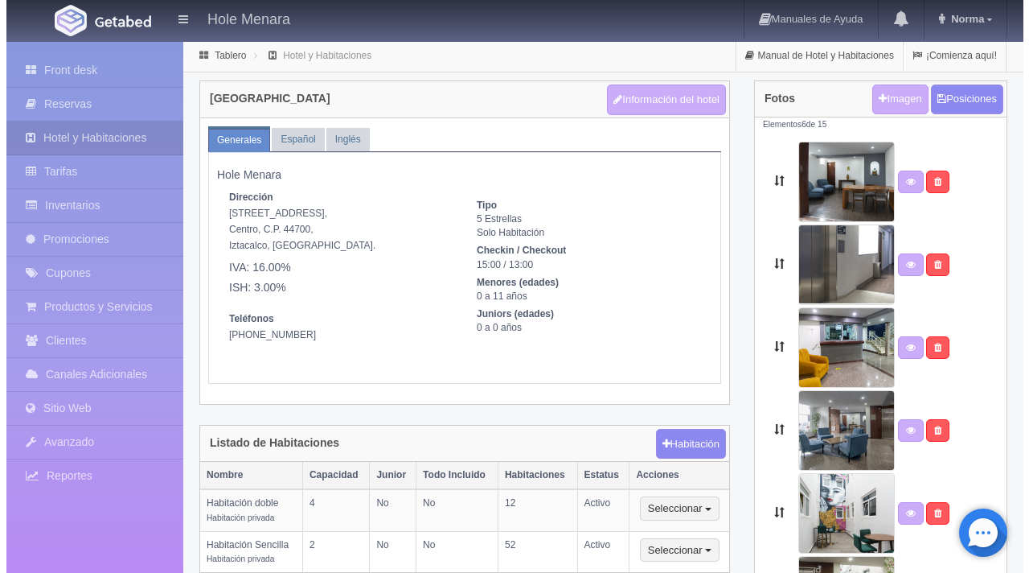
scroll to position [92, 0]
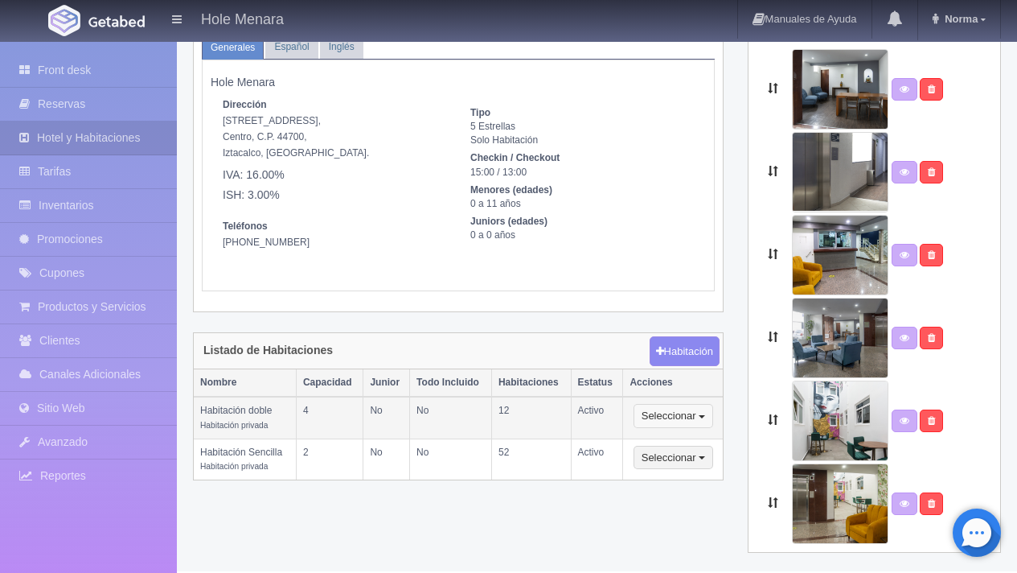
click at [703, 425] on button "Seleccionar" at bounding box center [674, 416] width 80 height 24
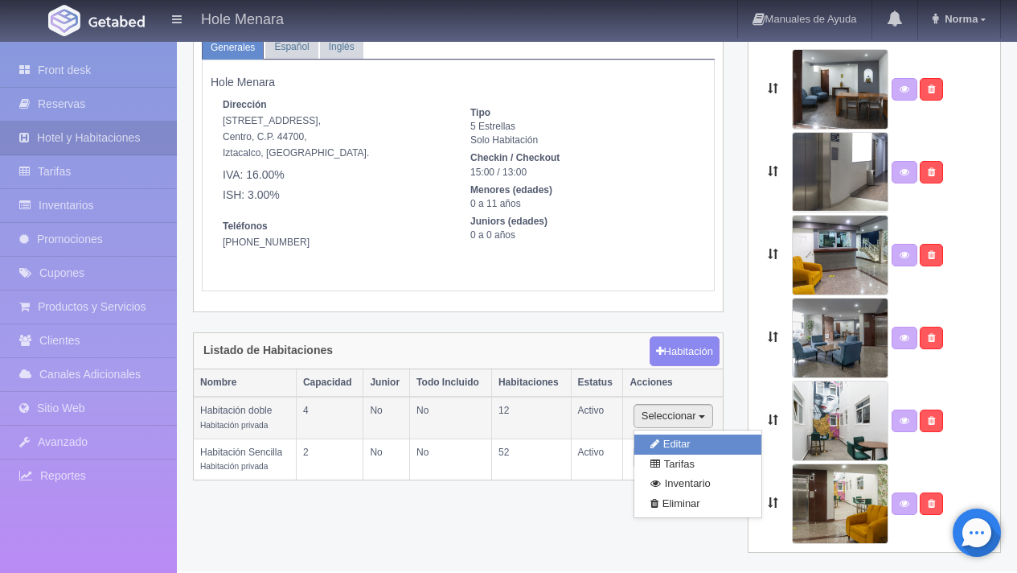
click at [706, 450] on link "Editar" at bounding box center [697, 444] width 127 height 20
select select "Habitación privada"
select select "Rango"
select select "2"
select select "4"
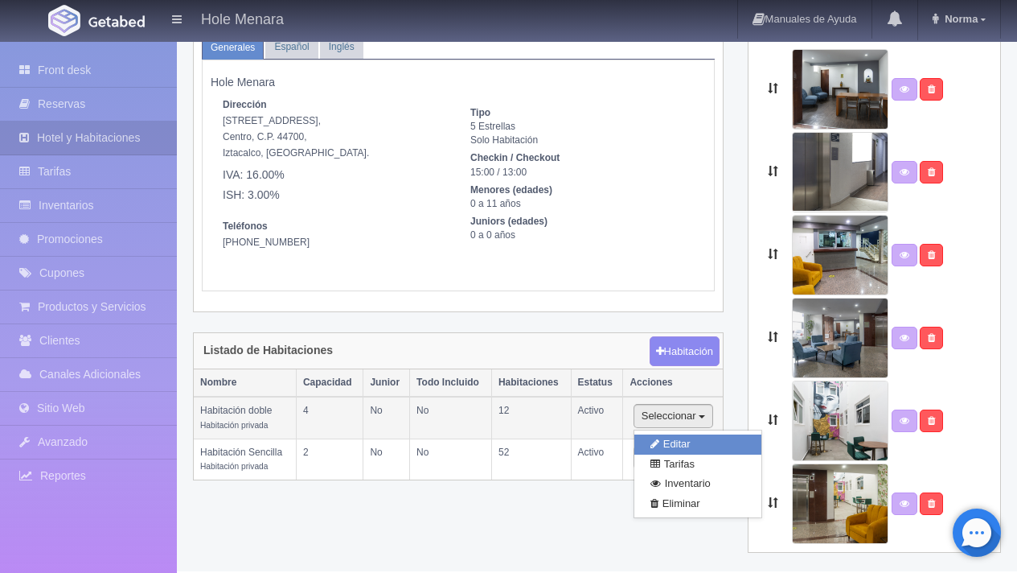
select select "1"
select select "Ocupacion"
radio input "true"
select select "3"
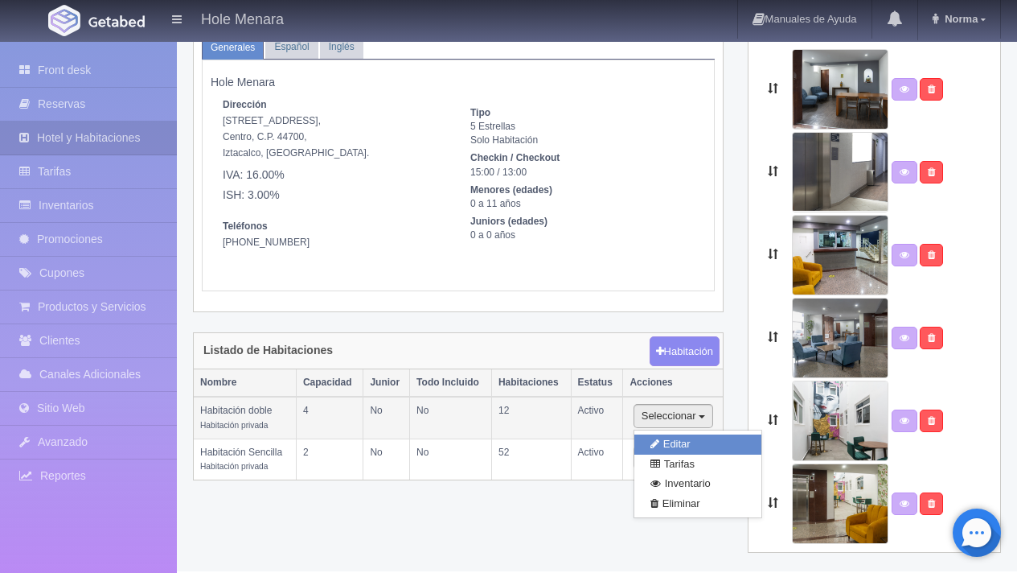
select select "2"
radio input "true"
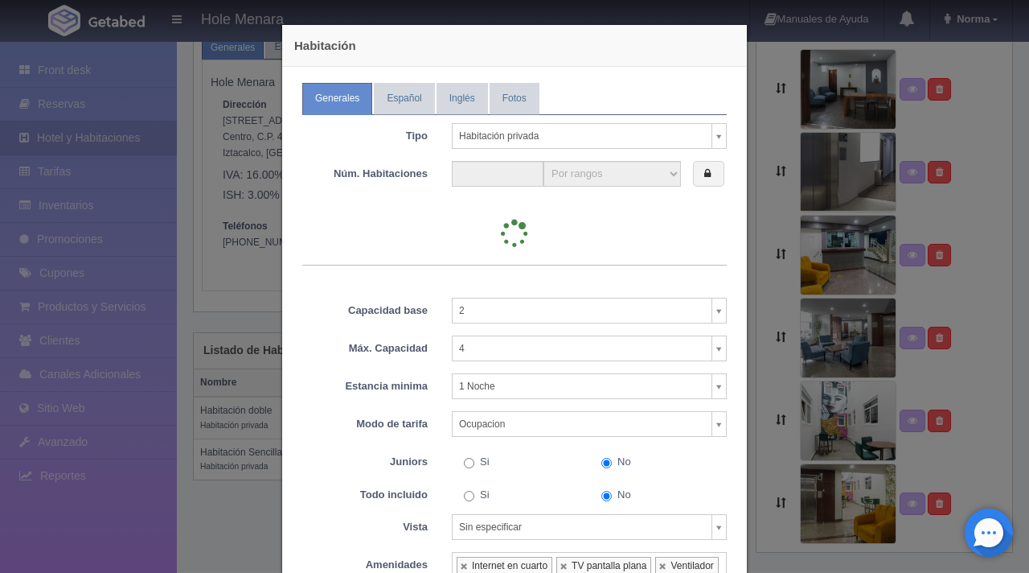
type input "12"
select select "2"
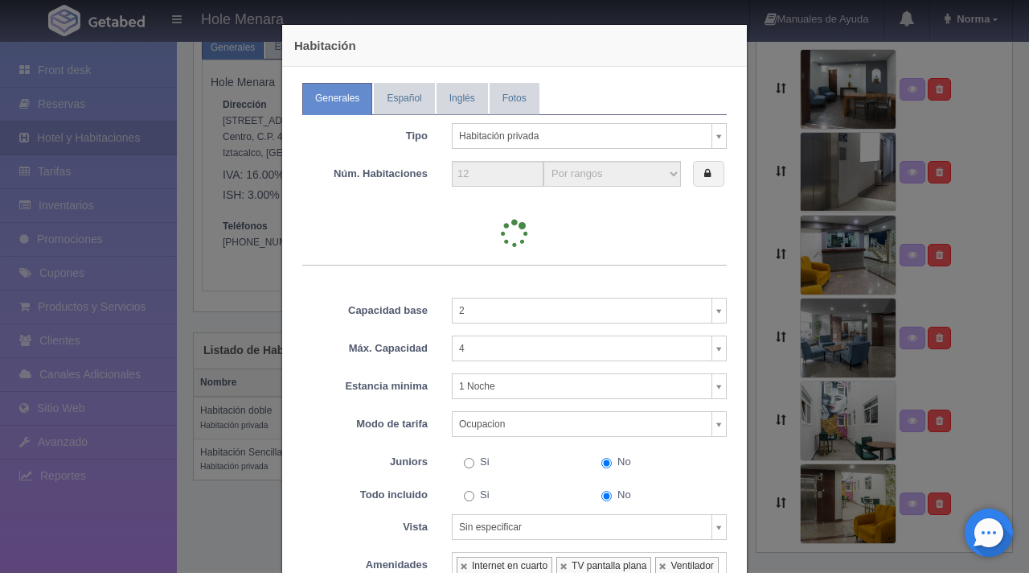
select select "2"
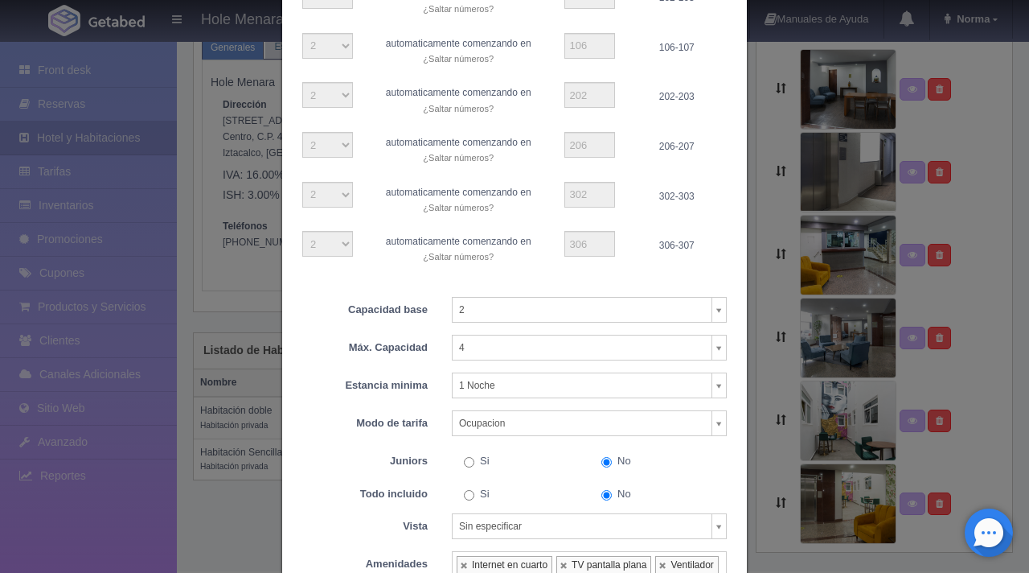
scroll to position [78, 0]
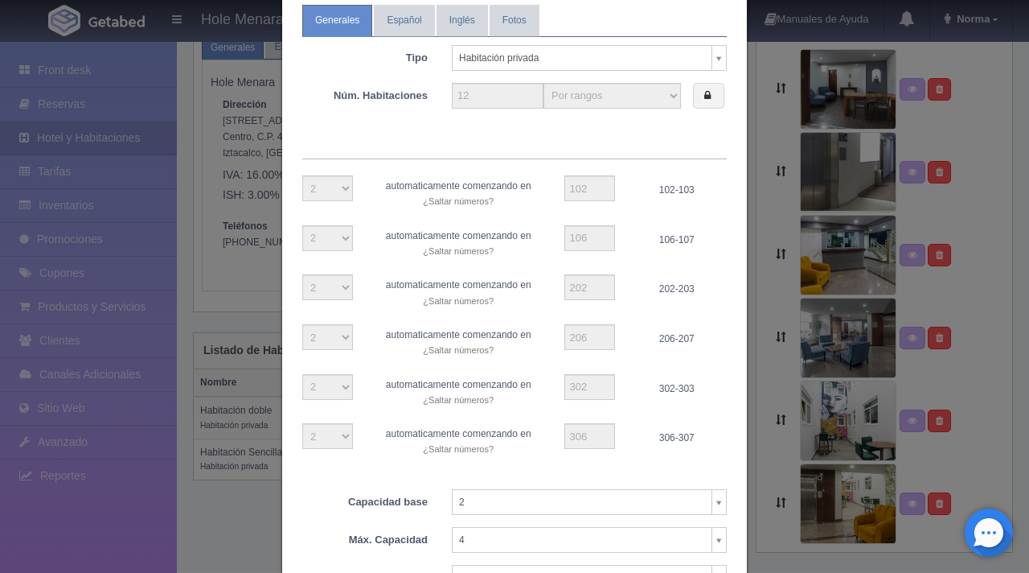
click at [159, 180] on div "Habitación Generales Español Inglés Fotos Tipo Habitación privada Habitación pr…" at bounding box center [514, 286] width 1029 height 573
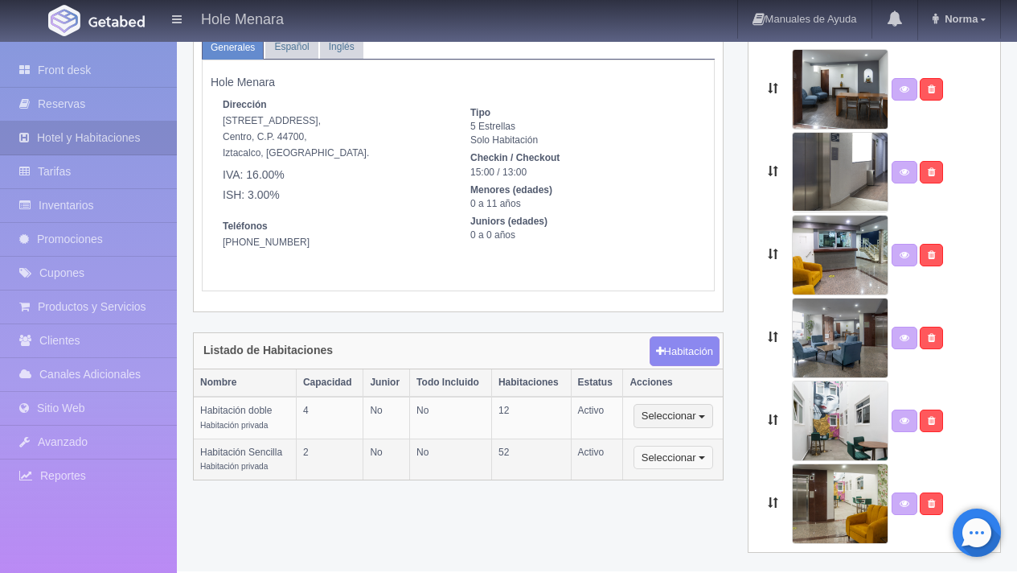
click at [705, 461] on button "Seleccionar" at bounding box center [674, 458] width 80 height 24
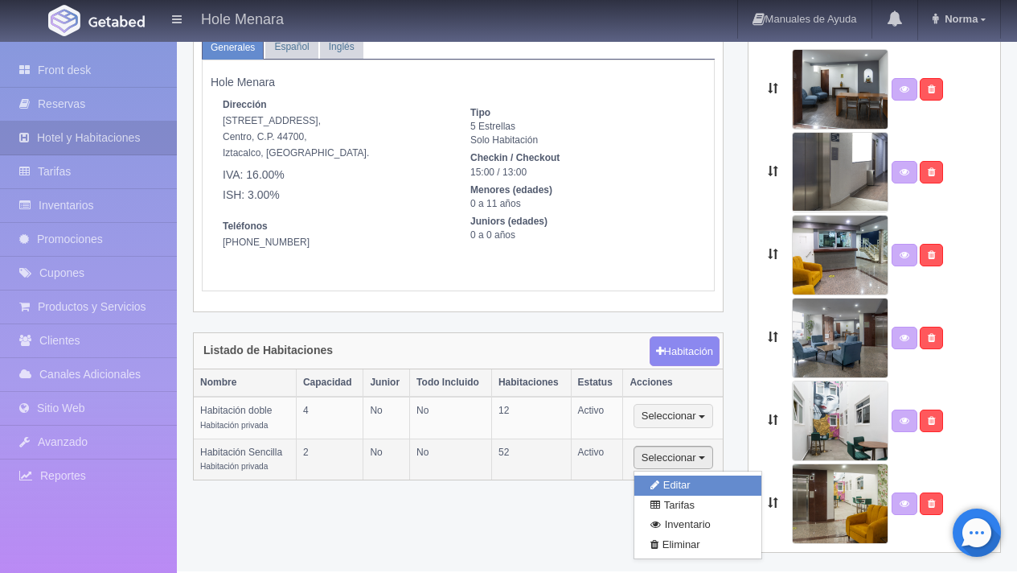
click at [704, 478] on link "Editar" at bounding box center [697, 485] width 127 height 20
type input "Habitación Sencilla"
type textarea "52 habitaciones cómodas y amplias con una cama king size para 1 o 2 personas, c…"
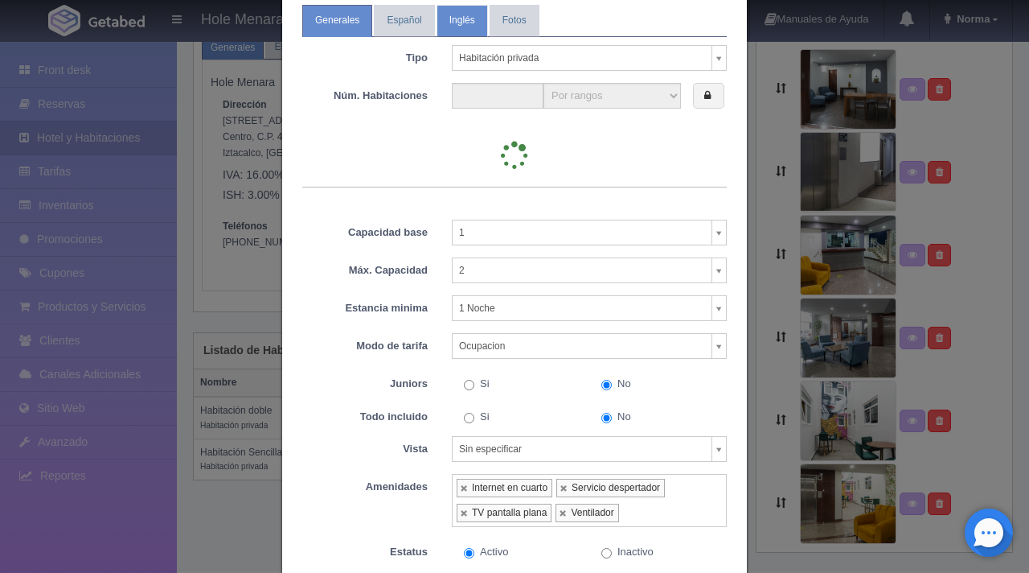
type input "52"
select select "2"
select select "12"
select select "2"
select select "12"
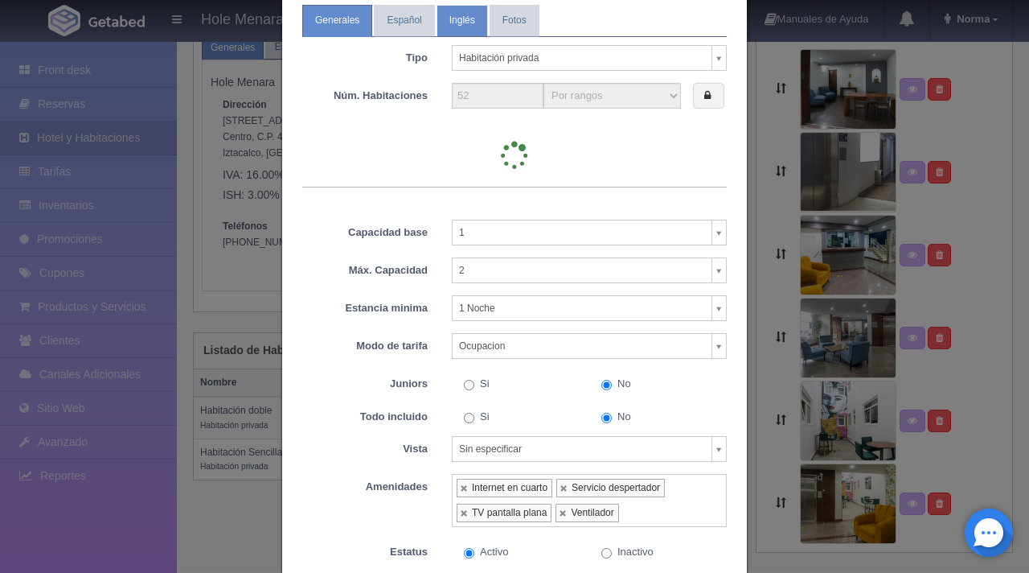
select select "7"
select select "2"
select select "12"
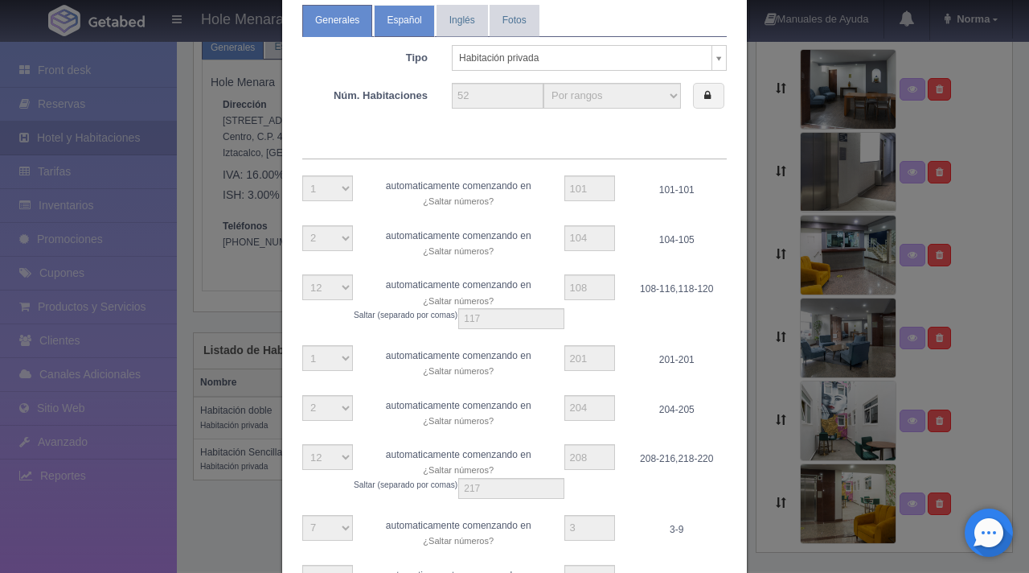
click at [393, 21] on link "Español" at bounding box center [404, 20] width 60 height 31
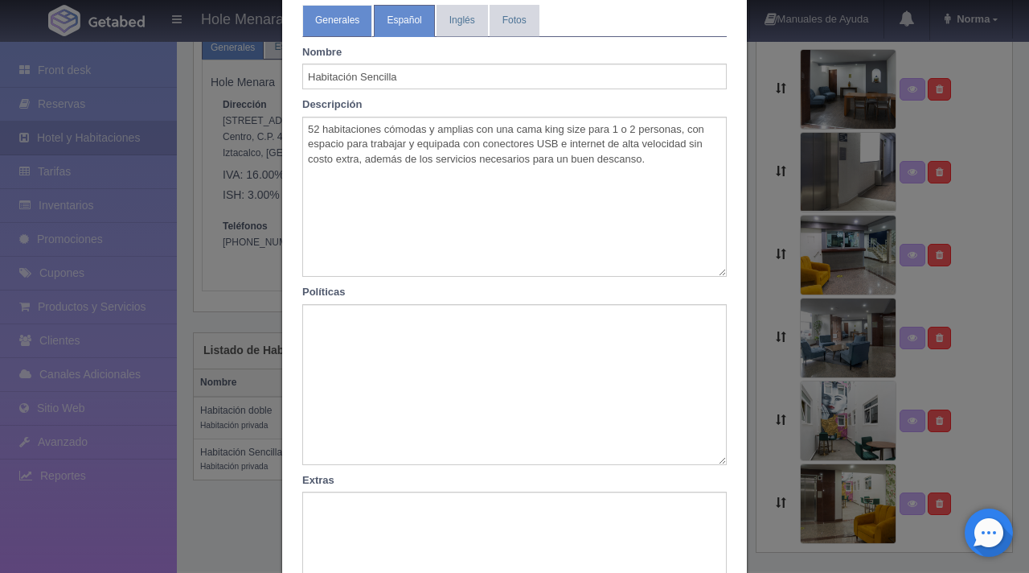
click at [328, 18] on link "Generales" at bounding box center [337, 20] width 70 height 31
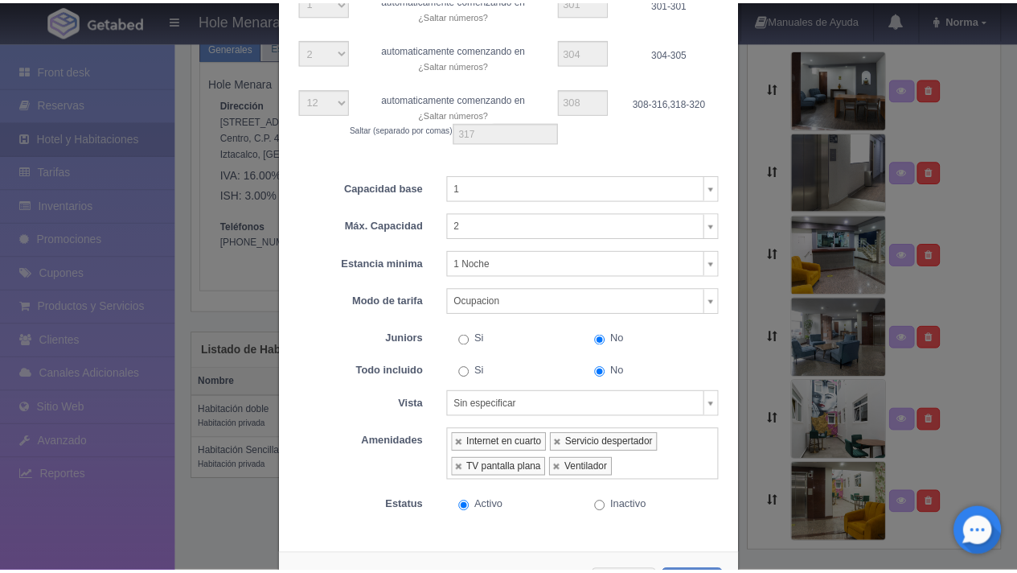
scroll to position [636, 0]
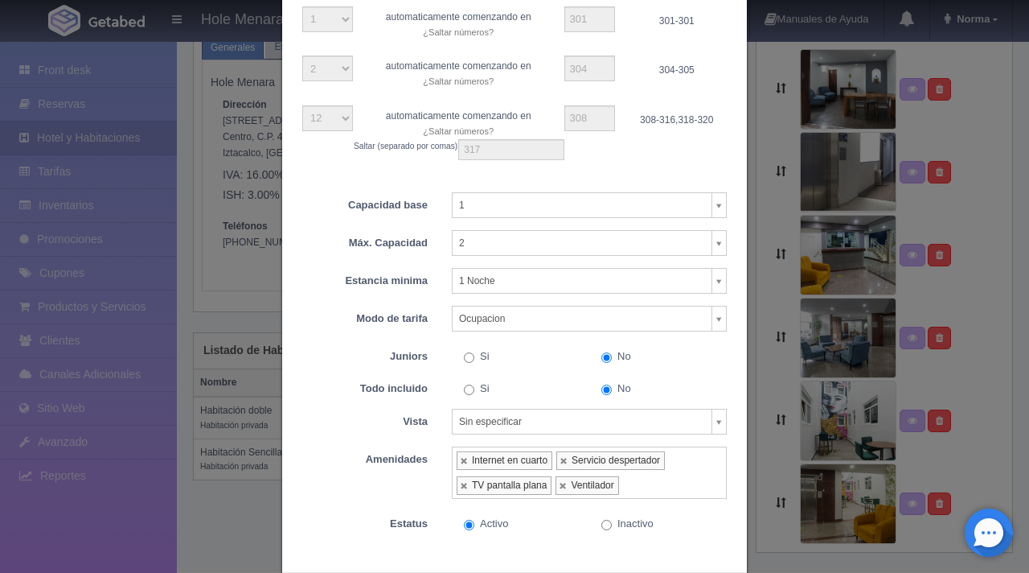
click at [199, 224] on div "Habitación Generales Español Inglés Fotos Tipo Habitación privada Habitación pr…" at bounding box center [514, 286] width 1029 height 573
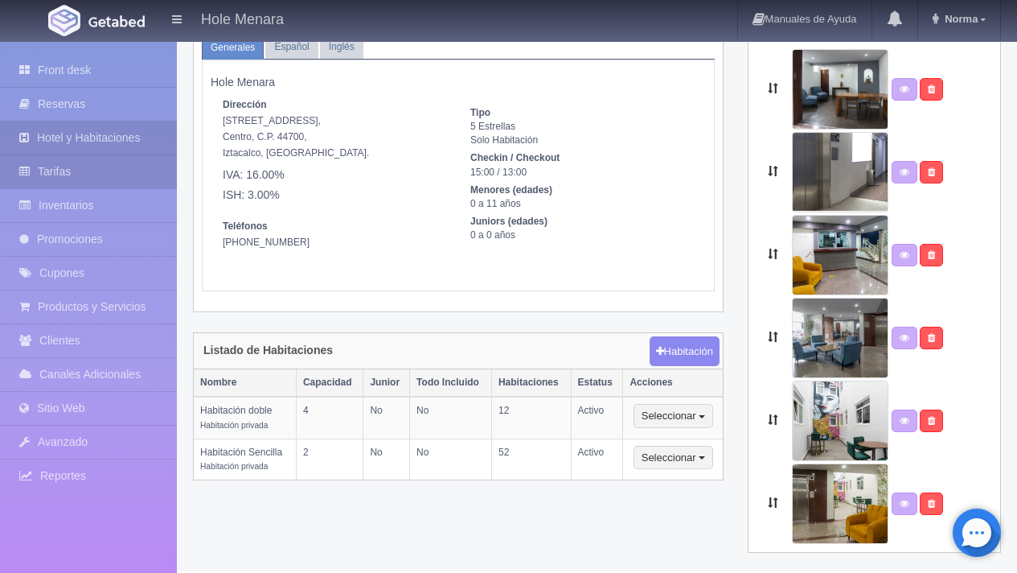
click at [124, 173] on link "Tarifas" at bounding box center [88, 171] width 177 height 33
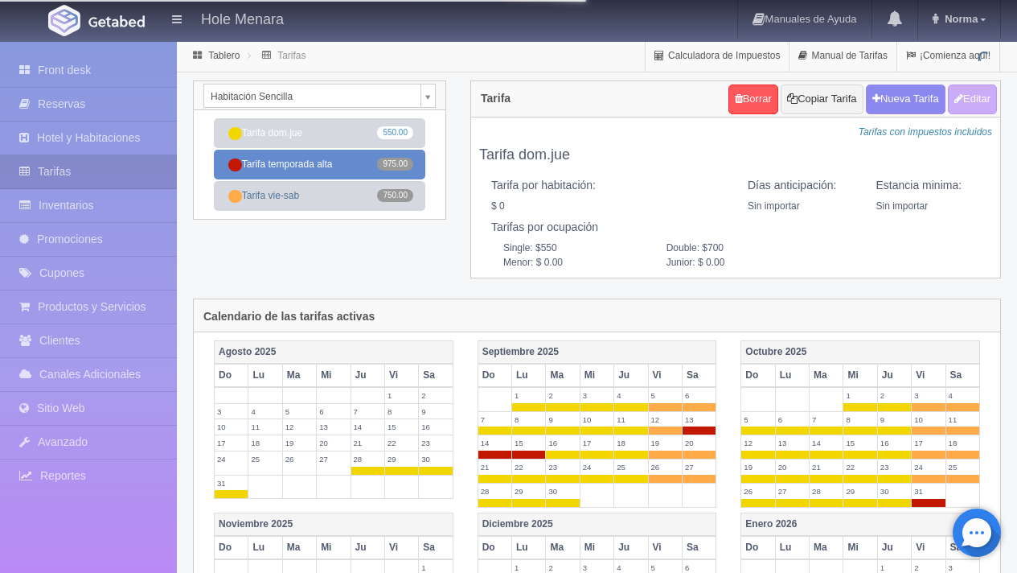
click at [347, 169] on link "Tarifa temporada alta 975.00" at bounding box center [319, 165] width 211 height 30
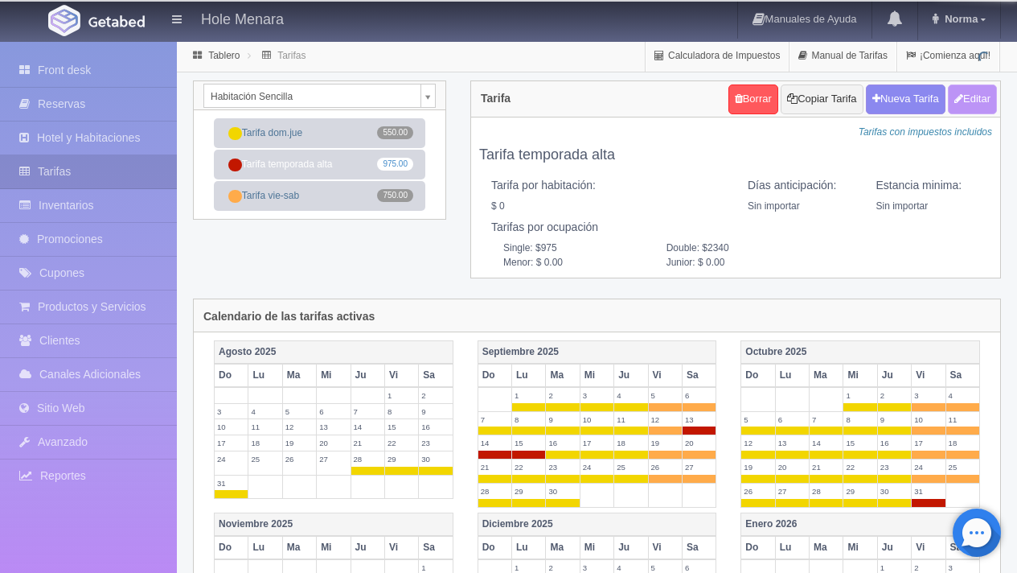
click at [983, 98] on button "Editar" at bounding box center [972, 99] width 49 height 30
type input "Tarifa temporada alta"
select select "0"
type input "0"
checkbox input "false"
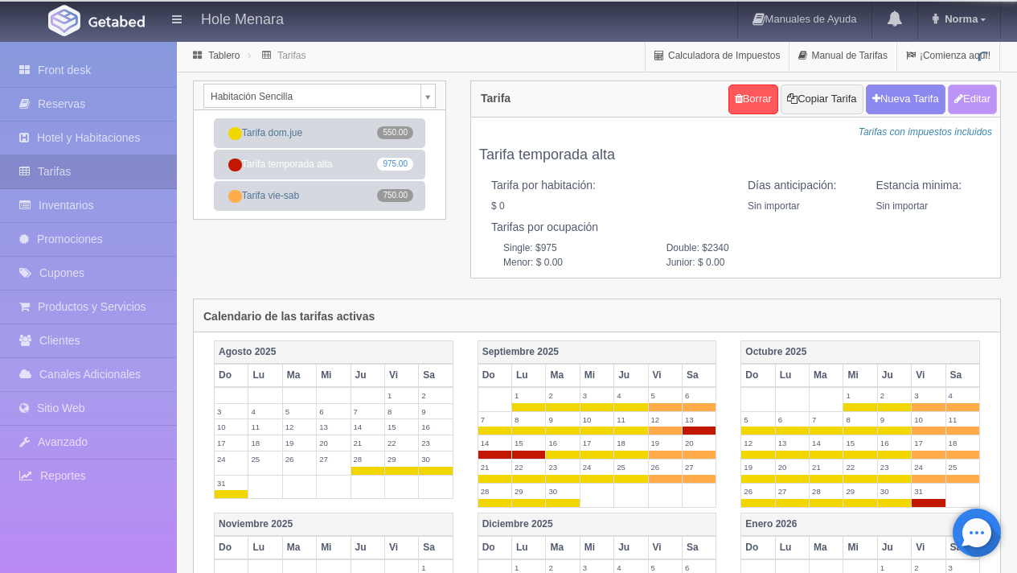
type input "975"
type input "2340"
type input "0.00"
checkbox input "true"
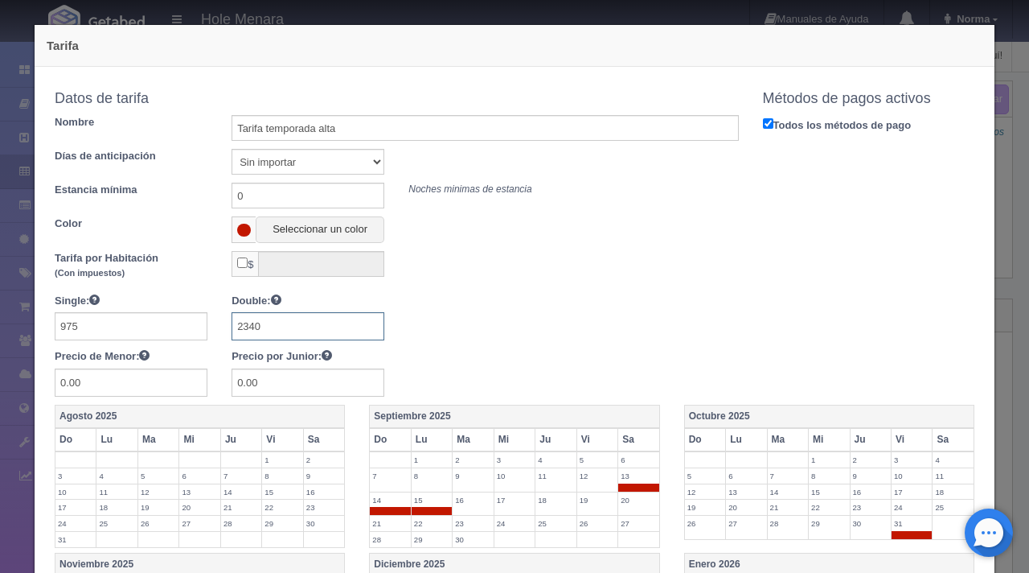
drag, startPoint x: 274, startPoint y: 332, endPoint x: 181, endPoint y: 315, distance: 94.8
click at [183, 315] on div "Single: 975 Double: 2340 Precio de Menor: 0.00 Precio por Junior: 0.00" at bounding box center [397, 345] width 708 height 104
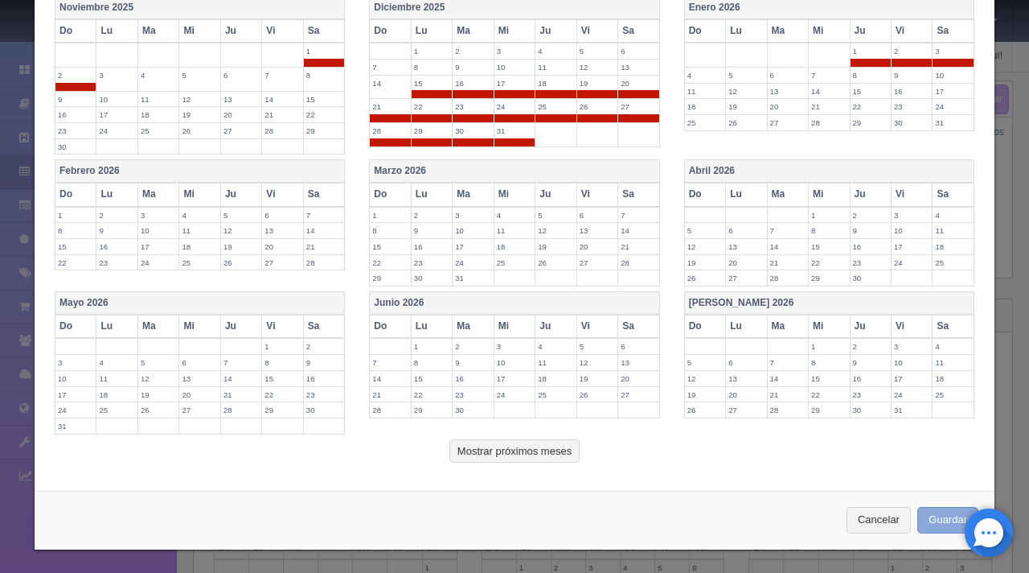
type input "1170"
click at [940, 514] on button "Guardar" at bounding box center [948, 520] width 61 height 27
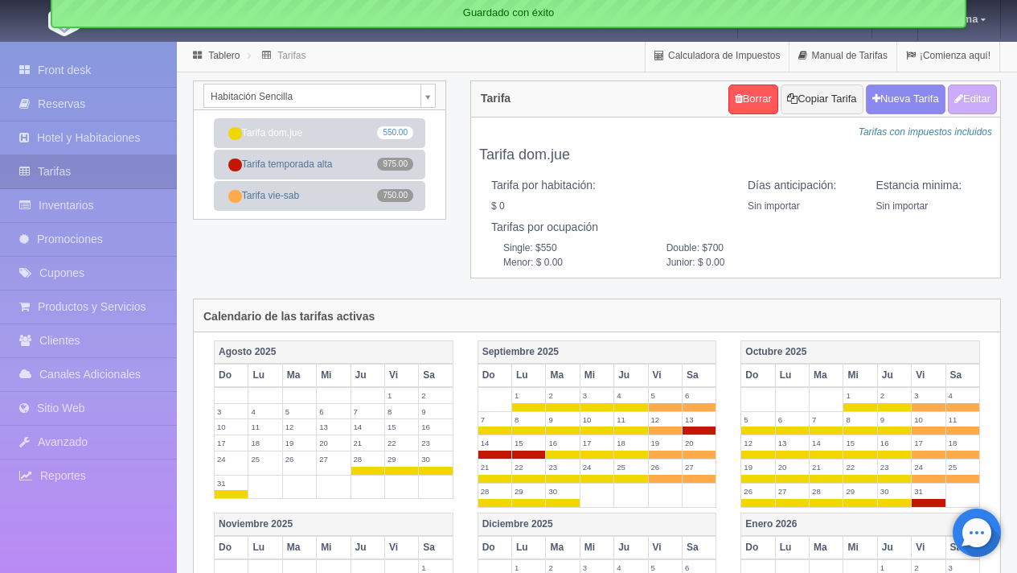
click at [257, 109] on div "Habitación Sencilla Habitación Sencilla Habitación doble" at bounding box center [320, 95] width 252 height 29
click at [287, 94] on body "Hole Menara Manuales de Ayuda Actualizaciones recientes Norma Mi Perfil Salir /…" at bounding box center [508, 551] width 1017 height 1023
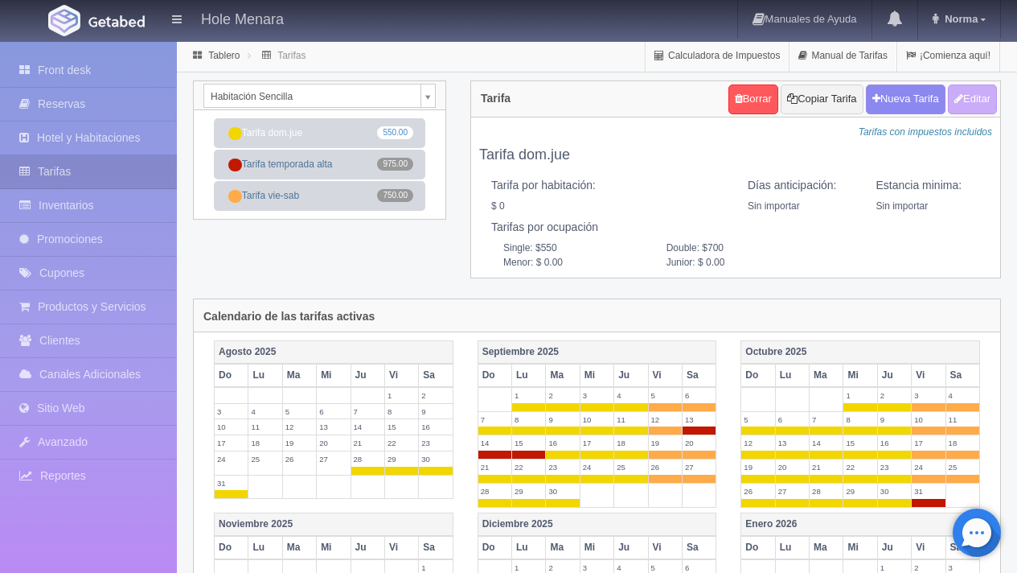
click at [343, 89] on body "Hole Menara Manuales de Ayuda Actualizaciones recientes Norma Mi Perfil Salir /…" at bounding box center [508, 551] width 1017 height 1023
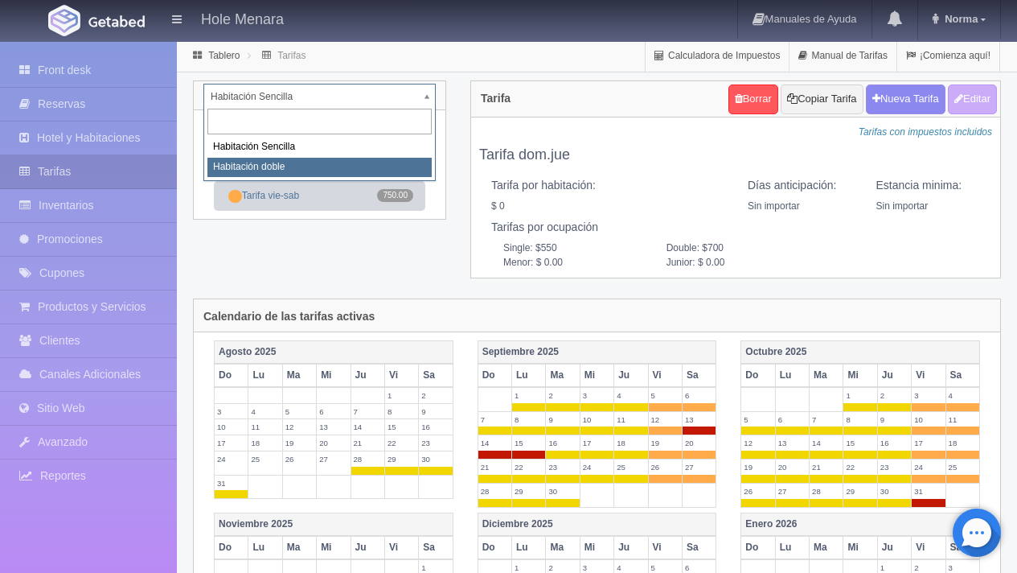
select select "2284"
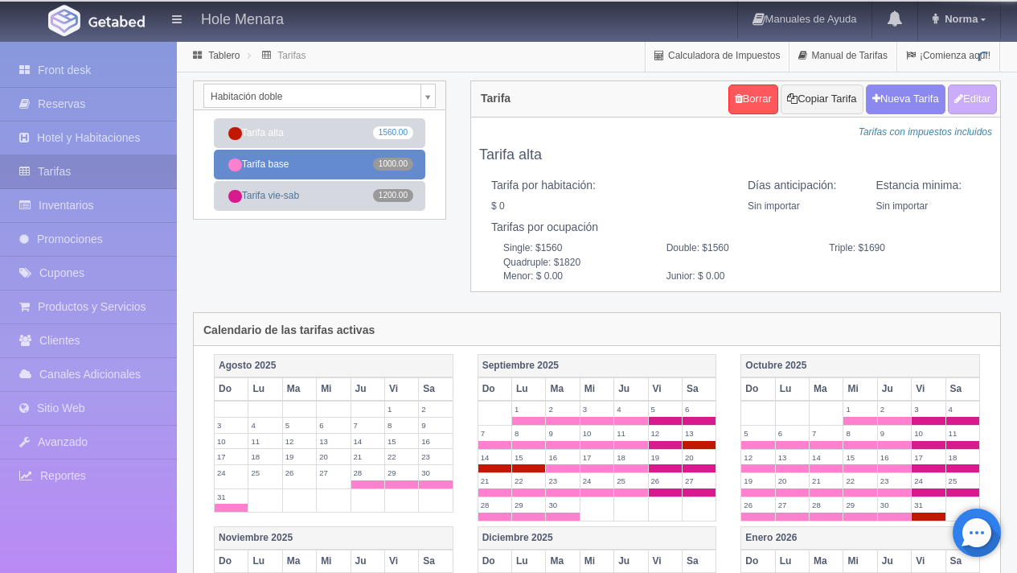
click at [318, 158] on link "Tarifa base 1000.00" at bounding box center [319, 165] width 211 height 30
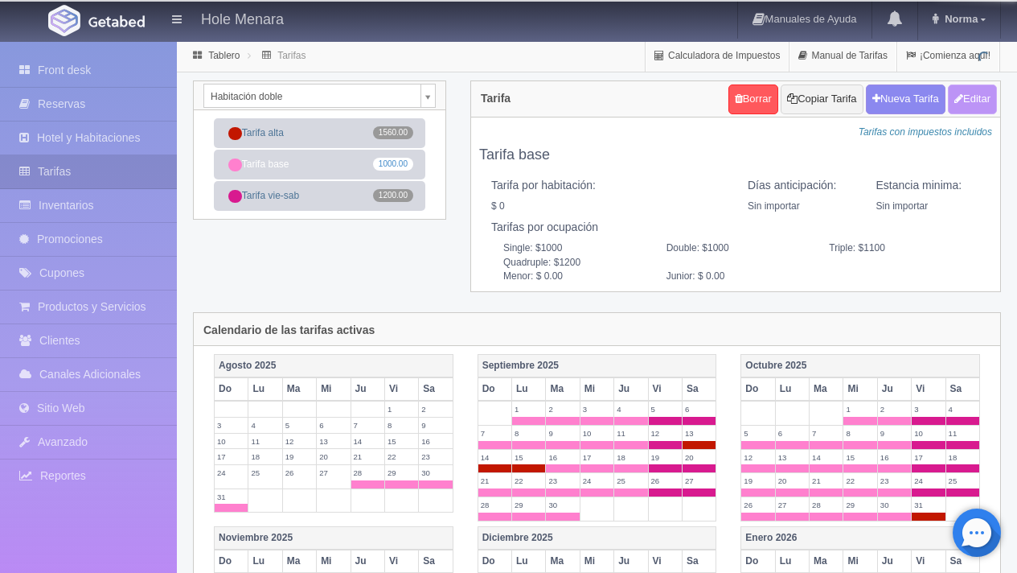
click at [982, 101] on button "Editar" at bounding box center [972, 99] width 49 height 30
type input "Tarifa base"
select select "0"
type input "0"
checkbox input "false"
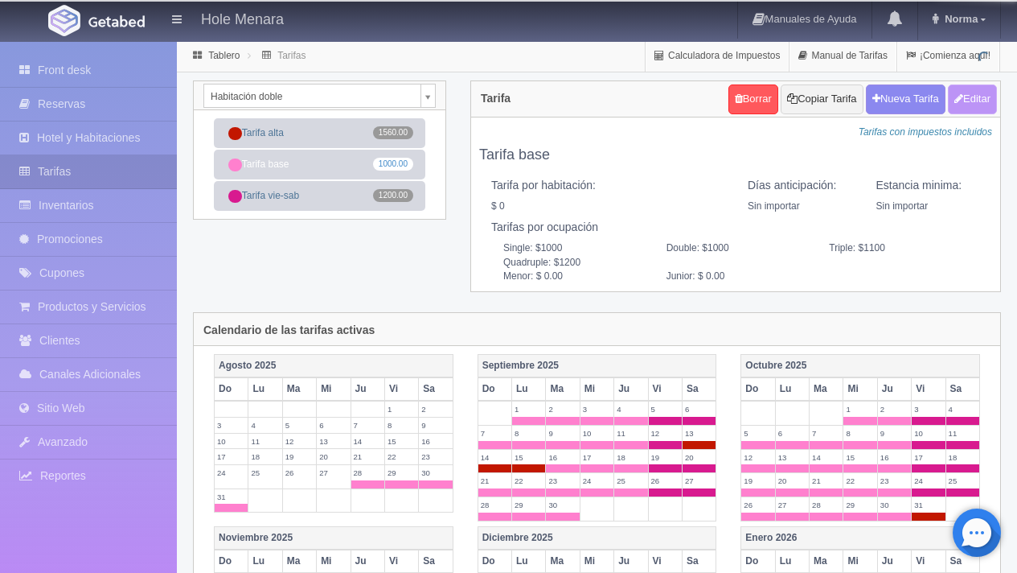
type input "1000"
type input "1100"
type input "1200"
type input "0.00"
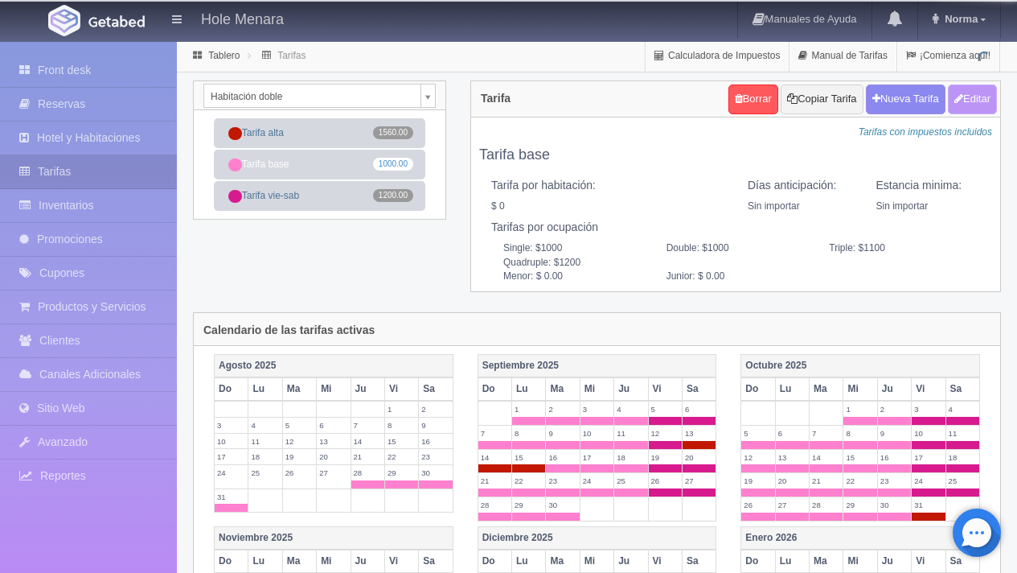
type input "0.00"
checkbox input "true"
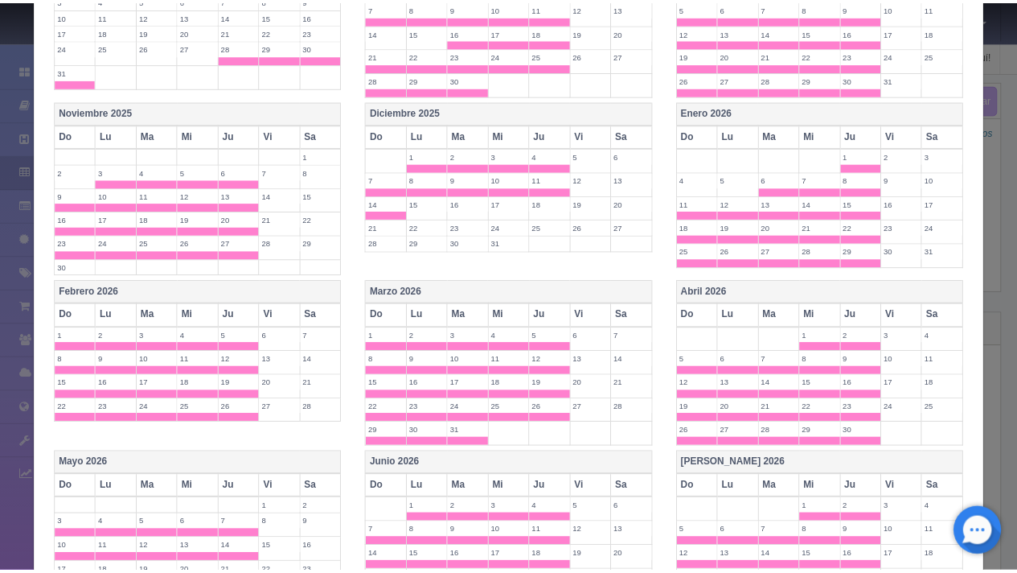
scroll to position [677, 0]
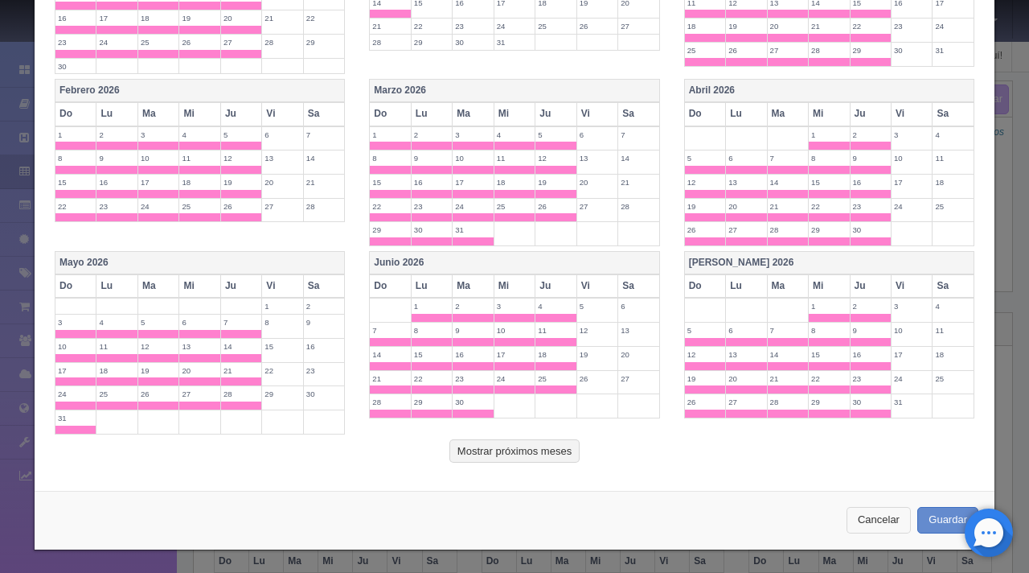
click at [860, 531] on button "Cancelar" at bounding box center [879, 520] width 64 height 27
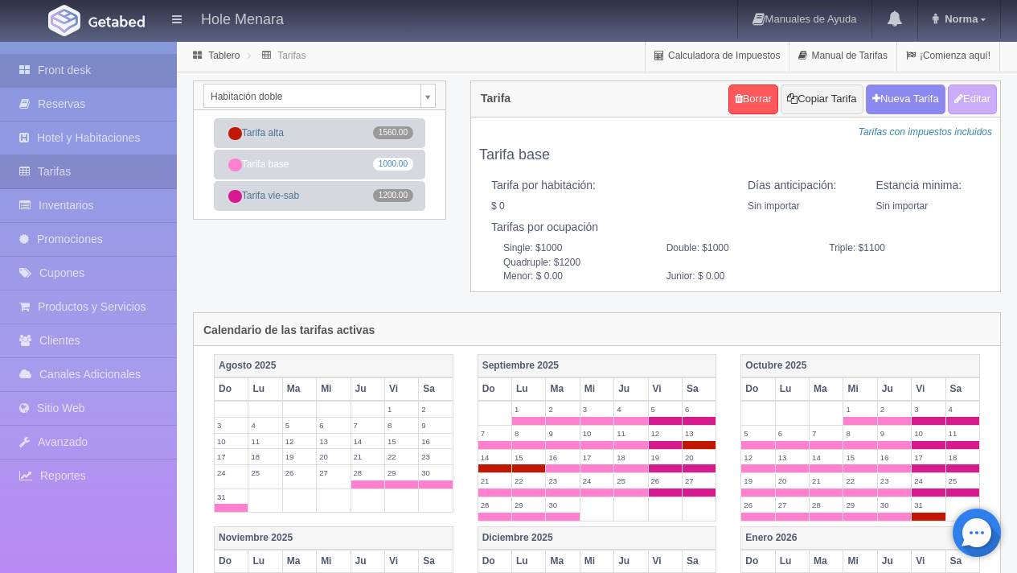
click at [108, 69] on link "Front desk" at bounding box center [88, 70] width 177 height 33
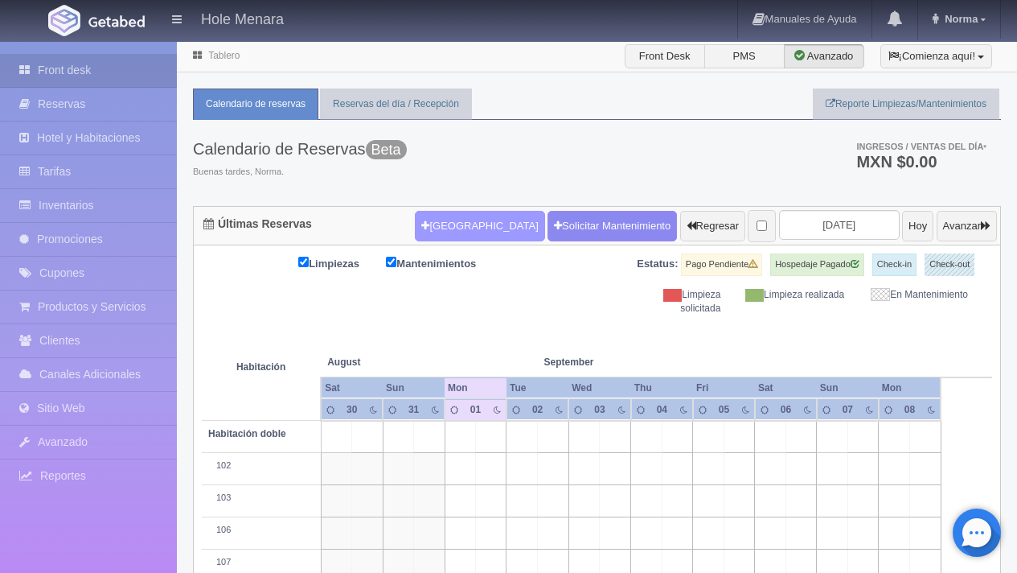
click at [436, 211] on button "[GEOGRAPHIC_DATA]" at bounding box center [479, 226] width 129 height 31
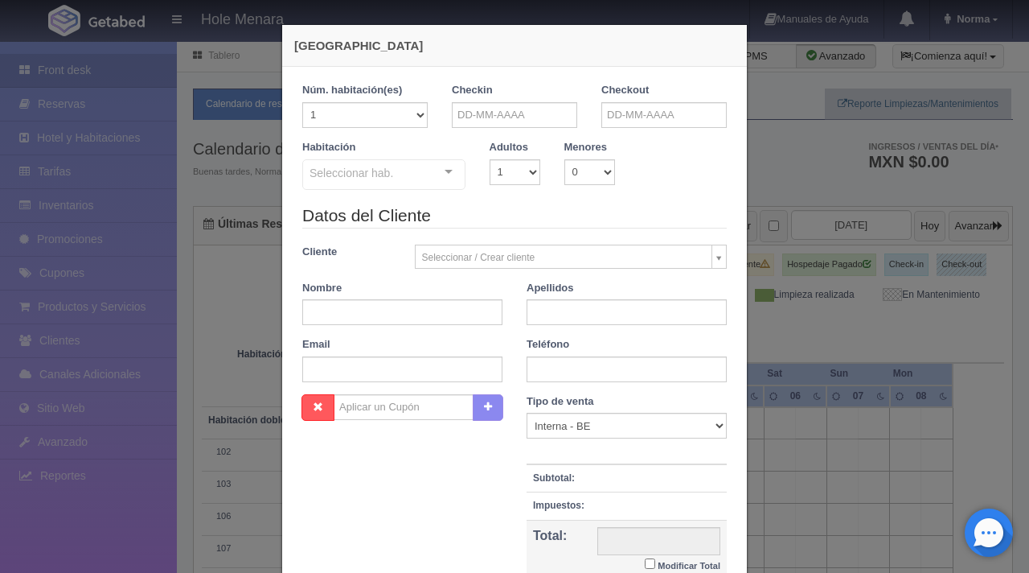
checkbox input "false"
click at [384, 91] on label "Núm. habitación(es)" at bounding box center [352, 90] width 100 height 15
click at [381, 106] on select "1 2 3 4 5 6 7 8 9 10 11 12 13 14 15 16 17 18 19 20" at bounding box center [364, 115] width 125 height 26
click at [302, 102] on select "1 2 3 4 5 6 7 8 9 10 11 12 13 14 15 16 17 18 19 20" at bounding box center [364, 115] width 125 height 26
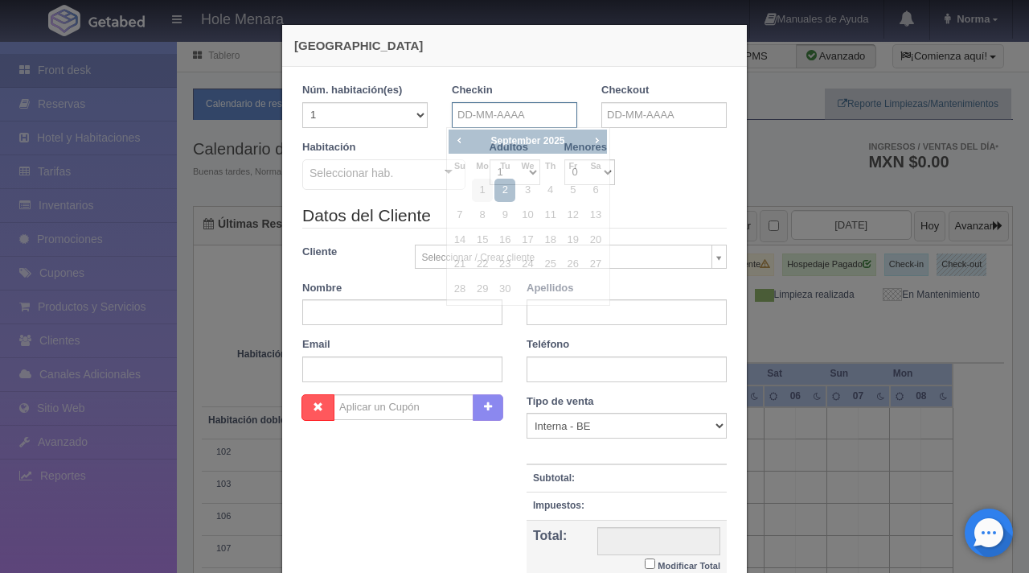
click at [503, 122] on input "text" at bounding box center [514, 115] width 125 height 26
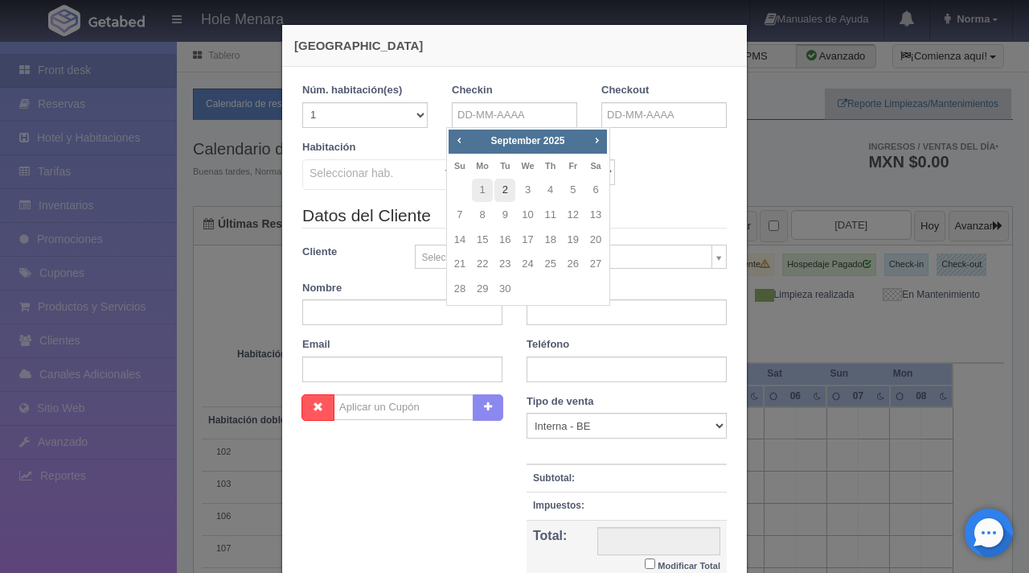
click at [507, 194] on link "2" at bounding box center [505, 190] width 21 height 23
type input "[DATE]"
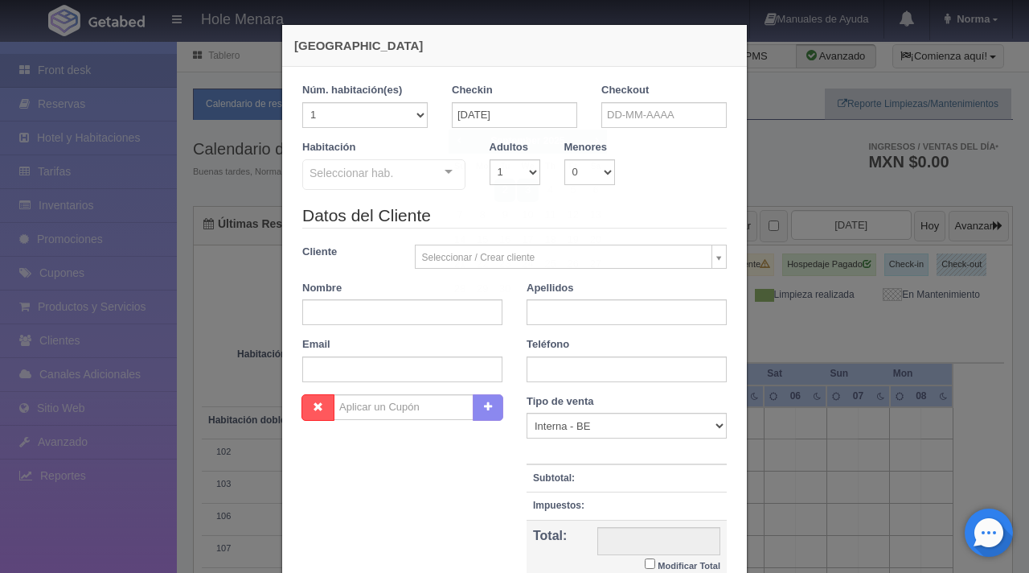
checkbox input "false"
click at [630, 121] on input "text" at bounding box center [664, 115] width 125 height 26
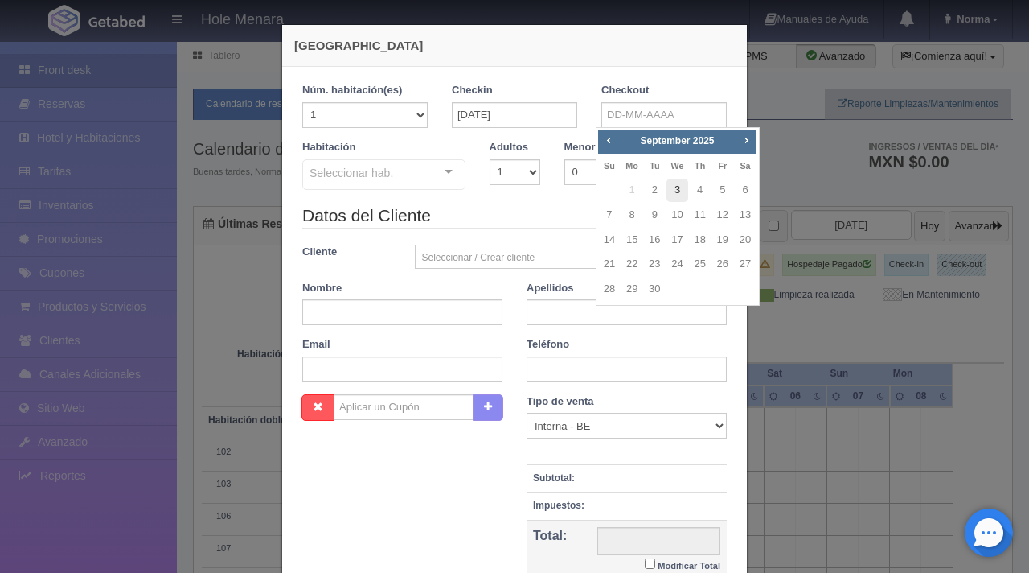
click at [677, 187] on link "3" at bounding box center [677, 190] width 21 height 23
type input "03-09-2025"
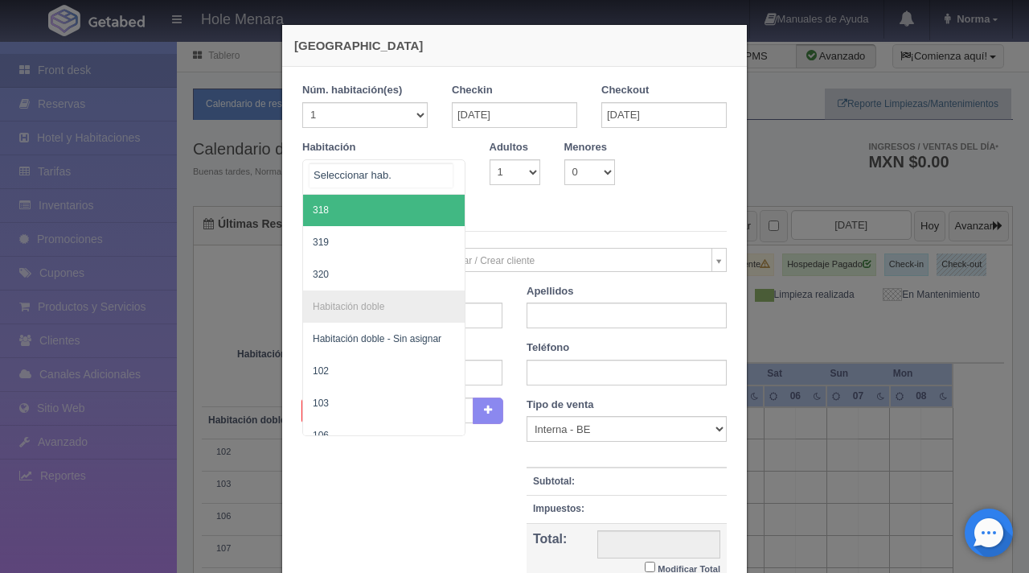
scroll to position [1651, 0]
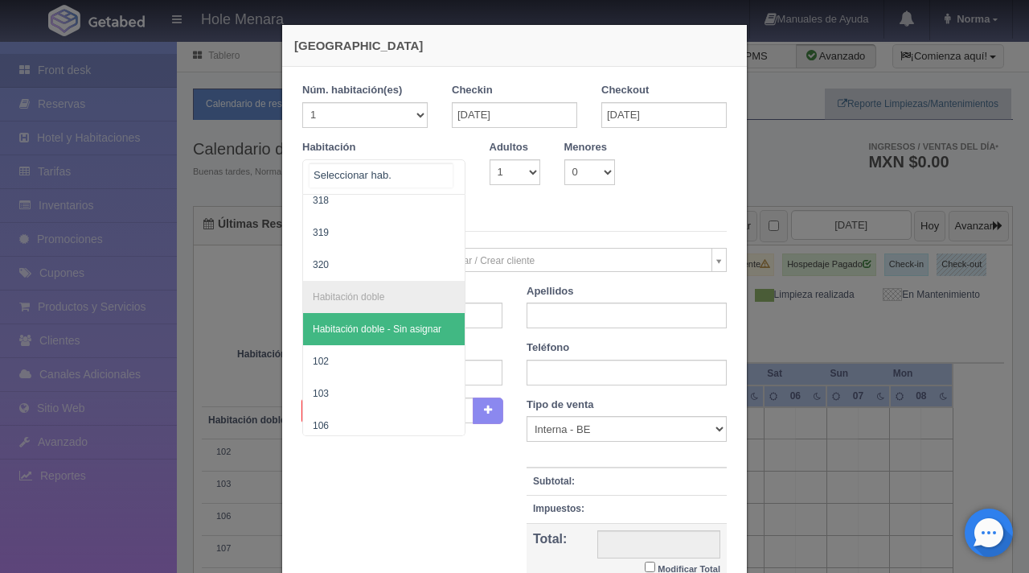
click at [349, 337] on span "Habitación doble - Sin asignar" at bounding box center [384, 329] width 162 height 32
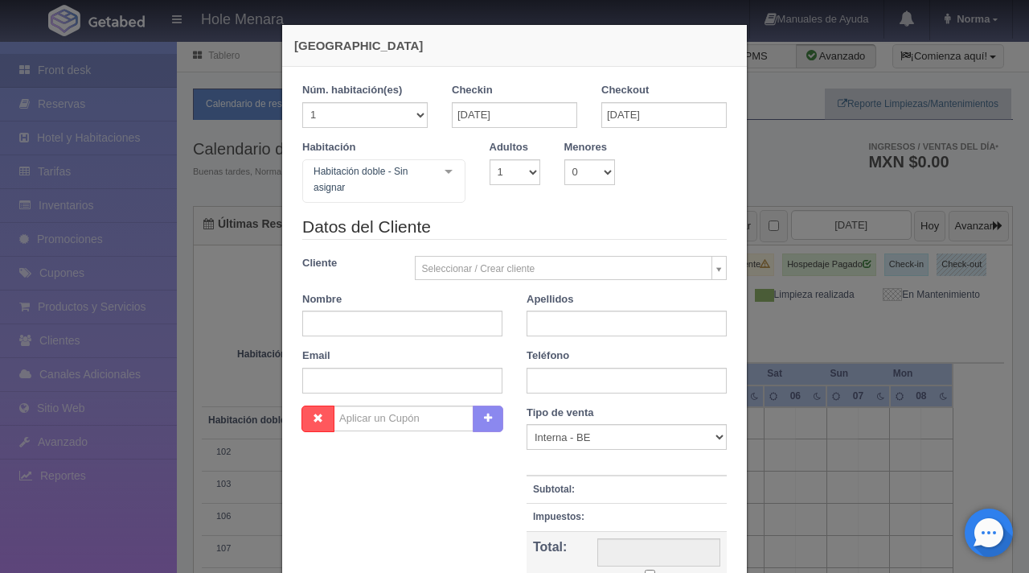
checkbox input "false"
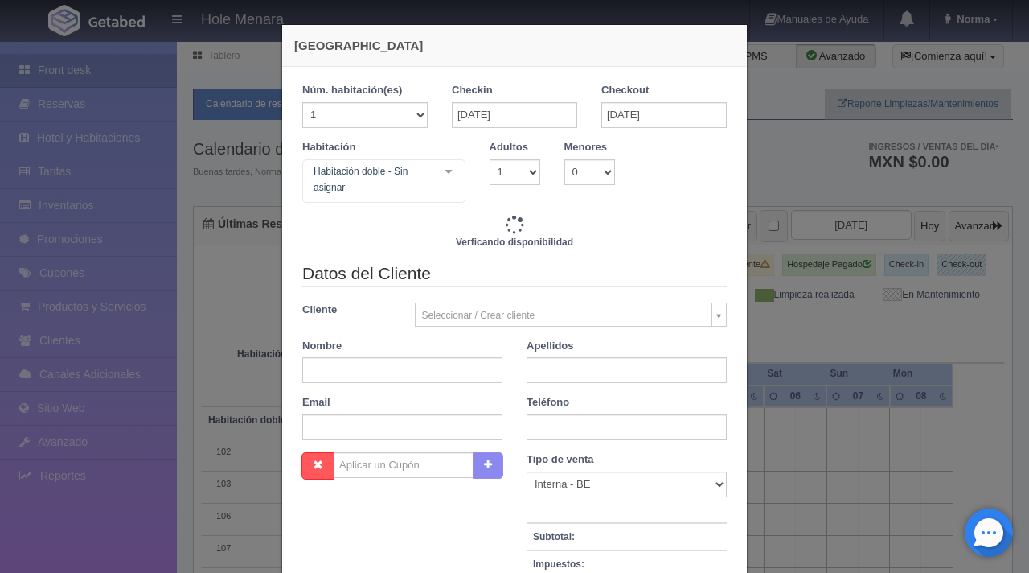
scroll to position [222, 0]
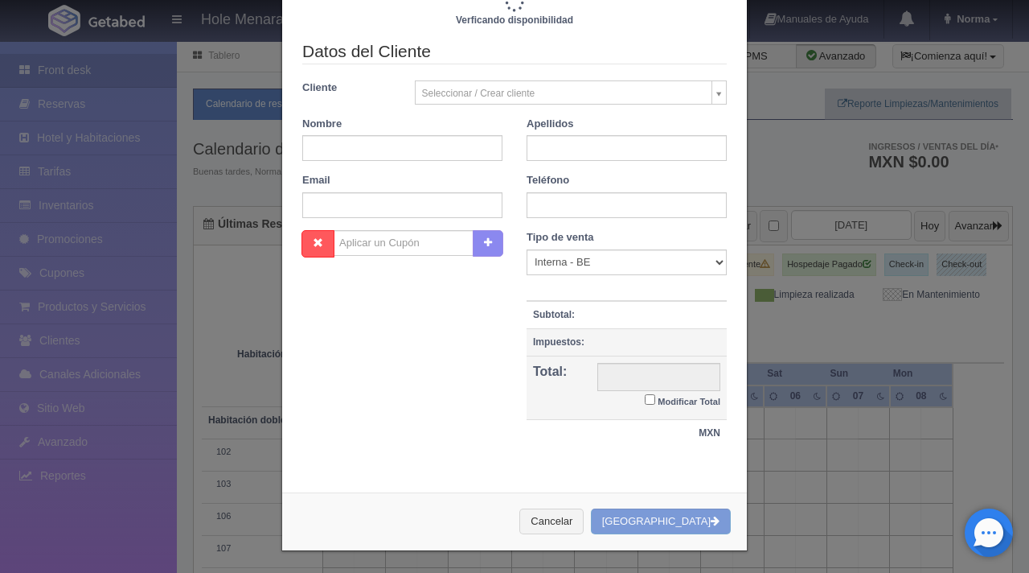
type input "1000.00"
checkbox input "false"
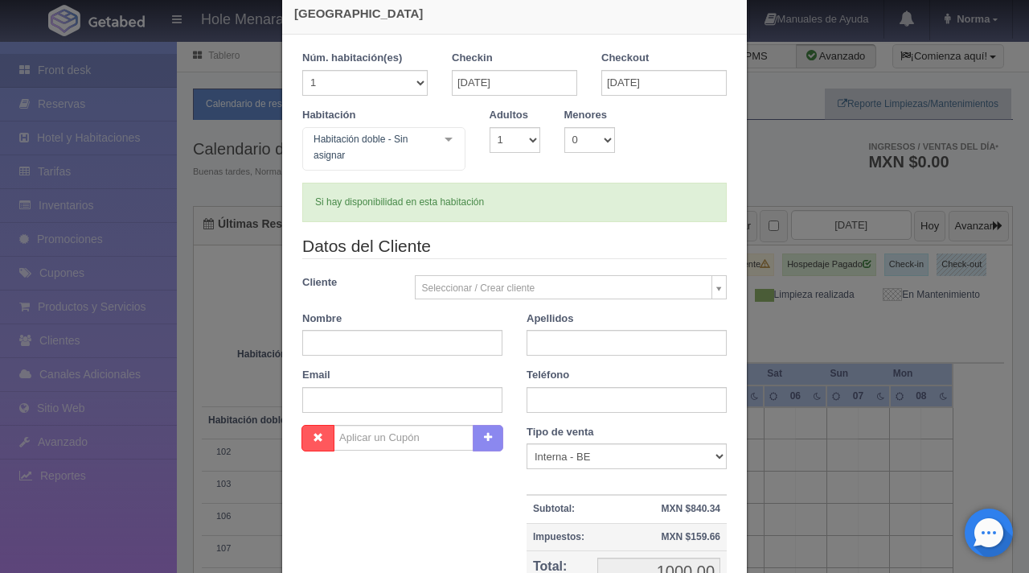
scroll to position [0, 0]
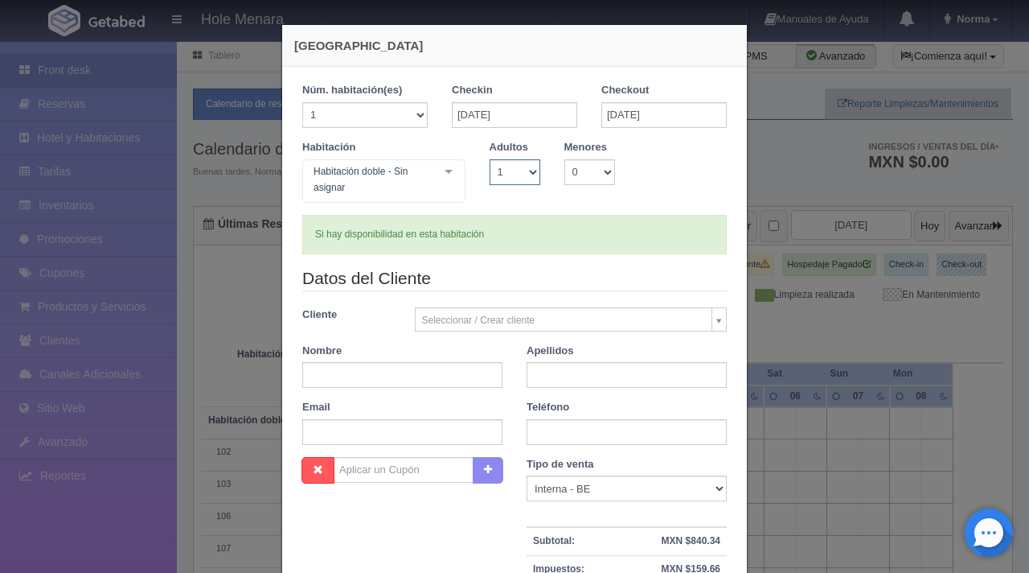
click at [523, 168] on select "1 2 3 4 5 6 7 8 9 10" at bounding box center [515, 172] width 51 height 26
select select "2"
click at [490, 159] on select "1 2 3 4 5 6 7 8 9 10" at bounding box center [515, 172] width 51 height 26
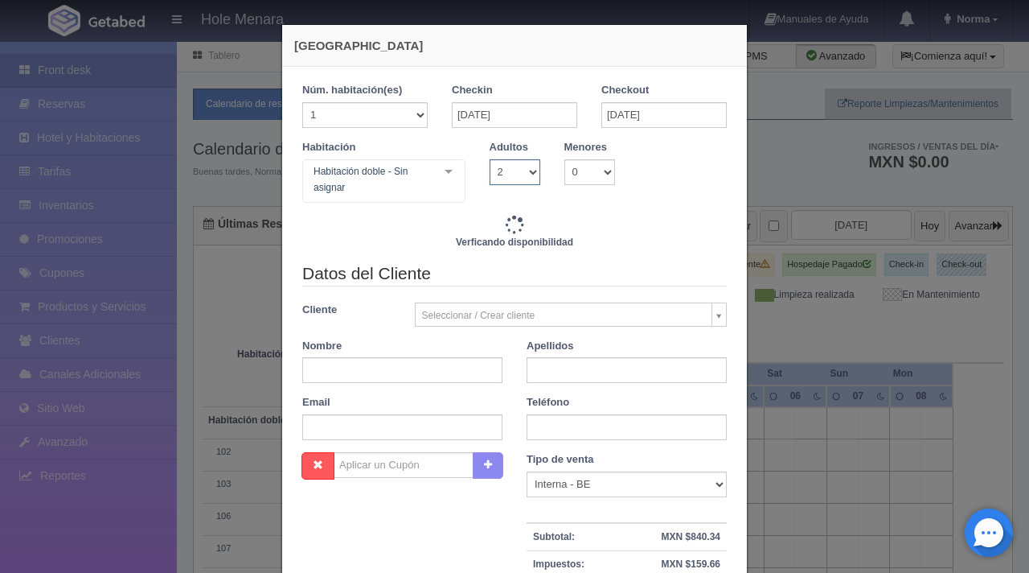
checkbox input "false"
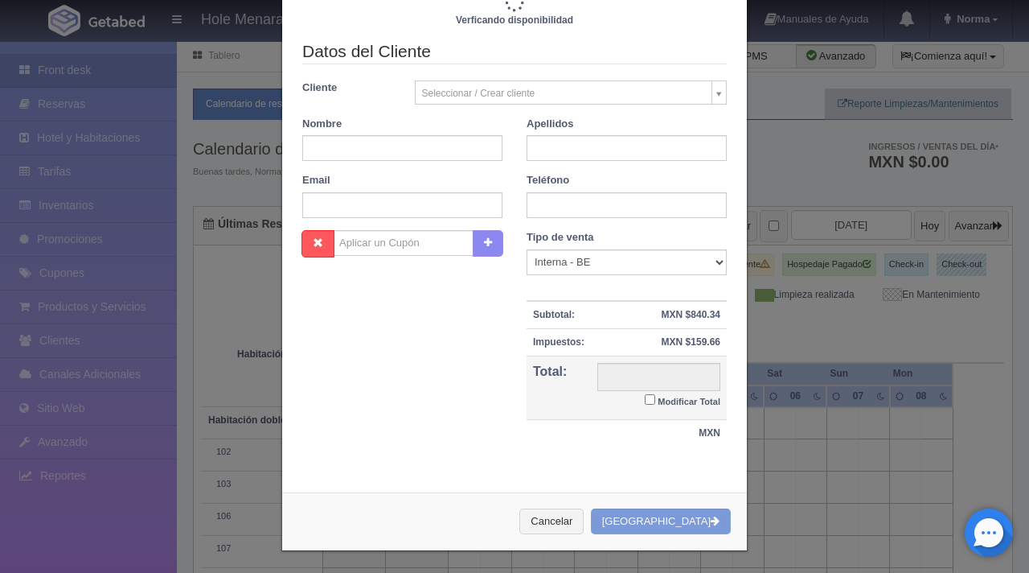
type input "1000.00"
checkbox input "false"
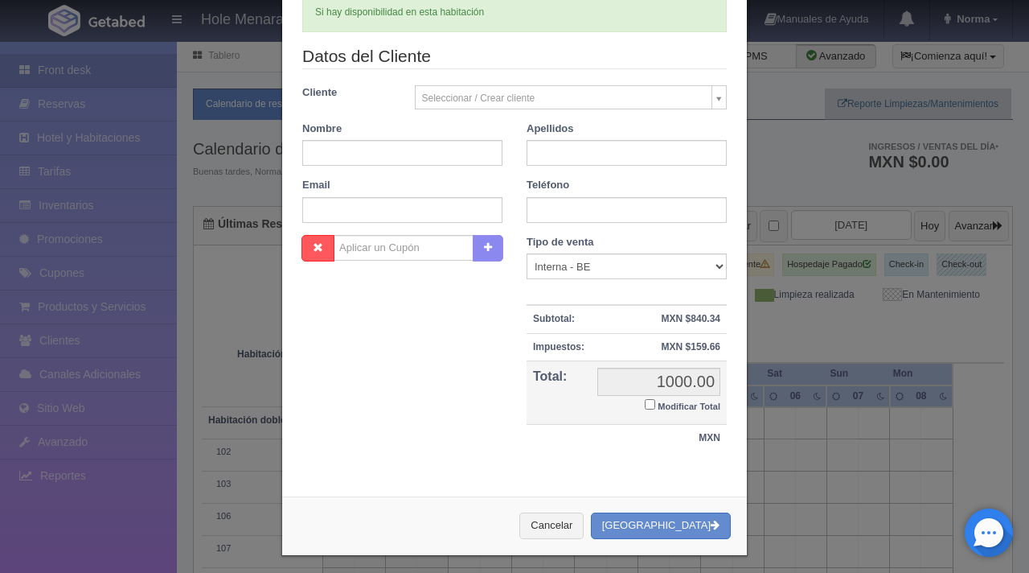
scroll to position [0, 0]
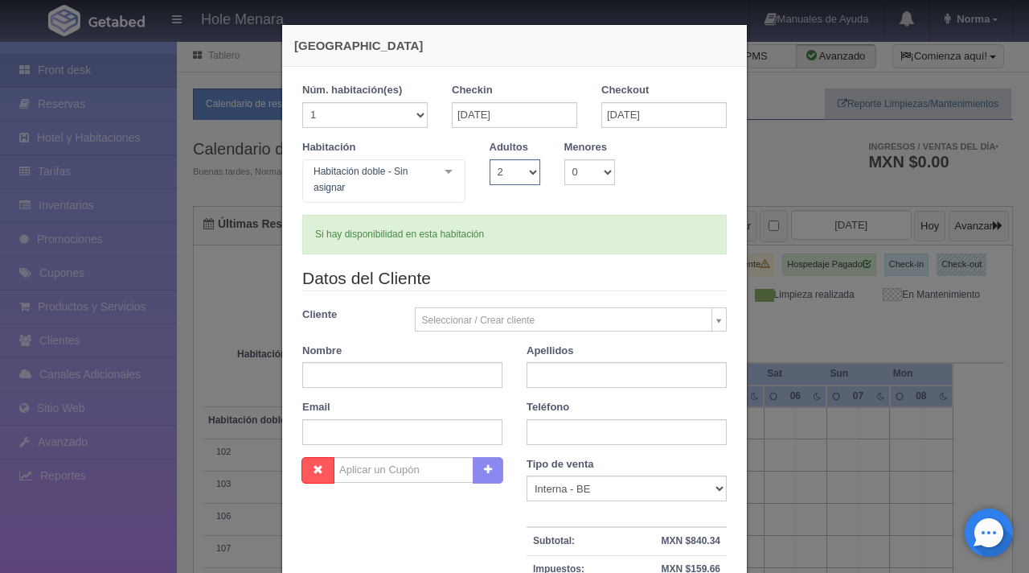
click at [523, 166] on select "1 2 3 4 5 6 7 8 9 10" at bounding box center [515, 172] width 51 height 26
select select "3"
click at [490, 159] on select "1 2 3 4 5 6 7 8 9 10" at bounding box center [515, 172] width 51 height 26
checkbox input "false"
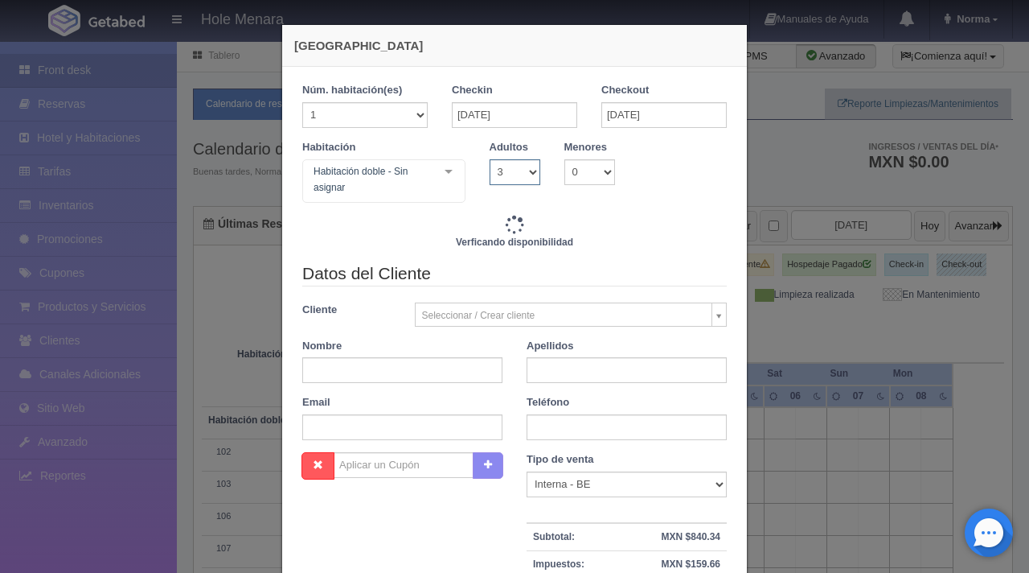
scroll to position [222, 0]
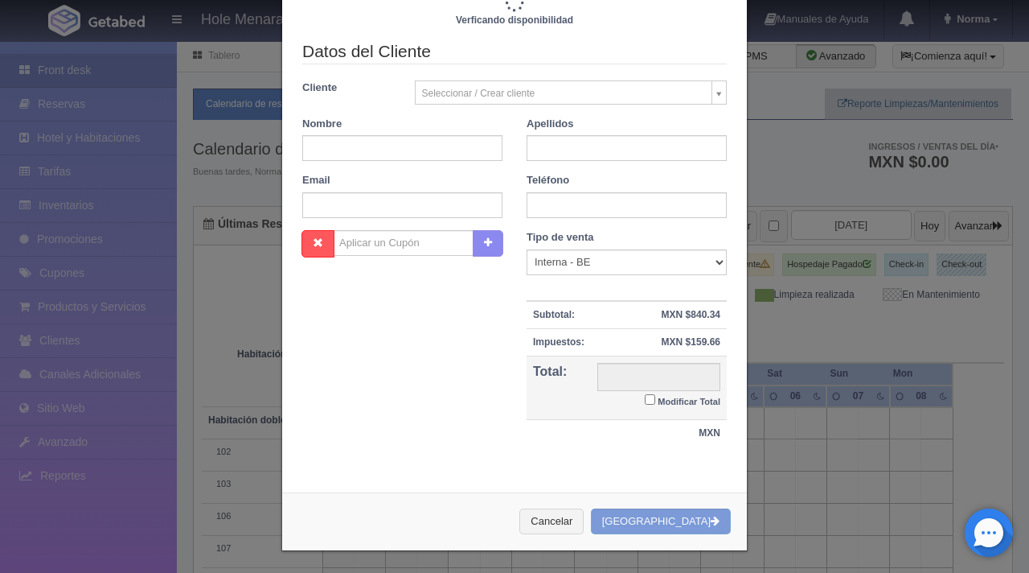
type input "1100.00"
checkbox input "false"
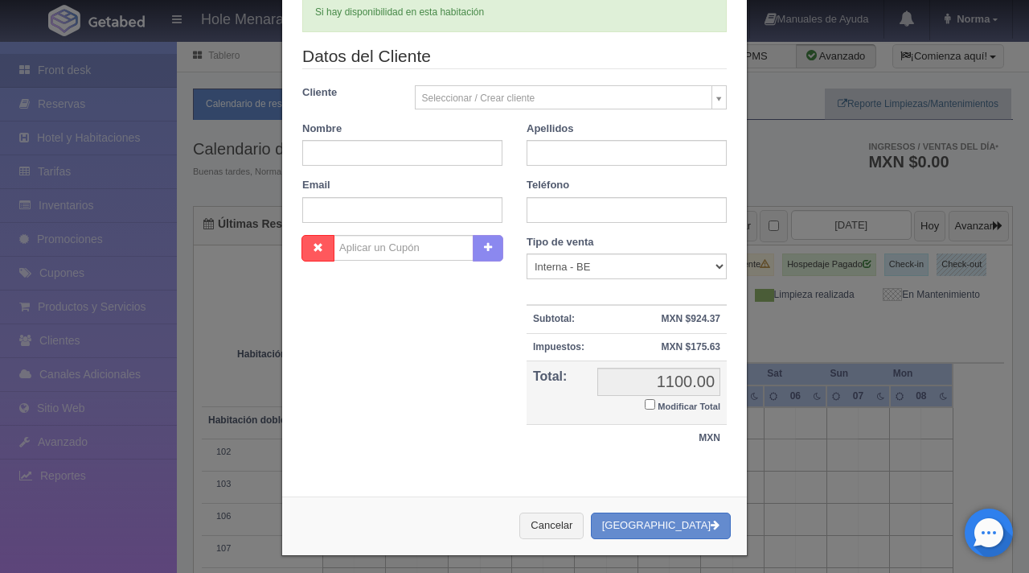
scroll to position [0, 0]
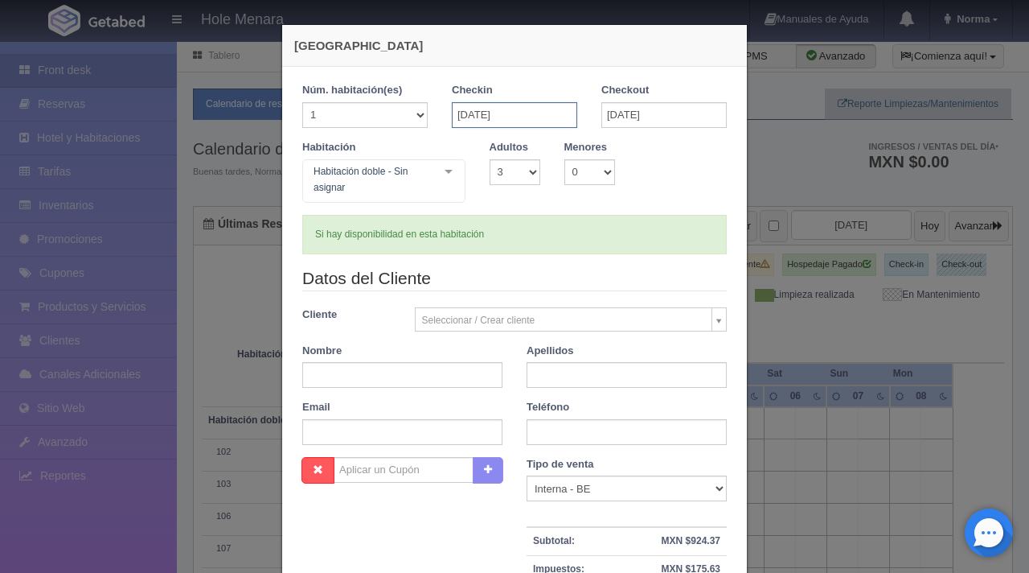
click at [530, 117] on input "02-09-2025" at bounding box center [514, 115] width 125 height 26
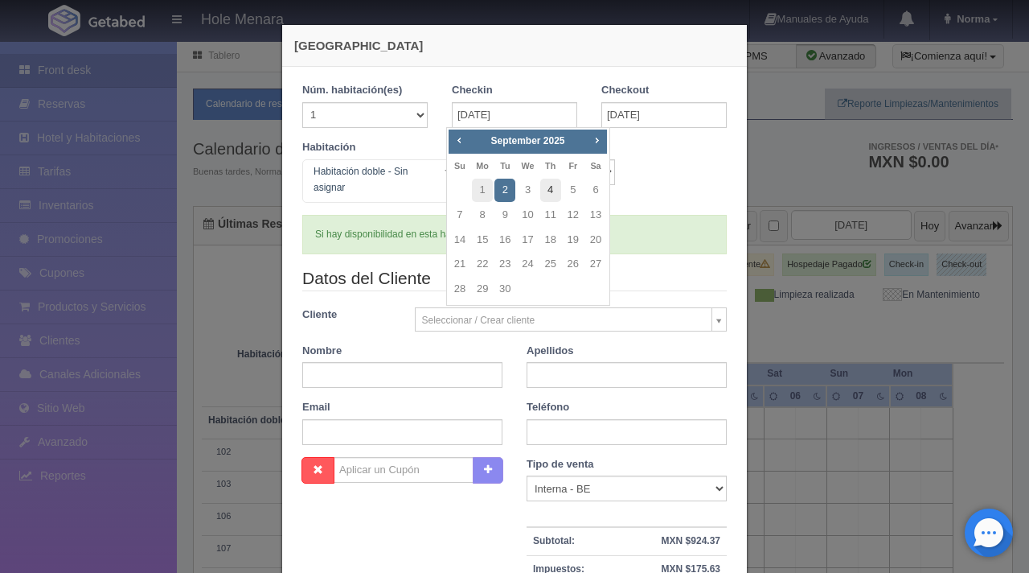
click at [547, 188] on link "4" at bounding box center [550, 190] width 21 height 23
type input "04-09-2025"
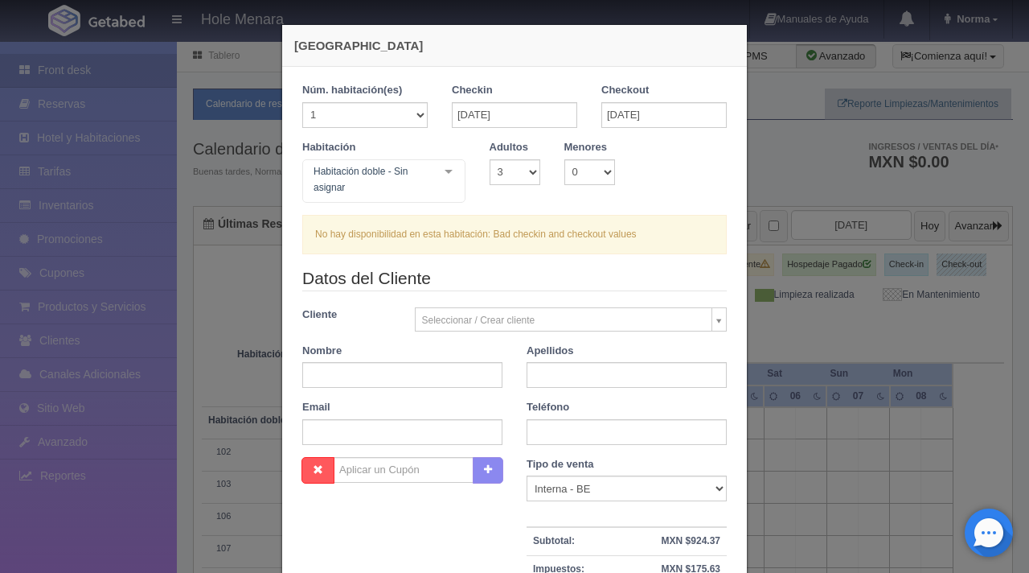
checkbox input "false"
click at [516, 108] on input "04-09-2025" at bounding box center [514, 115] width 125 height 26
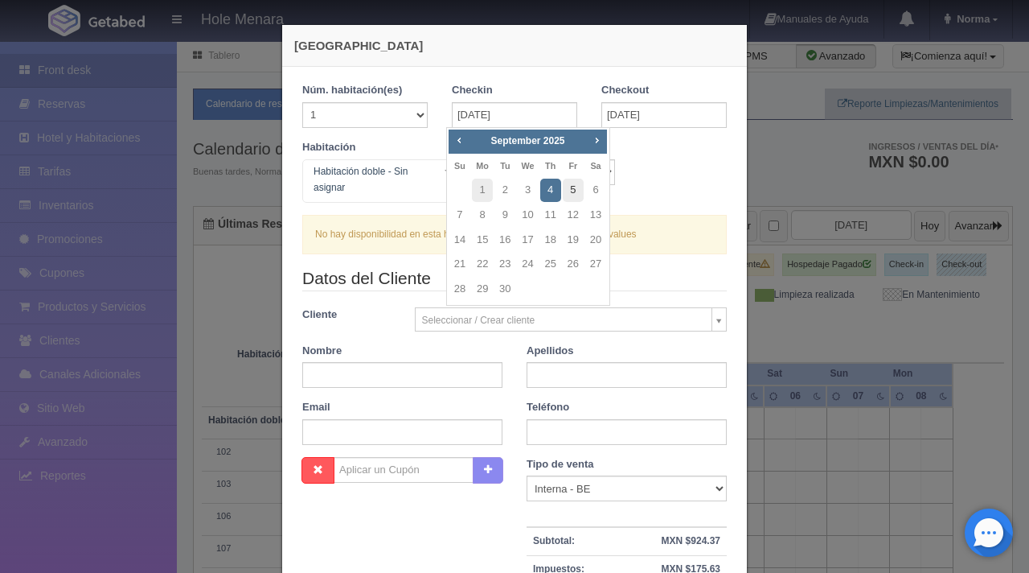
click at [570, 187] on link "5" at bounding box center [573, 190] width 21 height 23
type input "05-09-2025"
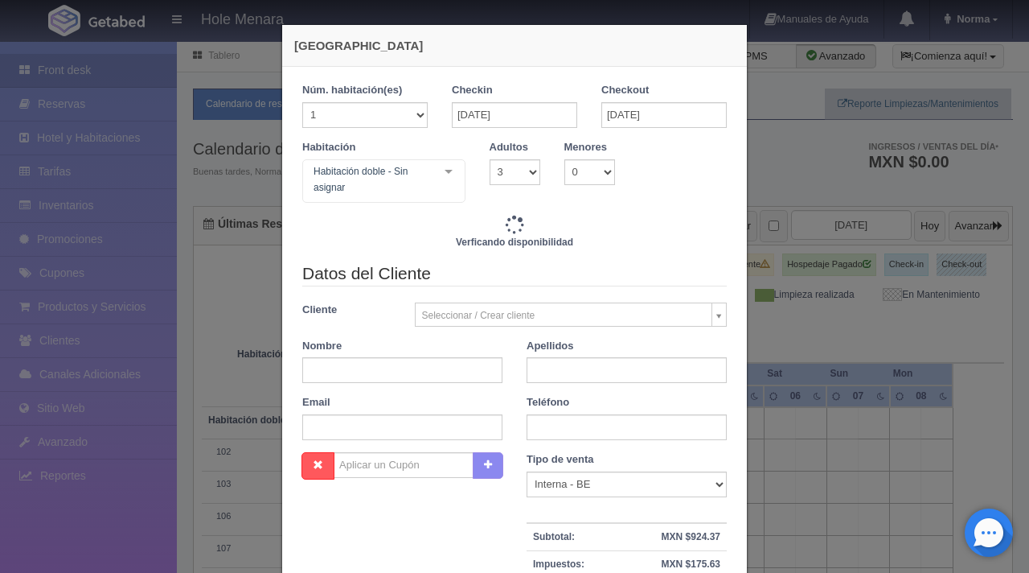
checkbox input "false"
click at [522, 174] on select "1 2 3 4 5 6 7 8 9 10" at bounding box center [515, 172] width 51 height 26
select select "4"
click at [490, 159] on select "1 2 3 4 5 6 7 8 9 10" at bounding box center [515, 172] width 51 height 26
checkbox input "false"
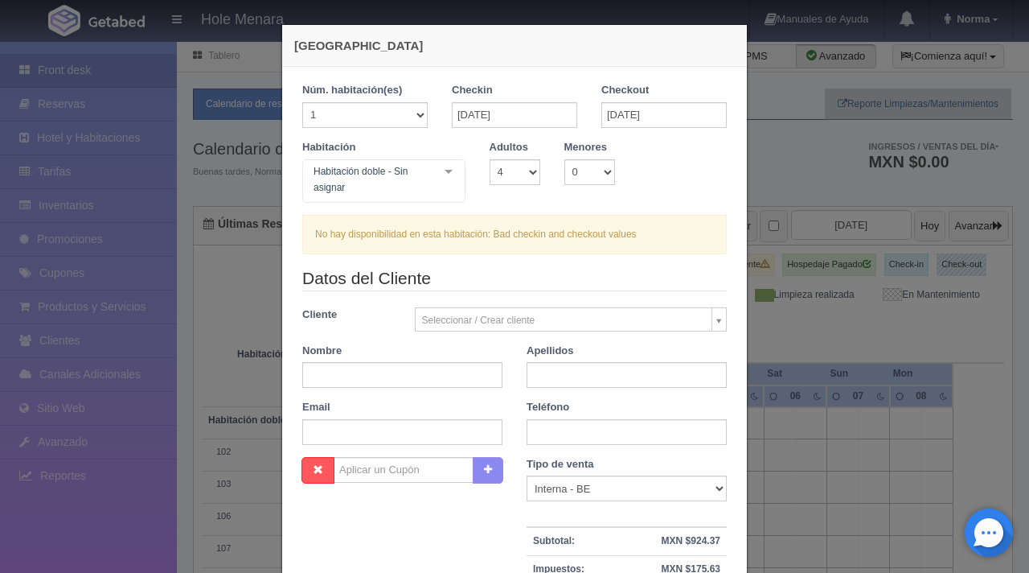
click at [61, 211] on div "Nueva Reserva 1 Núm. habitación(es) 1 2 3 4 5 6 7 8 9 10 11 12 13 14 15 16 17 1…" at bounding box center [514, 286] width 1029 height 573
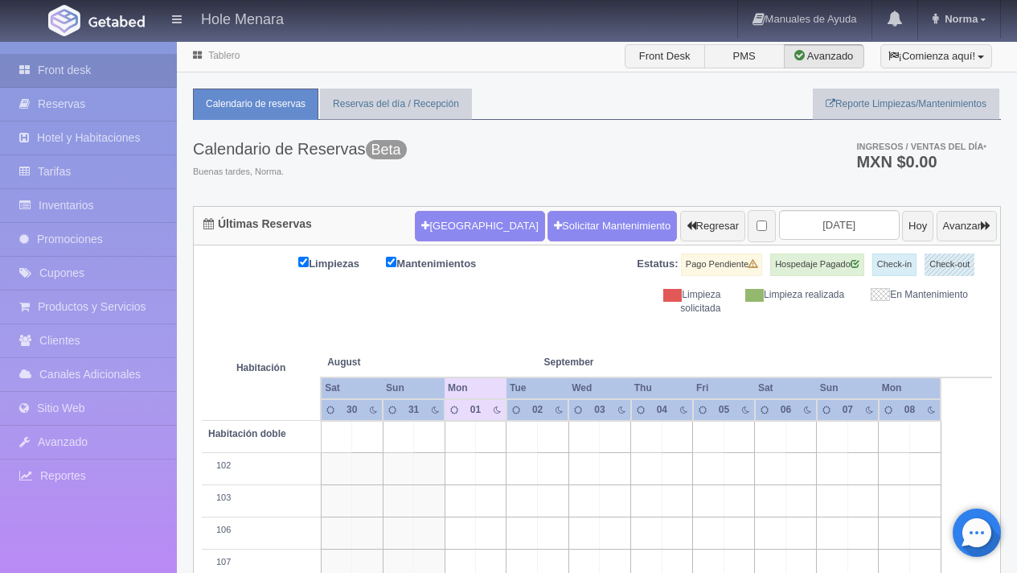
click at [104, 203] on link "Inventarios" at bounding box center [88, 205] width 177 height 33
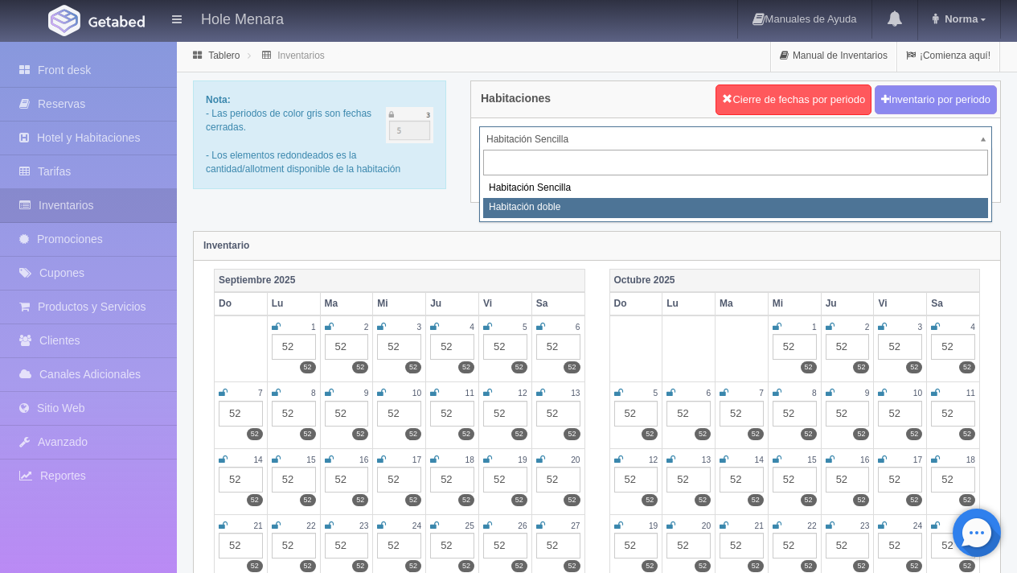
select select "2284"
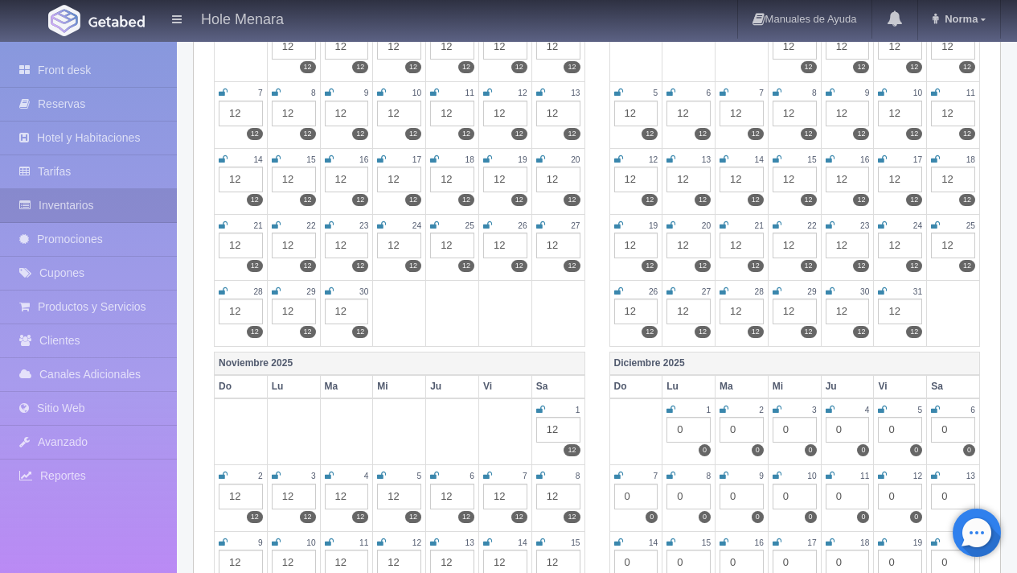
scroll to position [388, 0]
